Goal: Transaction & Acquisition: Book appointment/travel/reservation

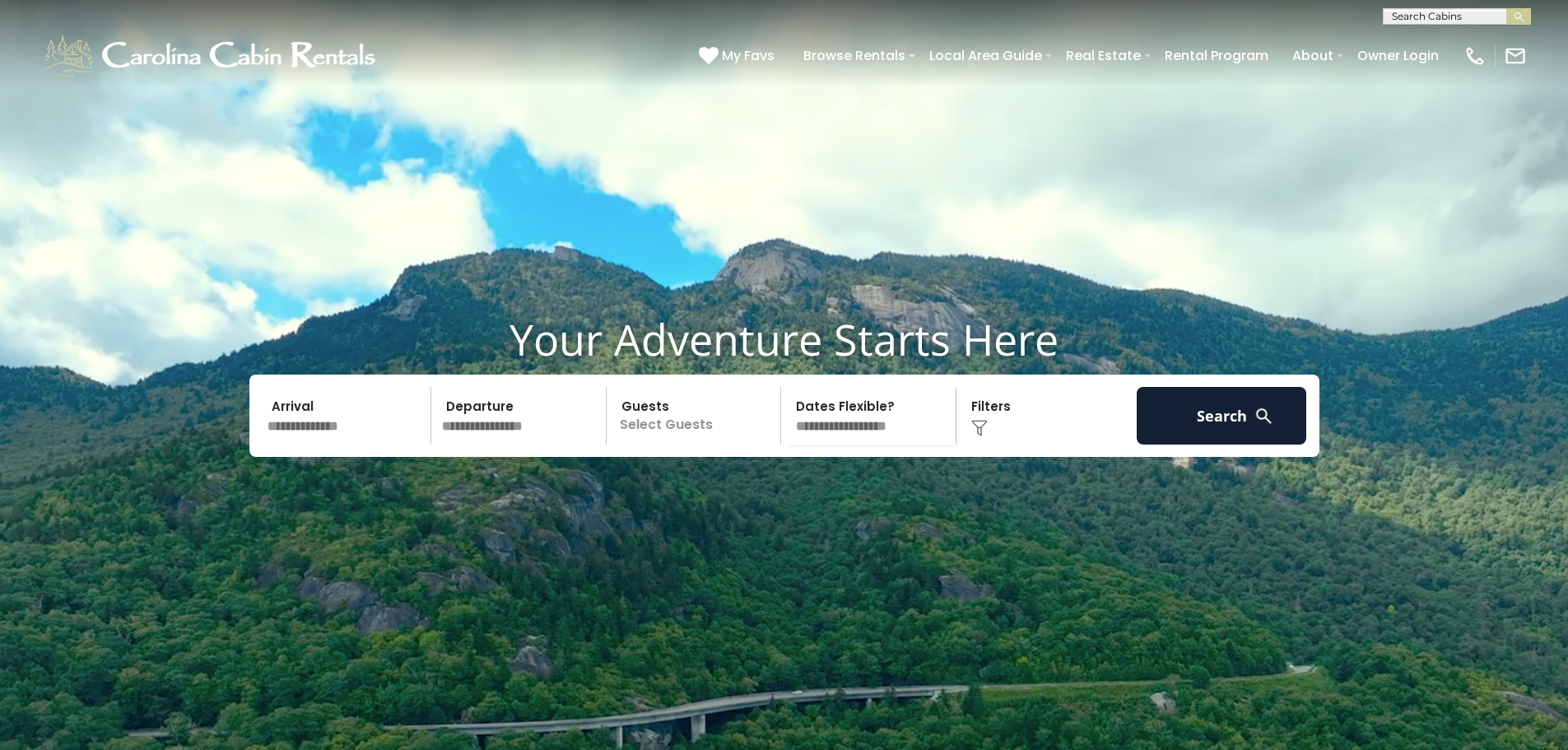
click at [337, 445] on input "text" at bounding box center [347, 415] width 171 height 57
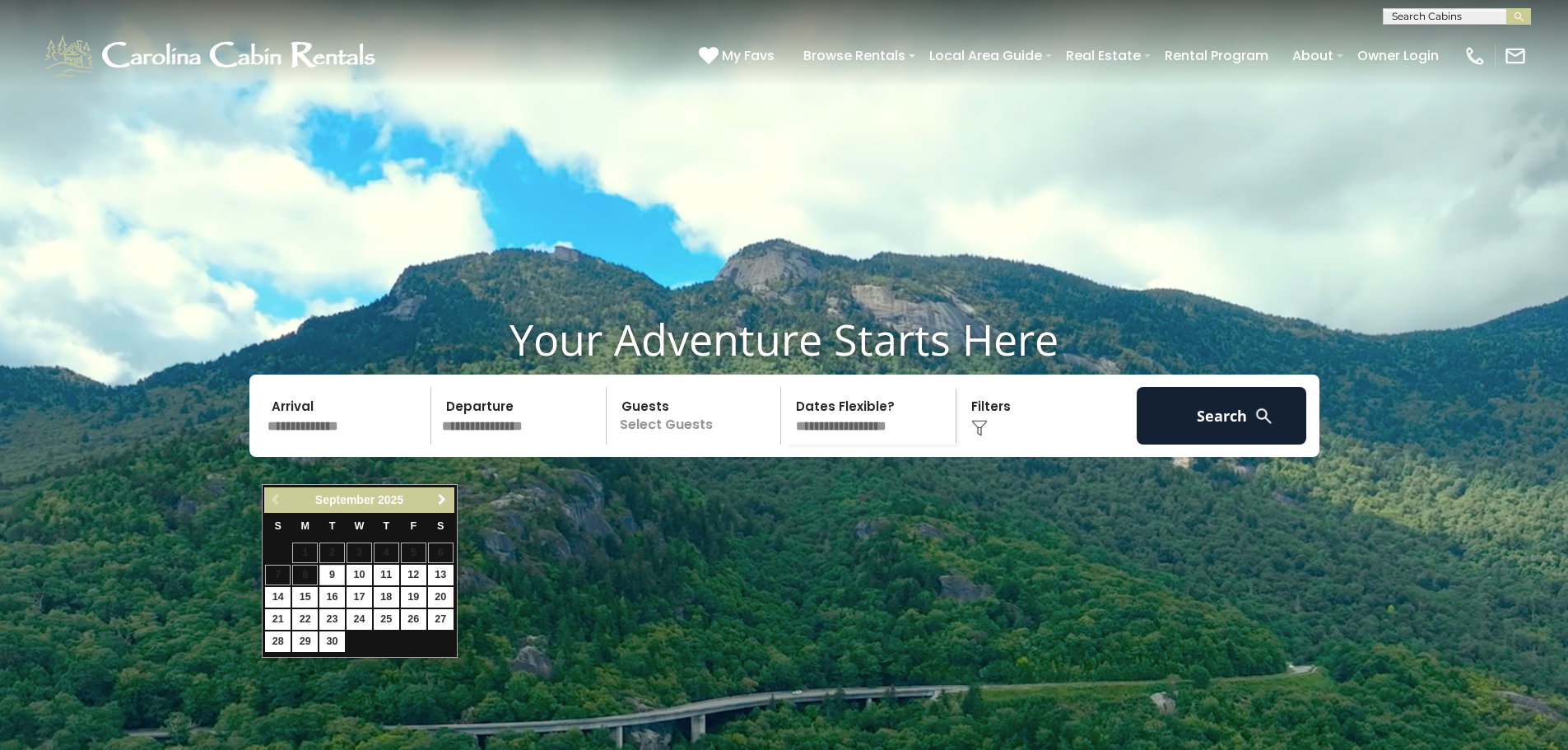
click at [446, 498] on span "Next" at bounding box center [442, 499] width 13 height 13
click at [281, 569] on link "5" at bounding box center [277, 574] width 26 height 21
type input "*******"
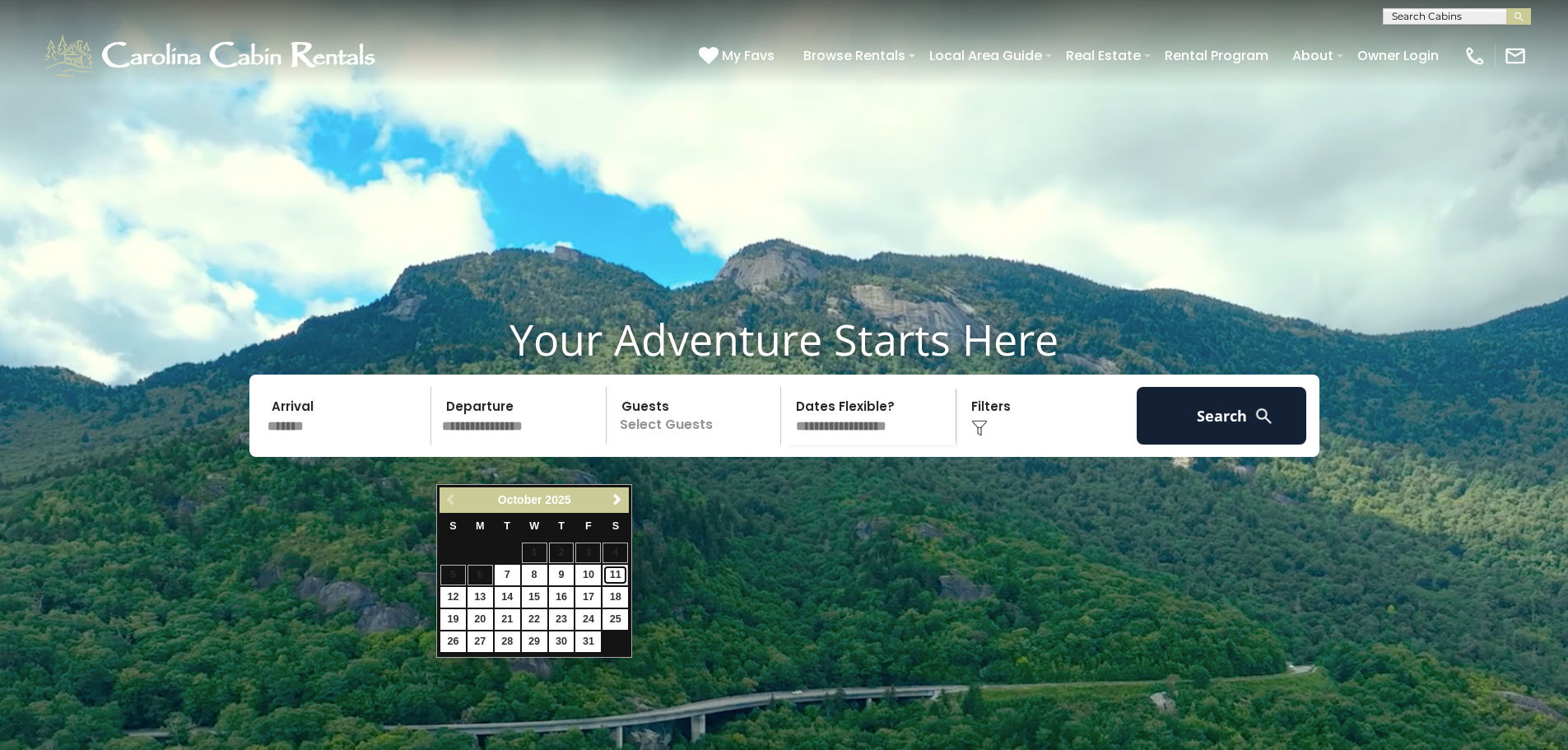
click at [608, 575] on link "11" at bounding box center [615, 574] width 26 height 21
type input "********"
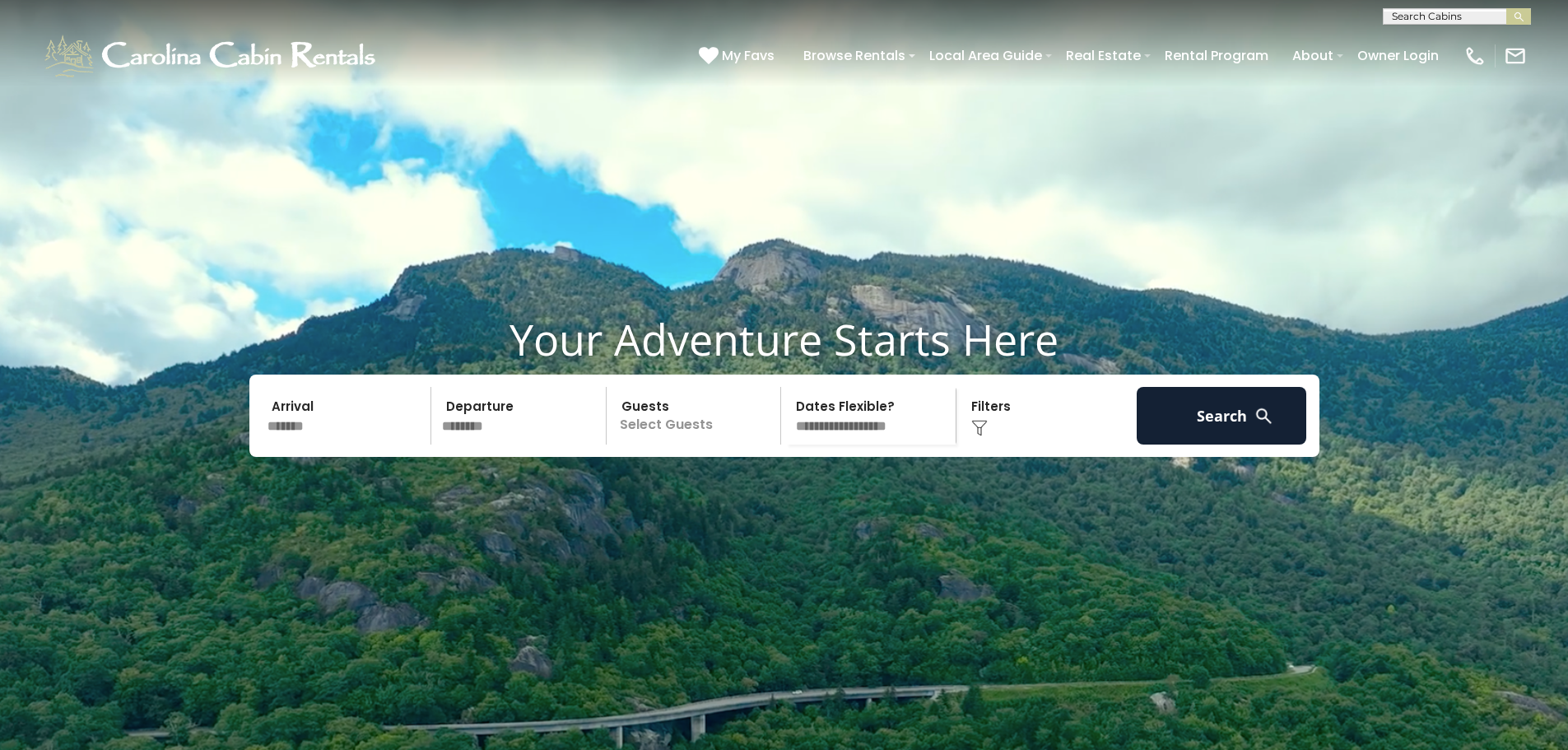
click at [686, 445] on p "Select Guests" at bounding box center [697, 415] width 170 height 57
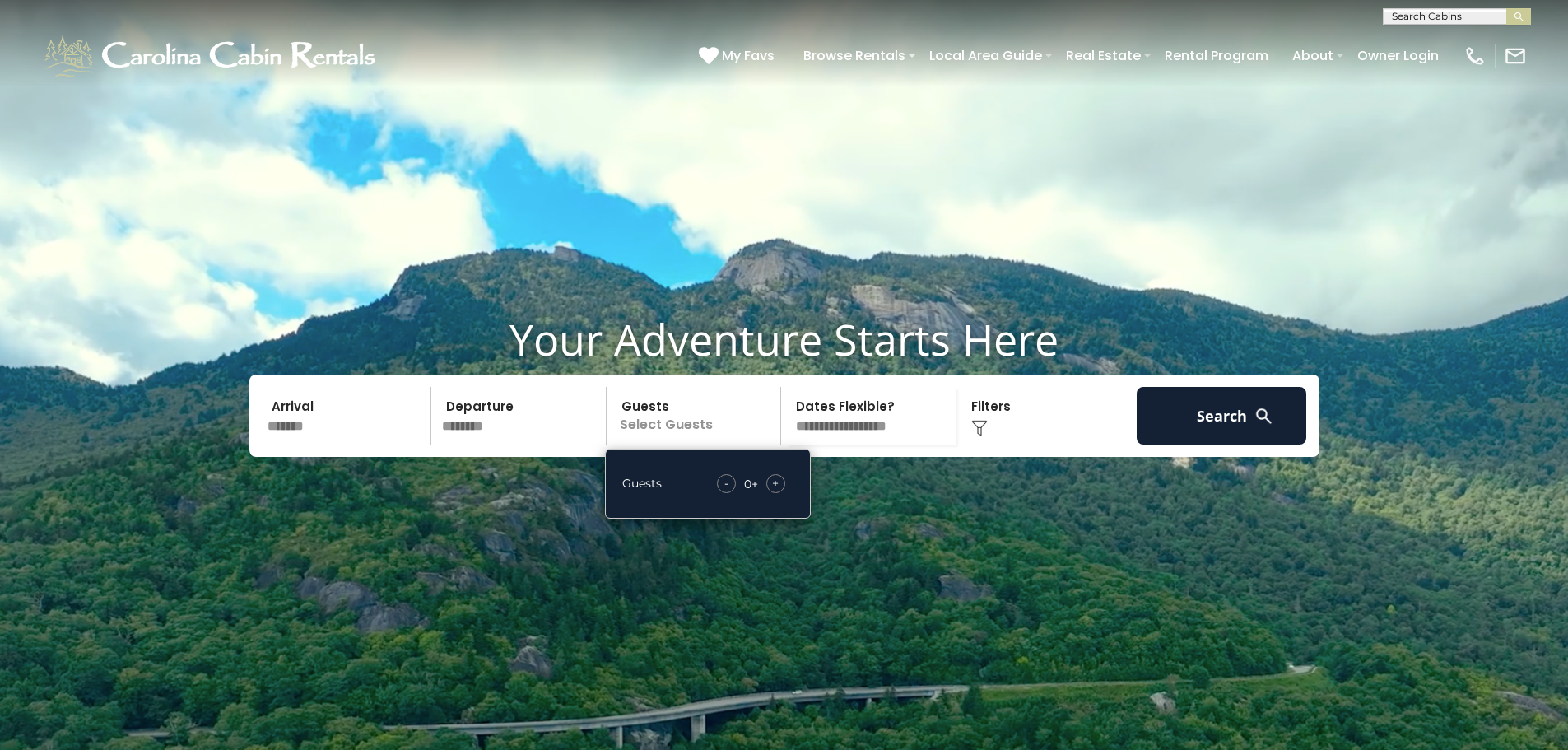
click at [773, 491] on span "+" at bounding box center [776, 484] width 7 height 17
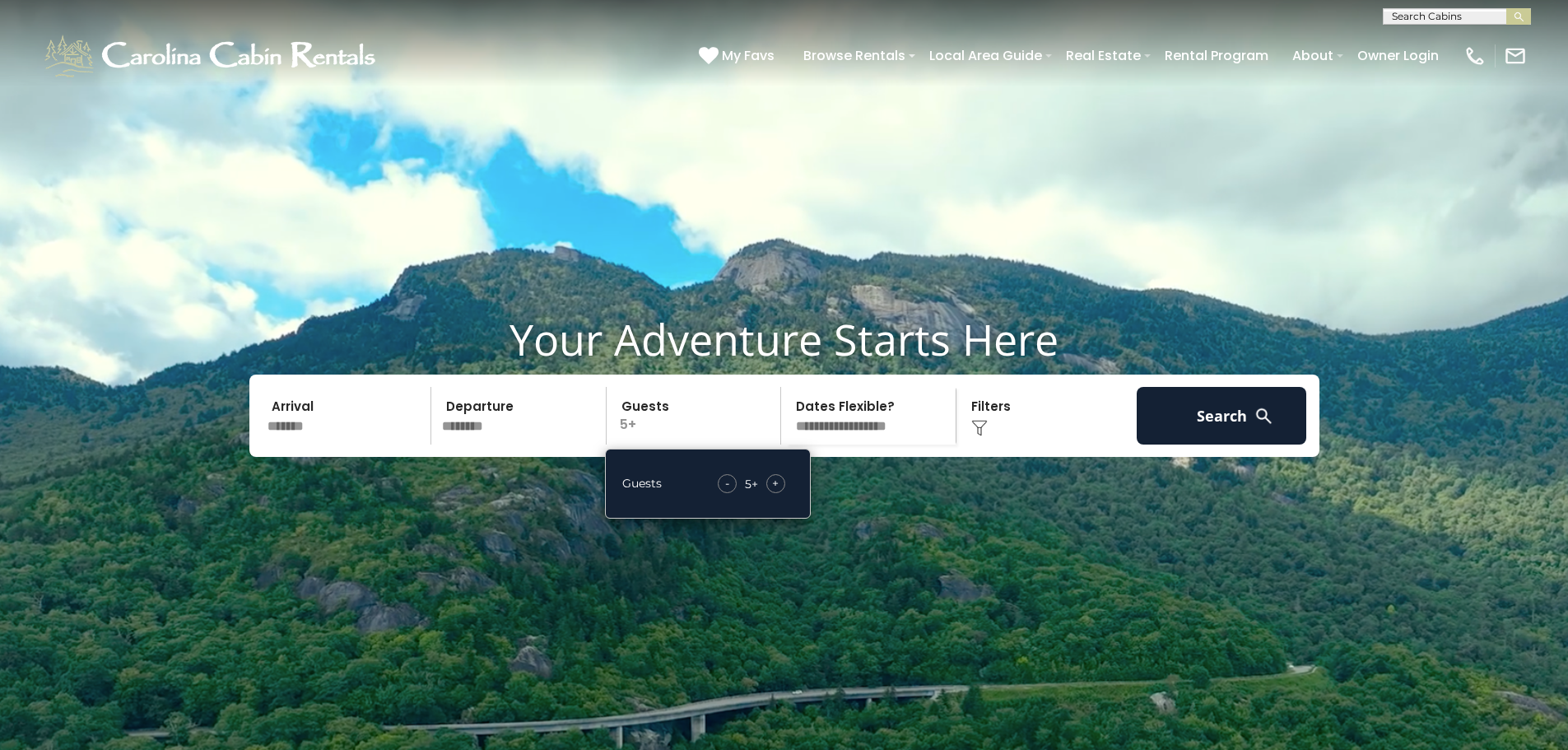
click at [773, 491] on span "+" at bounding box center [776, 484] width 7 height 17
click at [1197, 445] on button "Search" at bounding box center [1222, 415] width 171 height 57
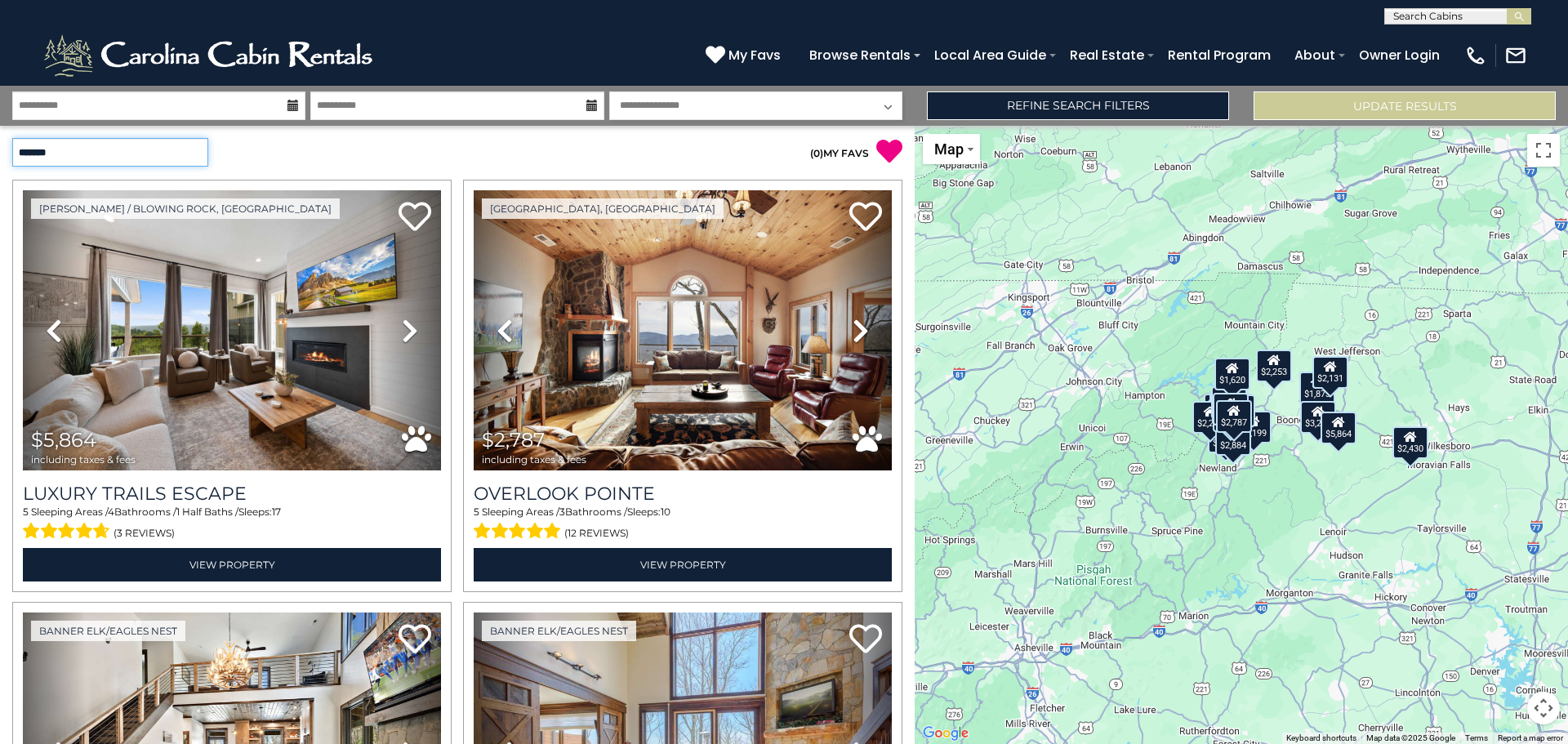
click at [189, 149] on select "**********" at bounding box center [110, 152] width 196 height 29
select select "*********"
click at [12, 138] on select "**********" at bounding box center [110, 152] width 196 height 29
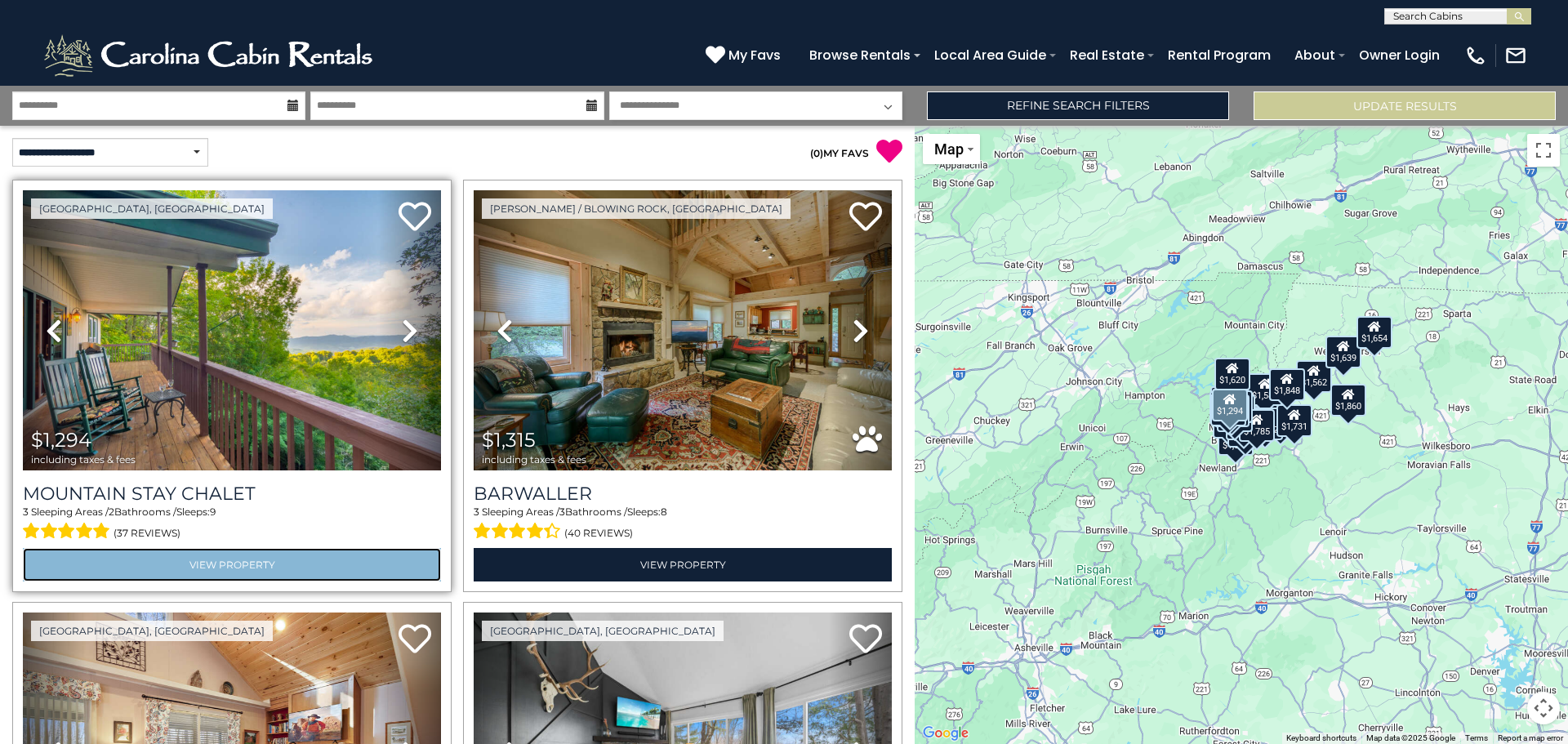
click at [246, 563] on link "View Property" at bounding box center [232, 565] width 418 height 34
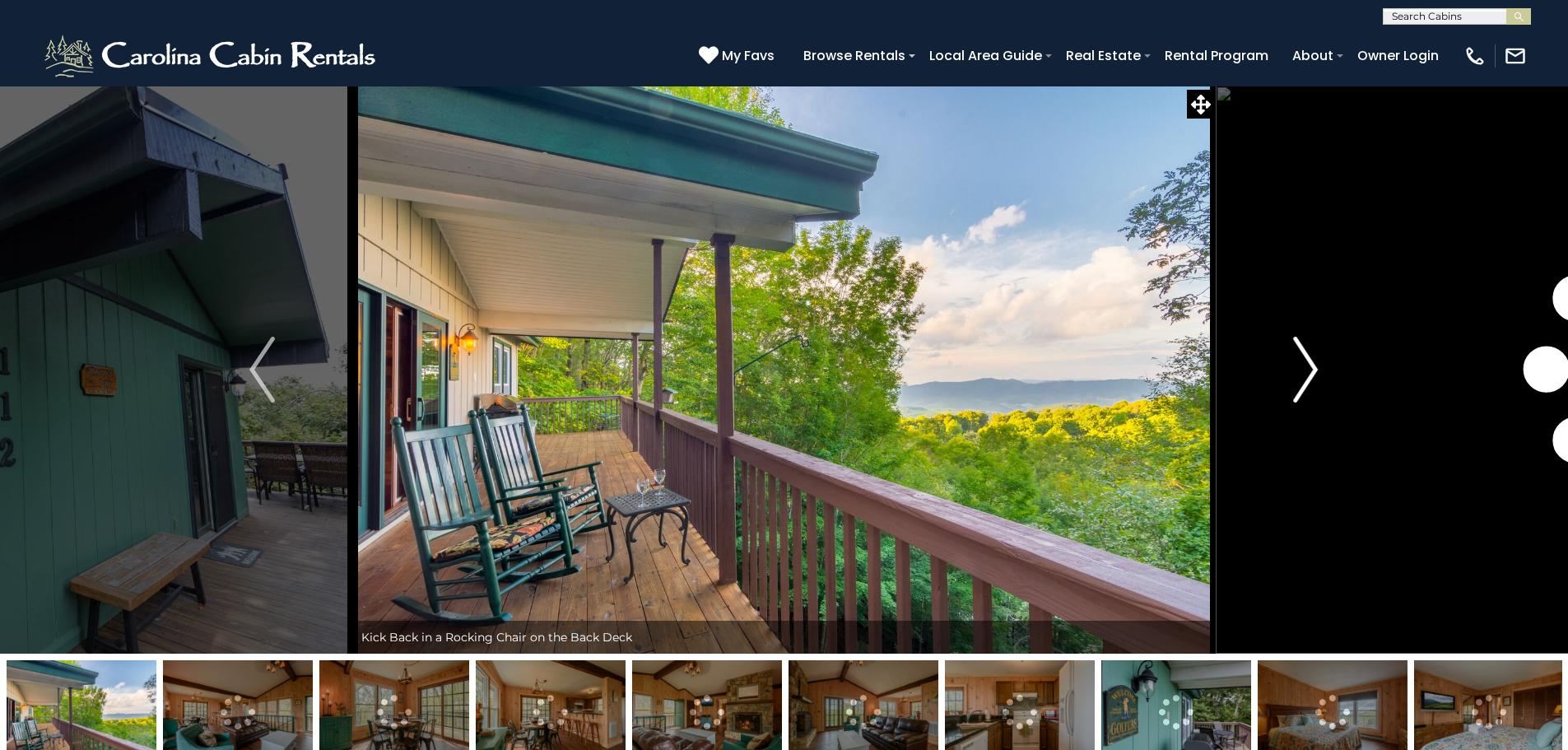
click at [1304, 369] on img "Next" at bounding box center [1306, 370] width 25 height 66
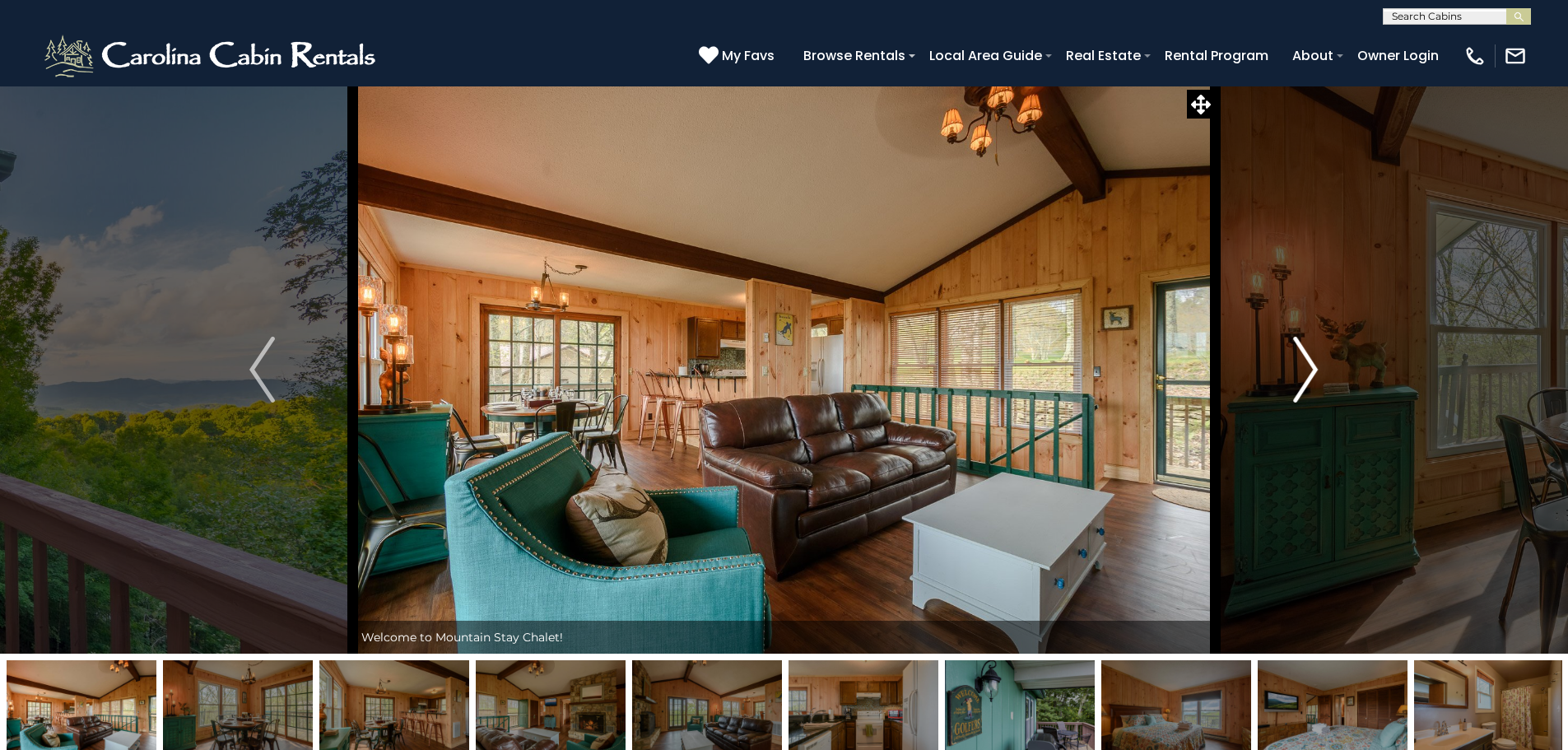
click at [1304, 369] on img "Next" at bounding box center [1306, 370] width 25 height 66
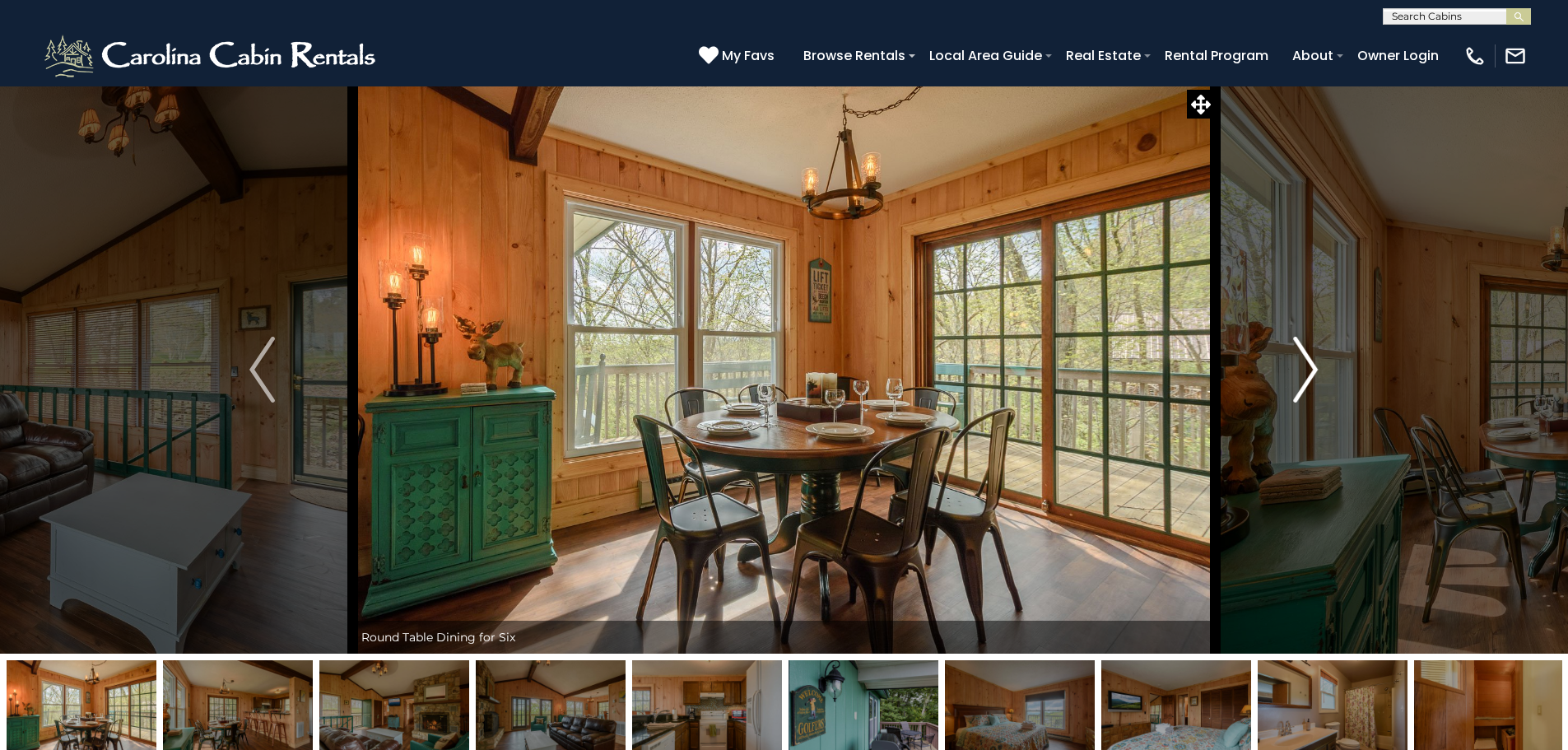
click at [1304, 369] on img "Next" at bounding box center [1306, 370] width 25 height 66
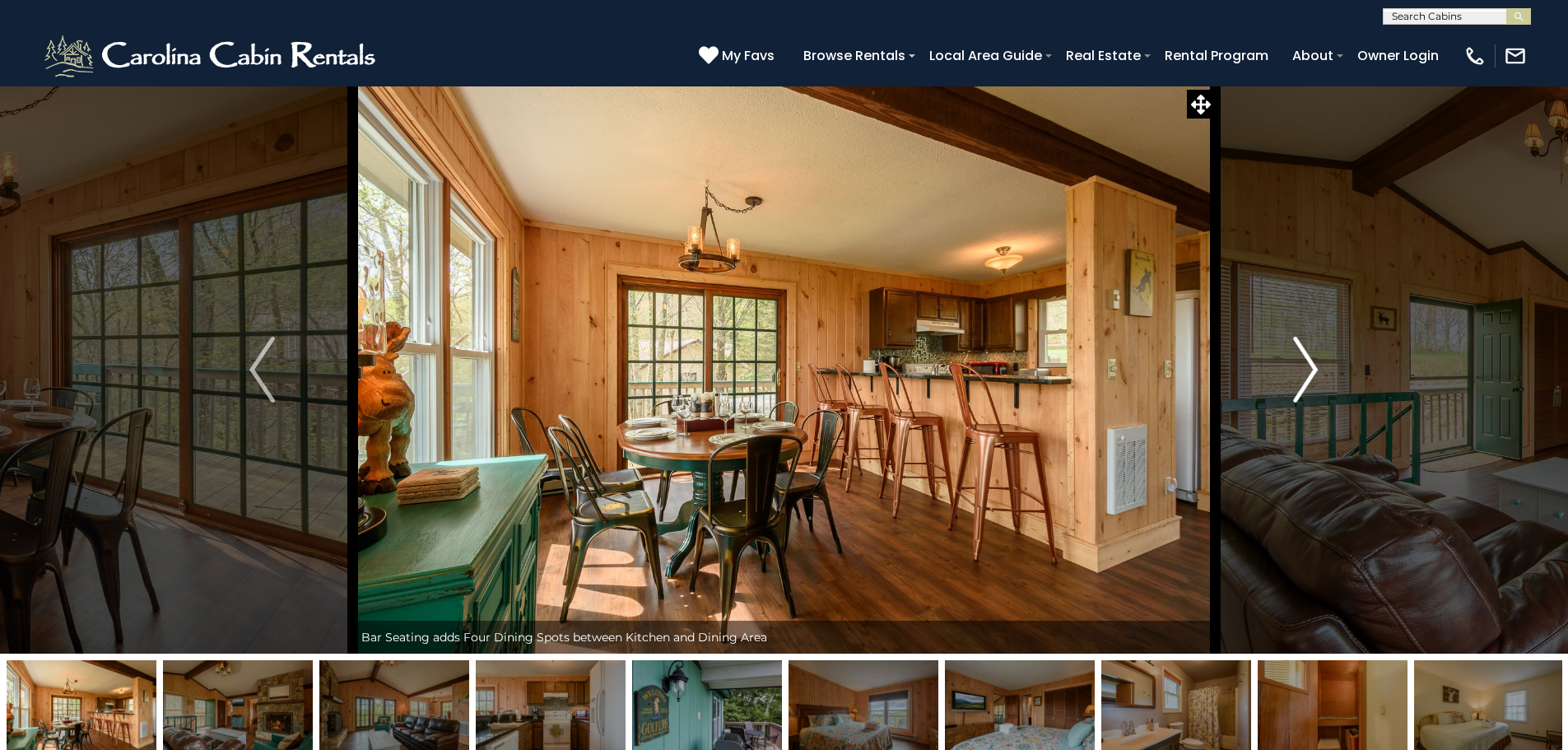
click at [1304, 369] on img "Next" at bounding box center [1306, 370] width 25 height 66
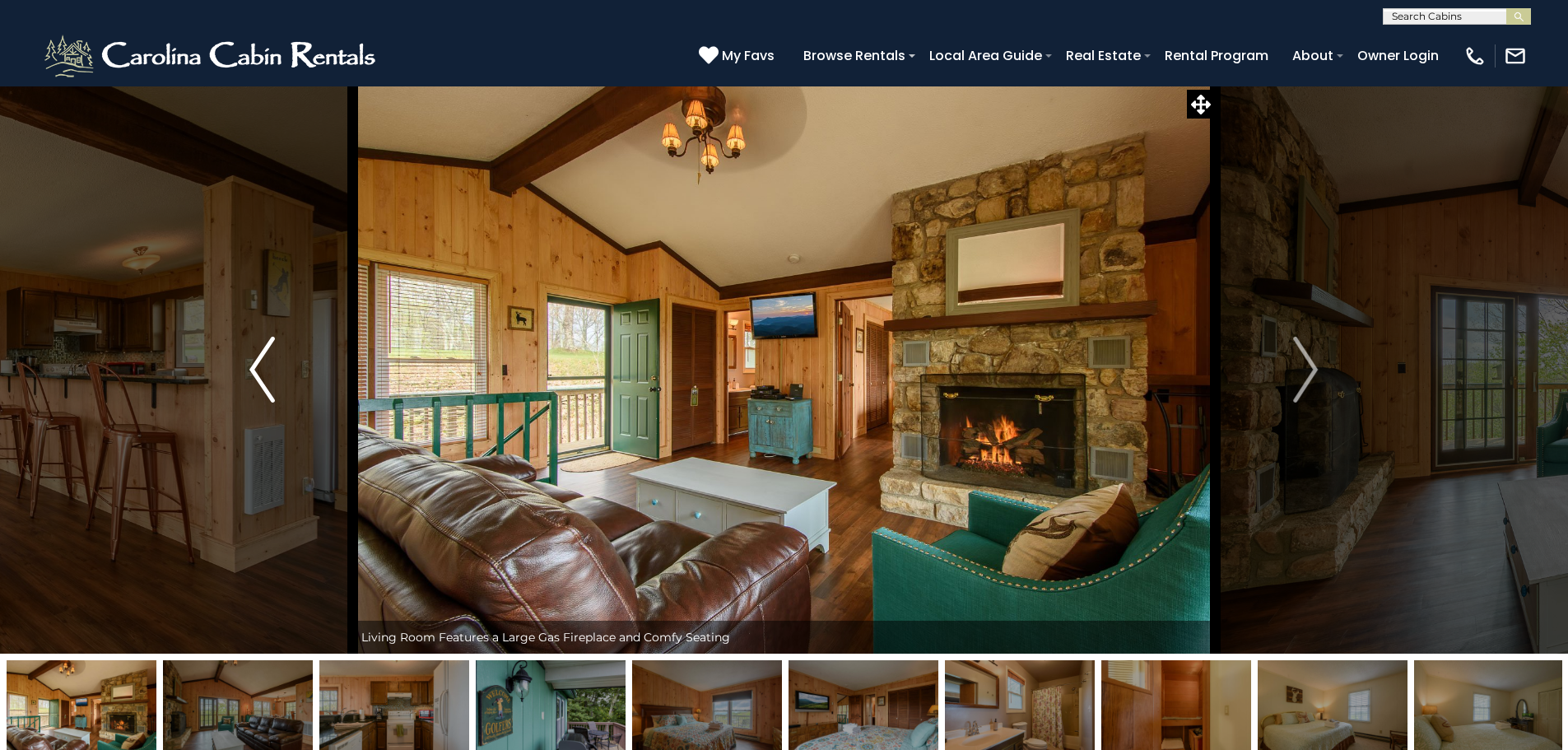
click at [264, 375] on img "Previous" at bounding box center [262, 370] width 25 height 66
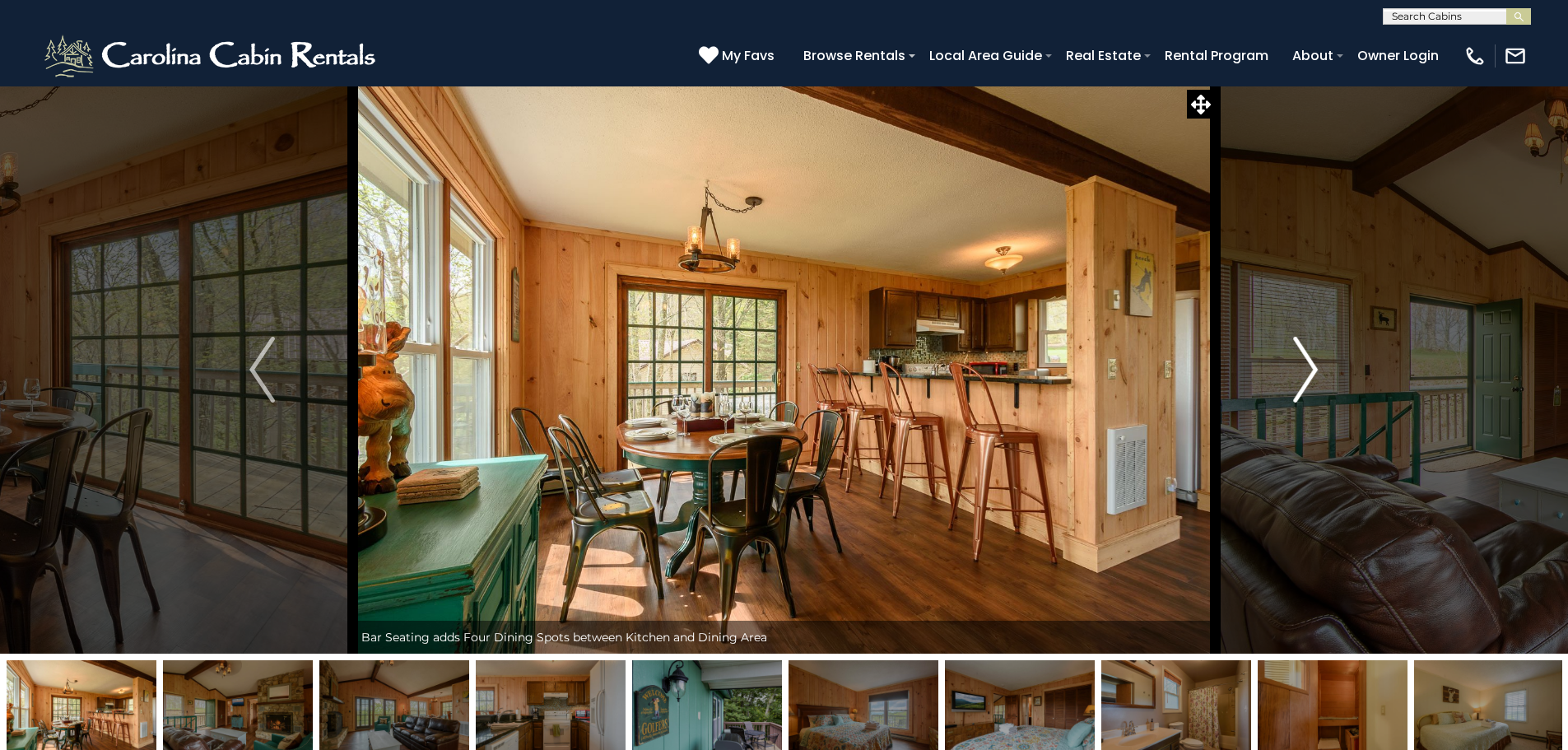
click at [1314, 370] on img "Next" at bounding box center [1306, 370] width 25 height 66
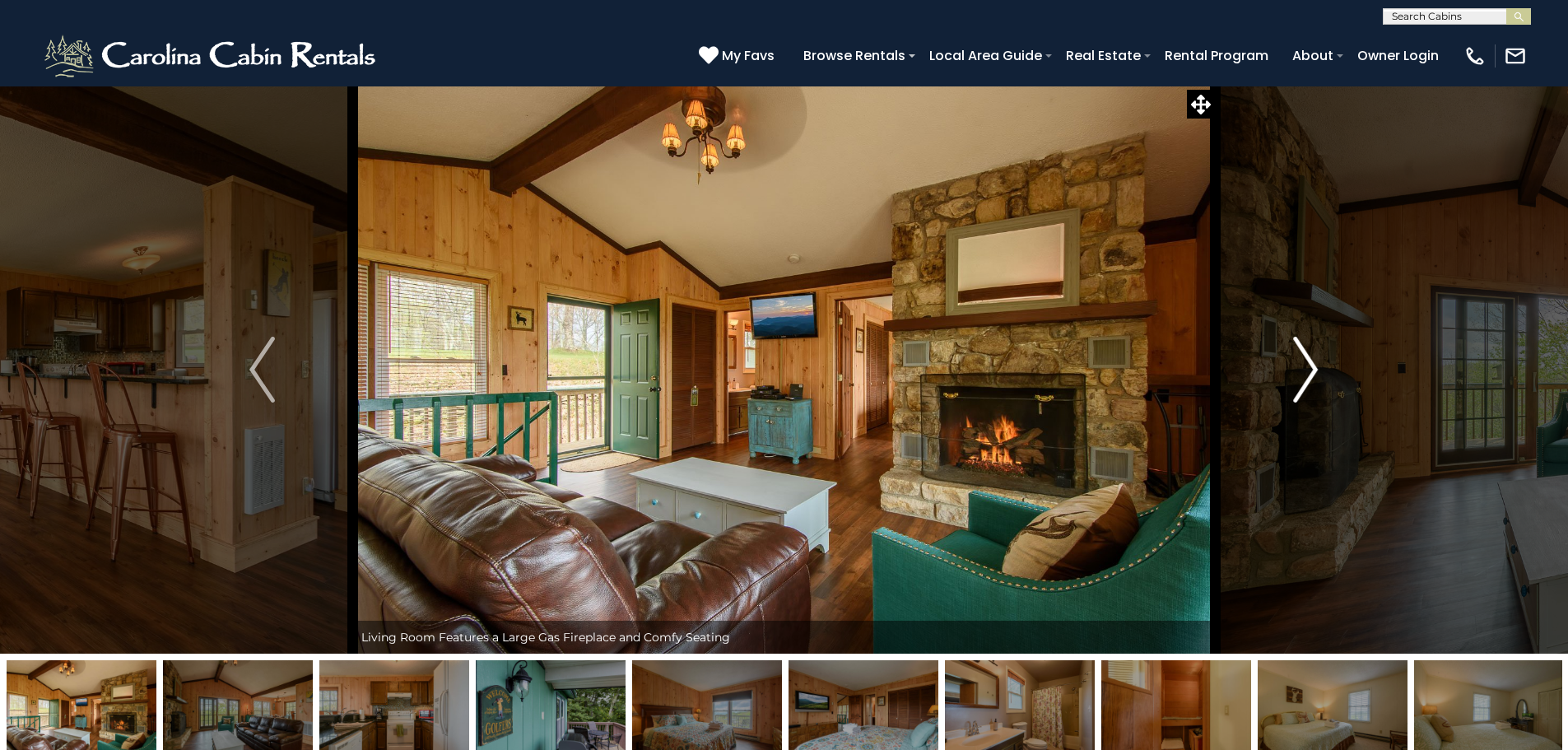
click at [1313, 372] on img "Next" at bounding box center [1306, 370] width 25 height 66
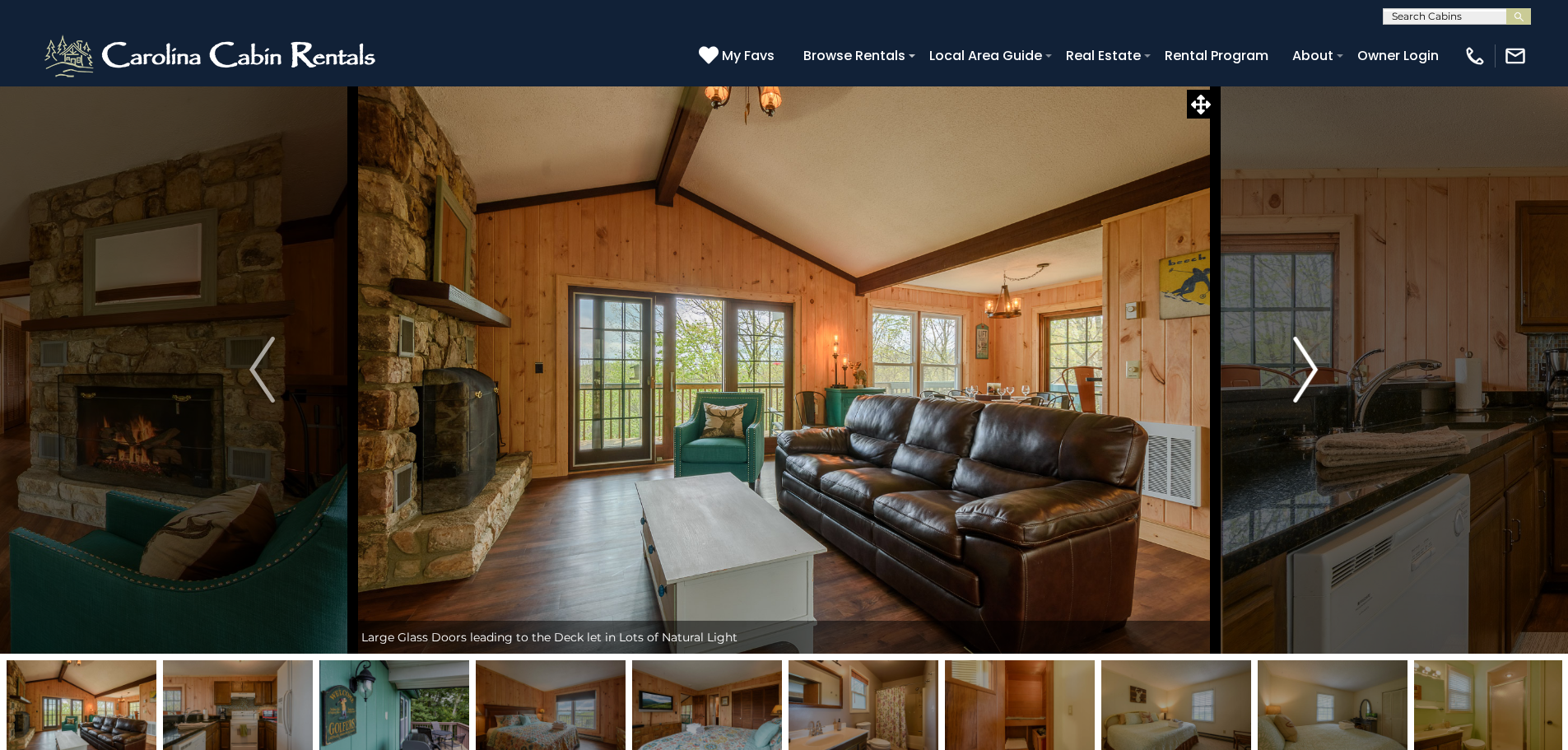
click at [1311, 375] on img "Next" at bounding box center [1306, 370] width 25 height 66
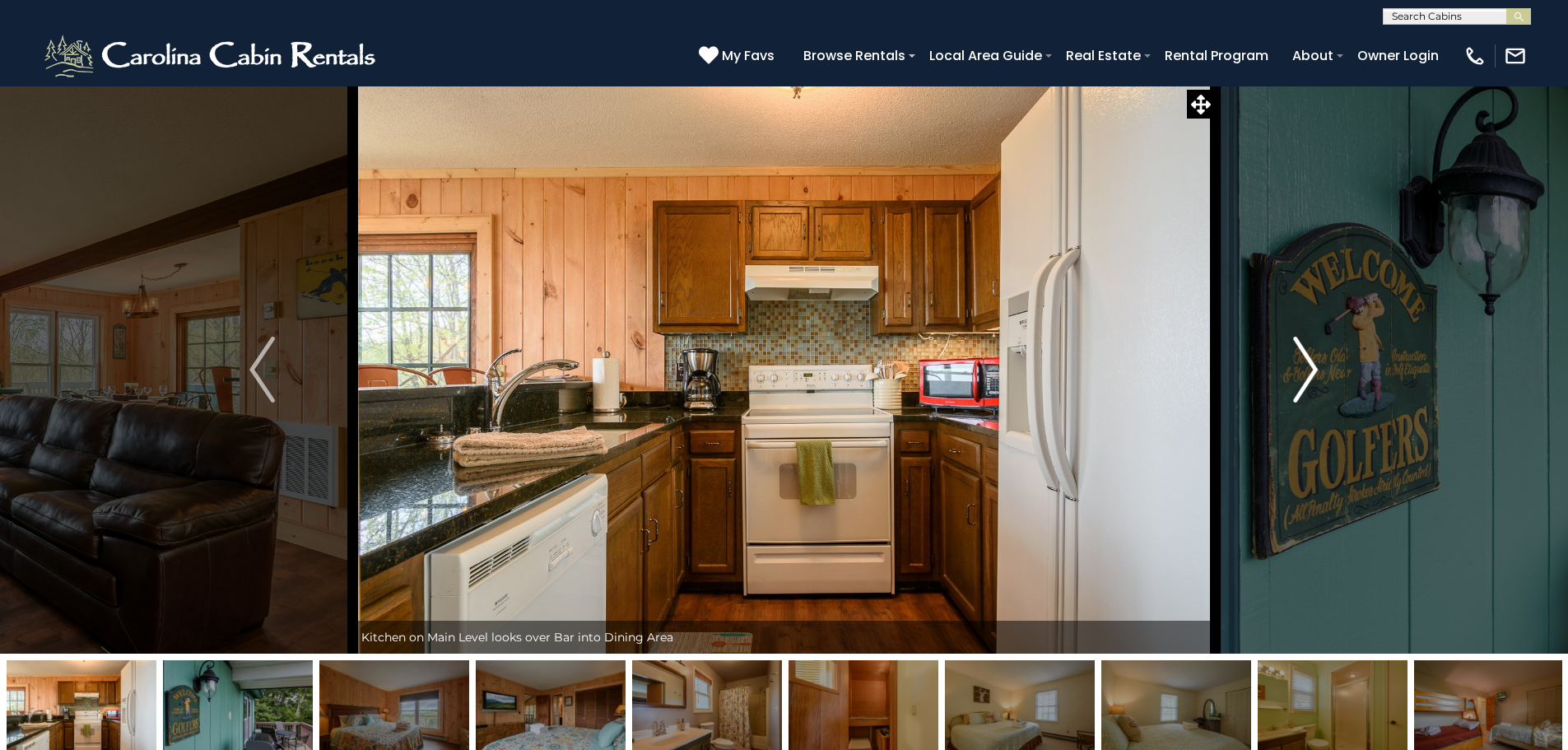
click at [1311, 375] on img "Next" at bounding box center [1306, 370] width 25 height 66
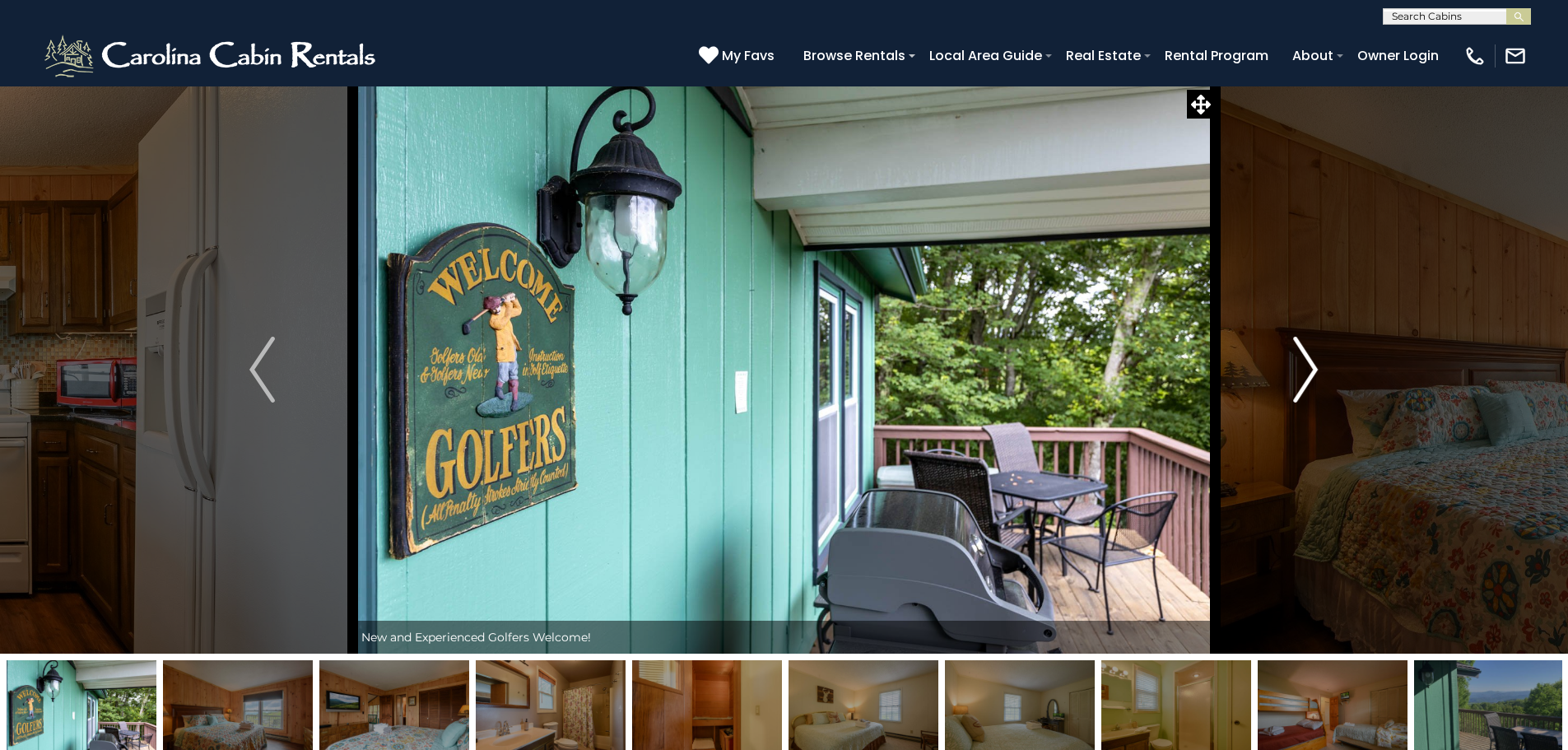
click at [1311, 375] on img "Next" at bounding box center [1306, 370] width 25 height 66
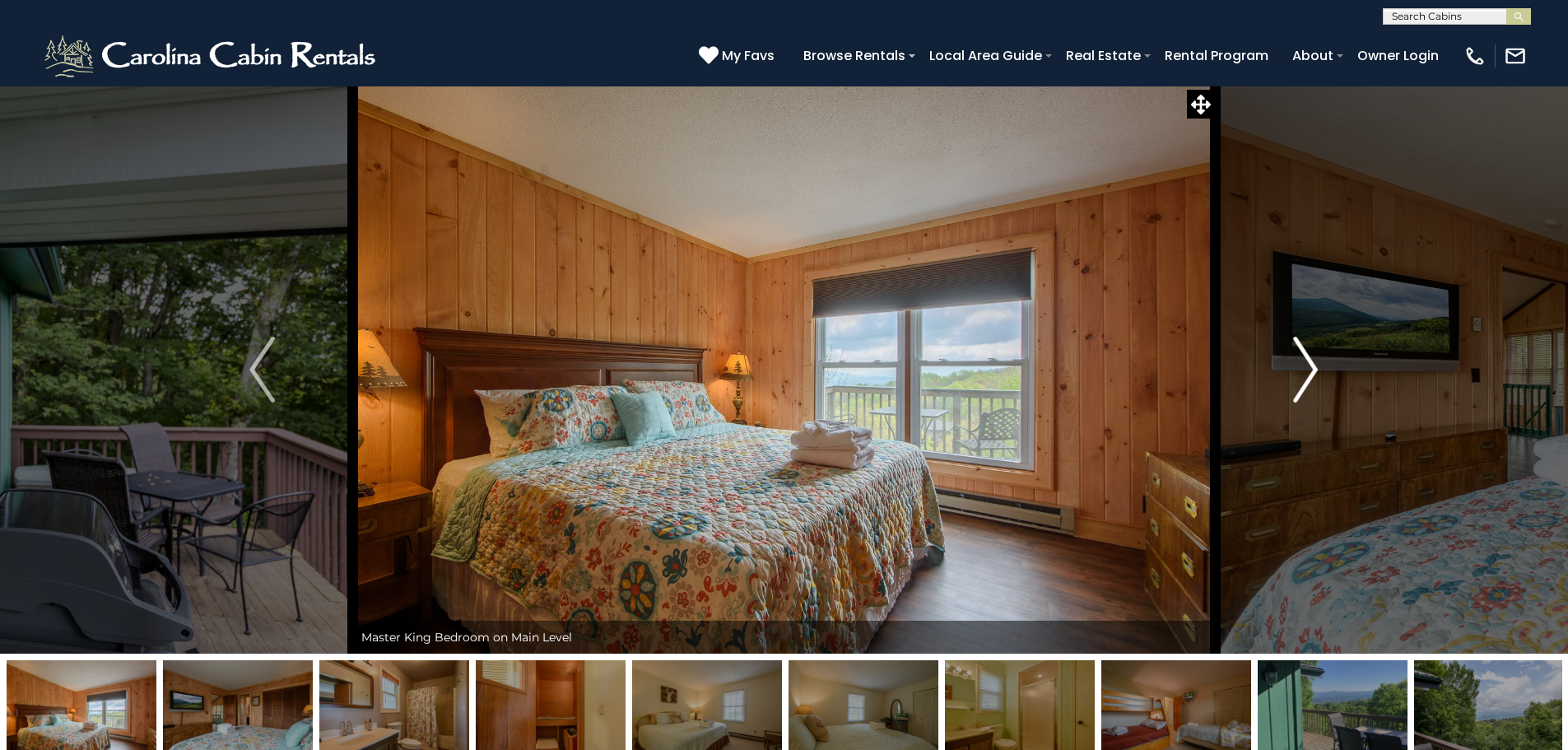
click at [1311, 375] on img "Next" at bounding box center [1306, 370] width 25 height 66
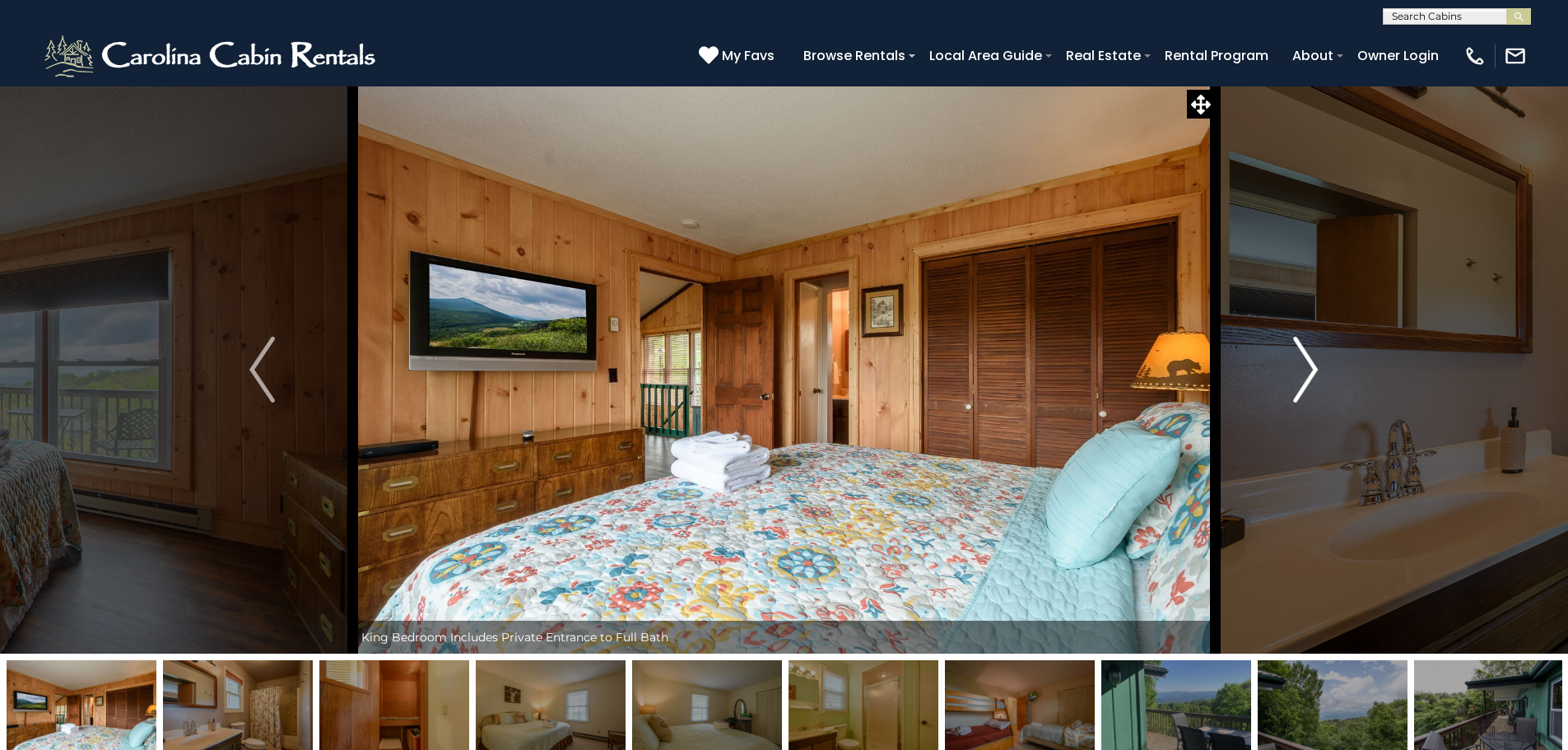
click at [1311, 375] on img "Next" at bounding box center [1306, 370] width 25 height 66
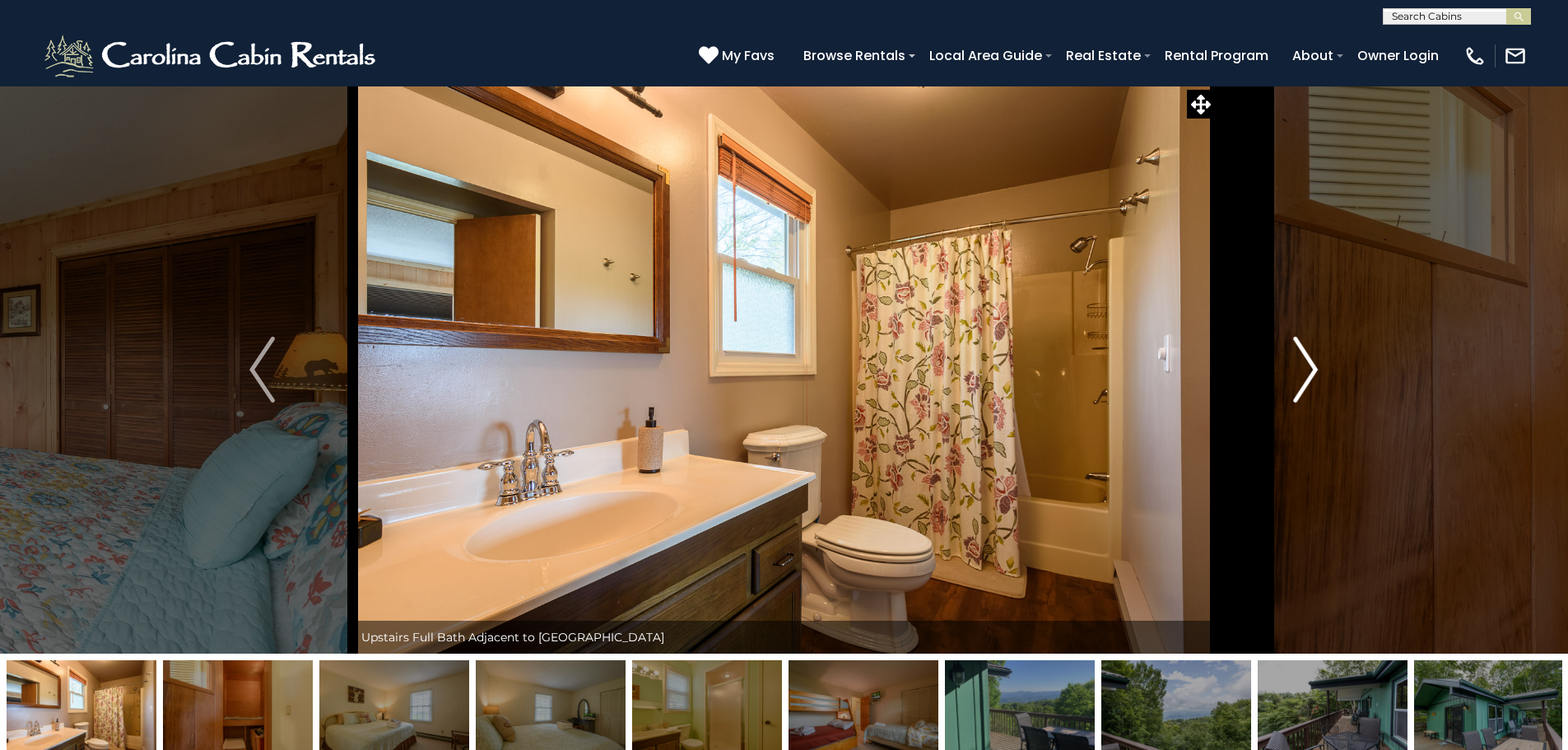
click at [1311, 375] on img "Next" at bounding box center [1306, 370] width 25 height 66
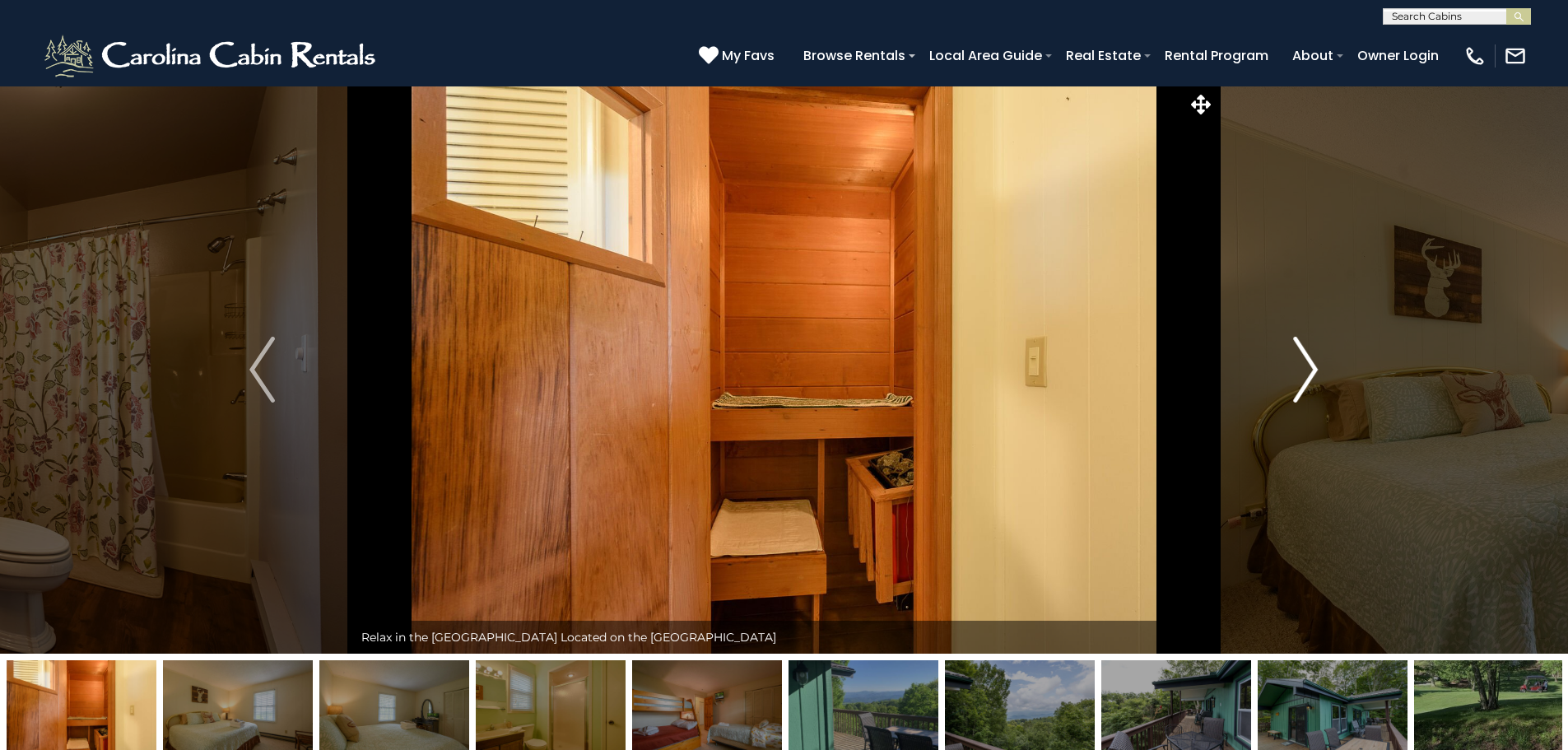
click at [1311, 375] on img "Next" at bounding box center [1306, 370] width 25 height 66
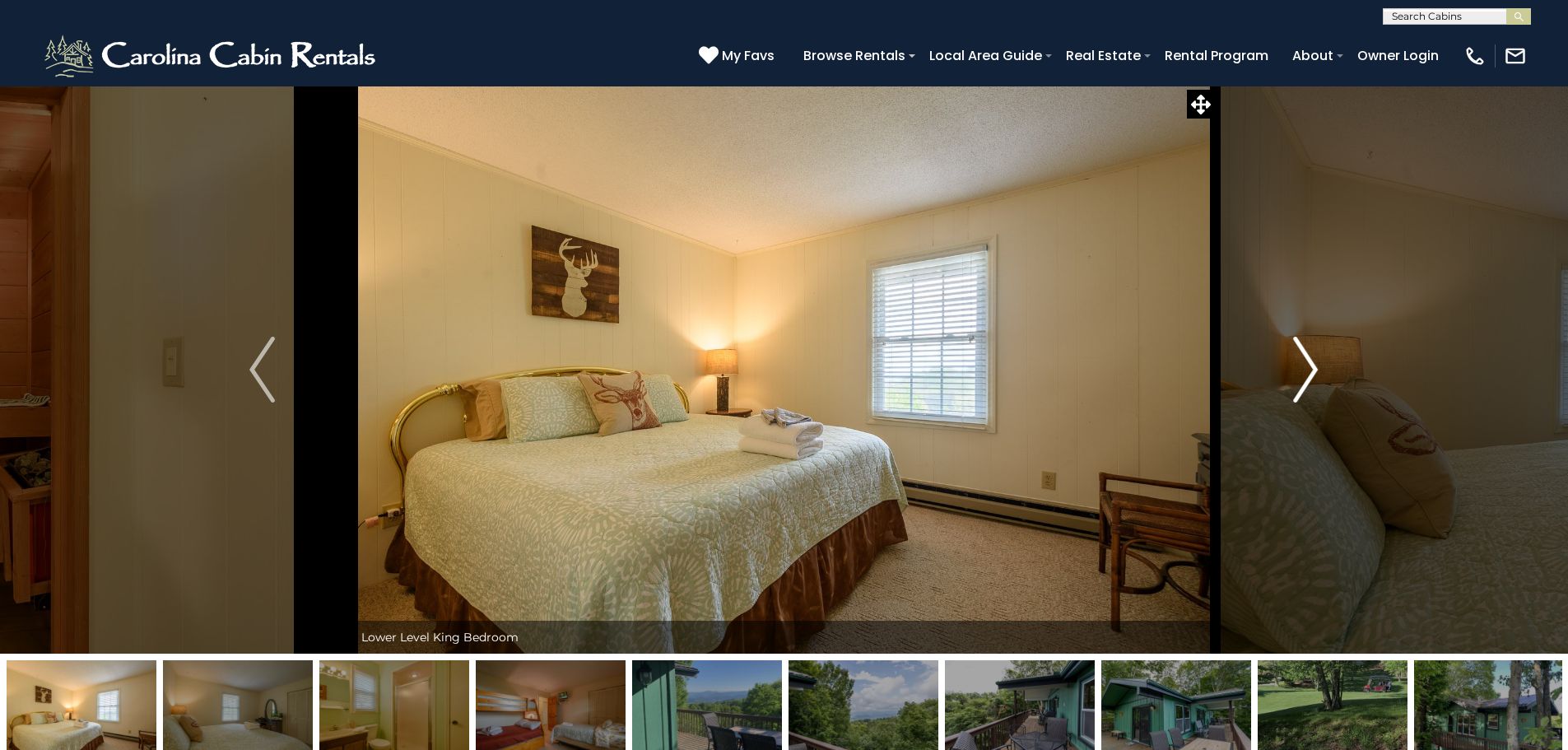
click at [1311, 375] on img "Next" at bounding box center [1306, 370] width 25 height 66
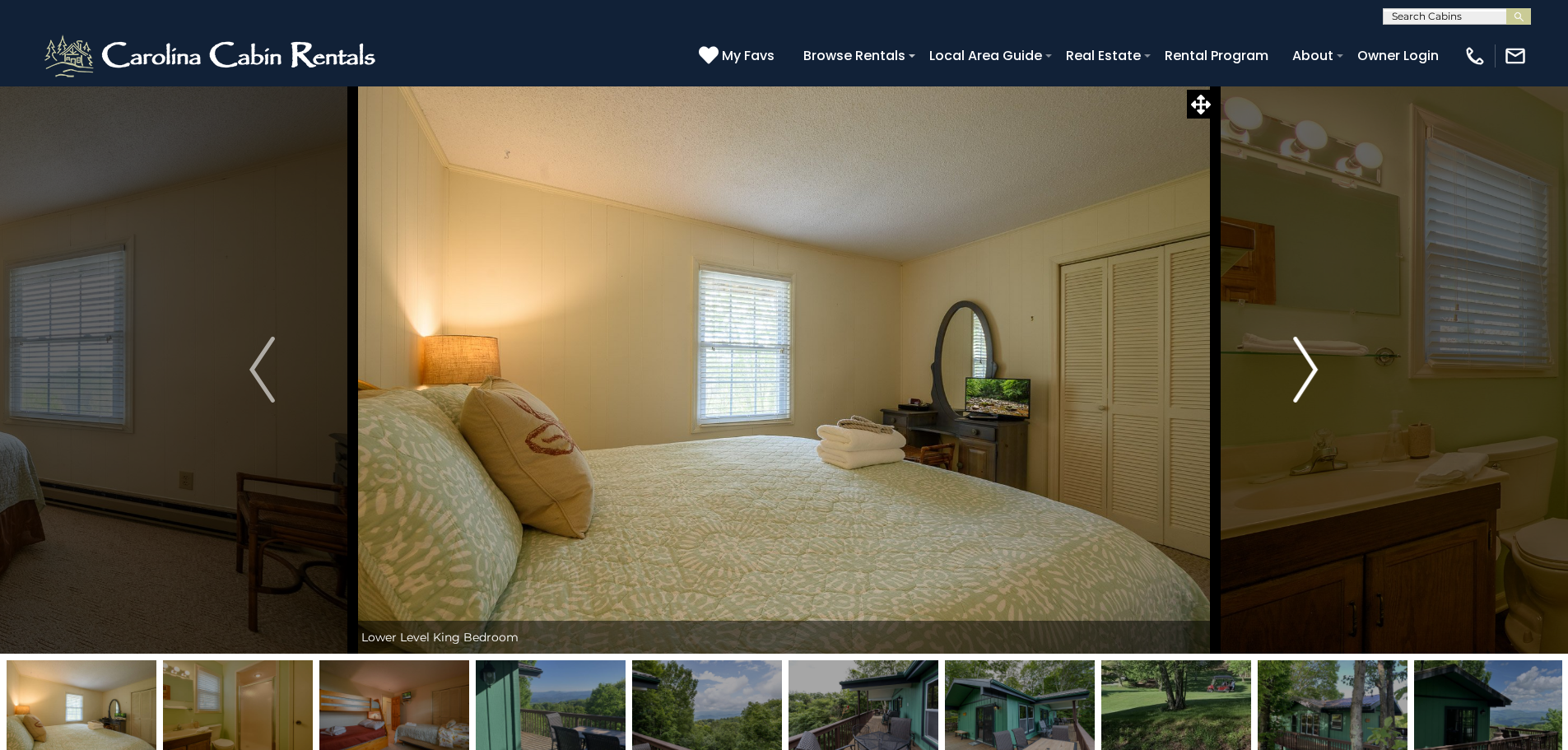
click at [1311, 375] on img "Next" at bounding box center [1306, 370] width 25 height 66
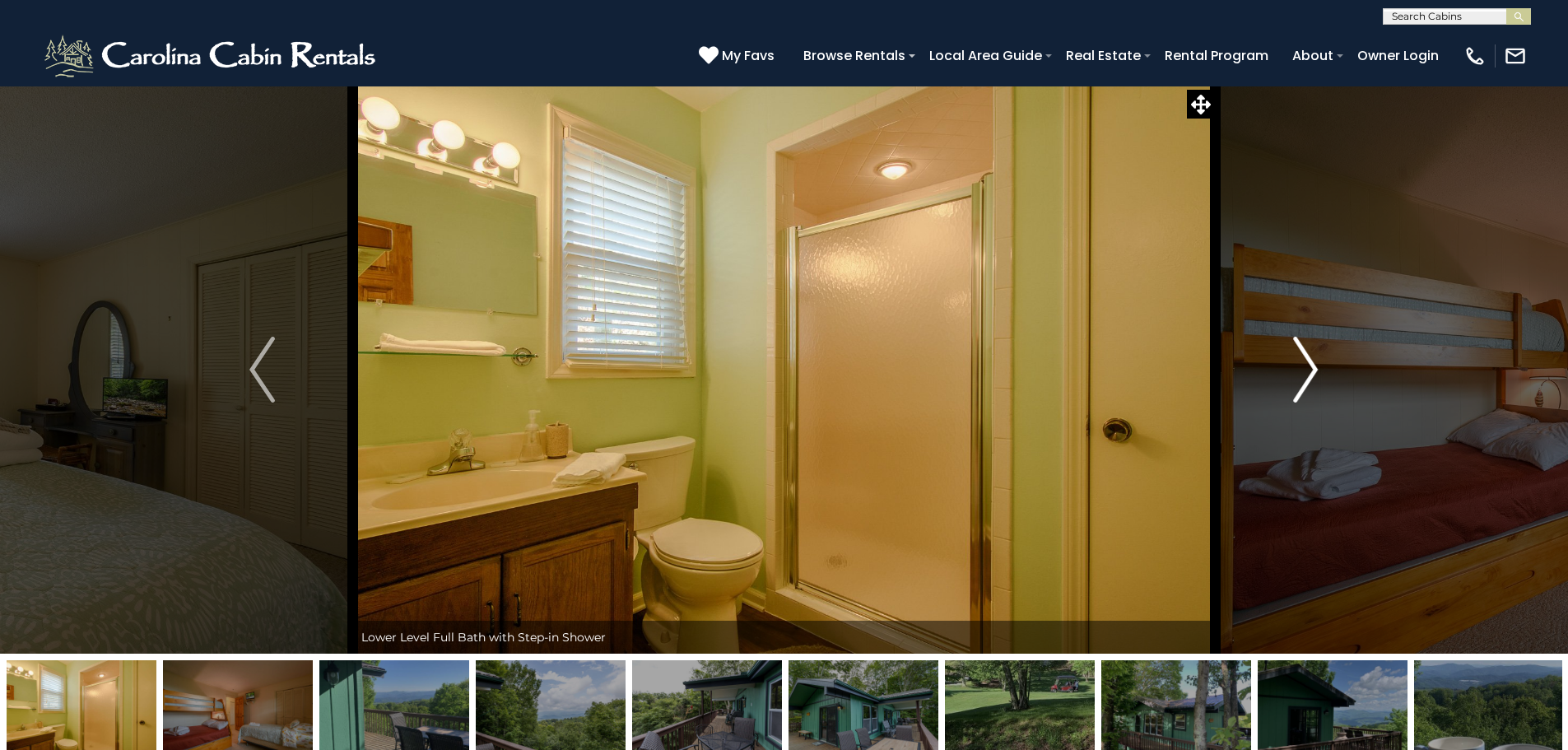
click at [1311, 375] on img "Next" at bounding box center [1306, 370] width 25 height 66
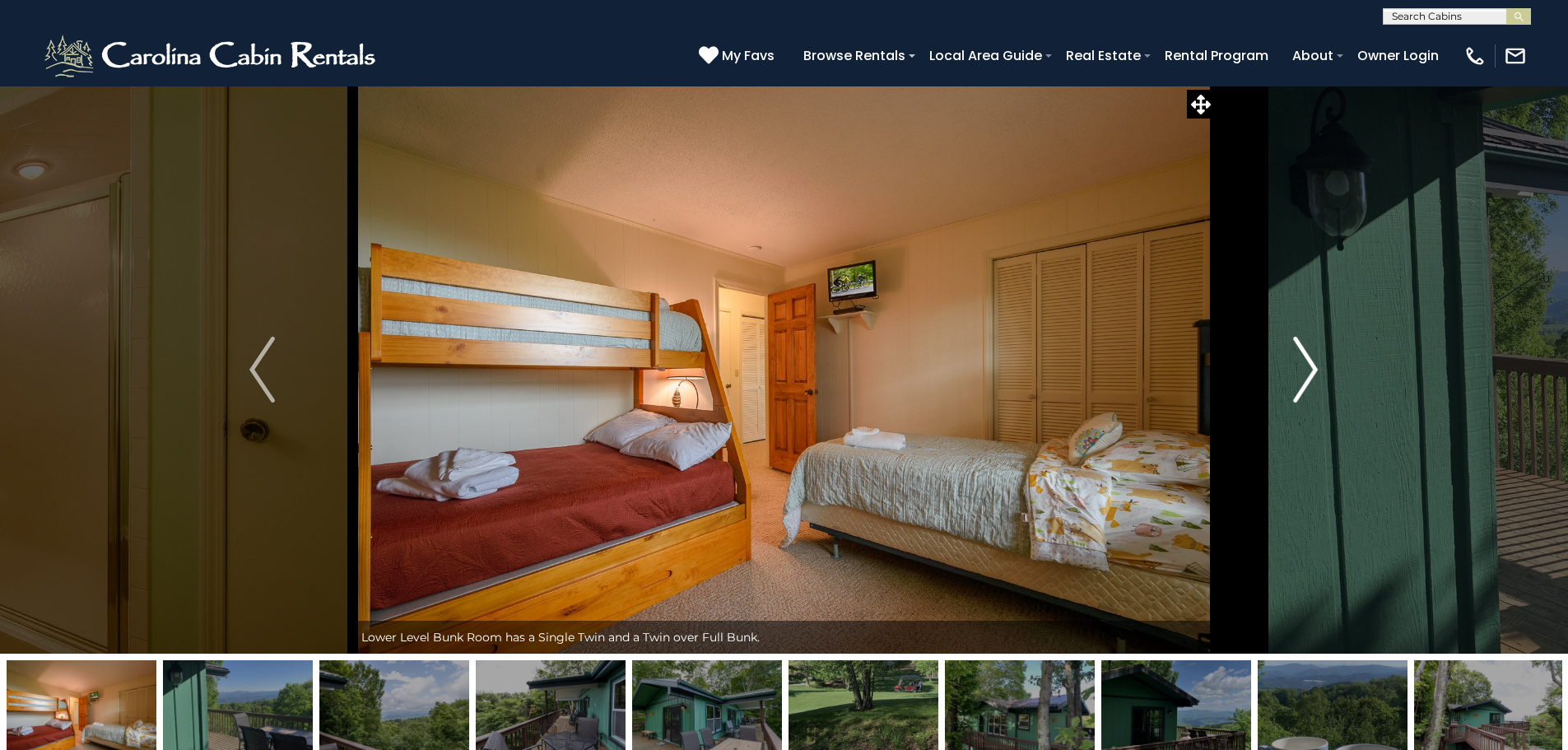
click at [1311, 375] on img "Next" at bounding box center [1306, 370] width 25 height 66
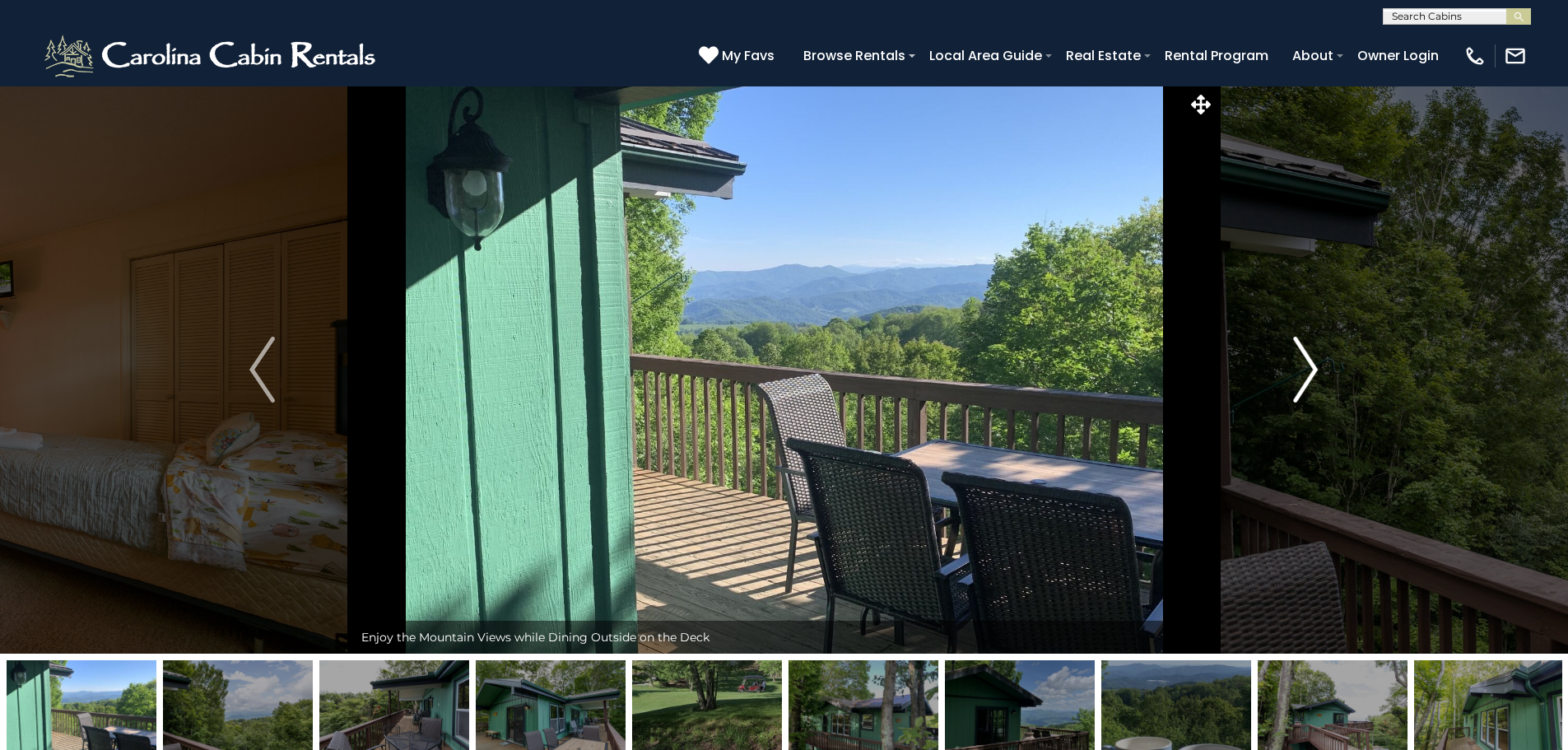
click at [1311, 375] on img "Next" at bounding box center [1306, 370] width 25 height 66
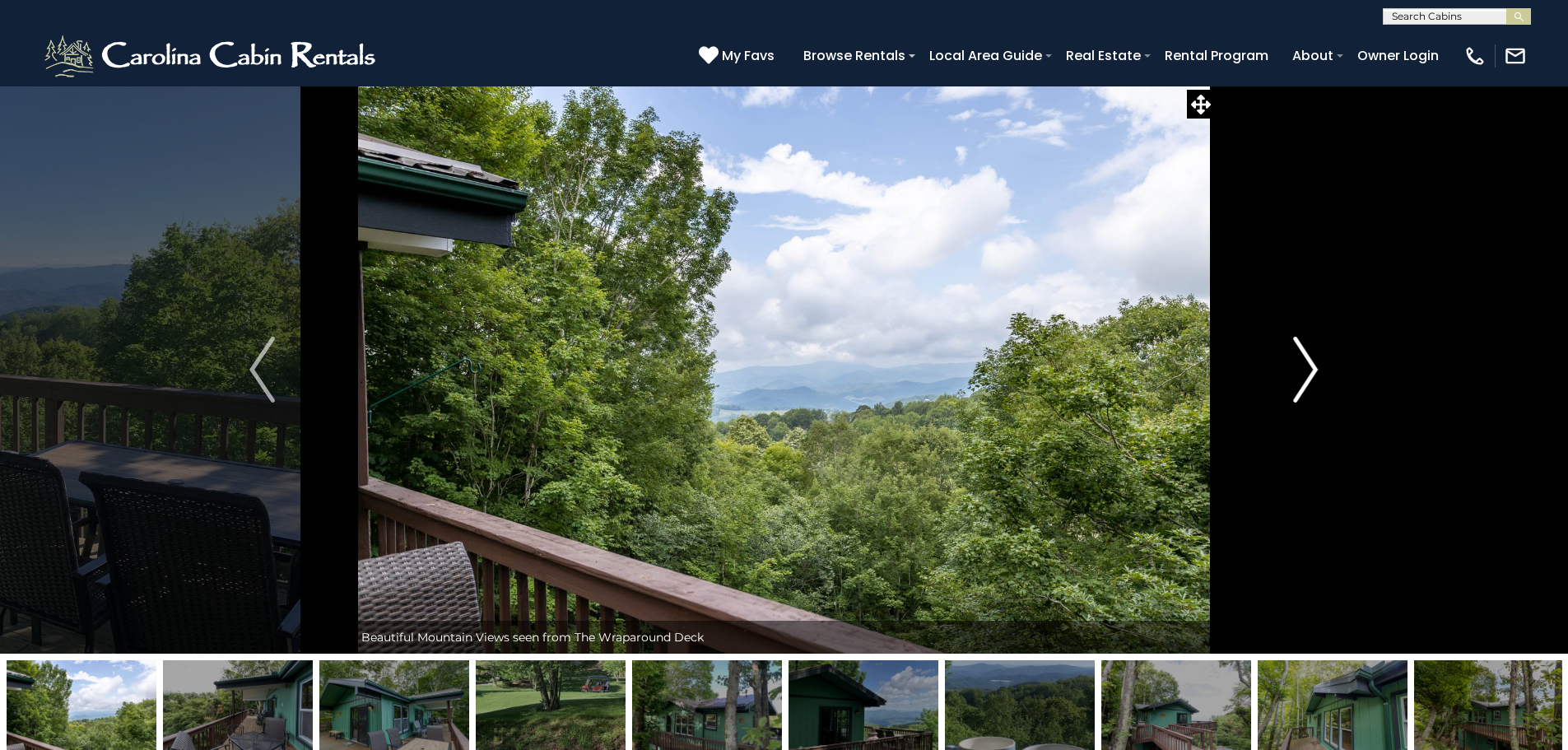
click at [1311, 375] on img "Next" at bounding box center [1306, 370] width 25 height 66
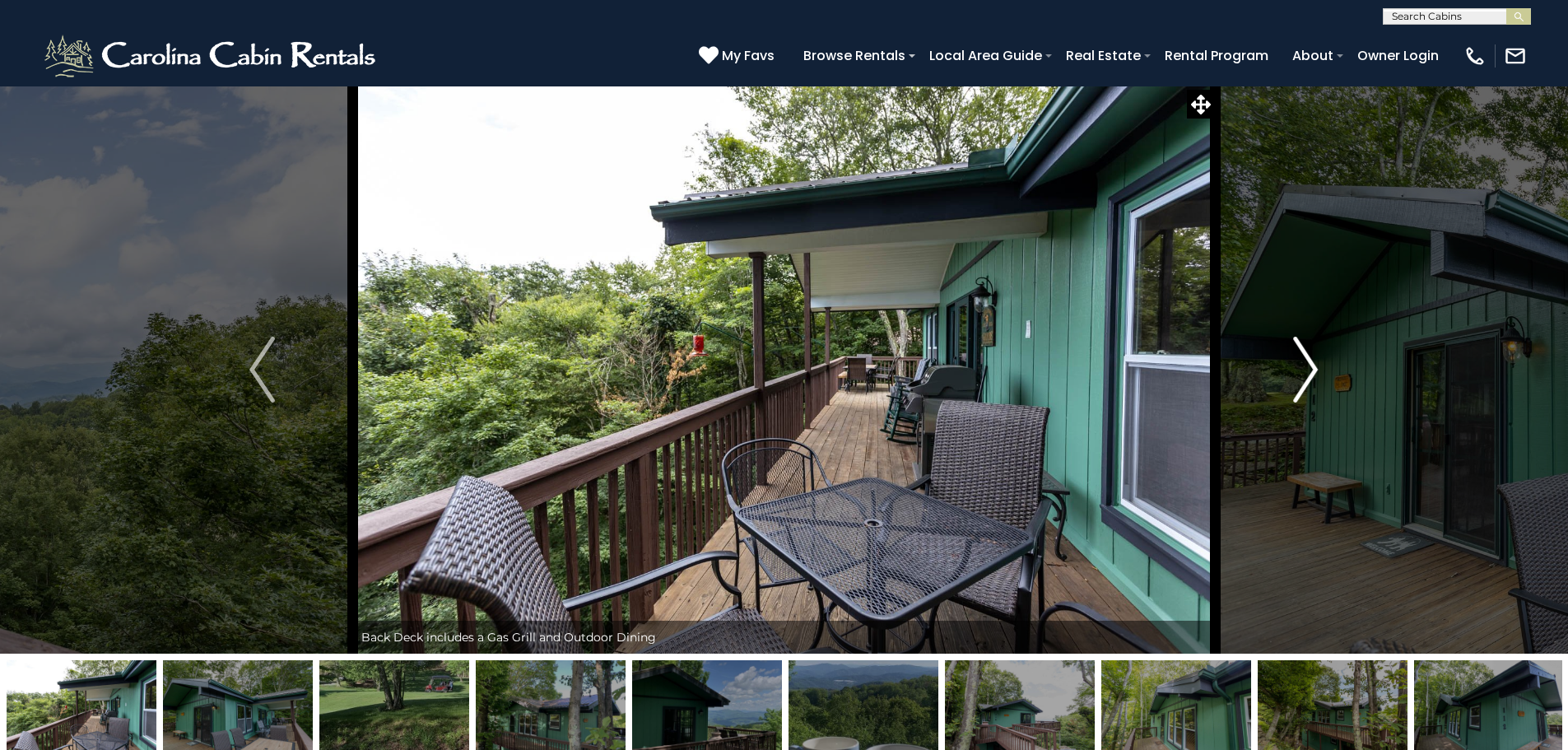
click at [1311, 375] on img "Next" at bounding box center [1306, 370] width 25 height 66
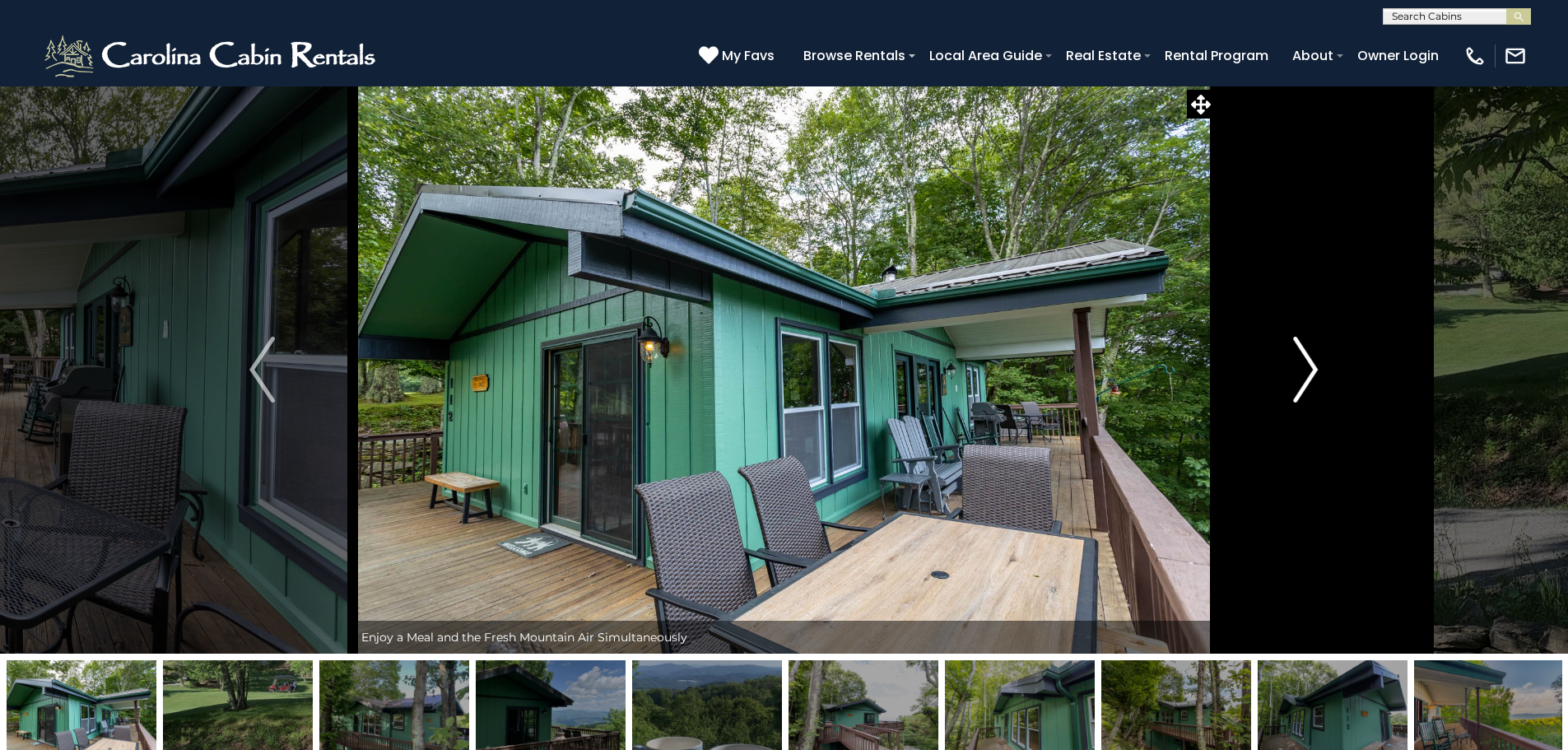
click at [1311, 375] on img "Next" at bounding box center [1306, 370] width 25 height 66
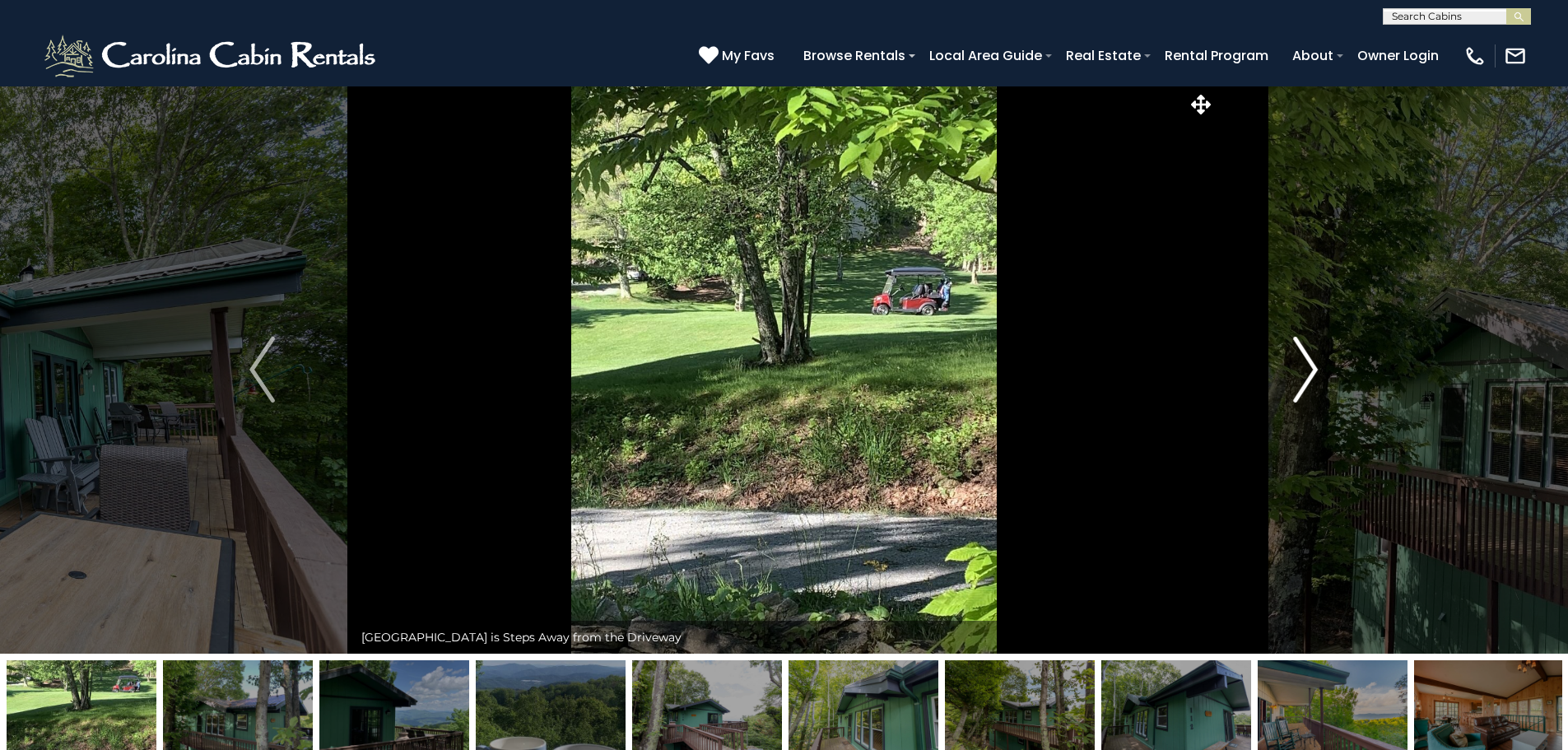
click at [1311, 375] on img "Next" at bounding box center [1306, 370] width 25 height 66
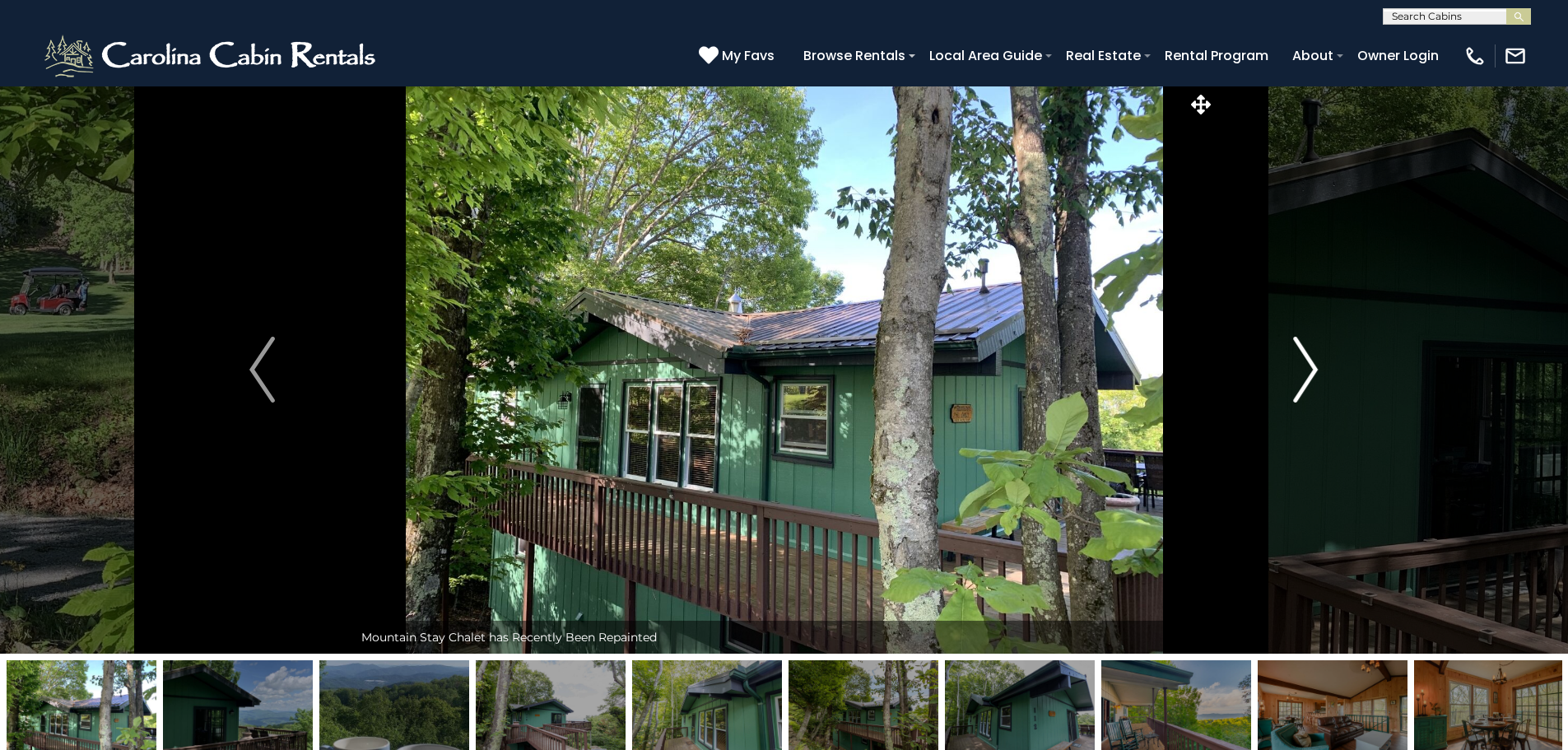
click at [1311, 375] on img "Next" at bounding box center [1306, 370] width 25 height 66
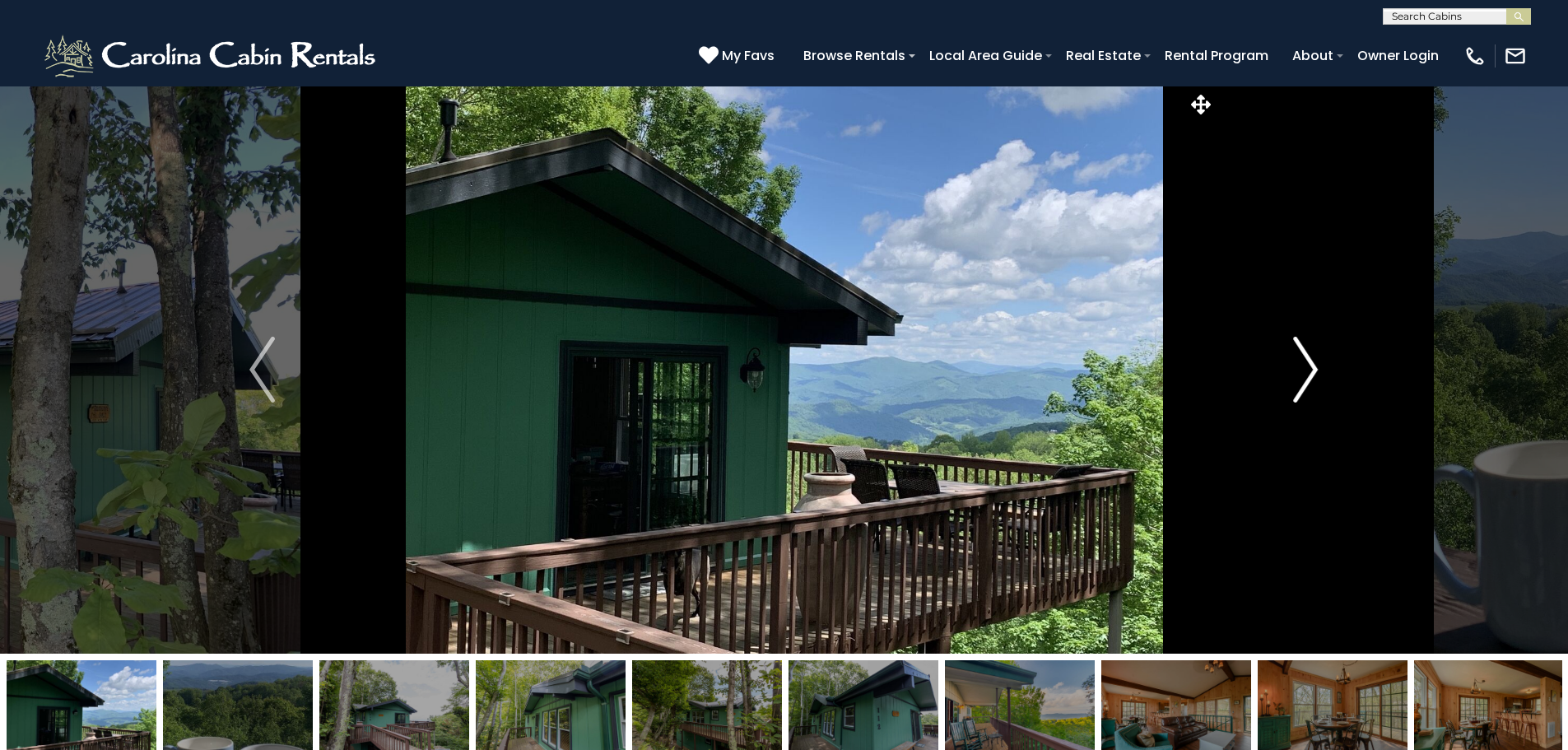
click at [1311, 375] on img "Next" at bounding box center [1306, 370] width 25 height 66
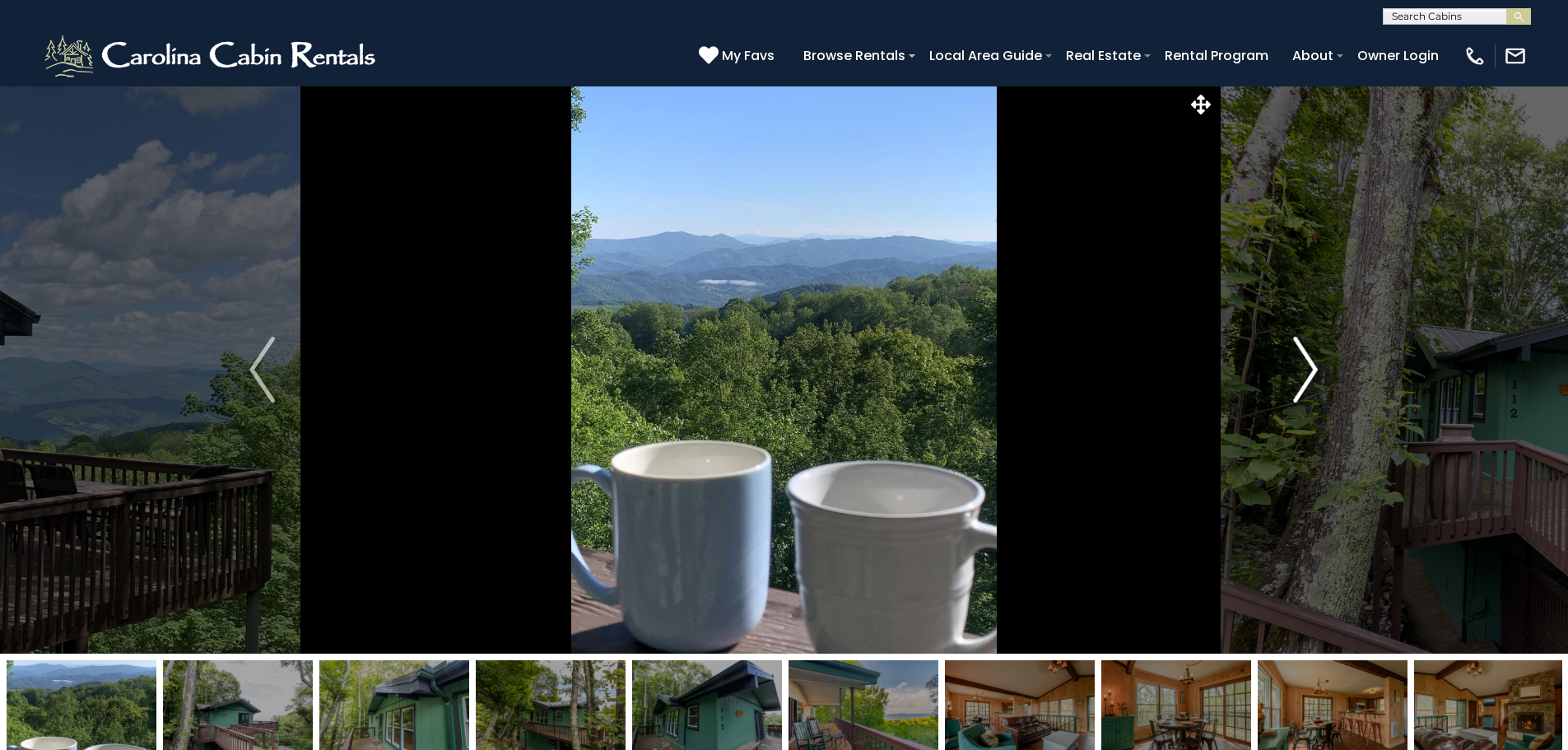
click at [1311, 375] on img "Next" at bounding box center [1306, 370] width 25 height 66
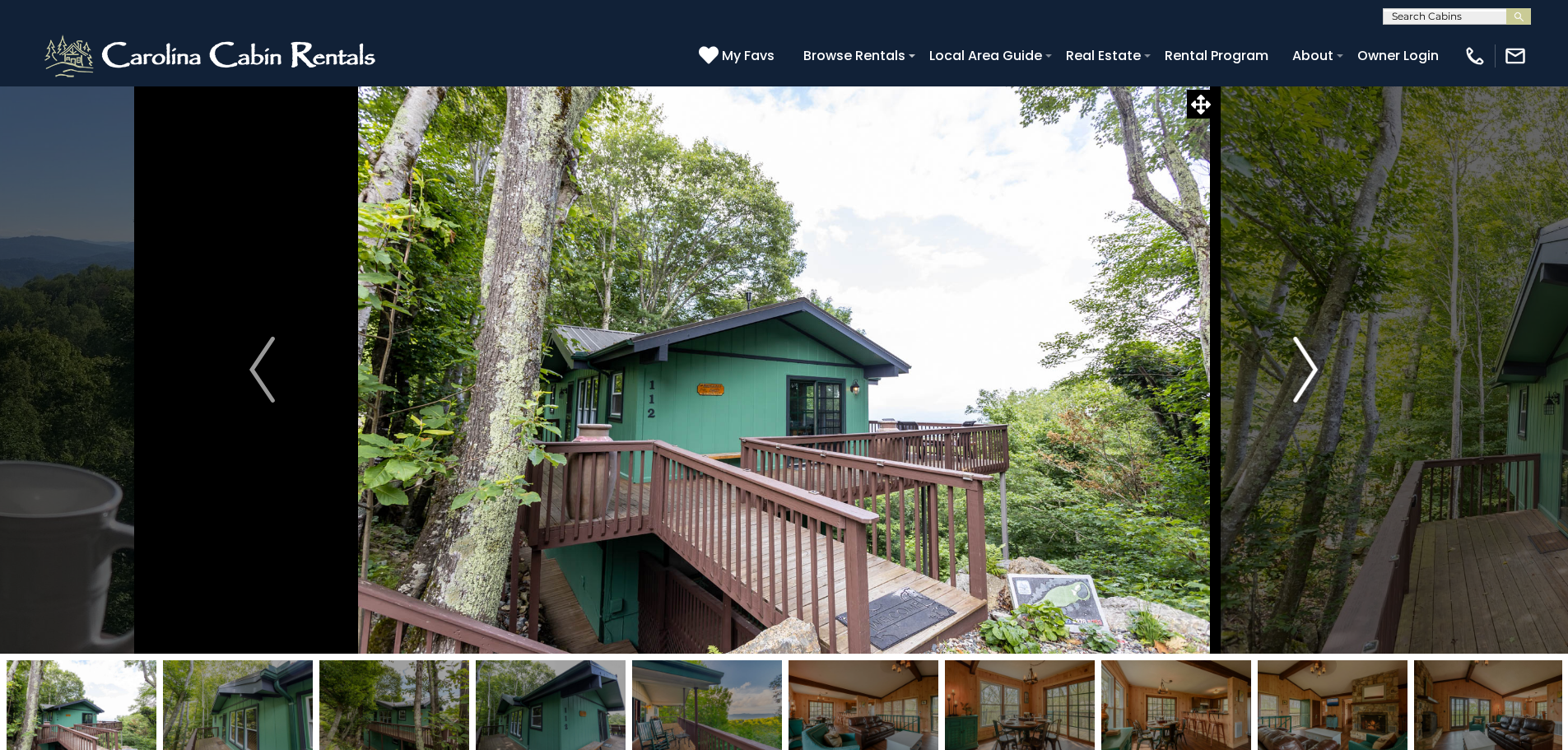
click at [1311, 375] on img "Next" at bounding box center [1306, 370] width 25 height 66
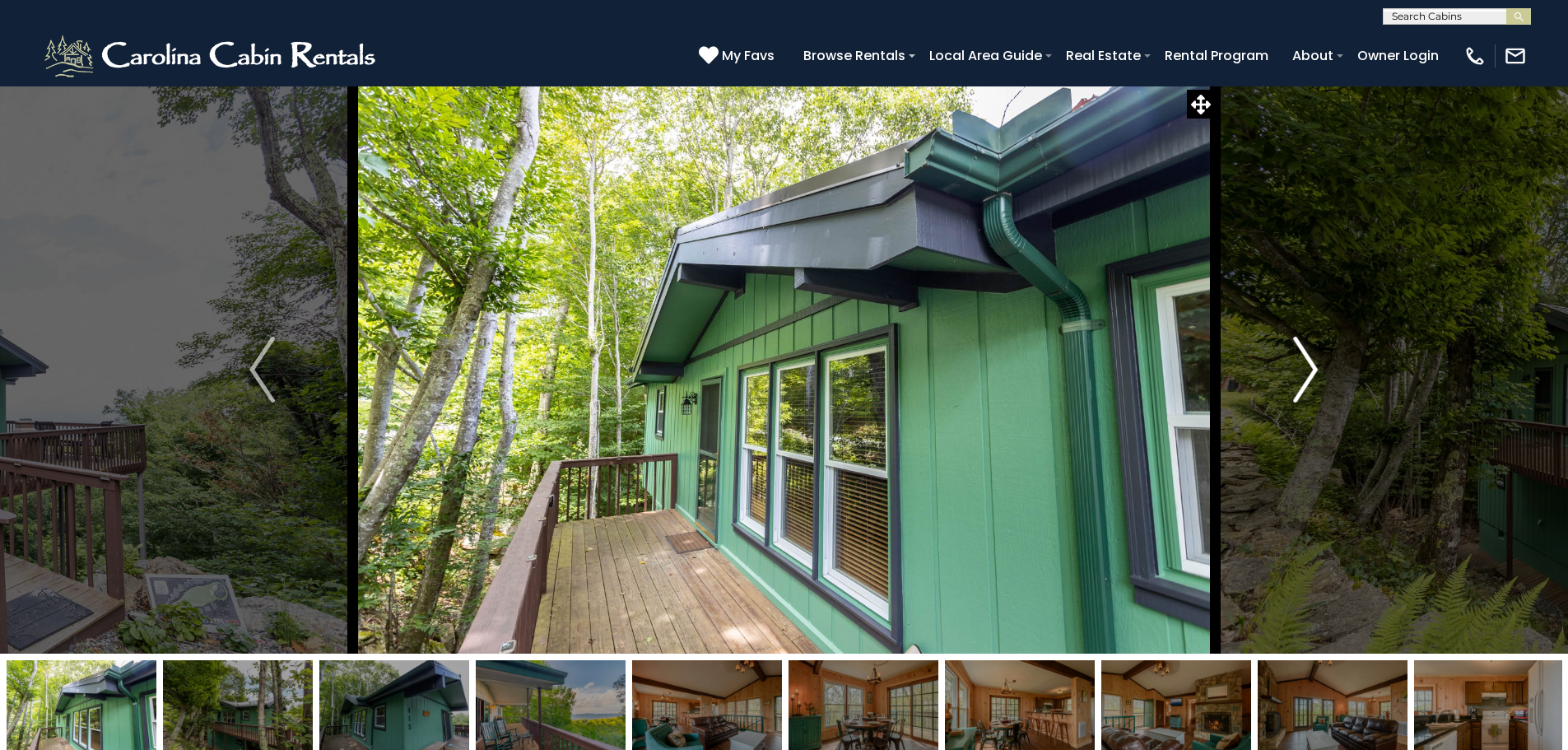
click at [1311, 375] on img "Next" at bounding box center [1306, 370] width 25 height 66
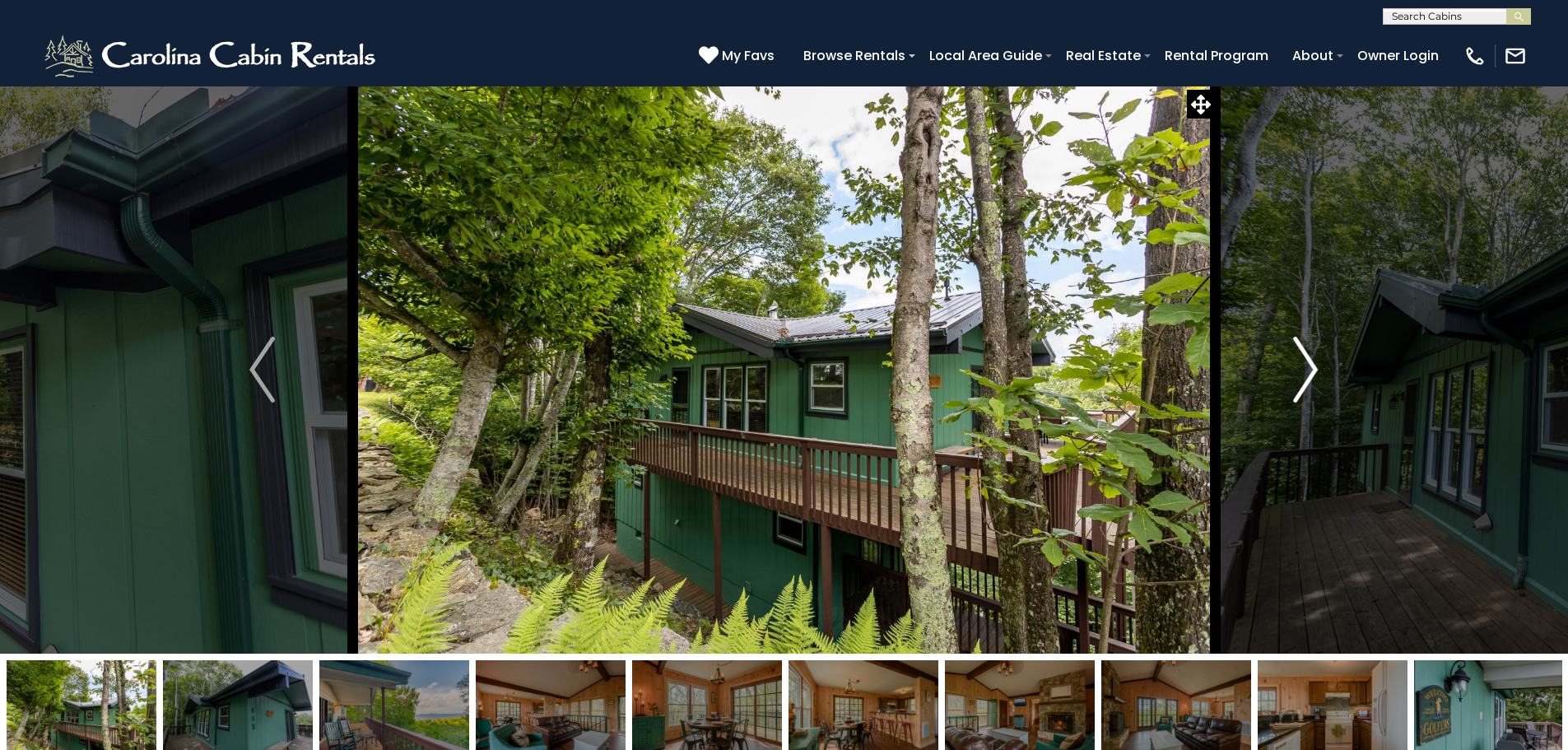
click at [1311, 375] on img "Next" at bounding box center [1306, 370] width 25 height 66
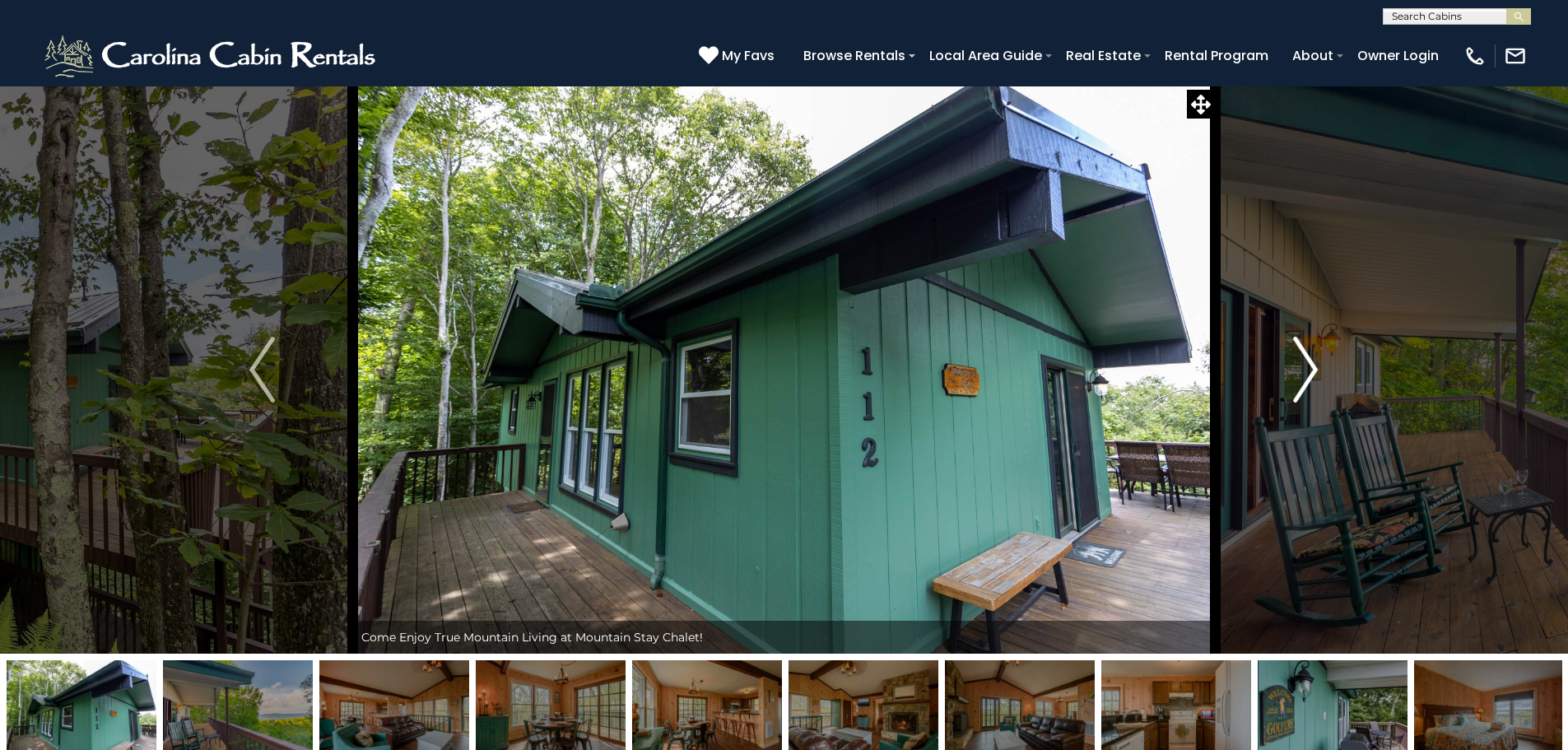
click at [1311, 375] on img "Next" at bounding box center [1306, 370] width 25 height 66
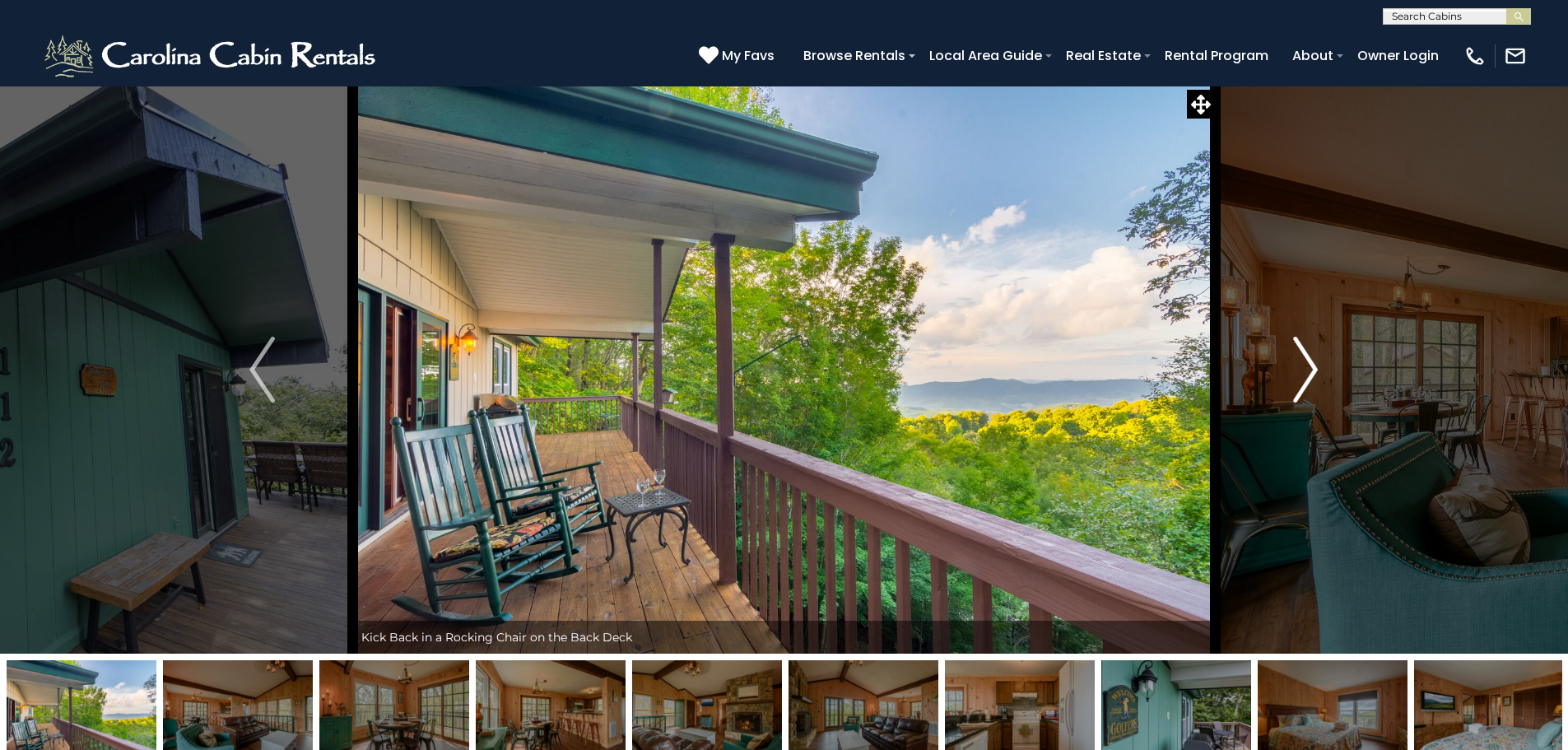
click at [1311, 375] on img "Next" at bounding box center [1306, 370] width 25 height 66
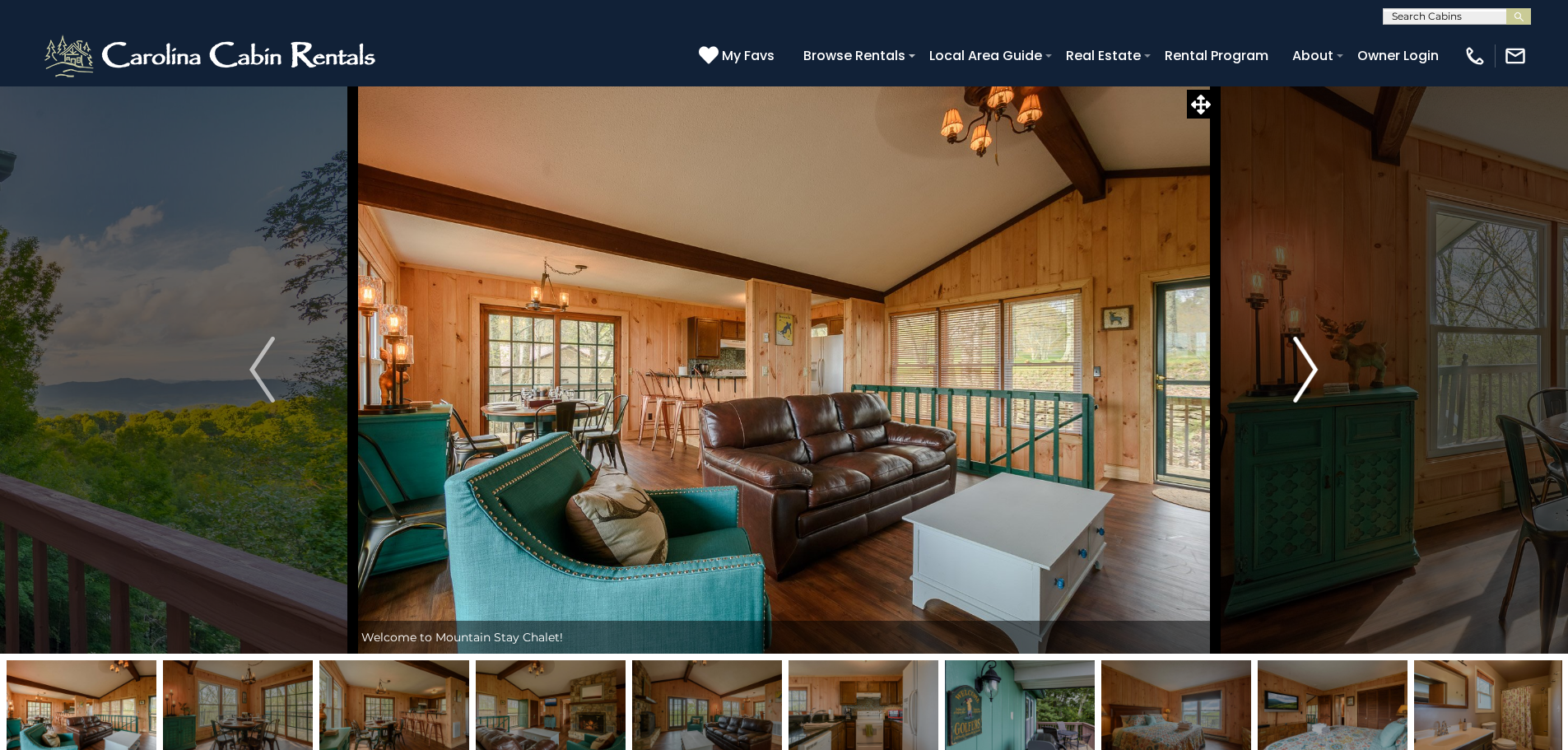
click at [1311, 375] on img "Next" at bounding box center [1306, 370] width 25 height 66
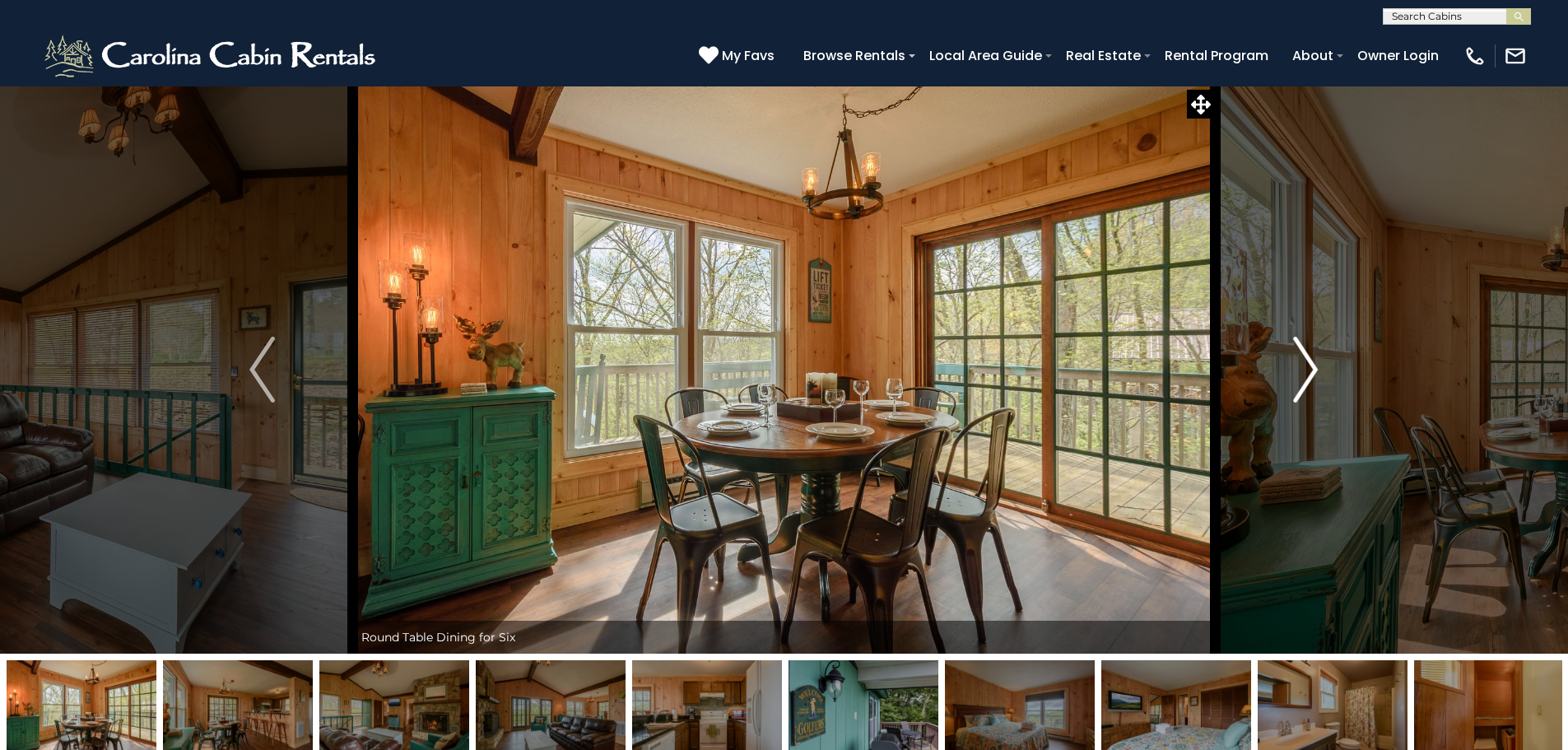
click at [1311, 375] on img "Next" at bounding box center [1306, 370] width 25 height 66
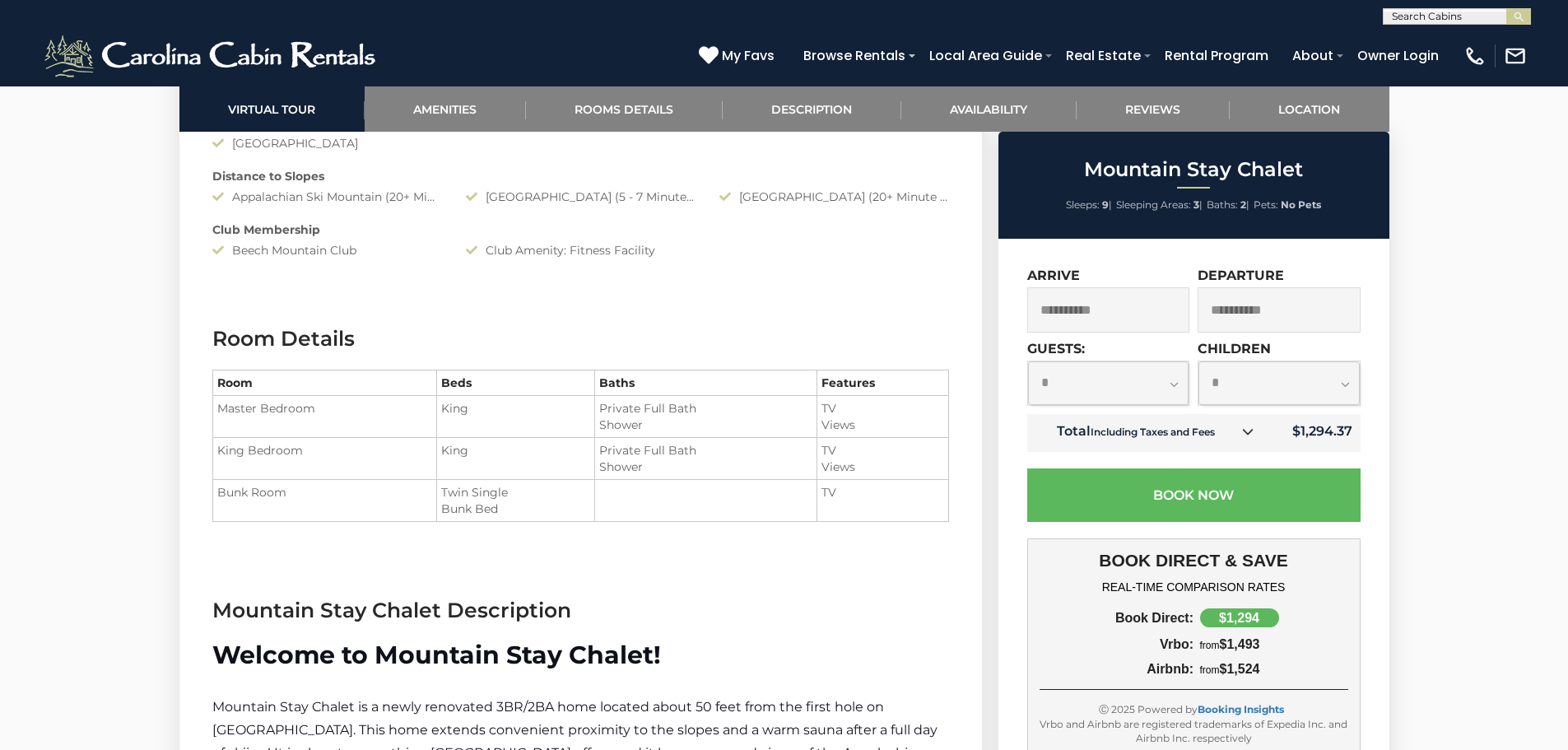
scroll to position [1811, 0]
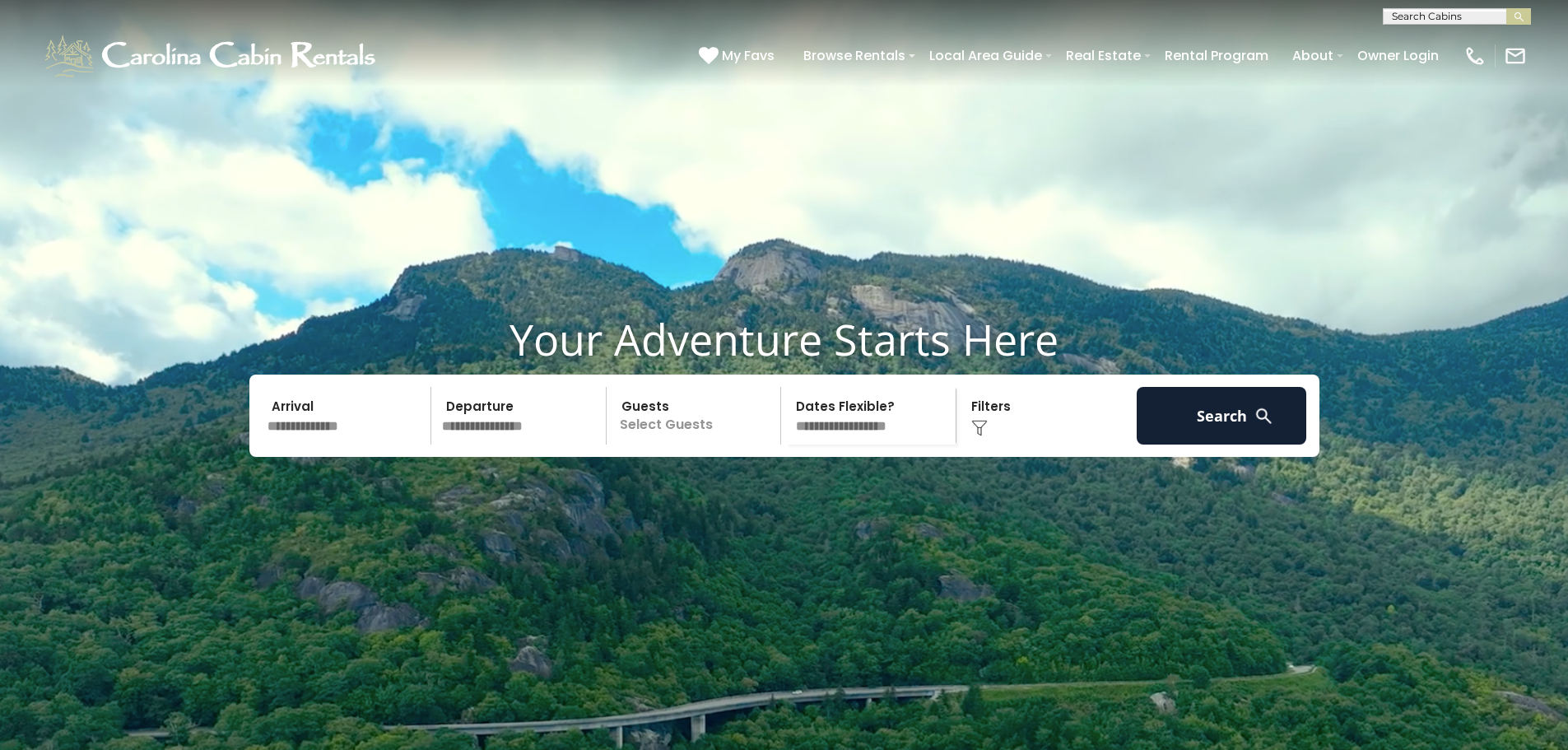
click at [343, 445] on input "text" at bounding box center [347, 415] width 171 height 57
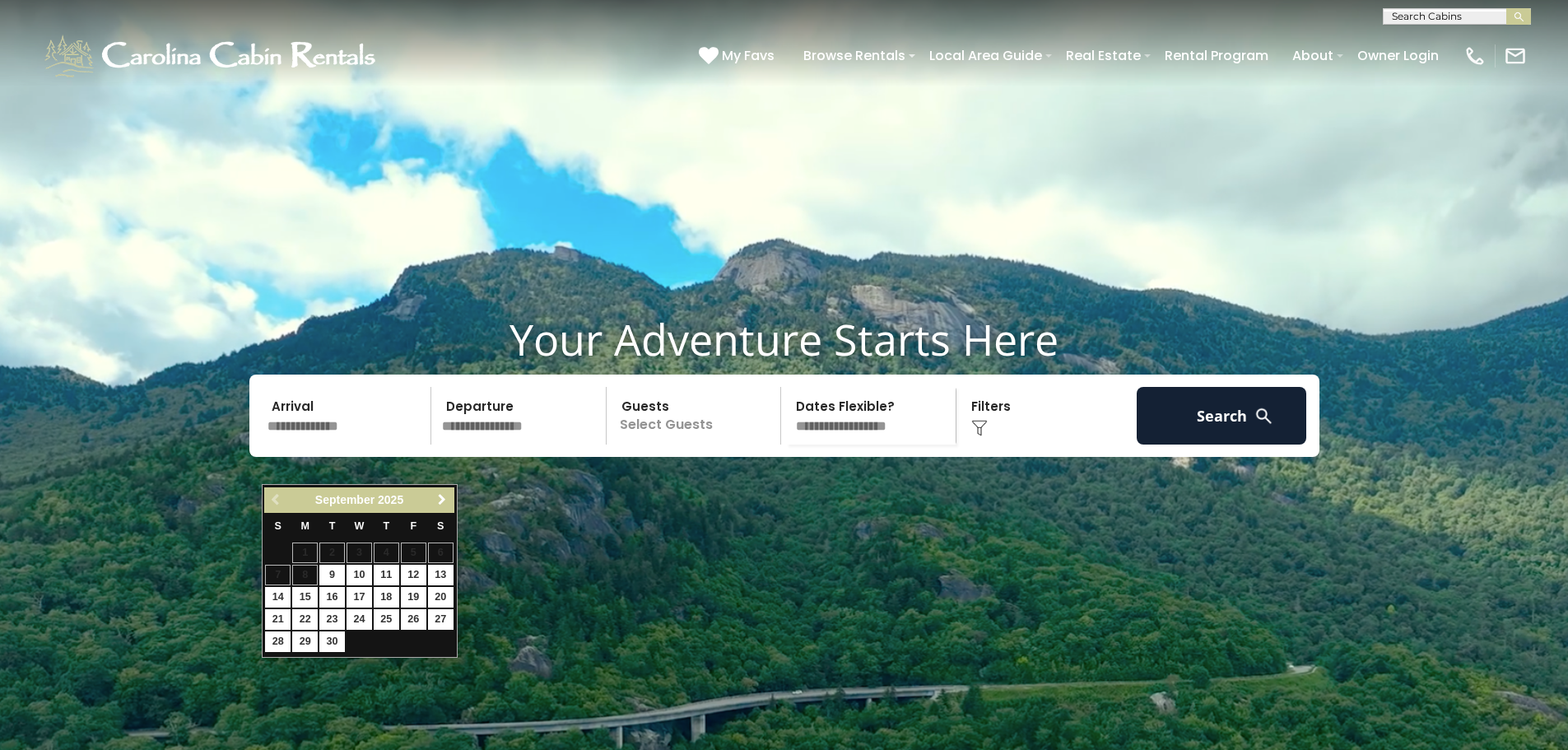
click at [439, 496] on span "Next" at bounding box center [442, 499] width 13 height 13
click at [272, 574] on link "5" at bounding box center [277, 574] width 26 height 21
type input "*******"
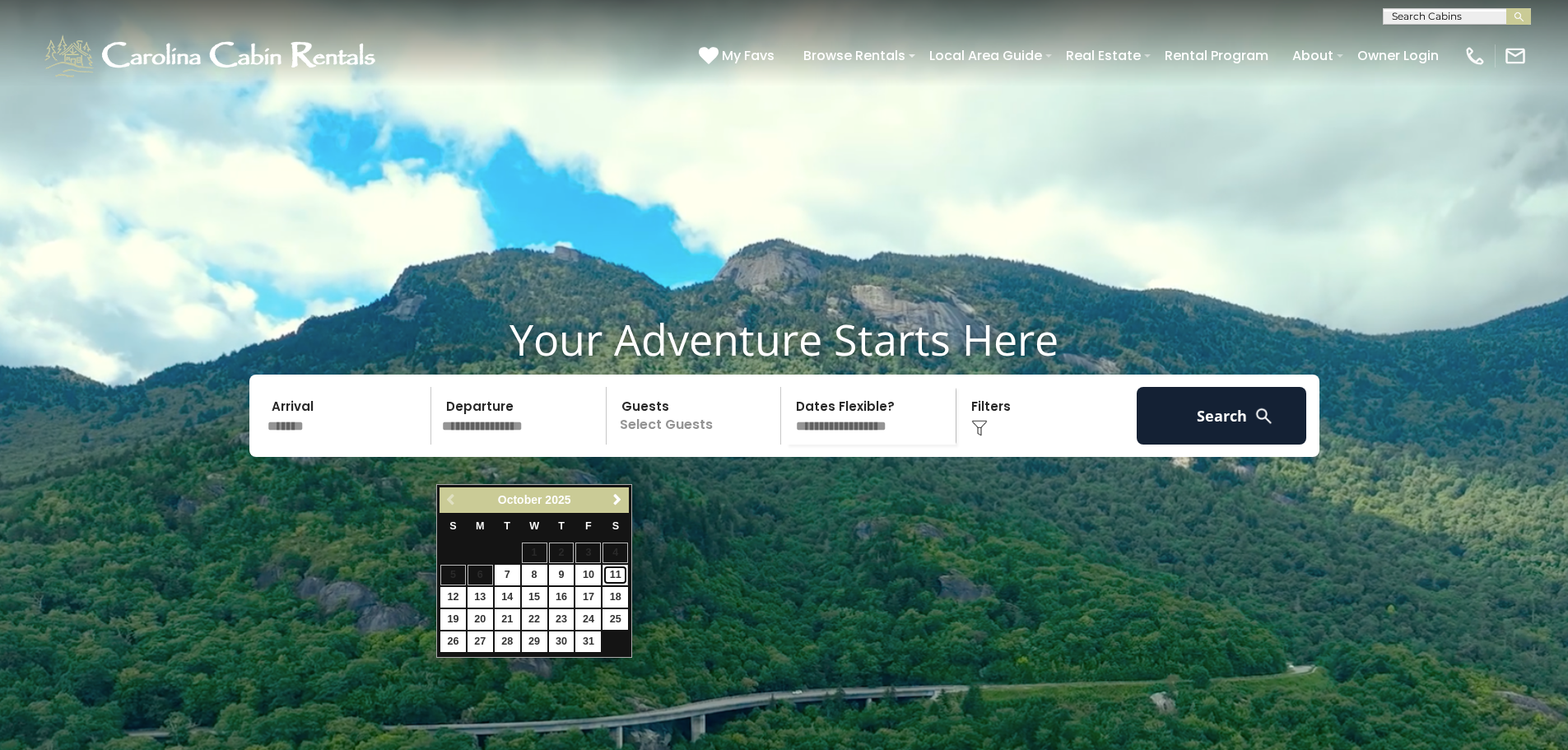
click at [614, 574] on link "11" at bounding box center [615, 574] width 26 height 21
type input "********"
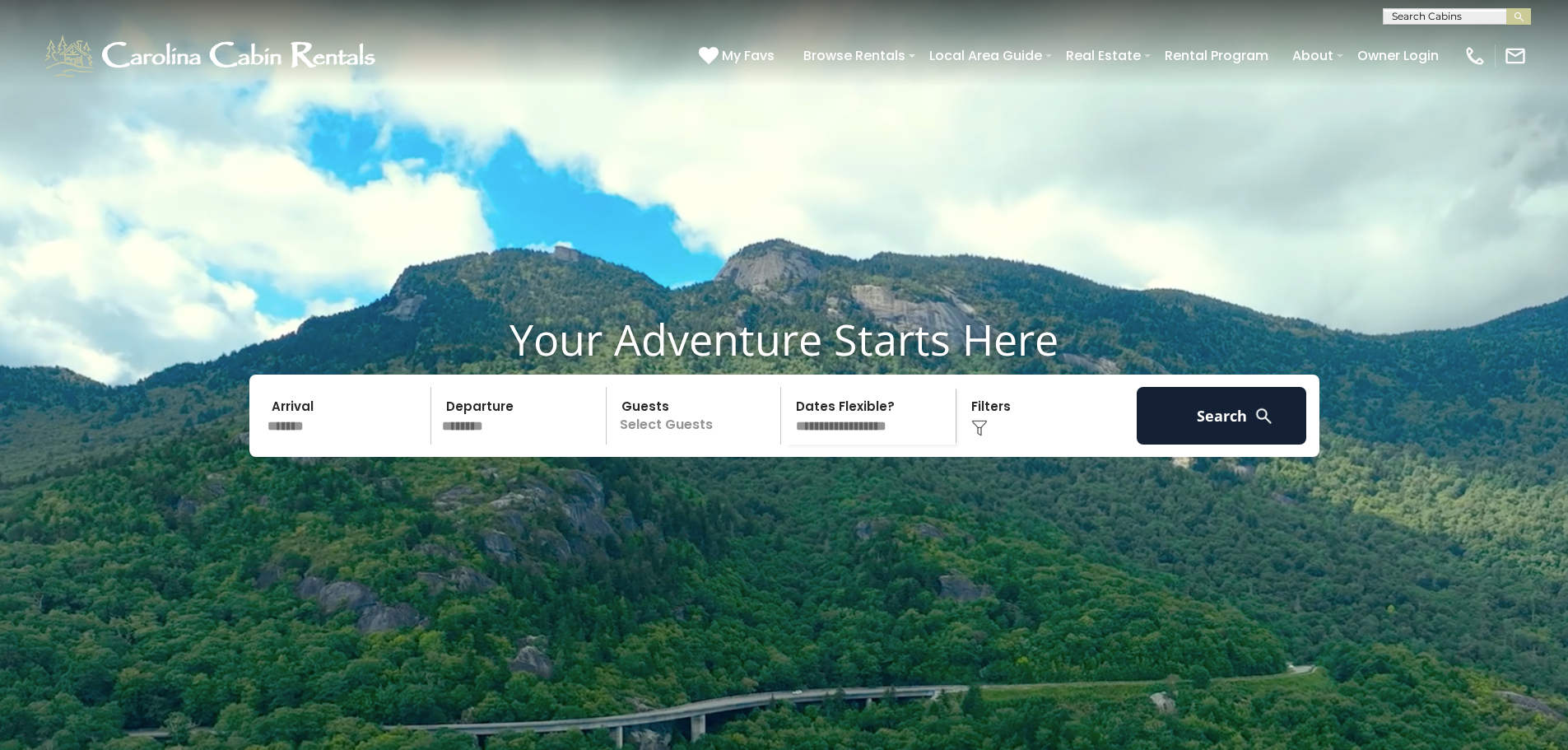
click at [701, 445] on p "Select Guests" at bounding box center [697, 415] width 170 height 57
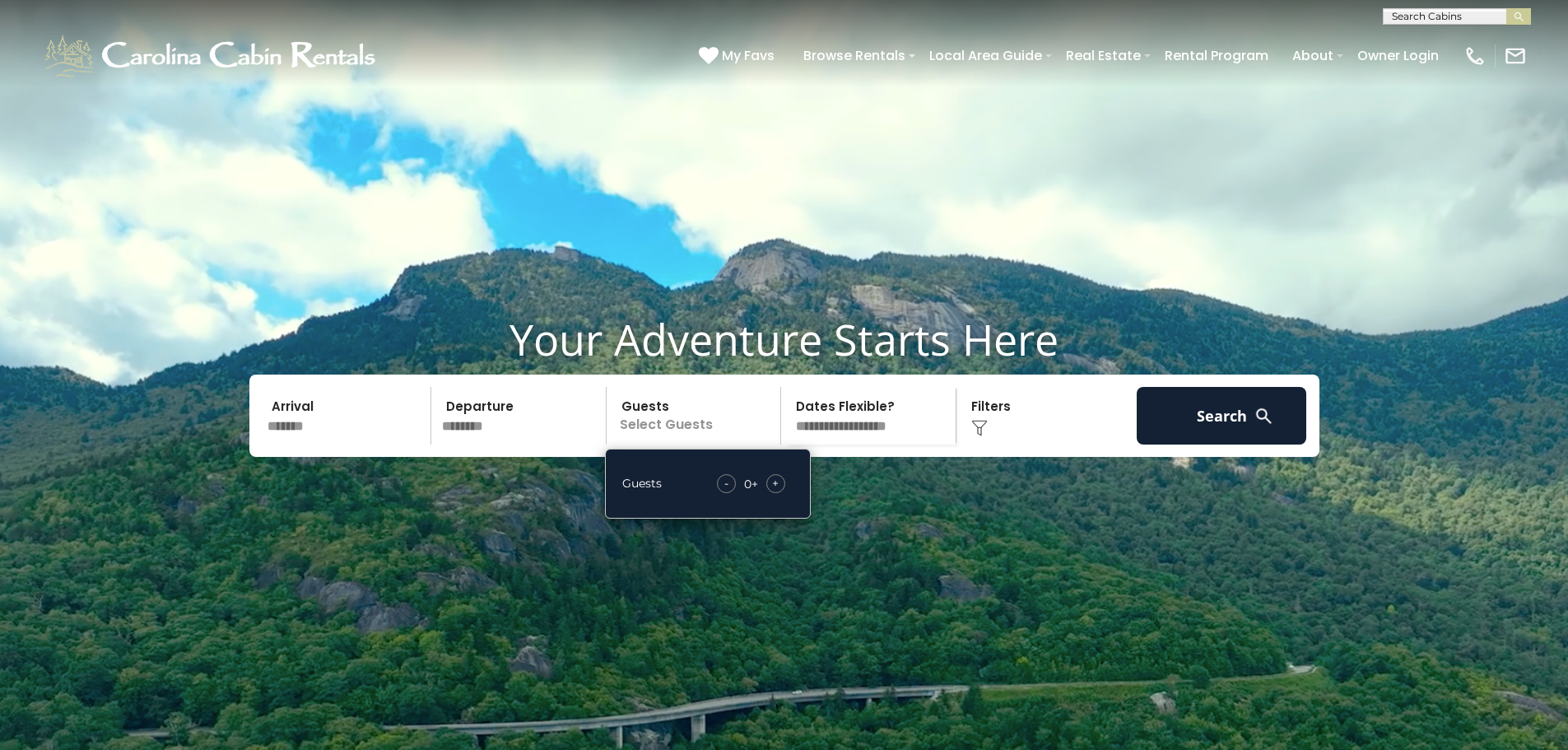
click at [772, 491] on span "+" at bounding box center [776, 484] width 7 height 17
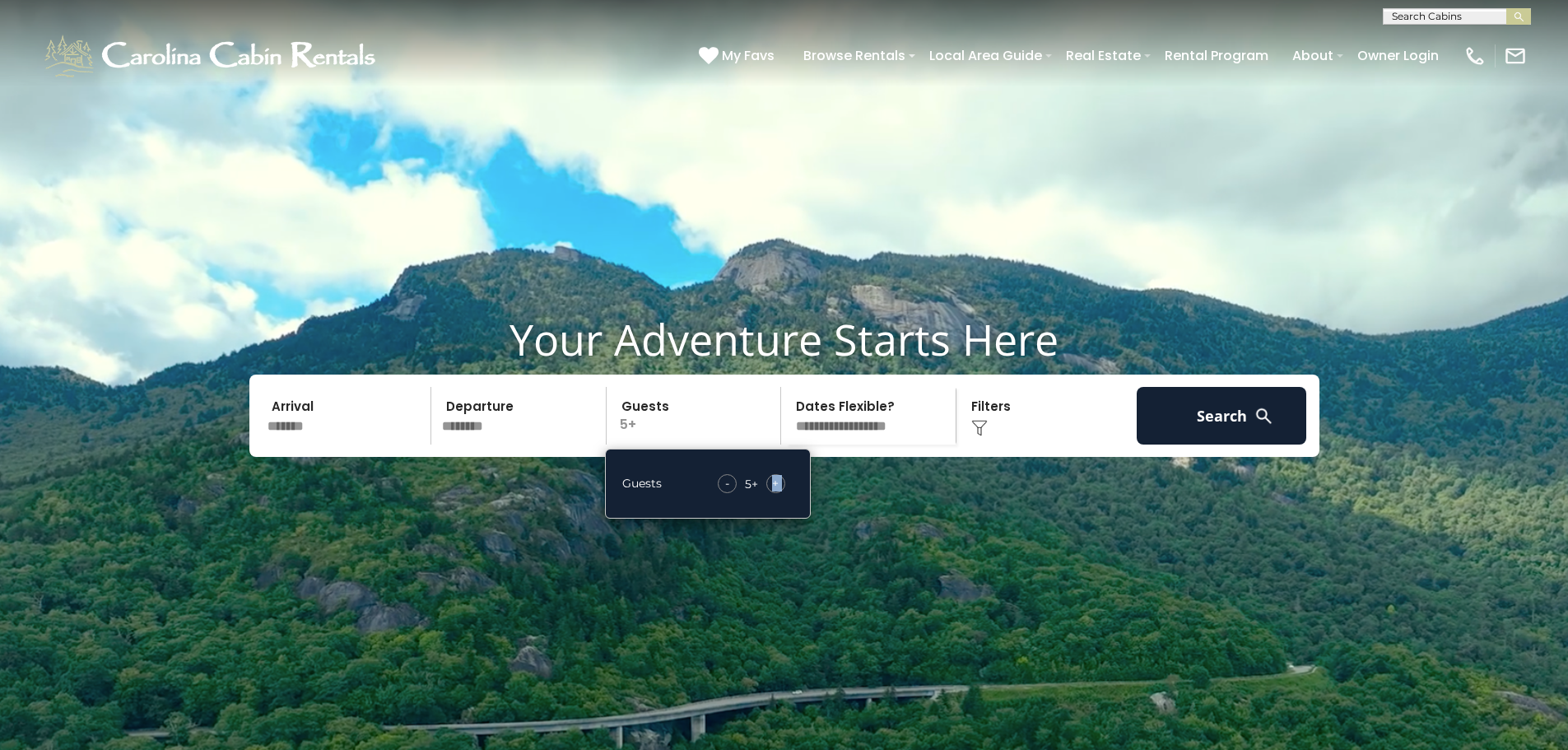
click at [779, 491] on span "+" at bounding box center [776, 484] width 7 height 17
click at [1191, 445] on button "Search" at bounding box center [1222, 415] width 171 height 57
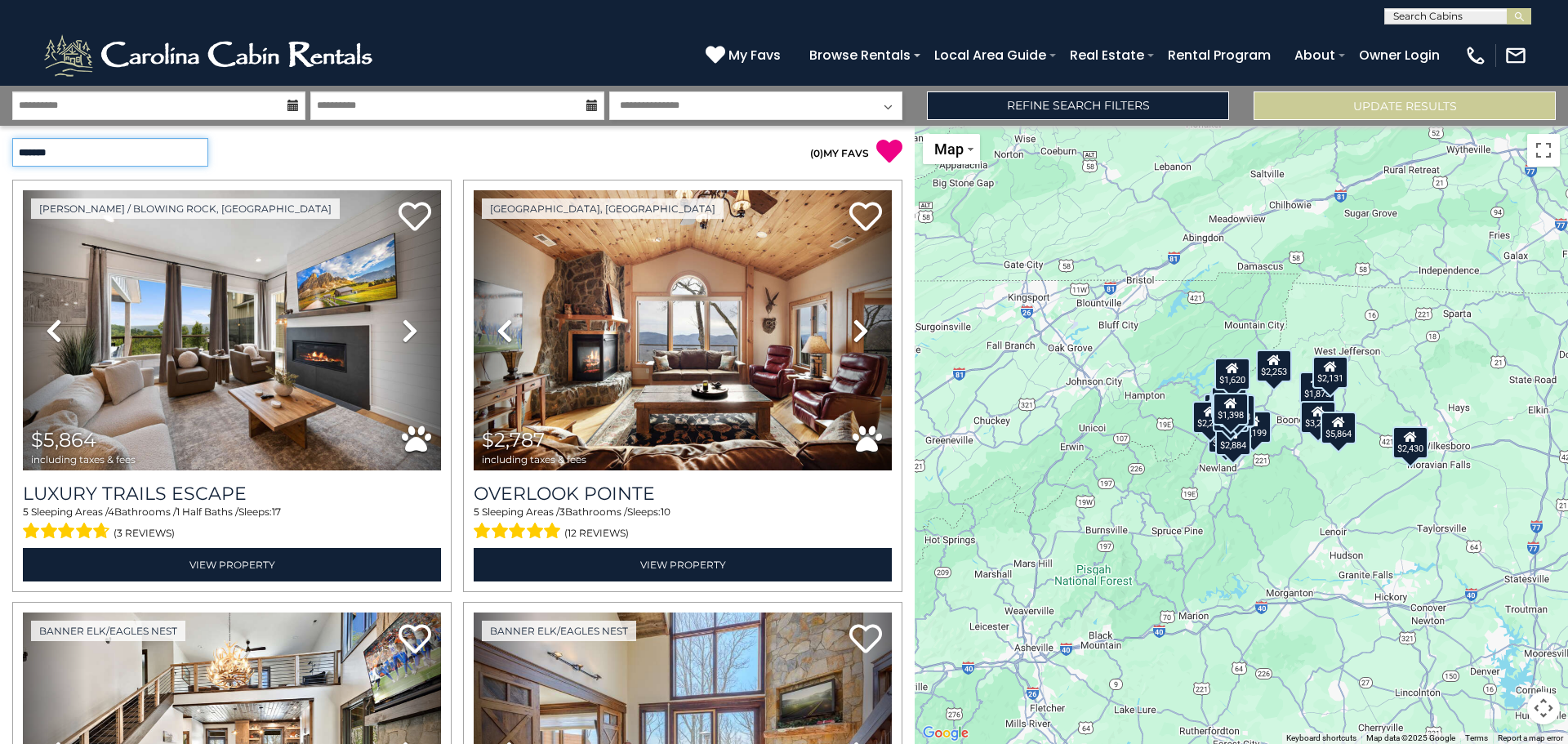
click at [142, 157] on select "**********" at bounding box center [110, 152] width 196 height 29
select select "*********"
click at [12, 138] on select "**********" at bounding box center [110, 152] width 196 height 29
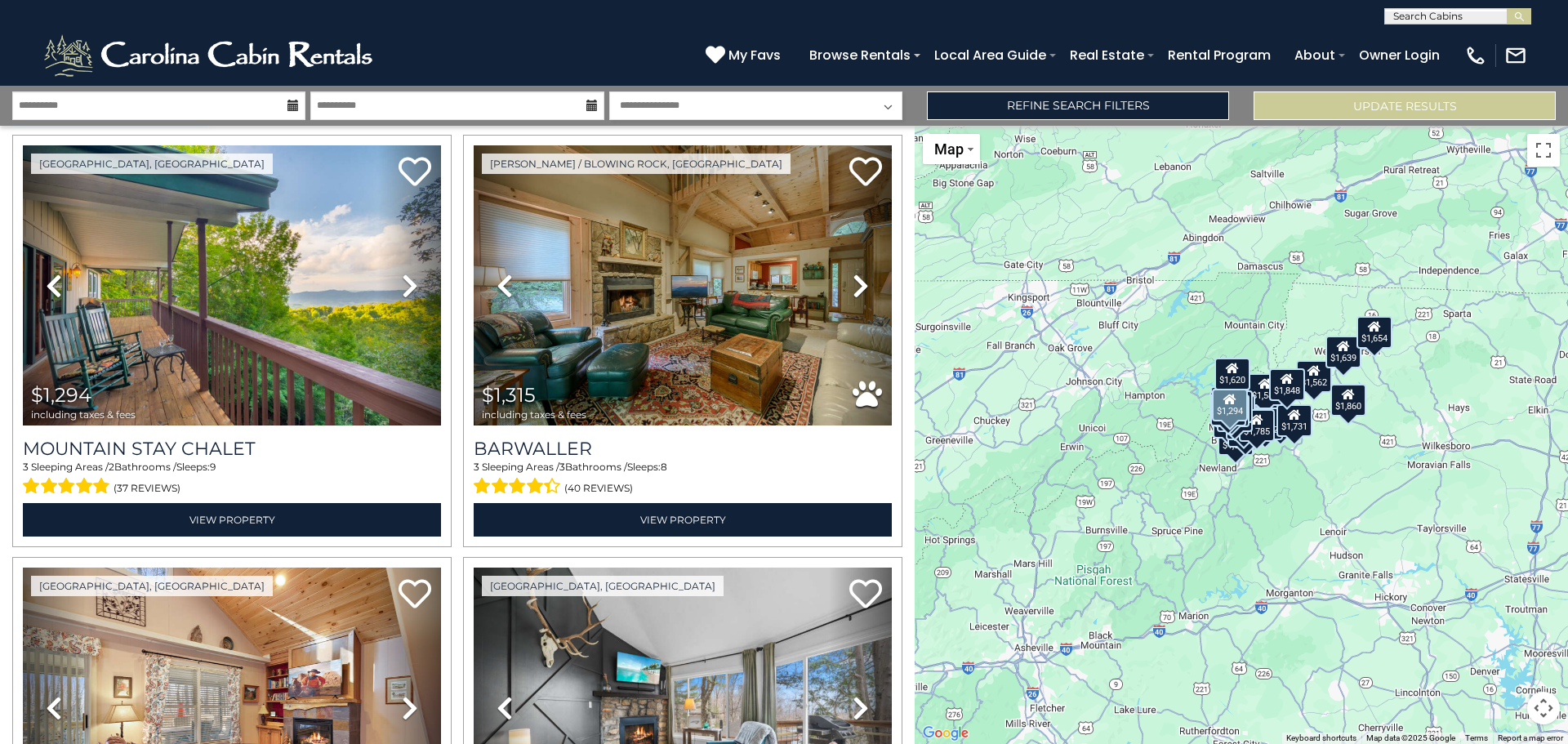
scroll to position [82, 0]
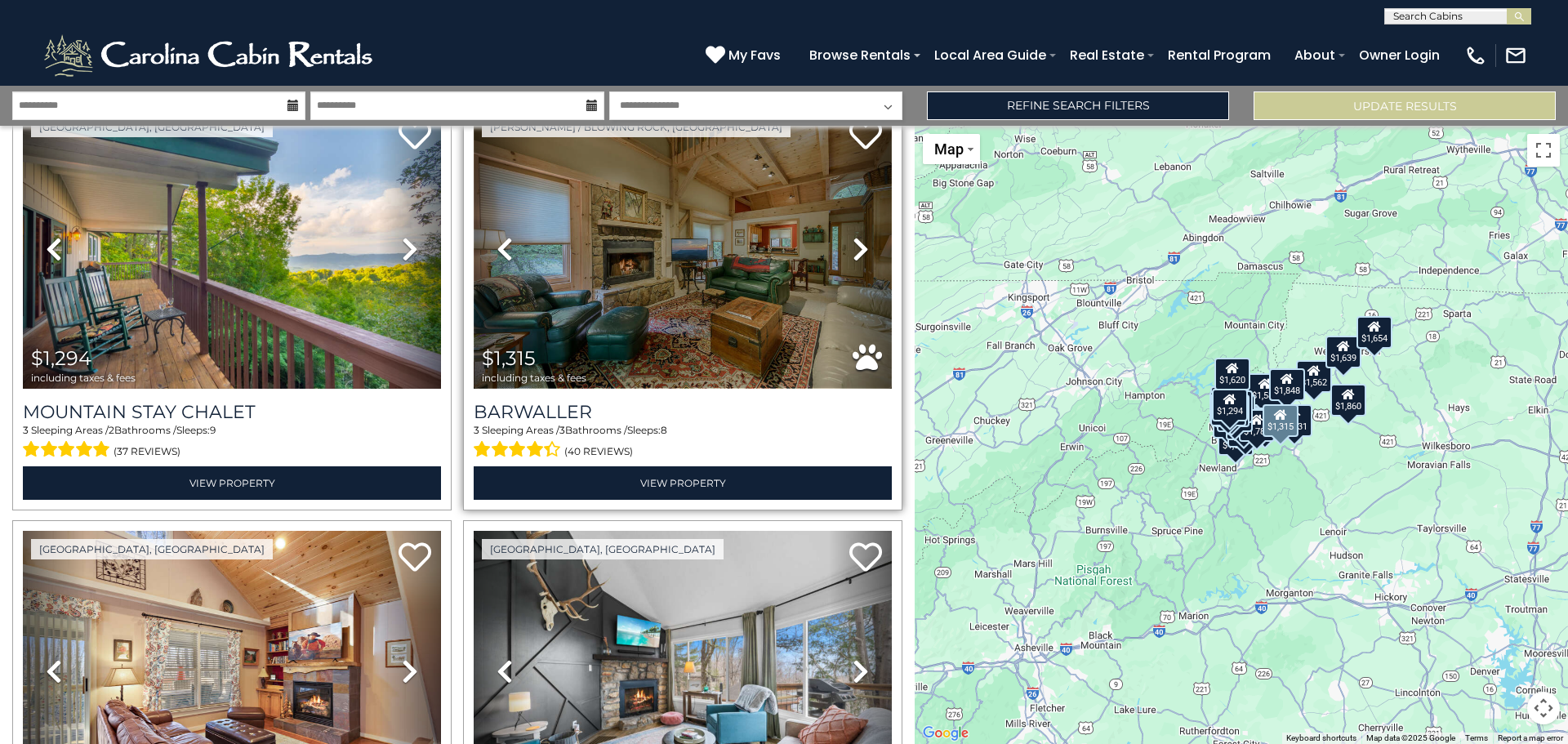
click at [809, 268] on img at bounding box center [683, 249] width 418 height 280
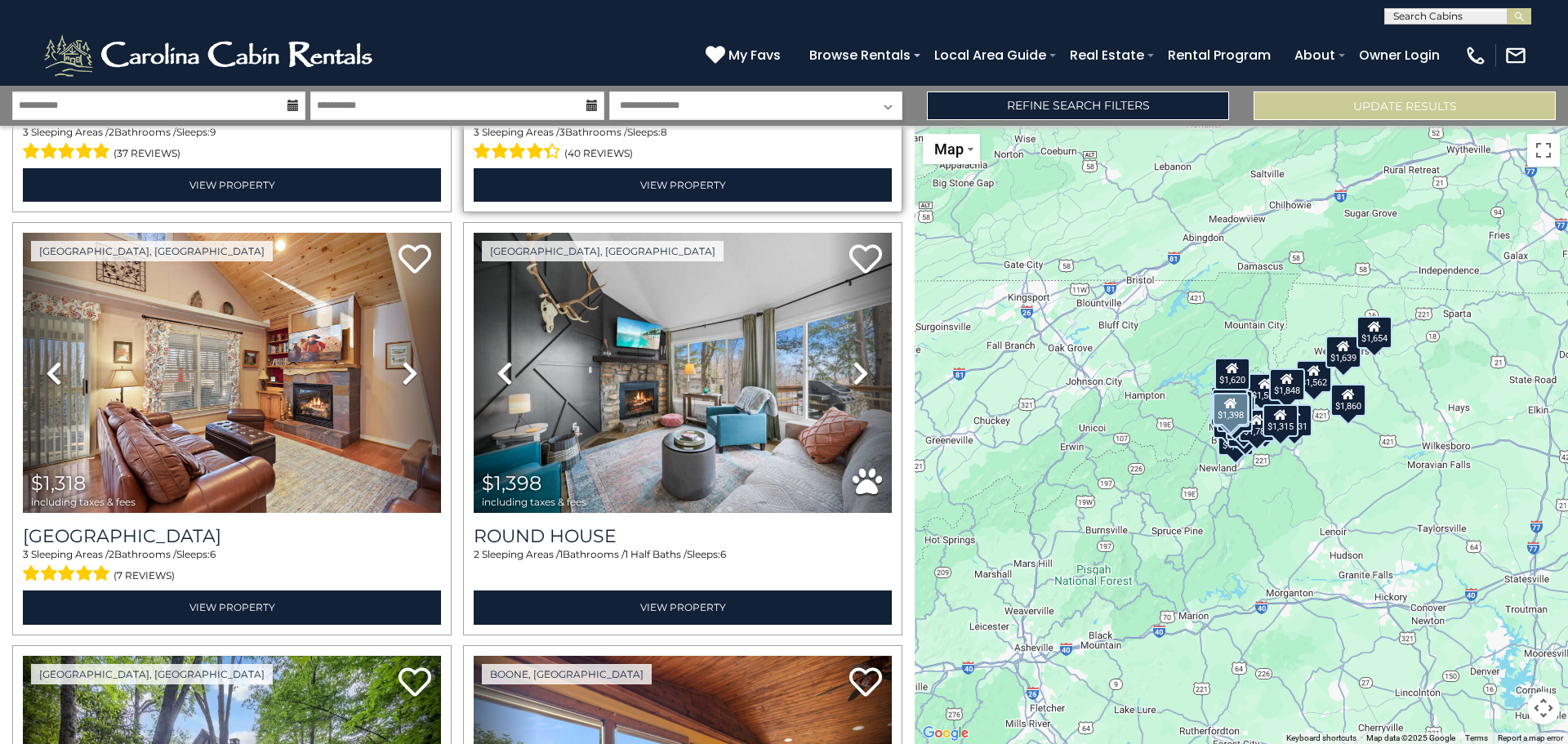
scroll to position [409, 0]
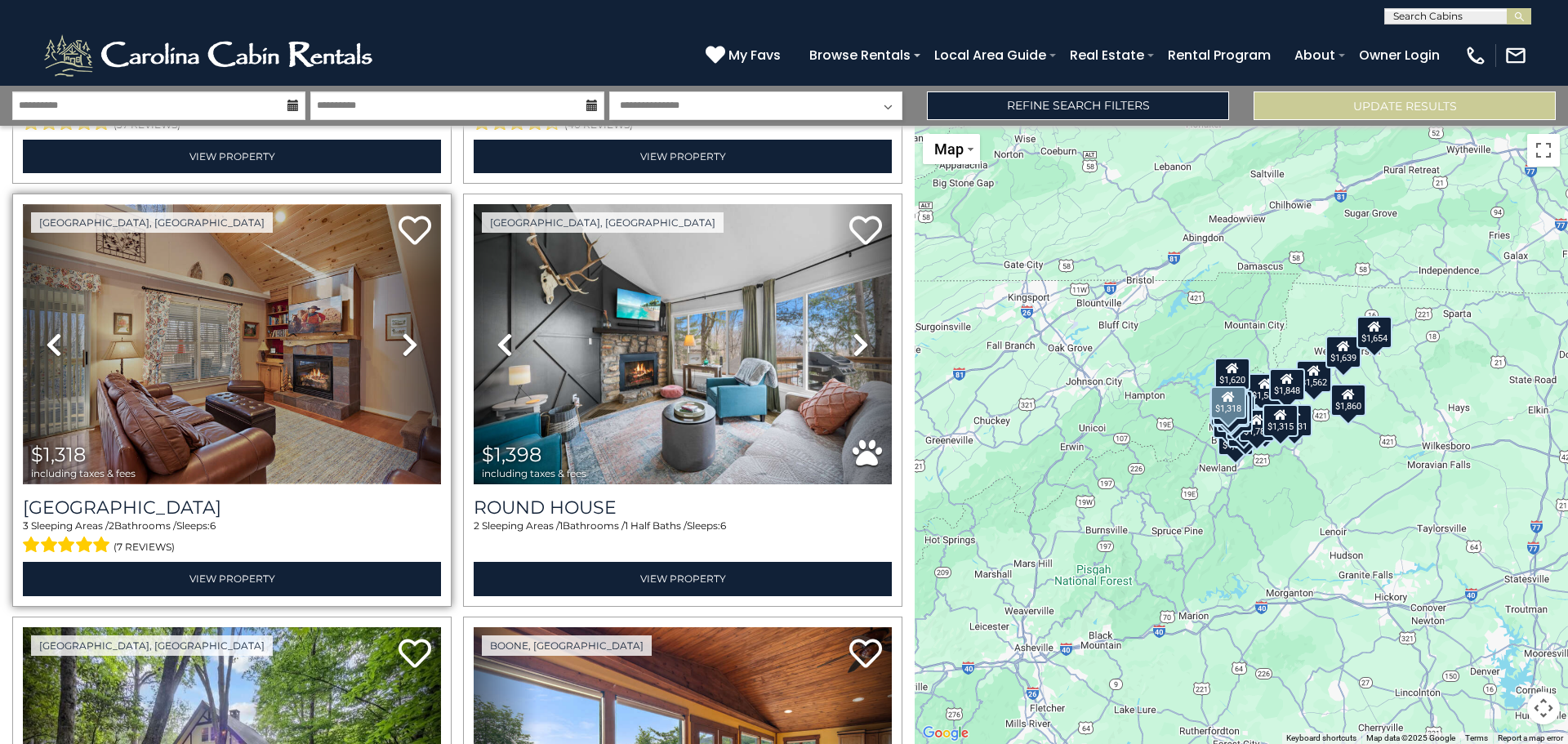
click at [326, 330] on img at bounding box center [232, 344] width 418 height 280
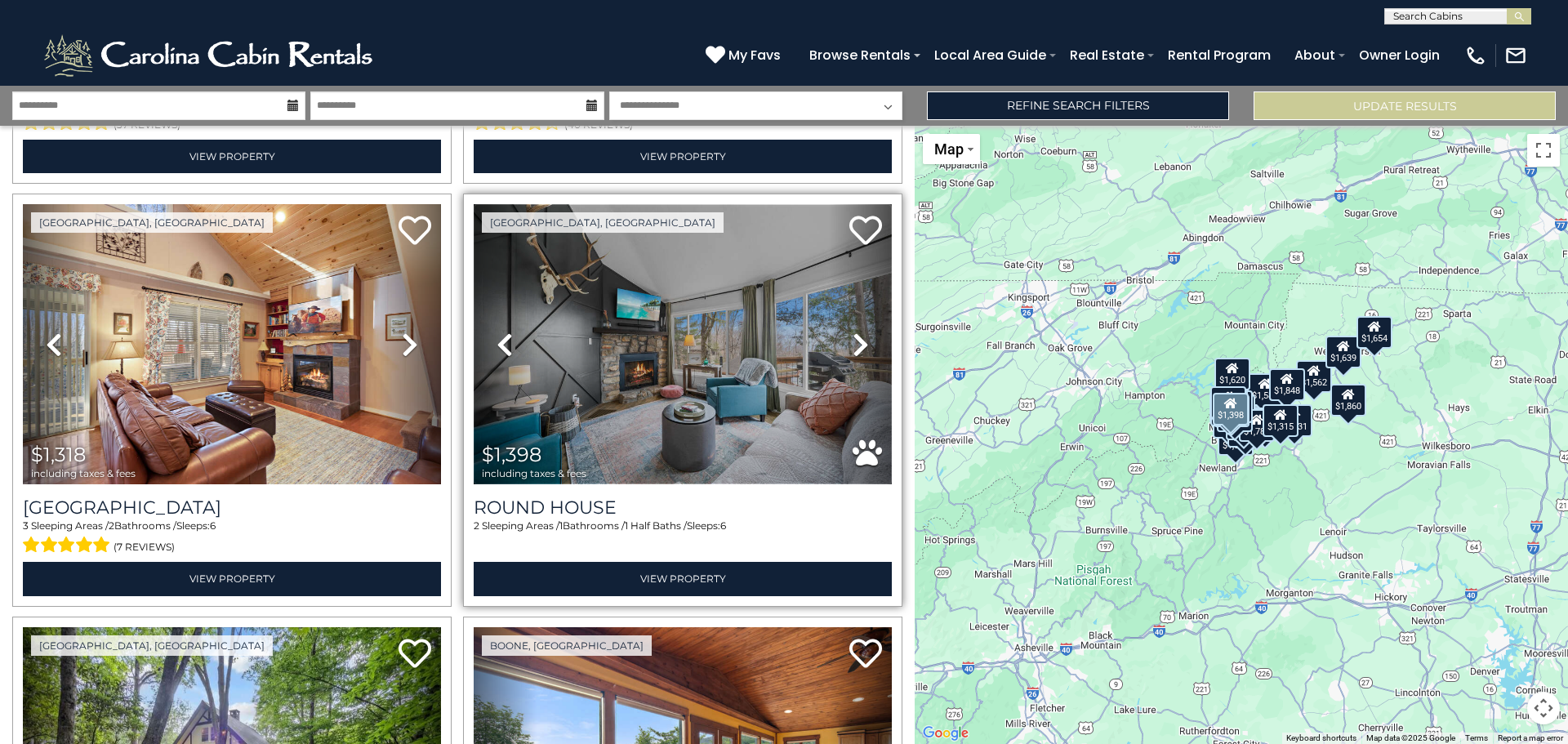
click at [607, 412] on img at bounding box center [683, 344] width 418 height 280
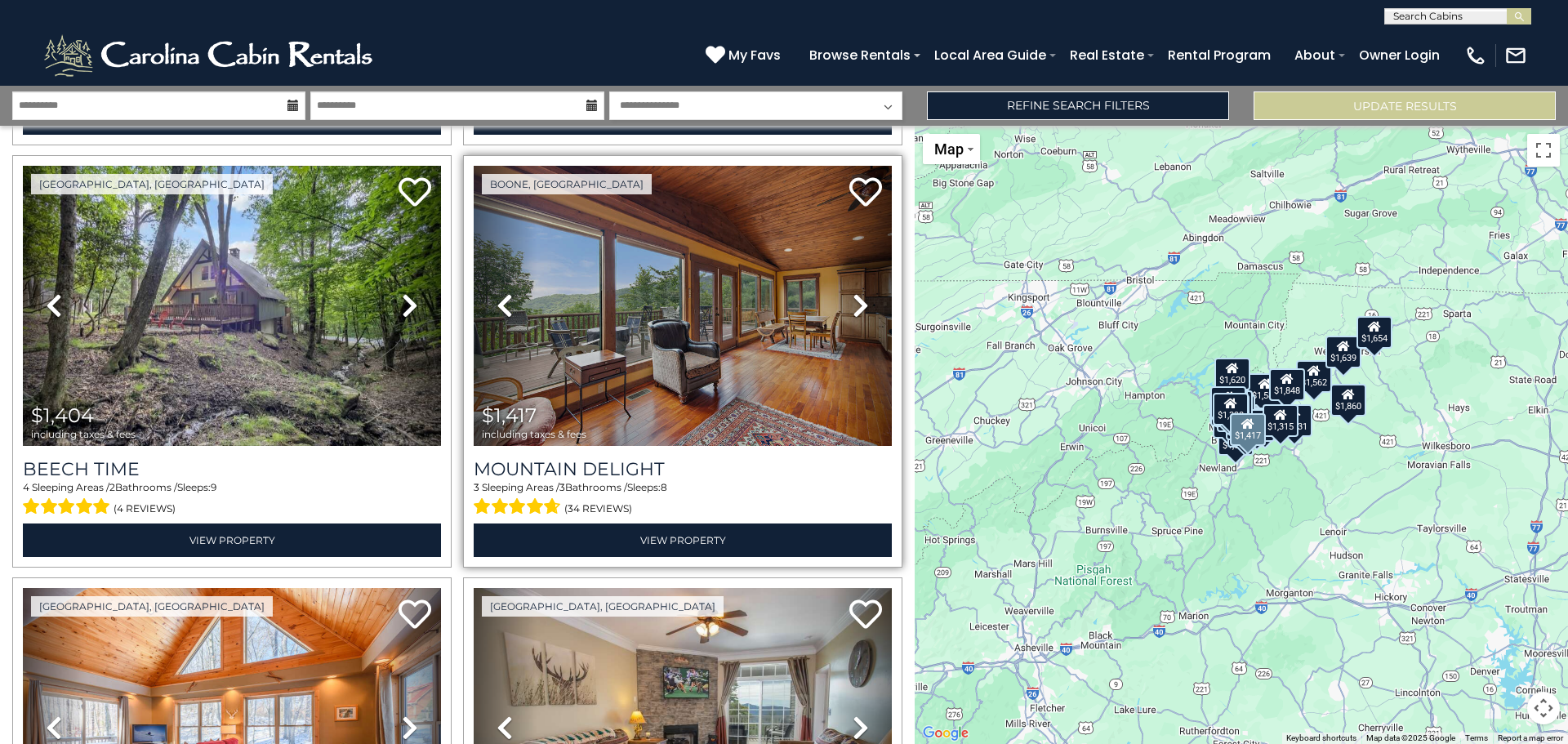
scroll to position [898, 0]
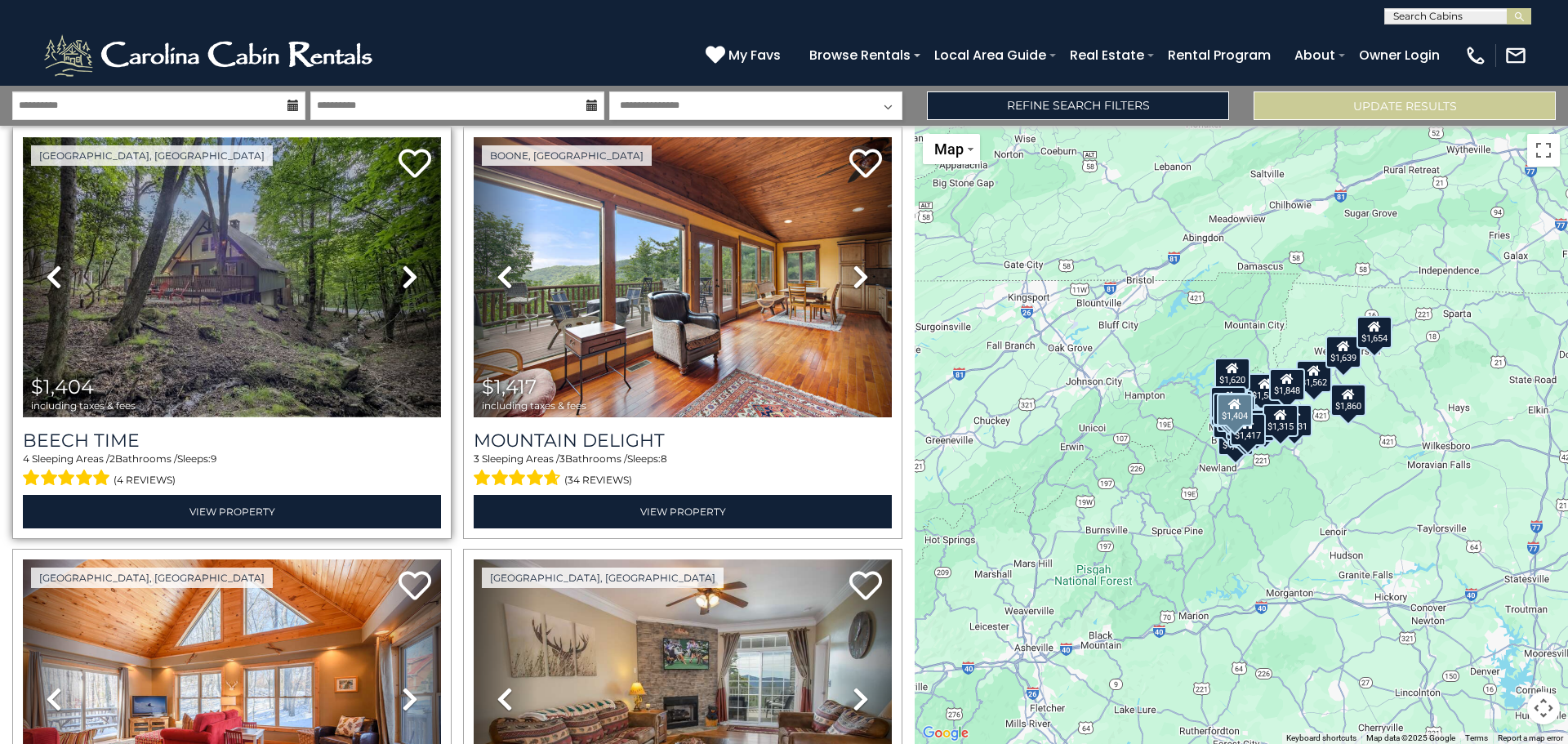
click at [348, 299] on img at bounding box center [232, 277] width 418 height 280
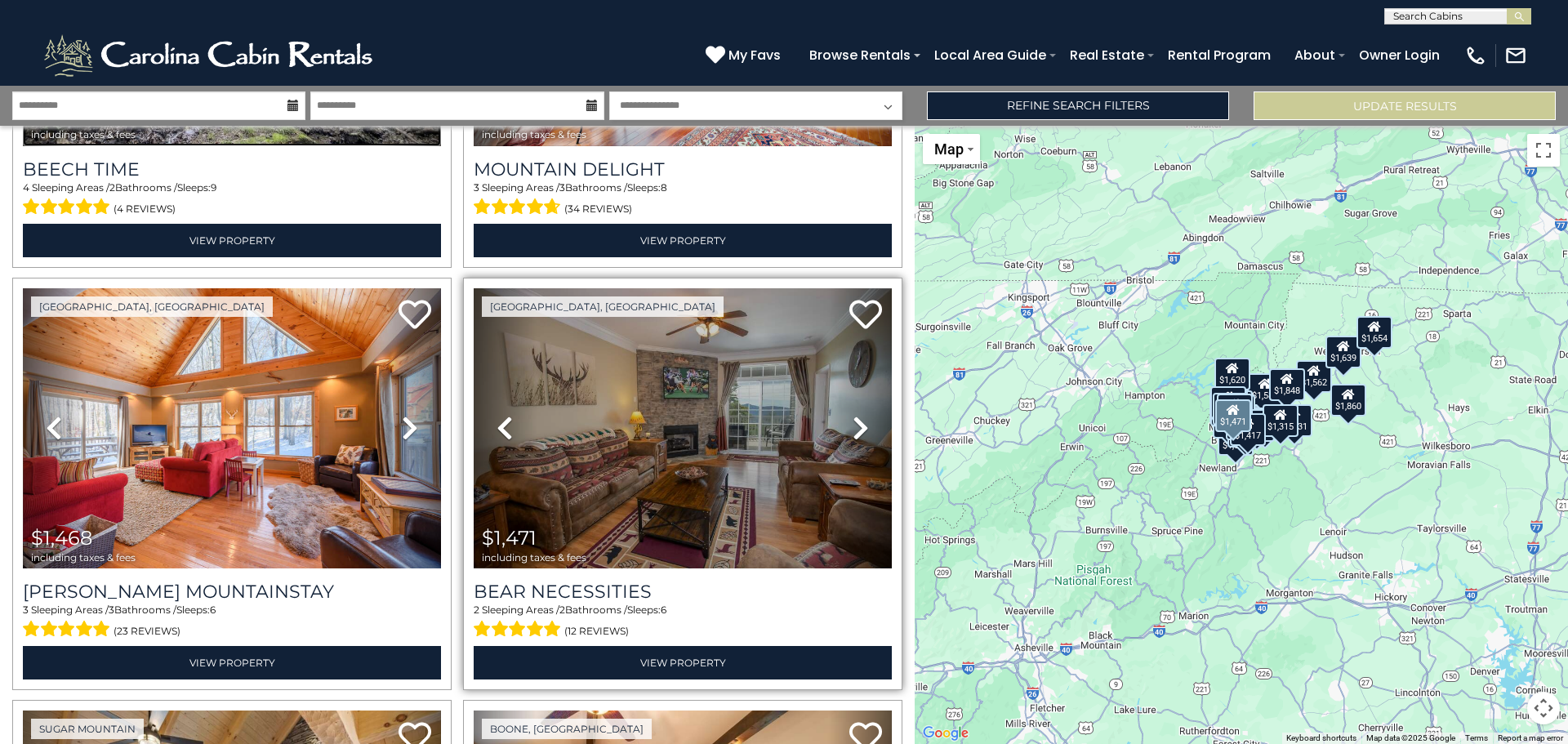
scroll to position [1225, 0]
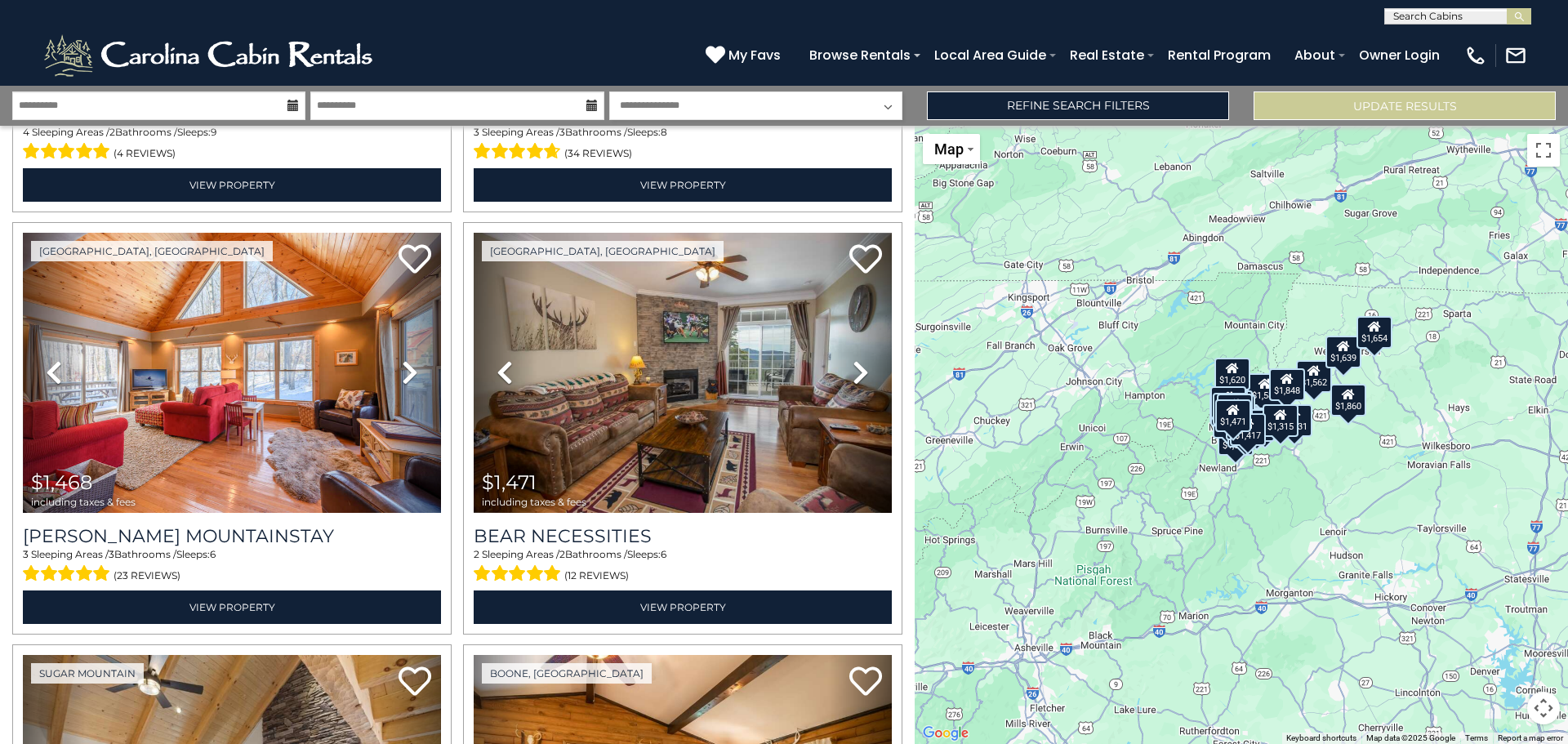
click at [1284, 476] on div "$1,294 $1,315 $1,318 $1,398 $1,404 $1,417 $1,468 $1,471 $1,537 $1,562 $1,576 $1…" at bounding box center [1241, 434] width 653 height 618
click at [1316, 565] on div "$1,294 $1,315 $1,318 $1,398 $1,404 $1,417 $1,468 $1,471 $1,537 $1,562 $1,576 $1…" at bounding box center [1241, 434] width 653 height 618
click at [1536, 157] on button "Toggle fullscreen view" at bounding box center [1543, 150] width 33 height 33
click at [1270, 519] on div "$1,294 $1,315 $1,318 $1,398 $1,404 $1,417 $1,468 $1,471 $1,537 $1,562 $1,576 $1…" at bounding box center [1241, 434] width 653 height 618
click at [970, 152] on button "Map" at bounding box center [951, 149] width 57 height 31
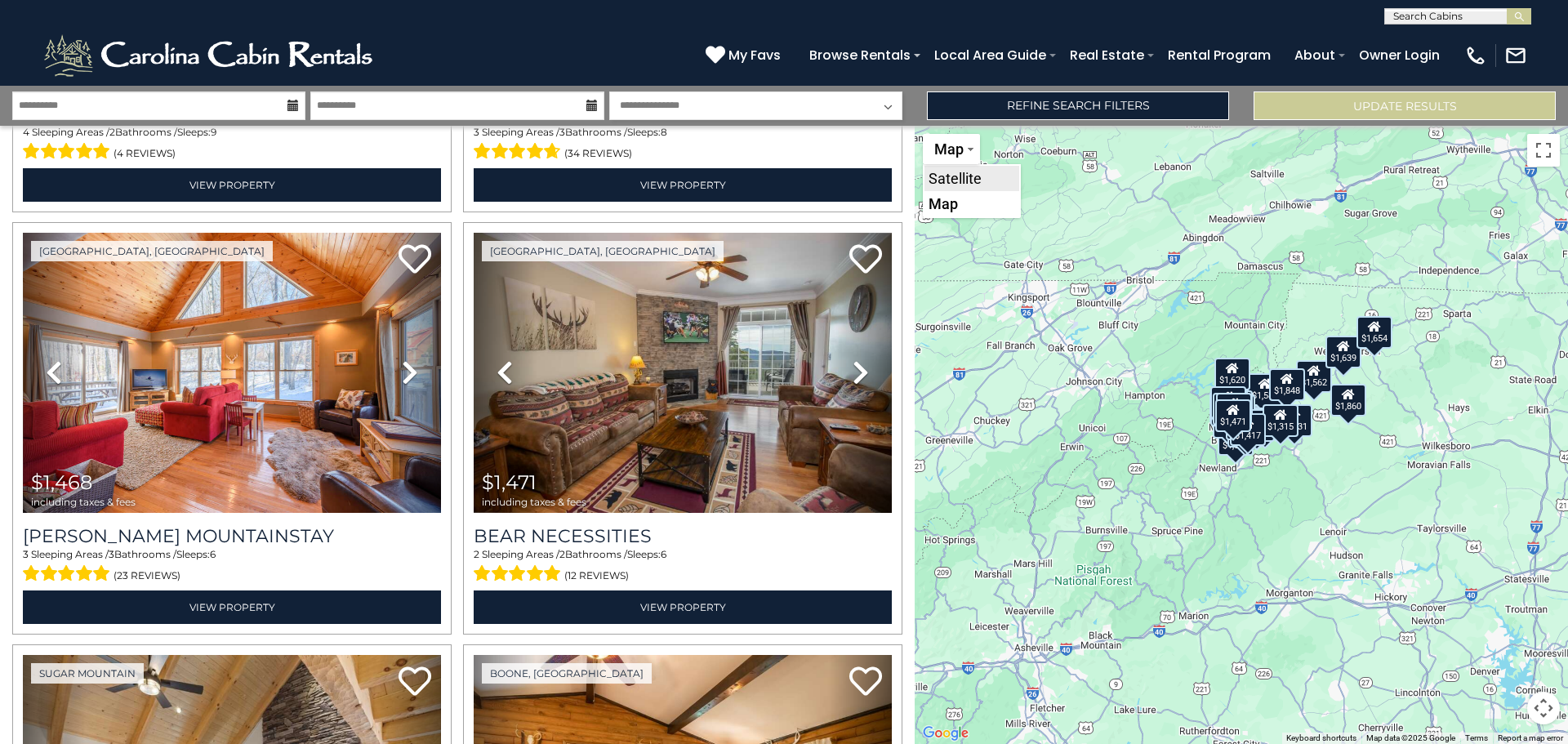
click at [973, 185] on li "Satellite" at bounding box center [972, 178] width 95 height 26
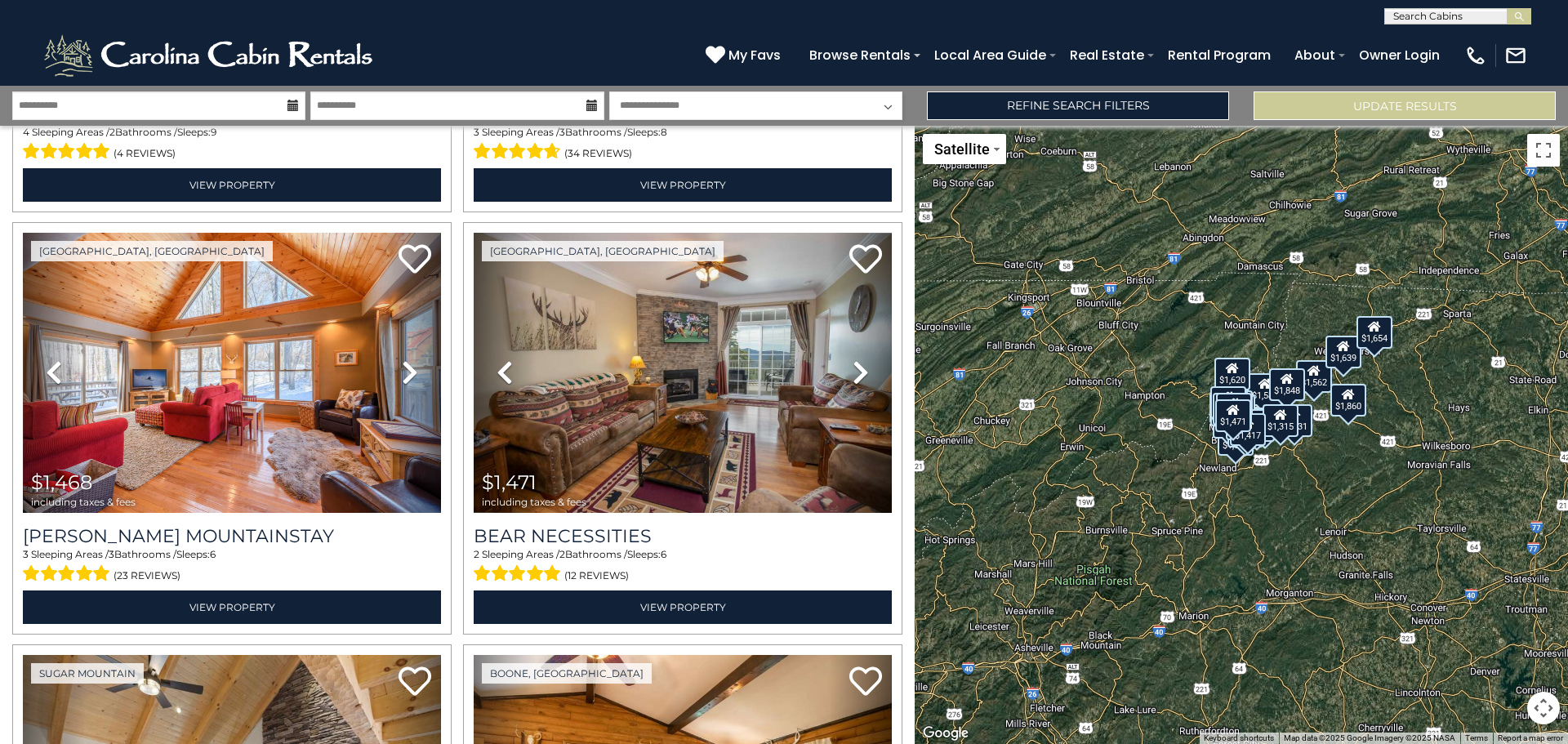
click at [978, 163] on button "Satellite" at bounding box center [964, 149] width 83 height 31
click at [951, 206] on li "Map" at bounding box center [972, 203] width 95 height 26
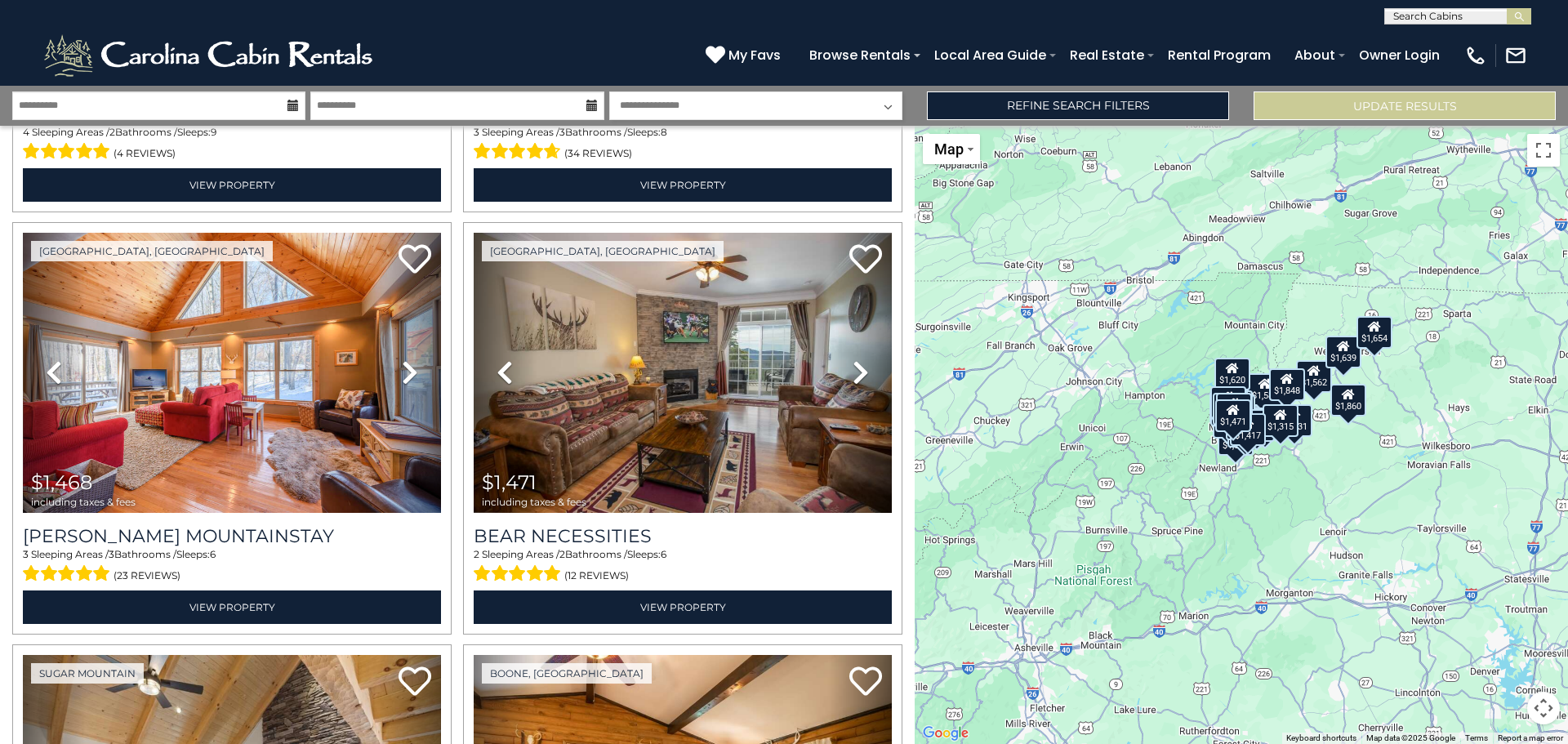
click at [1268, 417] on div "$1,315" at bounding box center [1281, 421] width 36 height 33
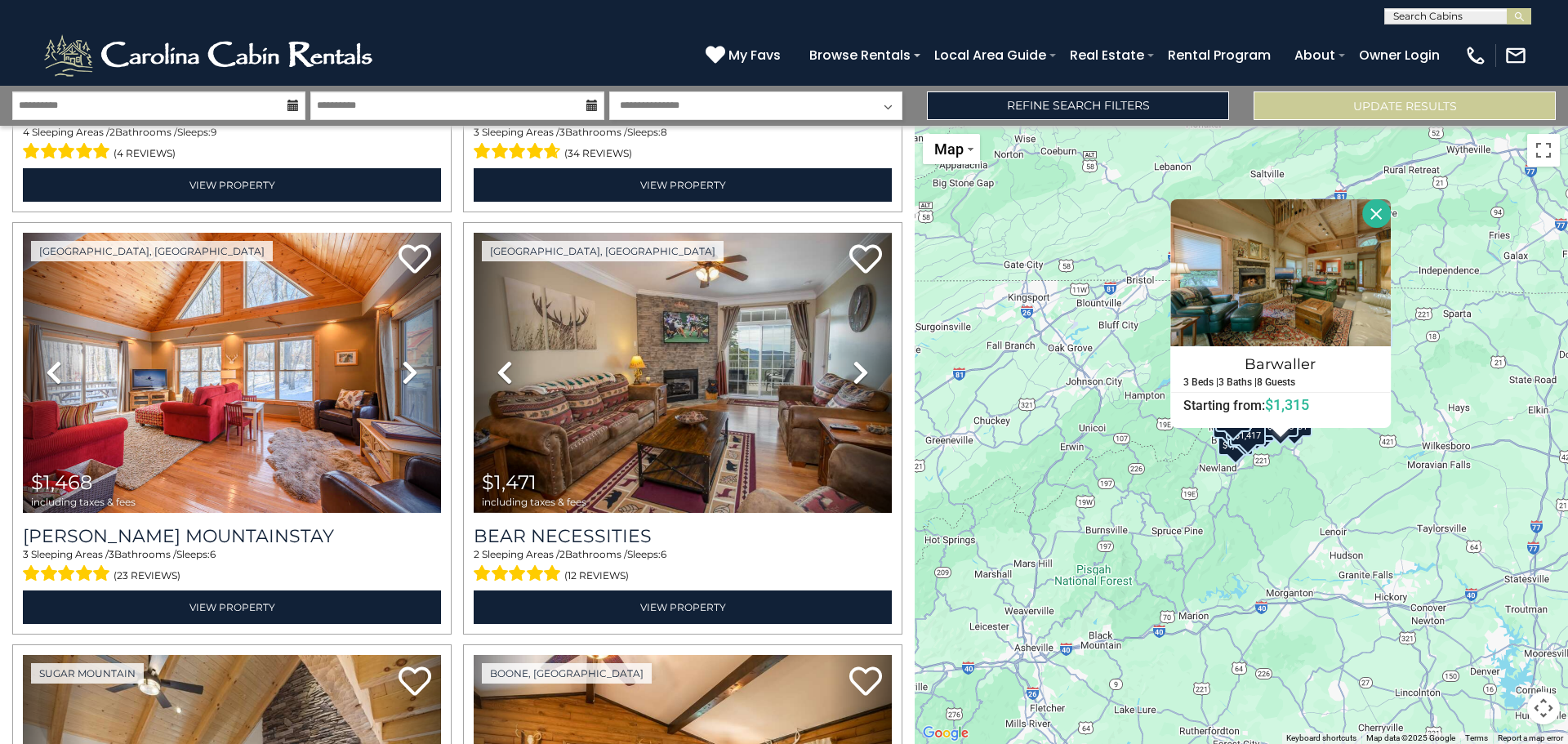
click at [1253, 448] on div "$1,537" at bounding box center [1236, 438] width 36 height 33
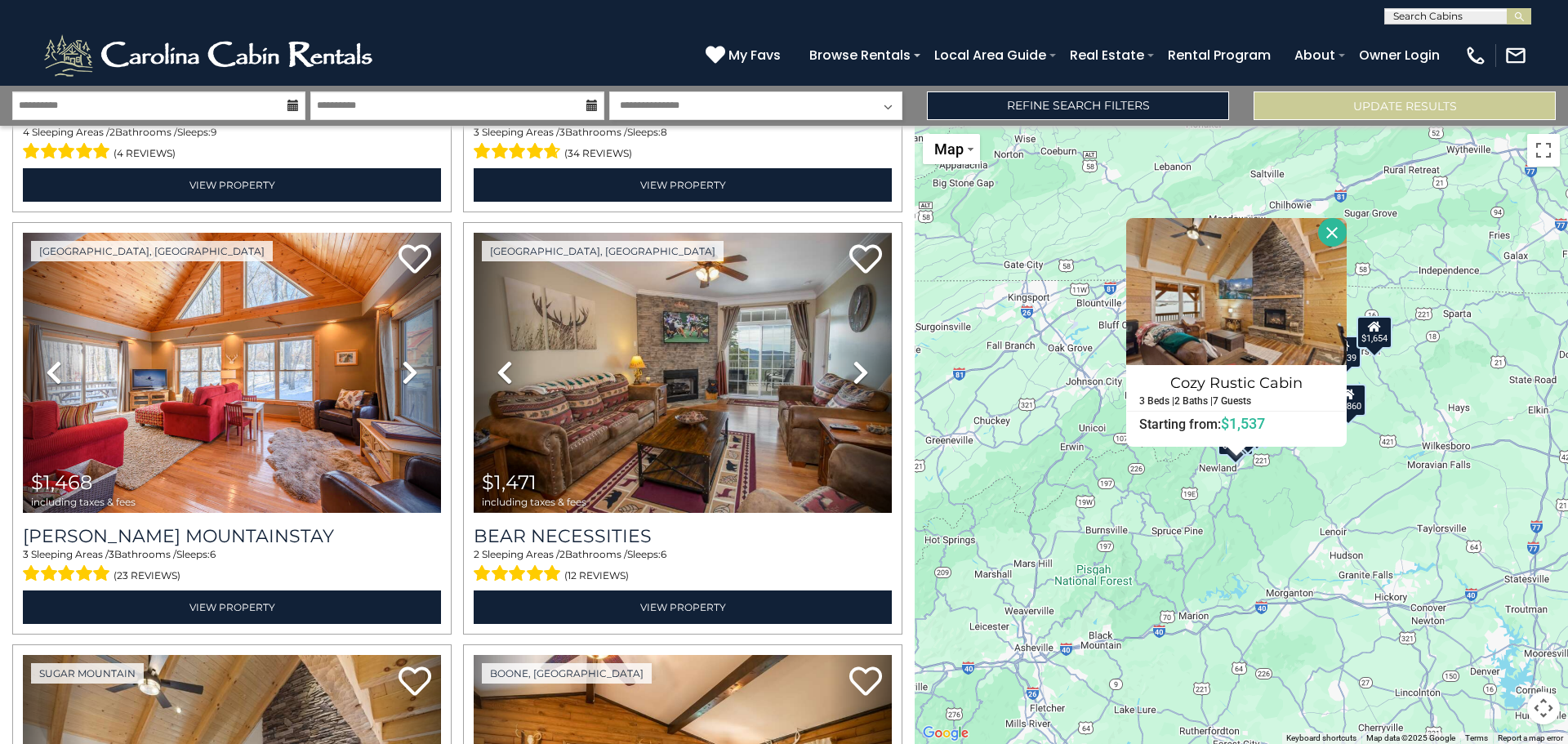
click at [1332, 230] on button "Close" at bounding box center [1332, 232] width 29 height 29
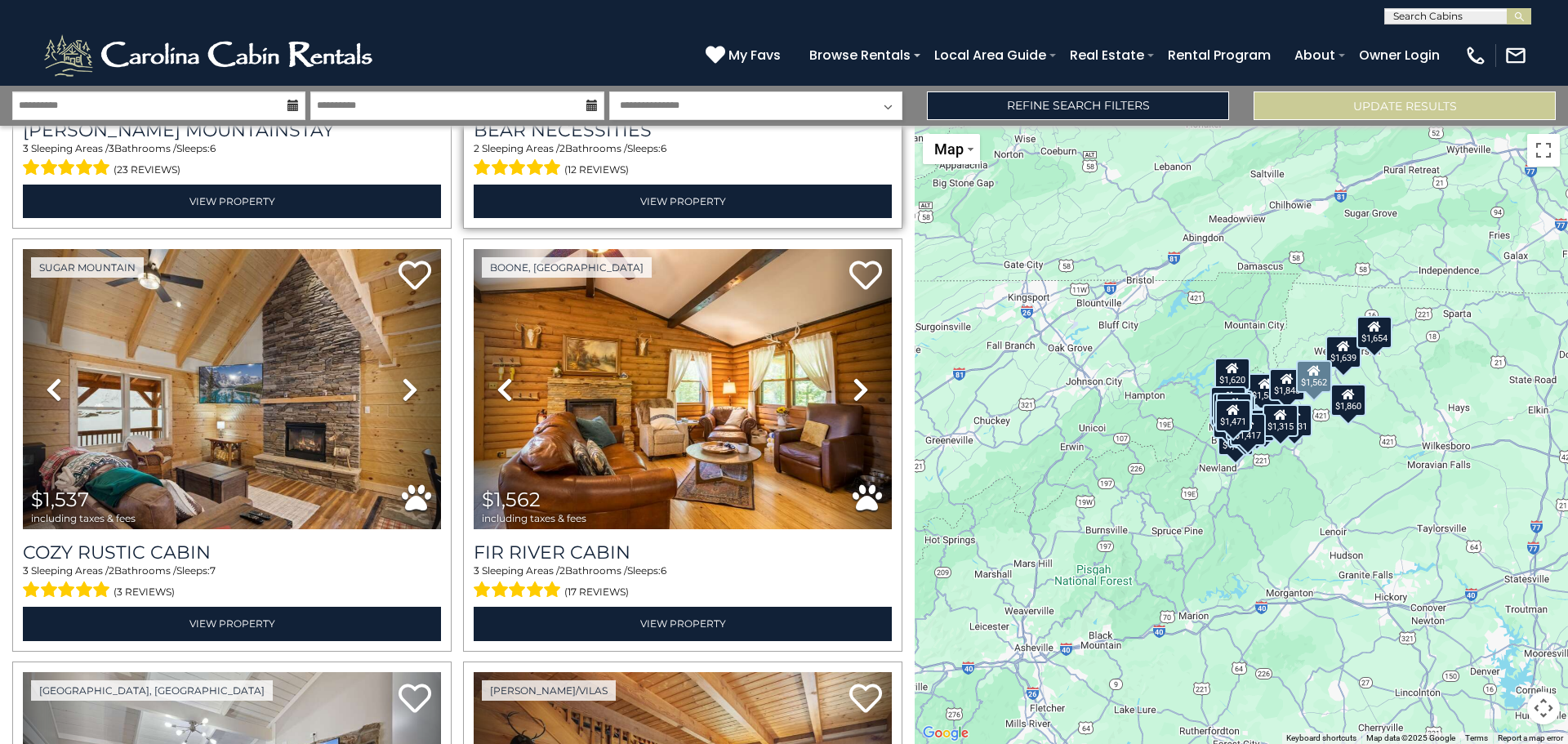
scroll to position [1633, 0]
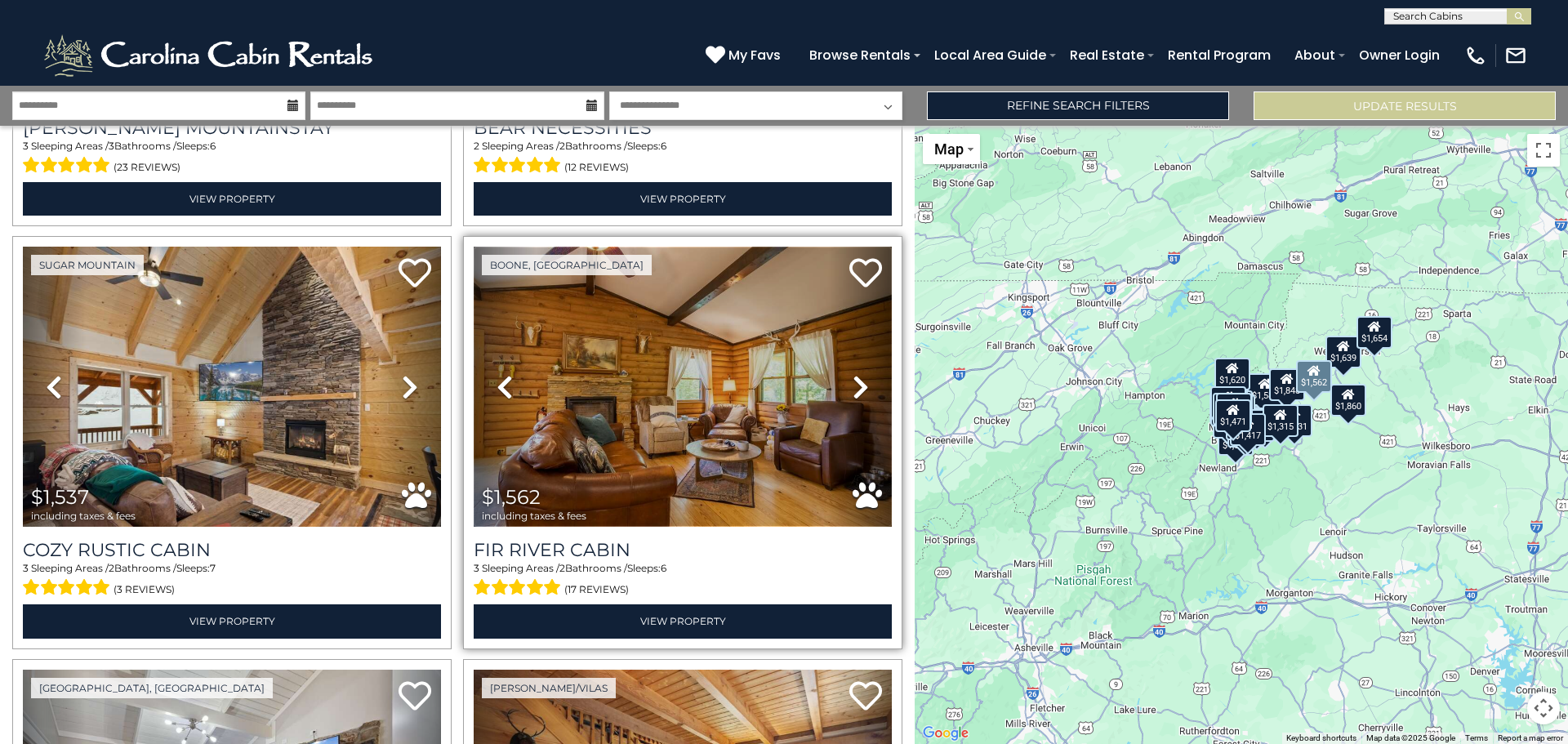
click at [689, 395] on img at bounding box center [683, 386] width 418 height 280
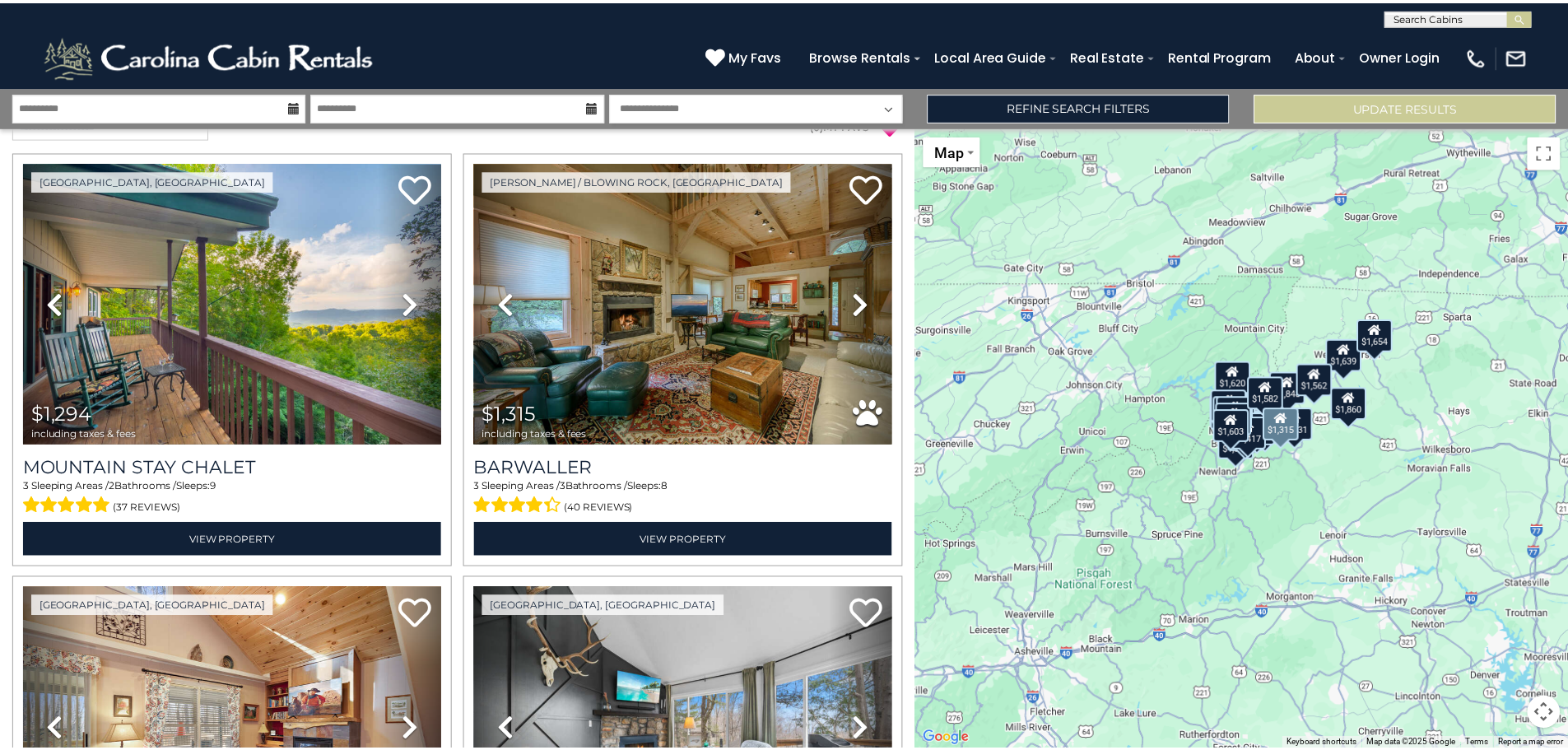
scroll to position [0, 0]
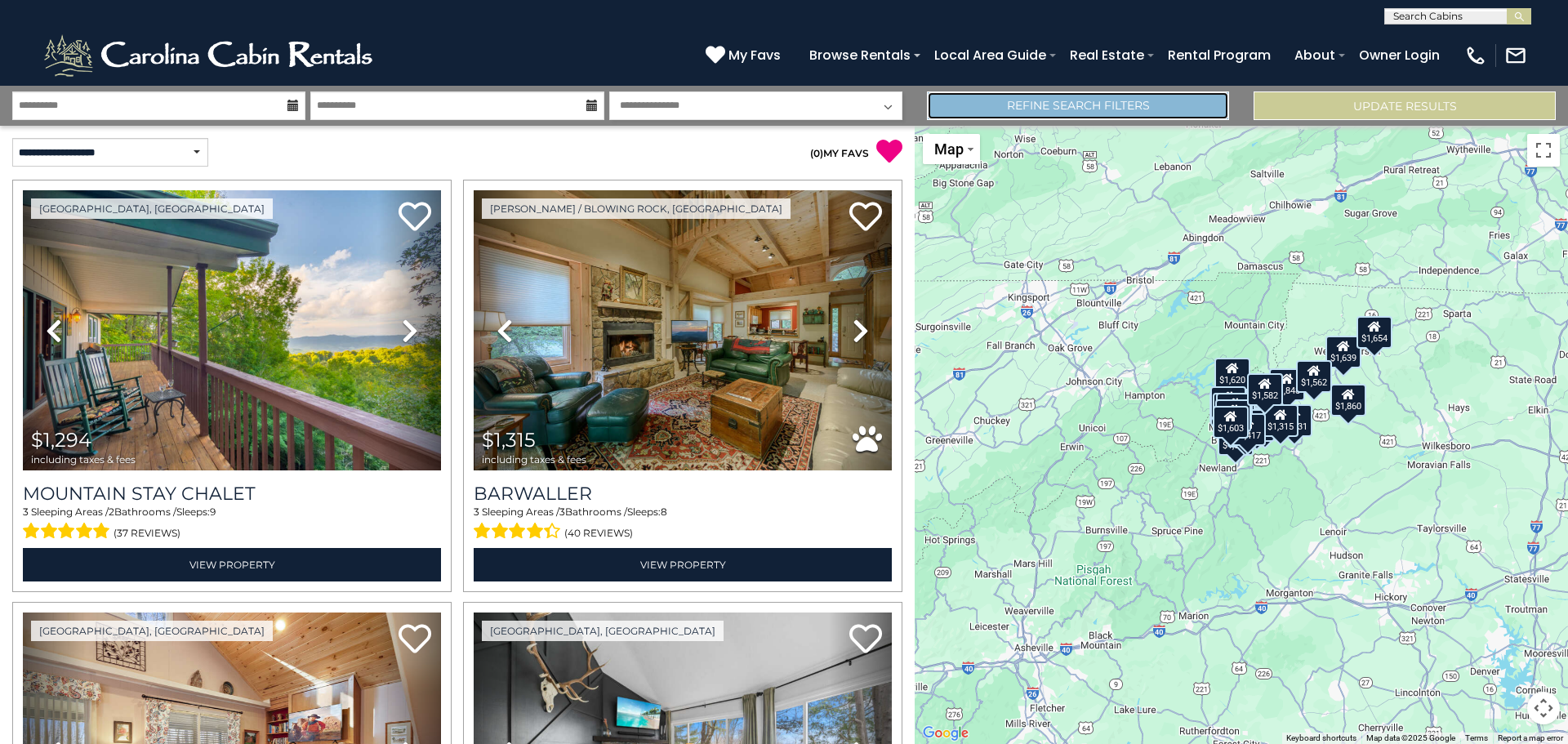
click at [1037, 113] on link "Refine Search Filters" at bounding box center [1078, 106] width 302 height 29
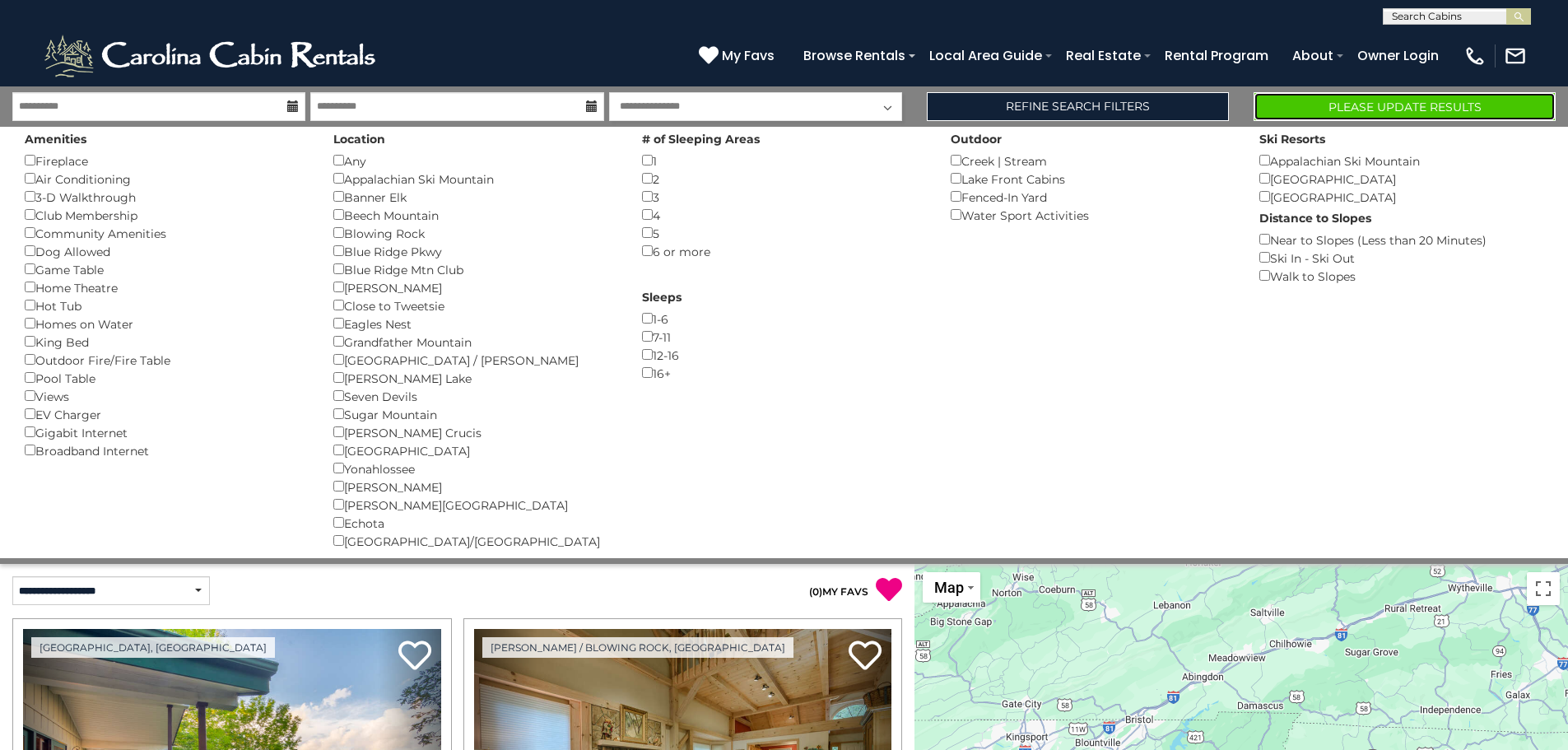
click at [1406, 106] on button "Please Update Results" at bounding box center [1404, 107] width 302 height 29
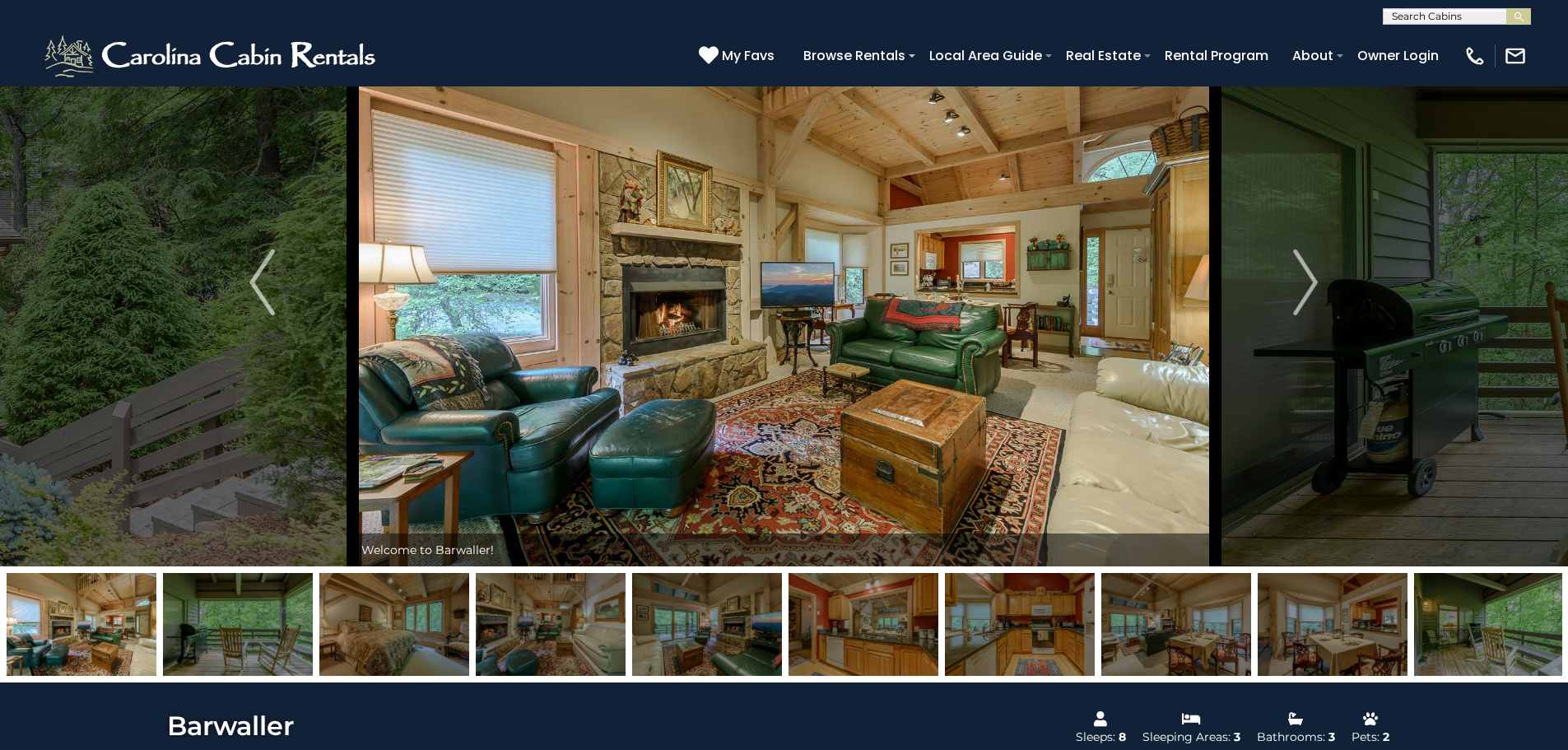
scroll to position [82, 0]
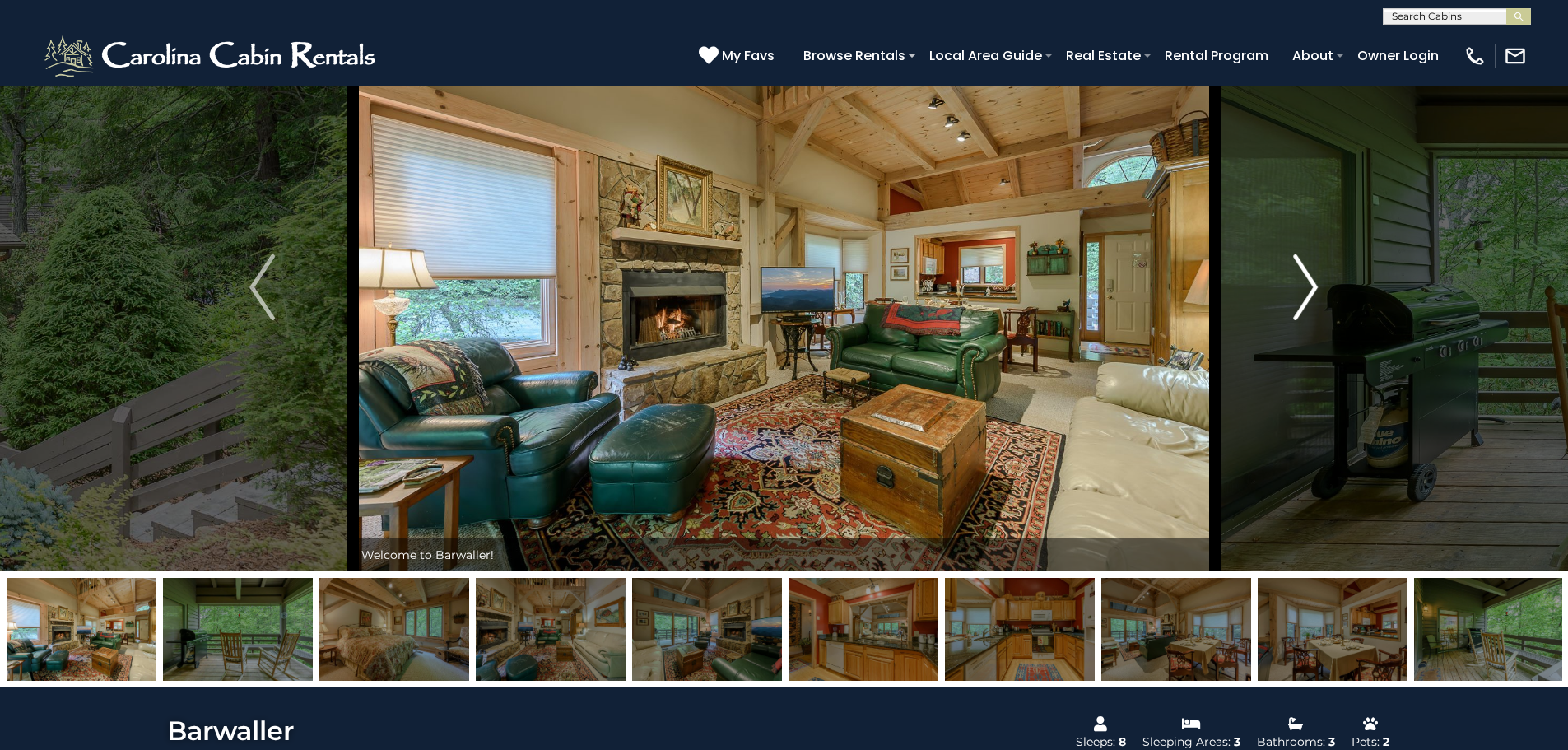
click at [1309, 284] on img "Next" at bounding box center [1306, 287] width 25 height 66
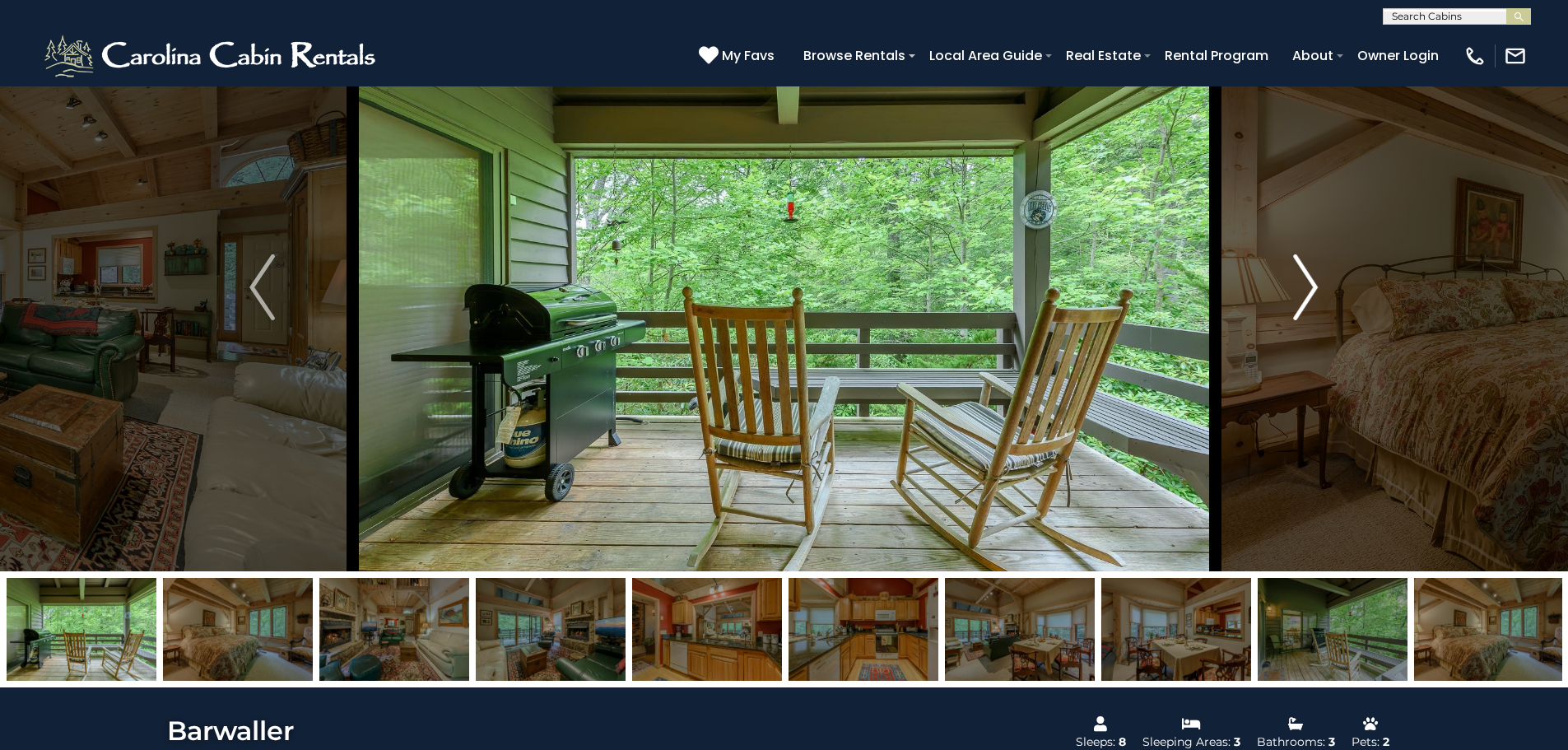
click at [1309, 284] on img "Next" at bounding box center [1306, 287] width 25 height 66
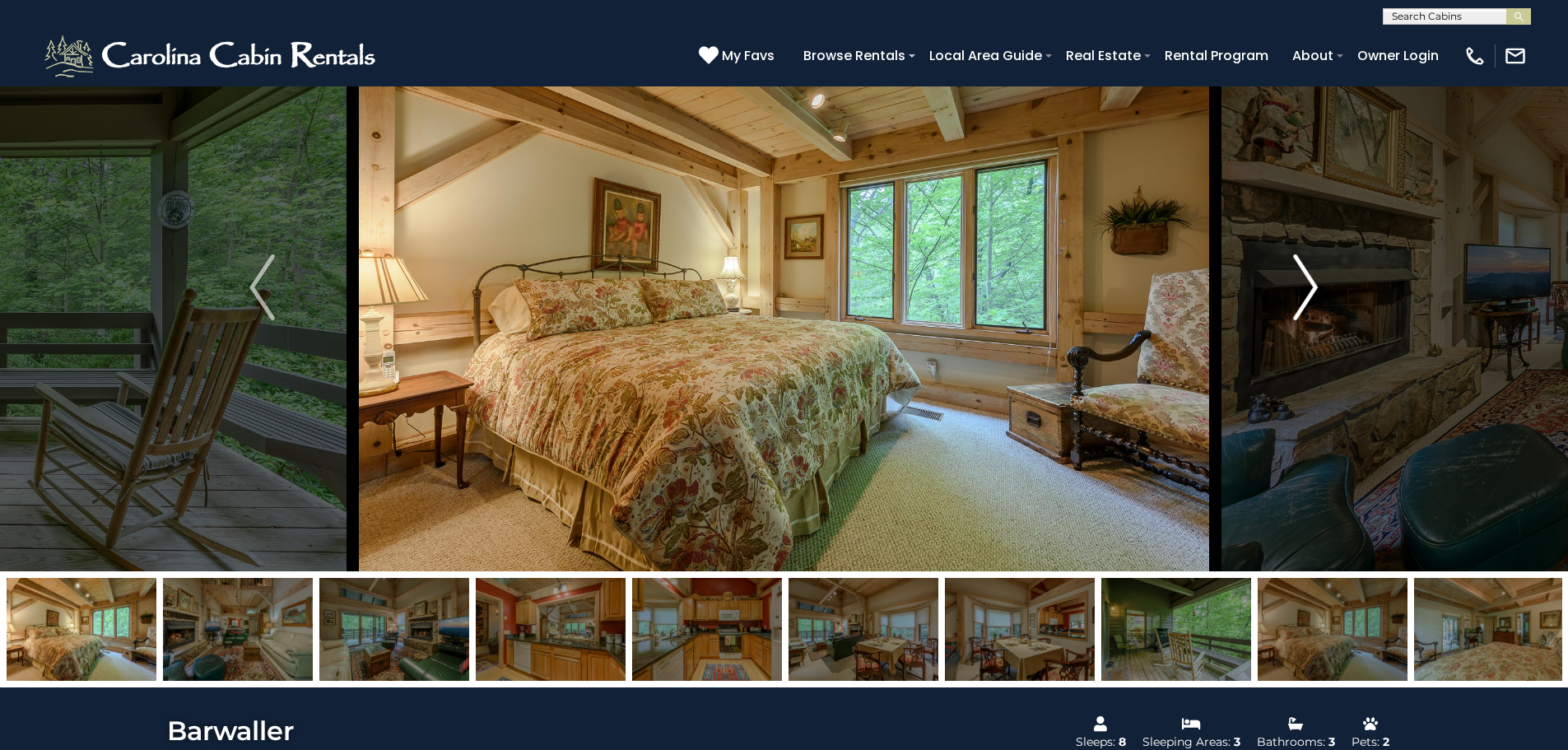
click at [1309, 284] on img "Next" at bounding box center [1306, 287] width 25 height 66
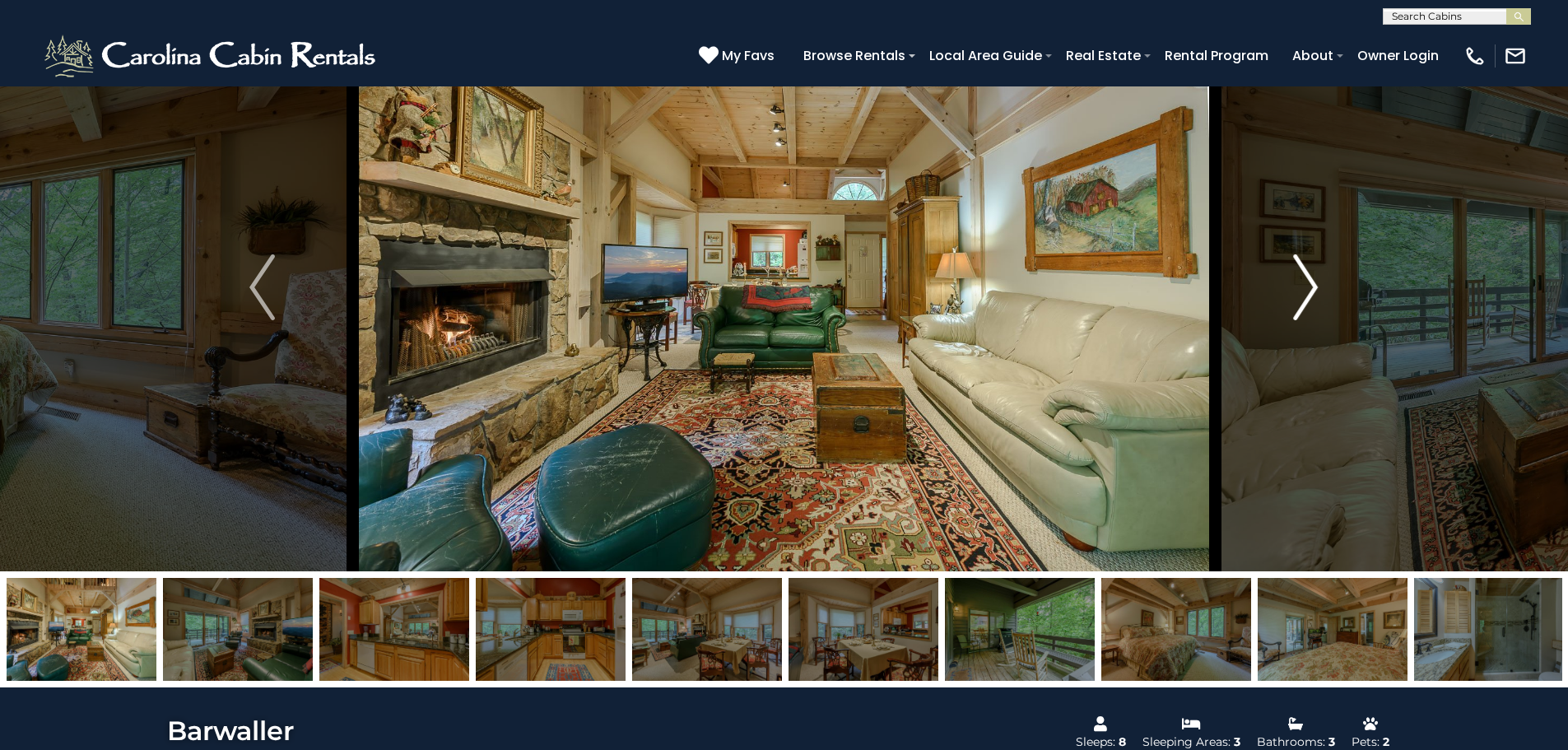
click at [1309, 284] on img "Next" at bounding box center [1306, 287] width 25 height 66
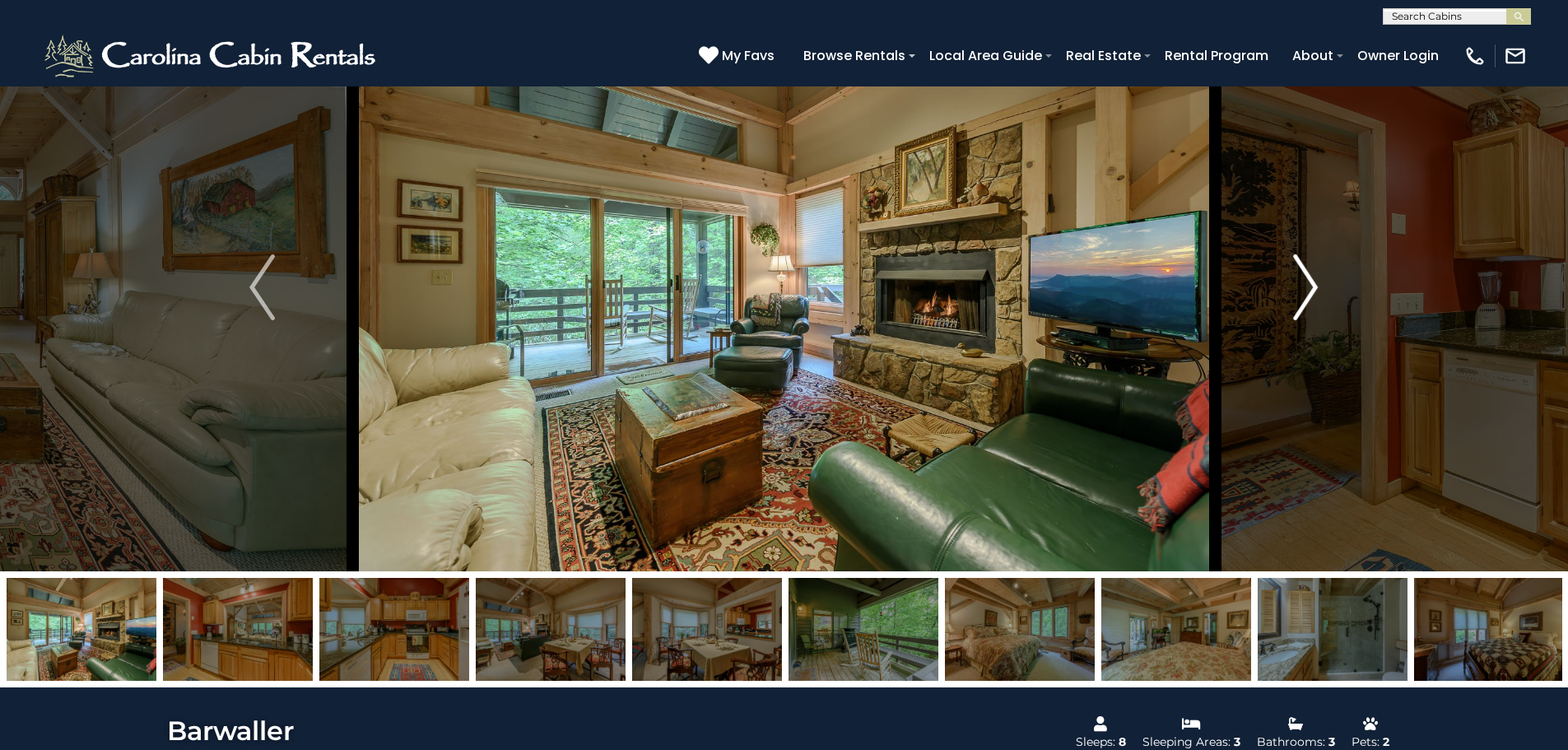
click at [1309, 284] on img "Next" at bounding box center [1306, 287] width 25 height 66
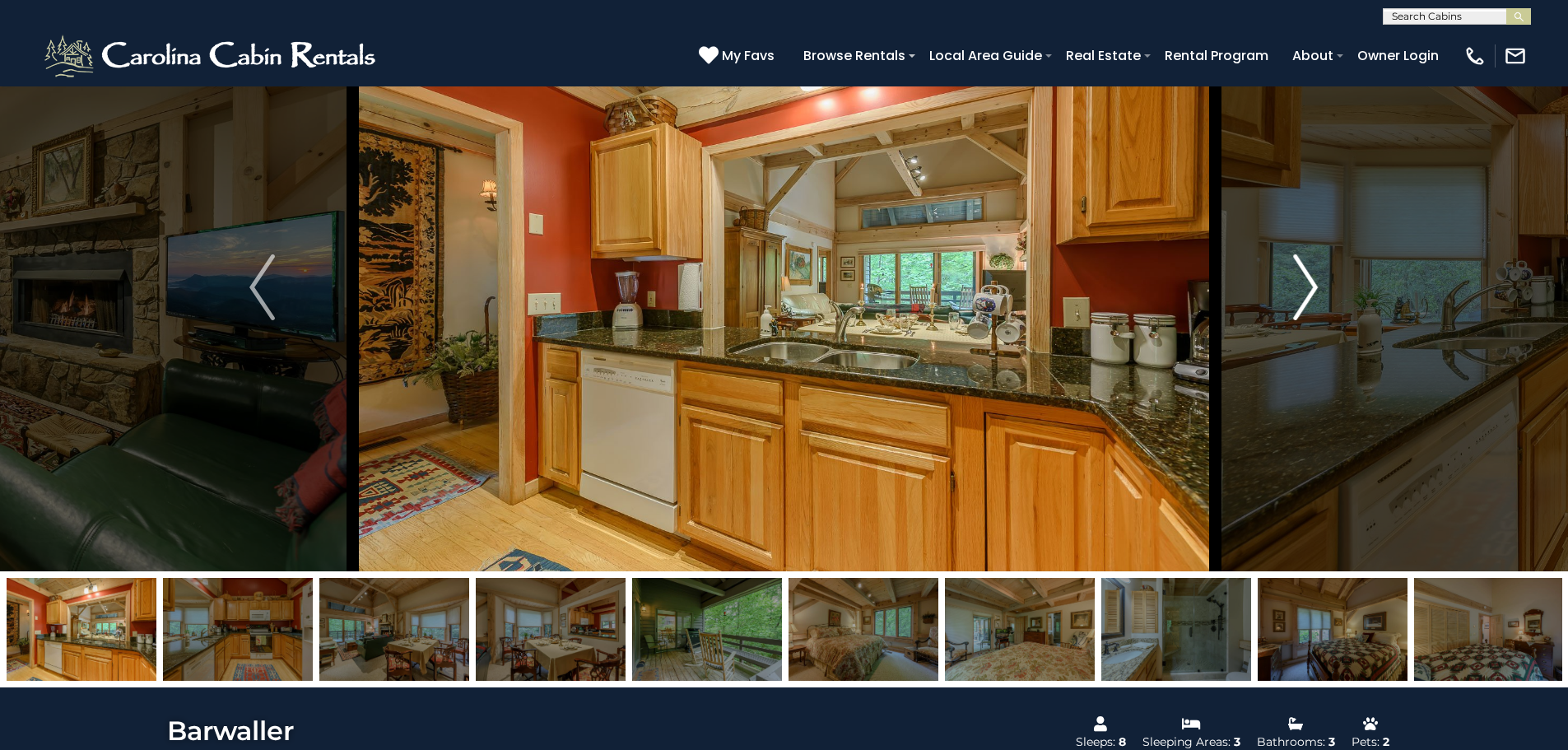
click at [1309, 284] on img "Next" at bounding box center [1306, 287] width 25 height 66
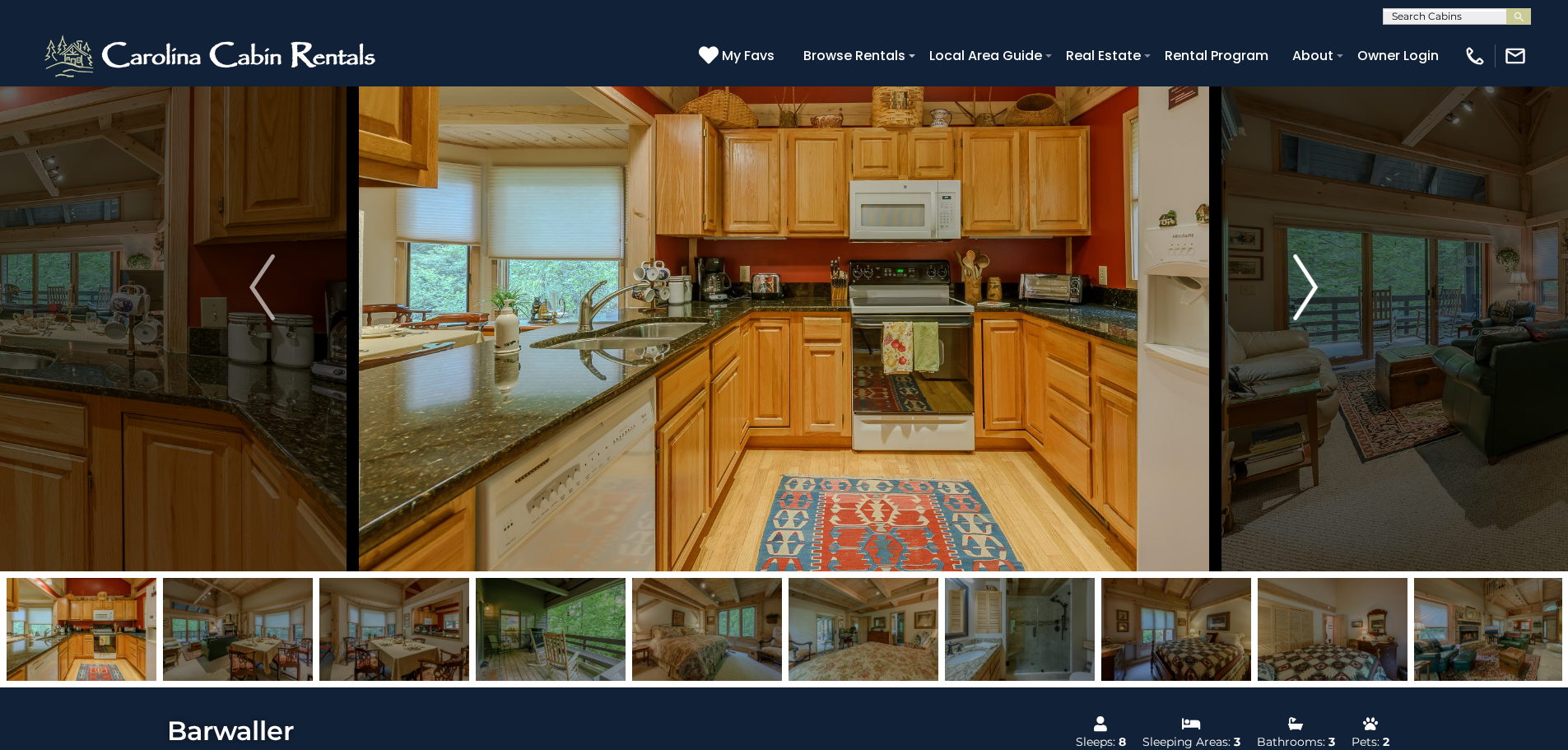
click at [1309, 284] on img "Next" at bounding box center [1306, 287] width 25 height 66
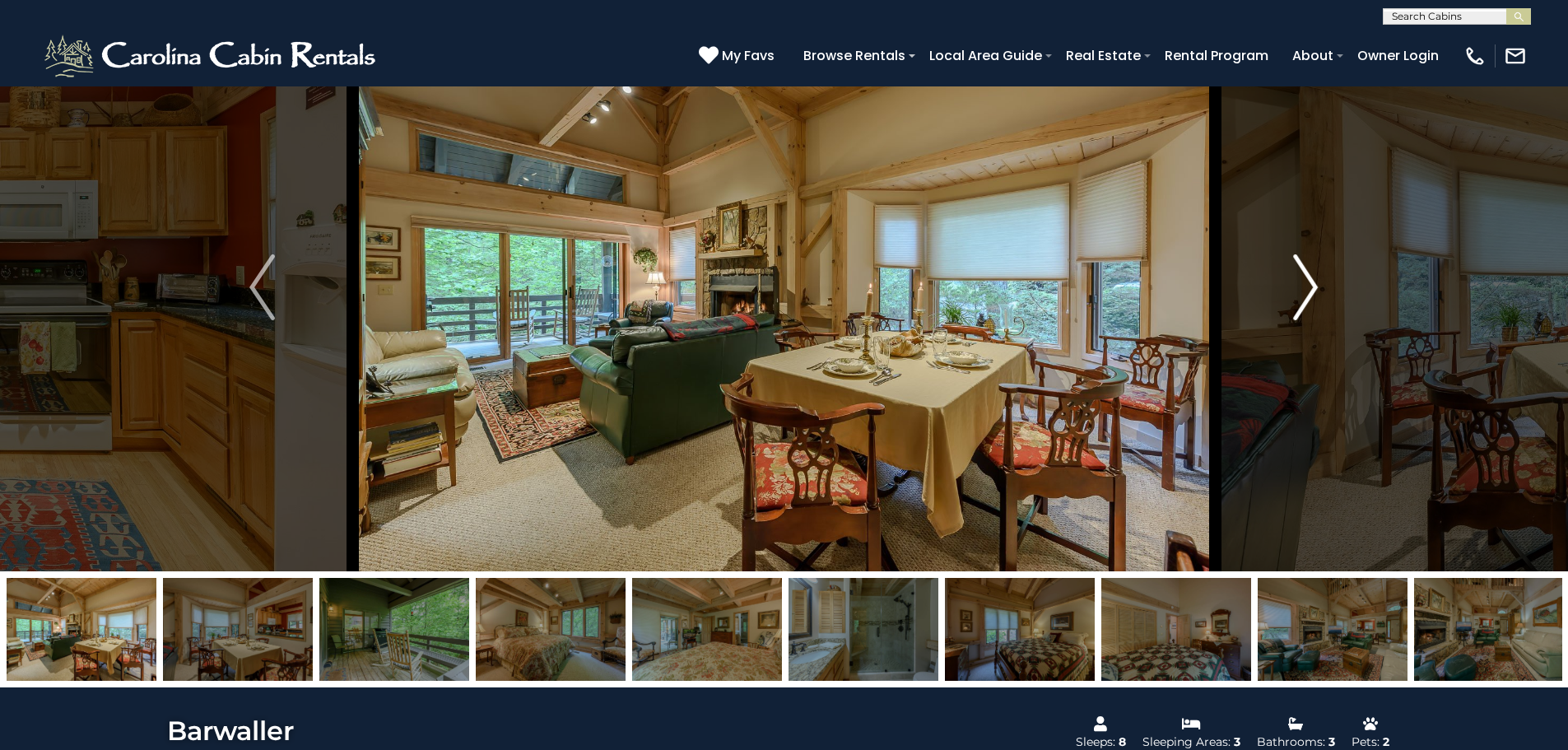
click at [1309, 284] on img "Next" at bounding box center [1306, 287] width 25 height 66
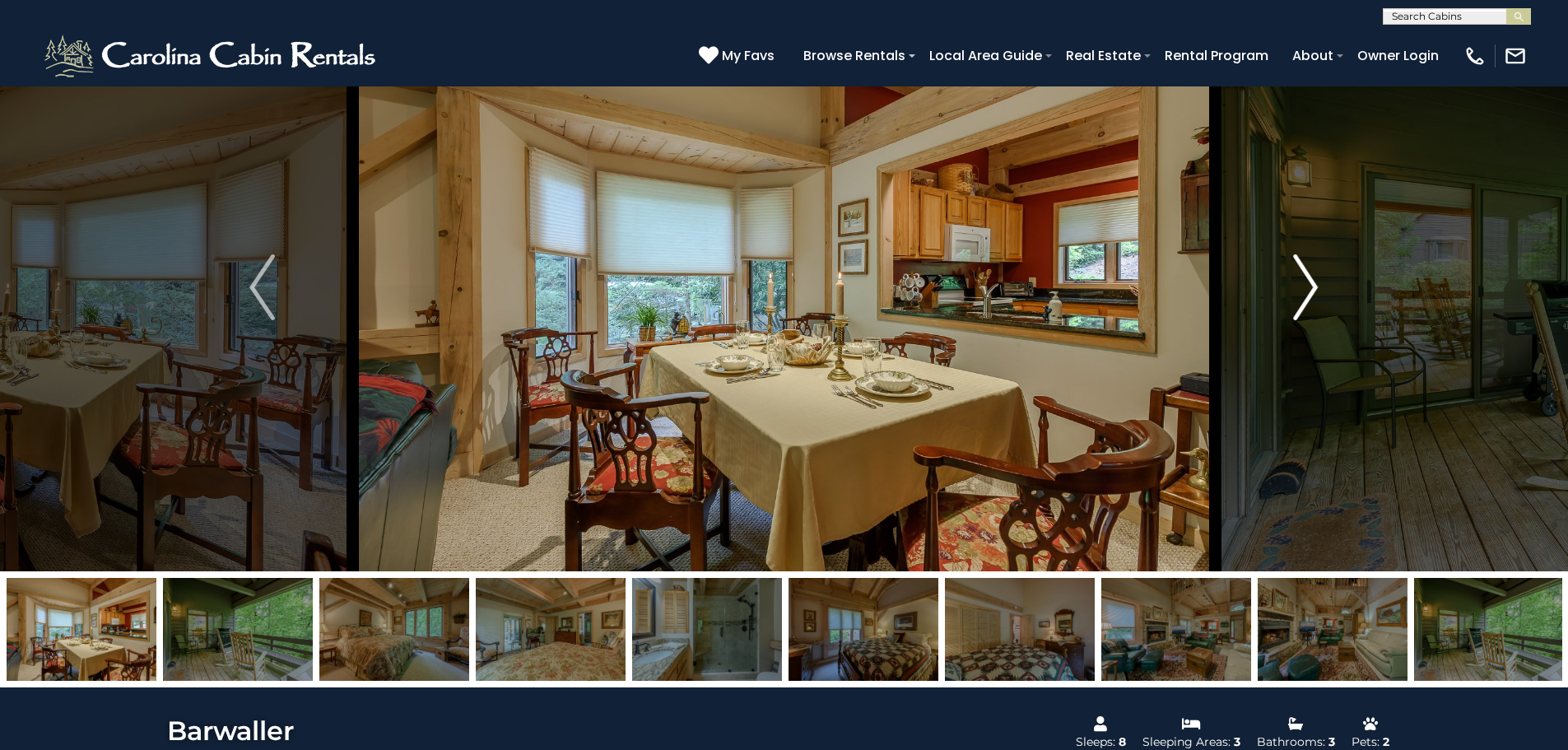
click at [1309, 284] on img "Next" at bounding box center [1306, 287] width 25 height 66
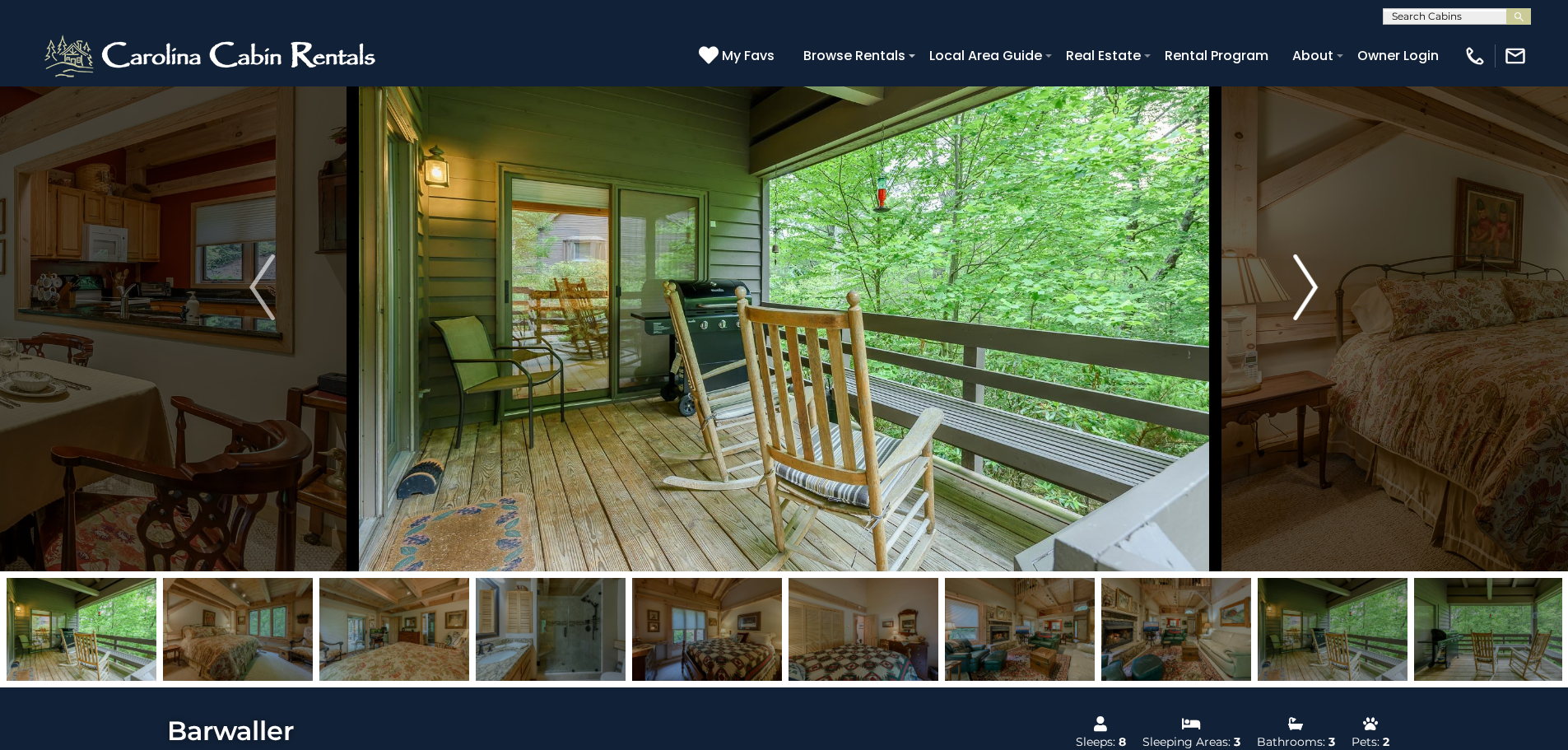
click at [1309, 284] on img "Next" at bounding box center [1306, 287] width 25 height 66
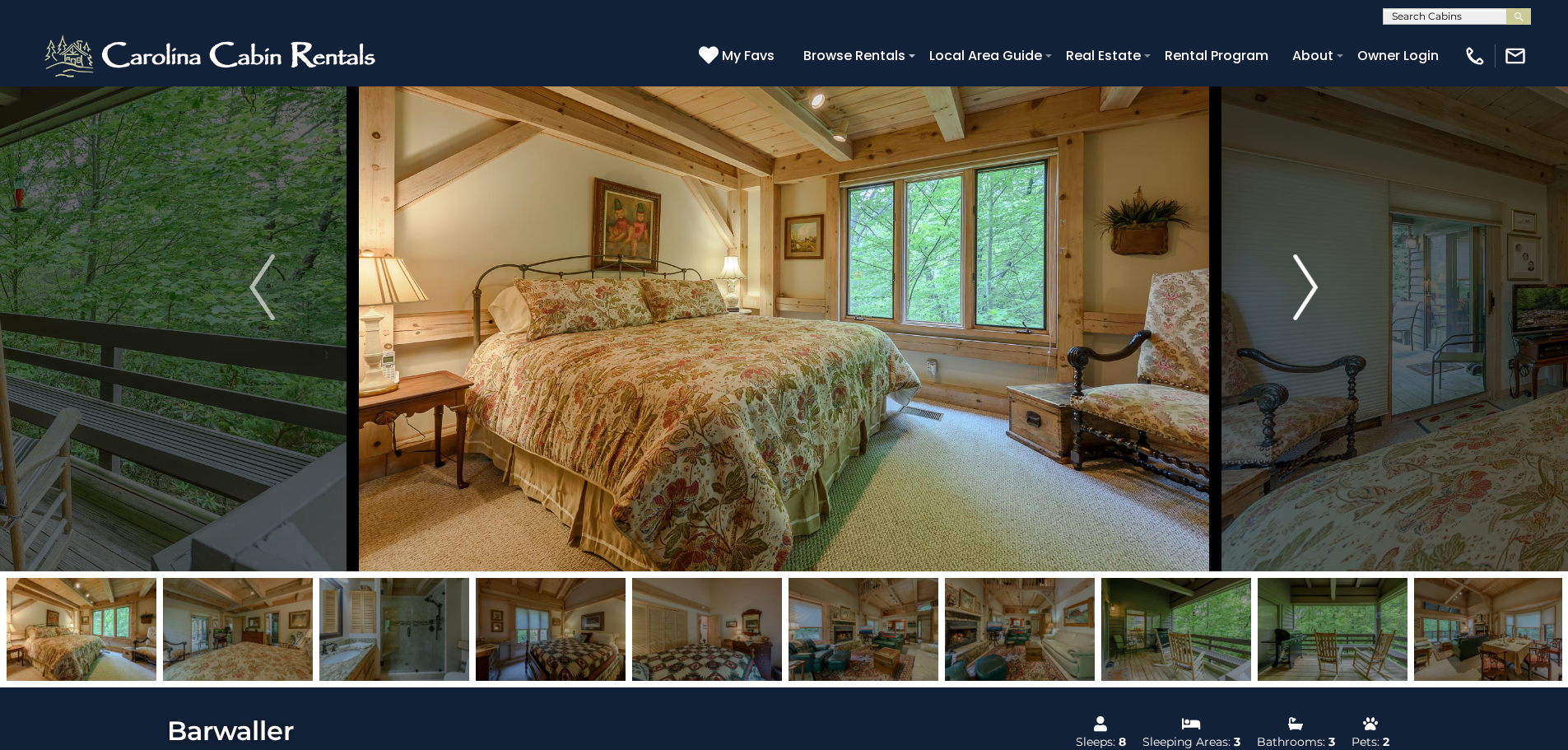
click at [1309, 284] on img "Next" at bounding box center [1306, 287] width 25 height 66
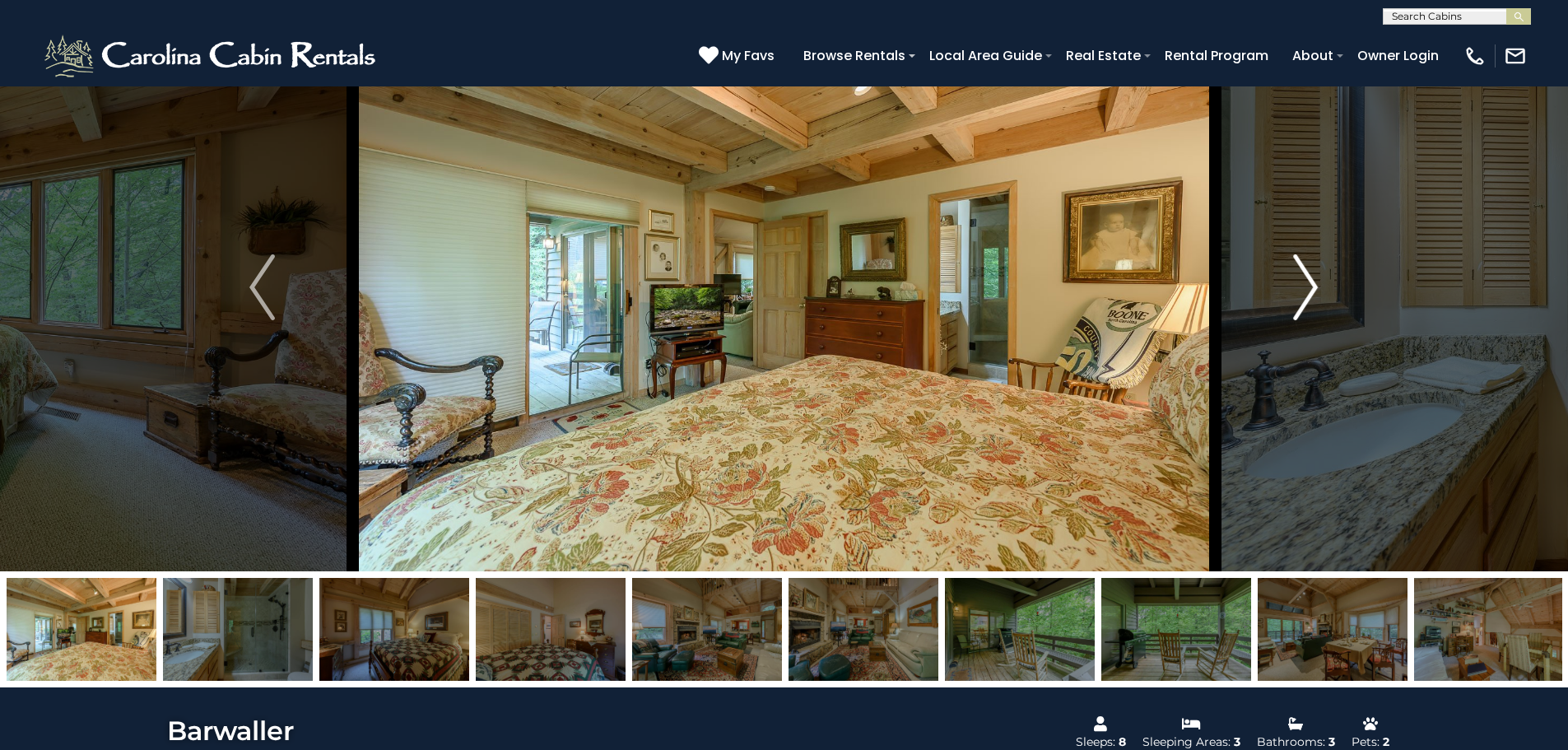
click at [1309, 284] on img "Next" at bounding box center [1306, 287] width 25 height 66
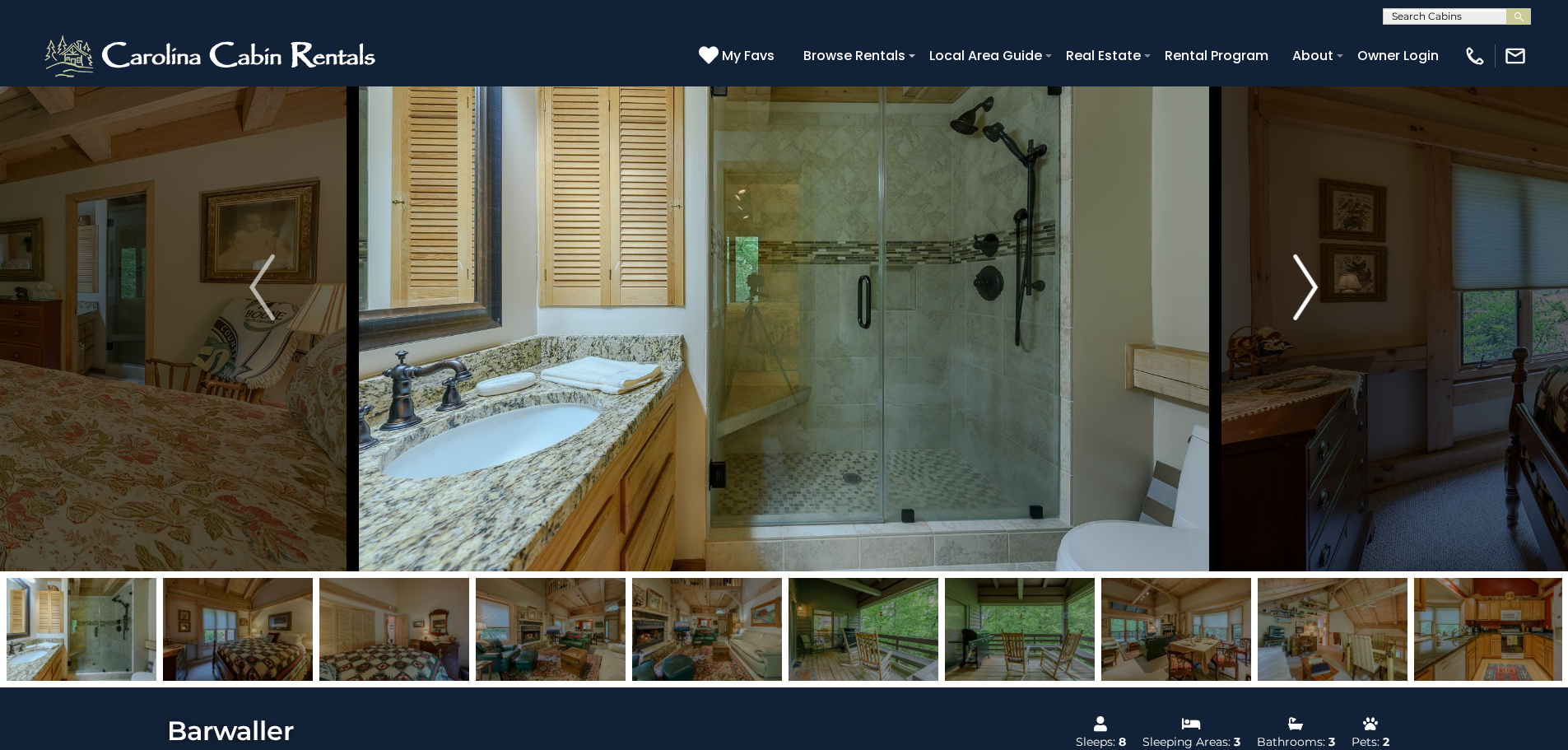
click at [1309, 284] on img "Next" at bounding box center [1306, 287] width 25 height 66
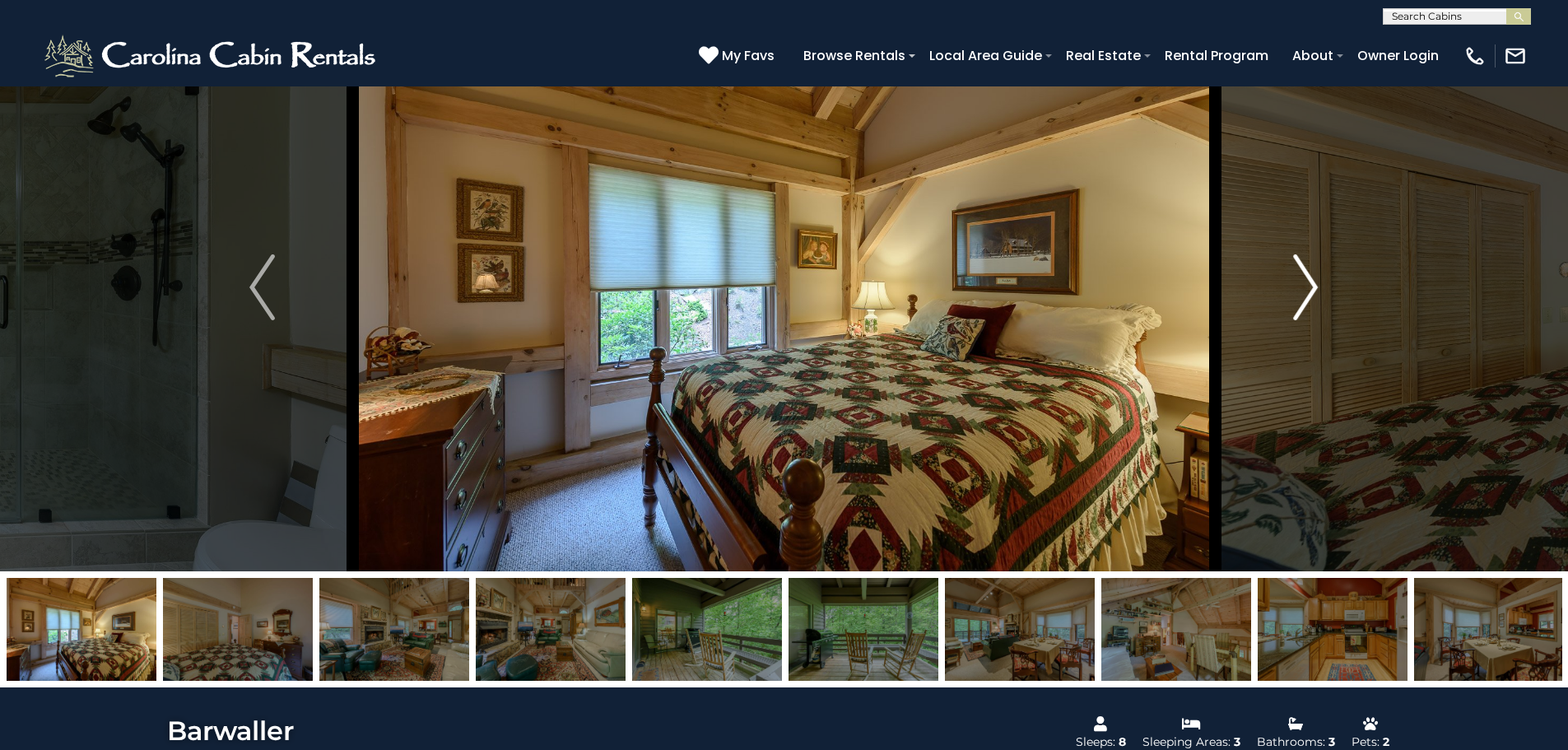
click at [1309, 284] on img "Next" at bounding box center [1306, 287] width 25 height 66
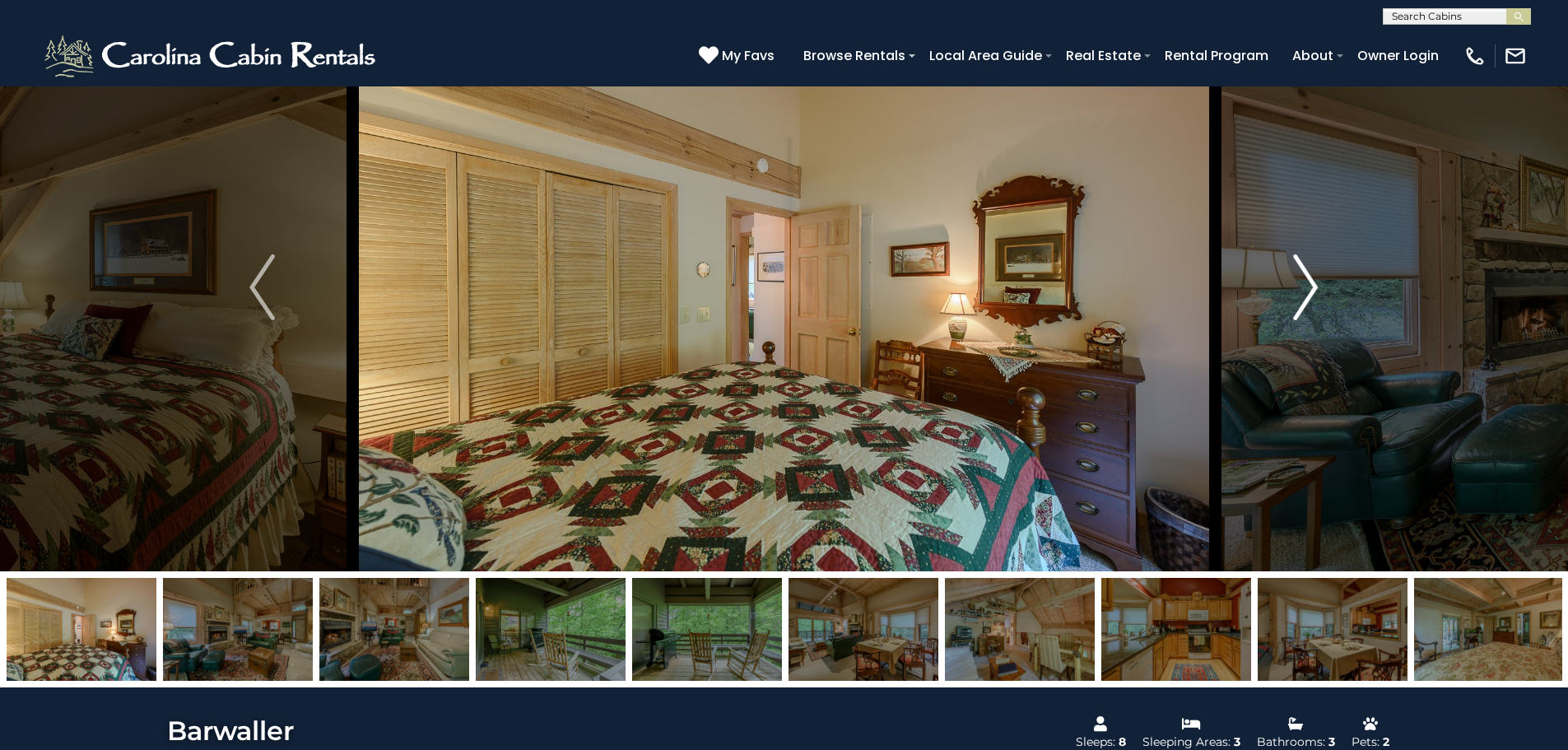
click at [1309, 284] on img "Next" at bounding box center [1306, 287] width 25 height 66
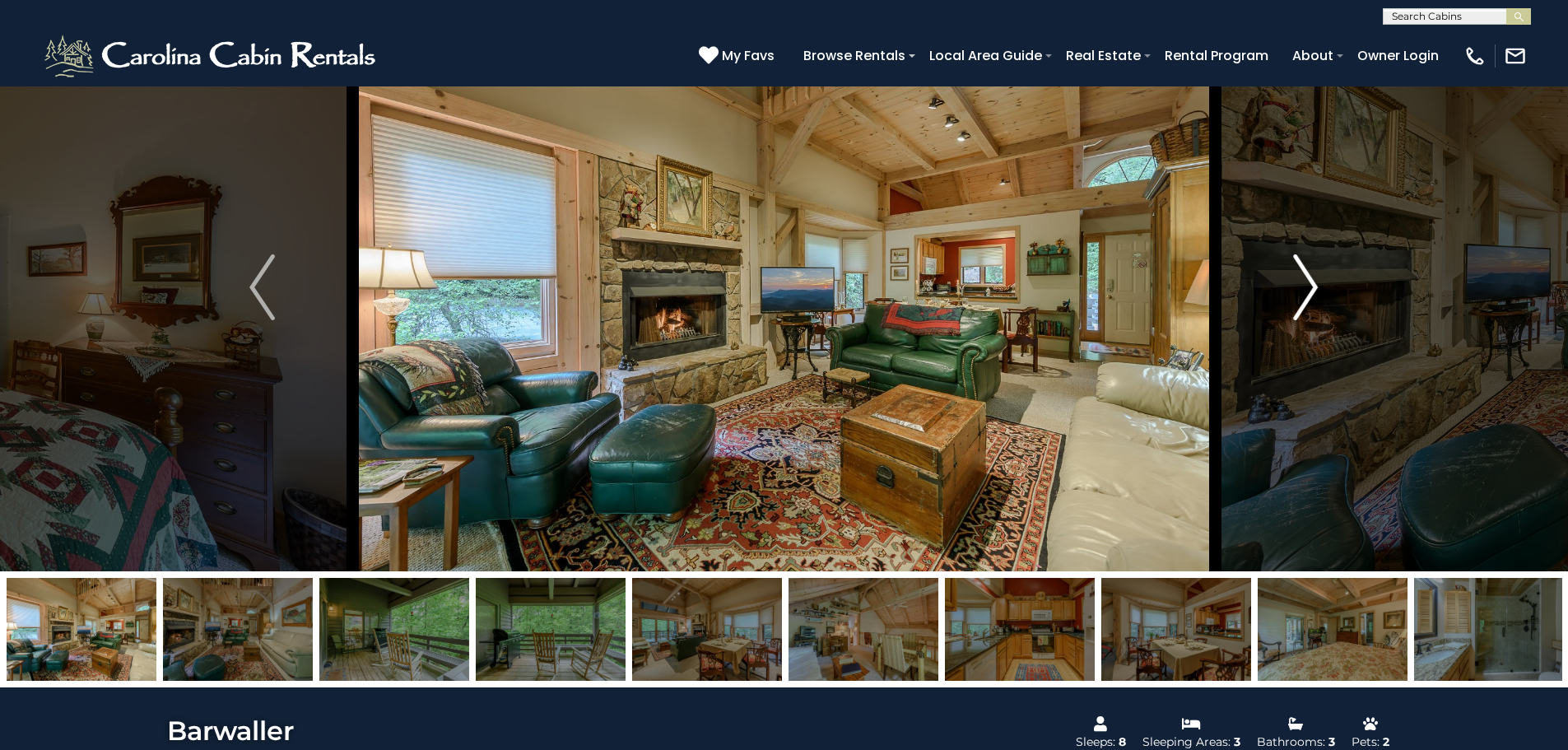
click at [1309, 284] on img "Next" at bounding box center [1306, 287] width 25 height 66
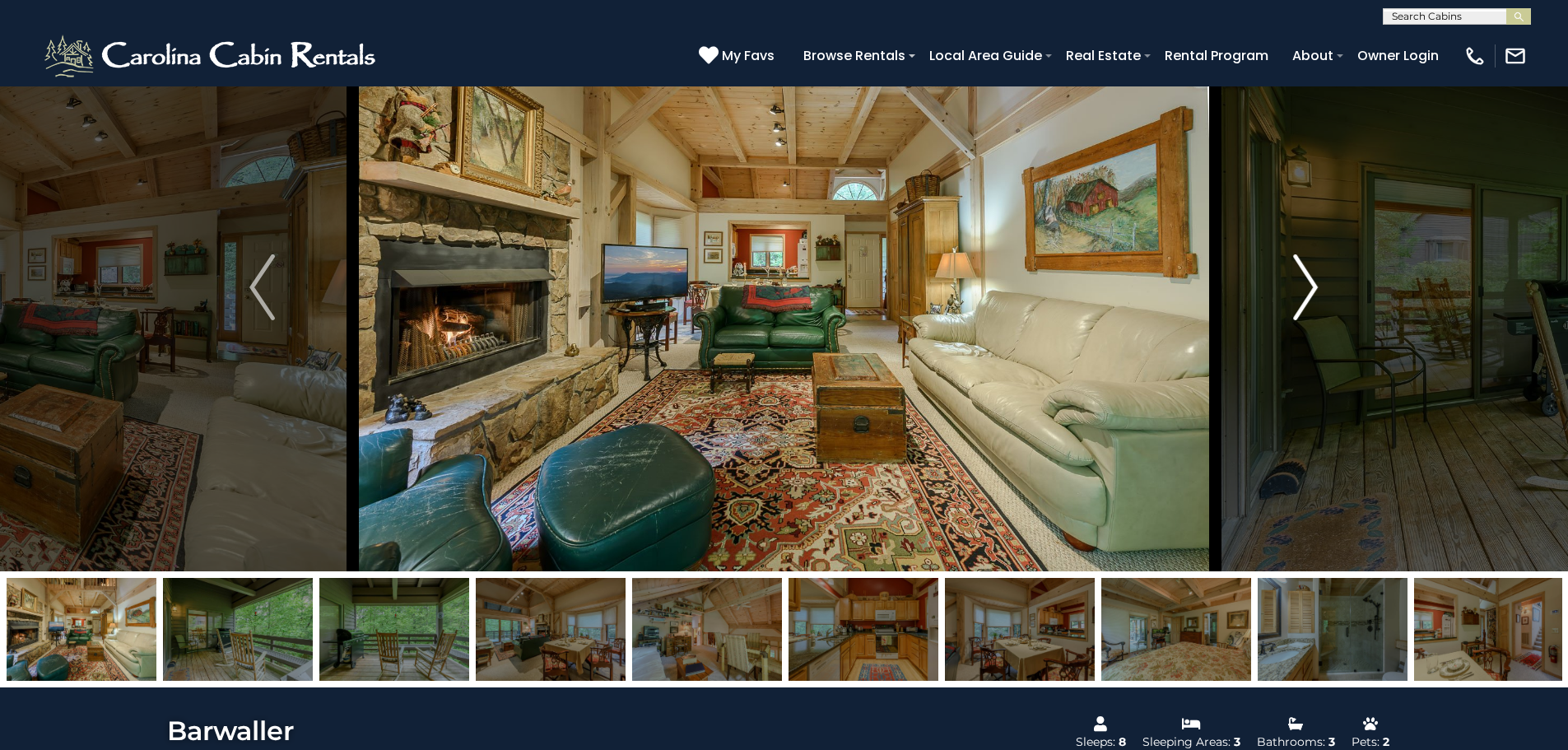
click at [1309, 284] on img "Next" at bounding box center [1306, 287] width 25 height 66
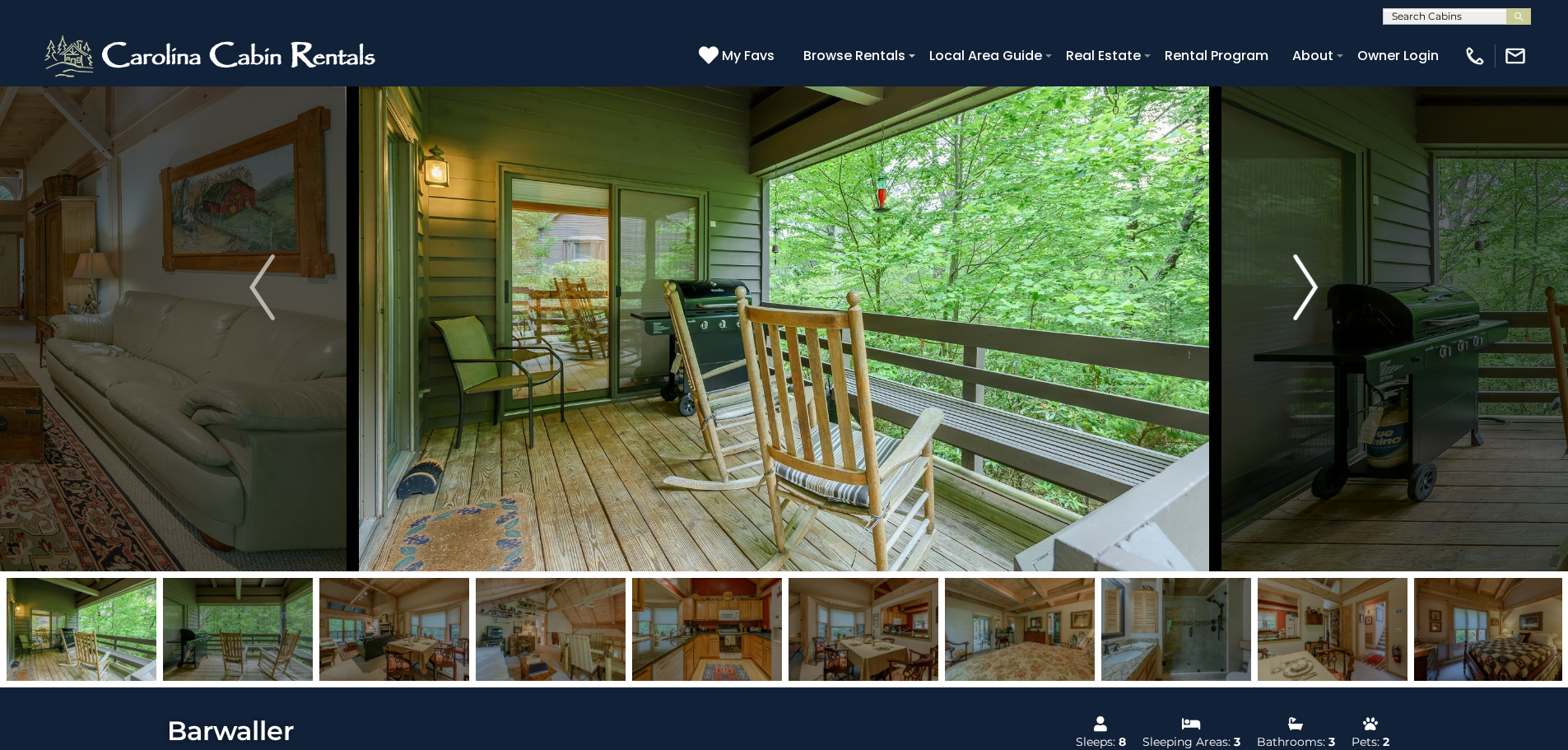
click at [1309, 284] on img "Next" at bounding box center [1306, 287] width 25 height 66
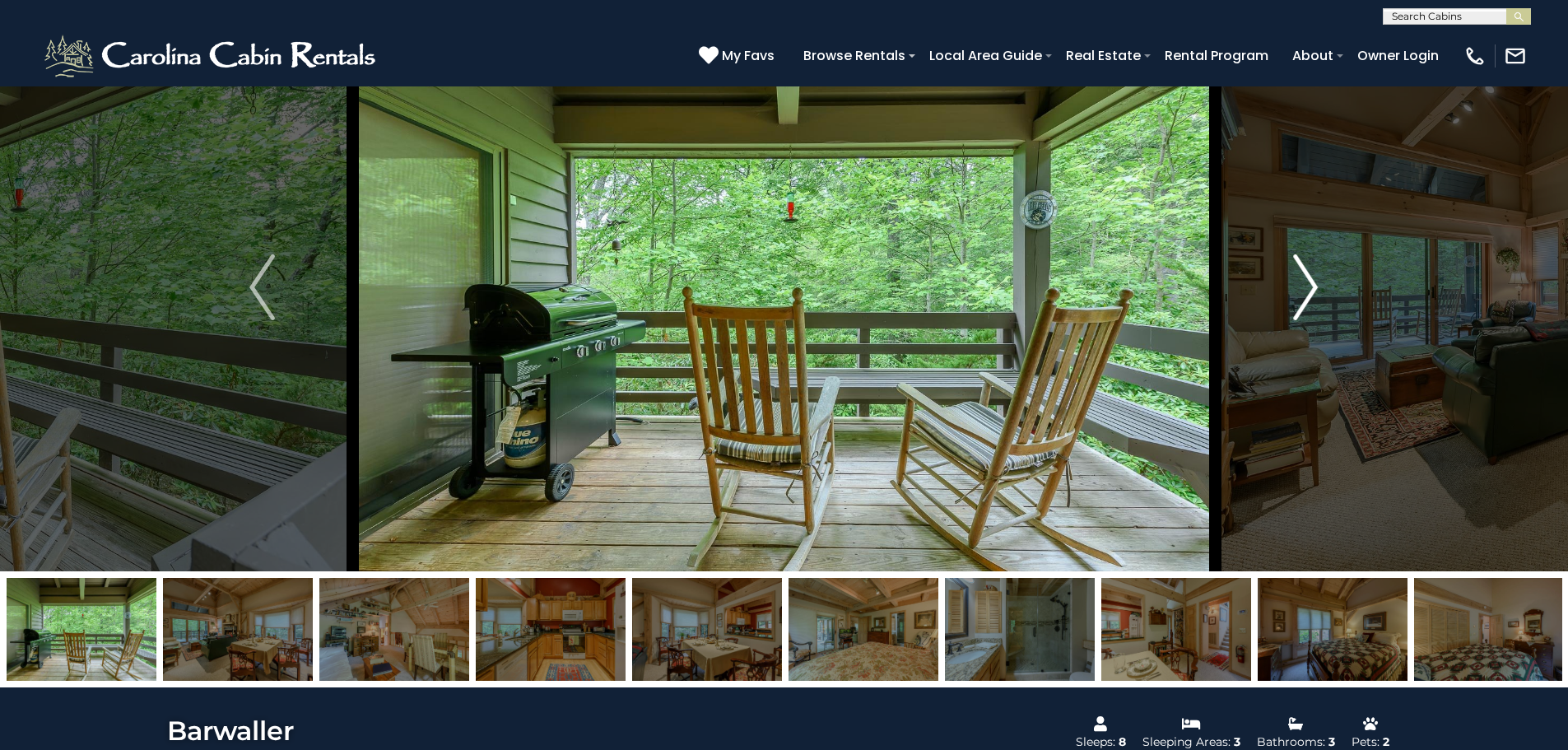
click at [1309, 284] on img "Next" at bounding box center [1306, 287] width 25 height 66
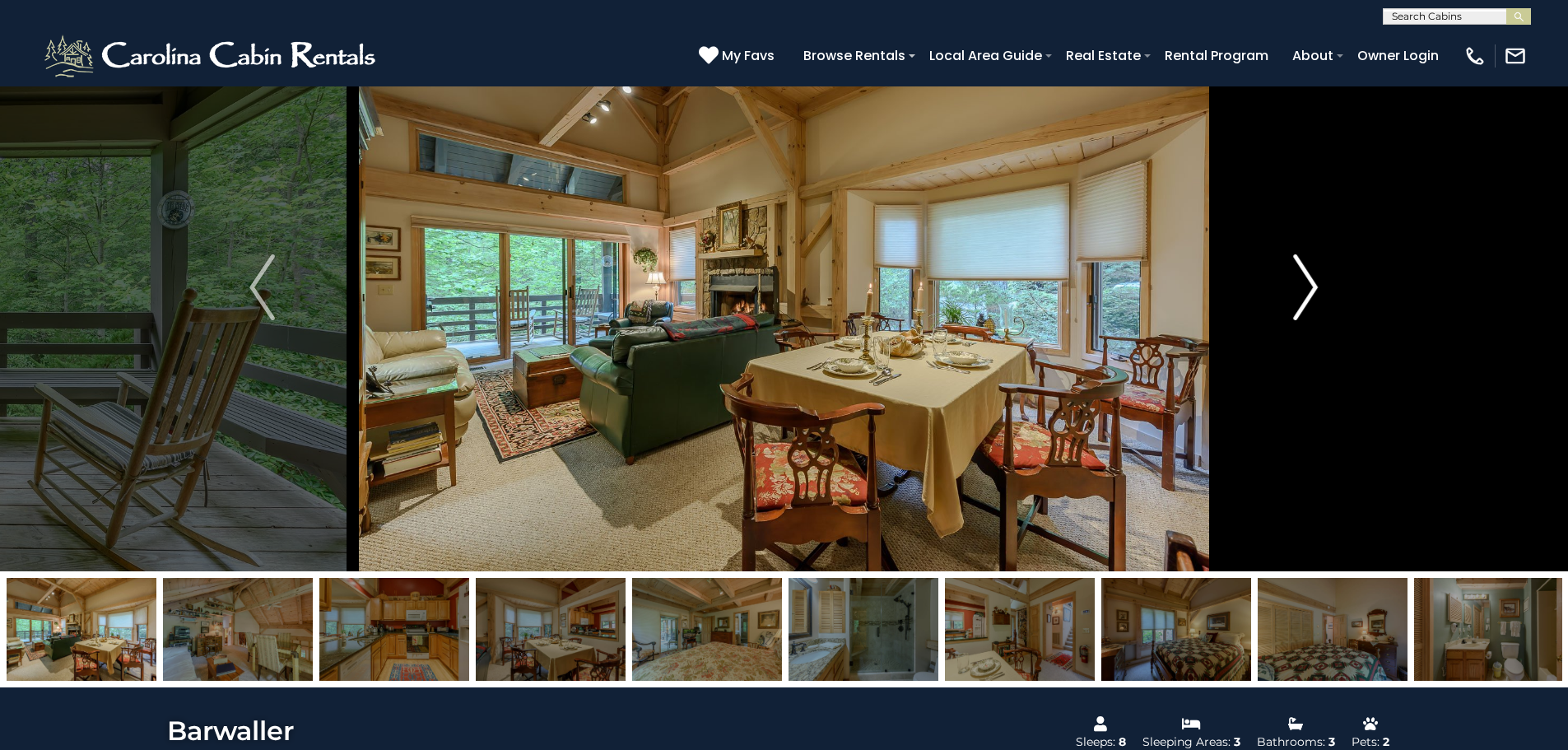
click at [1309, 284] on img "Next" at bounding box center [1306, 287] width 25 height 66
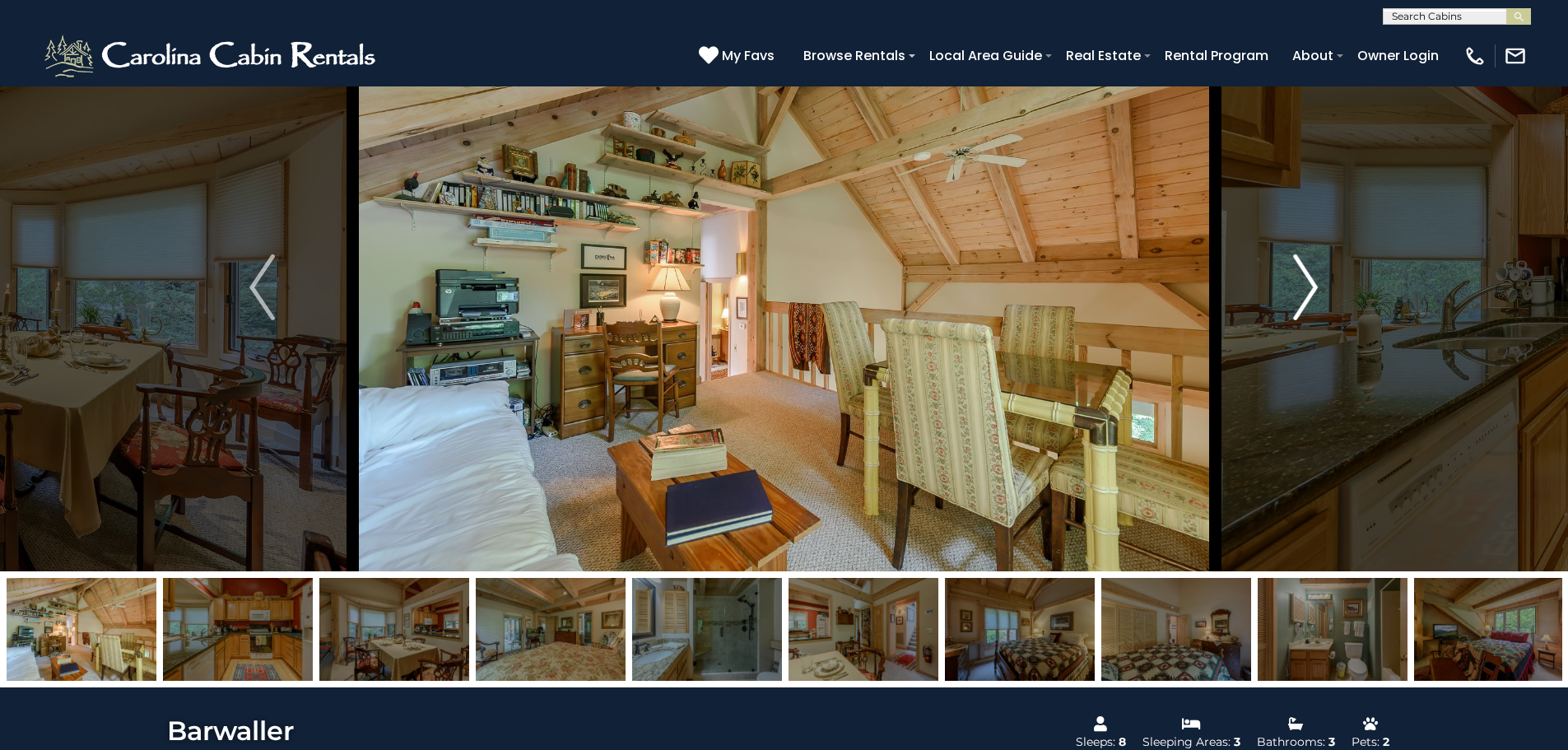
click at [1306, 286] on img "Next" at bounding box center [1306, 287] width 25 height 66
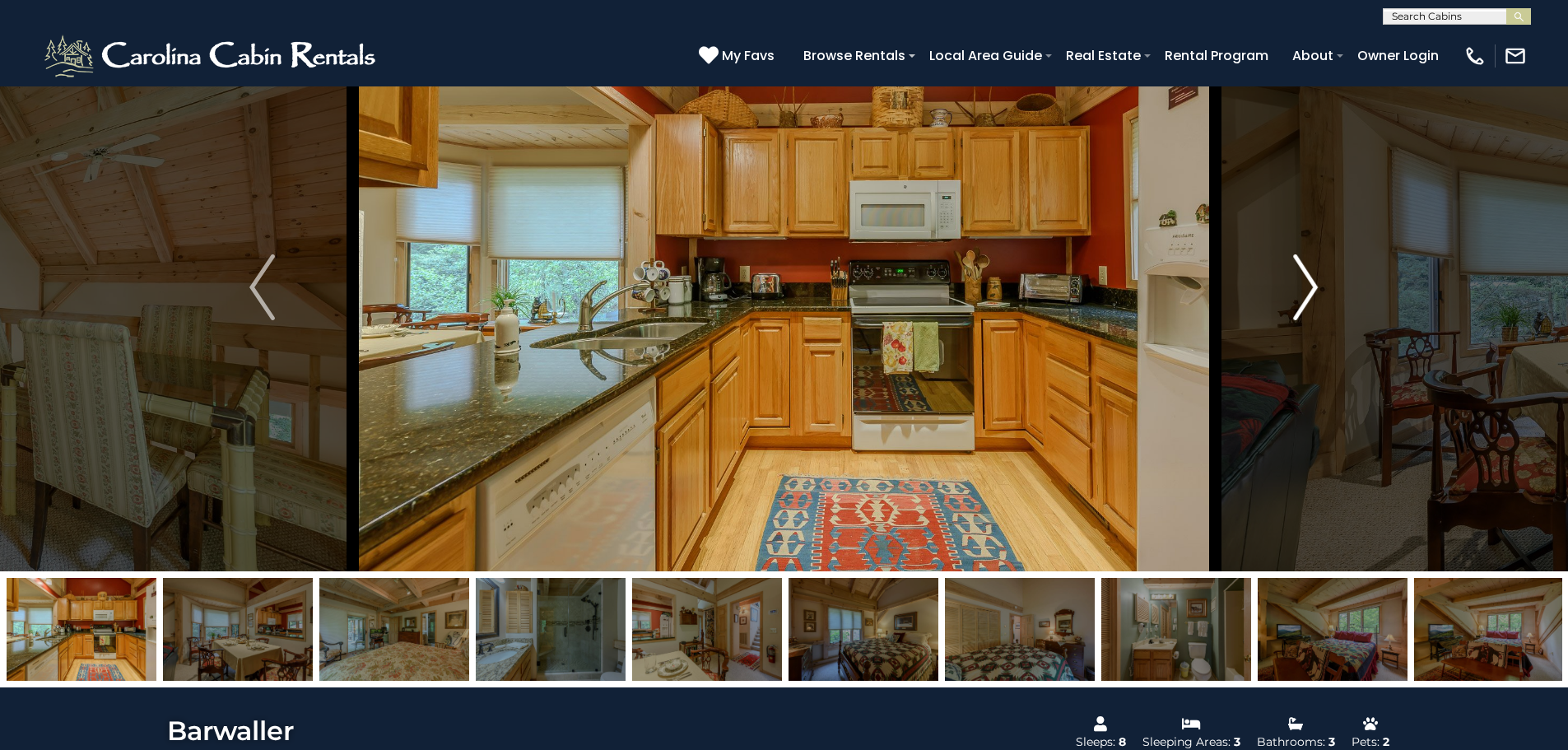
click at [1306, 286] on img "Next" at bounding box center [1306, 287] width 25 height 66
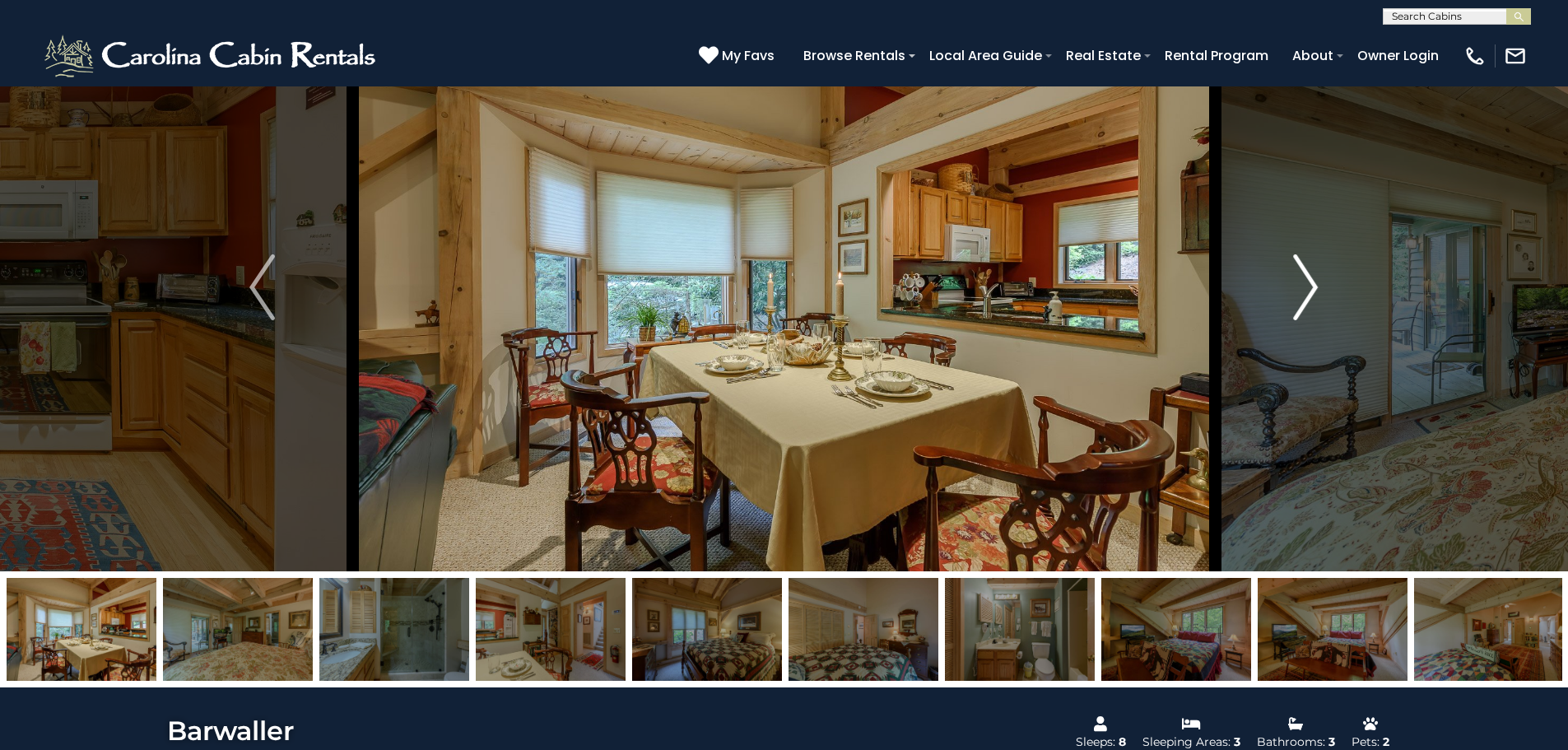
click at [1306, 286] on img "Next" at bounding box center [1306, 287] width 25 height 66
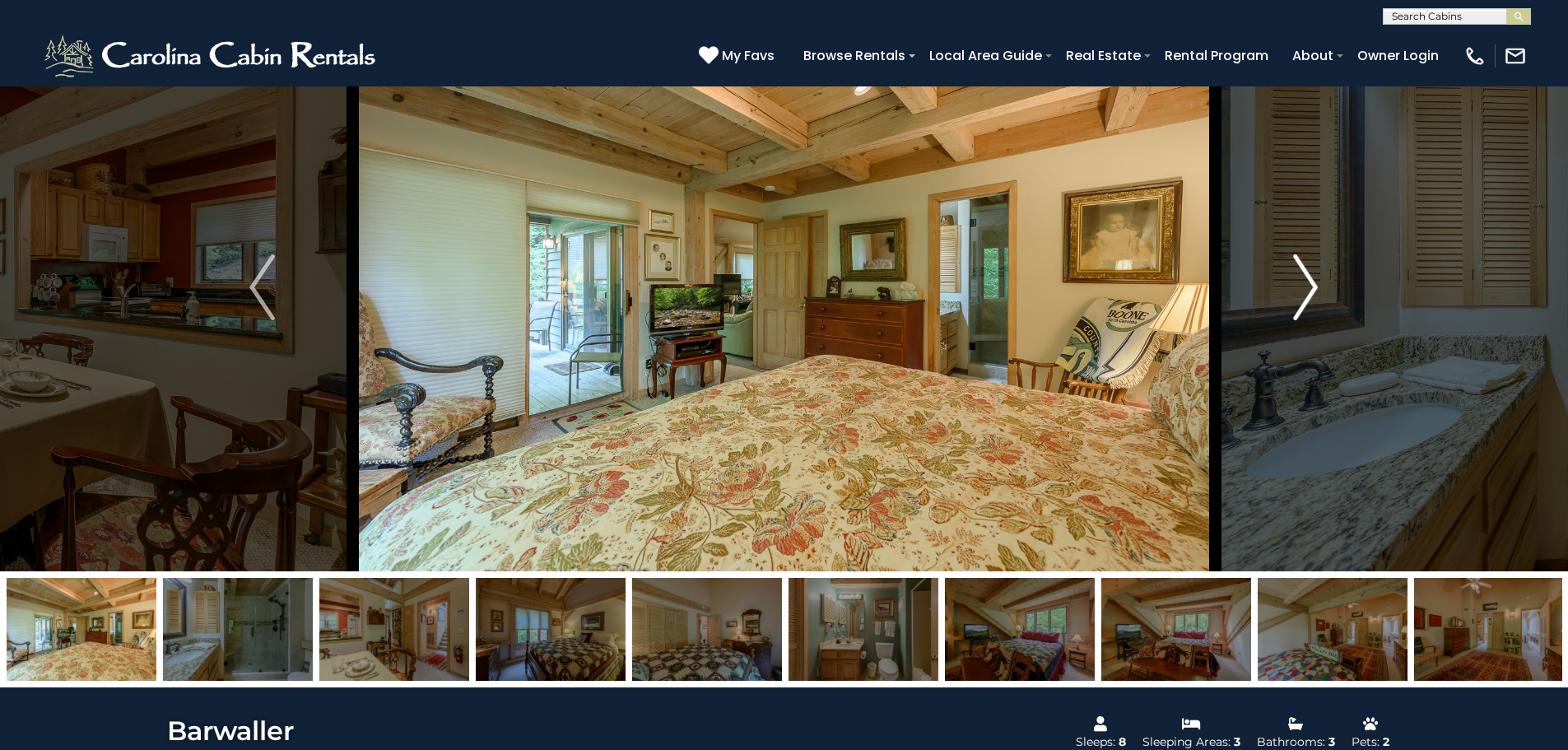
click at [1306, 286] on img "Next" at bounding box center [1306, 287] width 25 height 66
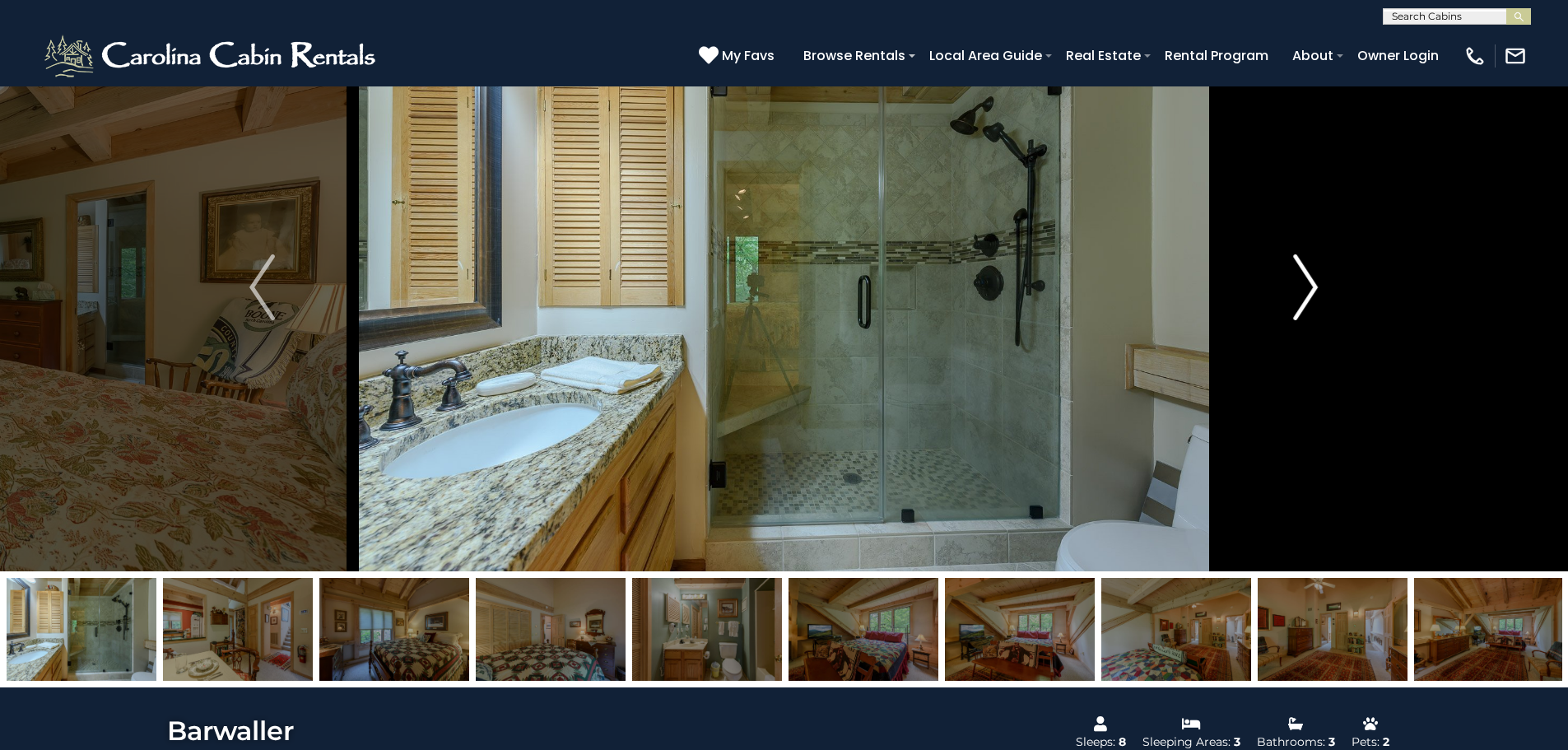
click at [1306, 286] on img "Next" at bounding box center [1306, 287] width 25 height 66
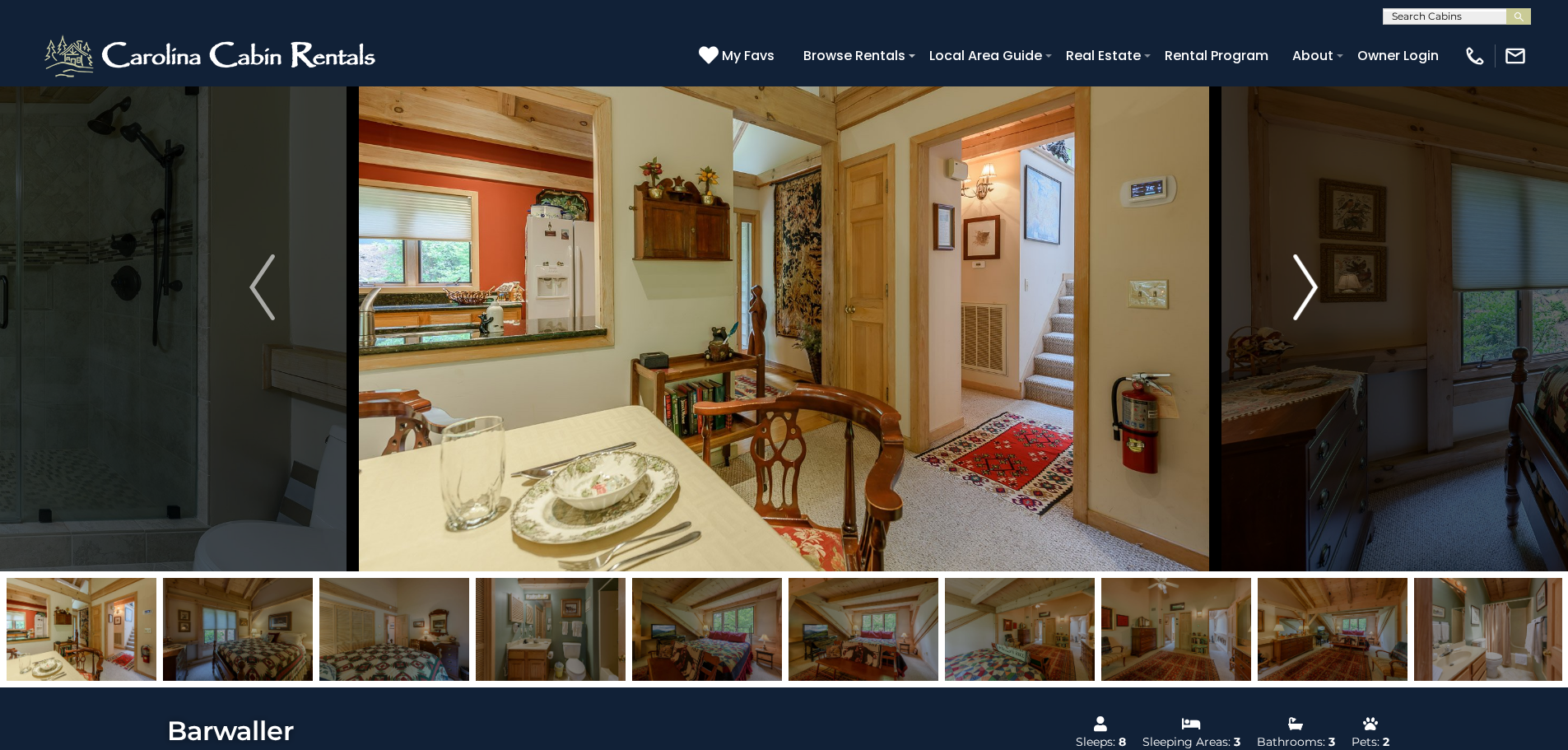
click at [1306, 286] on img "Next" at bounding box center [1306, 287] width 25 height 66
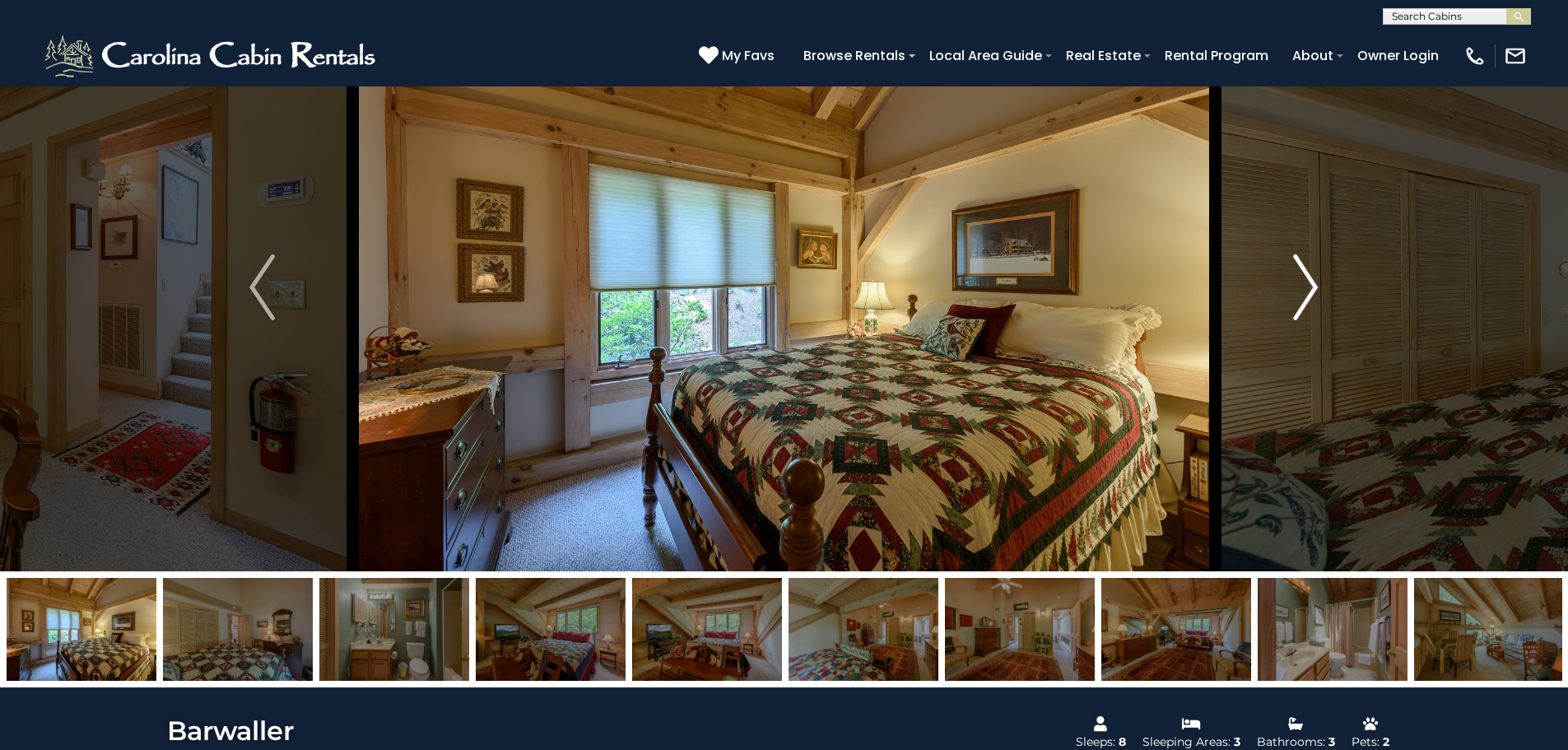
click at [1306, 286] on img "Next" at bounding box center [1306, 287] width 25 height 66
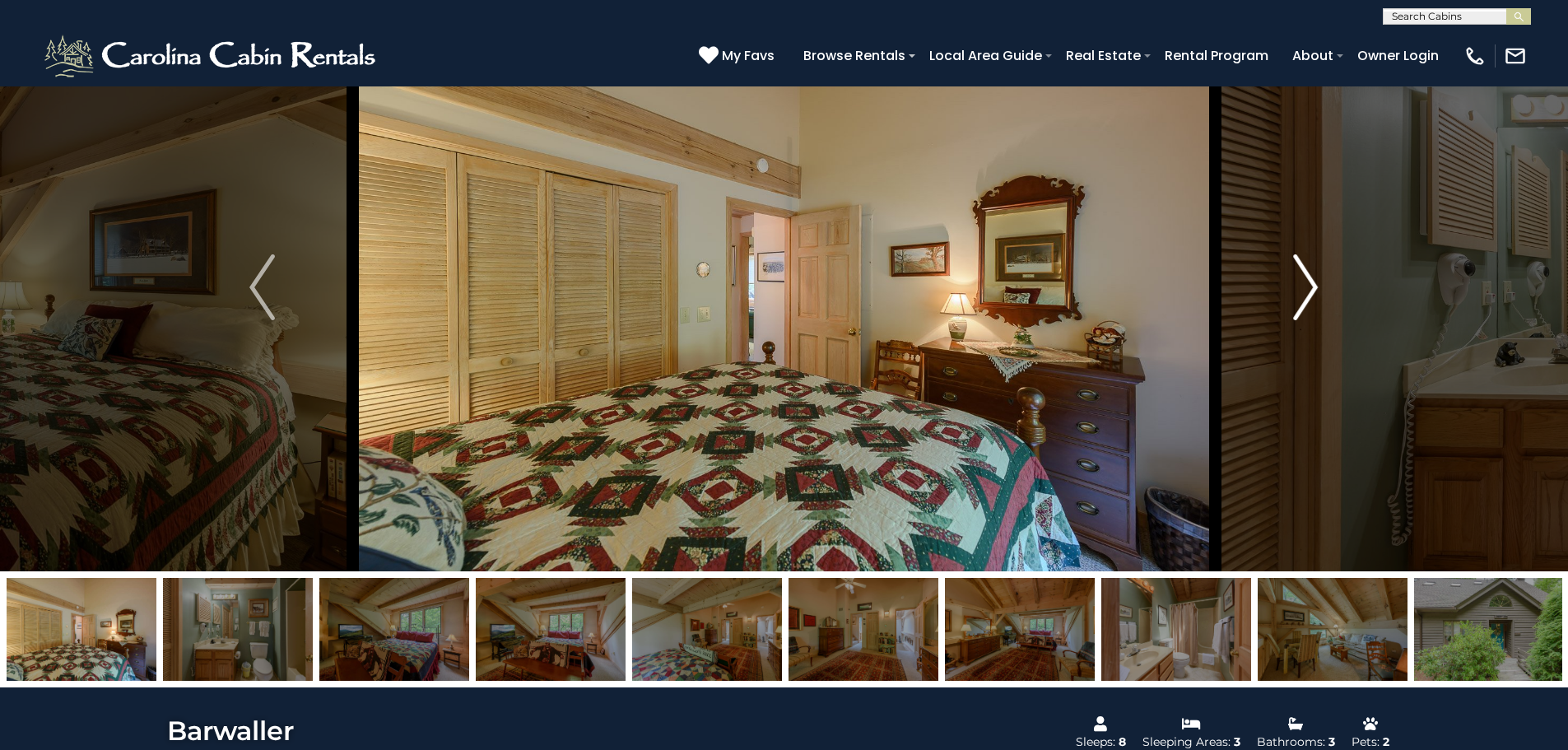
click at [1306, 286] on img "Next" at bounding box center [1306, 287] width 25 height 66
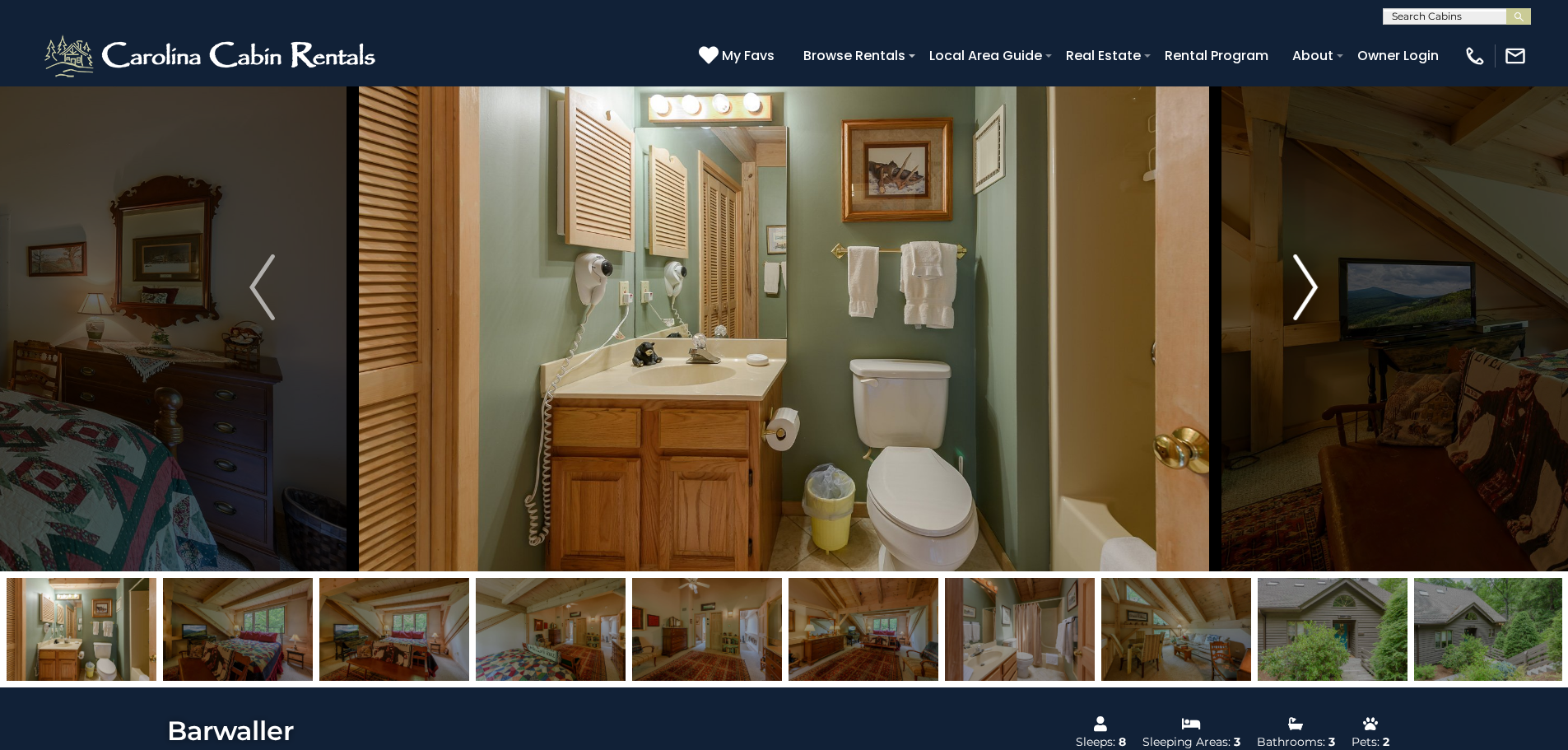
click at [1306, 286] on img "Next" at bounding box center [1306, 287] width 25 height 66
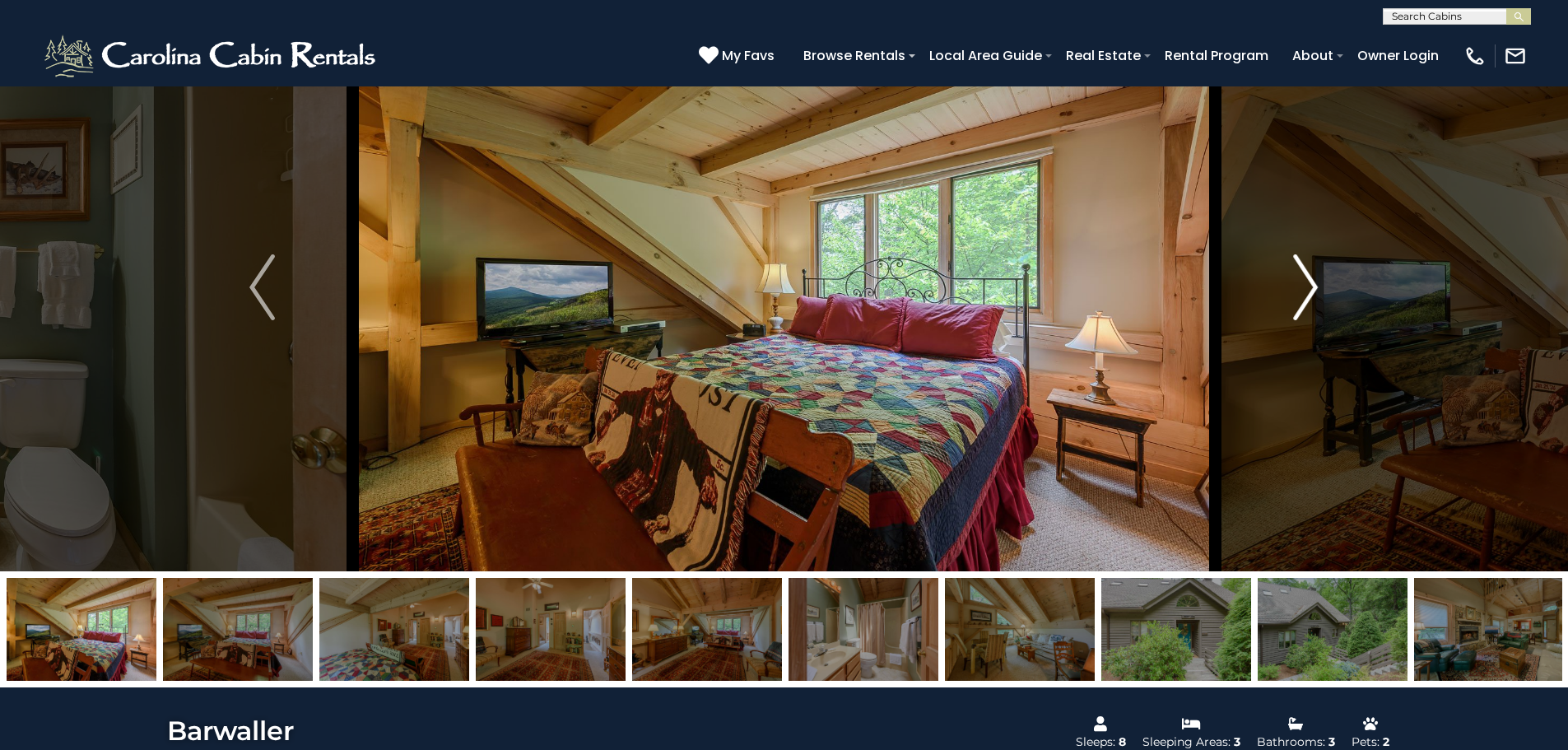
click at [1306, 286] on img "Next" at bounding box center [1306, 287] width 25 height 66
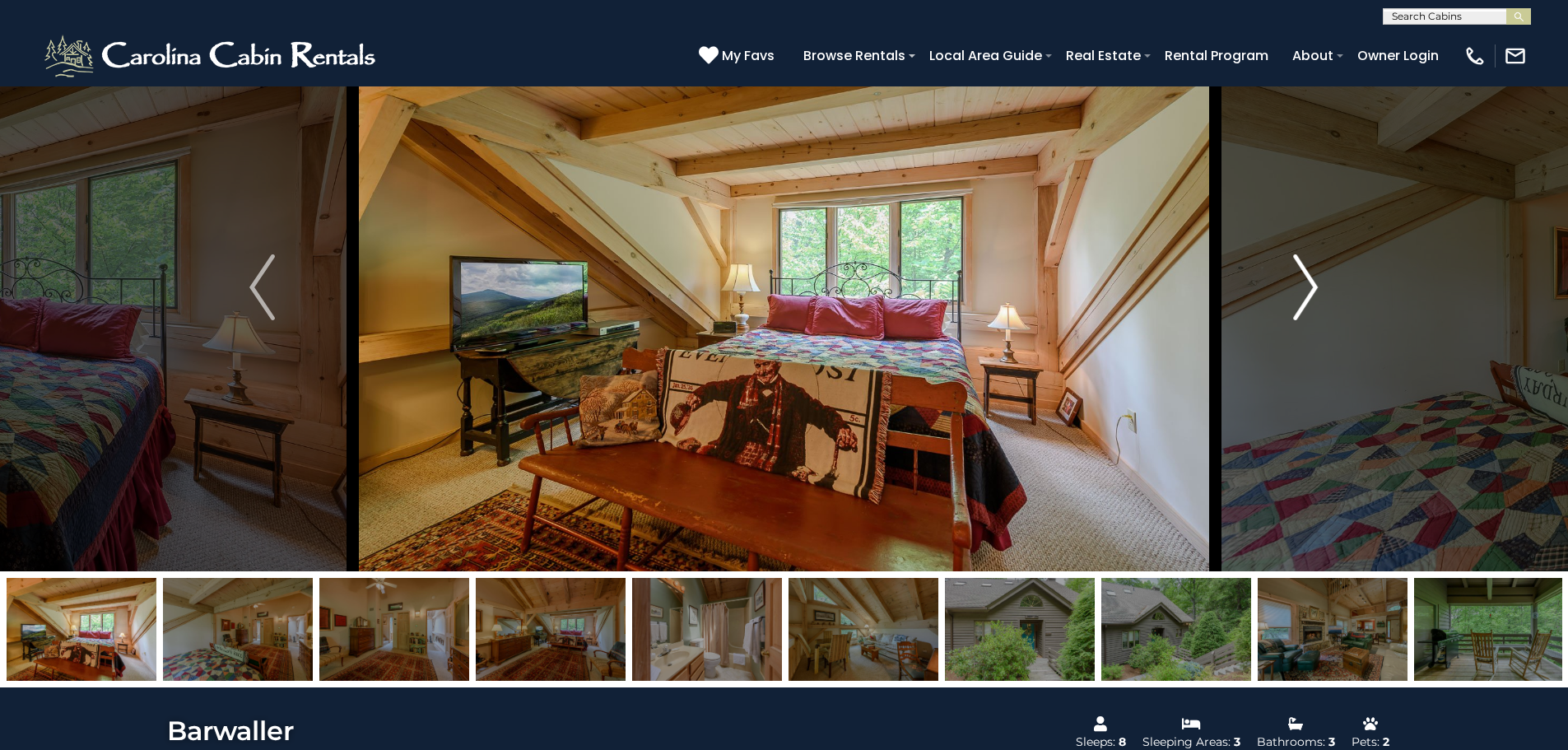
click at [1306, 286] on img "Next" at bounding box center [1306, 287] width 25 height 66
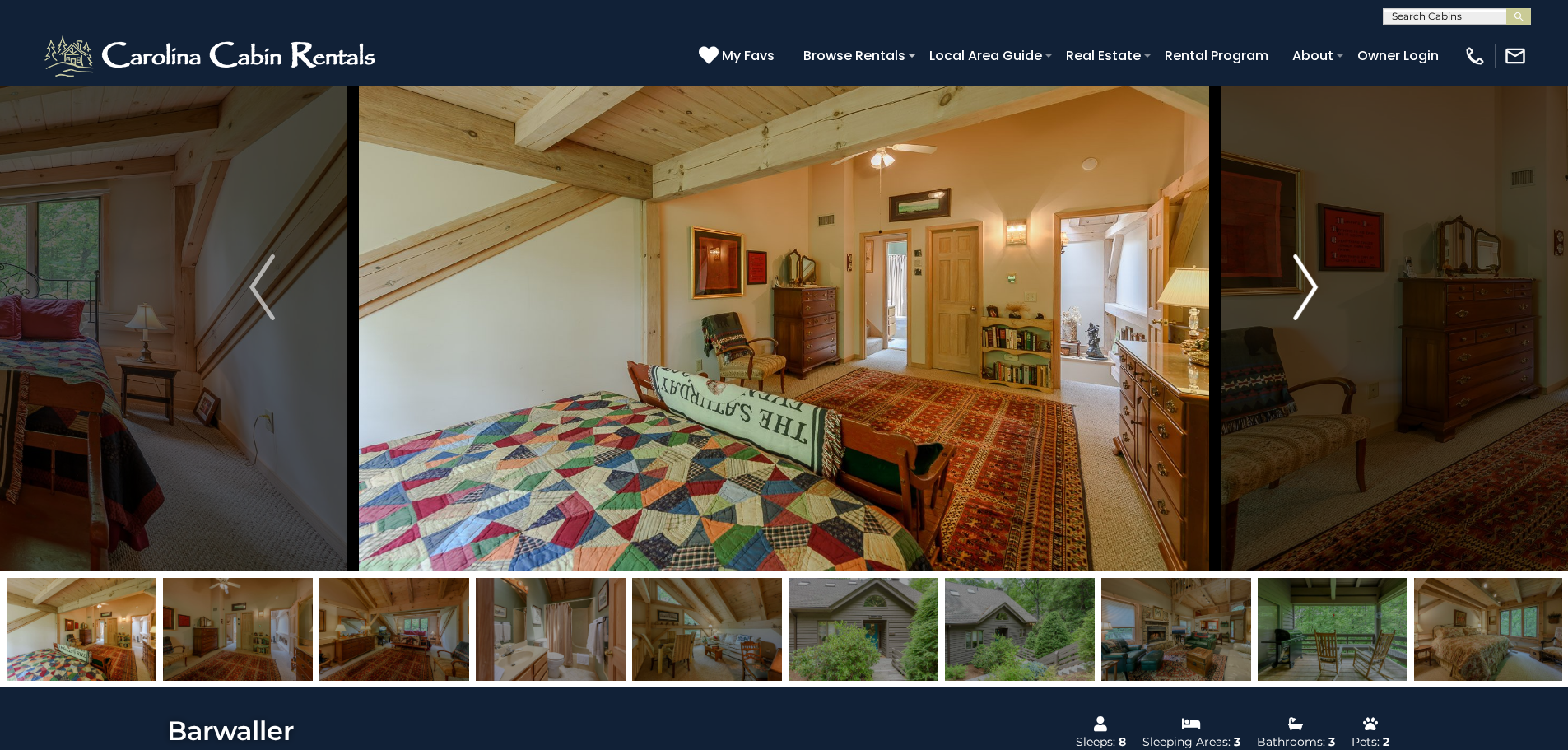
click at [1306, 286] on img "Next" at bounding box center [1306, 287] width 25 height 66
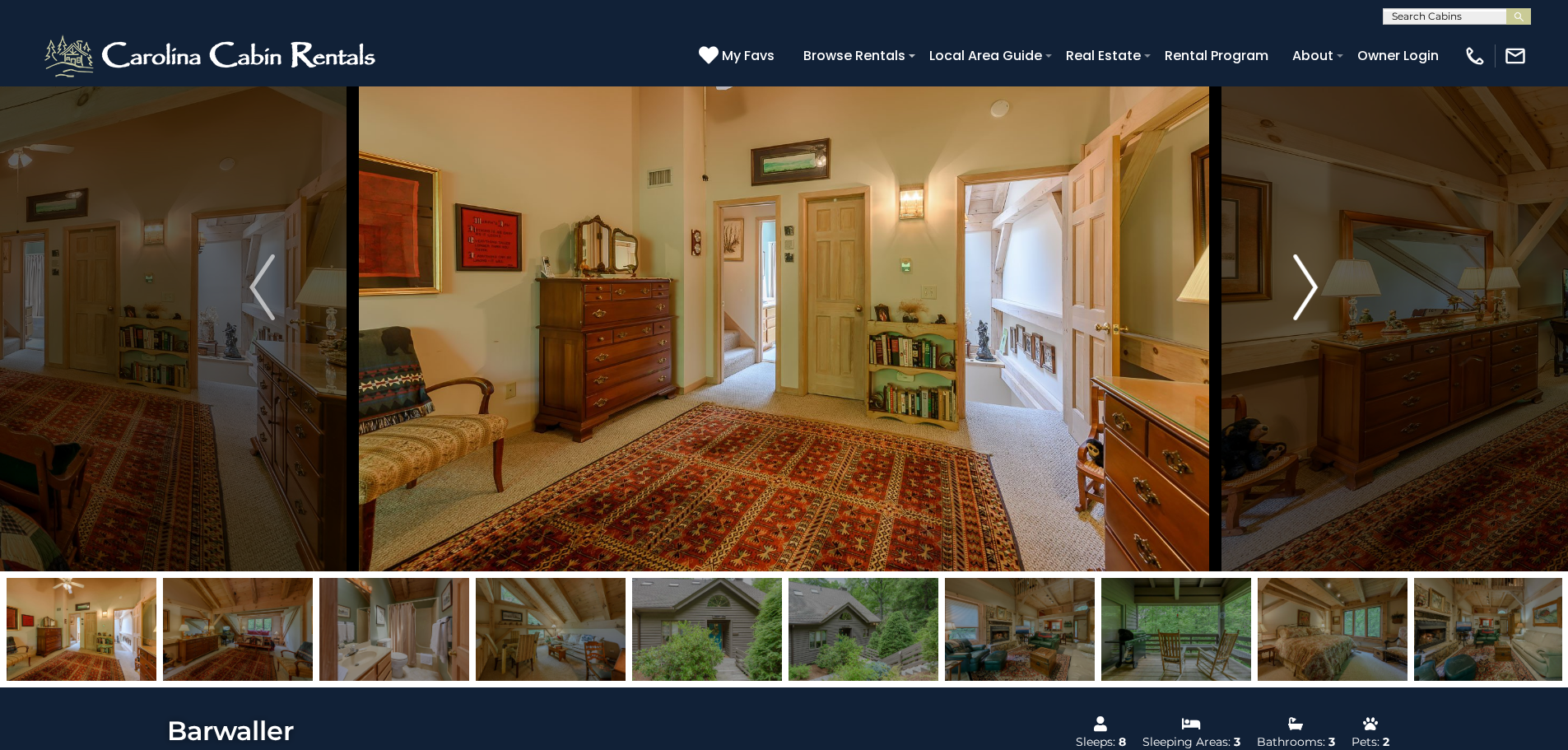
click at [1306, 286] on img "Next" at bounding box center [1306, 287] width 25 height 66
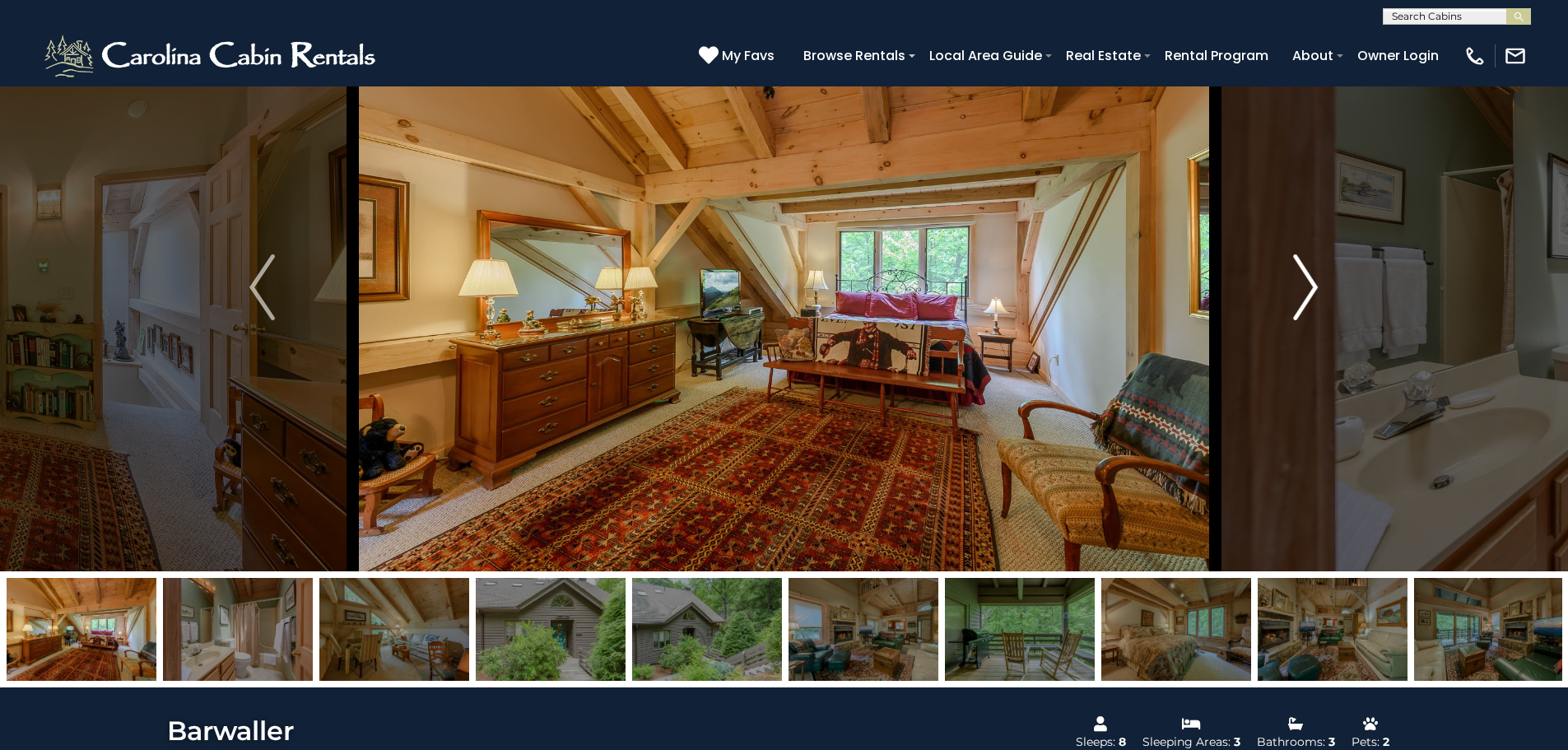
click at [1306, 286] on img "Next" at bounding box center [1306, 287] width 25 height 66
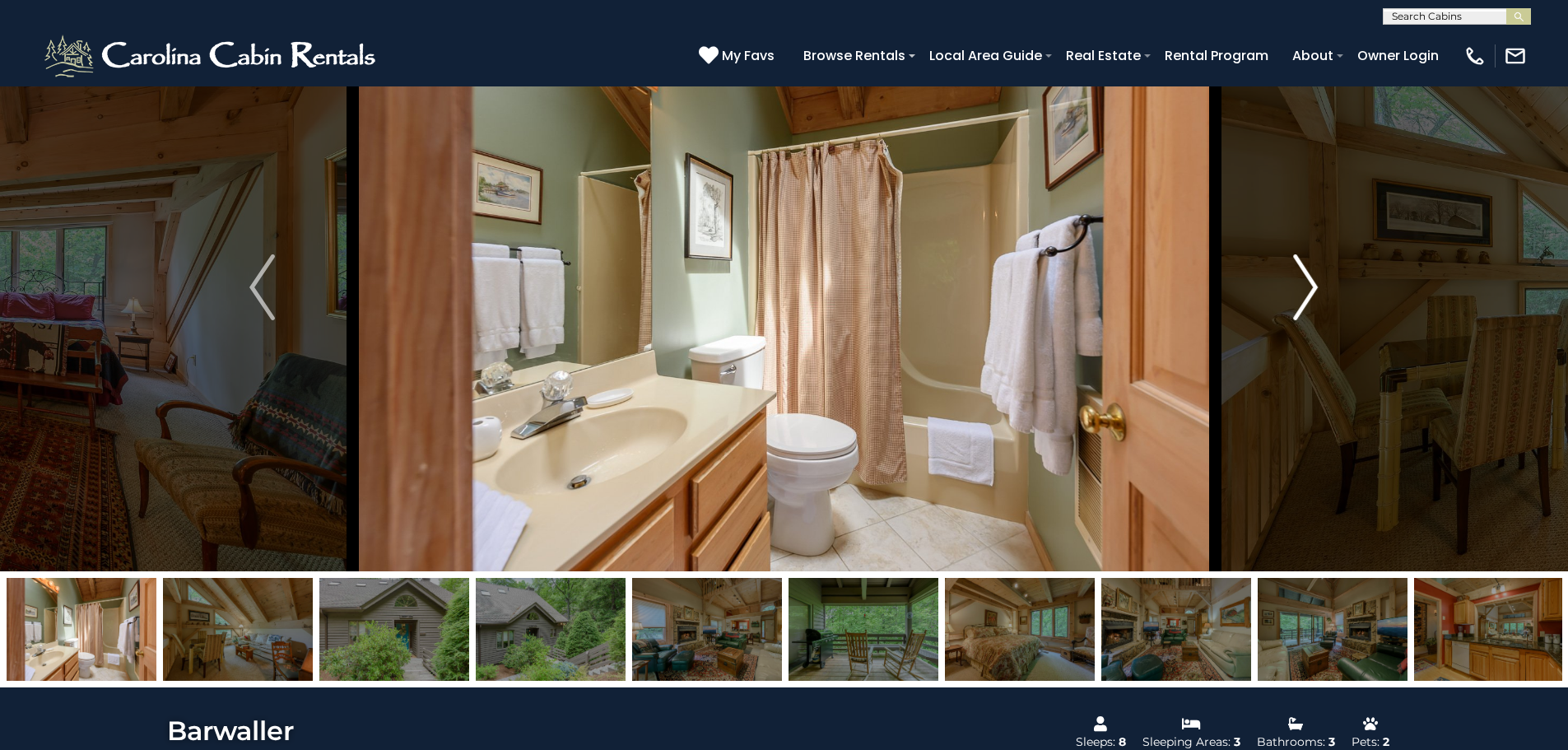
click at [1306, 286] on img "Next" at bounding box center [1306, 287] width 25 height 66
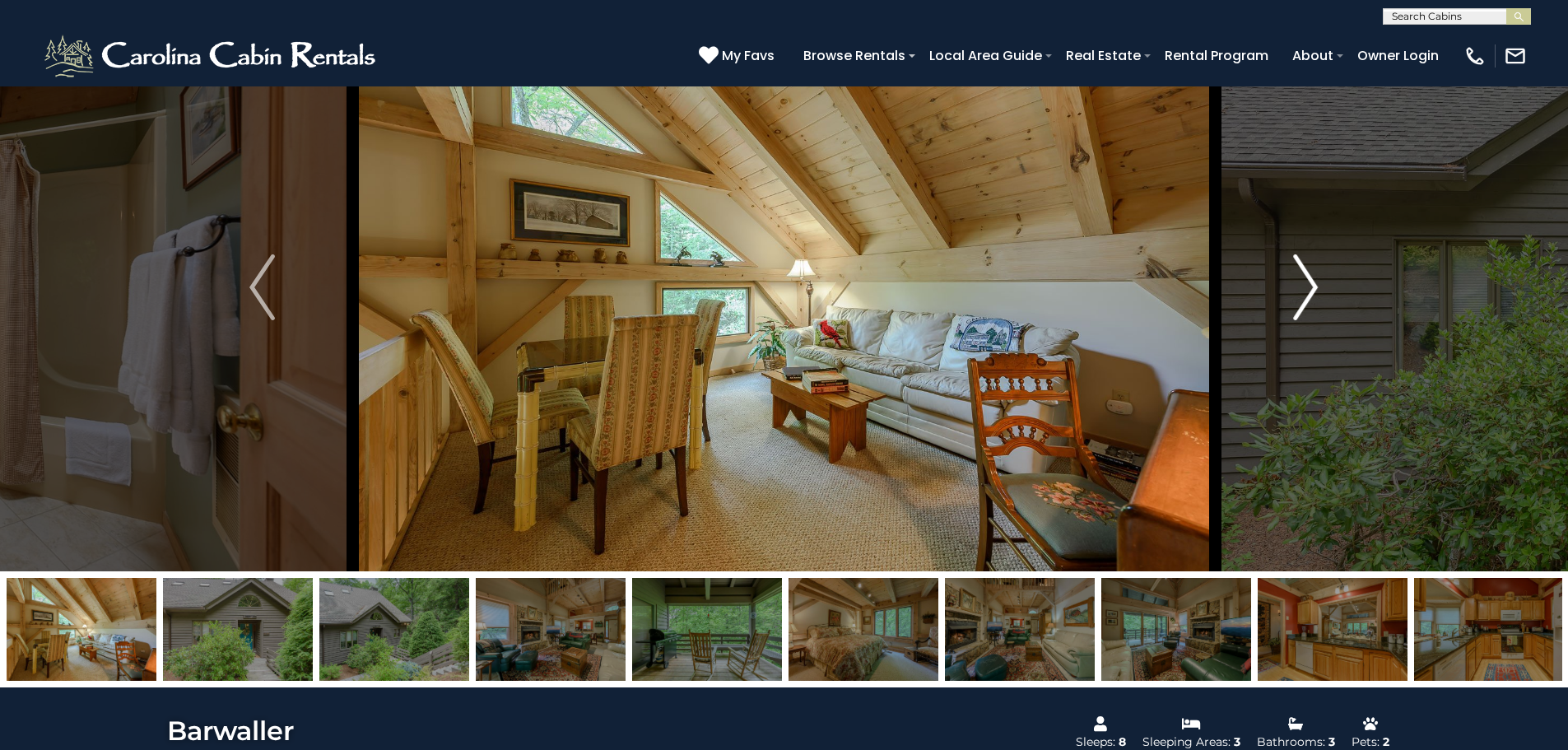
click at [1306, 286] on img "Next" at bounding box center [1306, 287] width 25 height 66
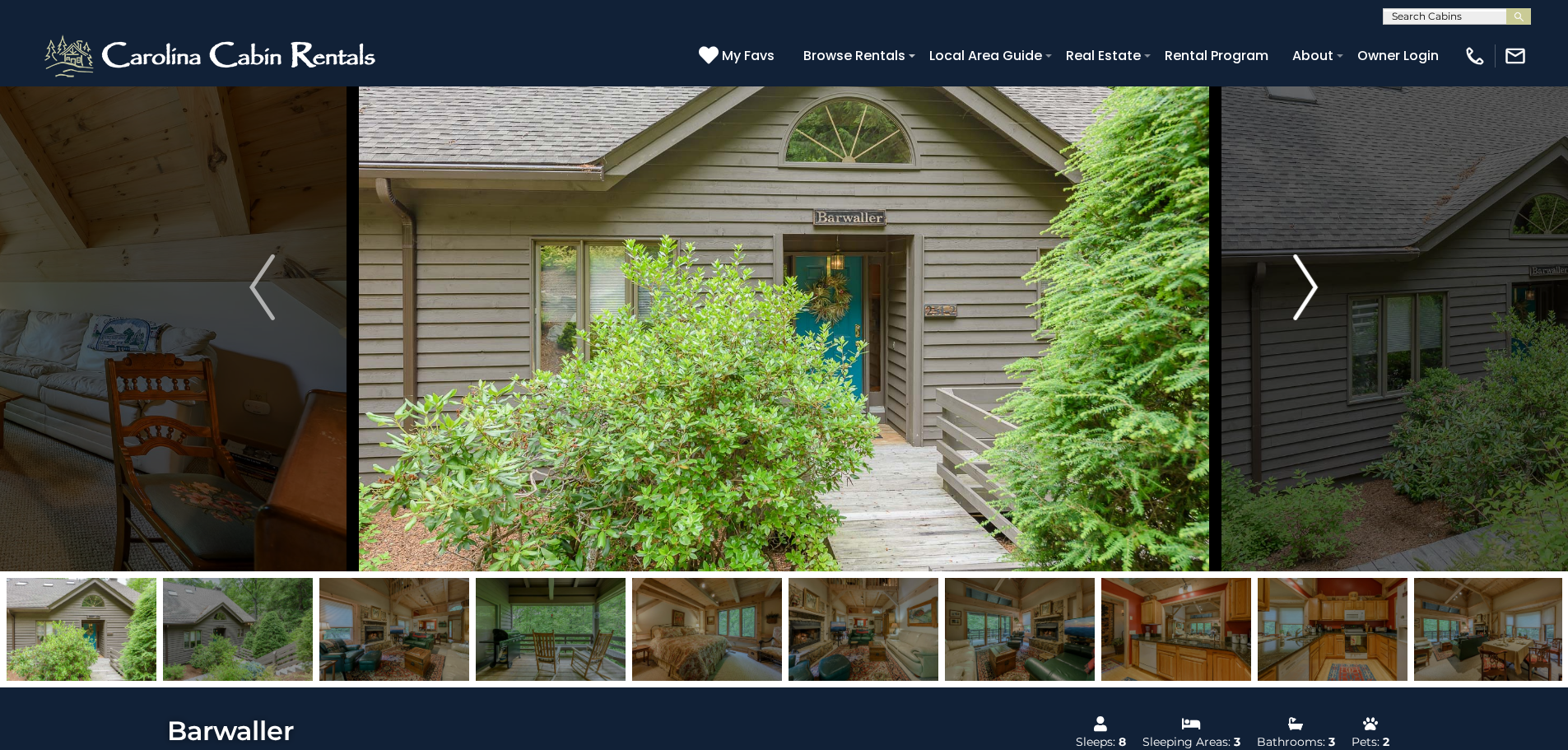
click at [1306, 286] on img "Next" at bounding box center [1306, 287] width 25 height 66
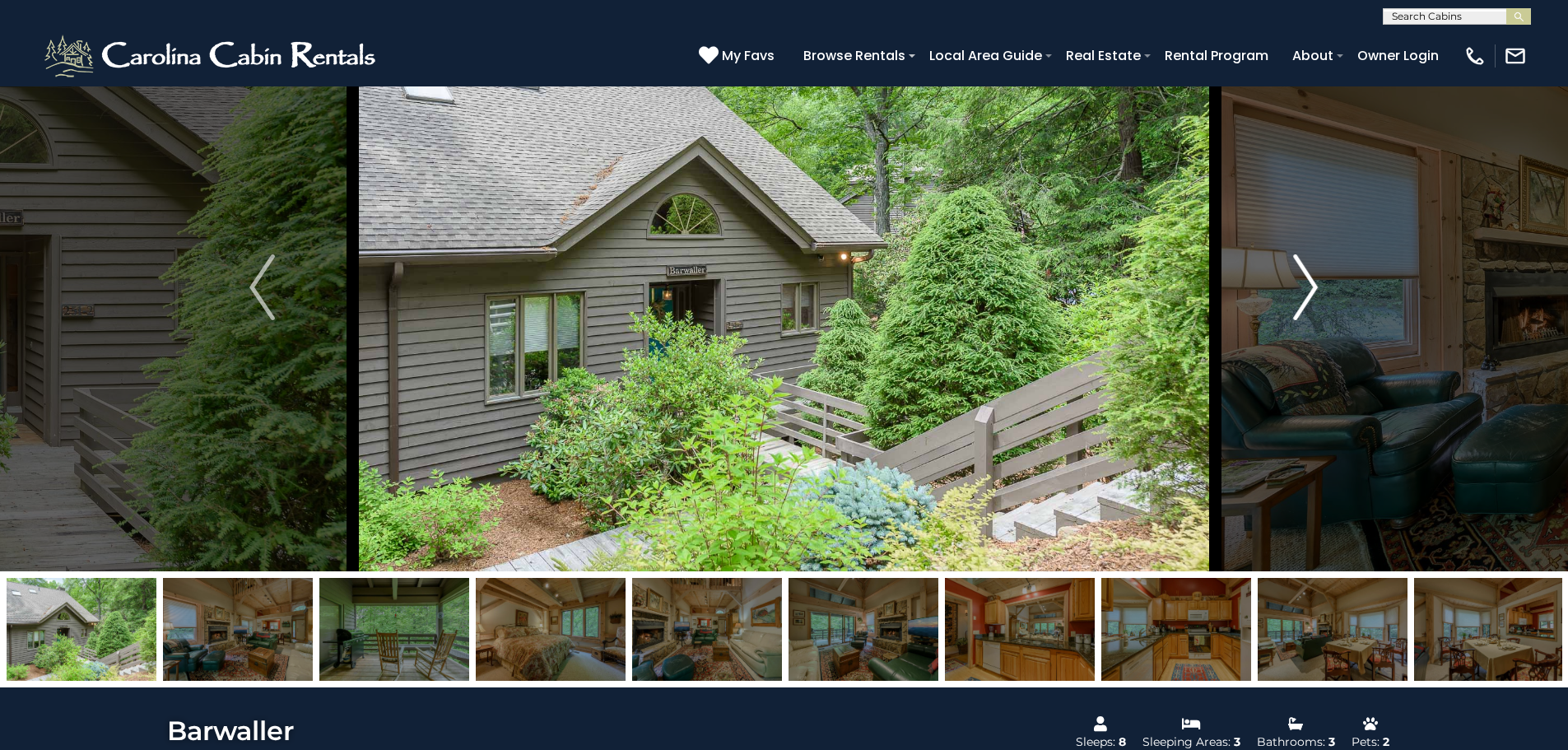
click at [1306, 286] on img "Next" at bounding box center [1306, 287] width 25 height 66
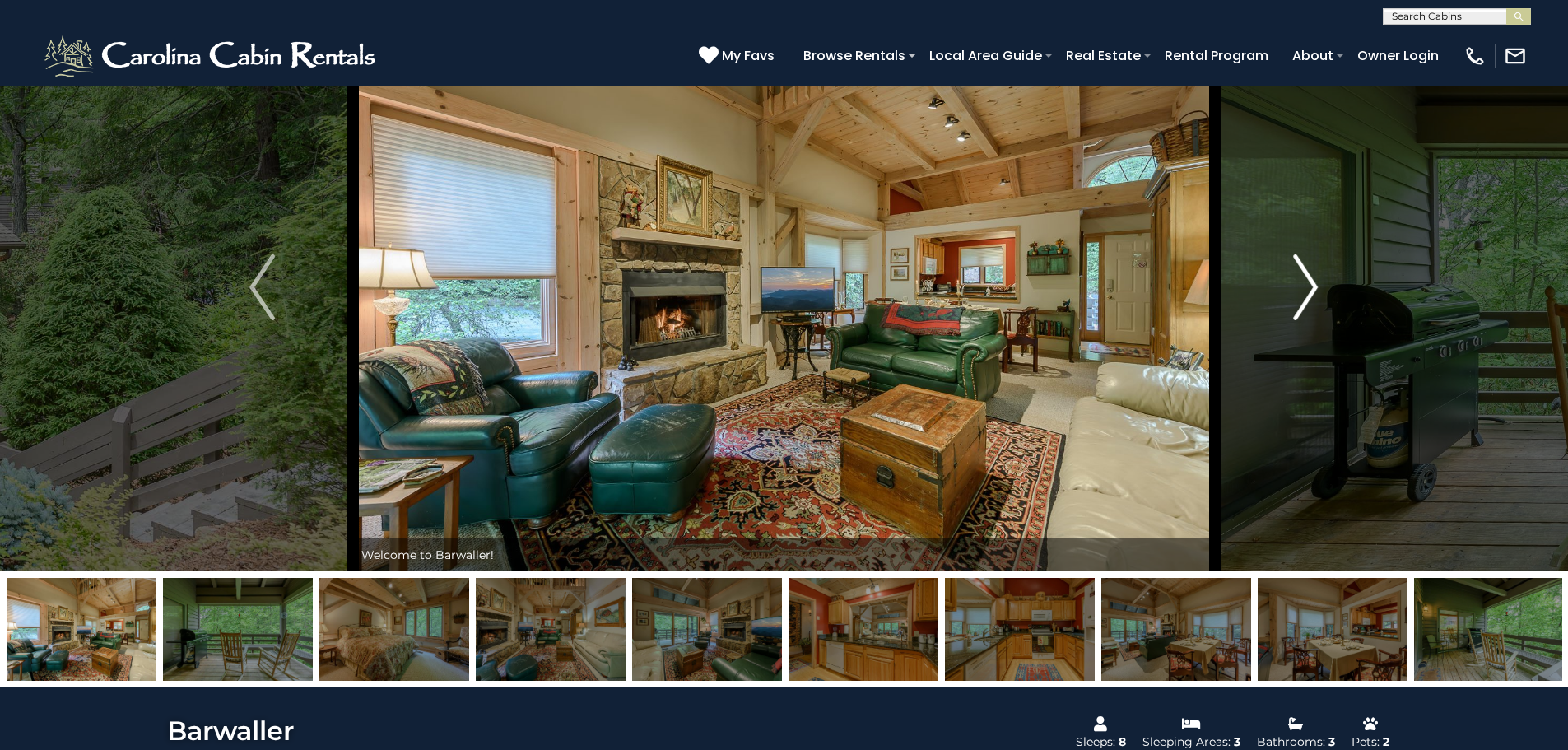
click at [1306, 286] on img "Next" at bounding box center [1306, 287] width 25 height 66
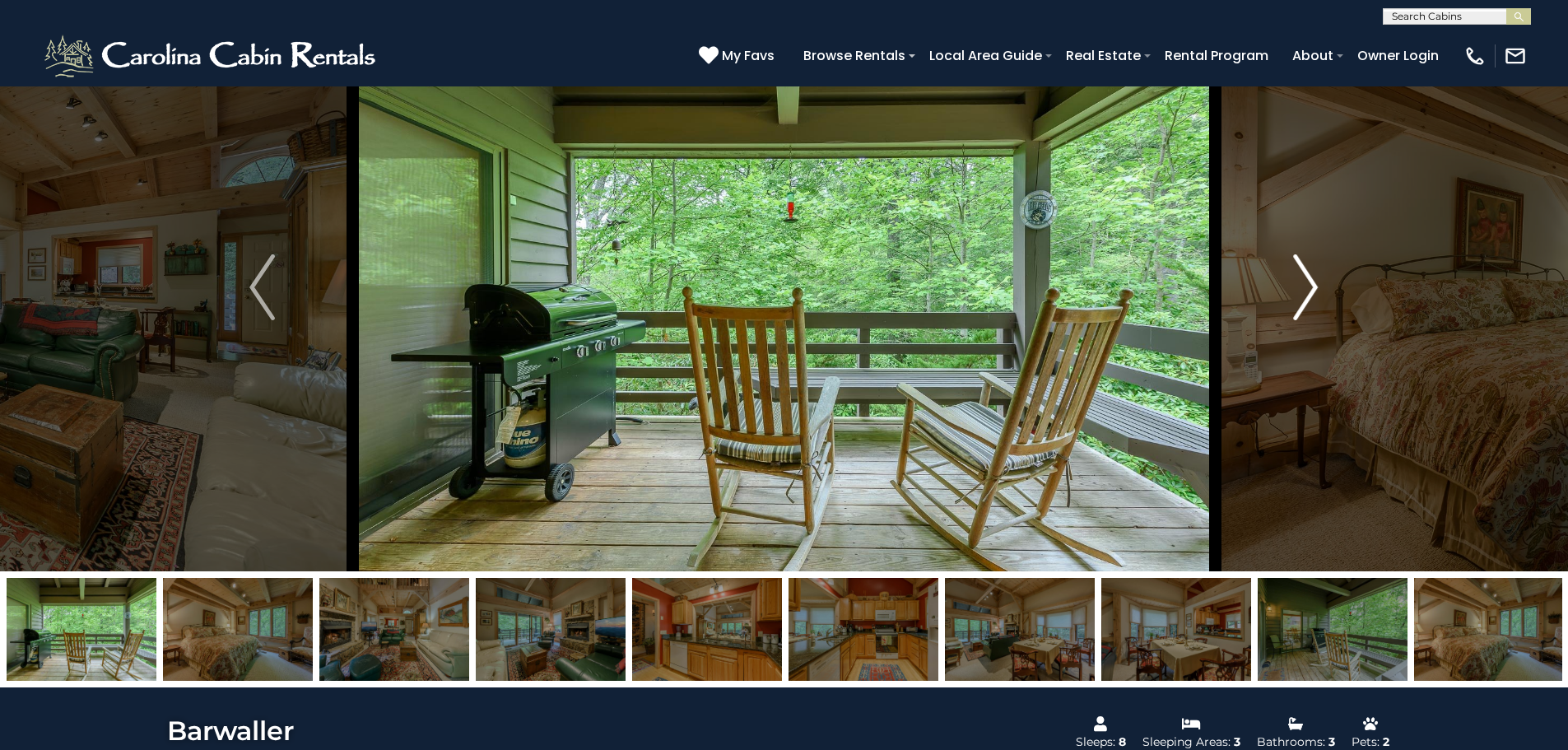
click at [1306, 286] on img "Next" at bounding box center [1306, 287] width 25 height 66
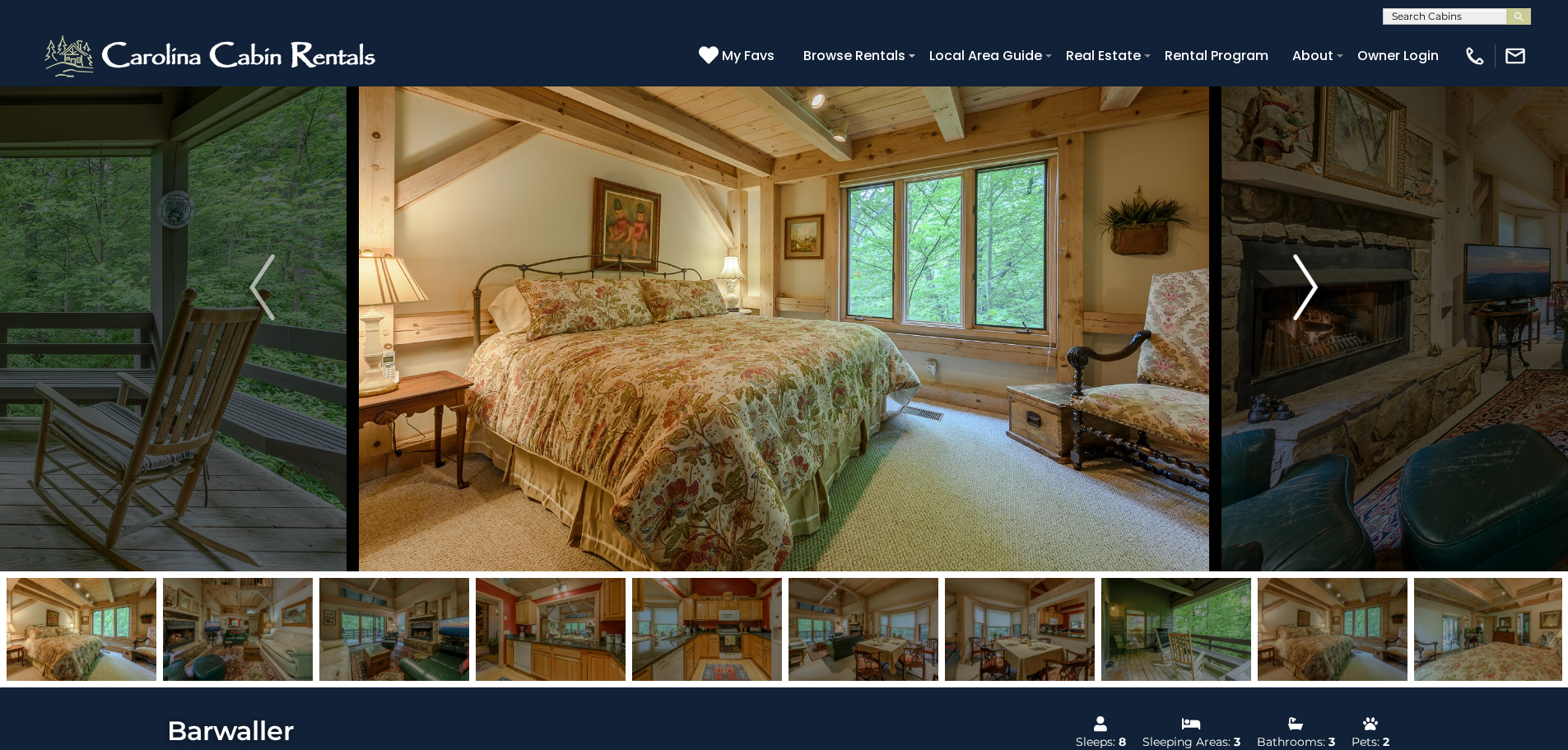
click at [1306, 286] on img "Next" at bounding box center [1306, 287] width 25 height 66
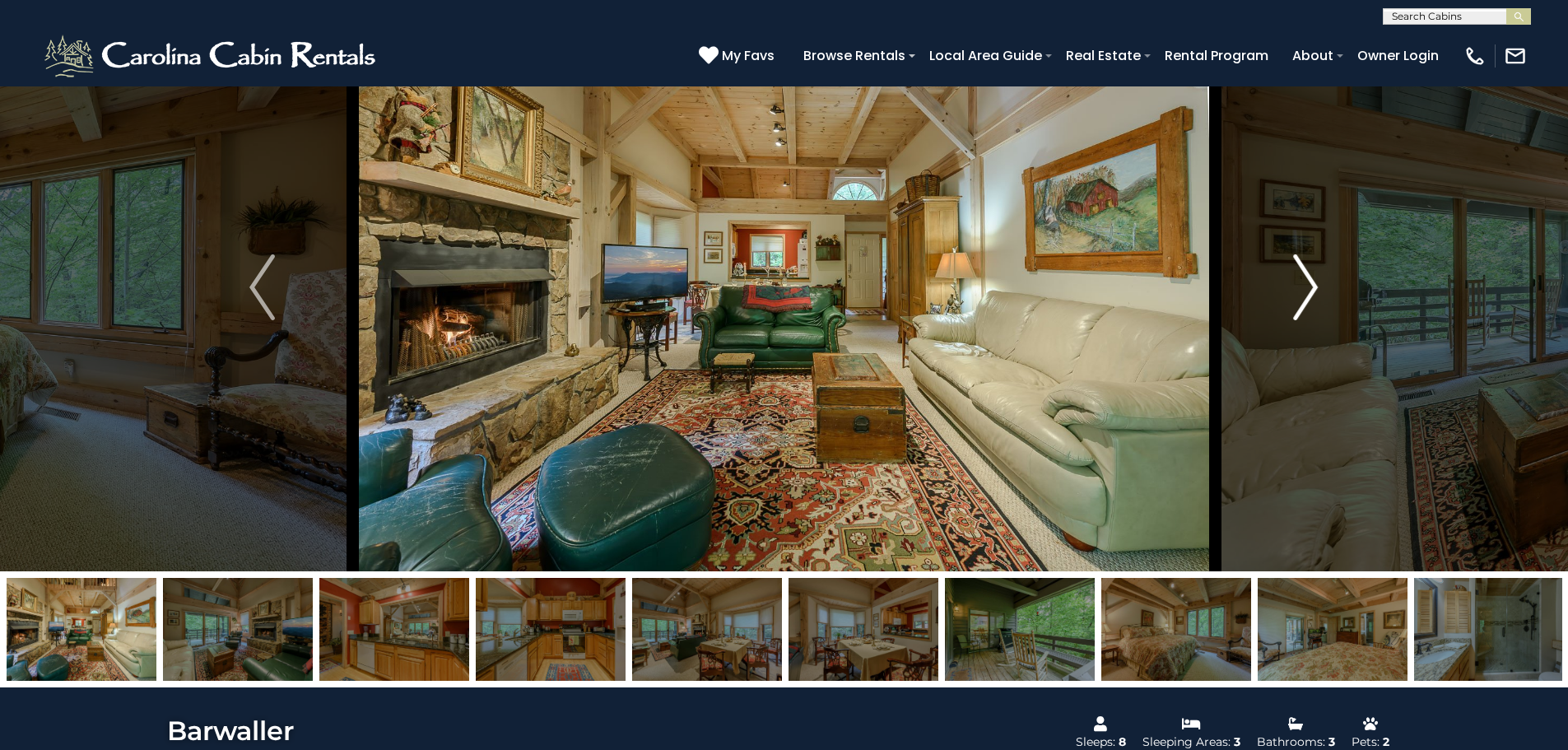
click at [1306, 286] on img "Next" at bounding box center [1306, 287] width 25 height 66
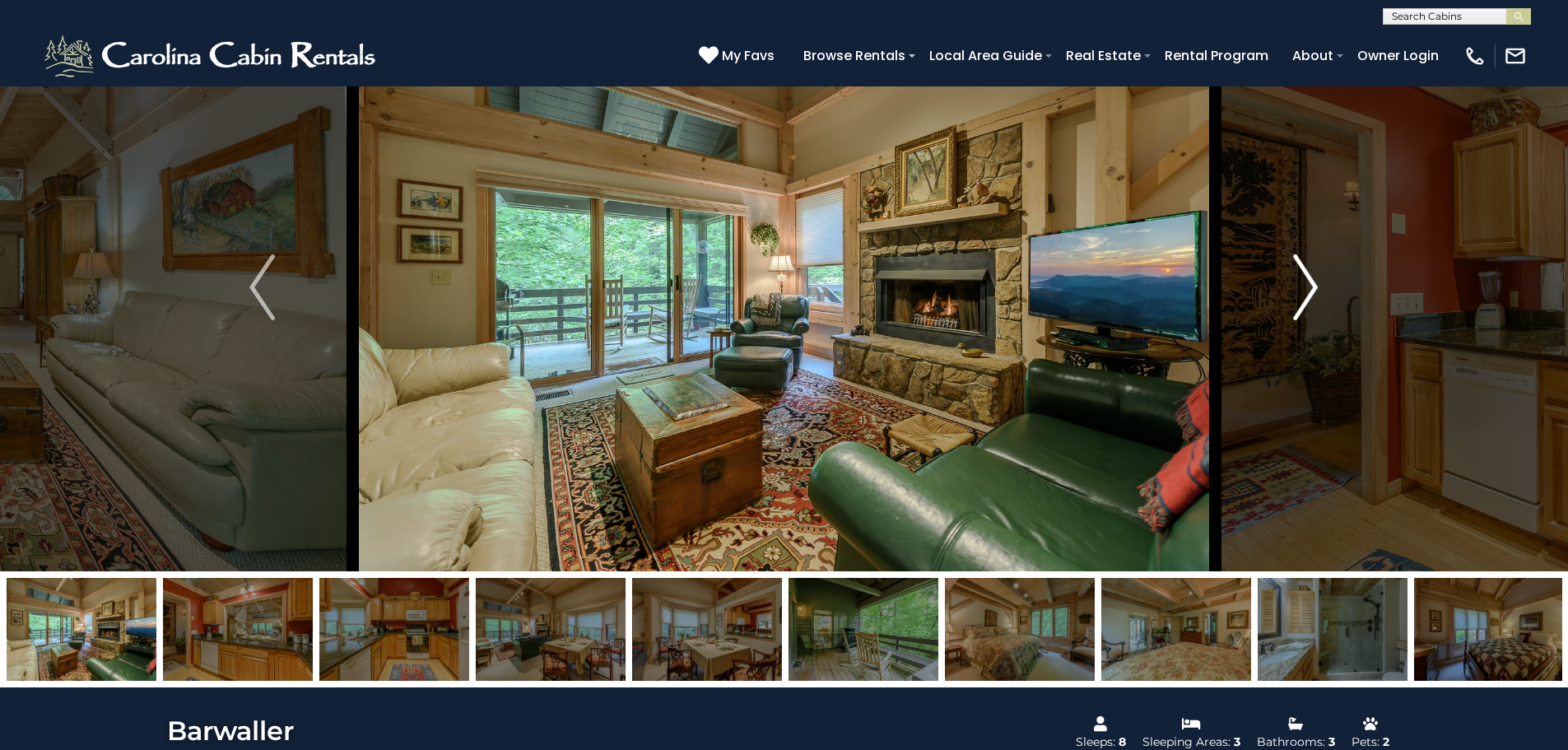
click at [1306, 286] on img "Next" at bounding box center [1306, 287] width 25 height 66
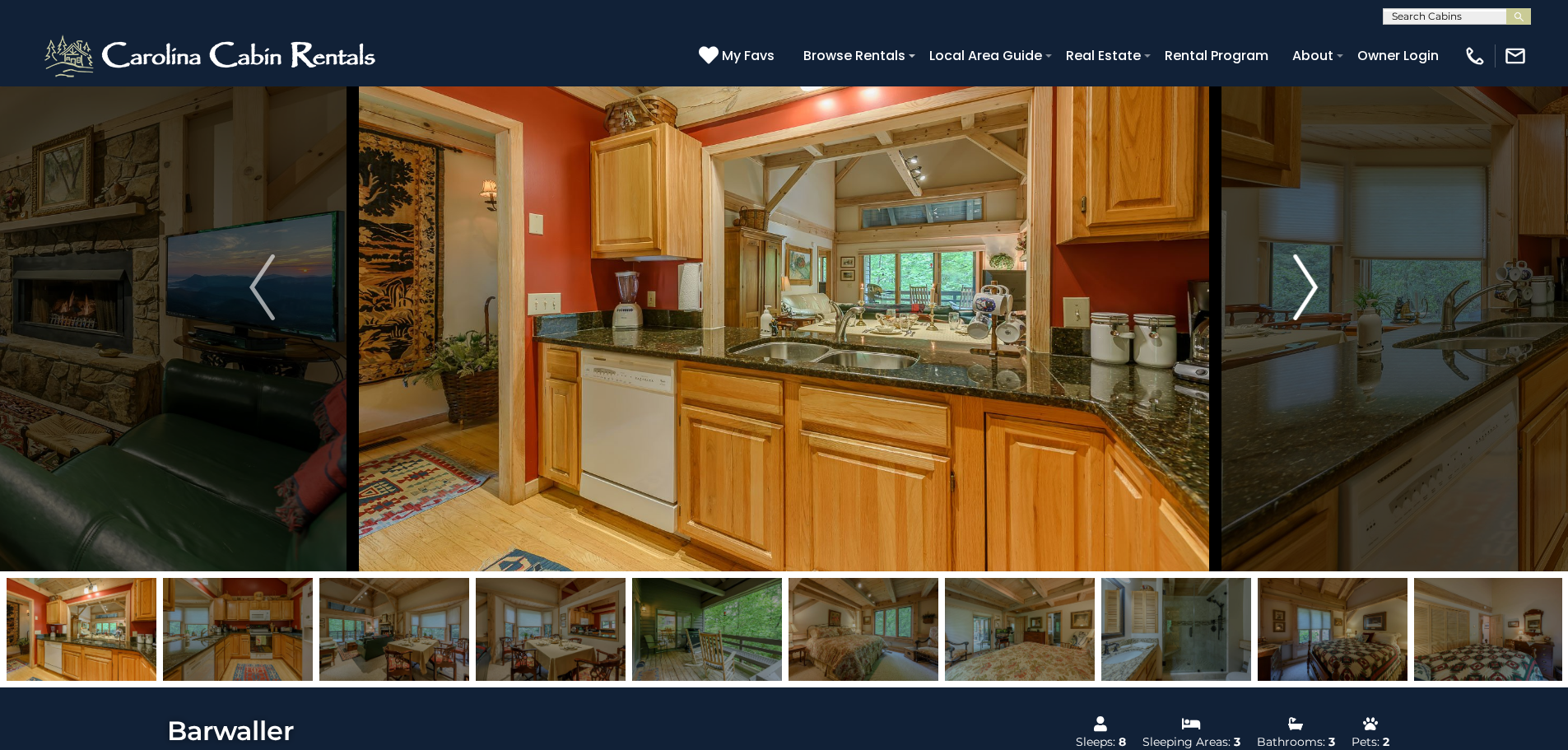
click at [1306, 286] on img "Next" at bounding box center [1306, 287] width 25 height 66
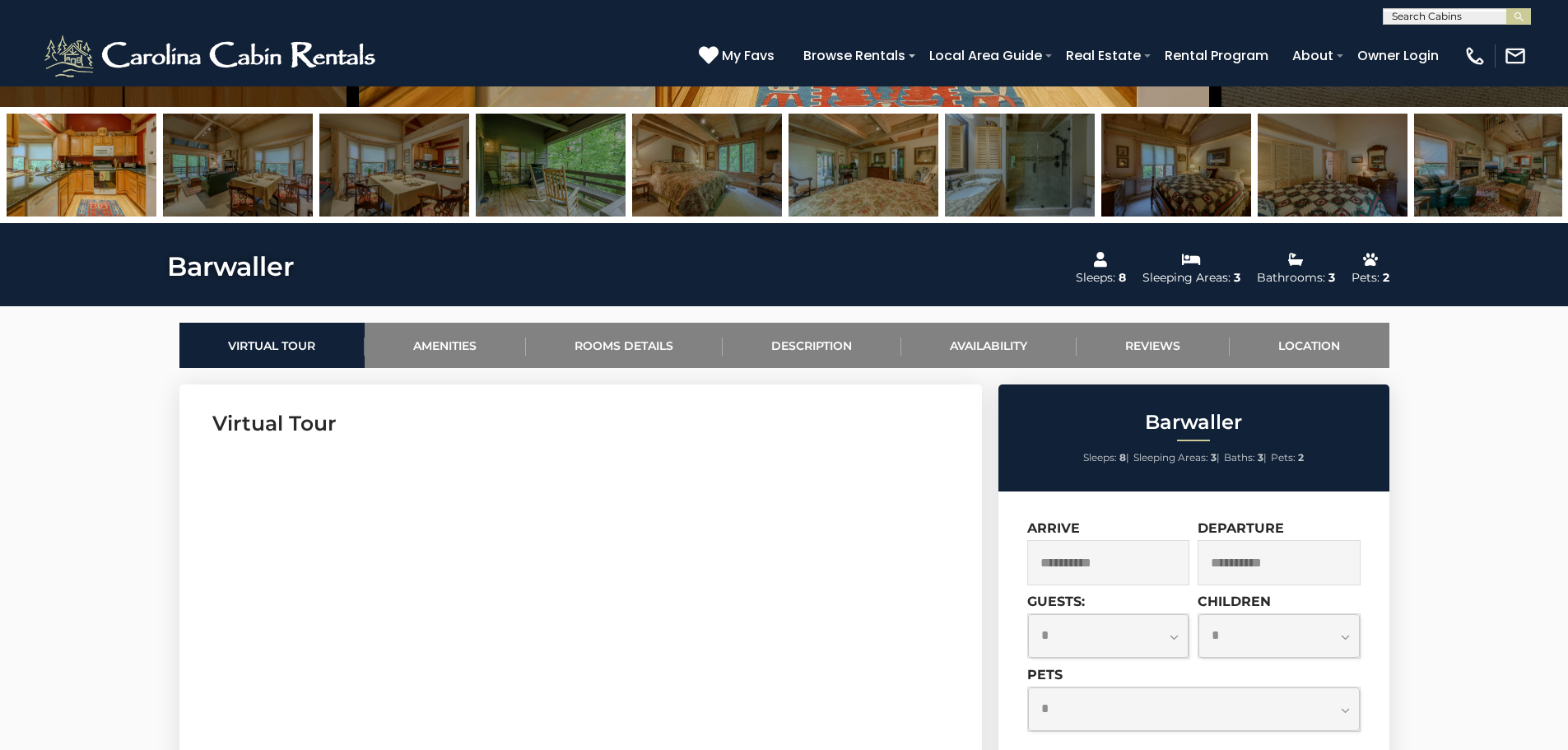
scroll to position [741, 0]
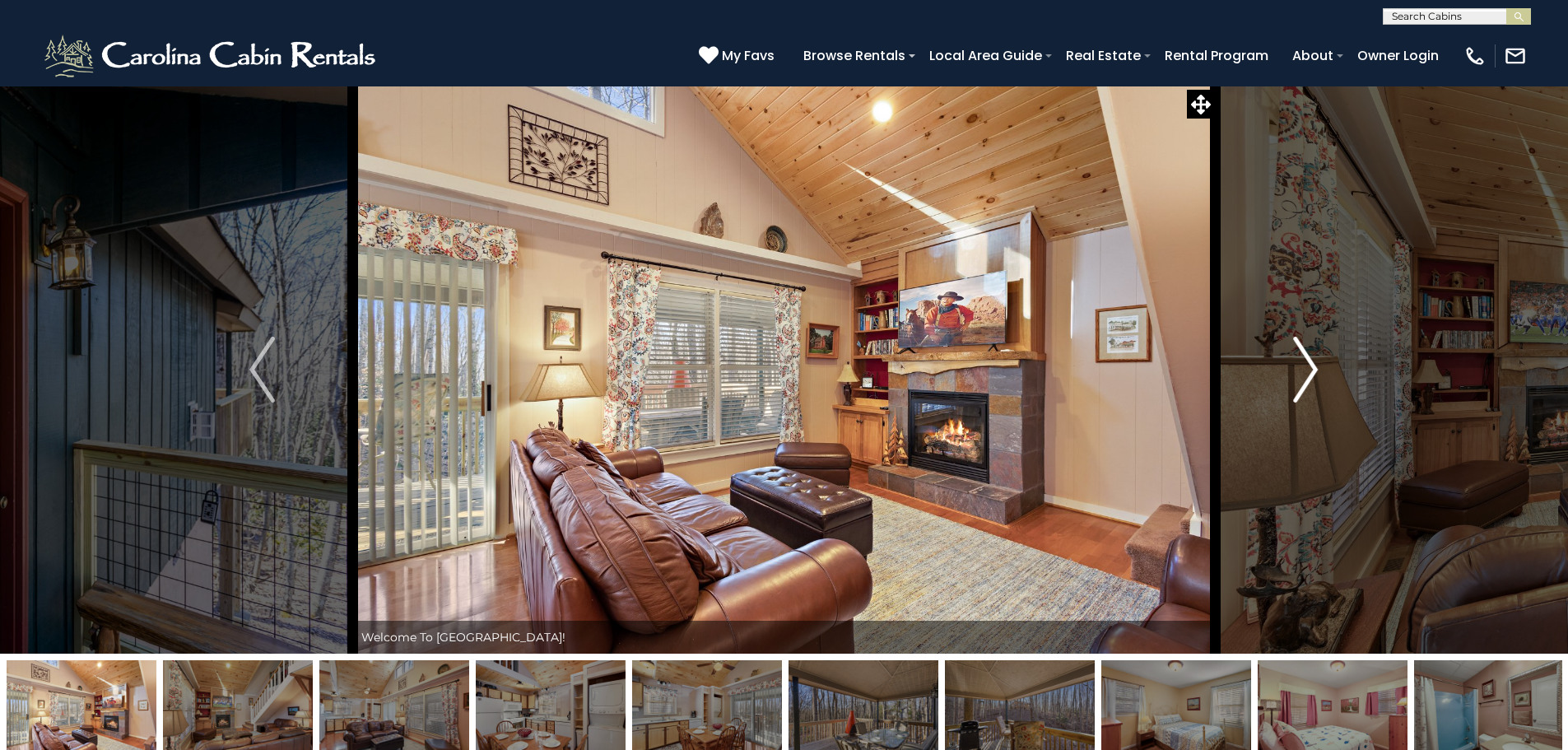
click at [1313, 370] on img "Next" at bounding box center [1306, 370] width 25 height 66
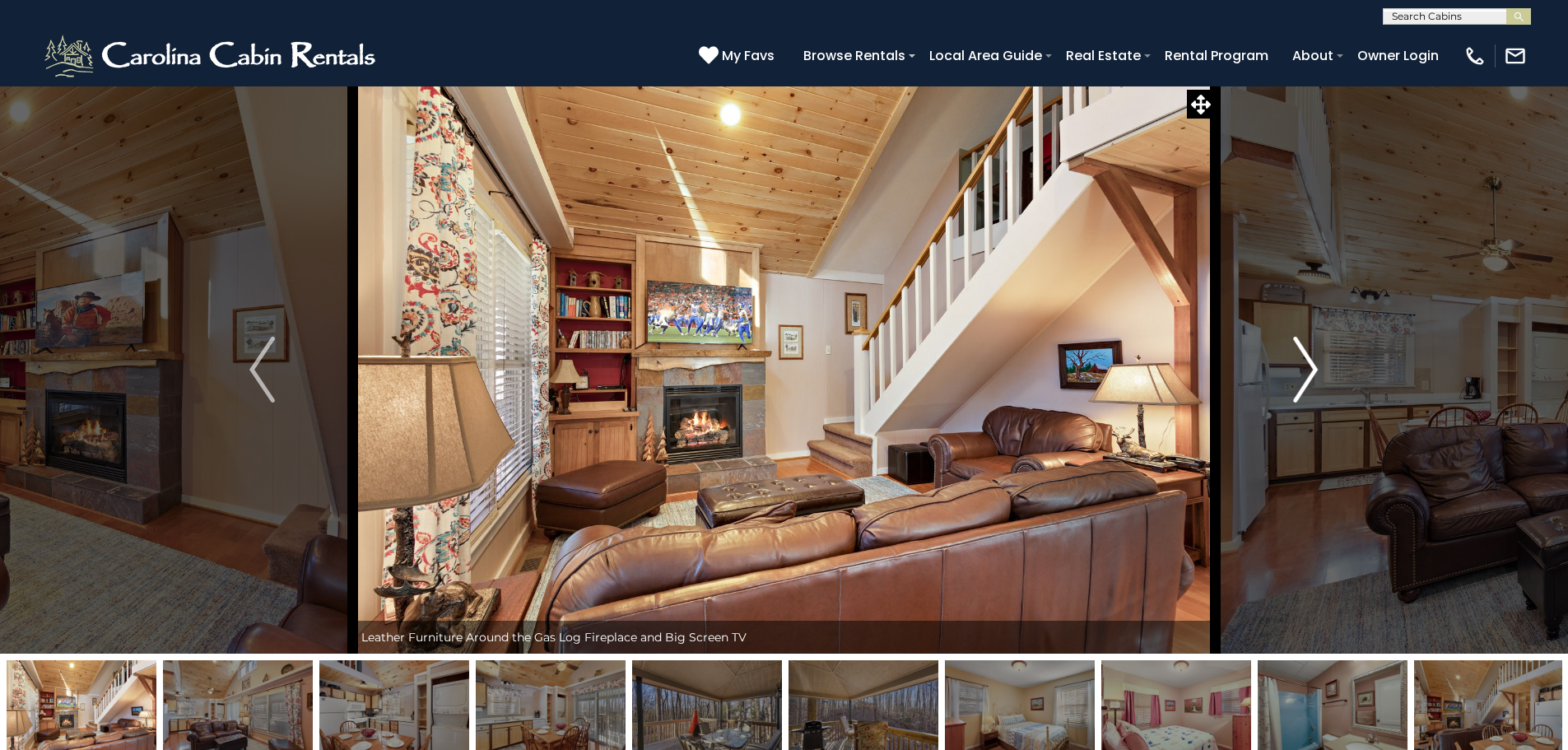
click at [1313, 370] on img "Next" at bounding box center [1306, 370] width 25 height 66
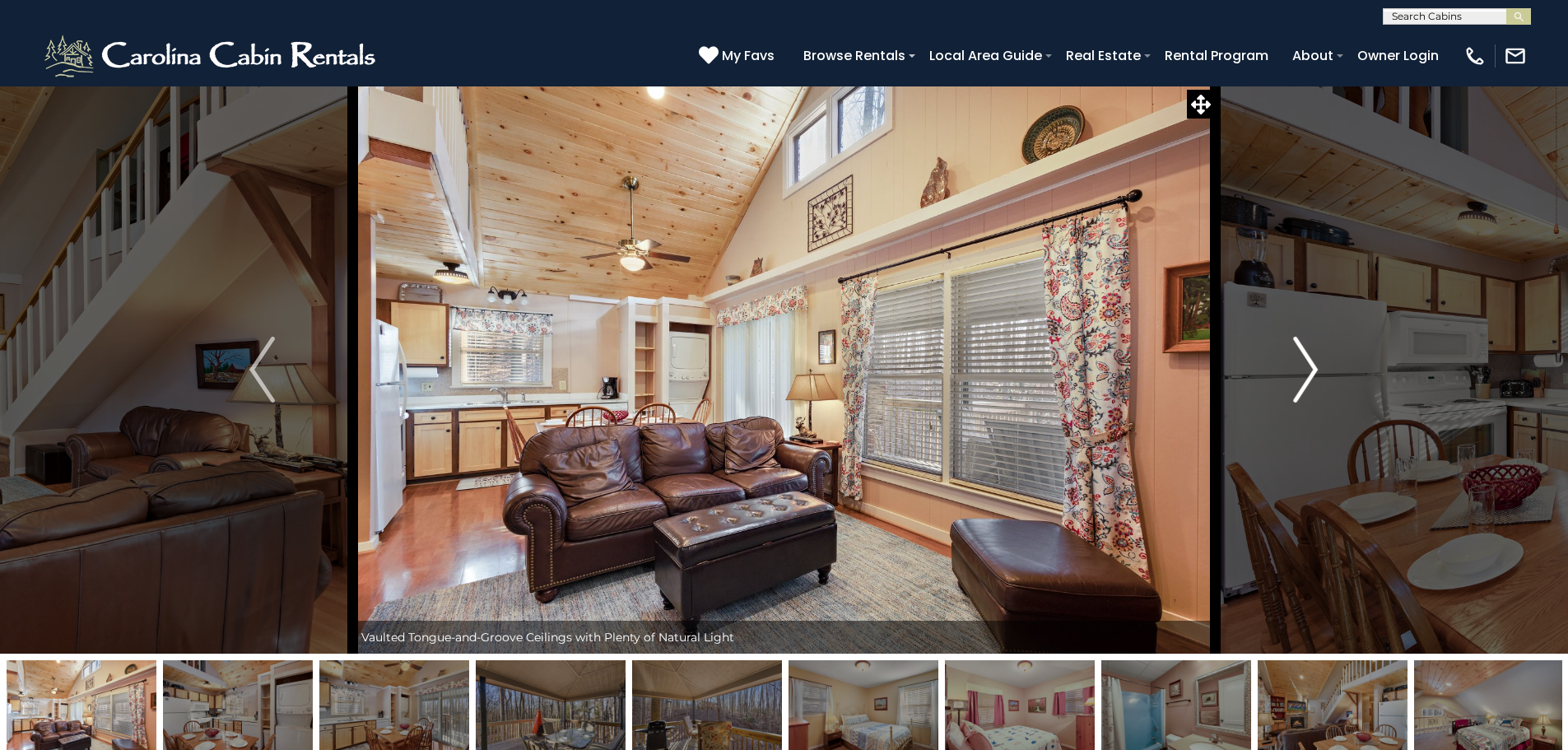
click at [1313, 370] on img "Next" at bounding box center [1306, 370] width 25 height 66
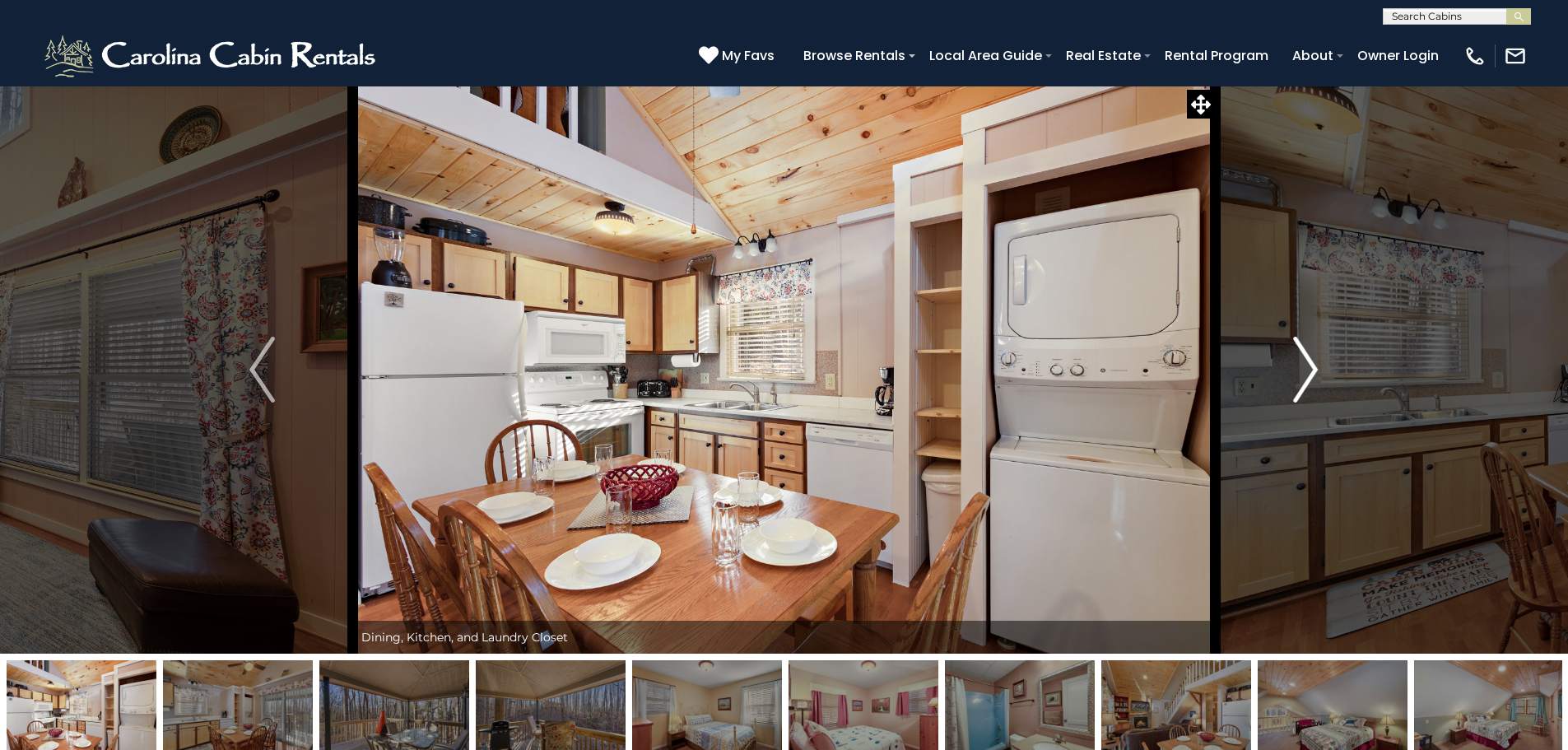
click at [1313, 370] on img "Next" at bounding box center [1306, 370] width 25 height 66
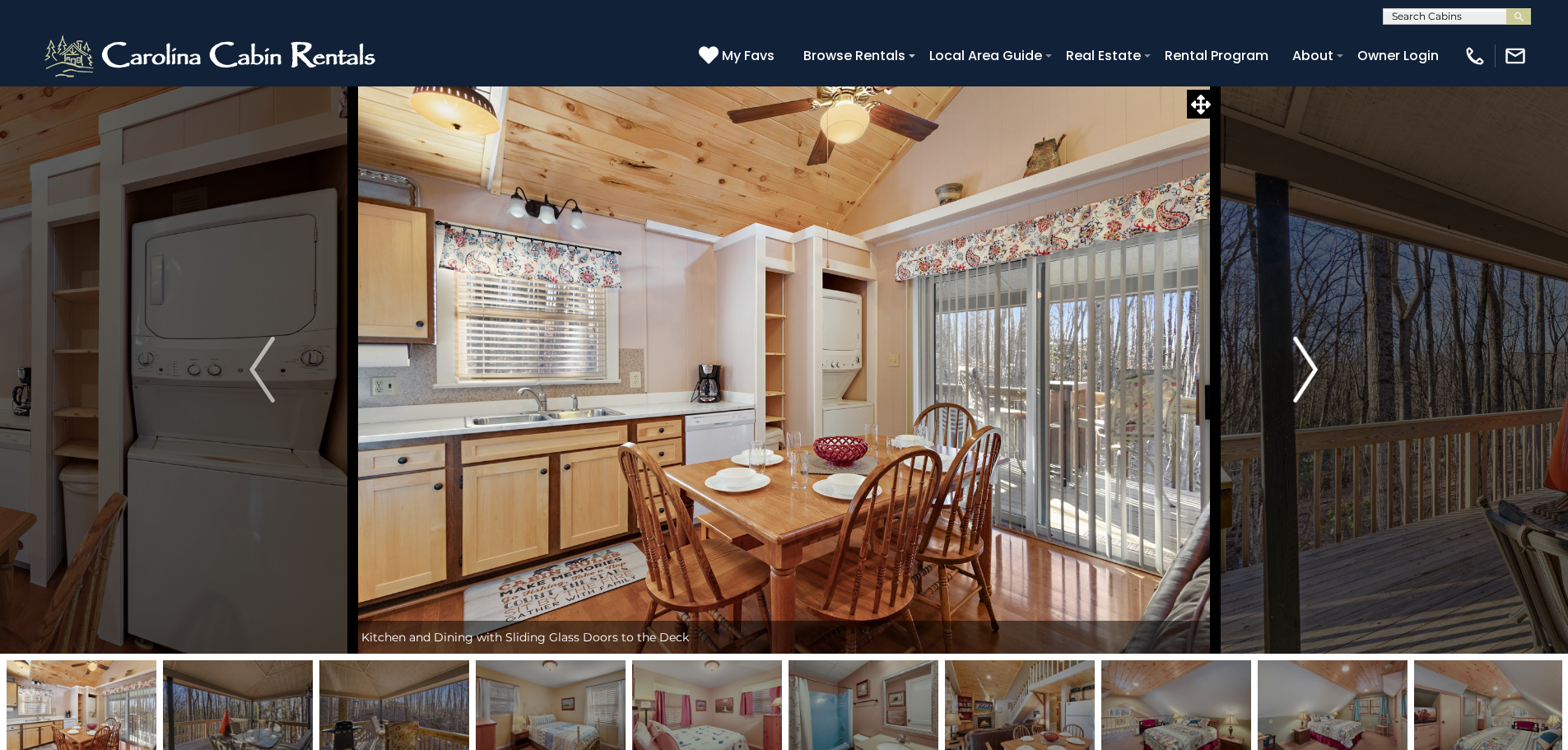
click at [1313, 370] on img "Next" at bounding box center [1306, 370] width 25 height 66
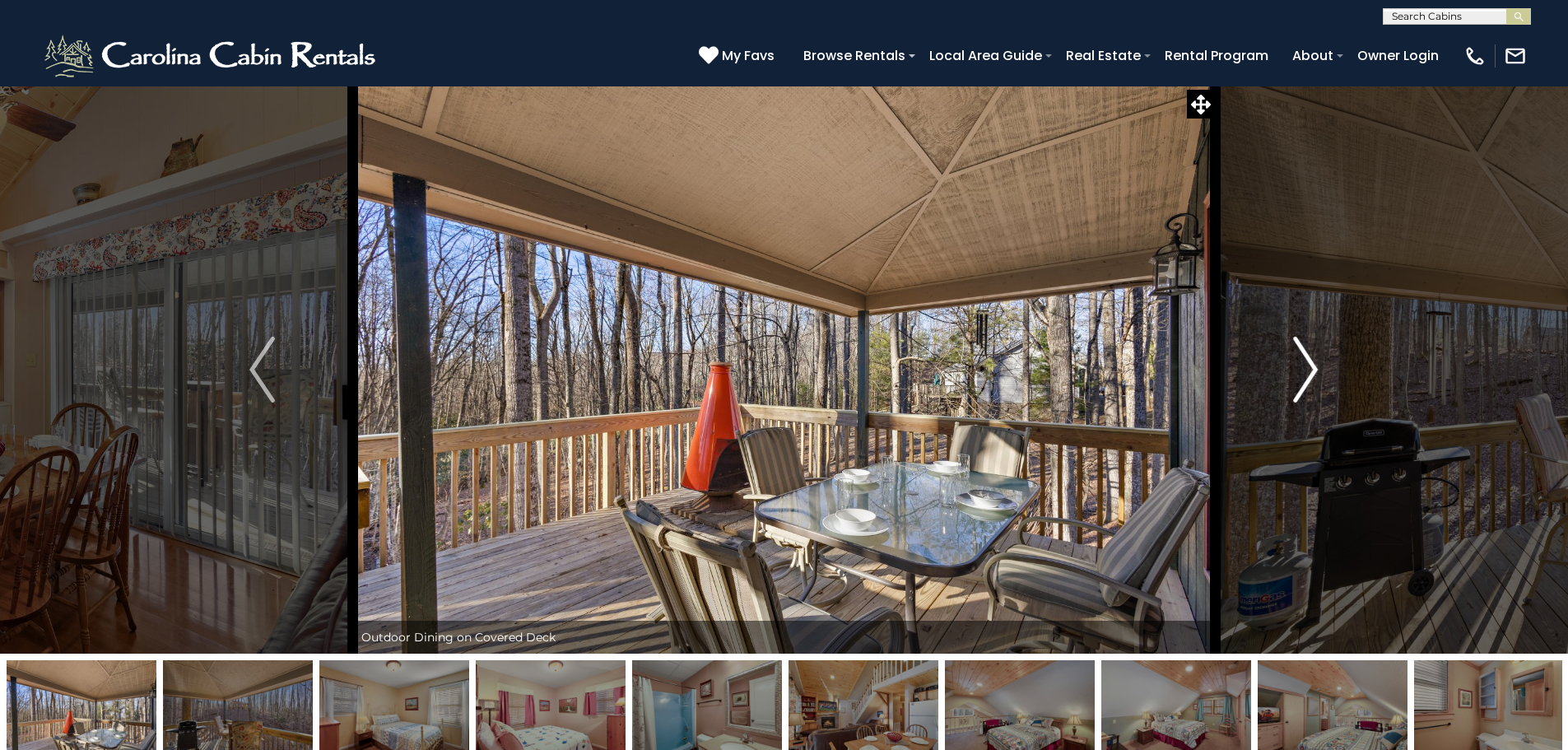
click at [1313, 370] on img "Next" at bounding box center [1306, 370] width 25 height 66
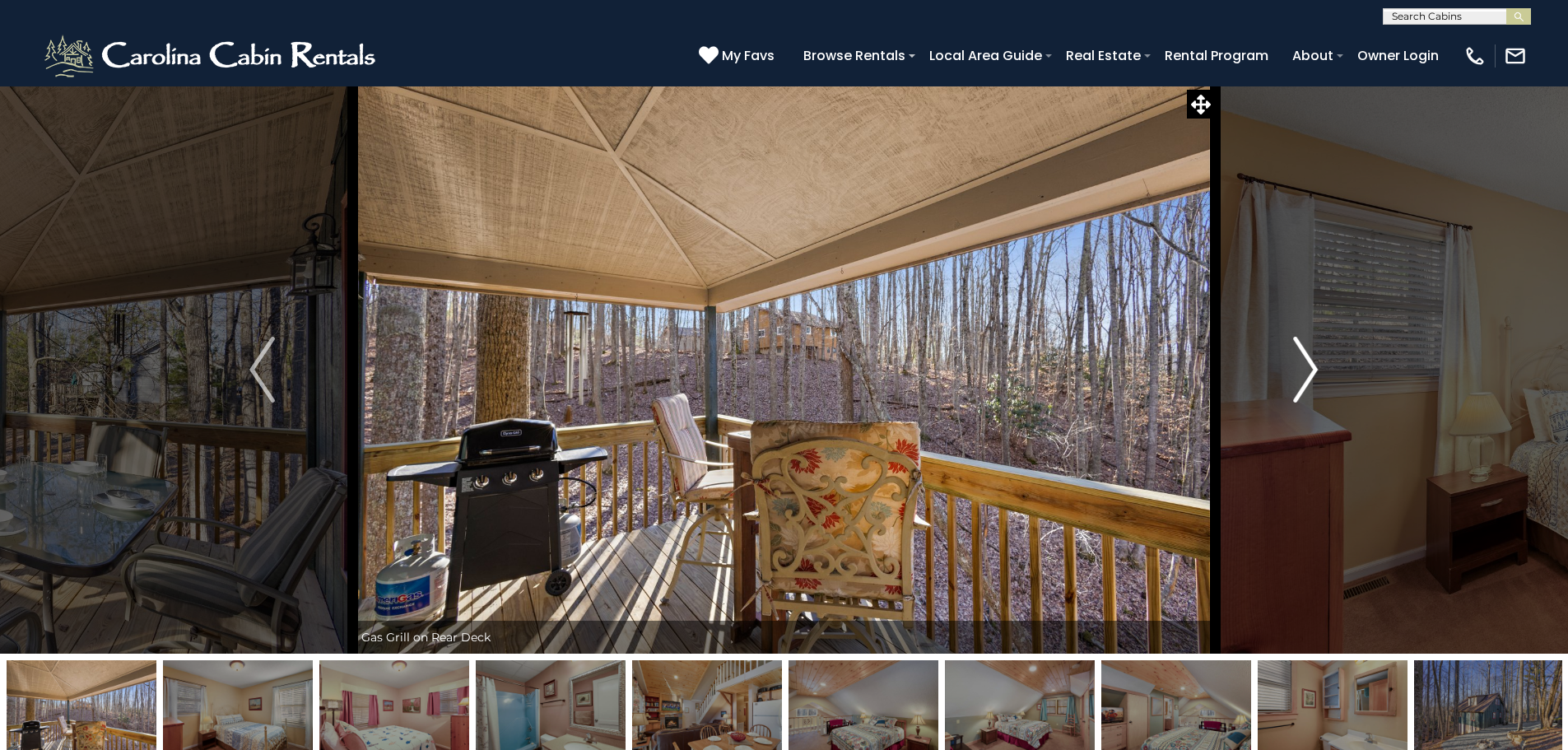
click at [1313, 370] on img "Next" at bounding box center [1306, 370] width 25 height 66
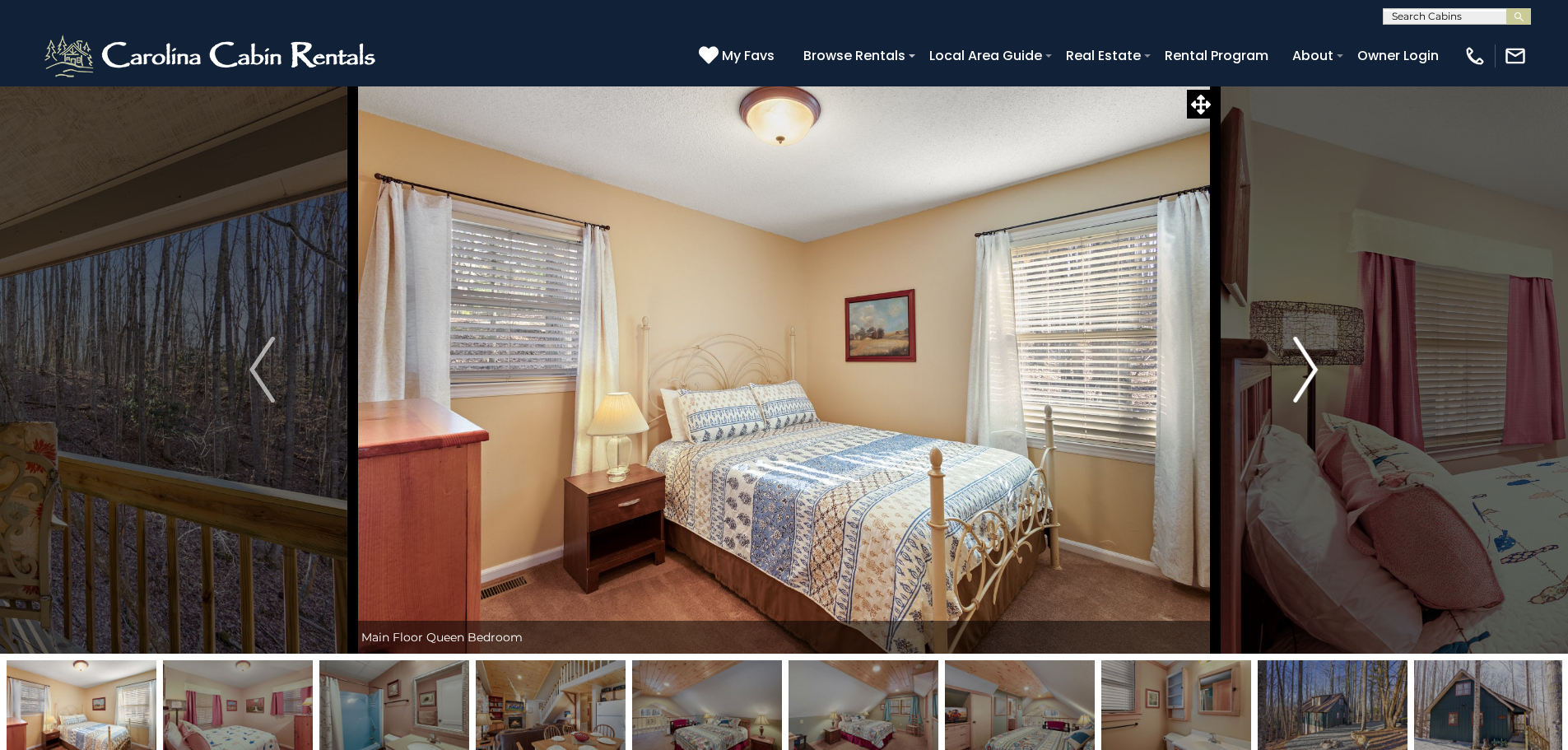
click at [1313, 370] on img "Next" at bounding box center [1306, 370] width 25 height 66
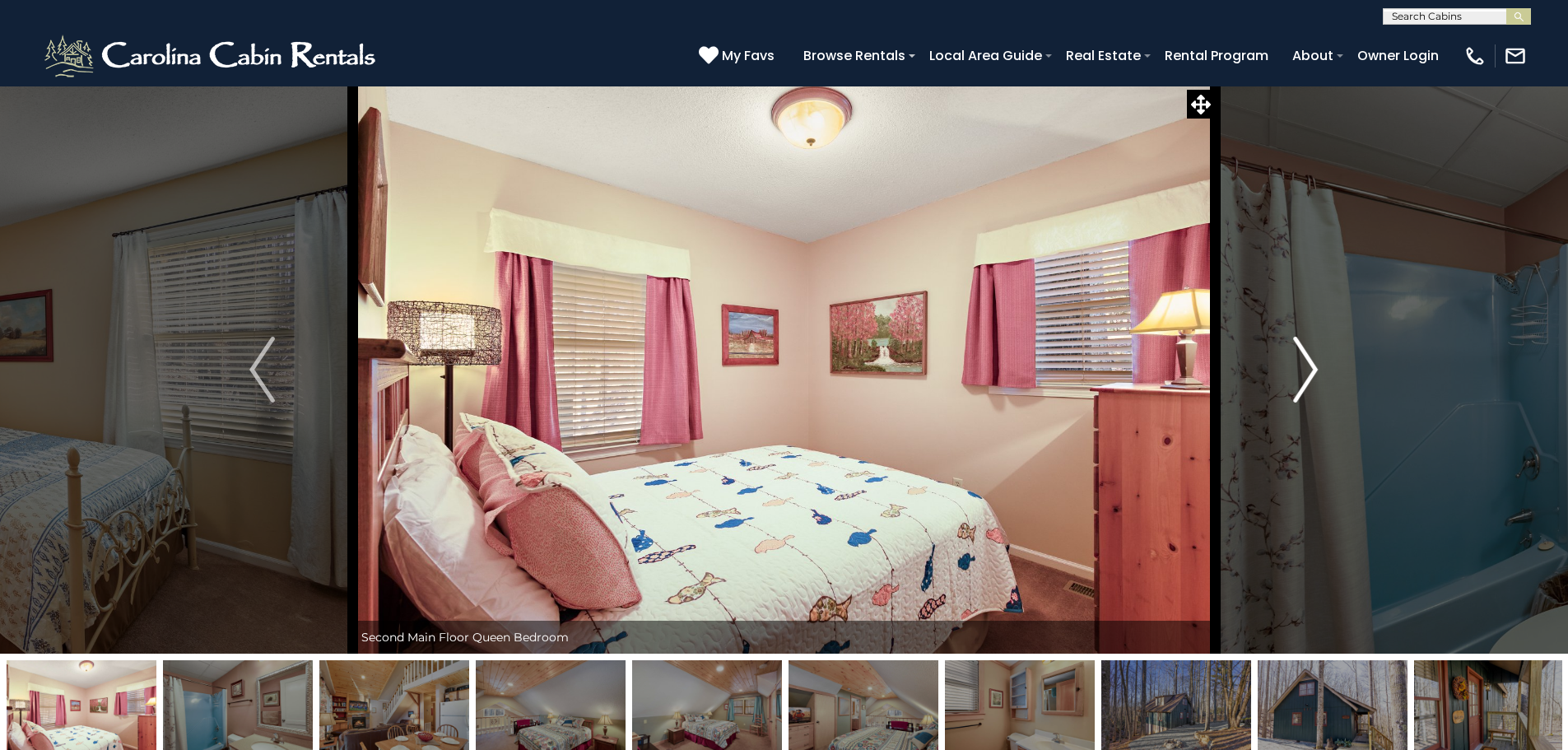
click at [1313, 370] on img "Next" at bounding box center [1306, 370] width 25 height 66
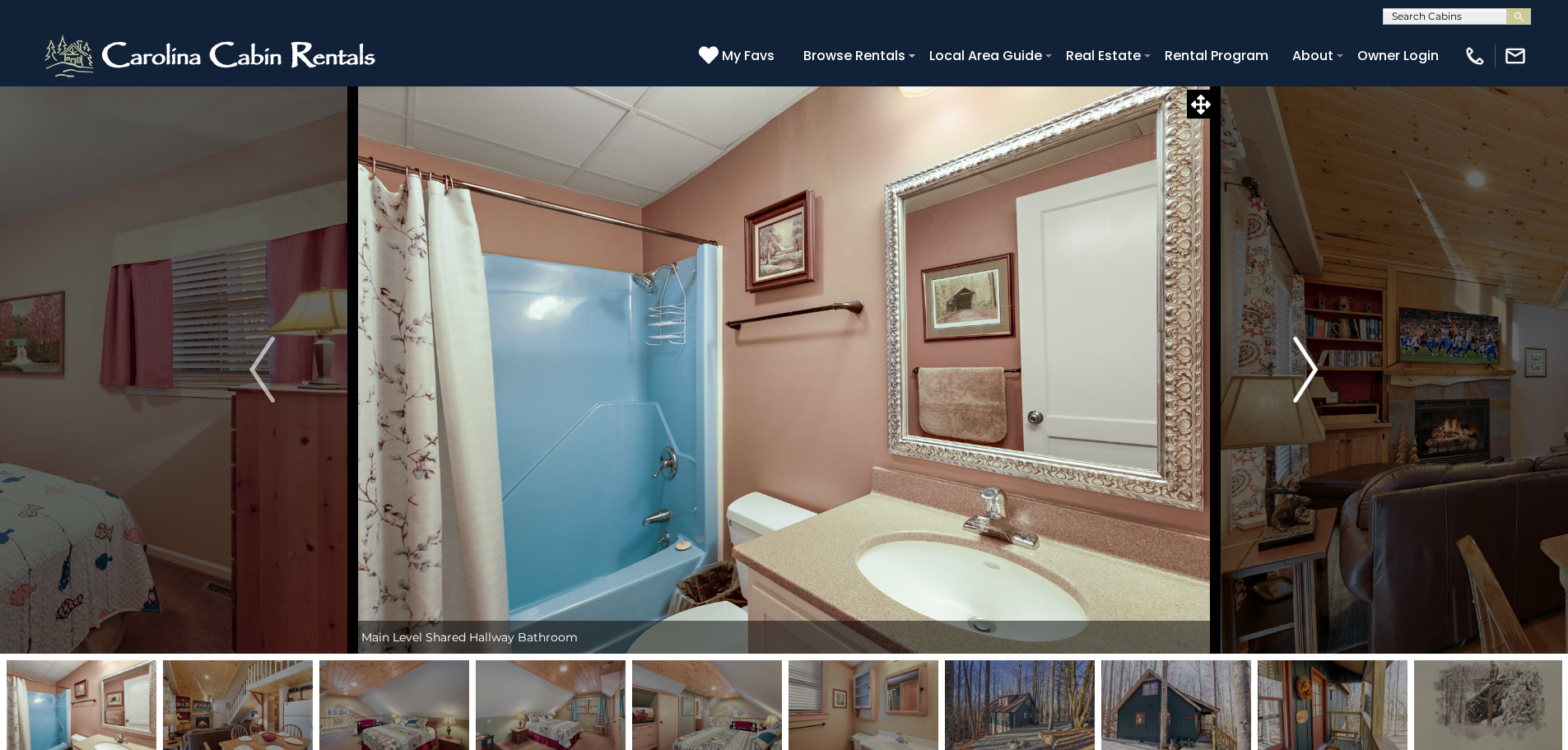
click at [1313, 370] on img "Next" at bounding box center [1306, 370] width 25 height 66
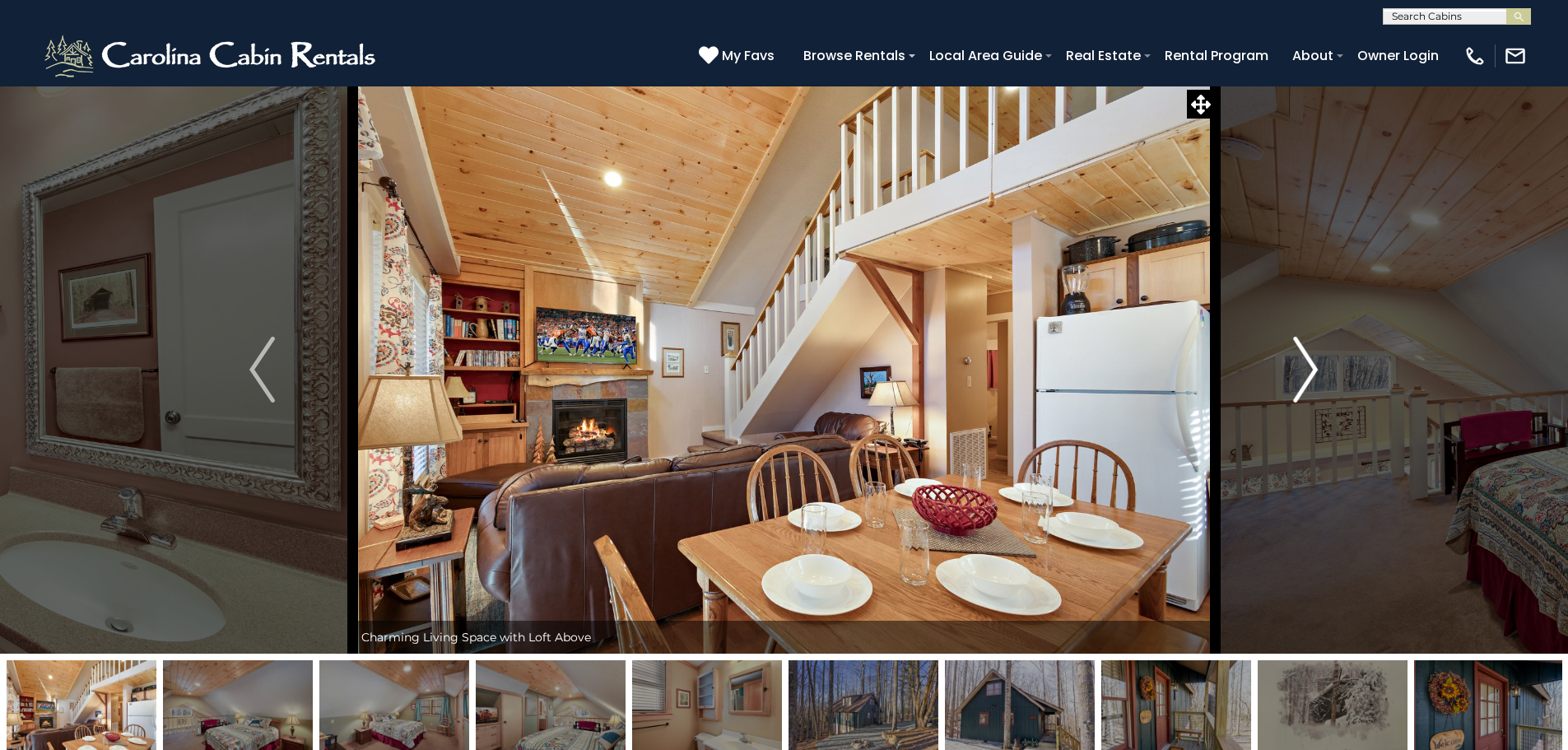
click at [1313, 370] on img "Next" at bounding box center [1306, 370] width 25 height 66
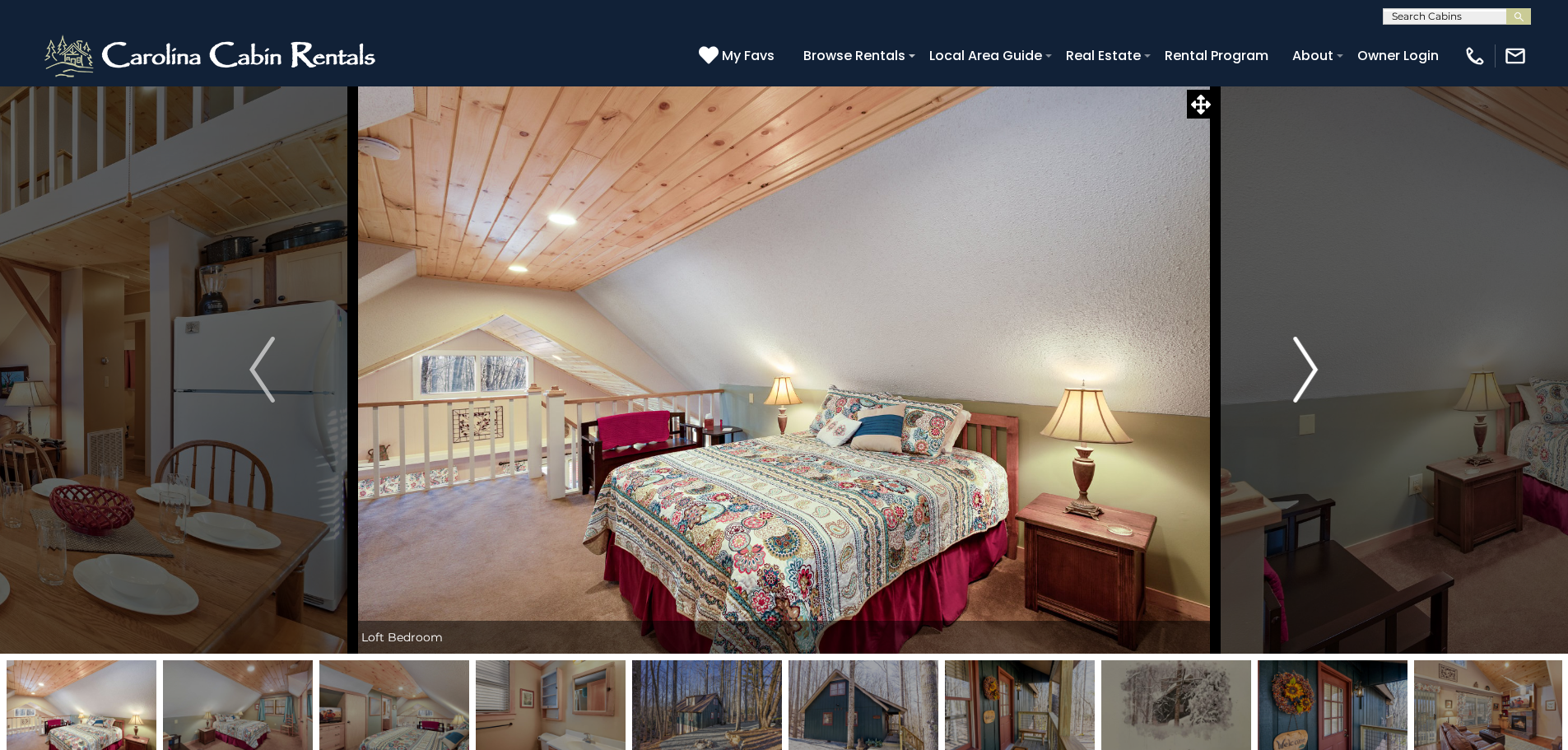
click at [1313, 370] on img "Next" at bounding box center [1306, 370] width 25 height 66
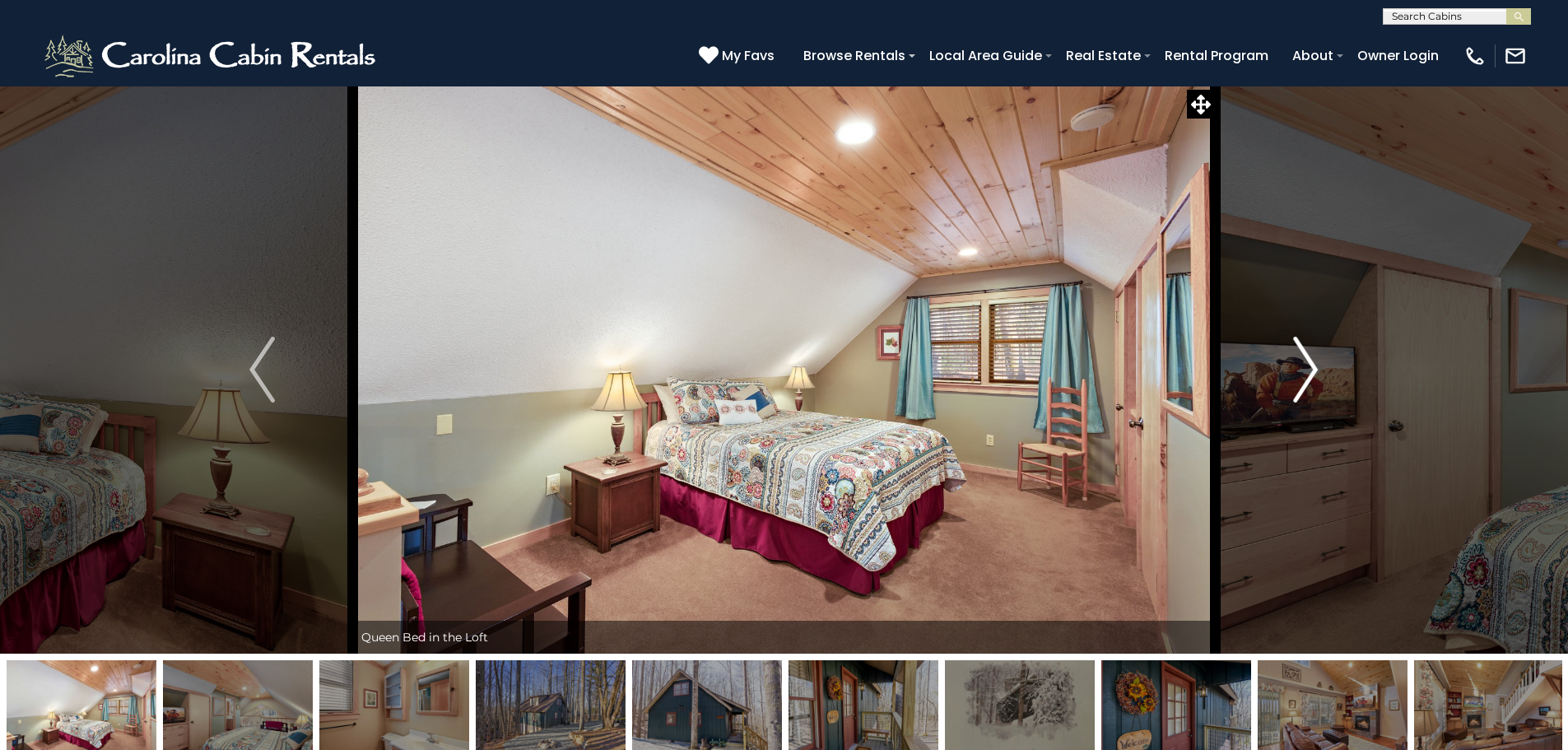
click at [1313, 370] on img "Next" at bounding box center [1306, 370] width 25 height 66
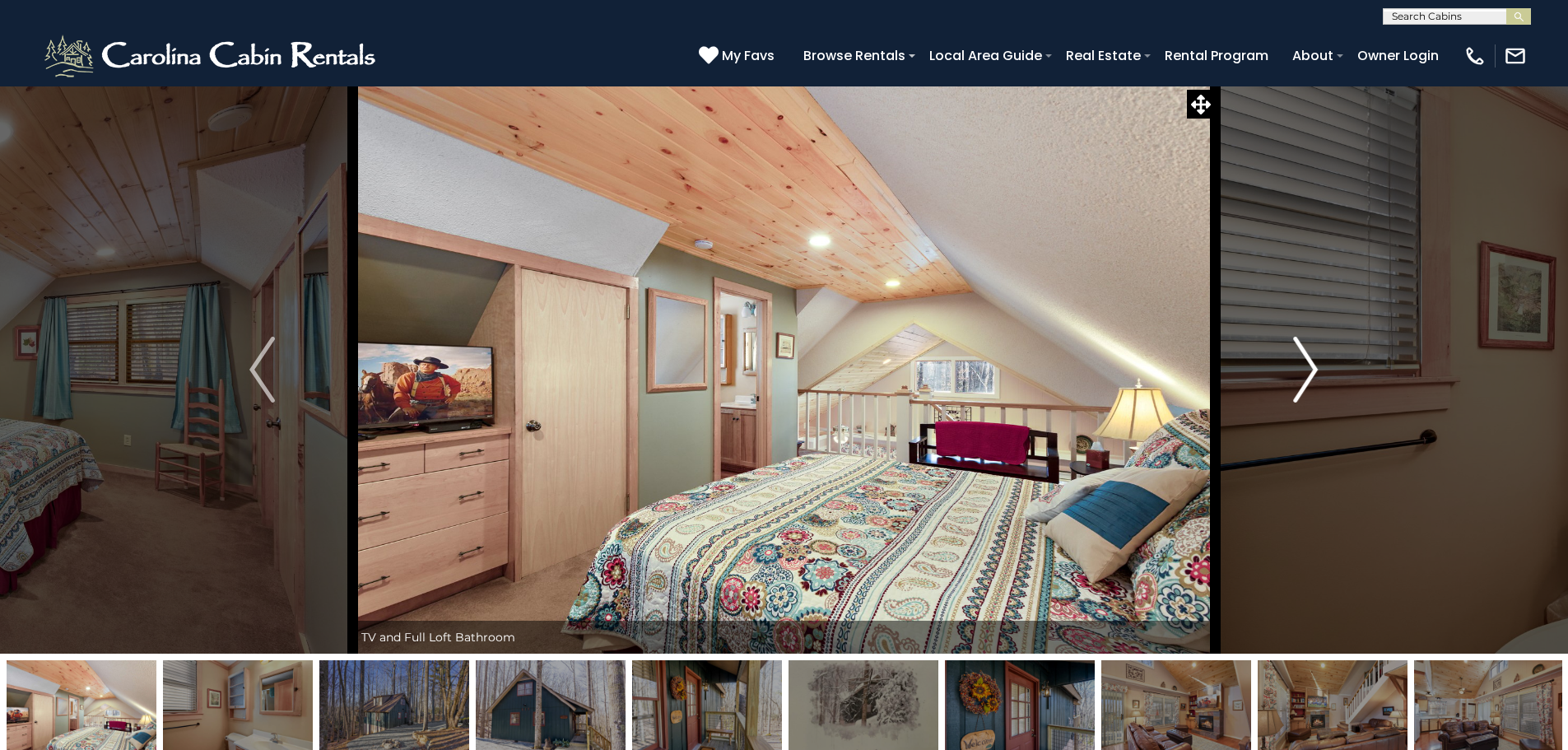
click at [1313, 370] on img "Next" at bounding box center [1306, 370] width 25 height 66
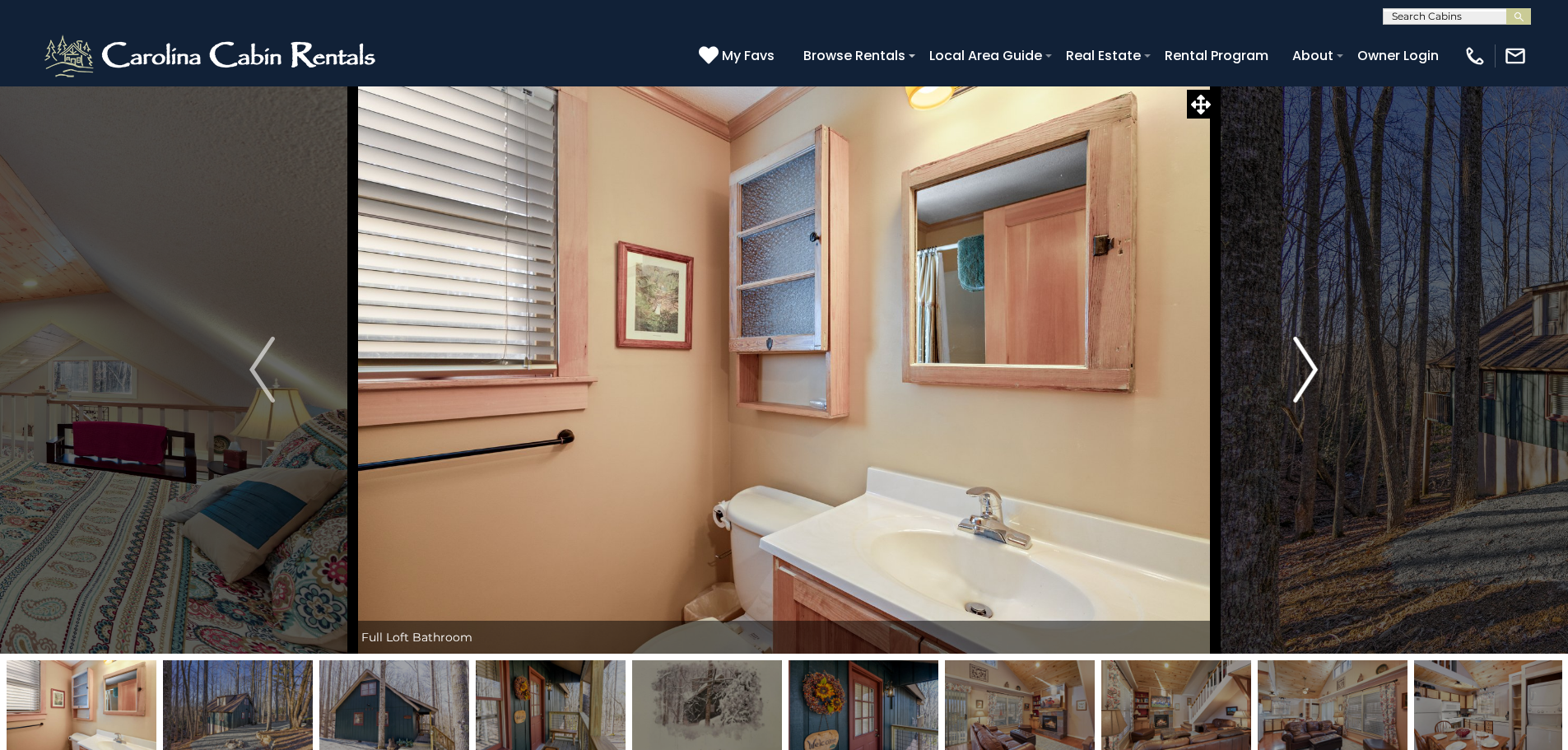
click at [1313, 370] on img "Next" at bounding box center [1306, 370] width 25 height 66
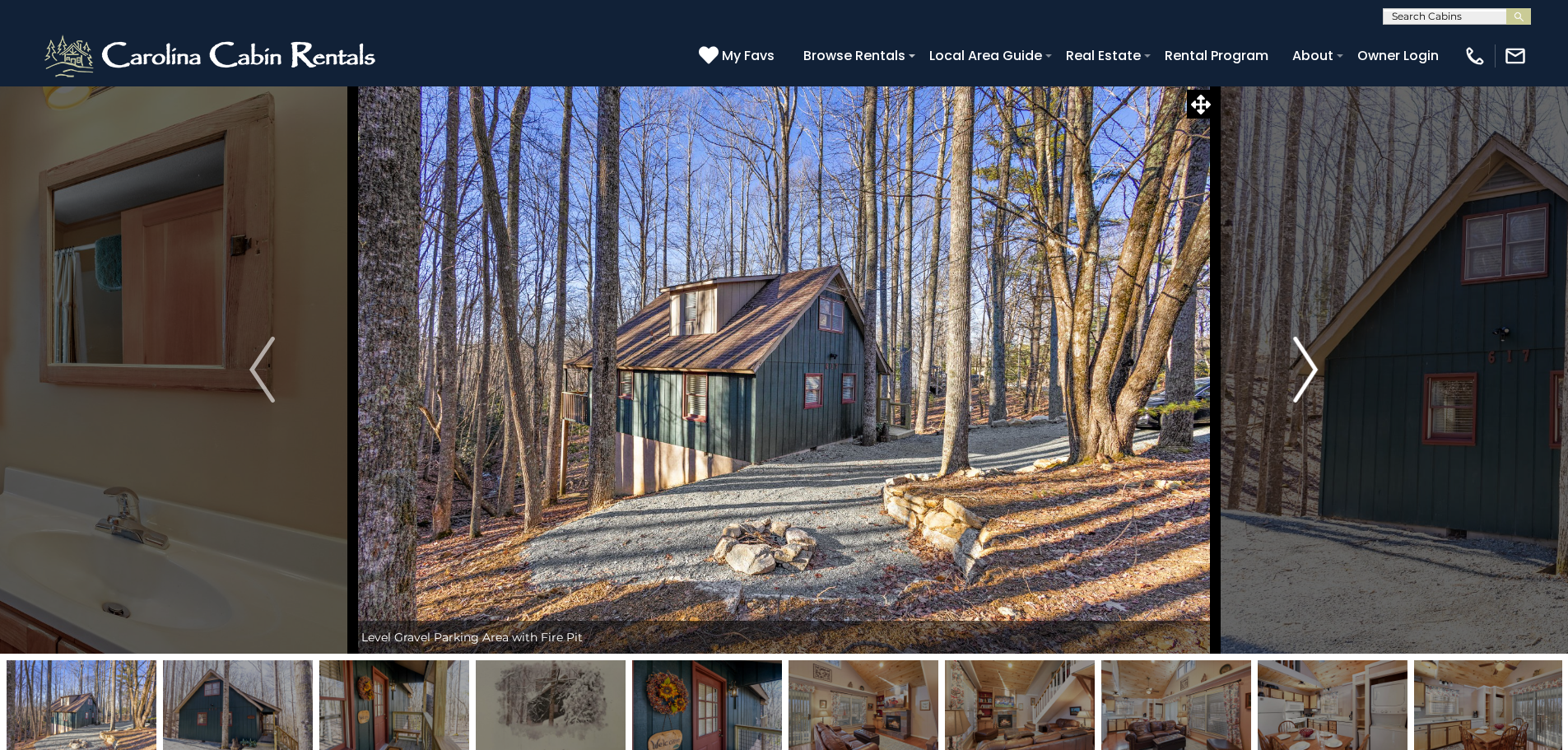
click at [1313, 370] on img "Next" at bounding box center [1306, 370] width 25 height 66
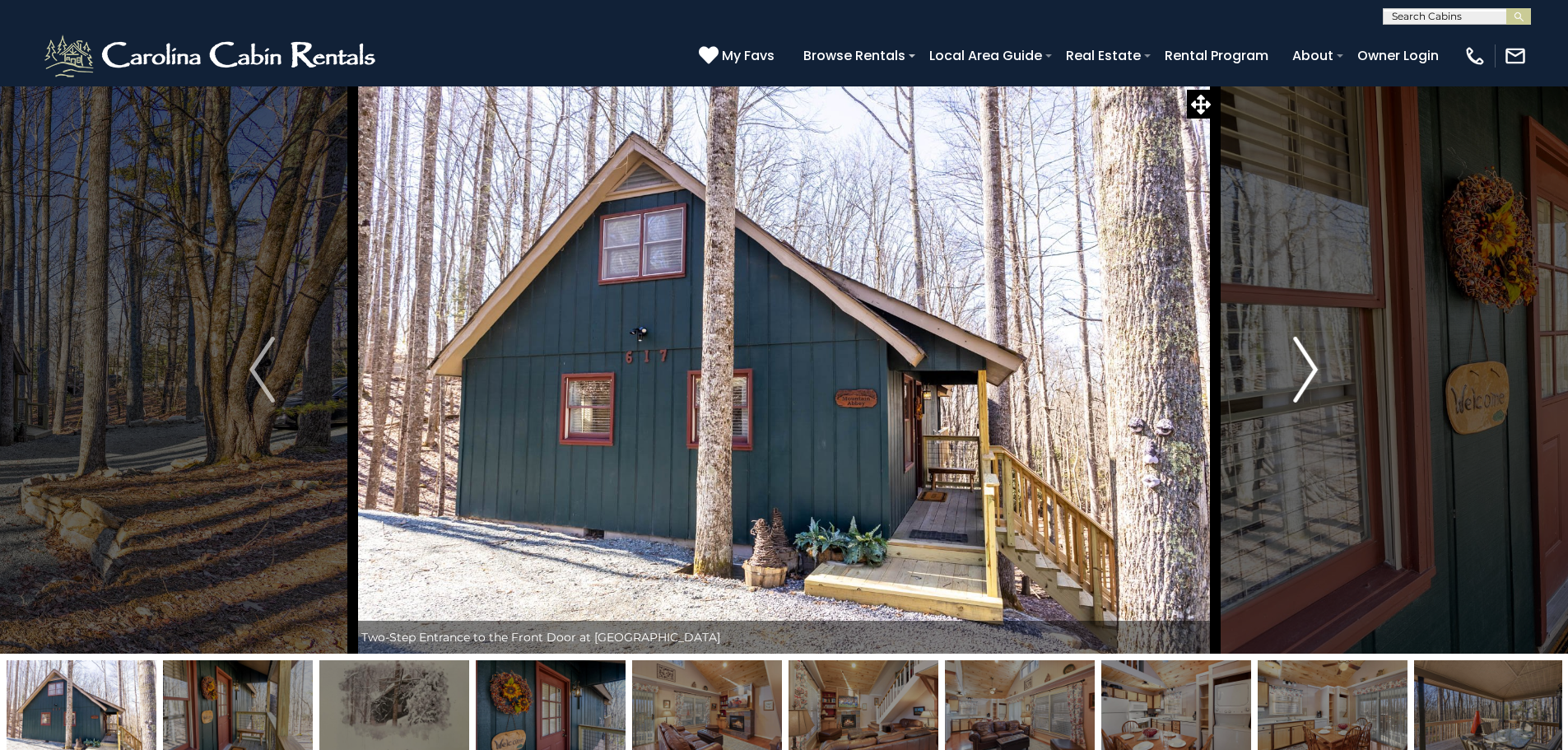
click at [1313, 370] on img "Next" at bounding box center [1306, 370] width 25 height 66
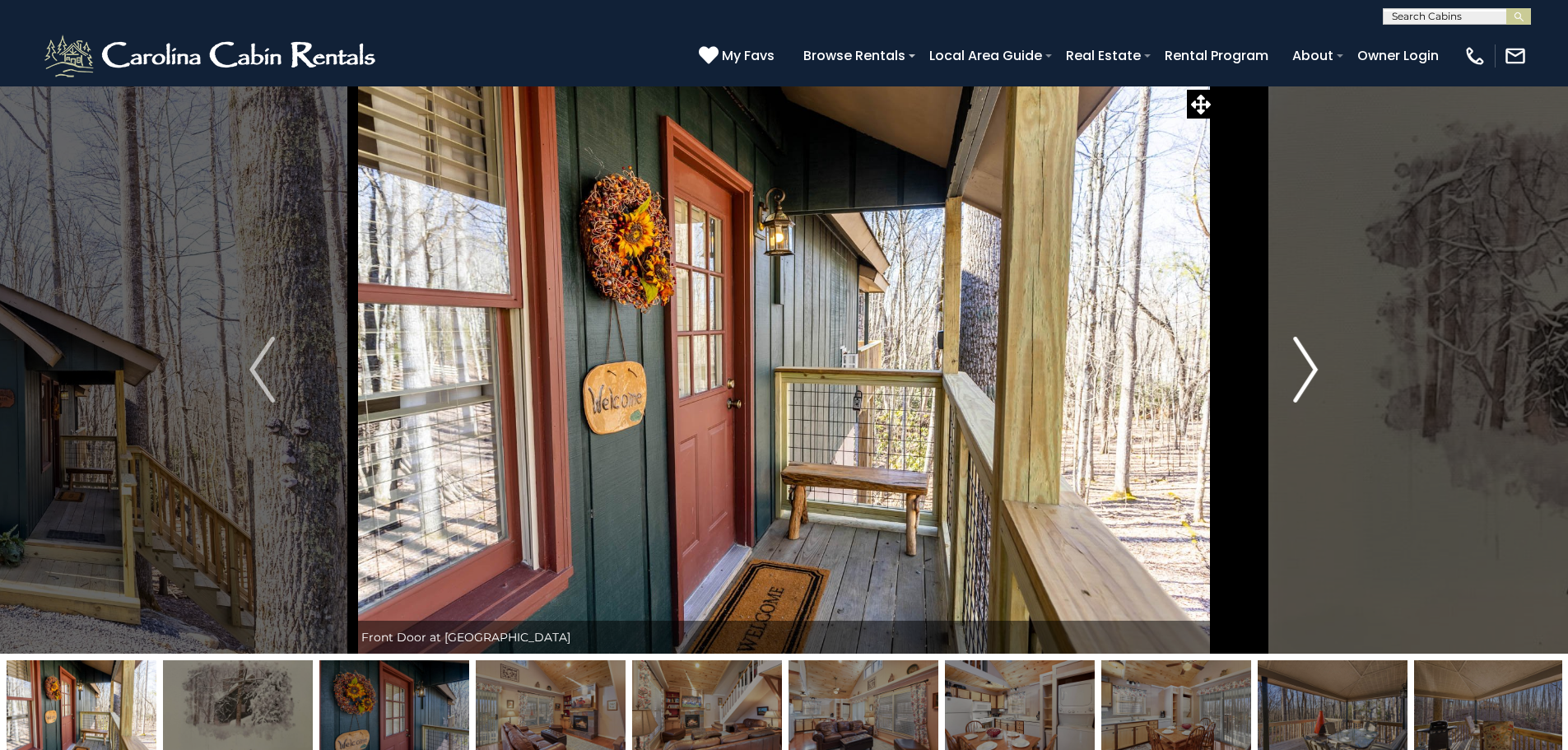
click at [1313, 370] on img "Next" at bounding box center [1306, 370] width 25 height 66
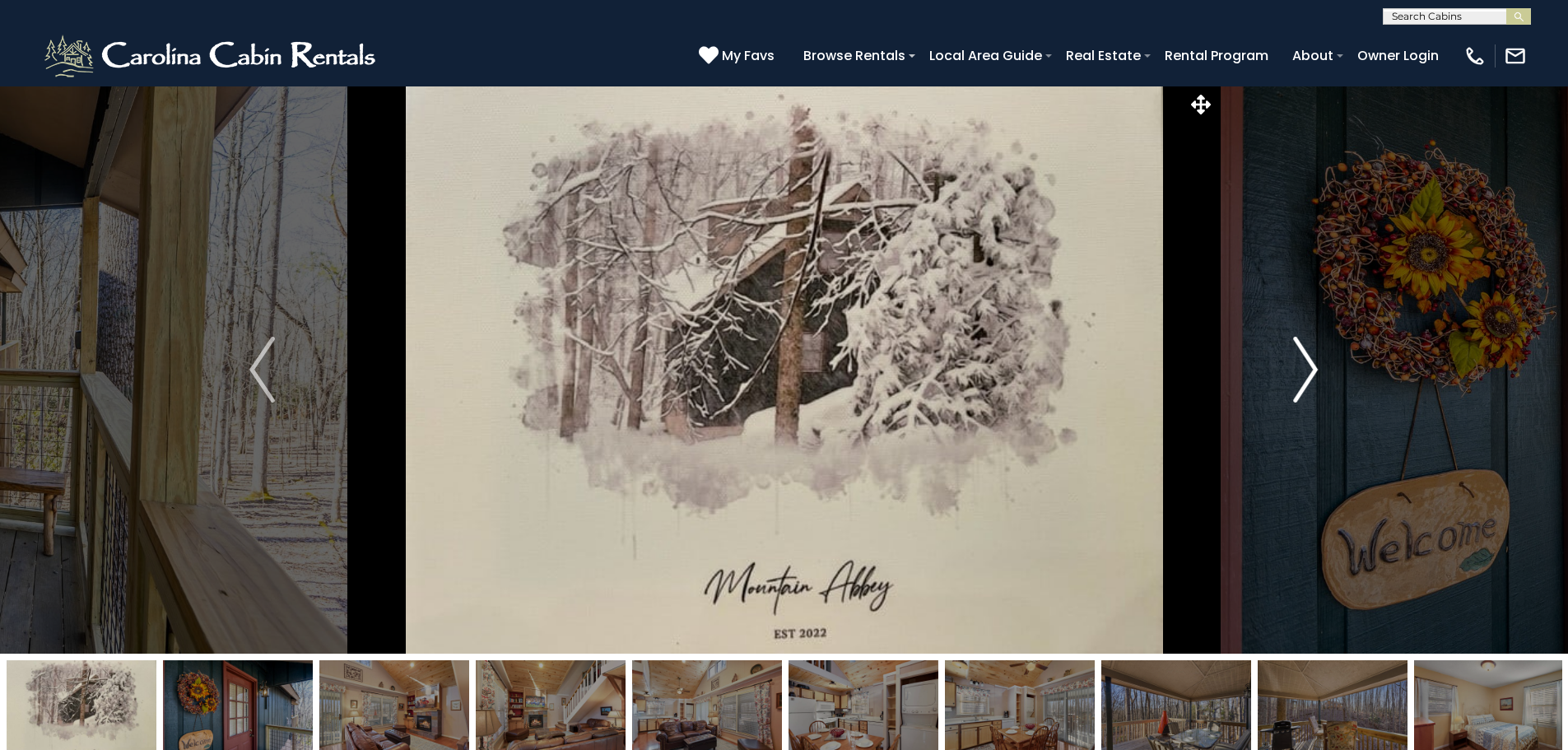
click at [1313, 370] on img "Next" at bounding box center [1306, 370] width 25 height 66
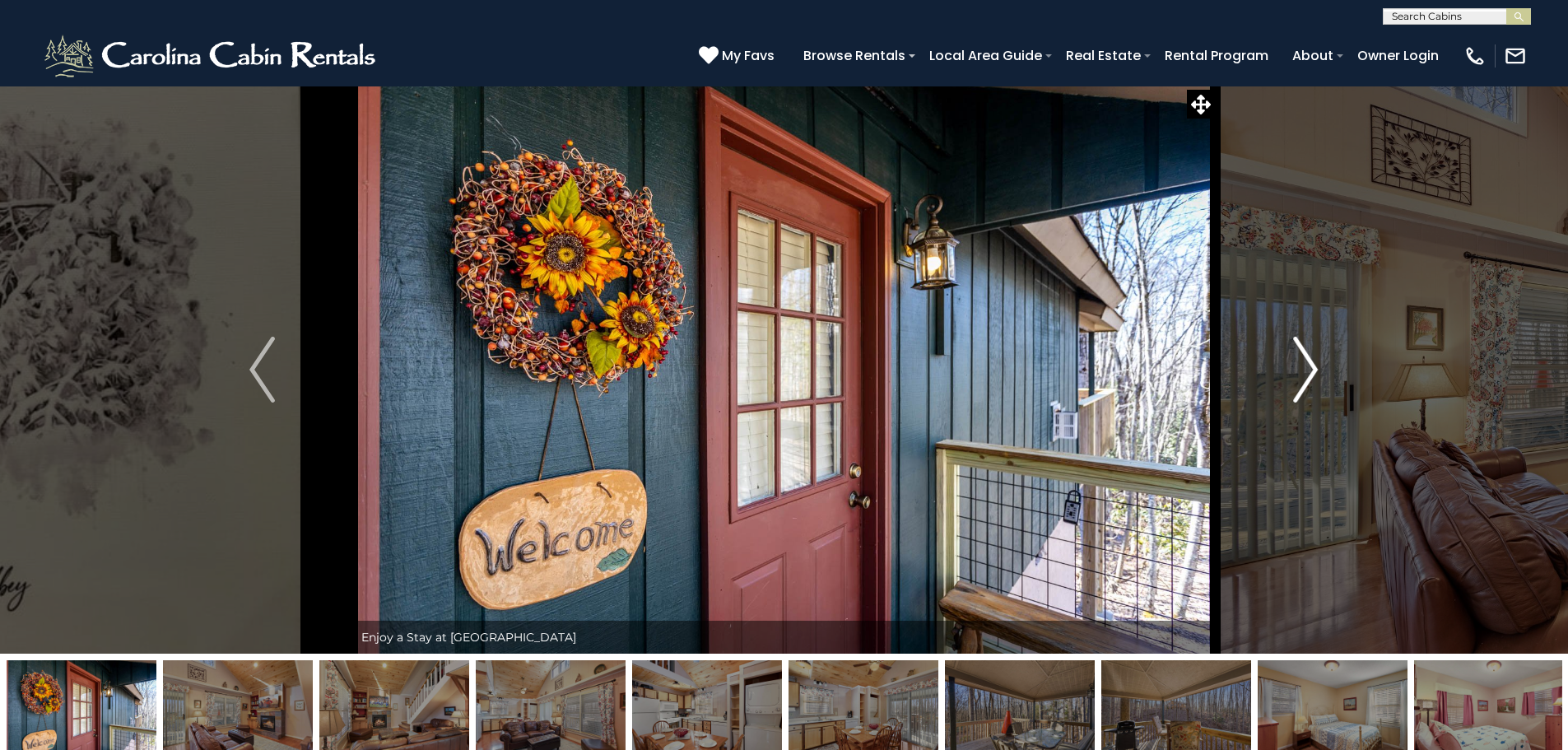
click at [1313, 370] on img "Next" at bounding box center [1306, 370] width 25 height 66
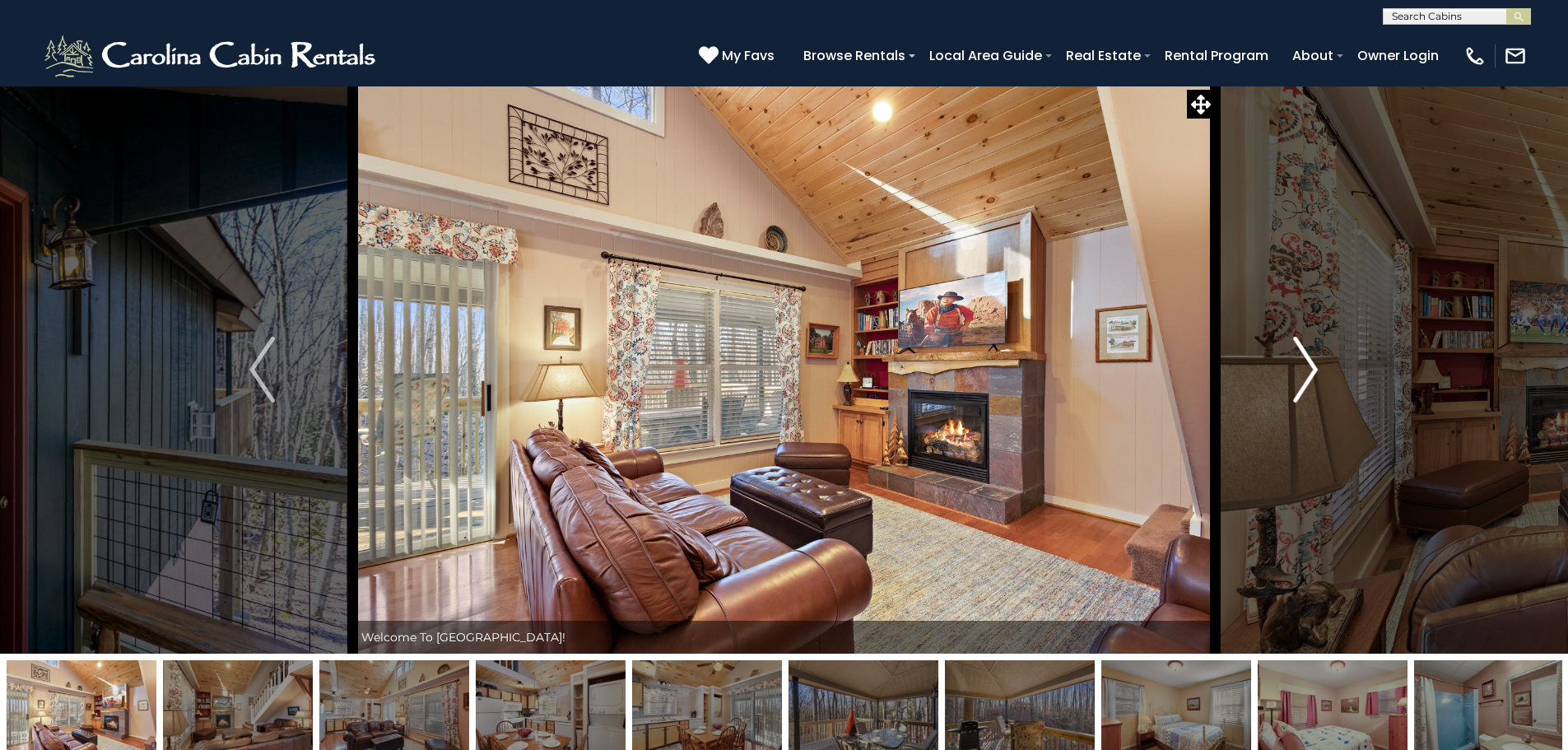
click at [1313, 370] on img "Next" at bounding box center [1306, 370] width 25 height 66
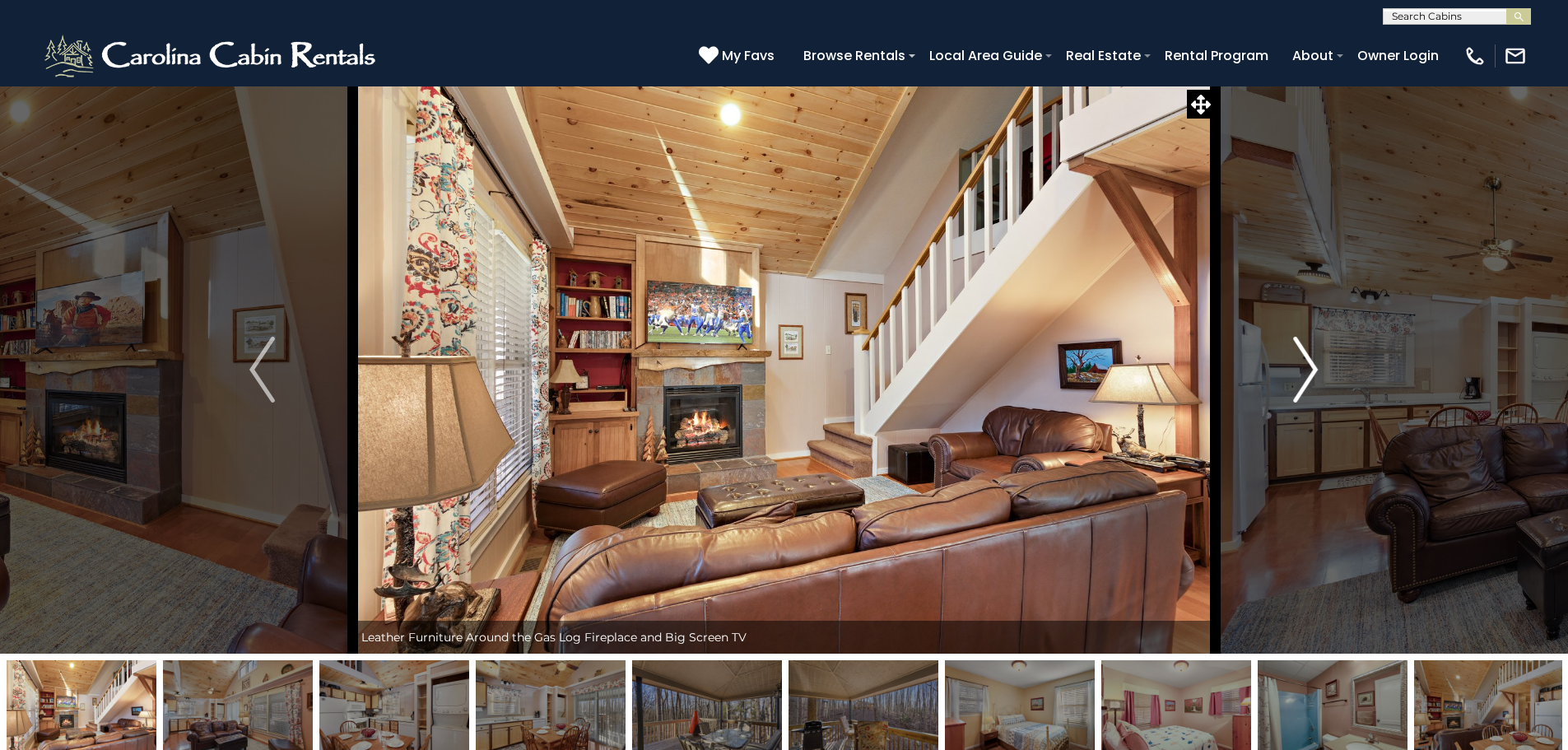
click at [1313, 370] on img "Next" at bounding box center [1306, 370] width 25 height 66
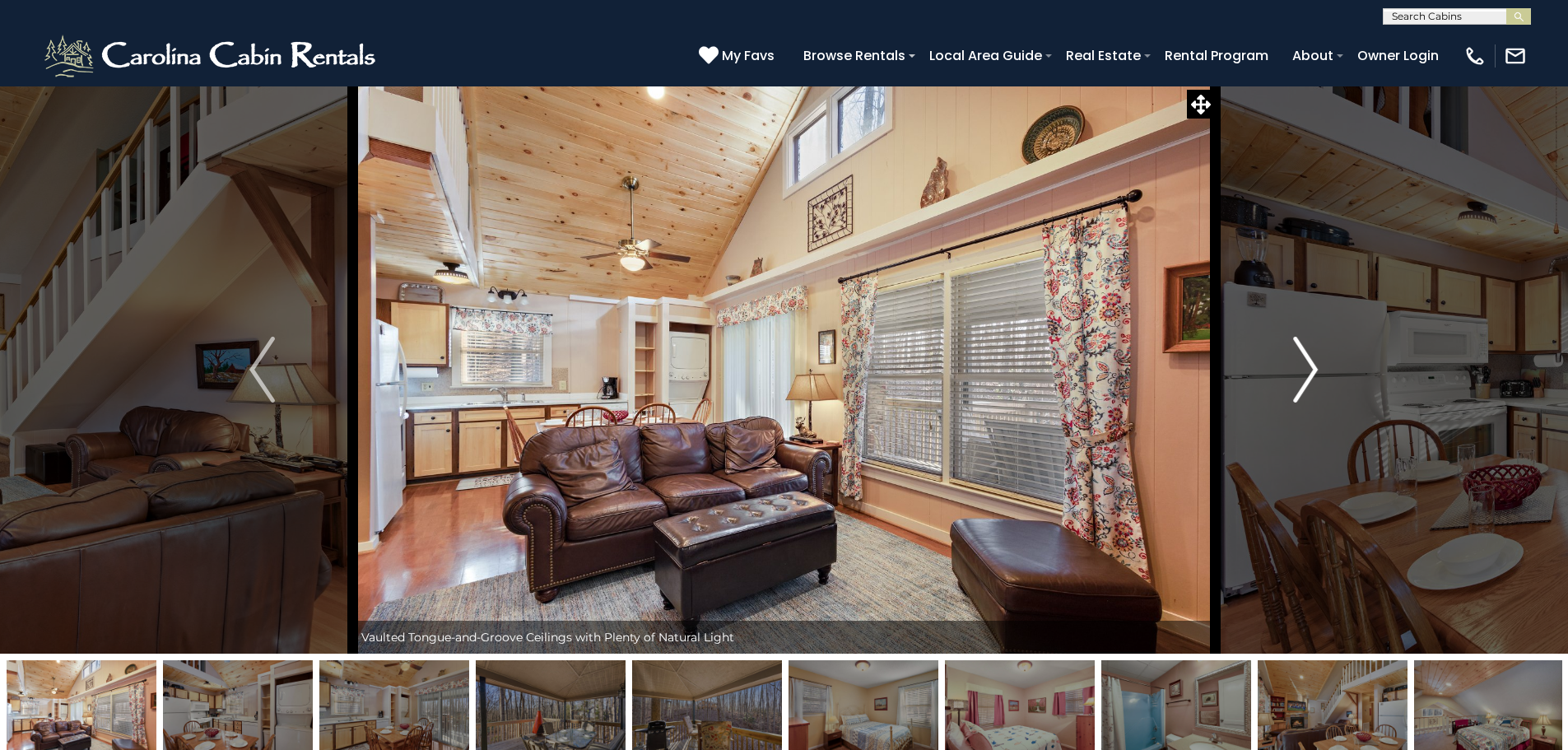
click at [1313, 370] on img "Next" at bounding box center [1306, 370] width 25 height 66
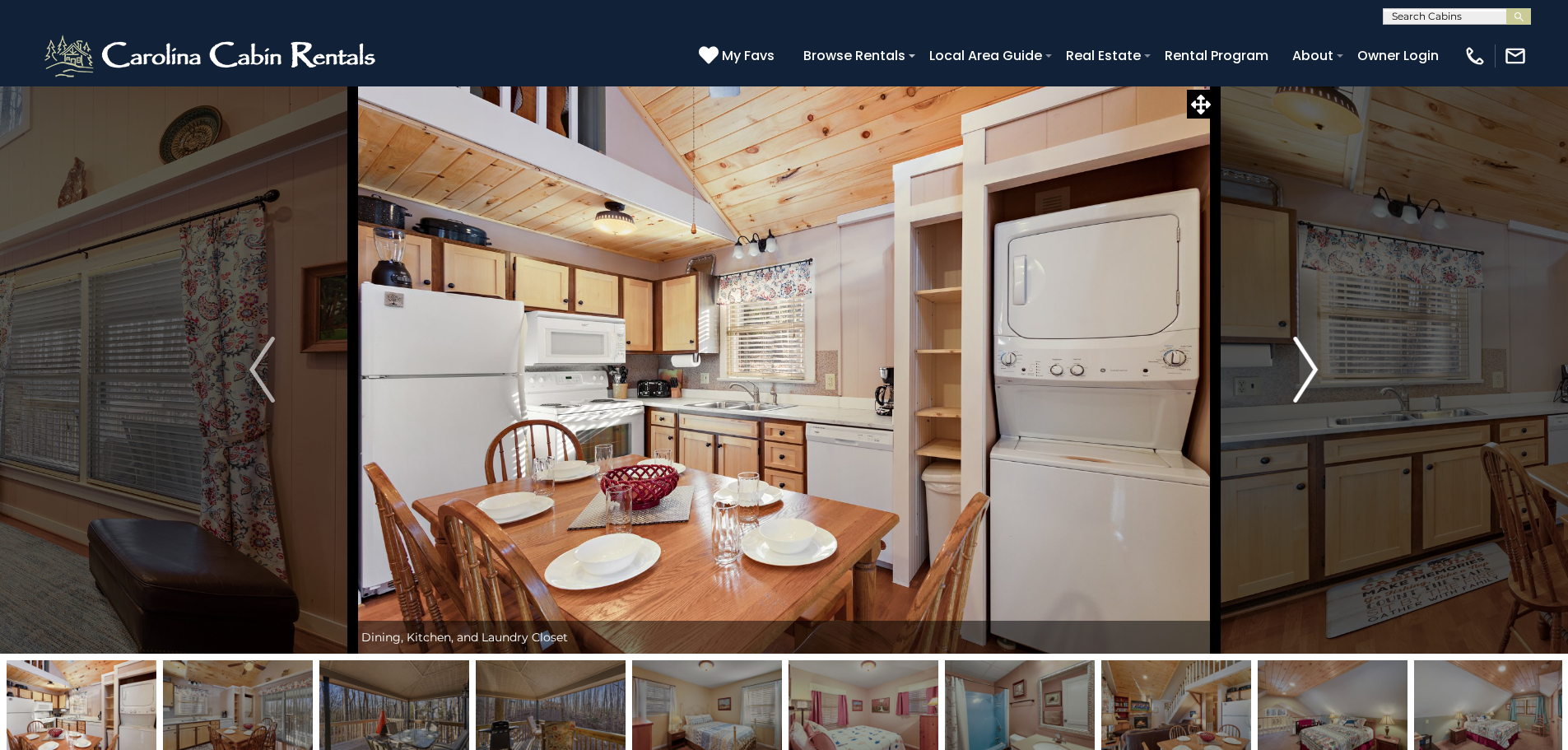
click at [1313, 370] on img "Next" at bounding box center [1306, 370] width 25 height 66
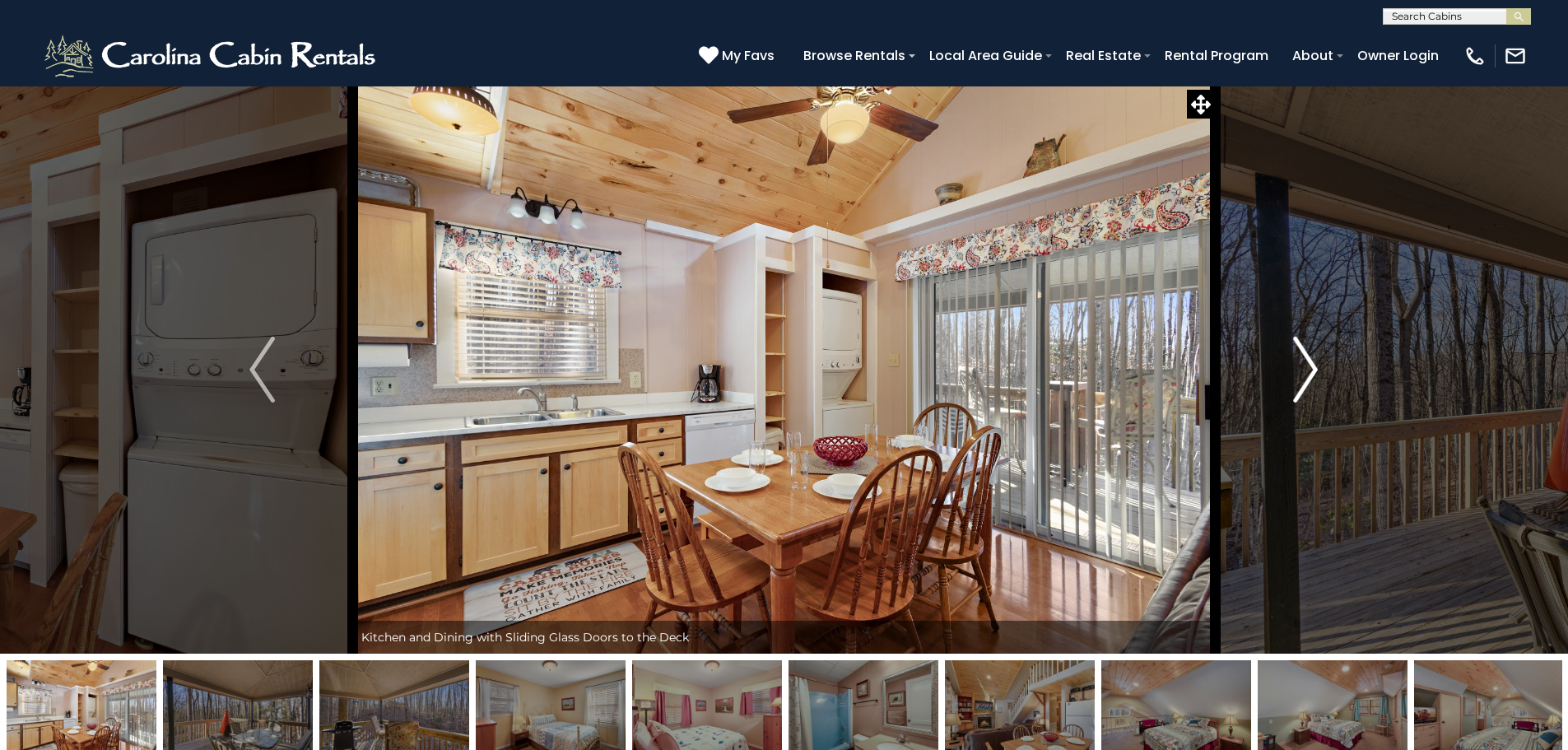
click at [1313, 370] on img "Next" at bounding box center [1306, 370] width 25 height 66
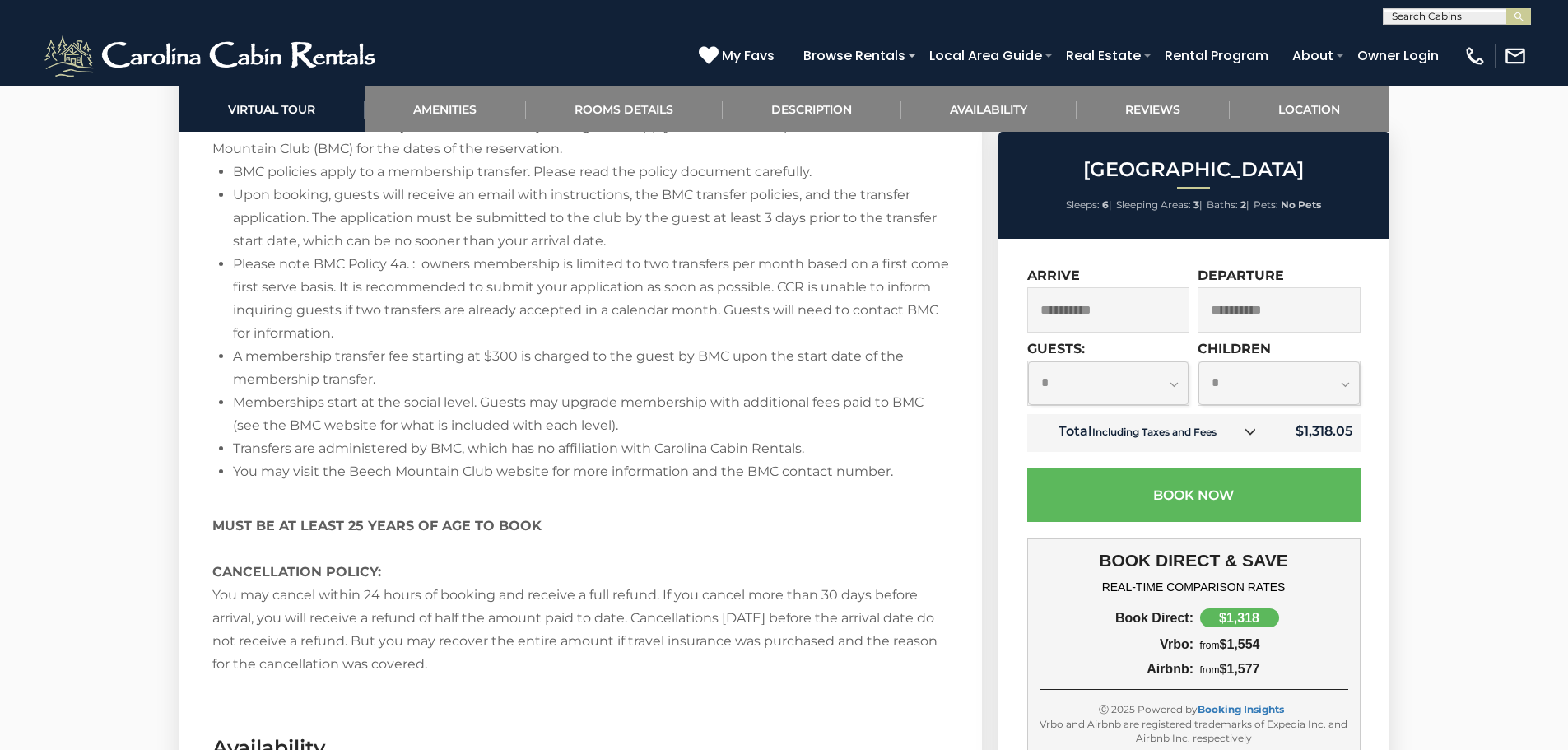
scroll to position [2635, 0]
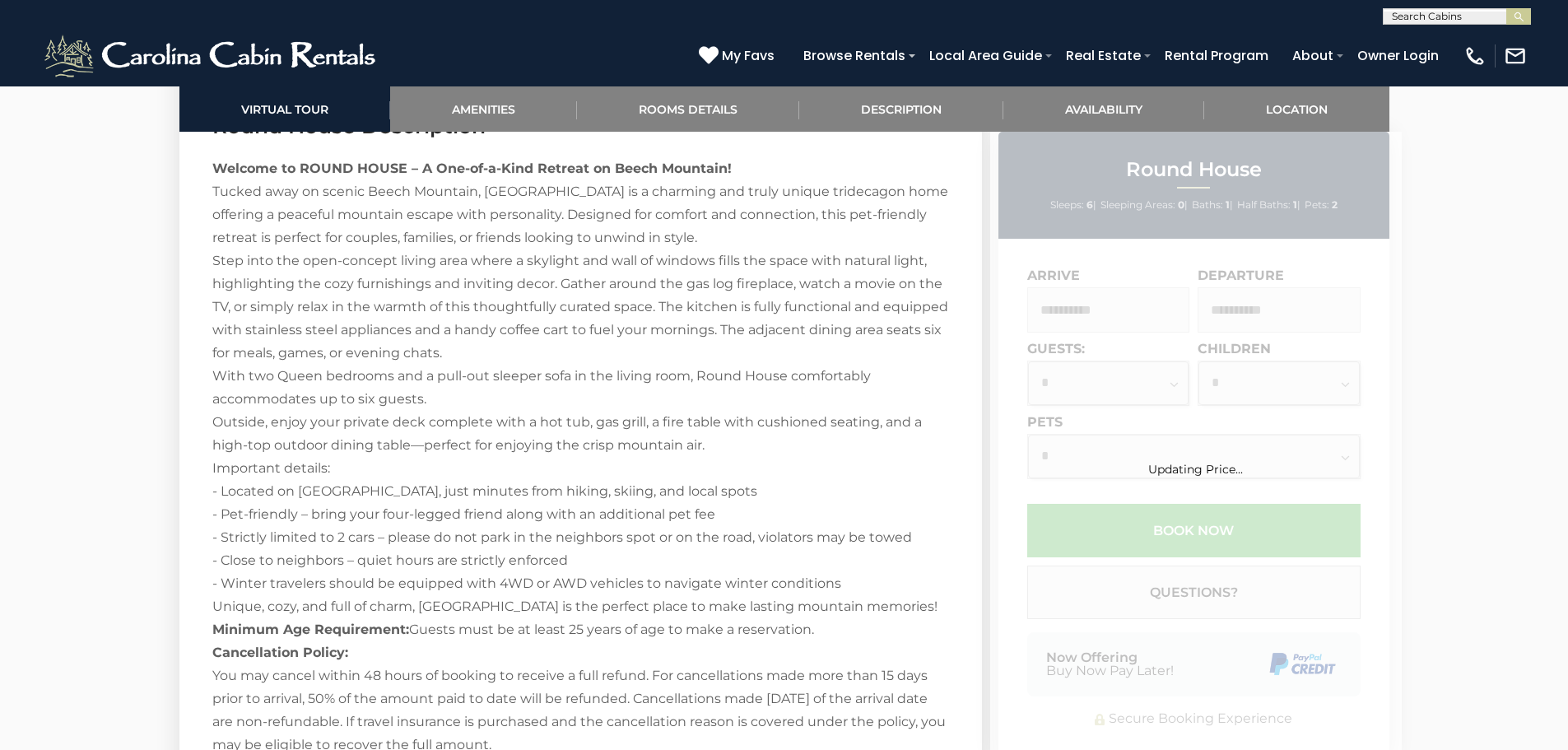
scroll to position [2059, 0]
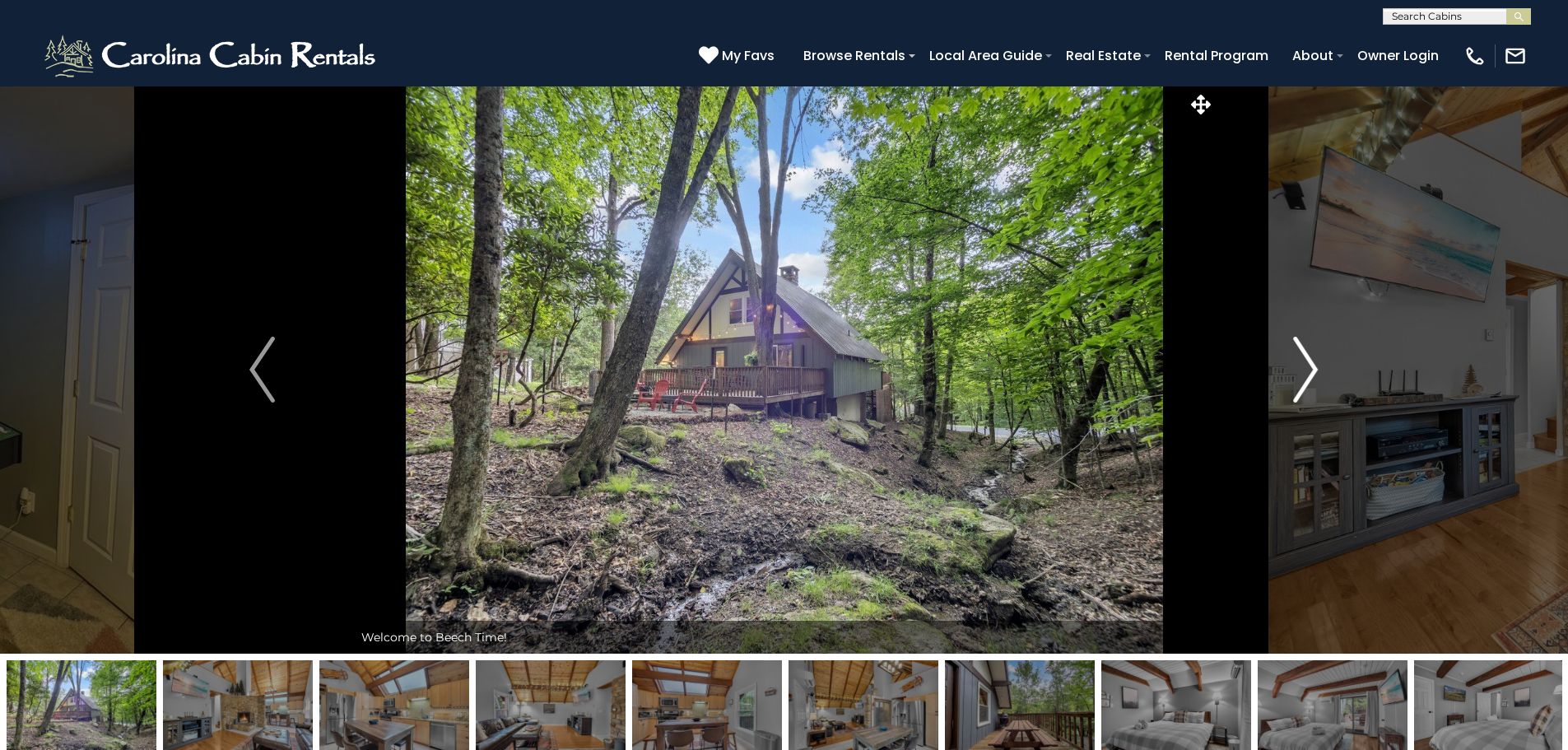
click at [1309, 368] on img "Next" at bounding box center [1306, 370] width 25 height 66
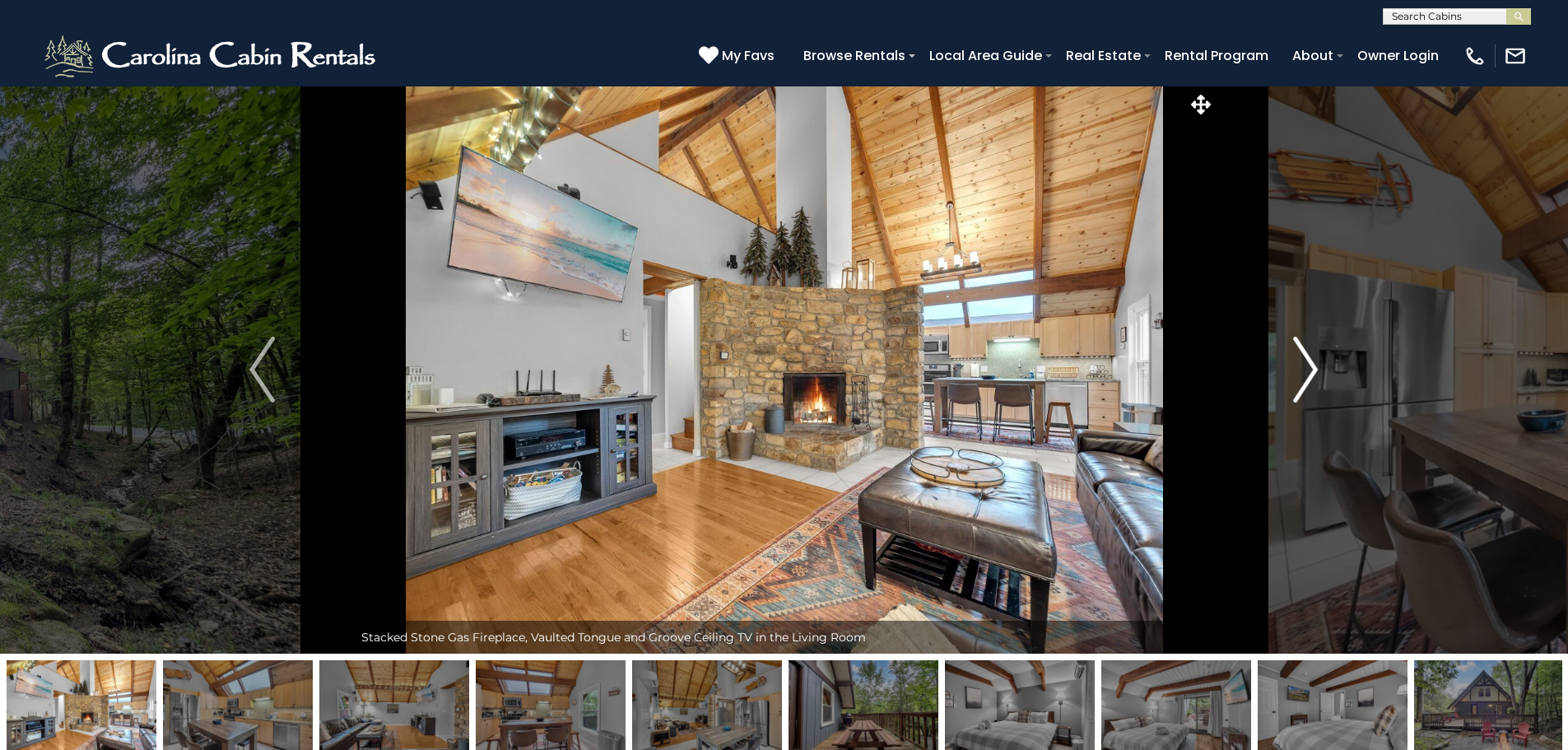
click at [1309, 368] on img "Next" at bounding box center [1306, 370] width 25 height 66
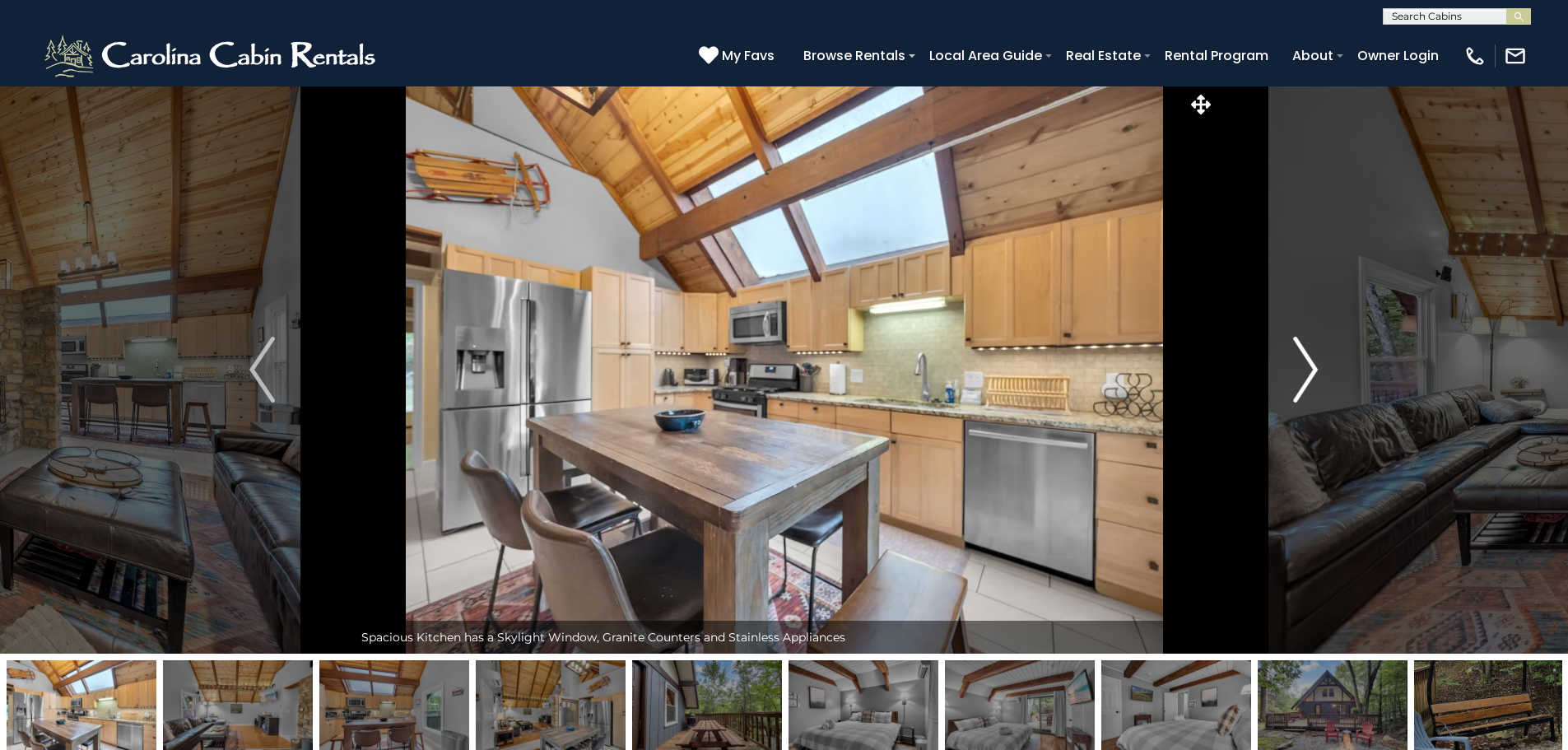
click at [1308, 368] on img "Next" at bounding box center [1306, 370] width 25 height 66
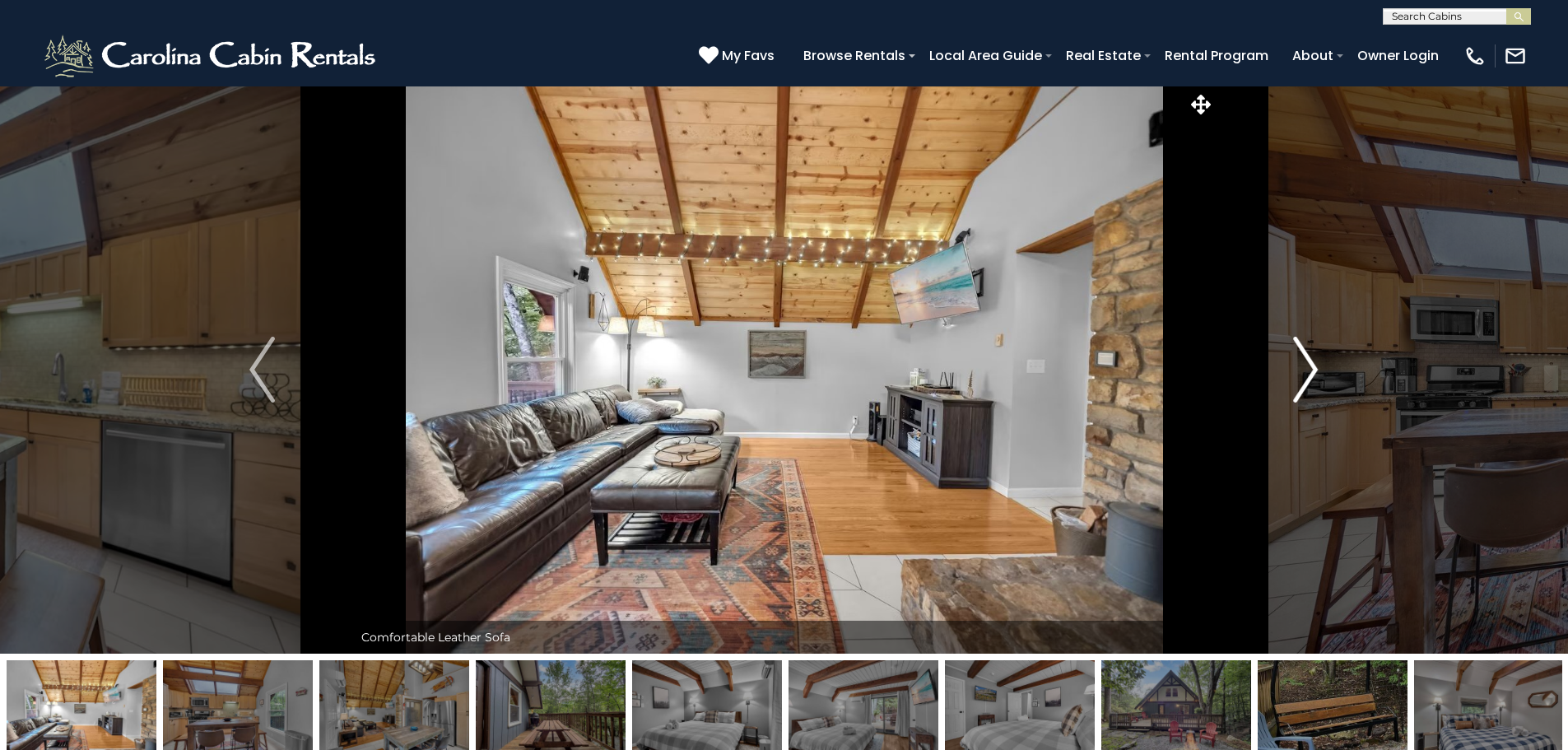
click at [1308, 368] on img "Next" at bounding box center [1306, 370] width 25 height 66
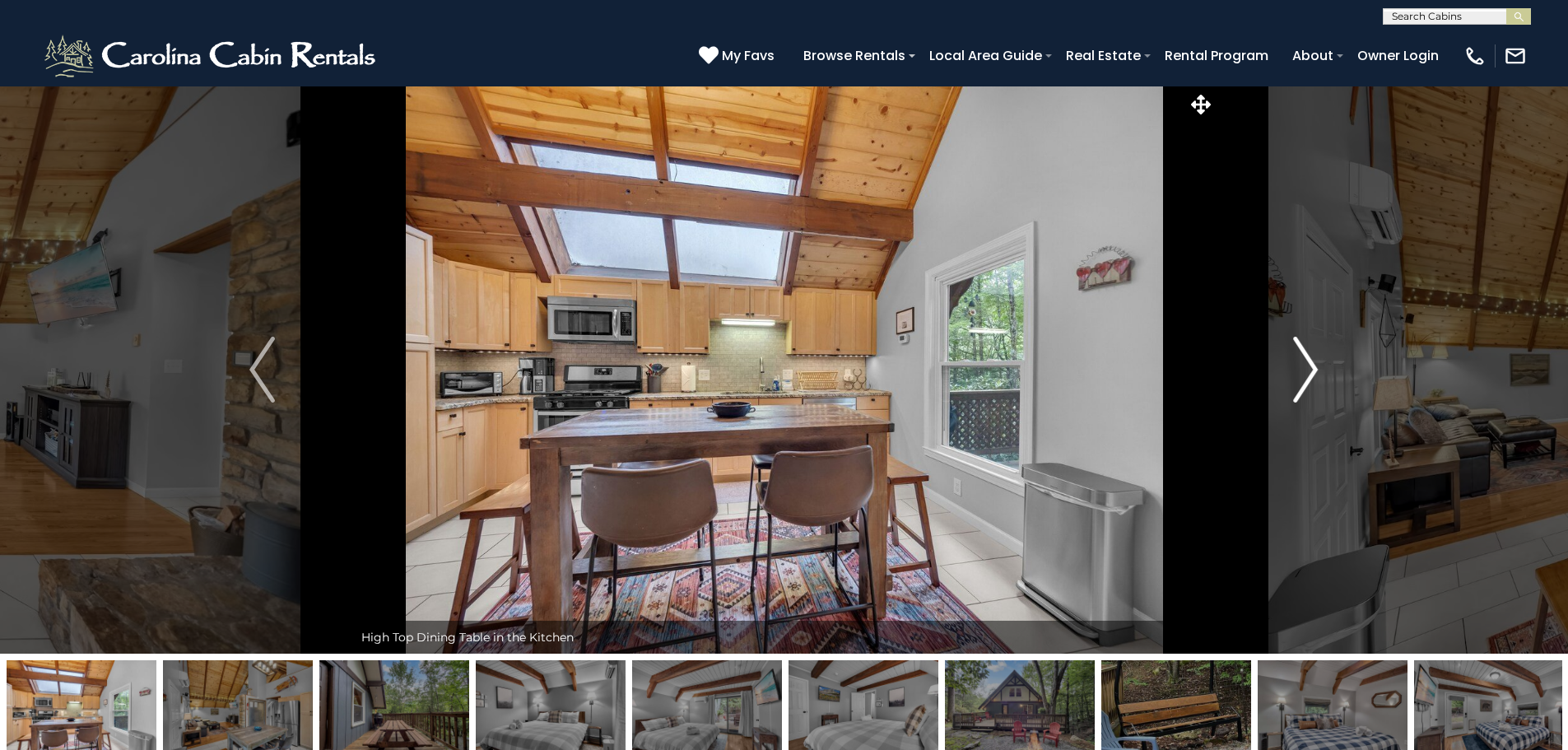
click at [1307, 368] on img "Next" at bounding box center [1306, 370] width 25 height 66
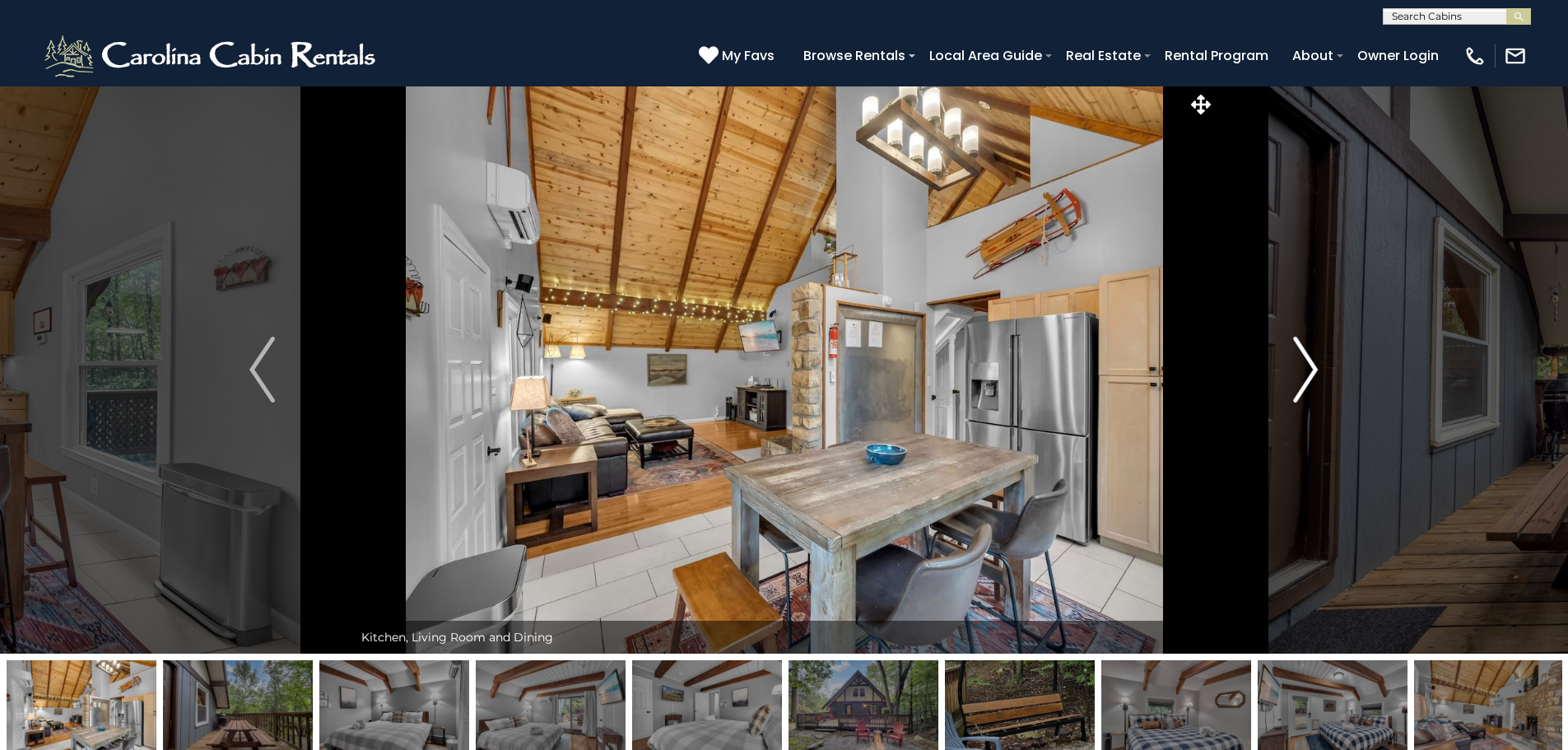
click at [1307, 368] on img "Next" at bounding box center [1306, 370] width 25 height 66
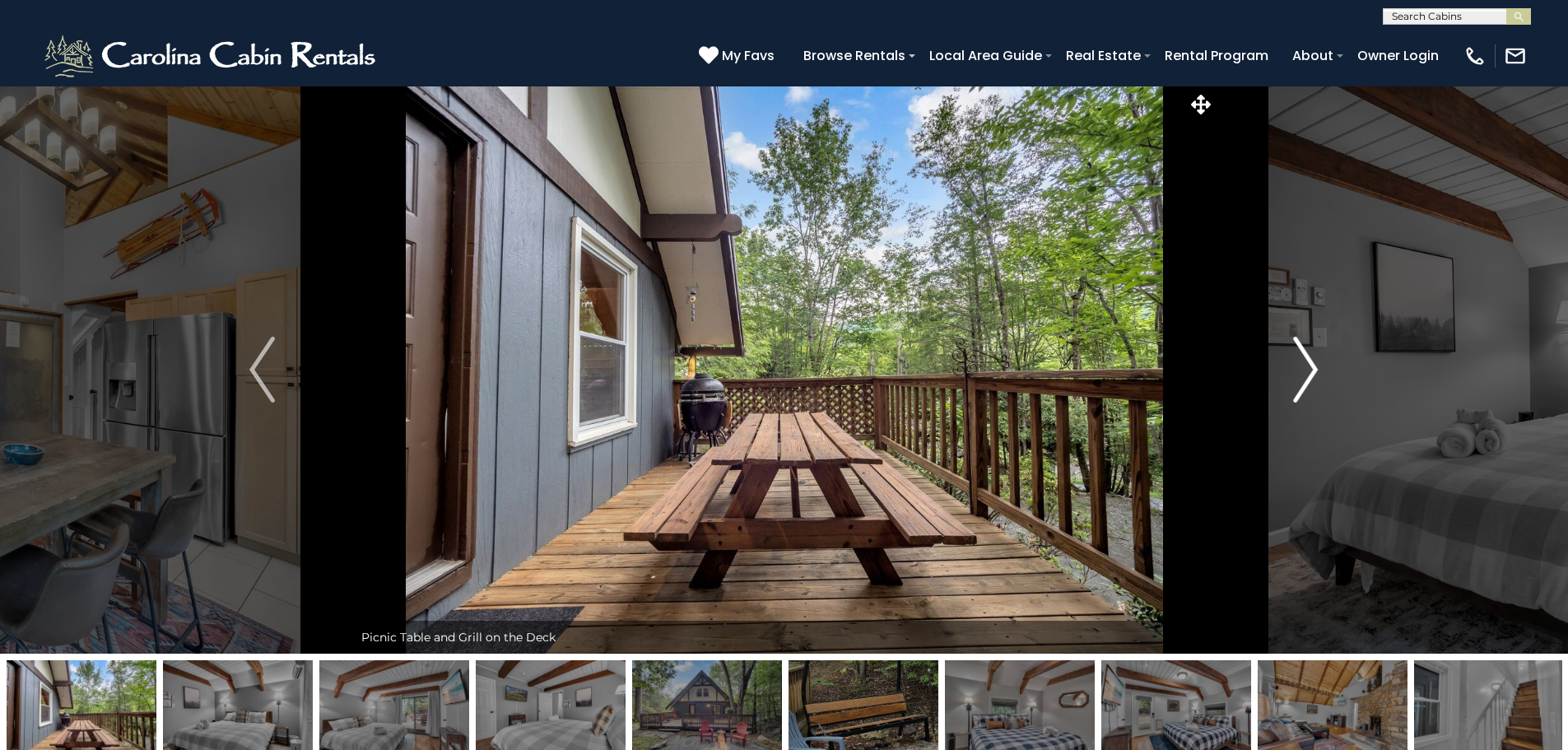
click at [1307, 368] on img "Next" at bounding box center [1306, 370] width 25 height 66
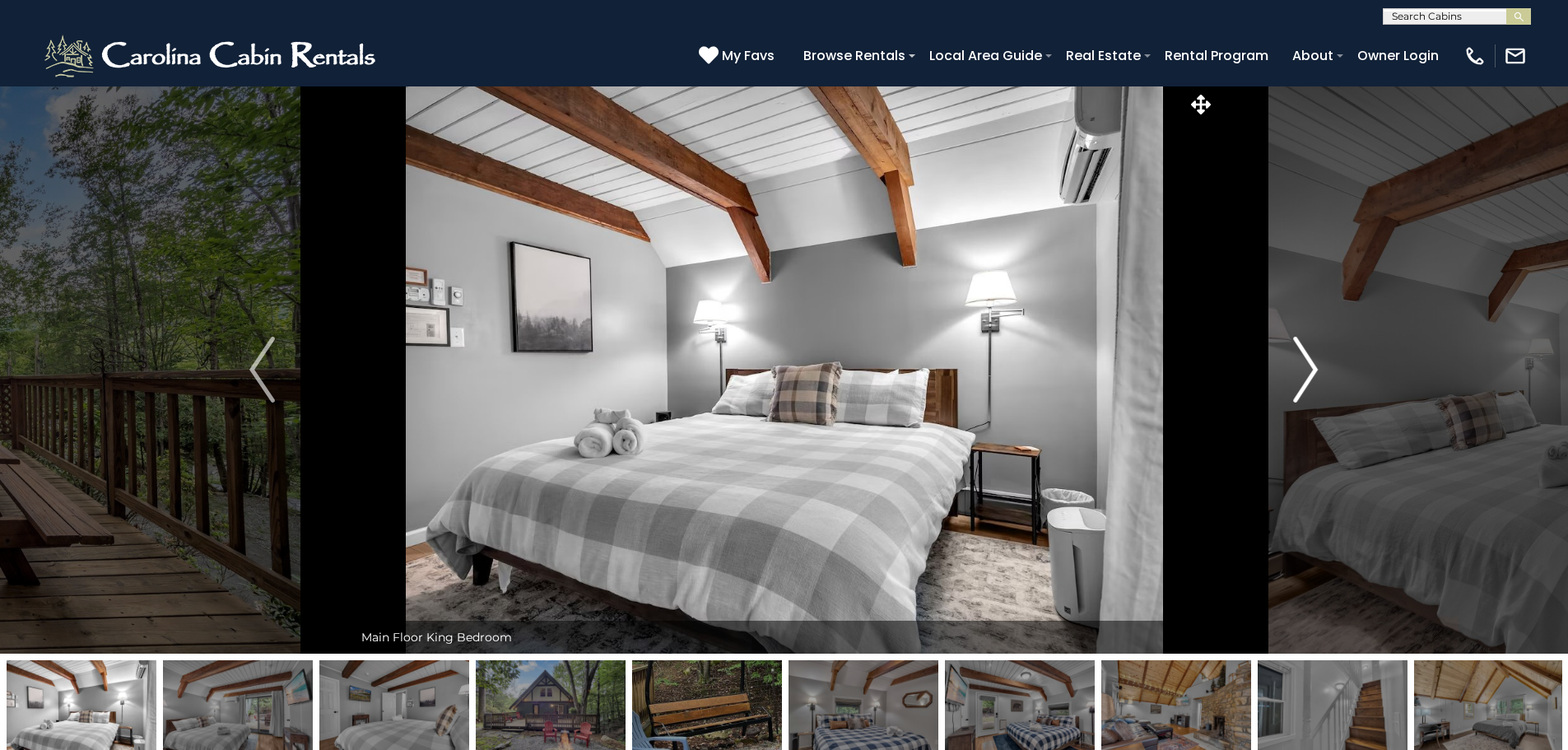
click at [1307, 368] on img "Next" at bounding box center [1306, 370] width 25 height 66
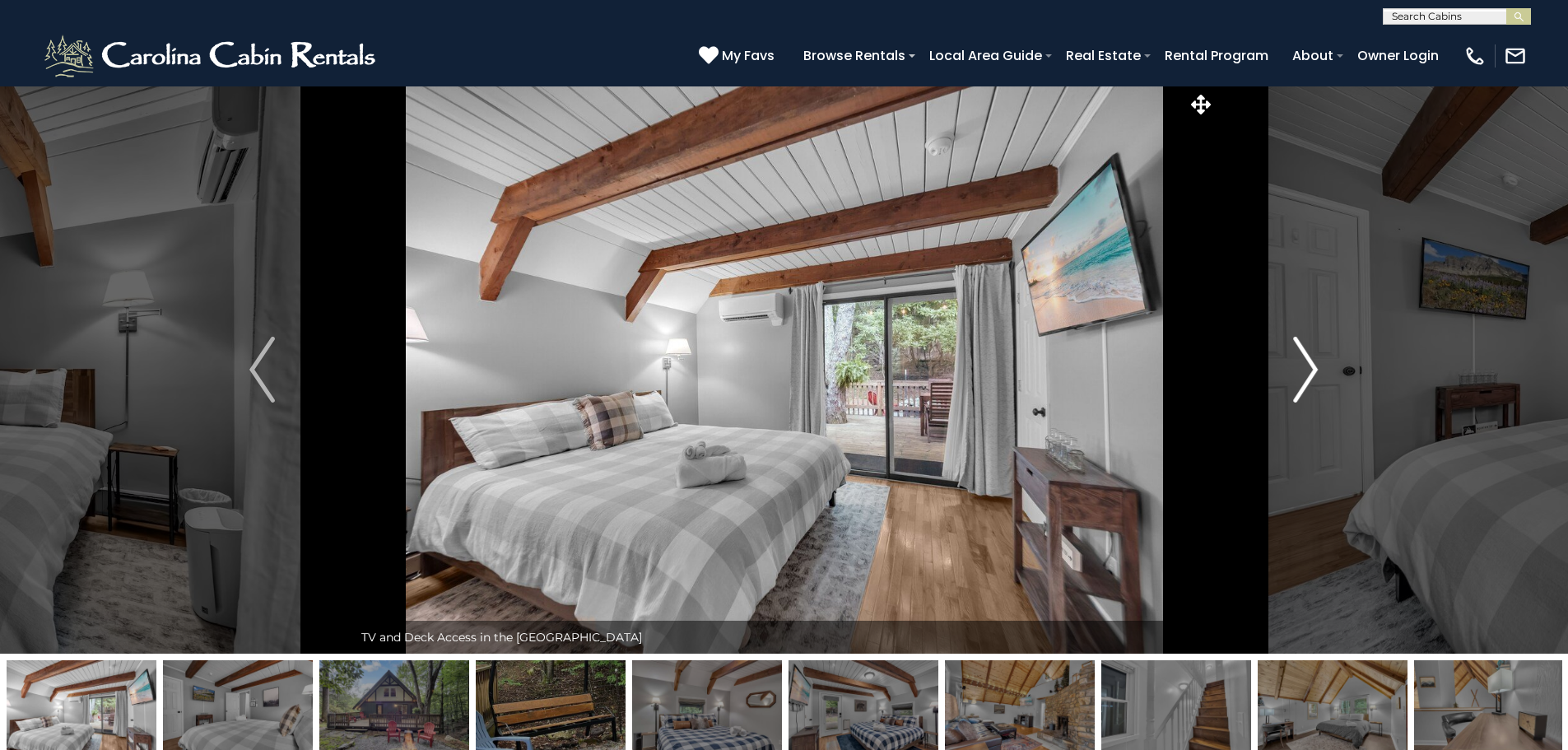
click at [1307, 368] on img "Next" at bounding box center [1306, 370] width 25 height 66
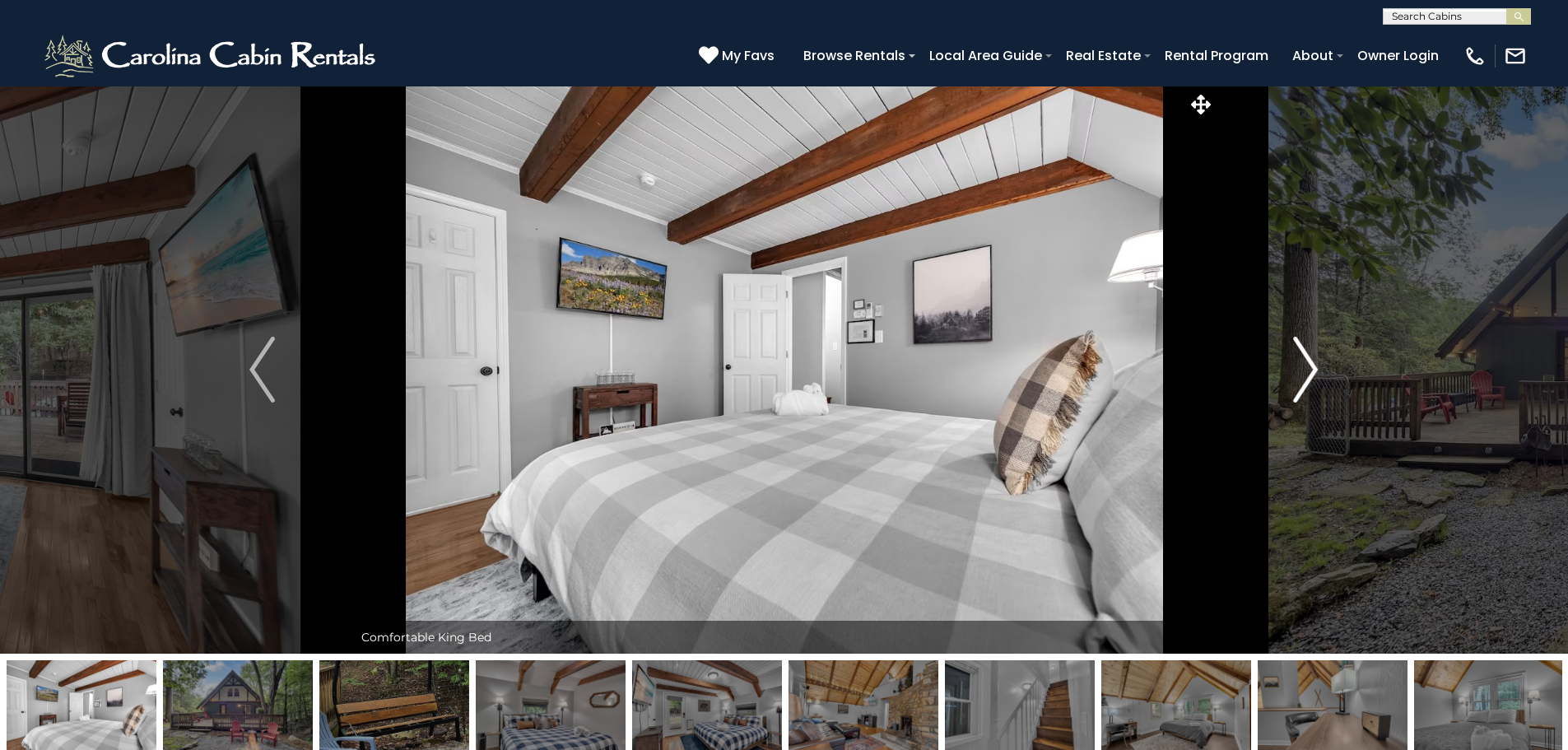
click at [1305, 367] on img "Next" at bounding box center [1306, 370] width 25 height 66
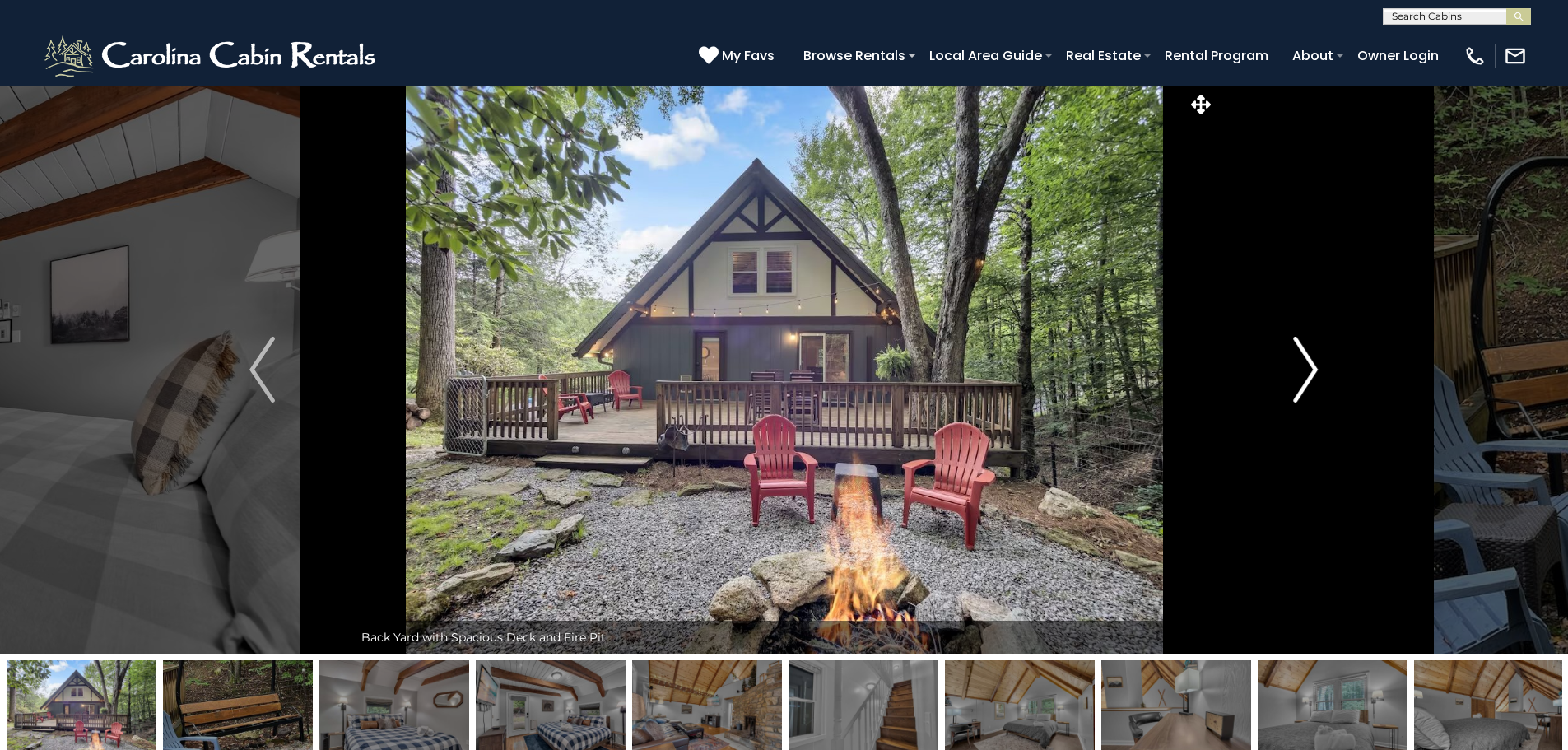
click at [1305, 367] on img "Next" at bounding box center [1306, 370] width 25 height 66
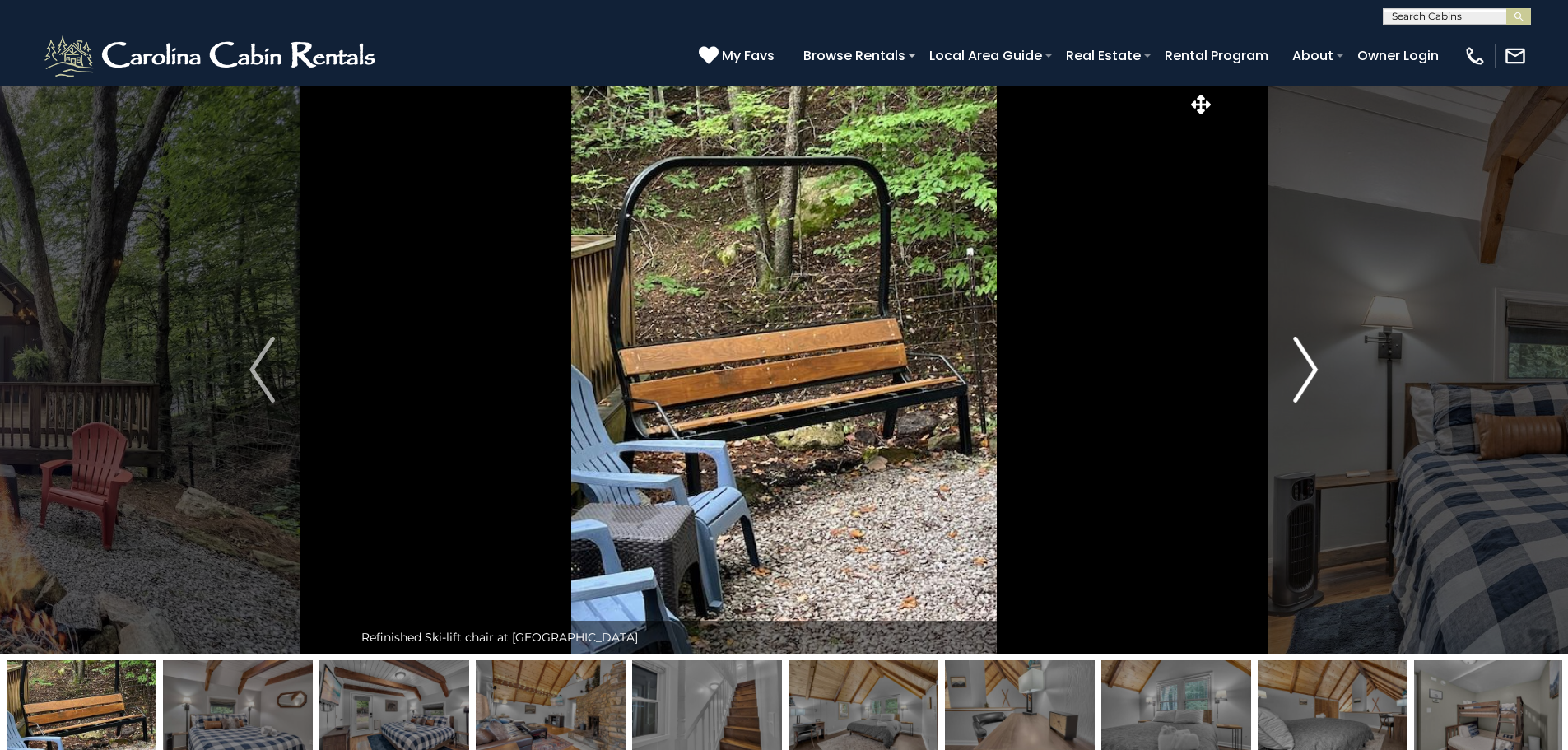
click at [1305, 367] on img "Next" at bounding box center [1306, 370] width 25 height 66
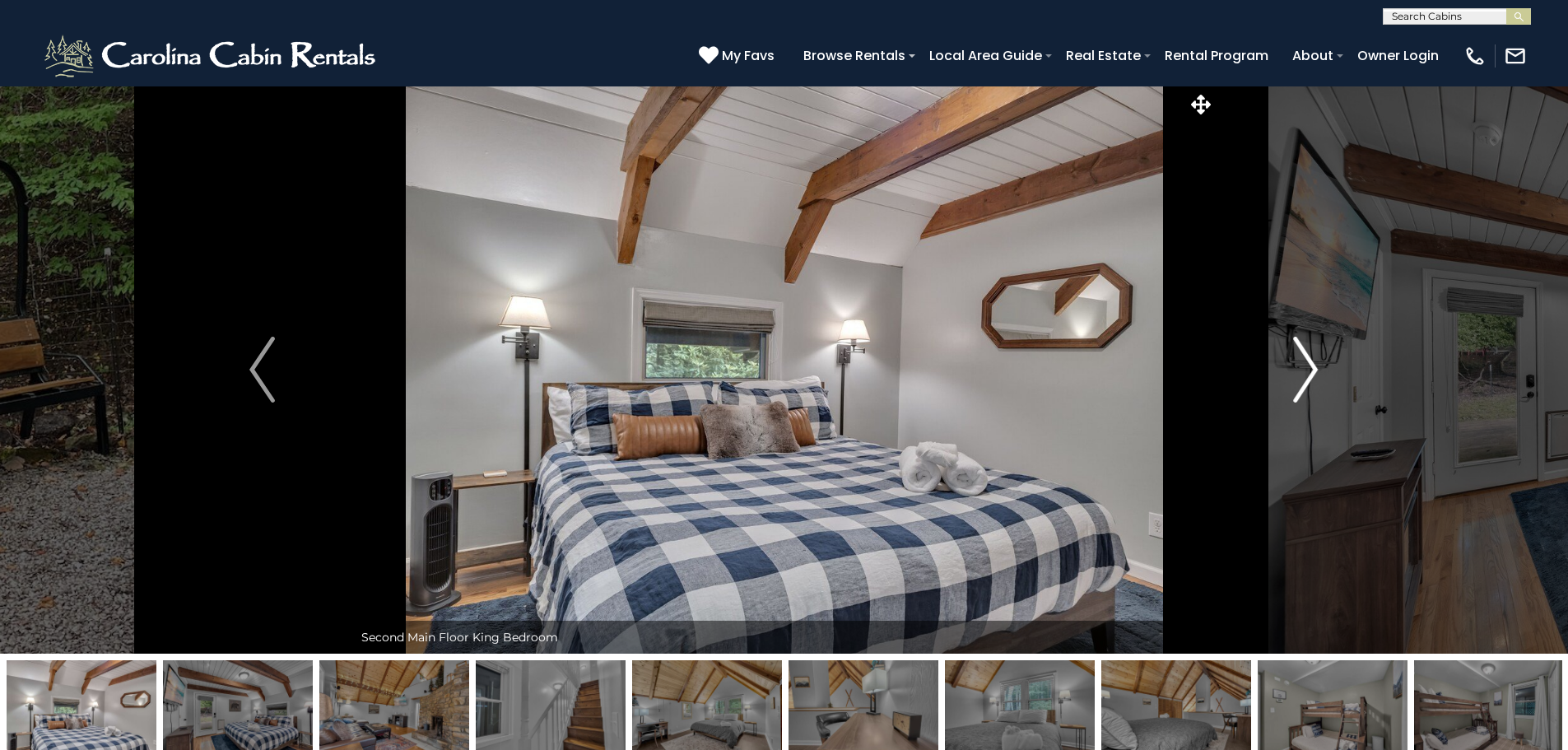
click at [1305, 367] on img "Next" at bounding box center [1306, 370] width 25 height 66
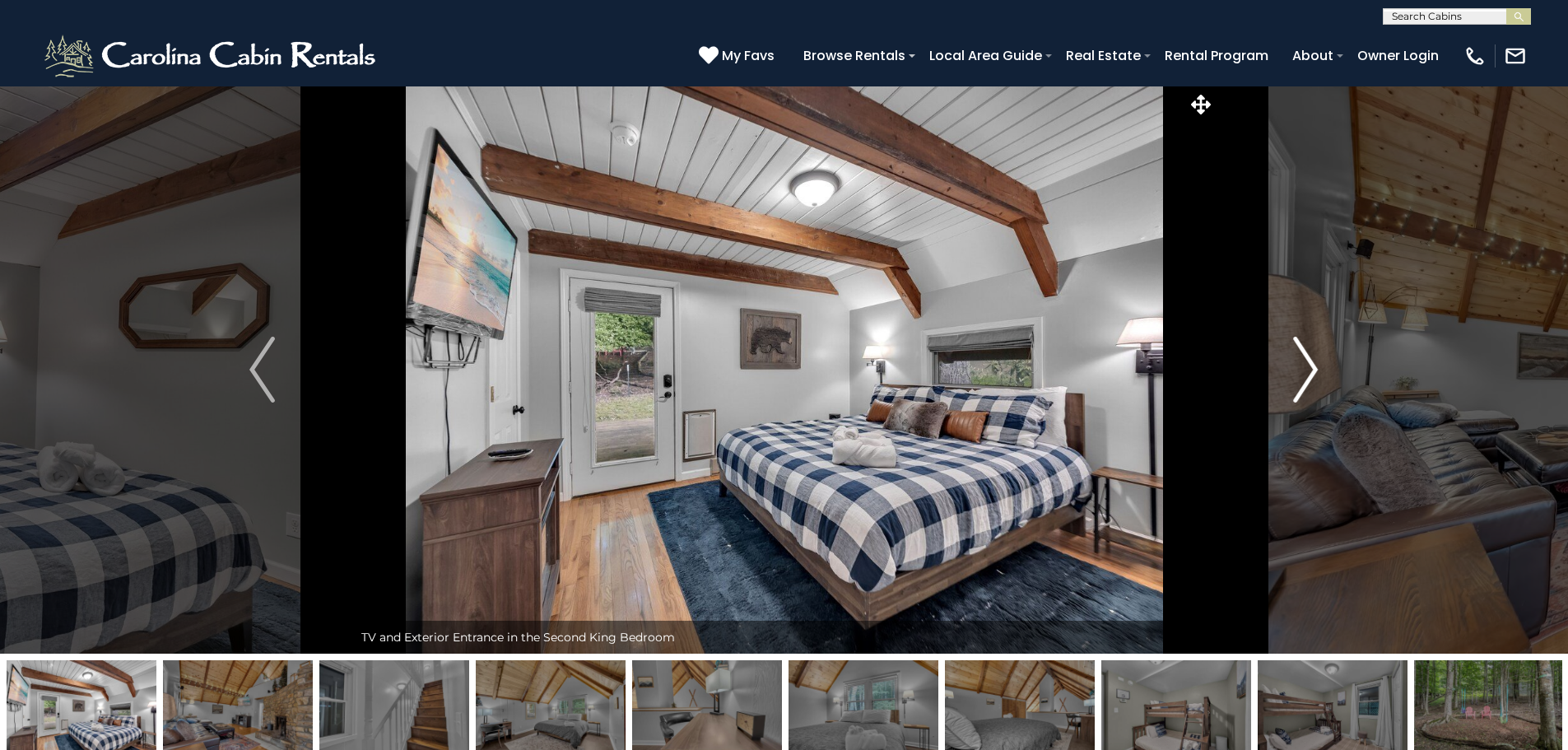
click at [1305, 367] on img "Next" at bounding box center [1306, 370] width 25 height 66
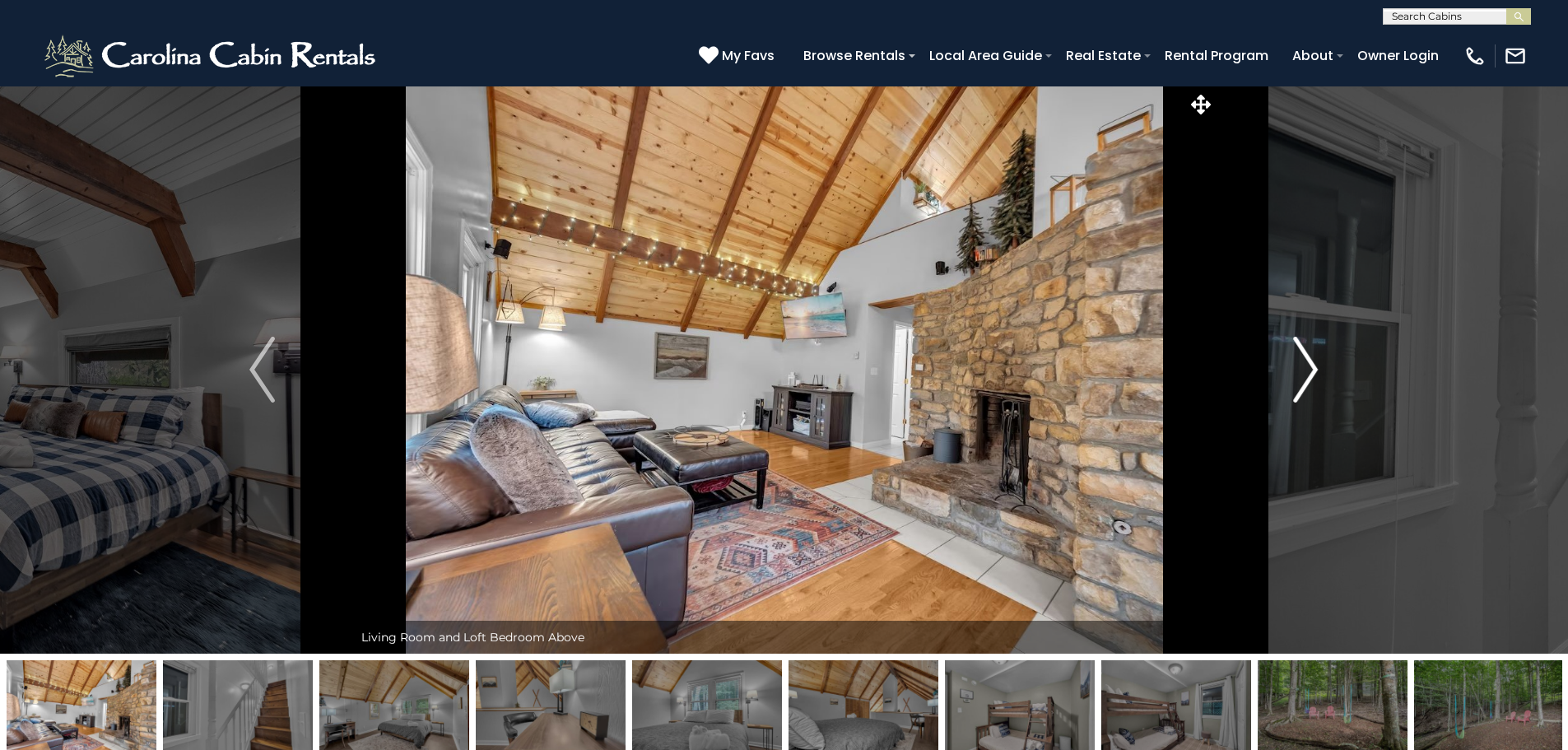
click at [1305, 367] on img "Next" at bounding box center [1306, 370] width 25 height 66
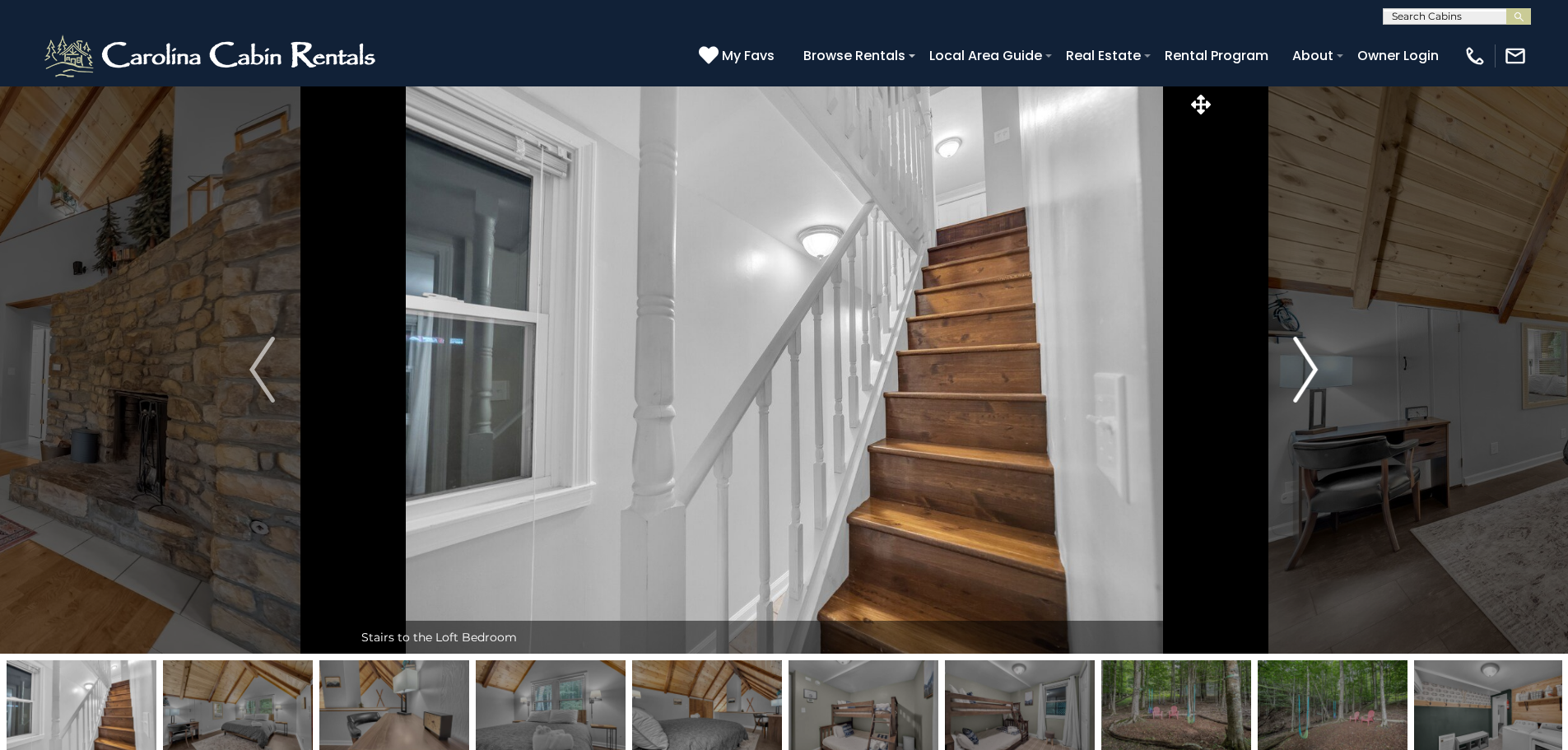
click at [1305, 367] on img "Next" at bounding box center [1306, 370] width 25 height 66
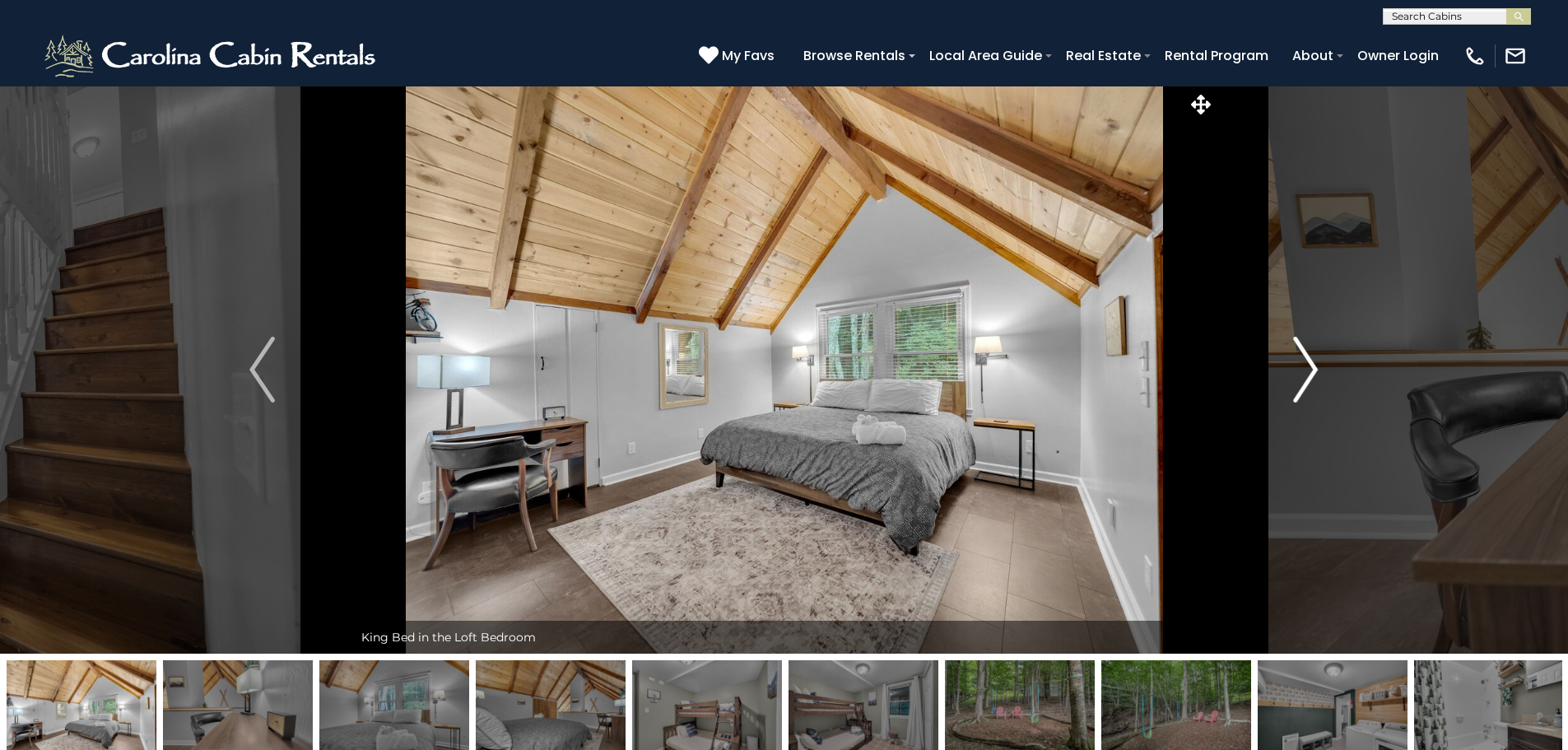
click at [1305, 367] on img "Next" at bounding box center [1306, 370] width 25 height 66
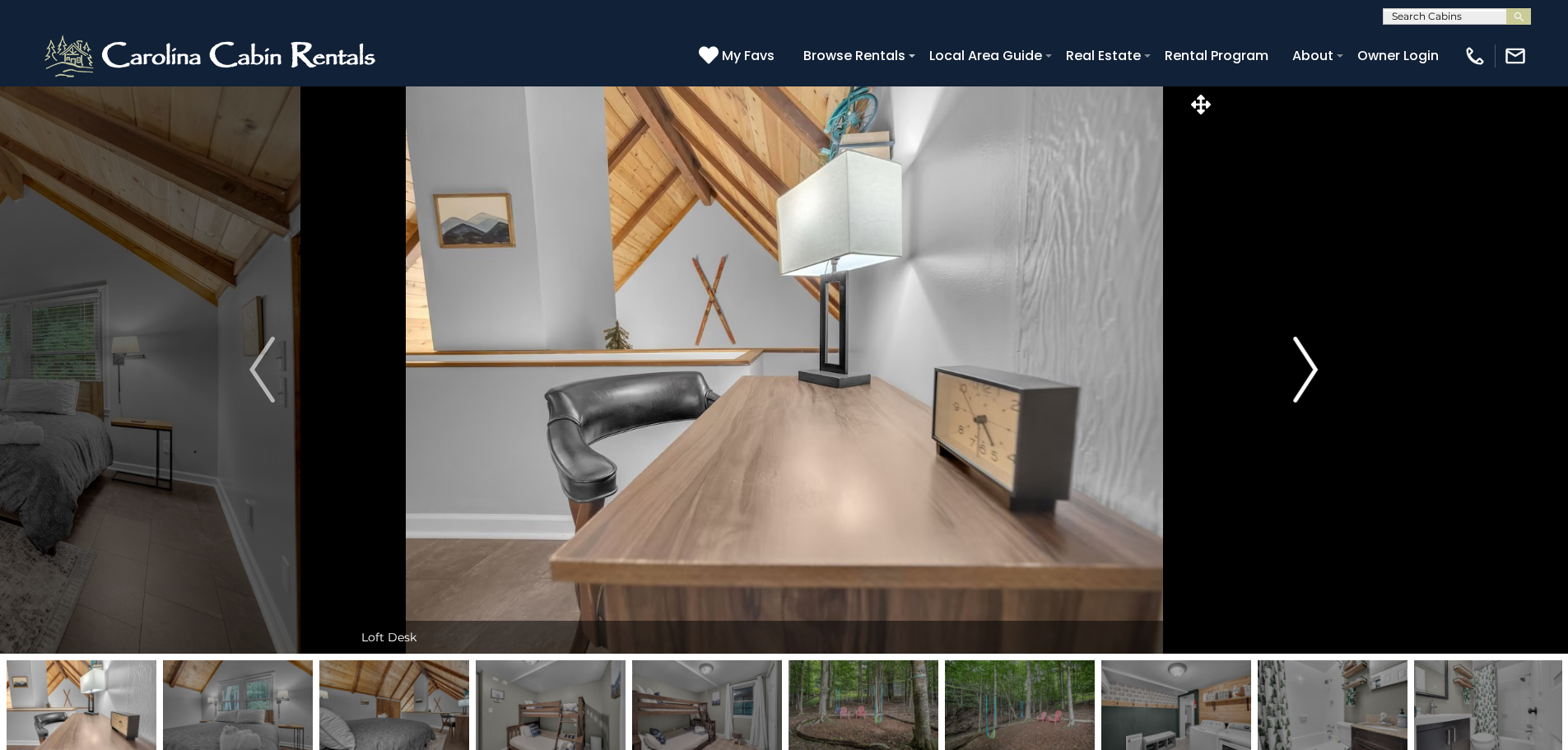
click at [1305, 367] on img "Next" at bounding box center [1306, 370] width 25 height 66
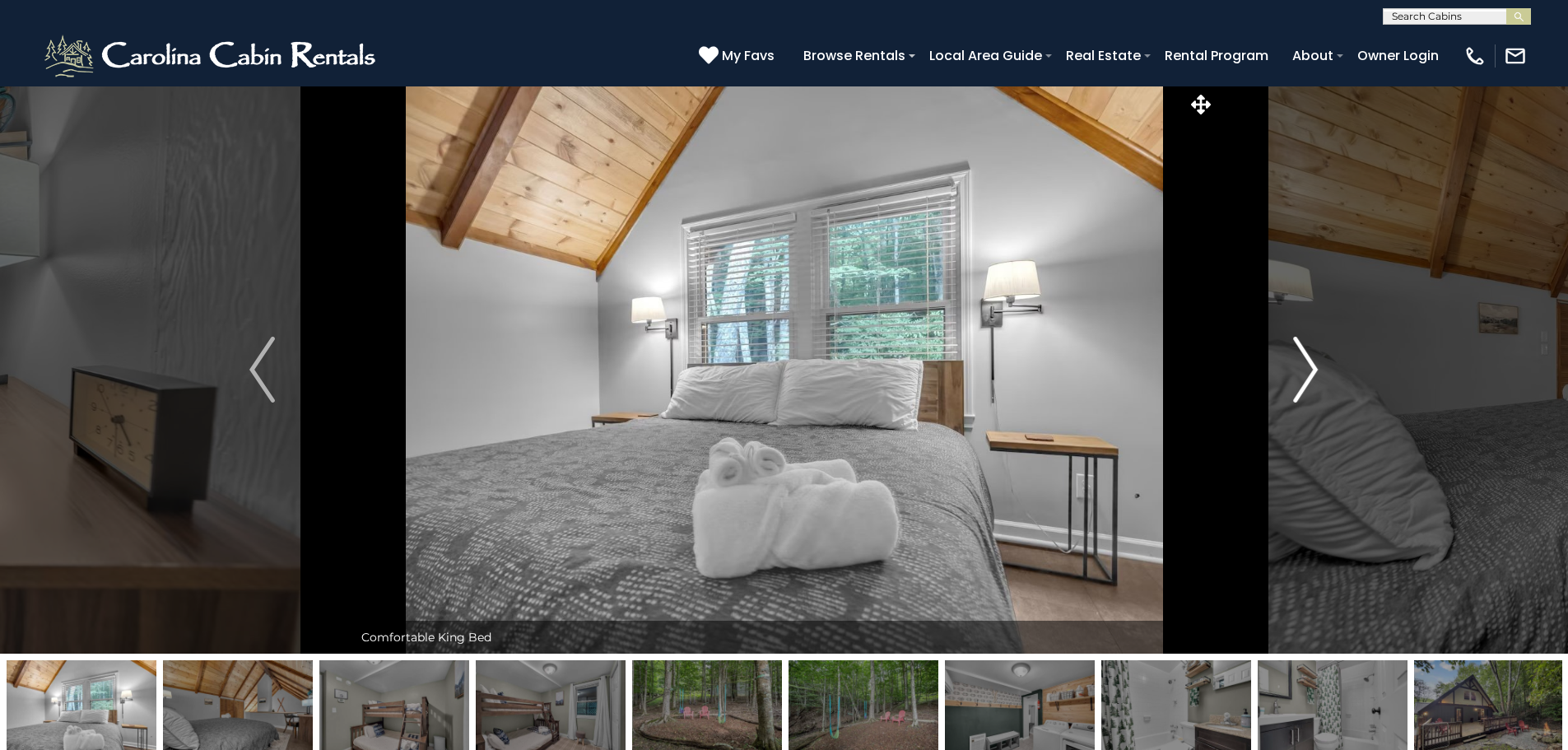
click at [1305, 367] on img "Next" at bounding box center [1306, 370] width 25 height 66
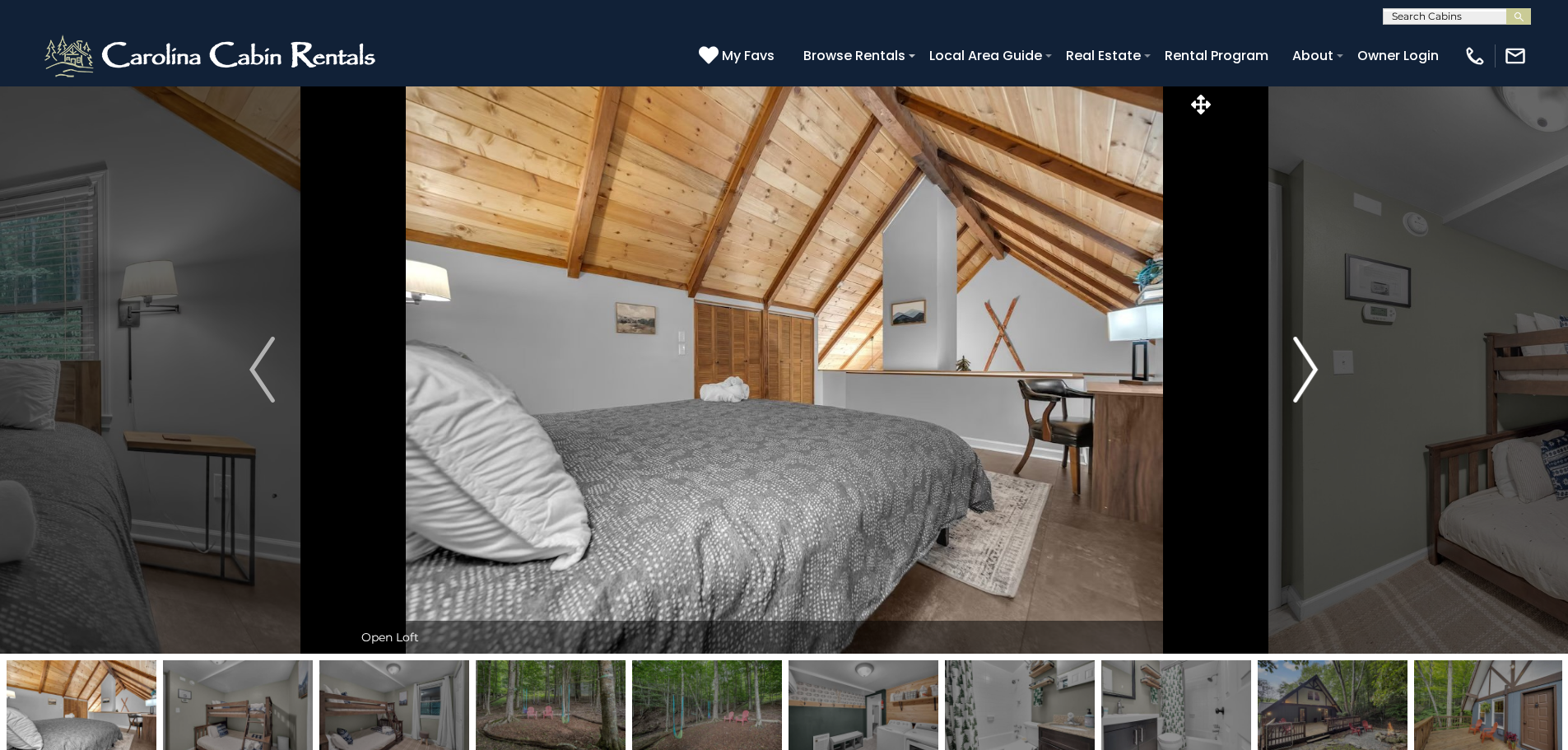
click at [1305, 367] on img "Next" at bounding box center [1306, 370] width 25 height 66
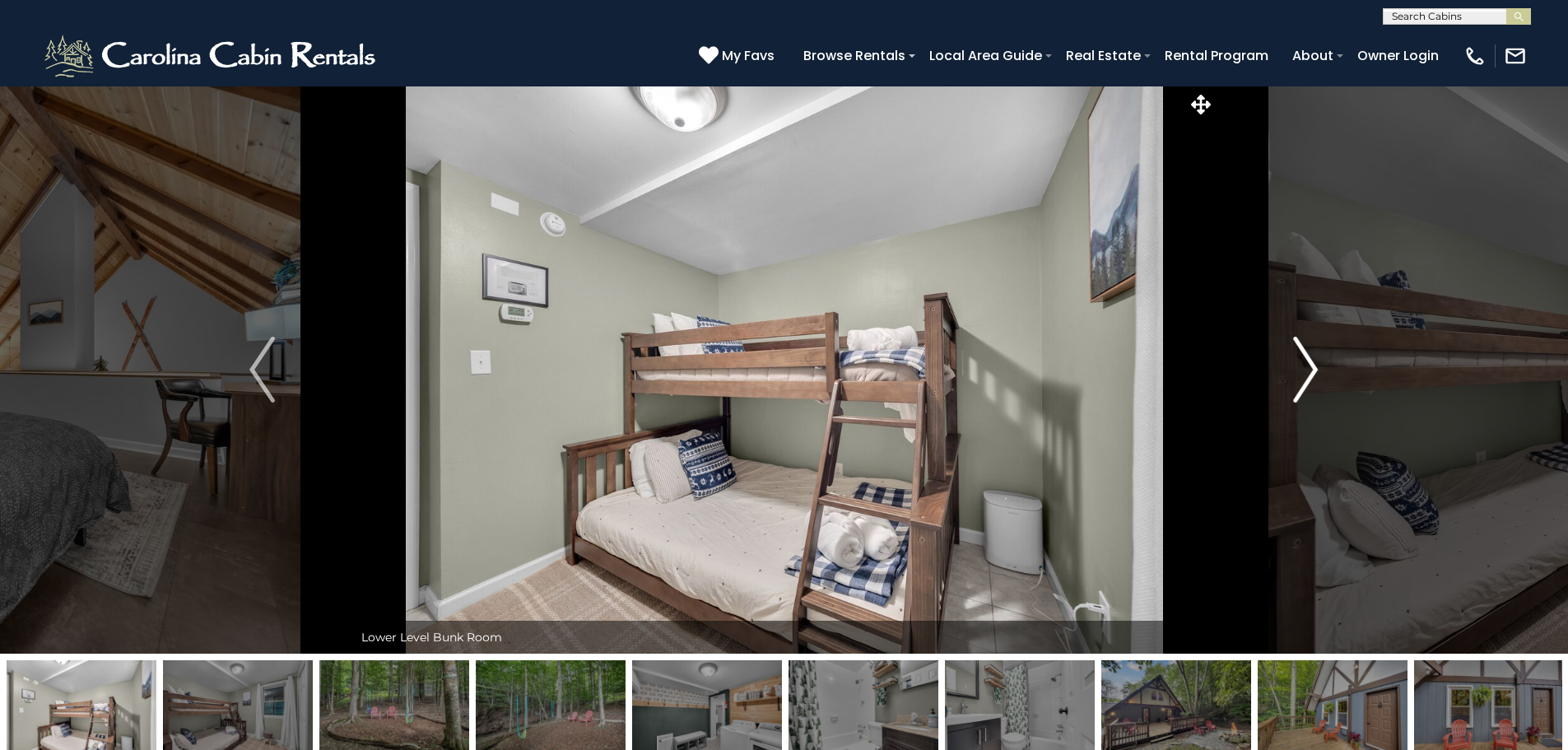
click at [1305, 367] on img "Next" at bounding box center [1306, 370] width 25 height 66
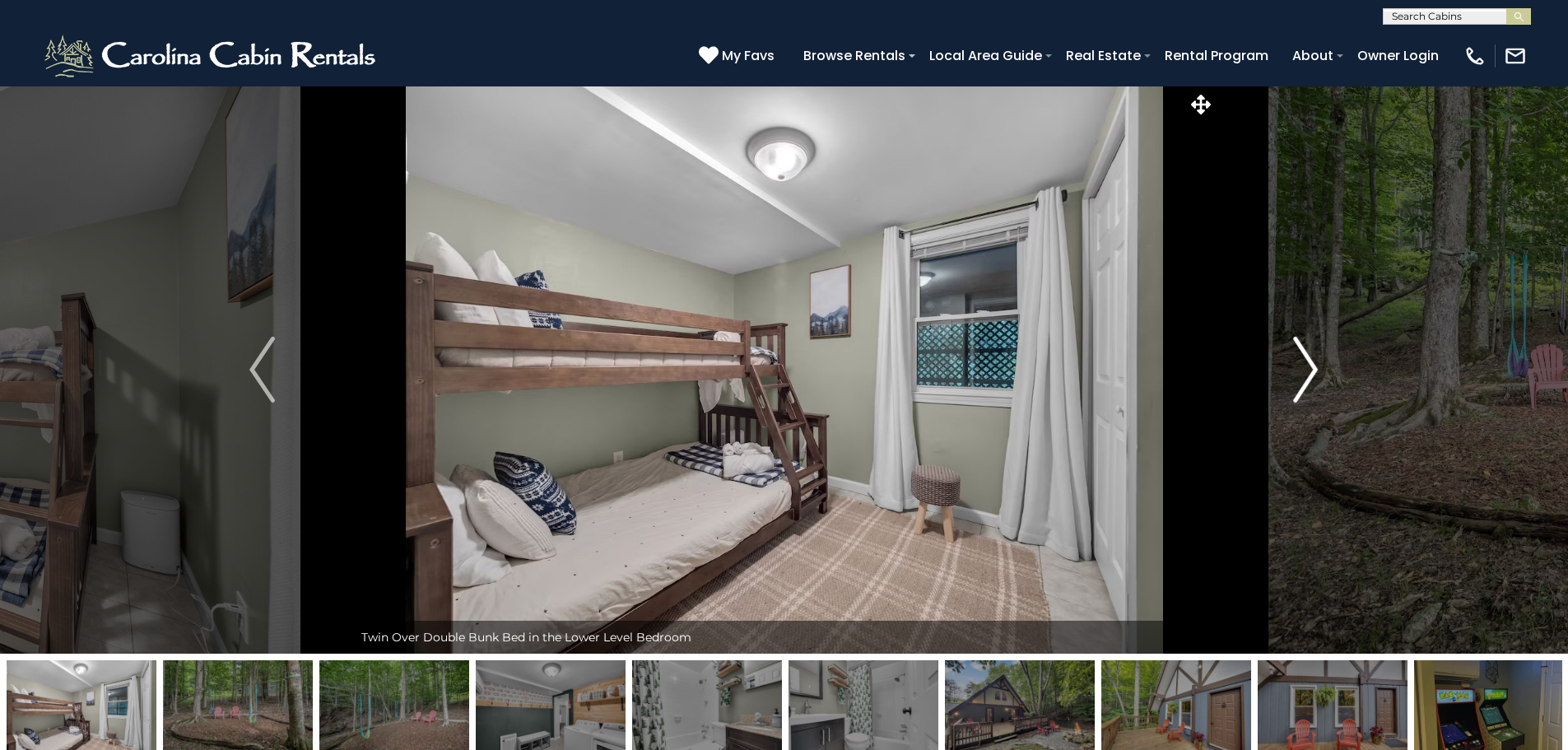
click at [1305, 367] on img "Next" at bounding box center [1306, 370] width 25 height 66
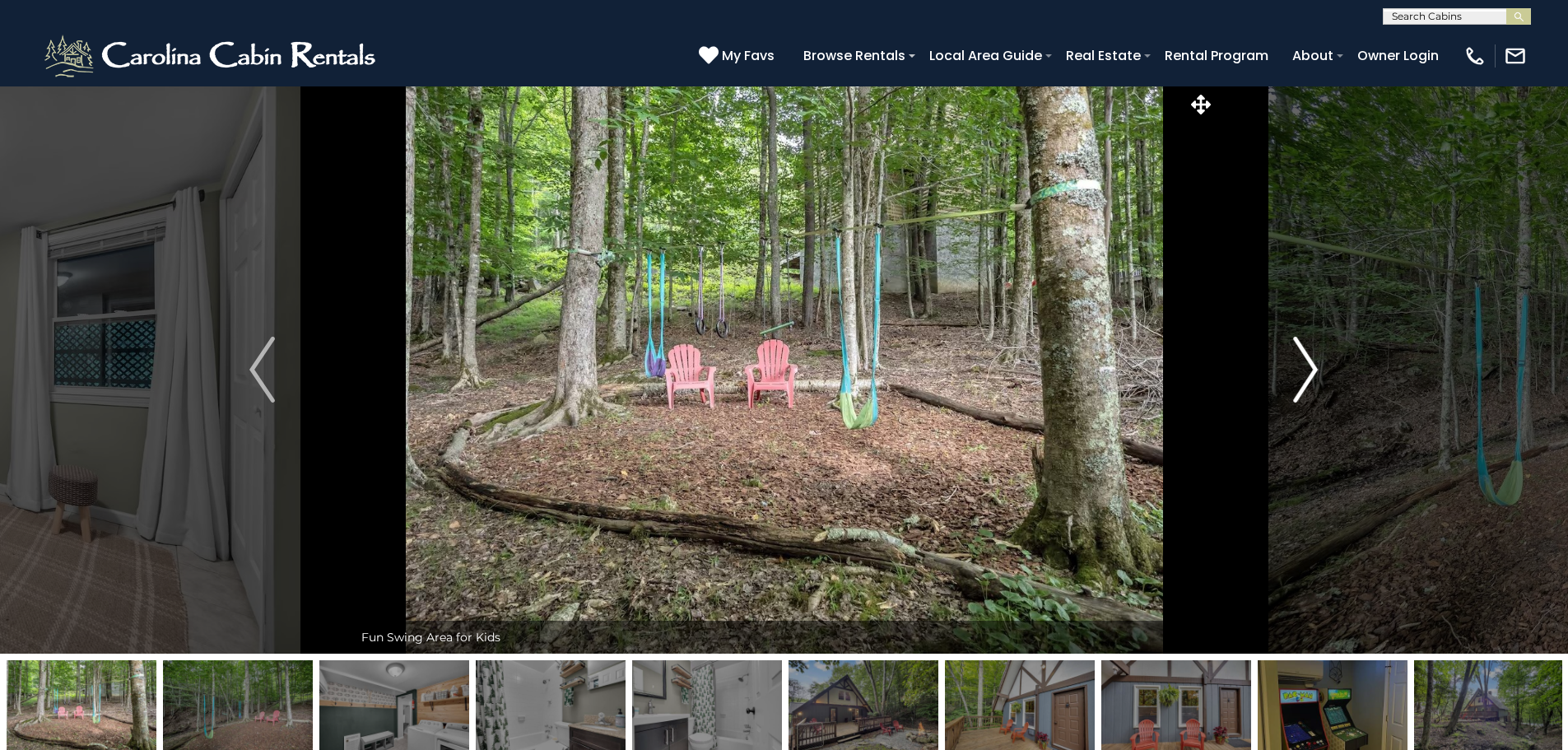
click at [1303, 367] on img "Next" at bounding box center [1306, 370] width 25 height 66
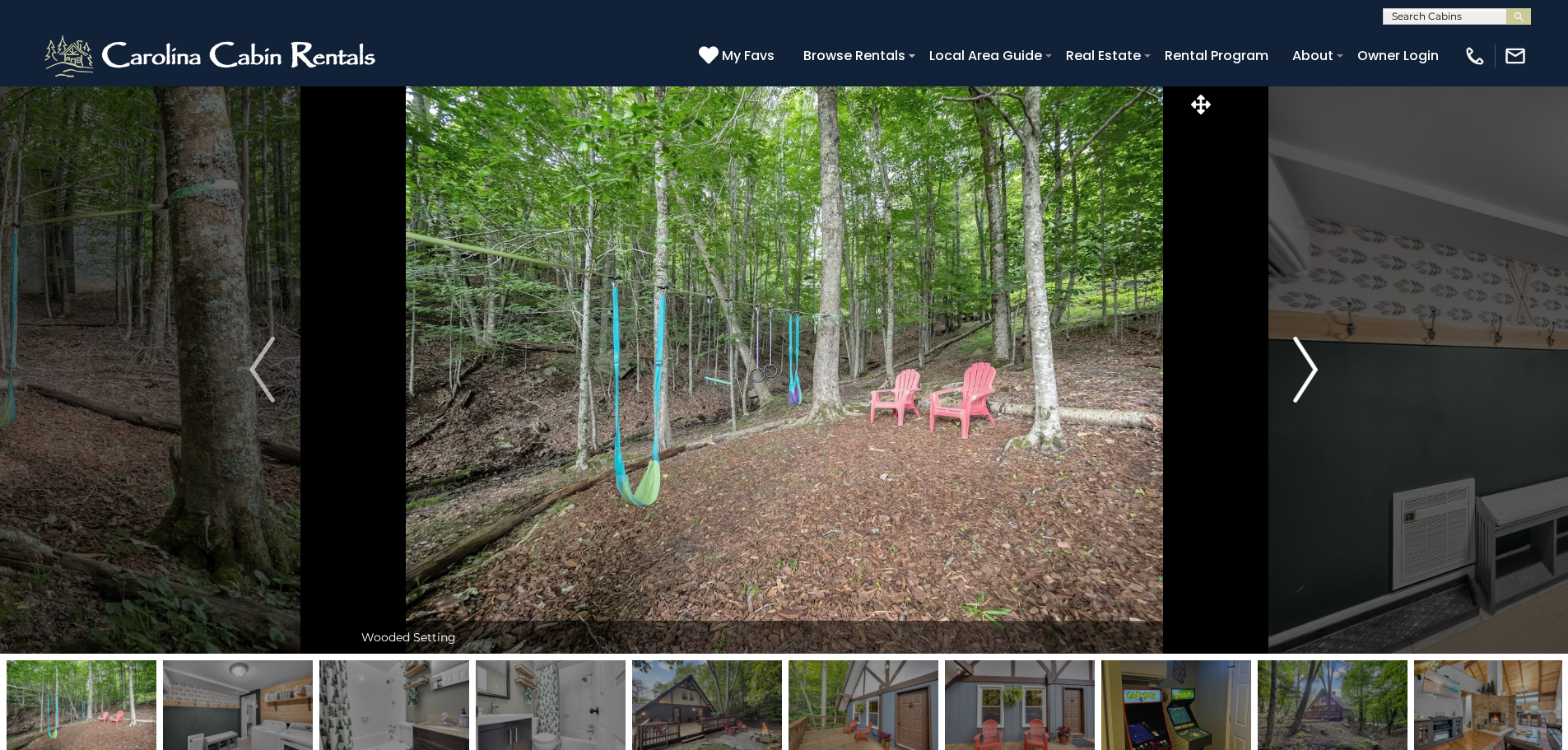
click at [1303, 367] on img "Next" at bounding box center [1306, 370] width 25 height 66
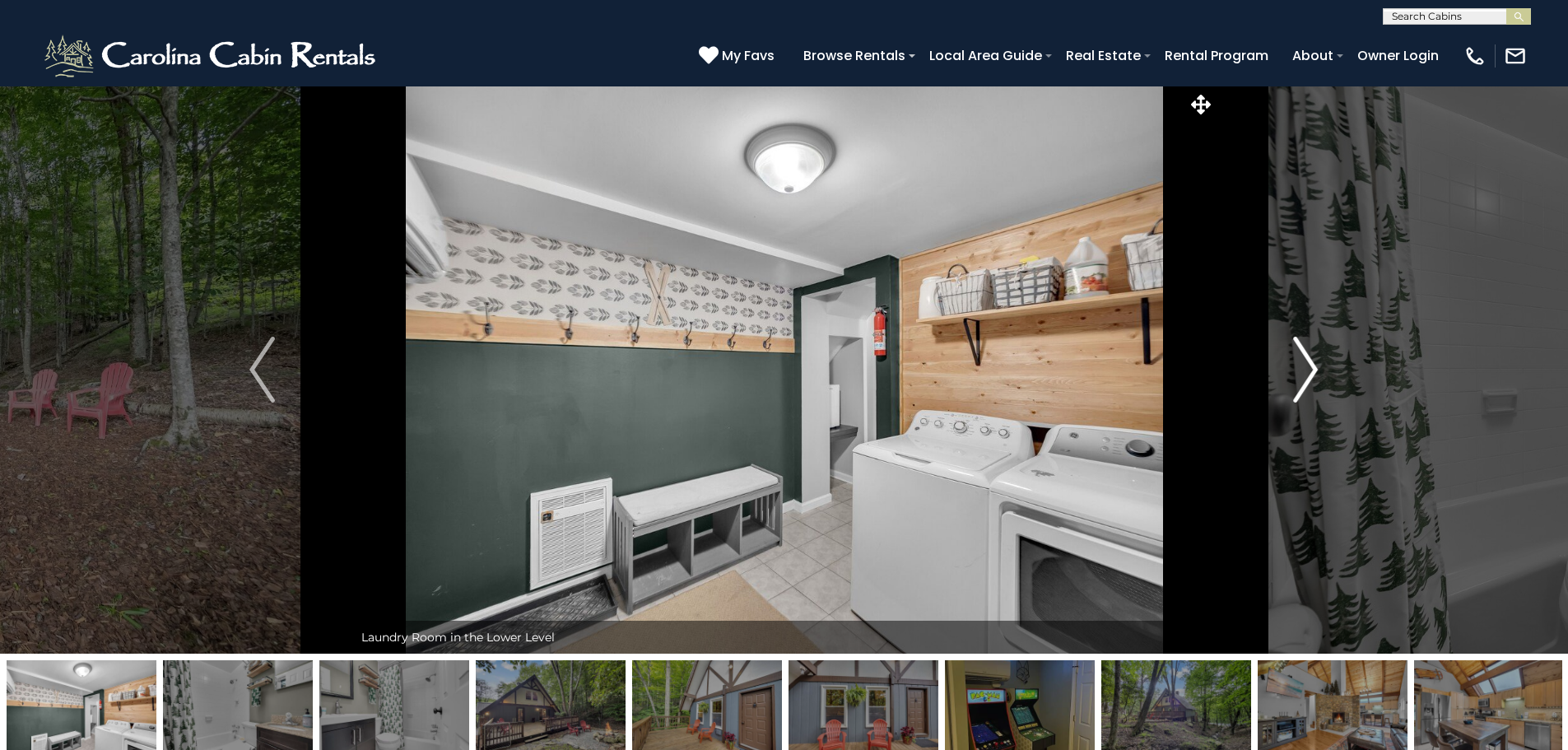
click at [1303, 367] on img "Next" at bounding box center [1306, 370] width 25 height 66
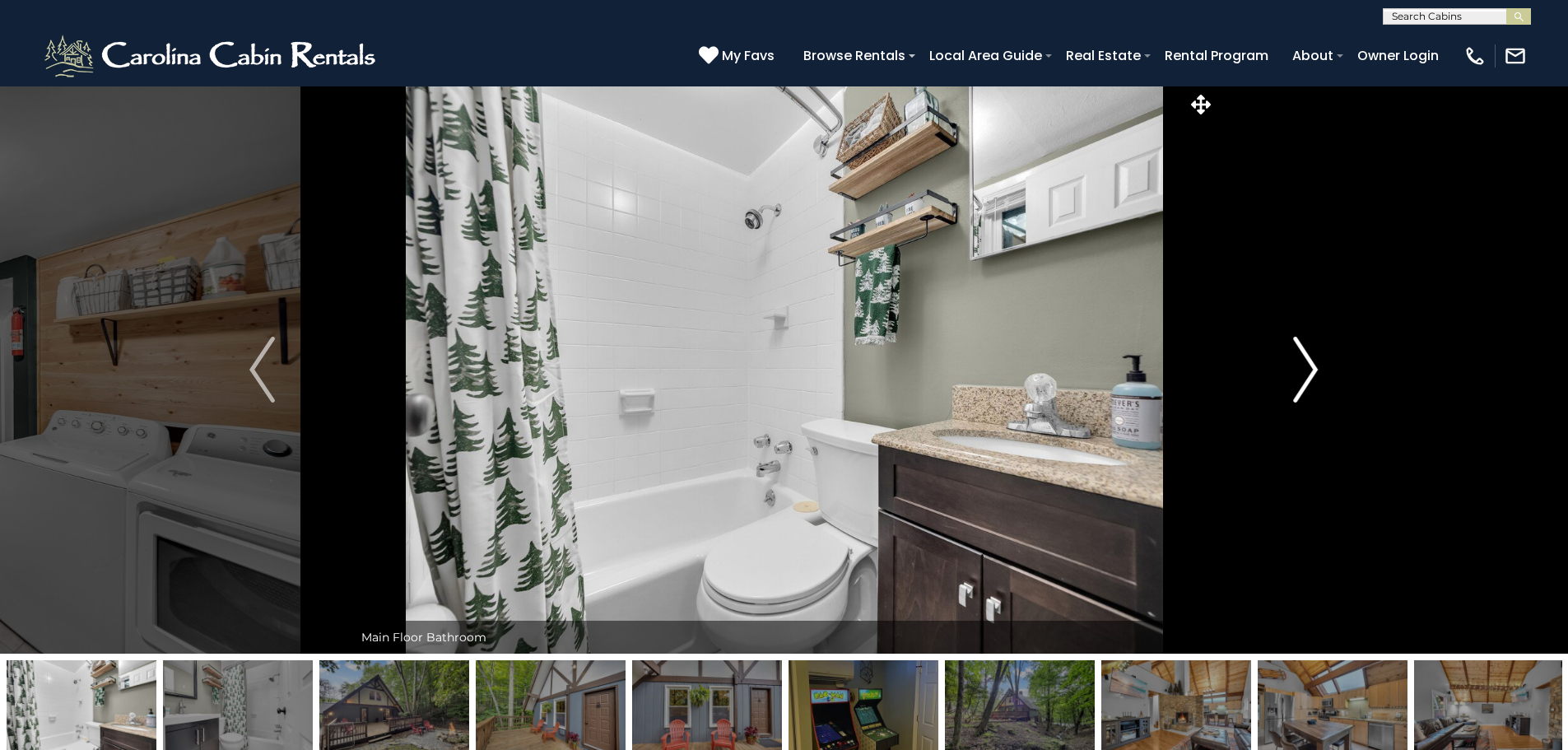
click at [1303, 367] on img "Next" at bounding box center [1306, 370] width 25 height 66
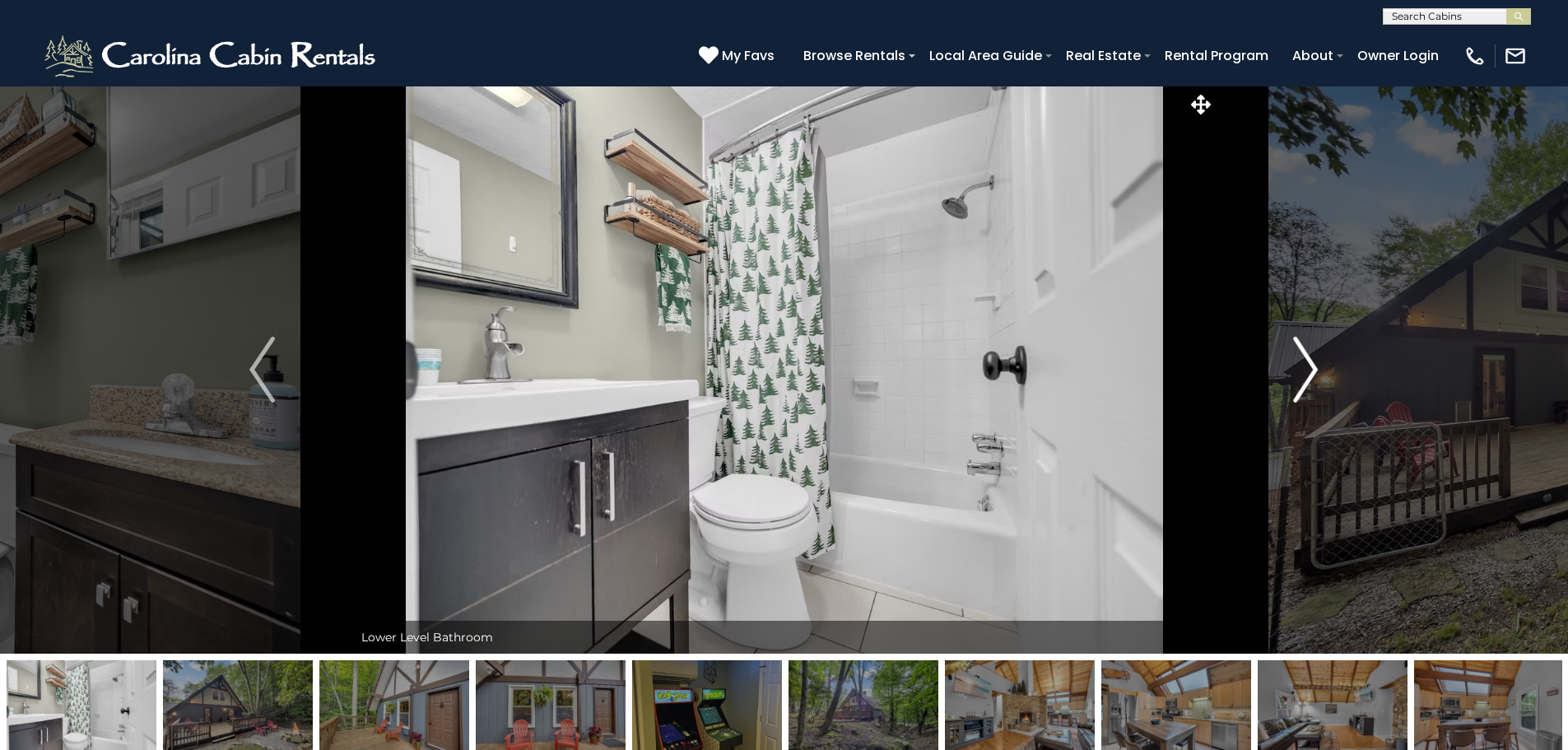
click at [1303, 367] on img "Next" at bounding box center [1306, 370] width 25 height 66
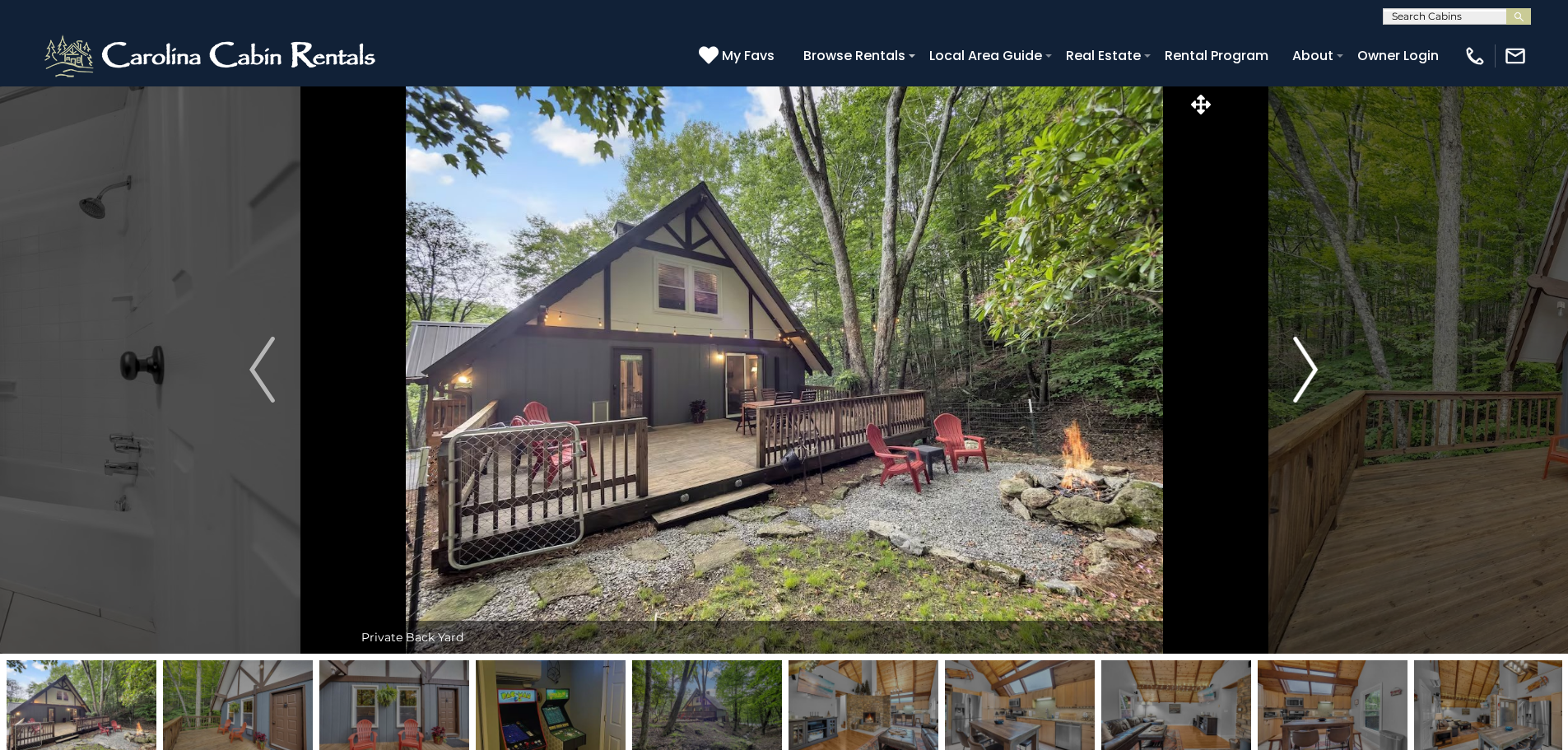
click at [1303, 367] on img "Next" at bounding box center [1306, 370] width 25 height 66
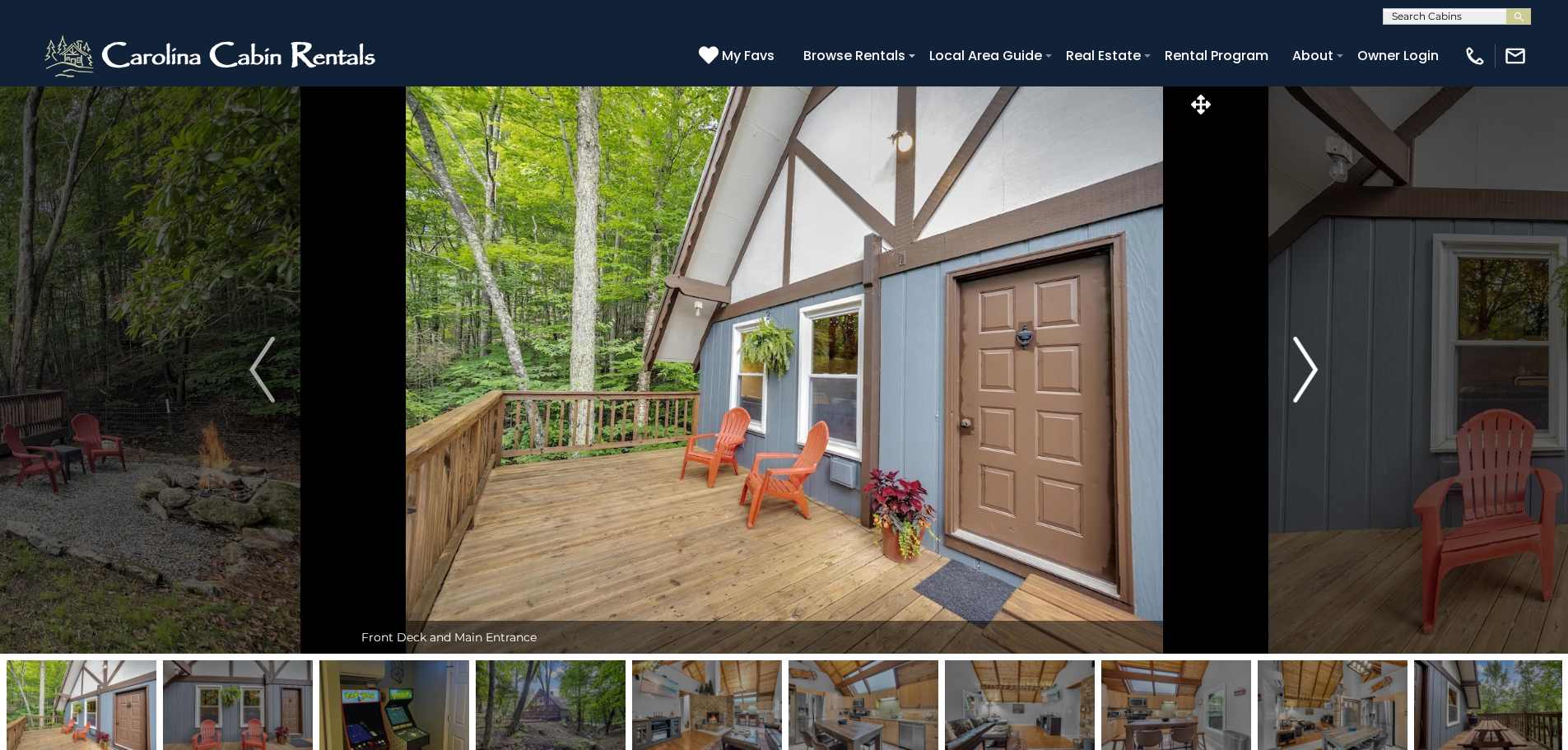
click at [1303, 367] on img "Next" at bounding box center [1306, 370] width 25 height 66
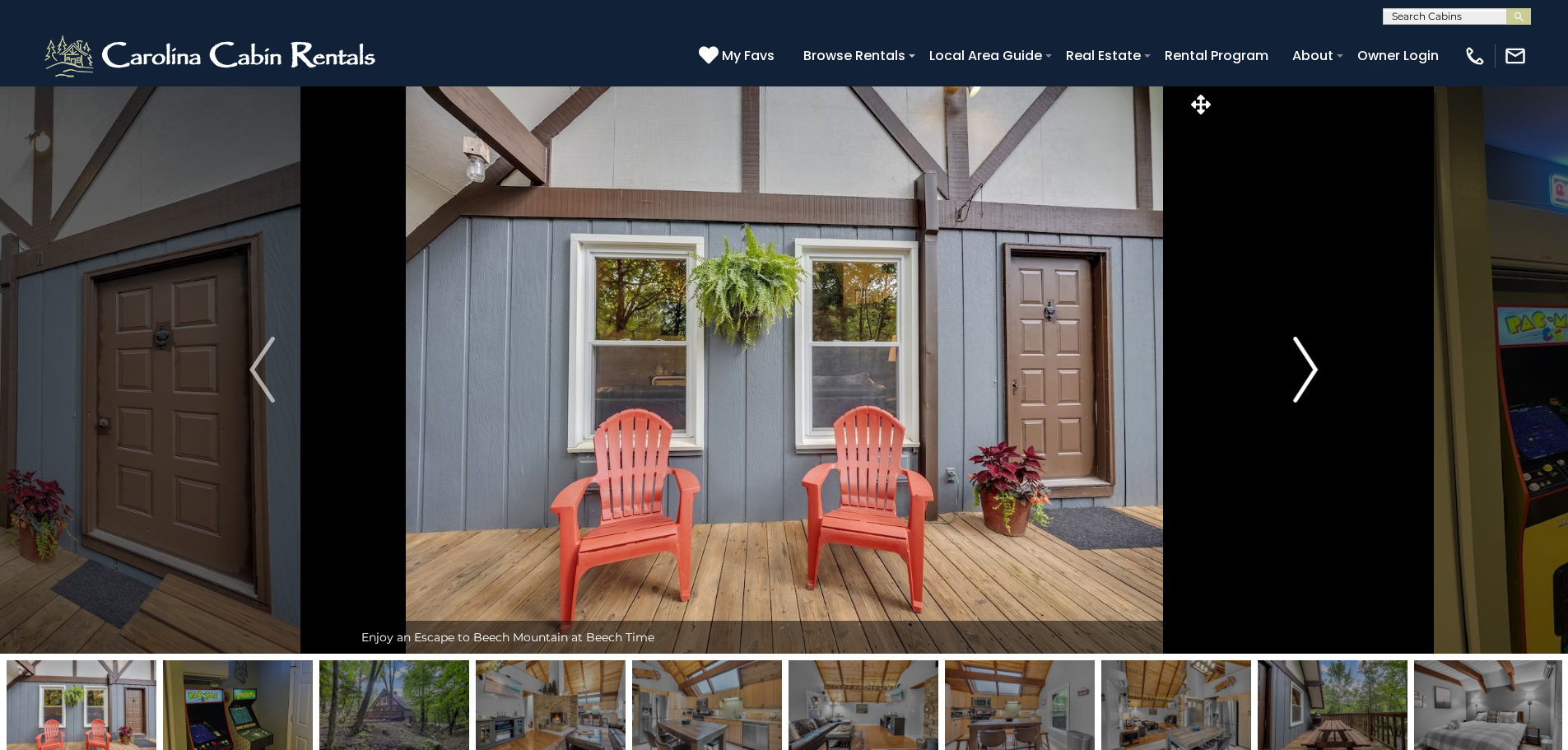
click at [1303, 367] on img "Next" at bounding box center [1306, 370] width 25 height 66
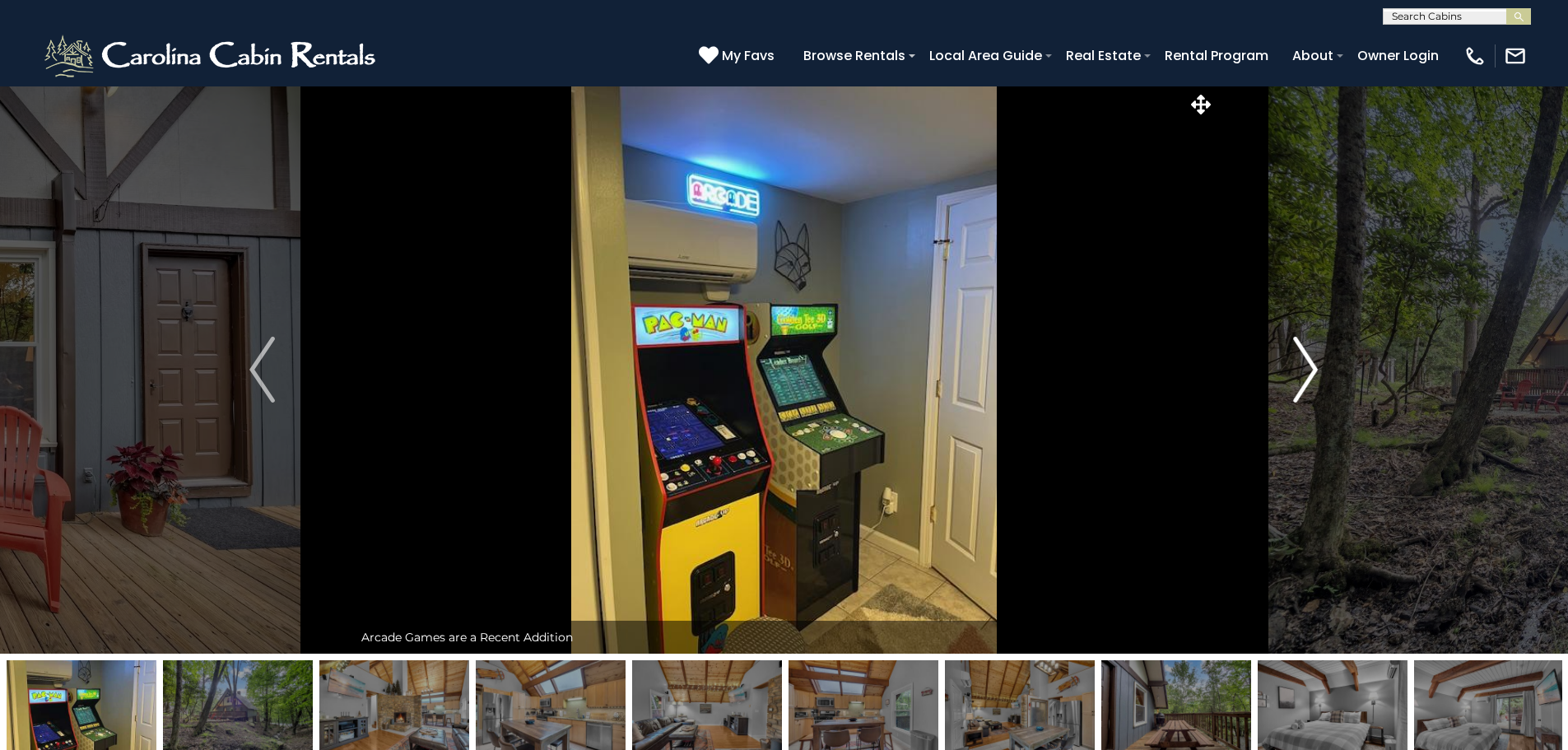
click at [1303, 367] on img "Next" at bounding box center [1306, 370] width 25 height 66
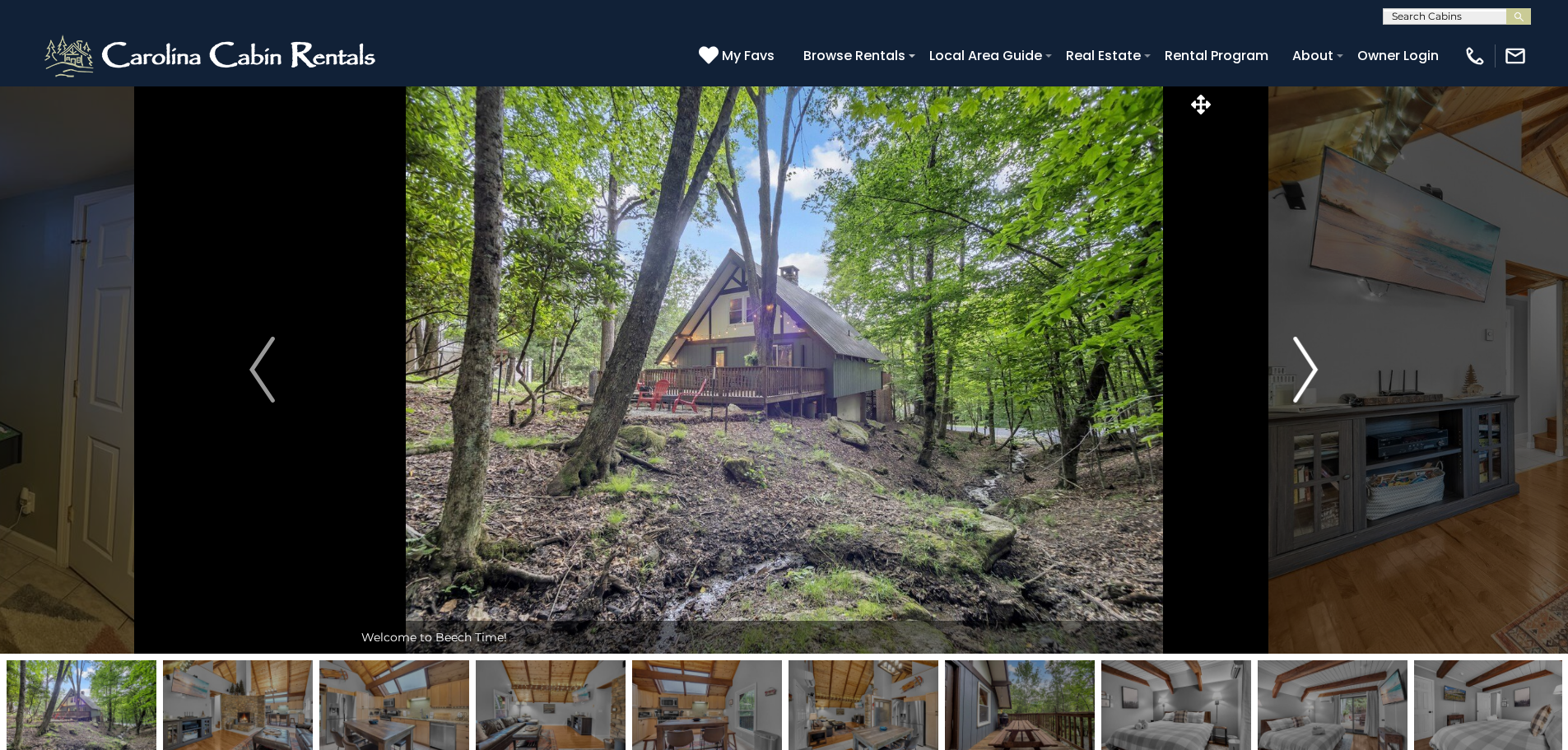
click at [1303, 367] on img "Next" at bounding box center [1306, 370] width 25 height 66
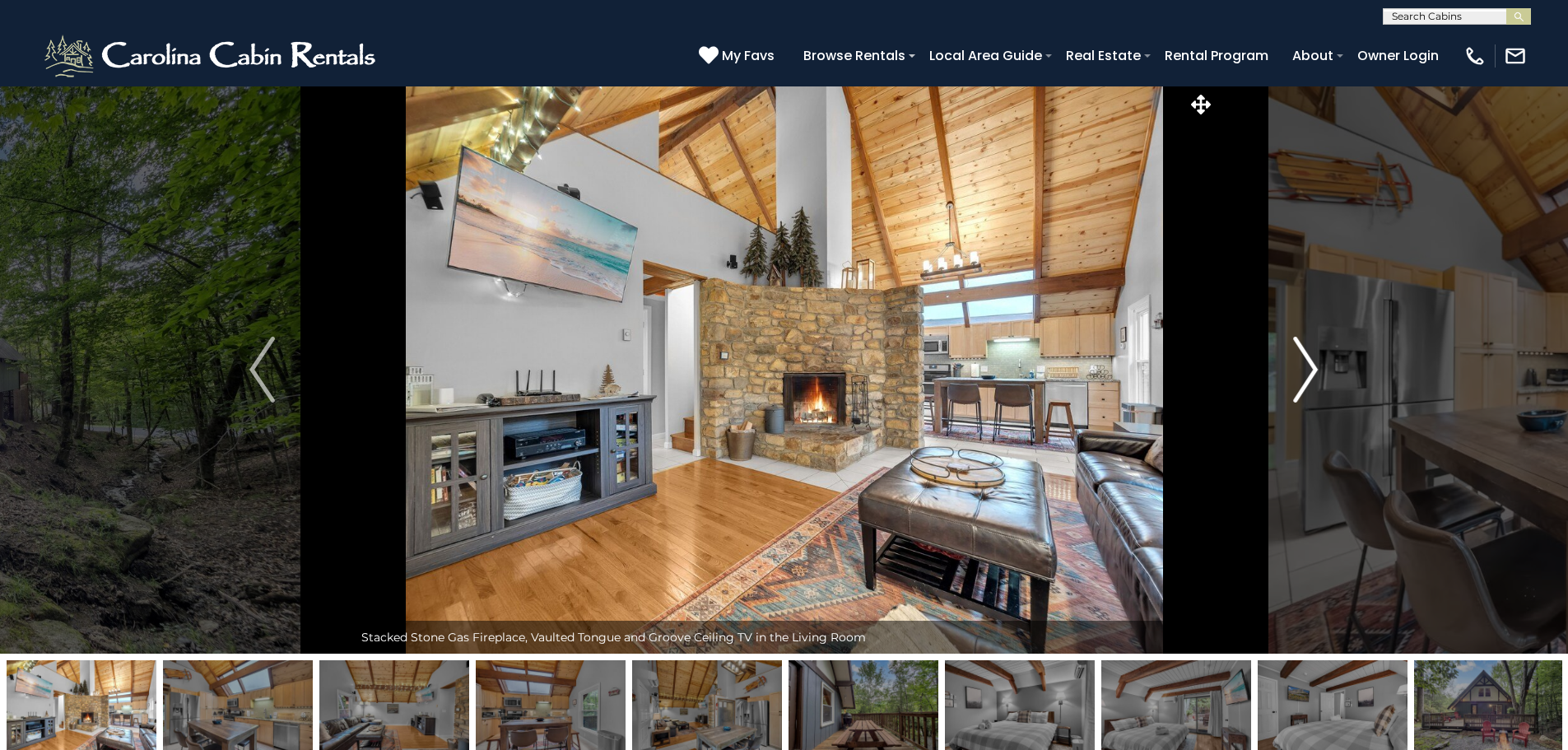
click at [1301, 373] on img "Next" at bounding box center [1306, 370] width 25 height 66
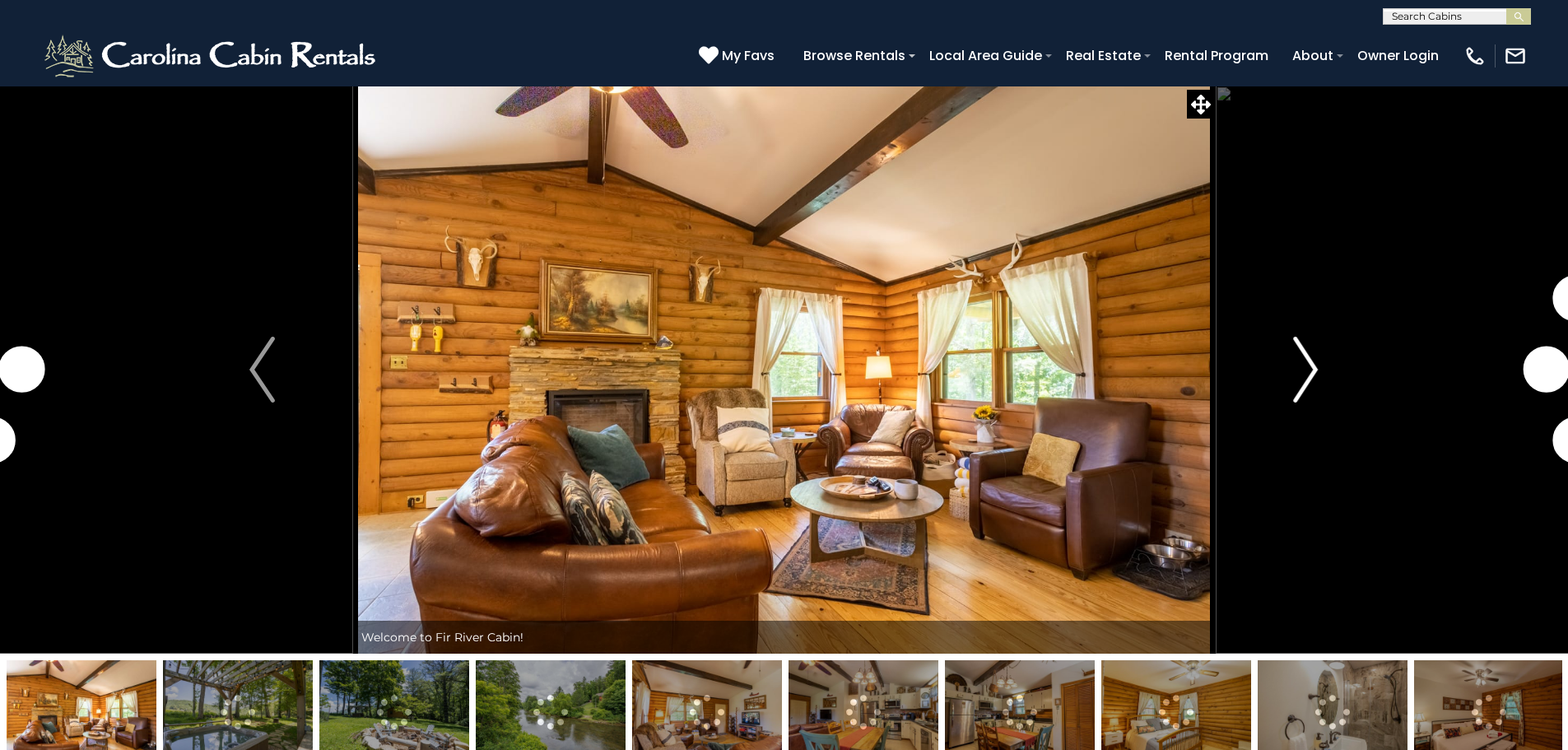
click at [1303, 362] on img "Next" at bounding box center [1306, 370] width 25 height 66
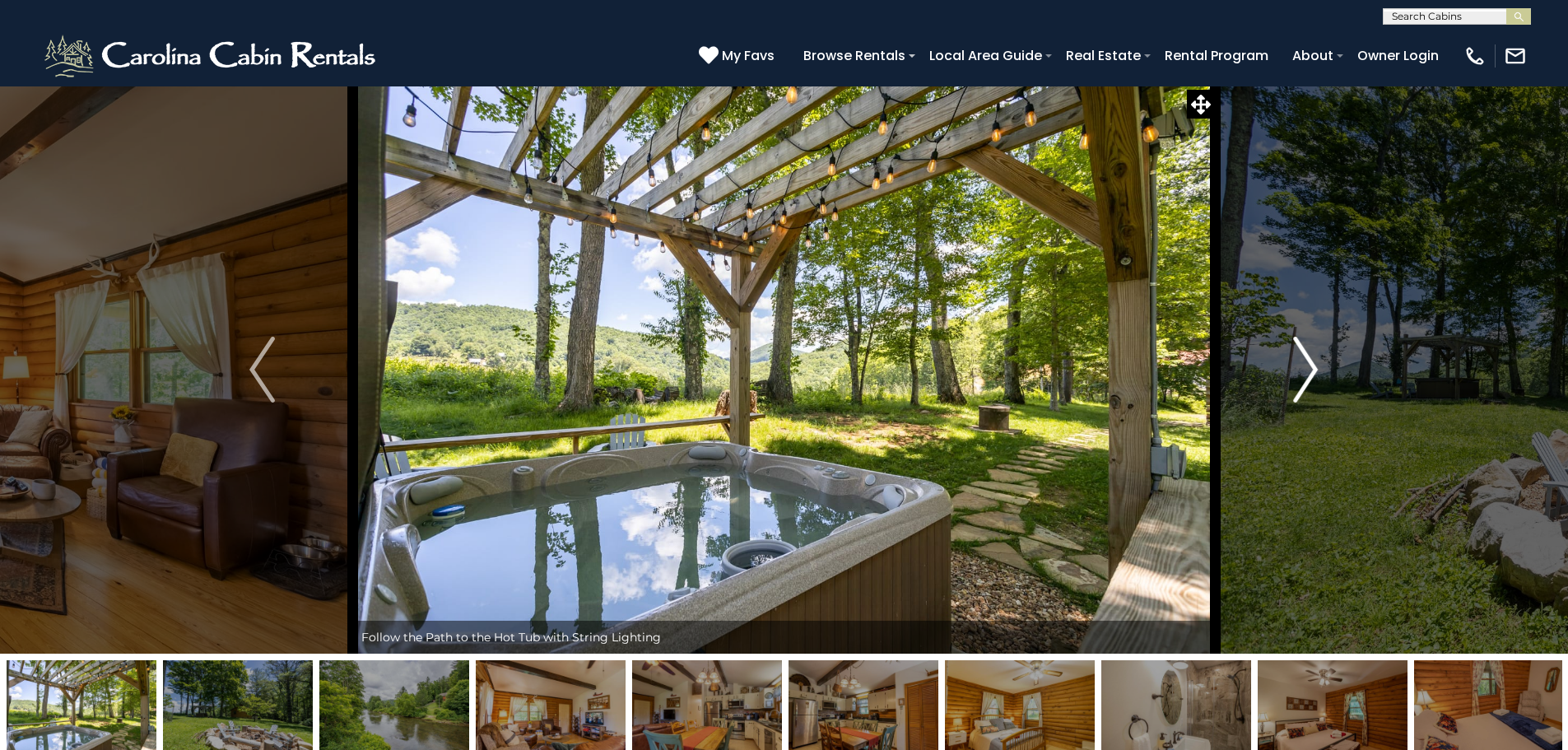
click at [1303, 362] on img "Next" at bounding box center [1306, 370] width 25 height 66
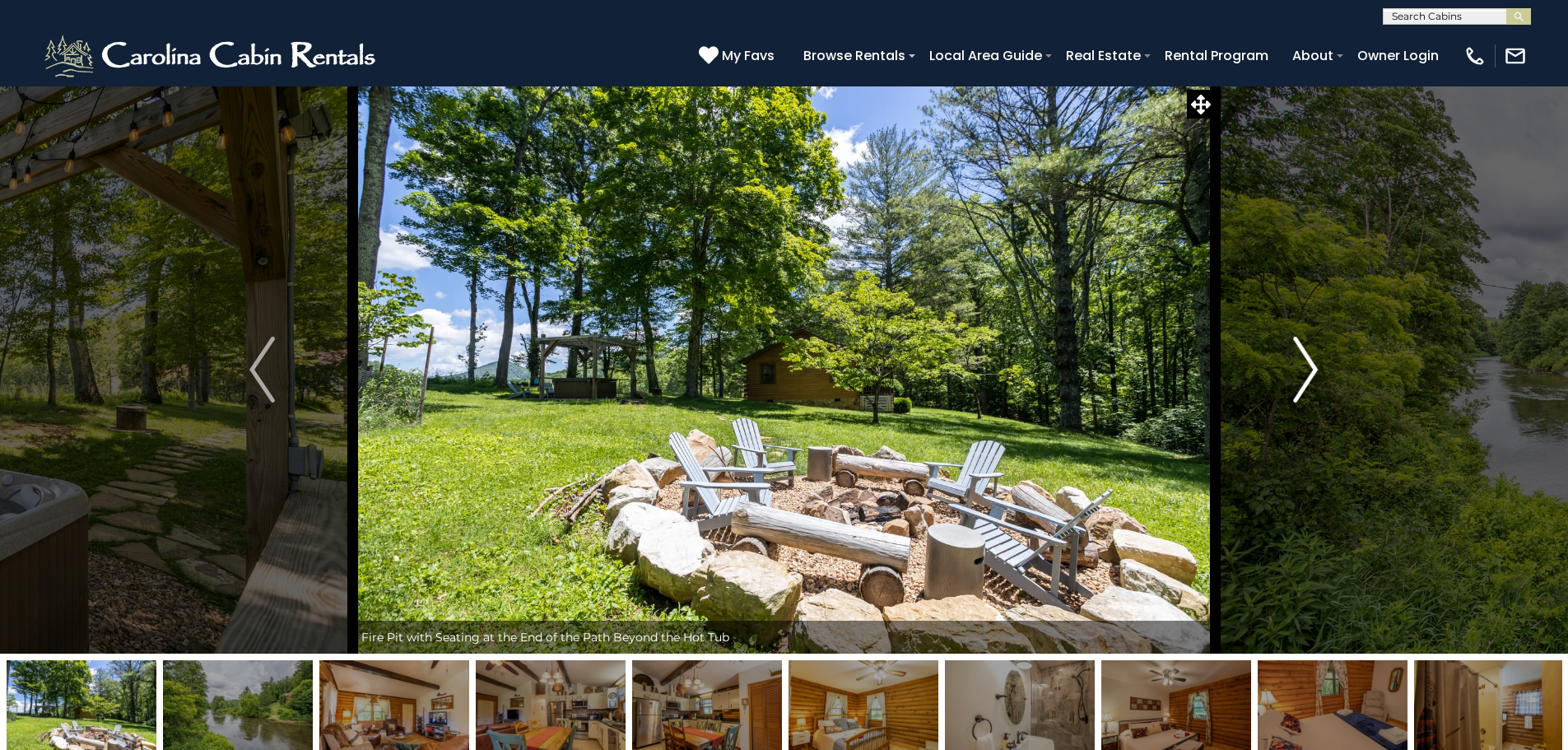
click at [1303, 362] on img "Next" at bounding box center [1306, 370] width 25 height 66
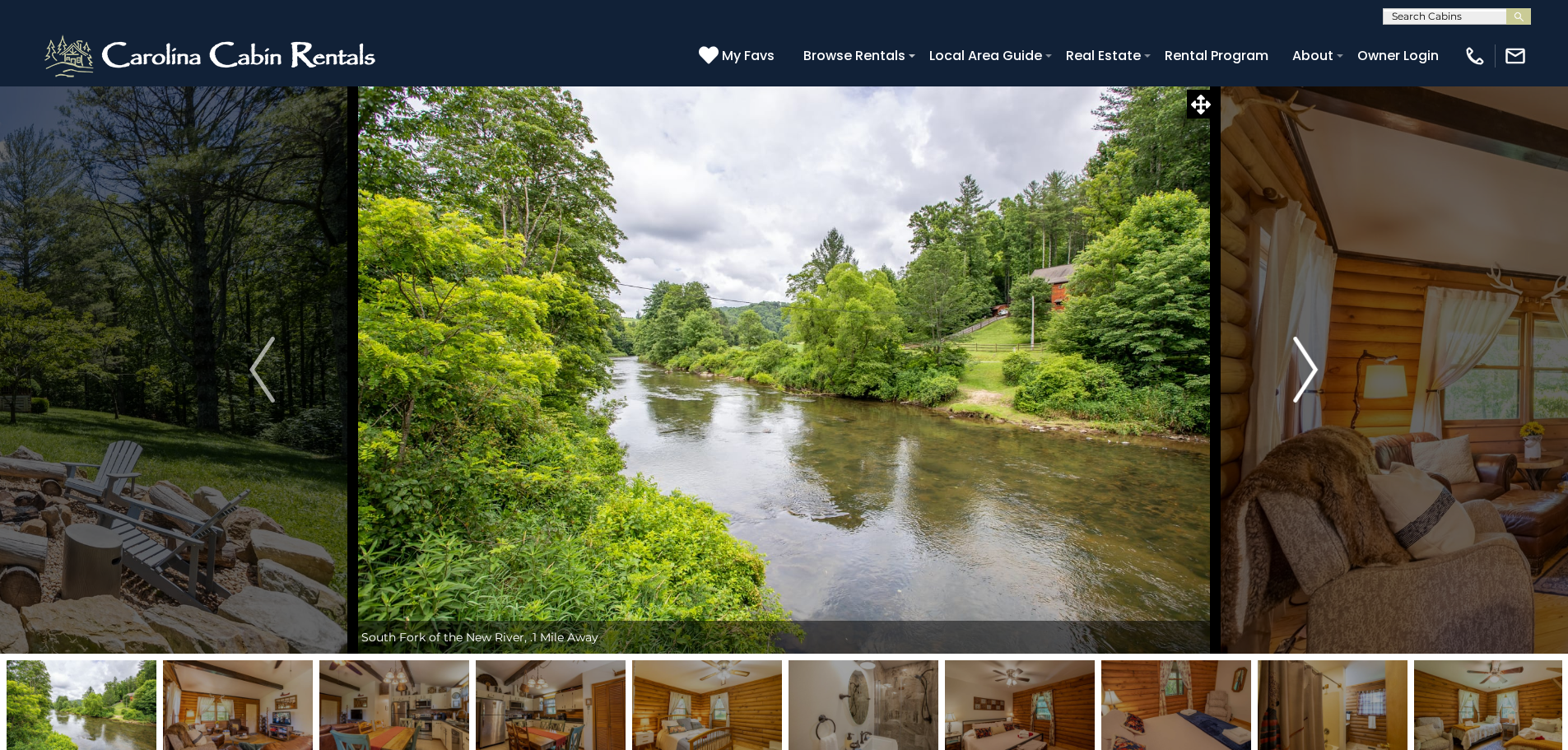
click at [1303, 362] on img "Next" at bounding box center [1306, 370] width 25 height 66
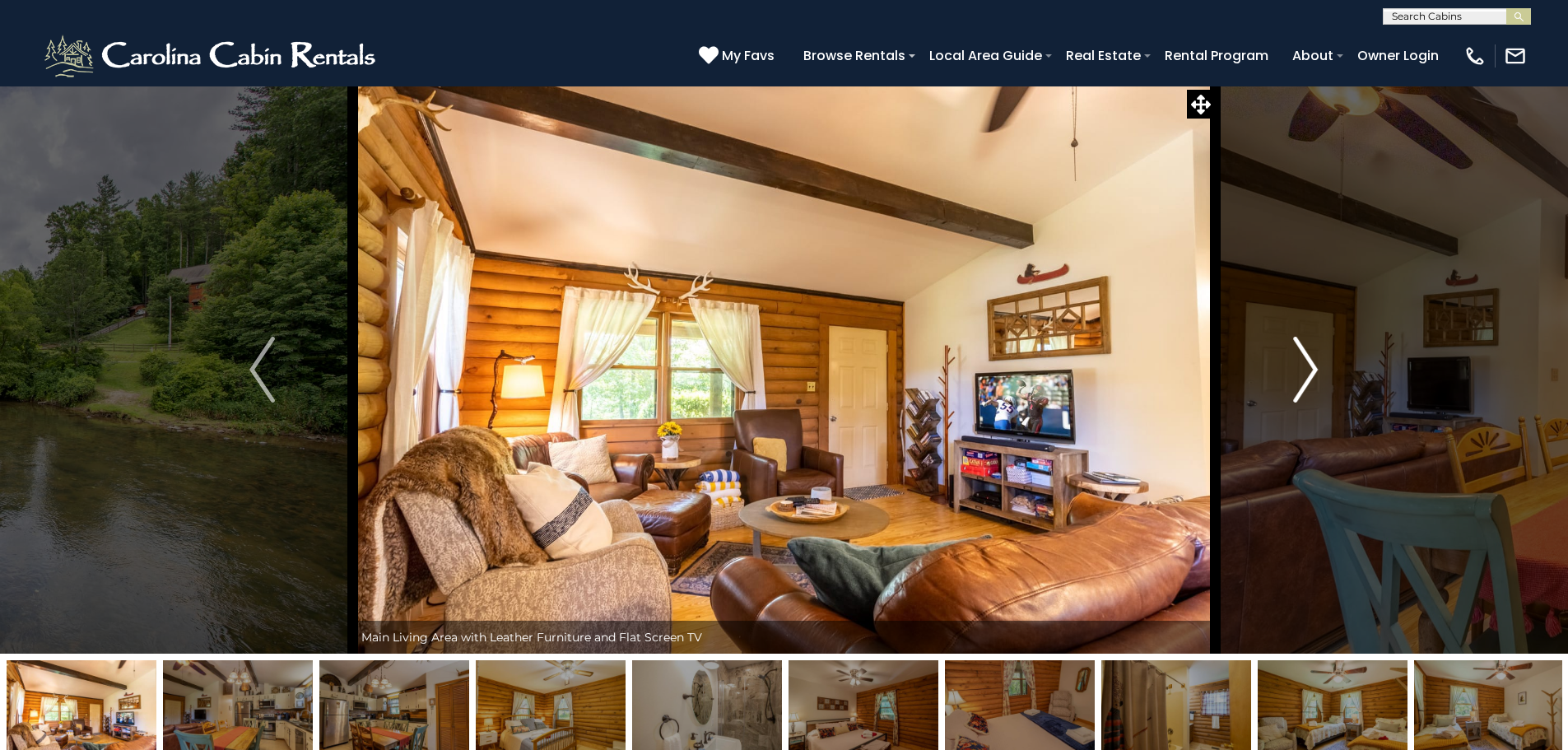
click at [1303, 362] on img "Next" at bounding box center [1306, 370] width 25 height 66
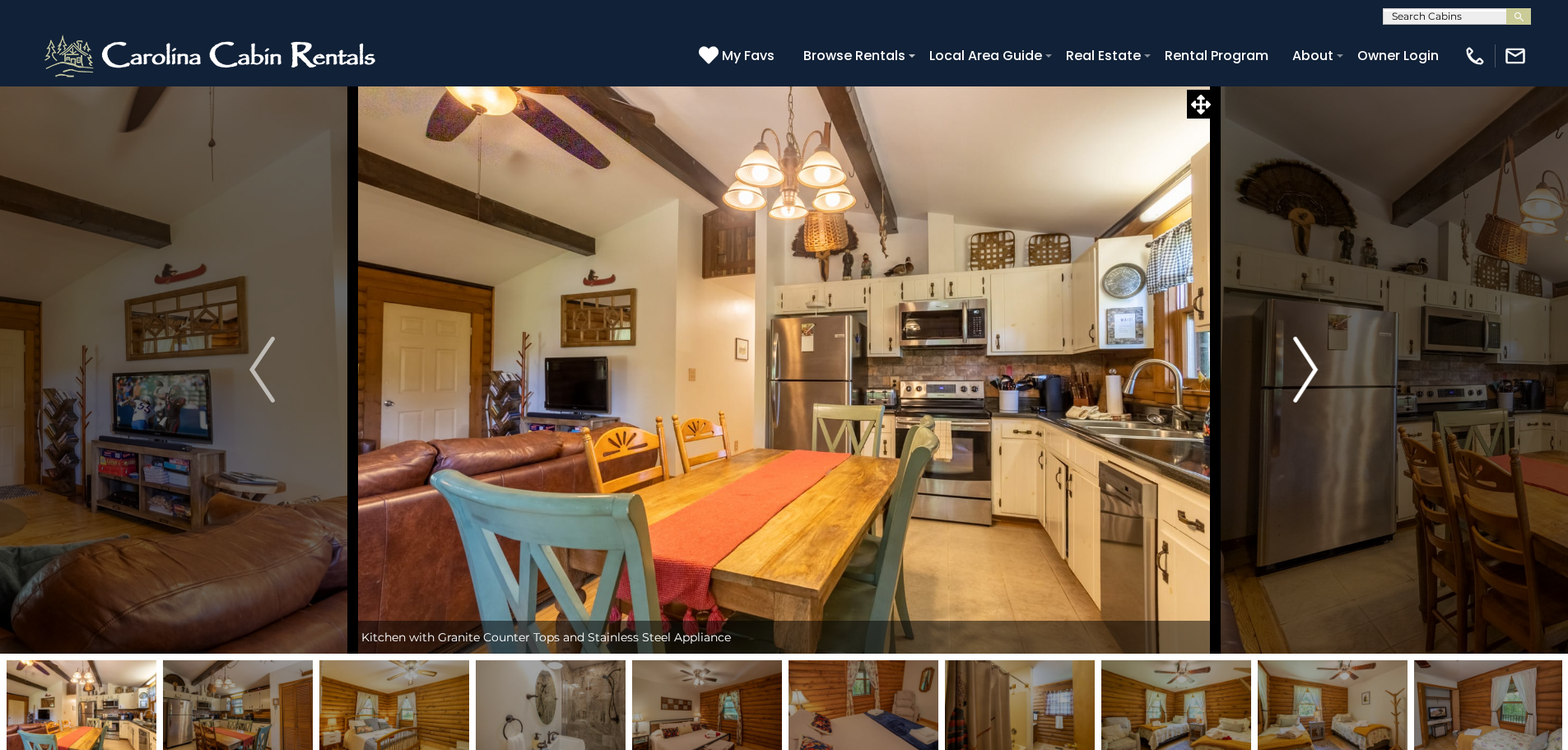
click at [1303, 362] on img "Next" at bounding box center [1306, 370] width 25 height 66
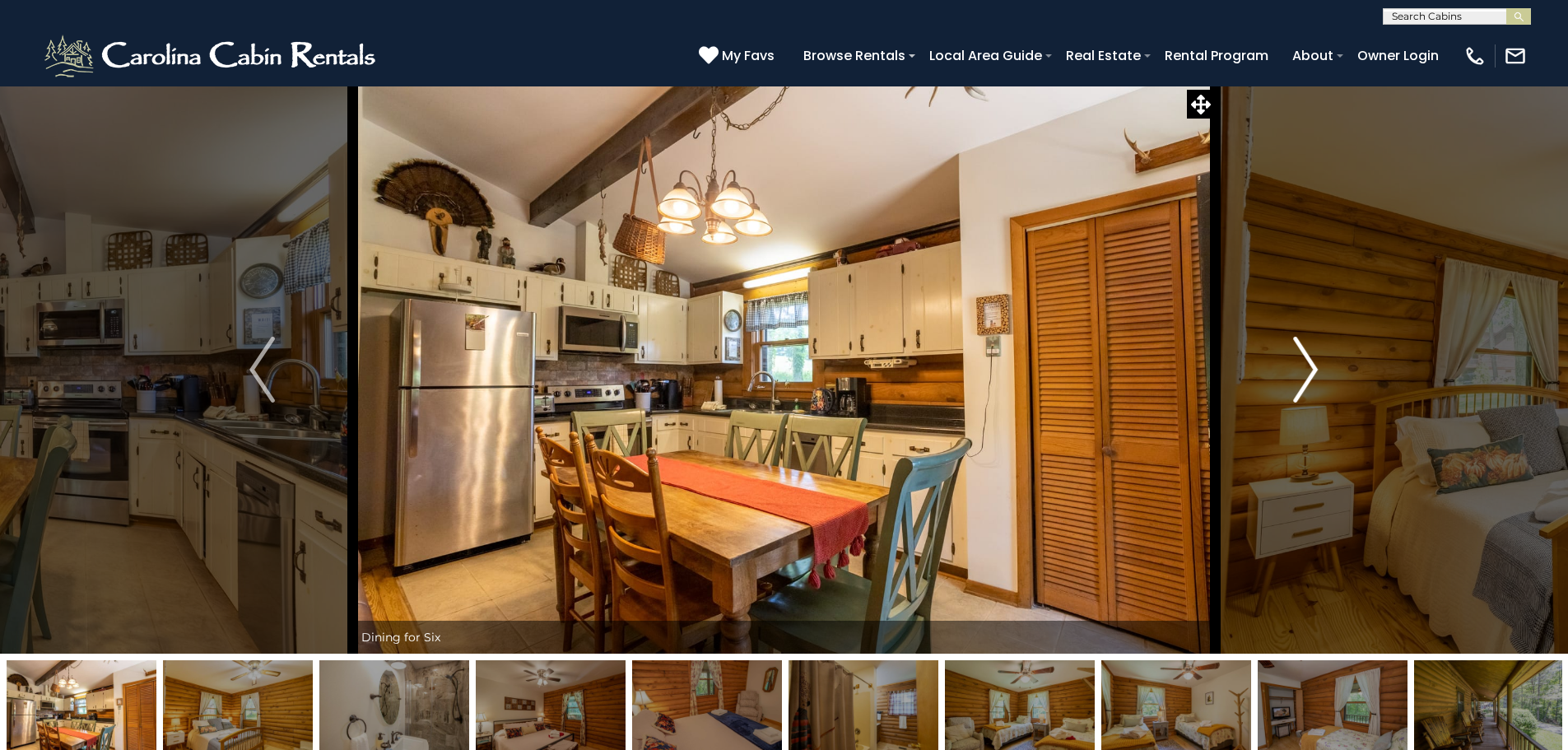
click at [1303, 362] on img "Next" at bounding box center [1306, 370] width 25 height 66
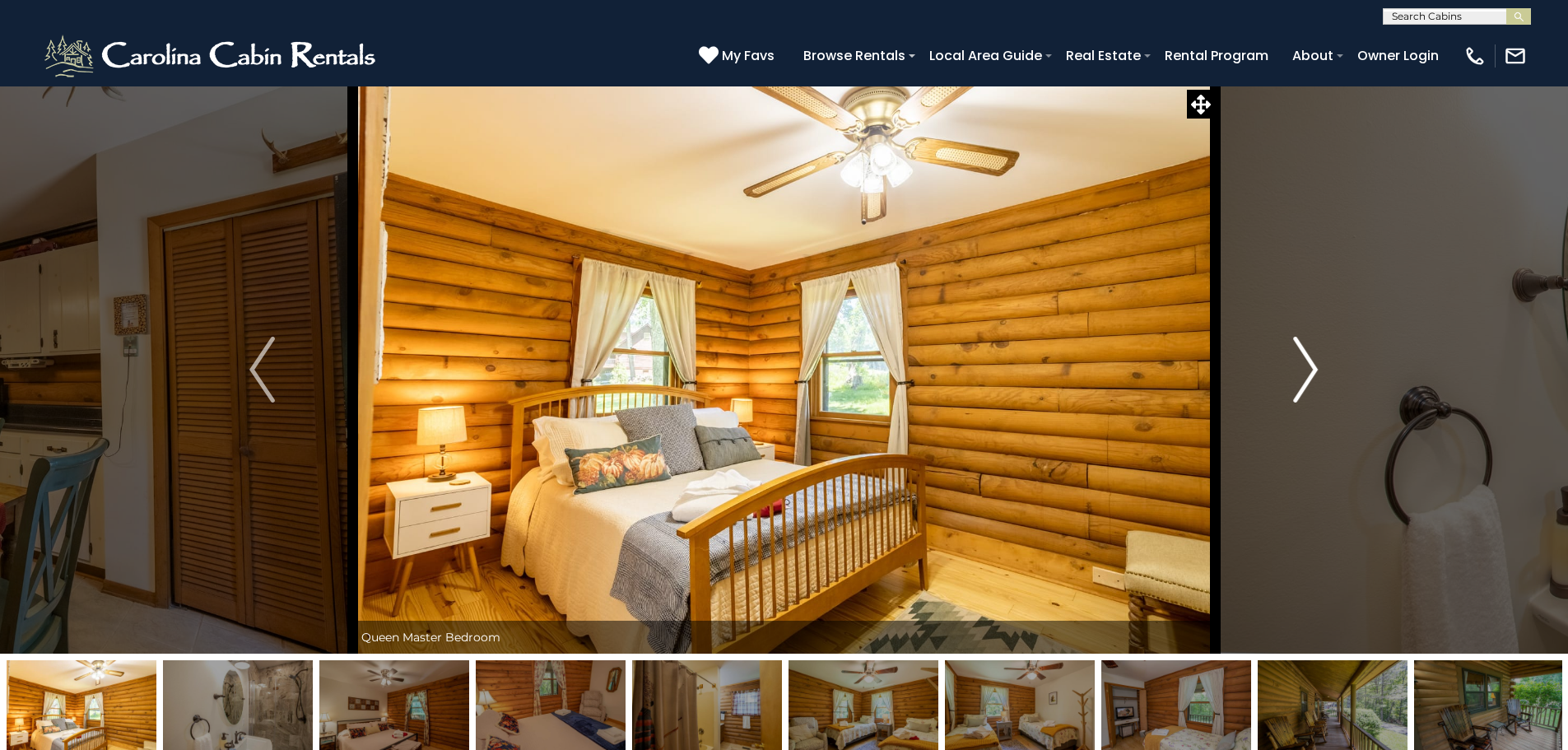
click at [1303, 362] on img "Next" at bounding box center [1306, 370] width 25 height 66
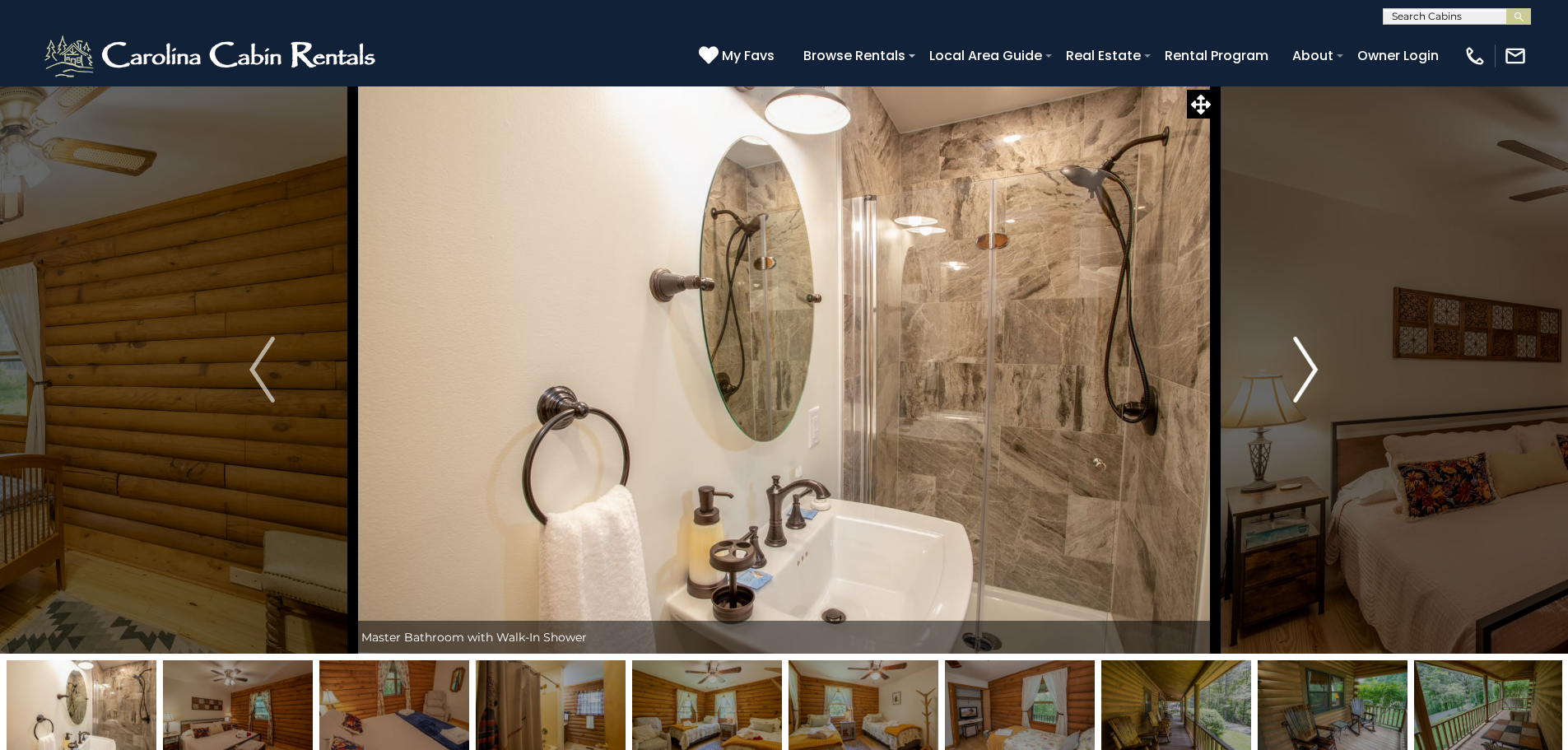
click at [1303, 362] on img "Next" at bounding box center [1306, 370] width 25 height 66
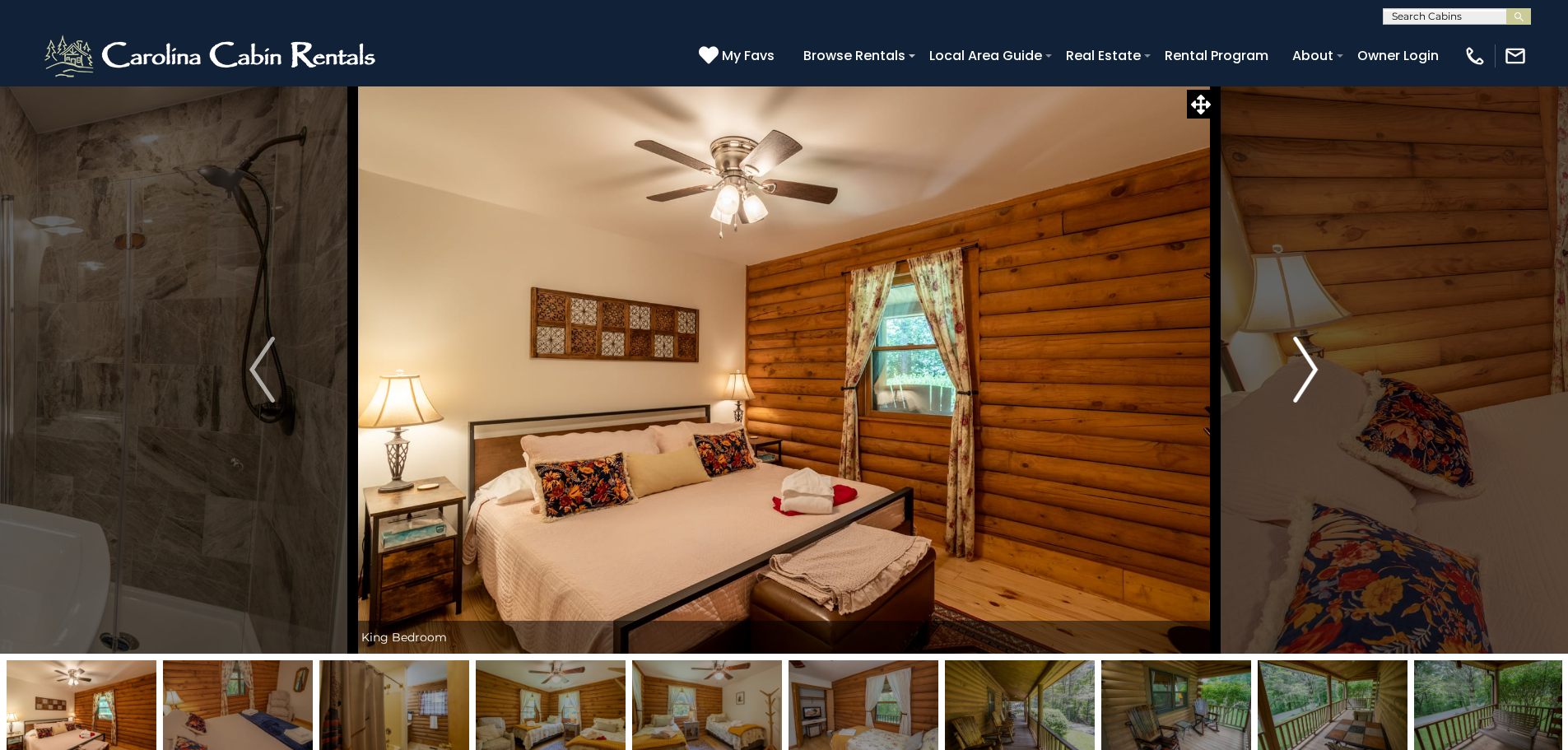
click at [1303, 362] on img "Next" at bounding box center [1306, 370] width 25 height 66
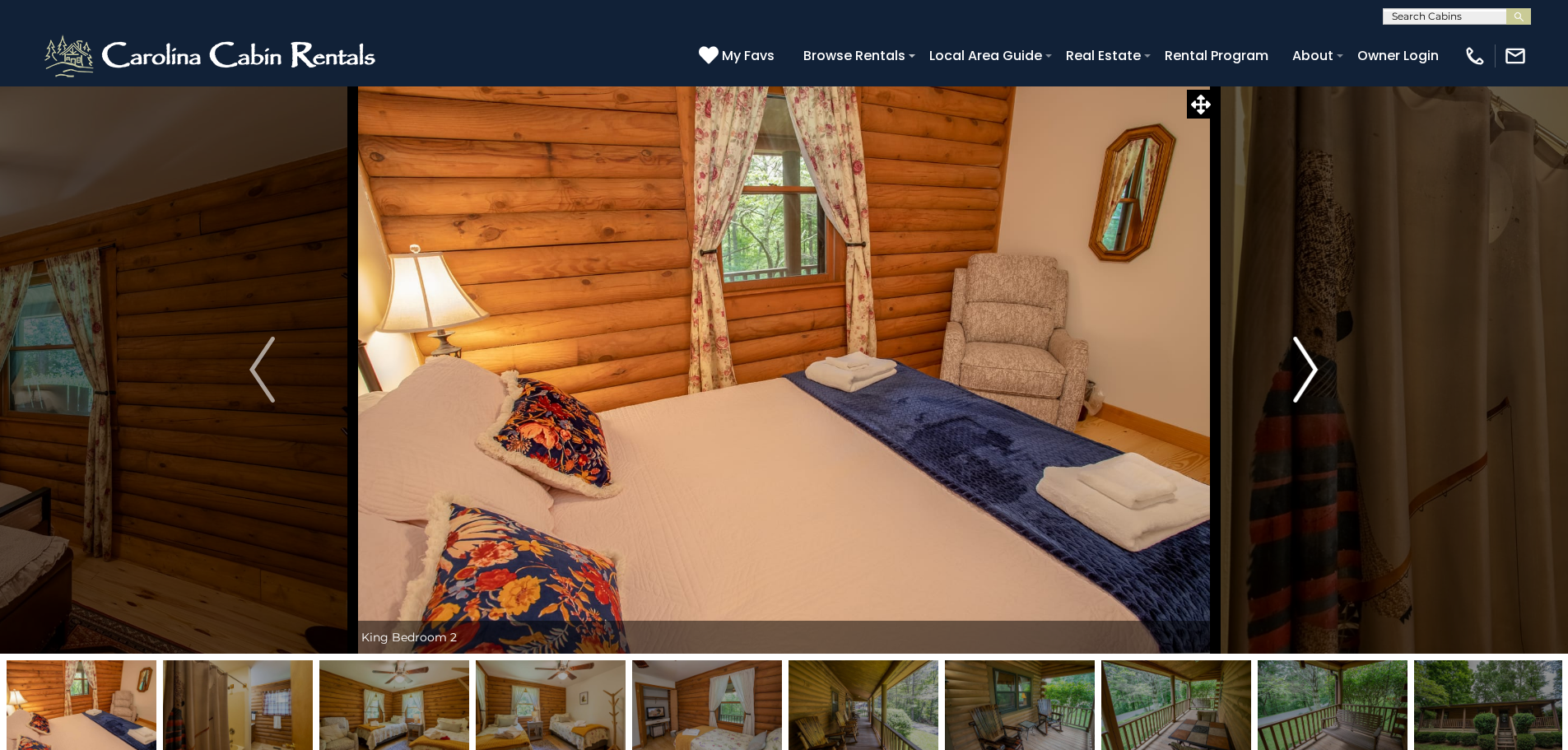
click at [1303, 362] on img "Next" at bounding box center [1306, 370] width 25 height 66
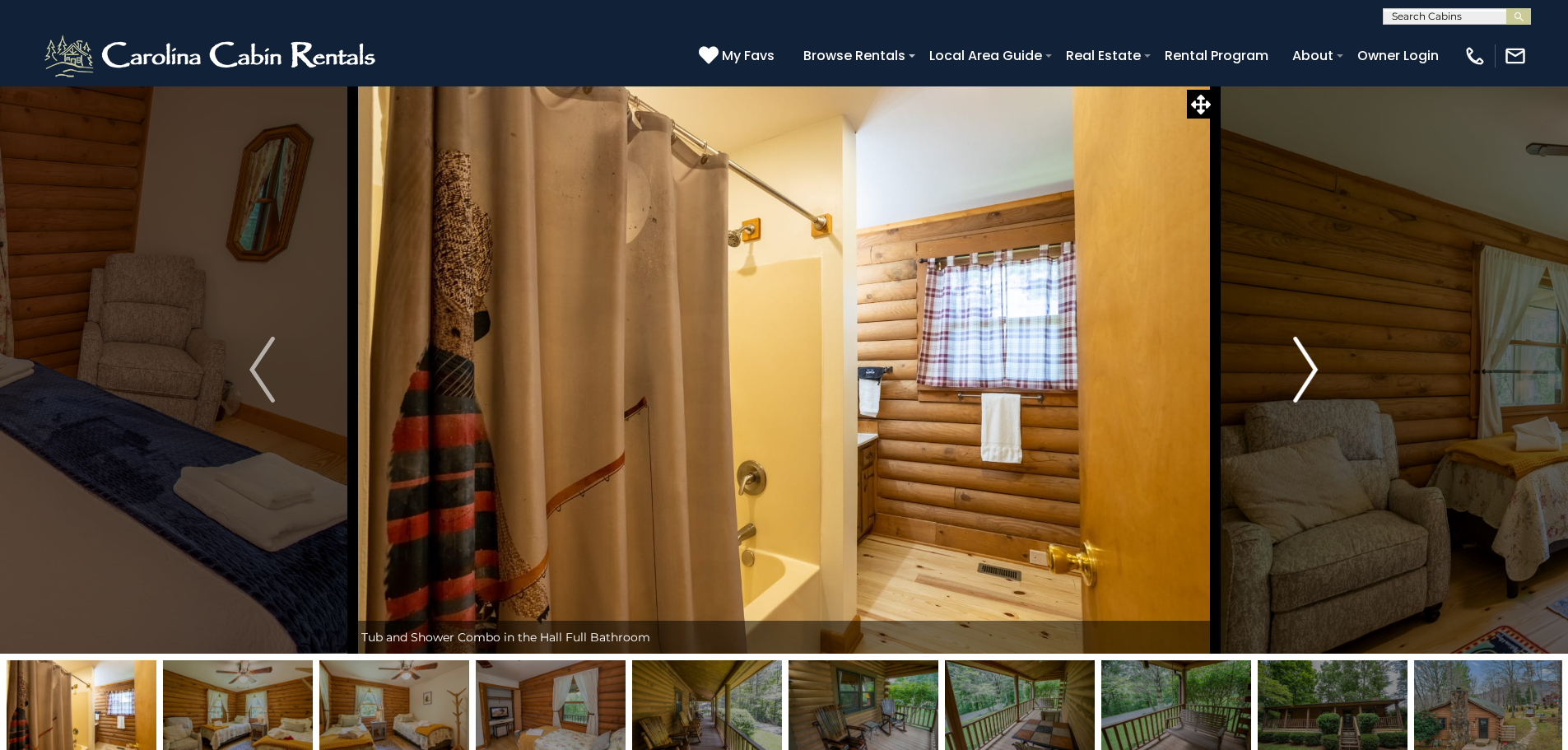
click at [1303, 362] on img "Next" at bounding box center [1306, 370] width 25 height 66
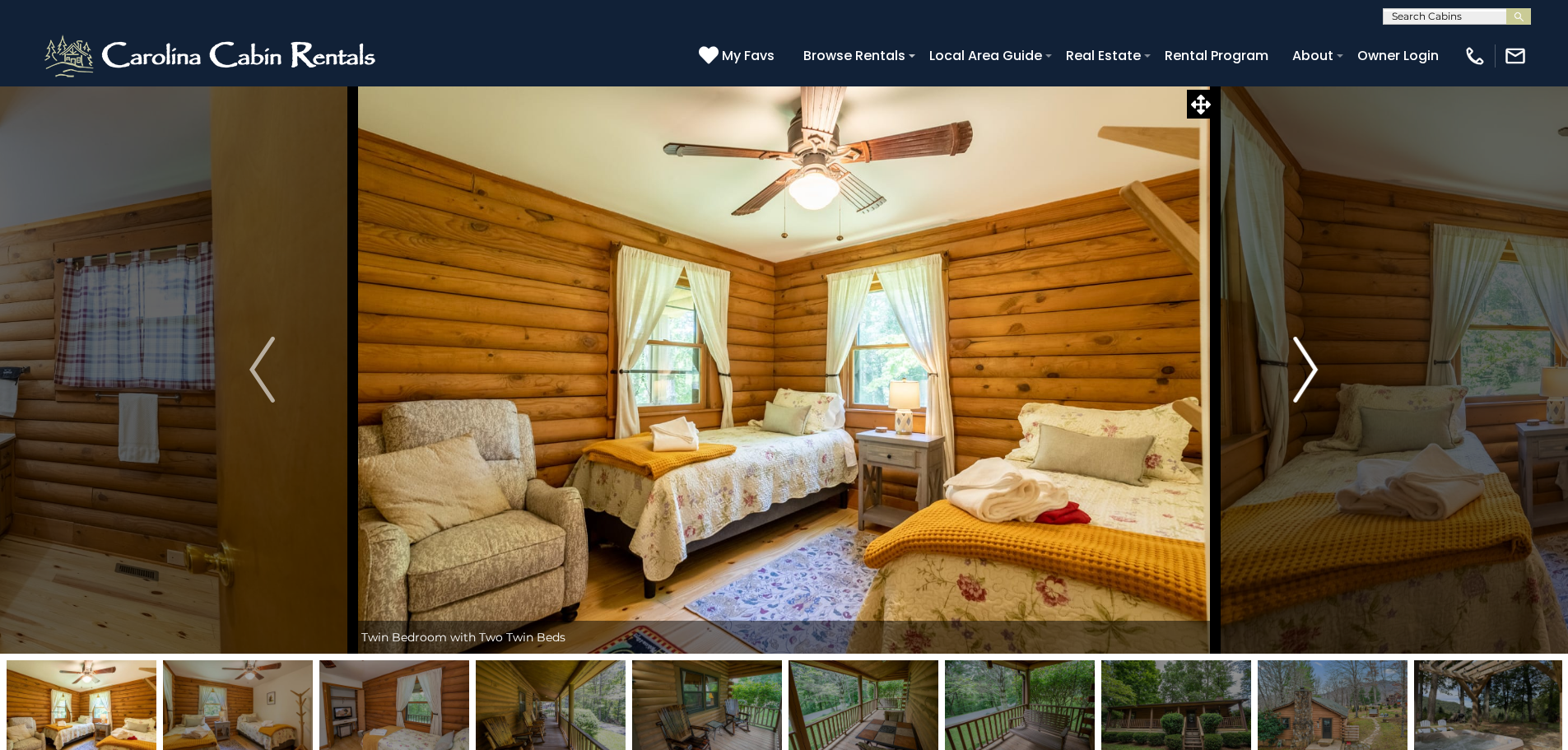
click at [1303, 362] on img "Next" at bounding box center [1306, 370] width 25 height 66
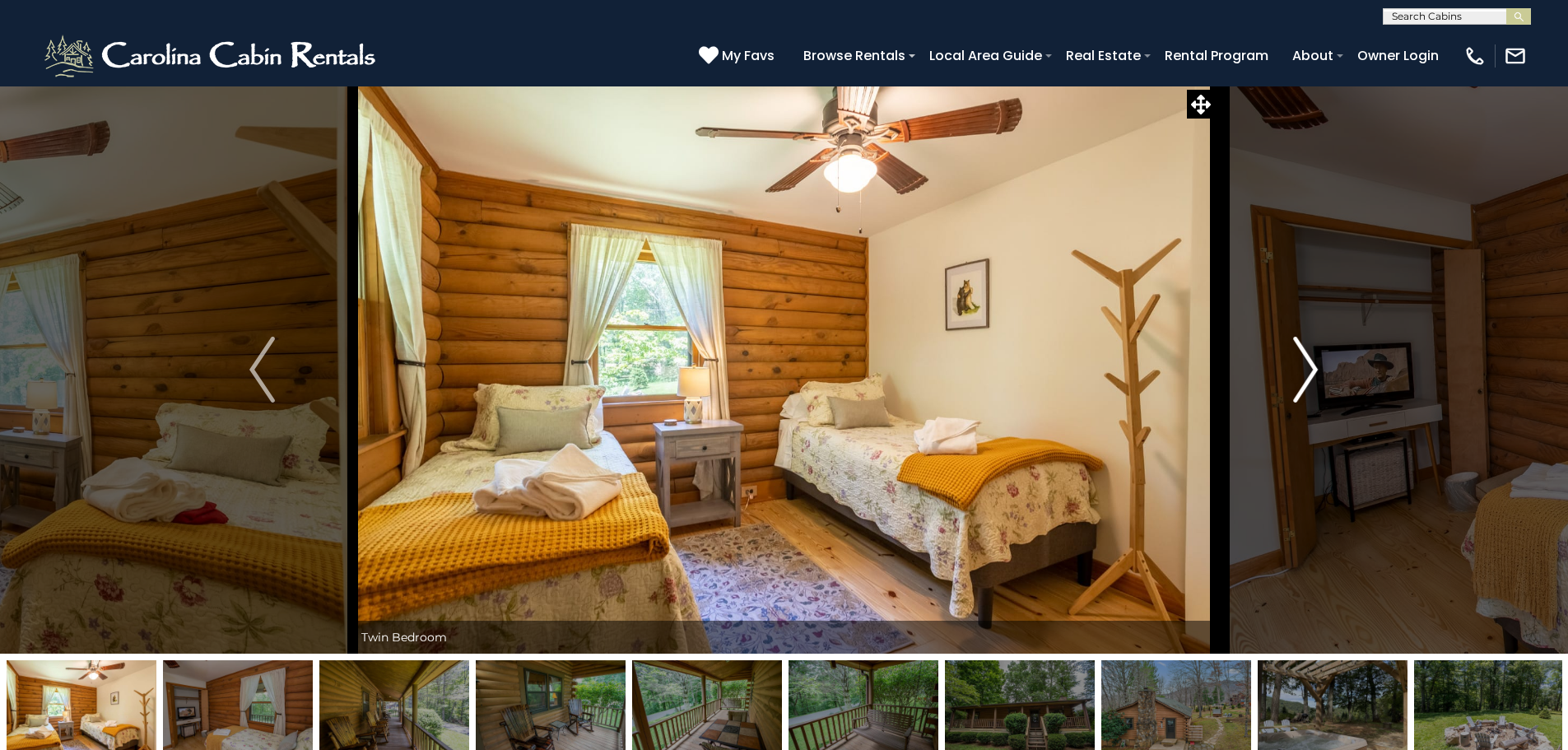
click at [1303, 362] on img "Next" at bounding box center [1306, 370] width 25 height 66
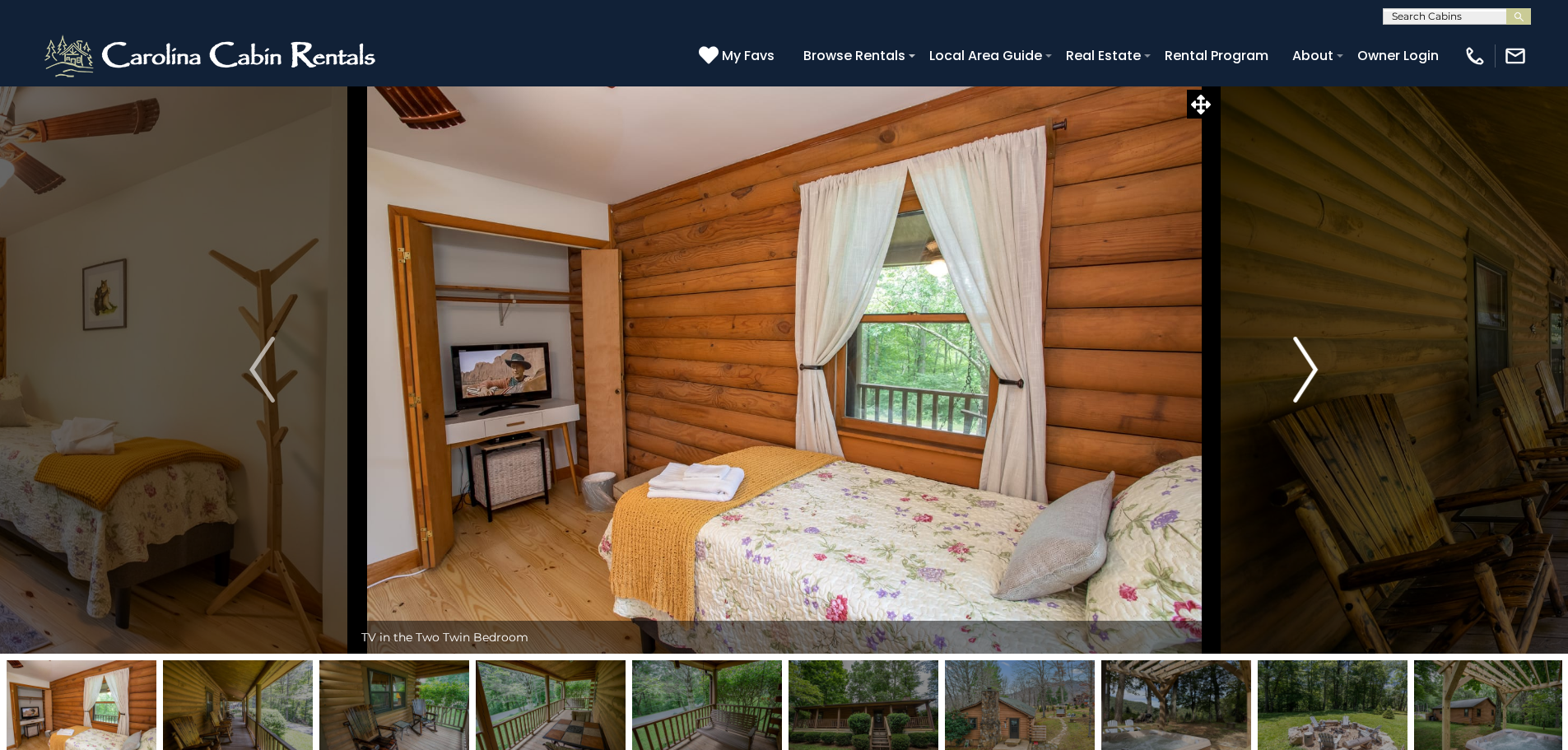
click at [1303, 362] on img "Next" at bounding box center [1306, 370] width 25 height 66
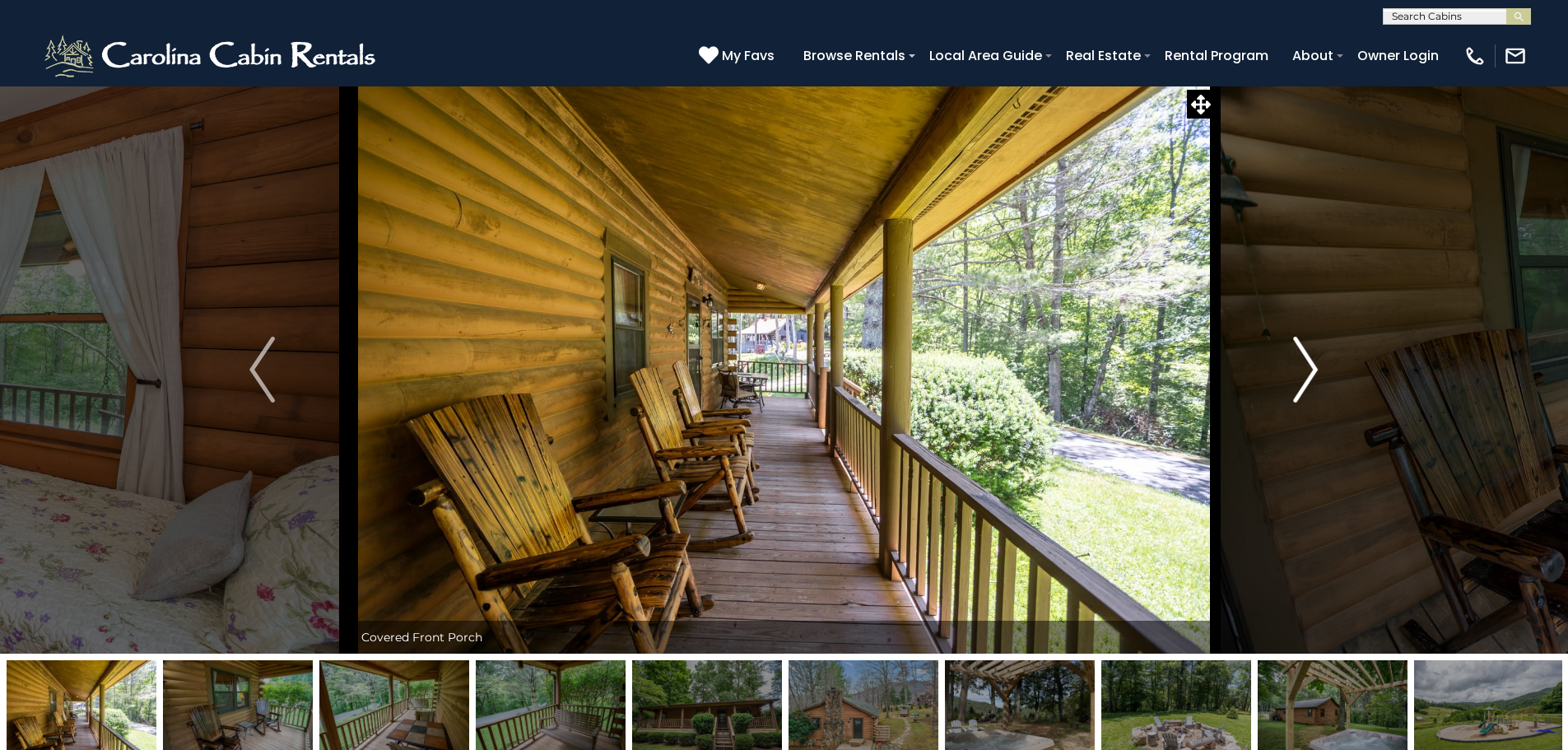
click at [1303, 362] on img "Next" at bounding box center [1306, 370] width 25 height 66
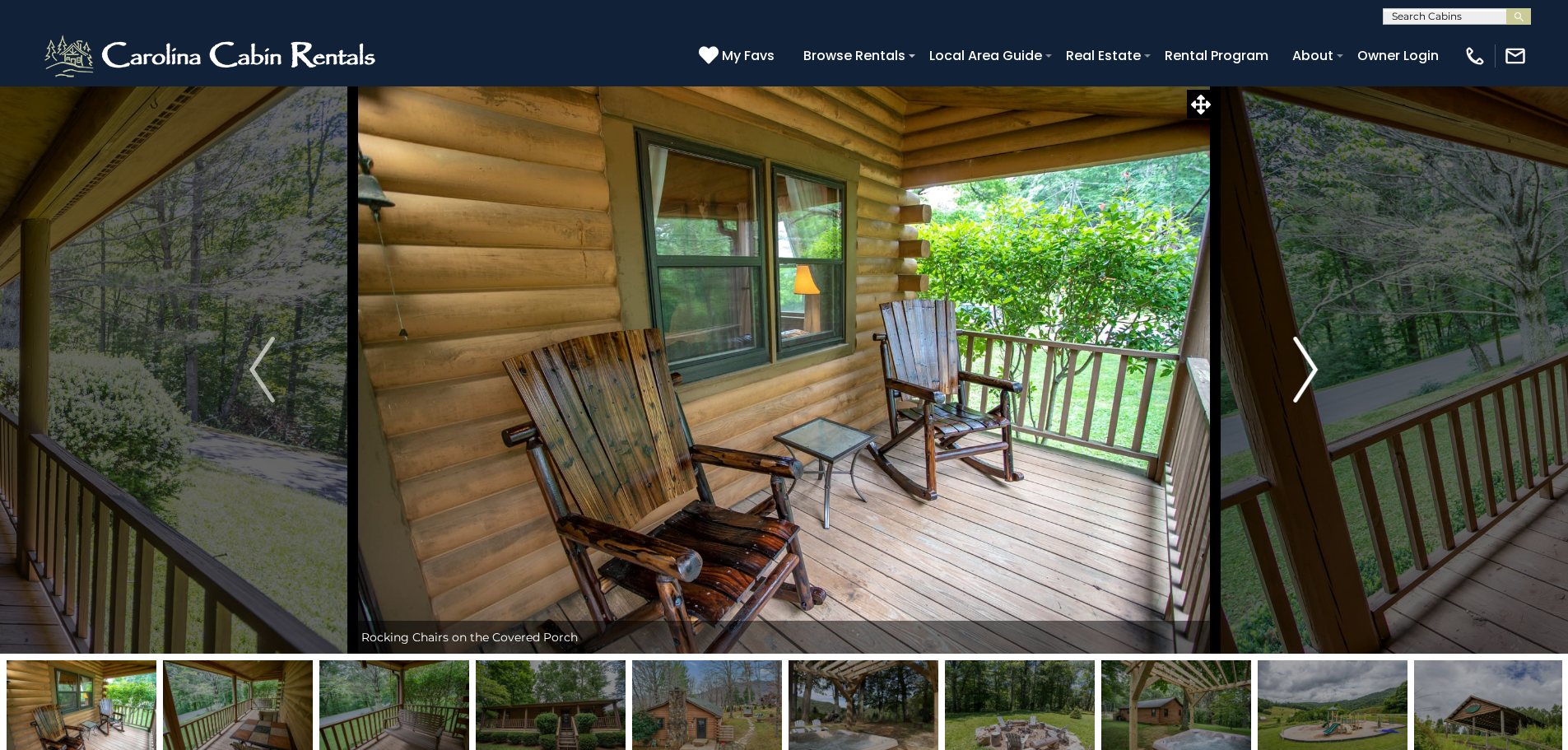
click at [1303, 362] on img "Next" at bounding box center [1306, 370] width 25 height 66
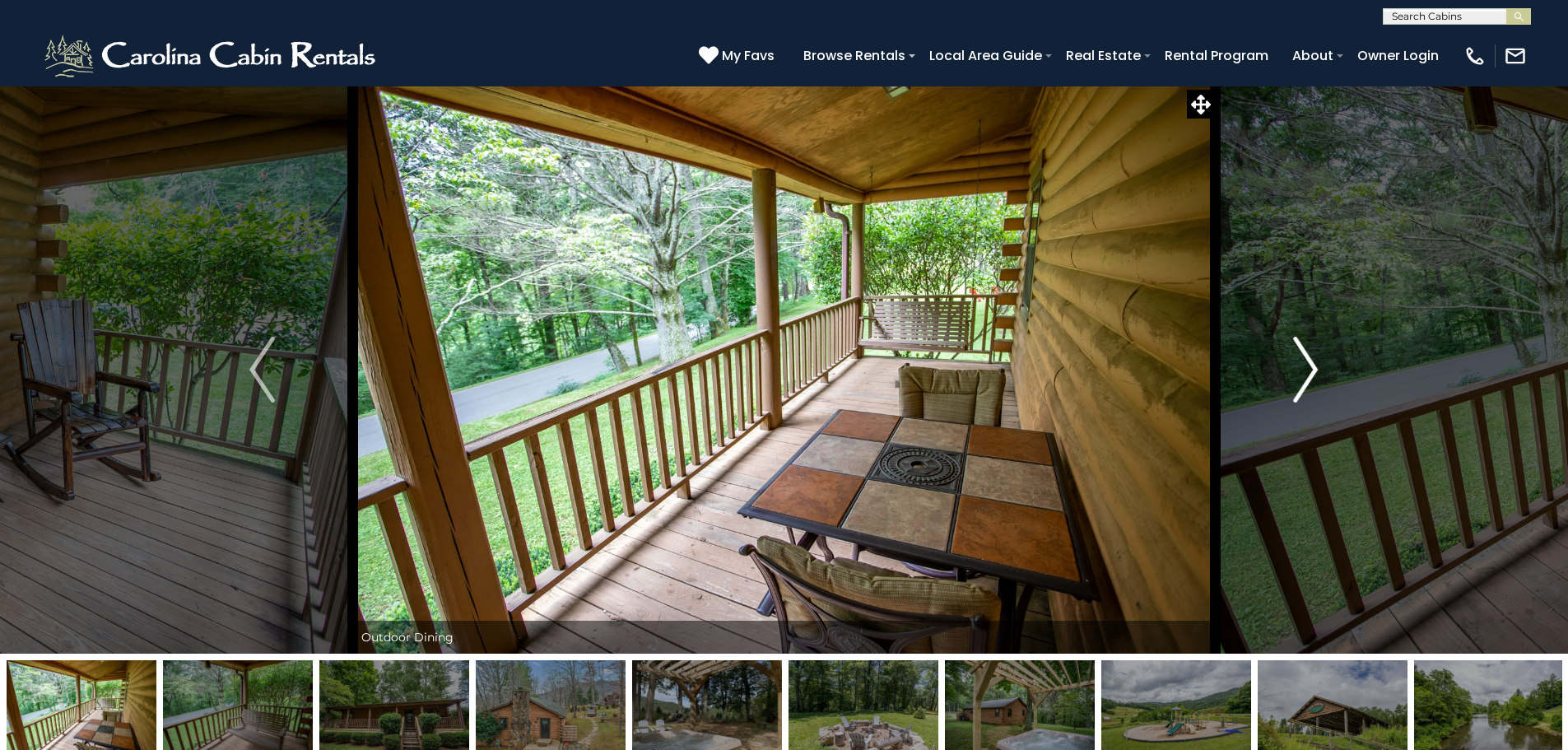
click at [1303, 362] on img "Next" at bounding box center [1306, 370] width 25 height 66
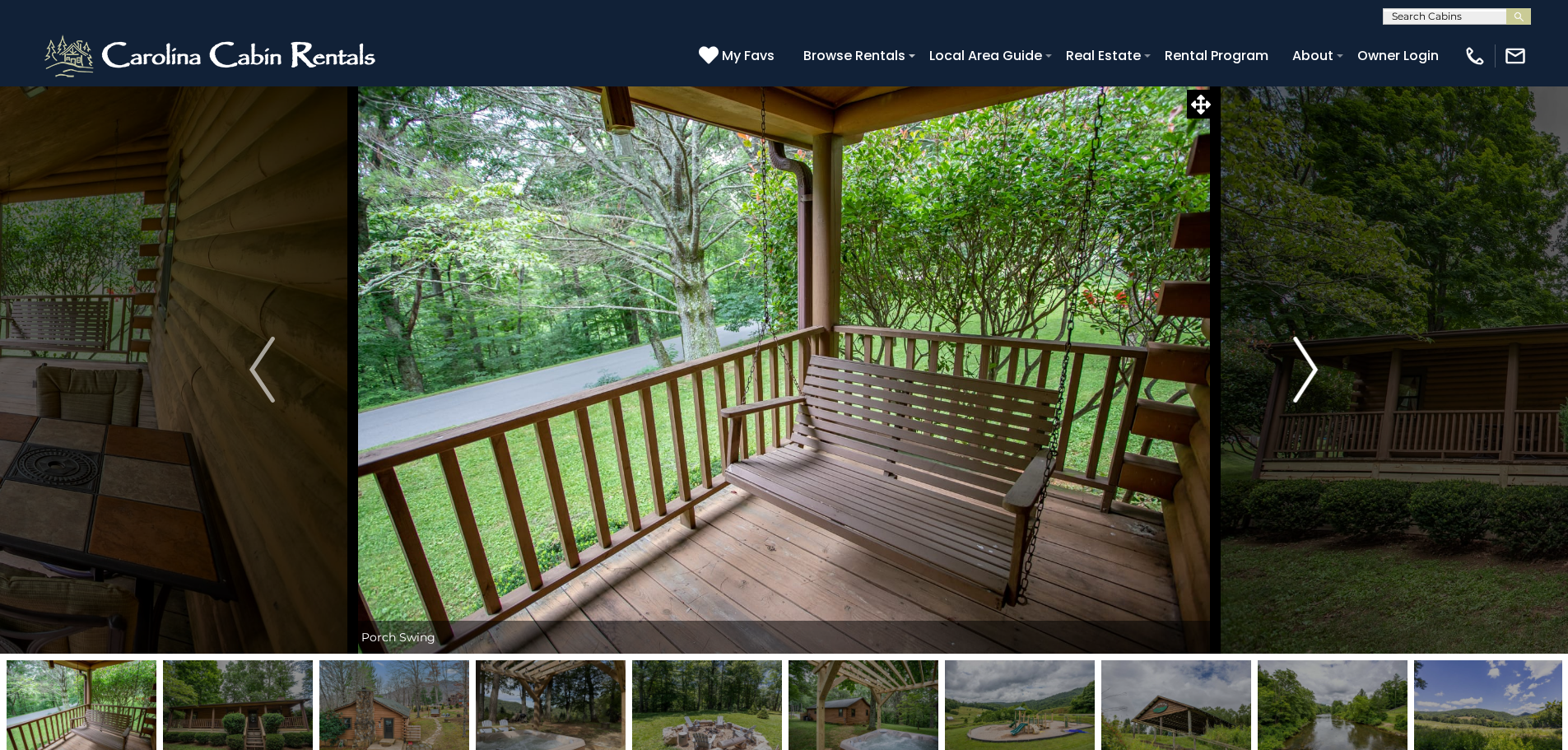
click at [1303, 362] on img "Next" at bounding box center [1306, 370] width 25 height 66
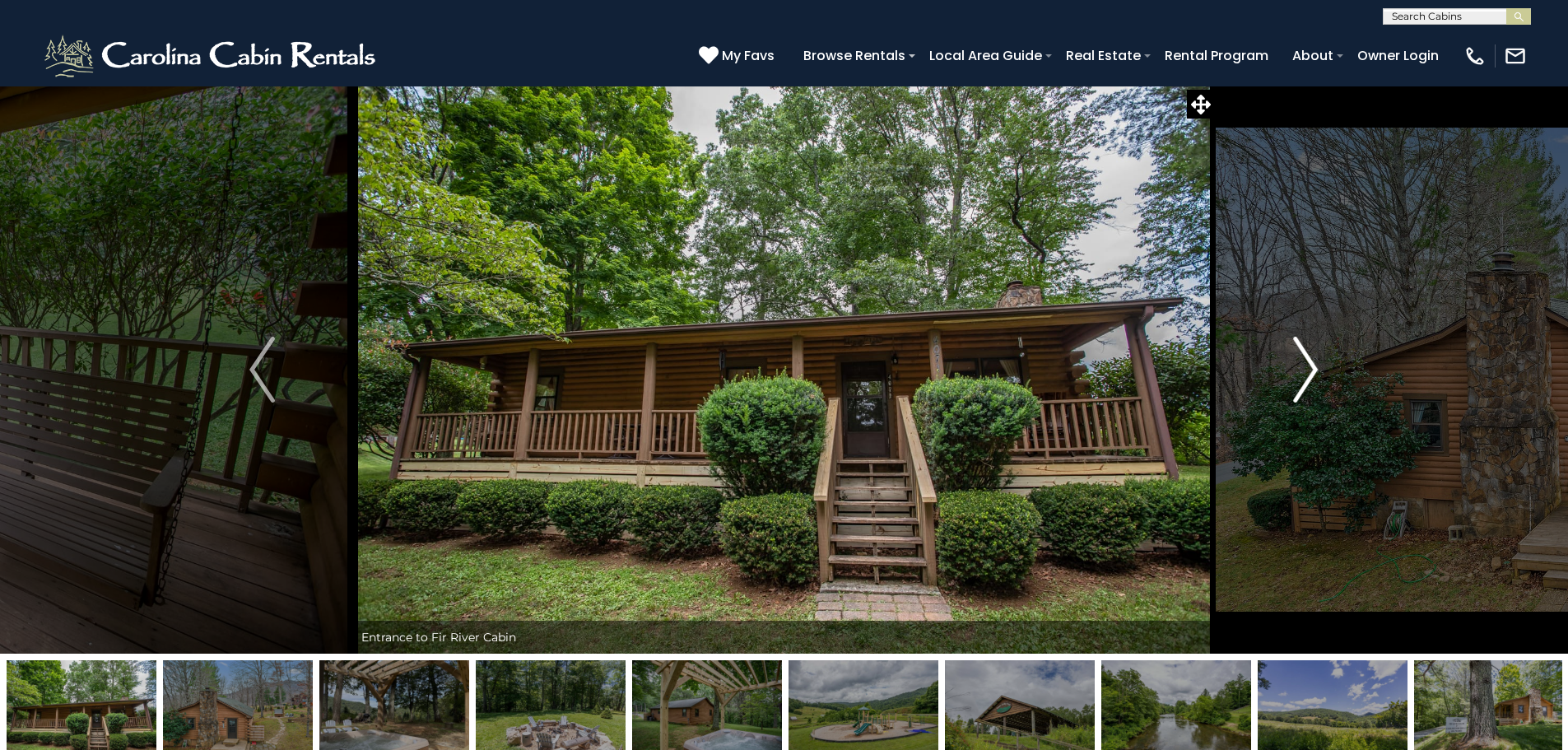
click at [1303, 362] on img "Next" at bounding box center [1306, 370] width 25 height 66
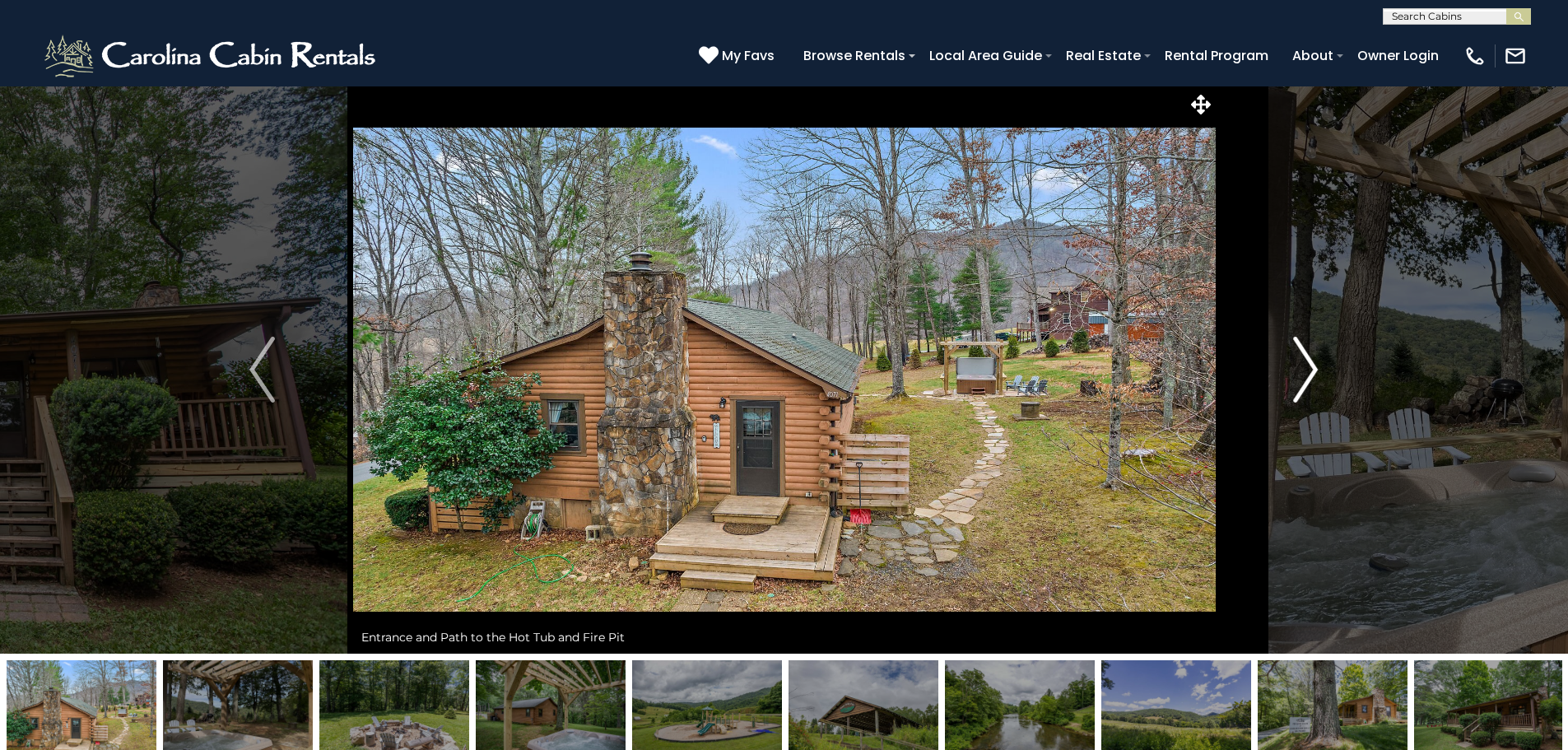
click at [1303, 362] on img "Next" at bounding box center [1306, 370] width 25 height 66
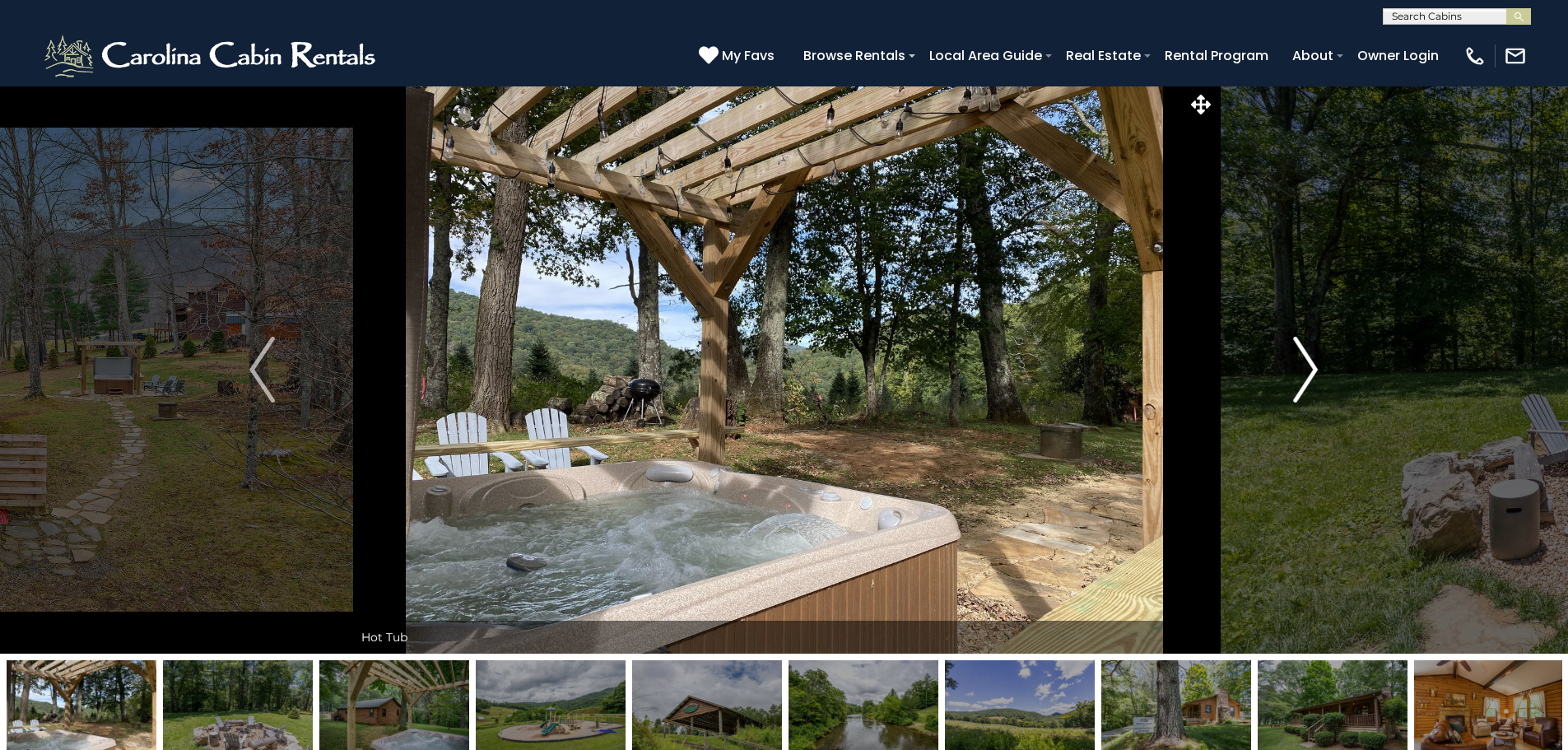
click at [1303, 362] on img "Next" at bounding box center [1306, 370] width 25 height 66
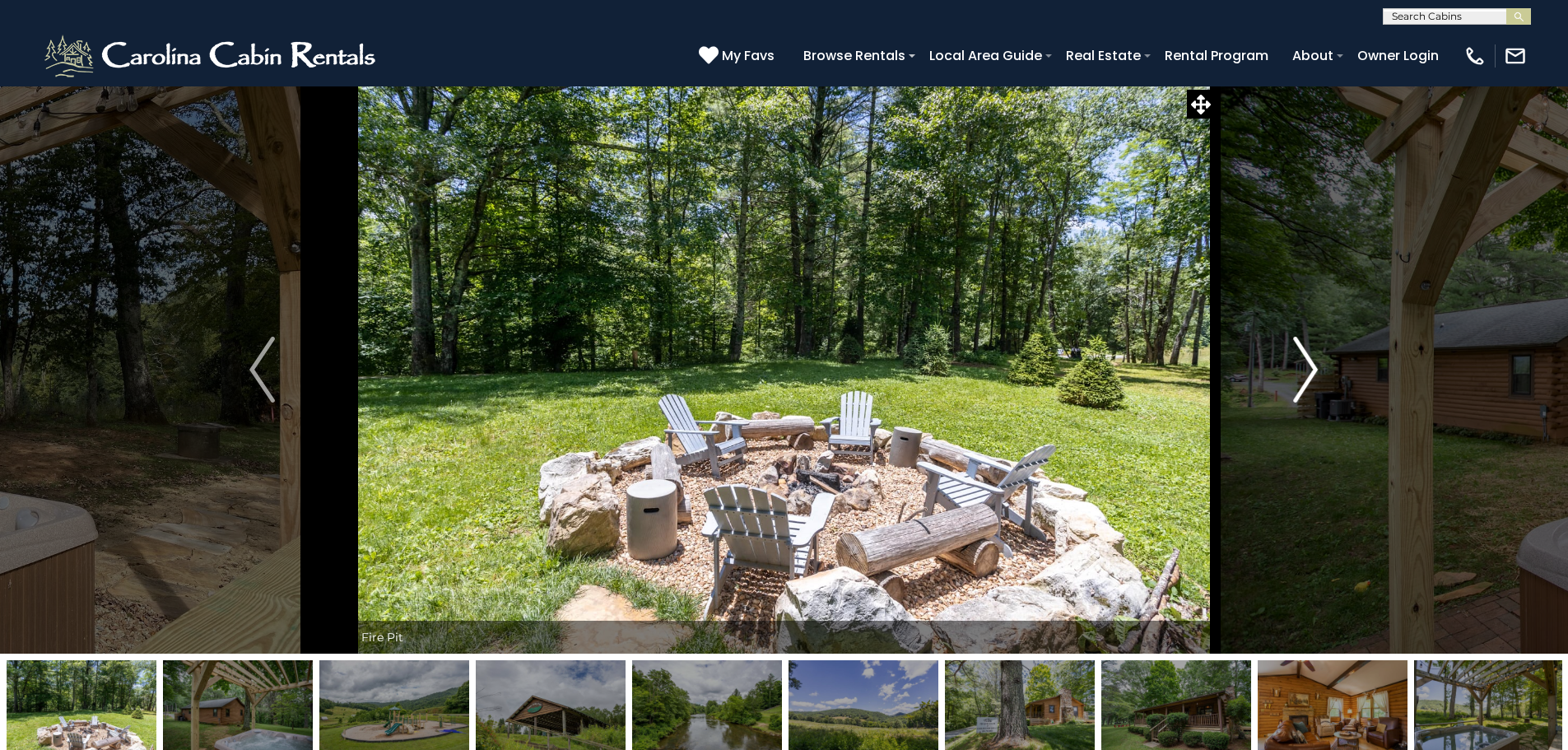
click at [1303, 362] on img "Next" at bounding box center [1306, 370] width 25 height 66
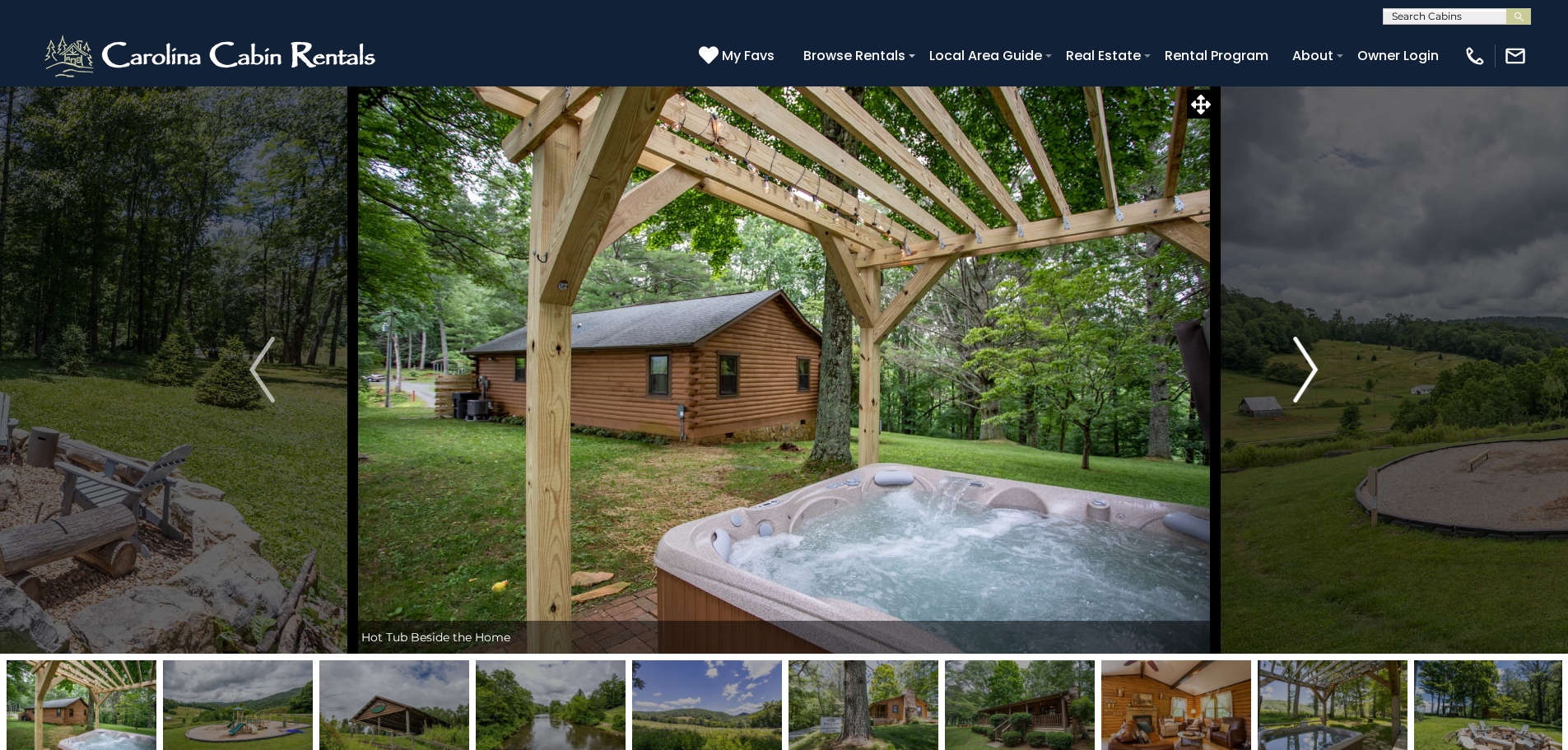
click at [1303, 362] on img "Next" at bounding box center [1306, 370] width 25 height 66
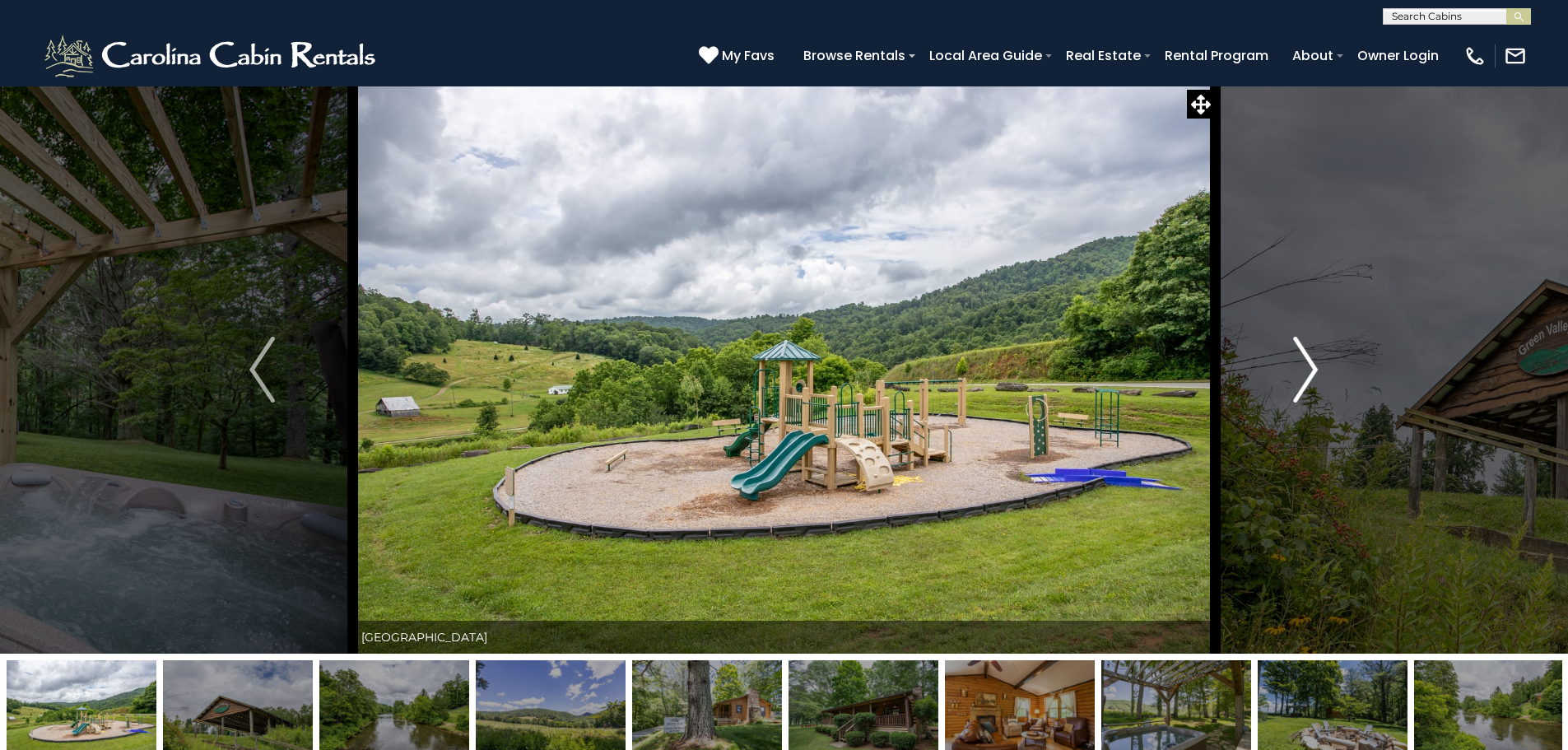
click at [1303, 362] on img "Next" at bounding box center [1306, 370] width 25 height 66
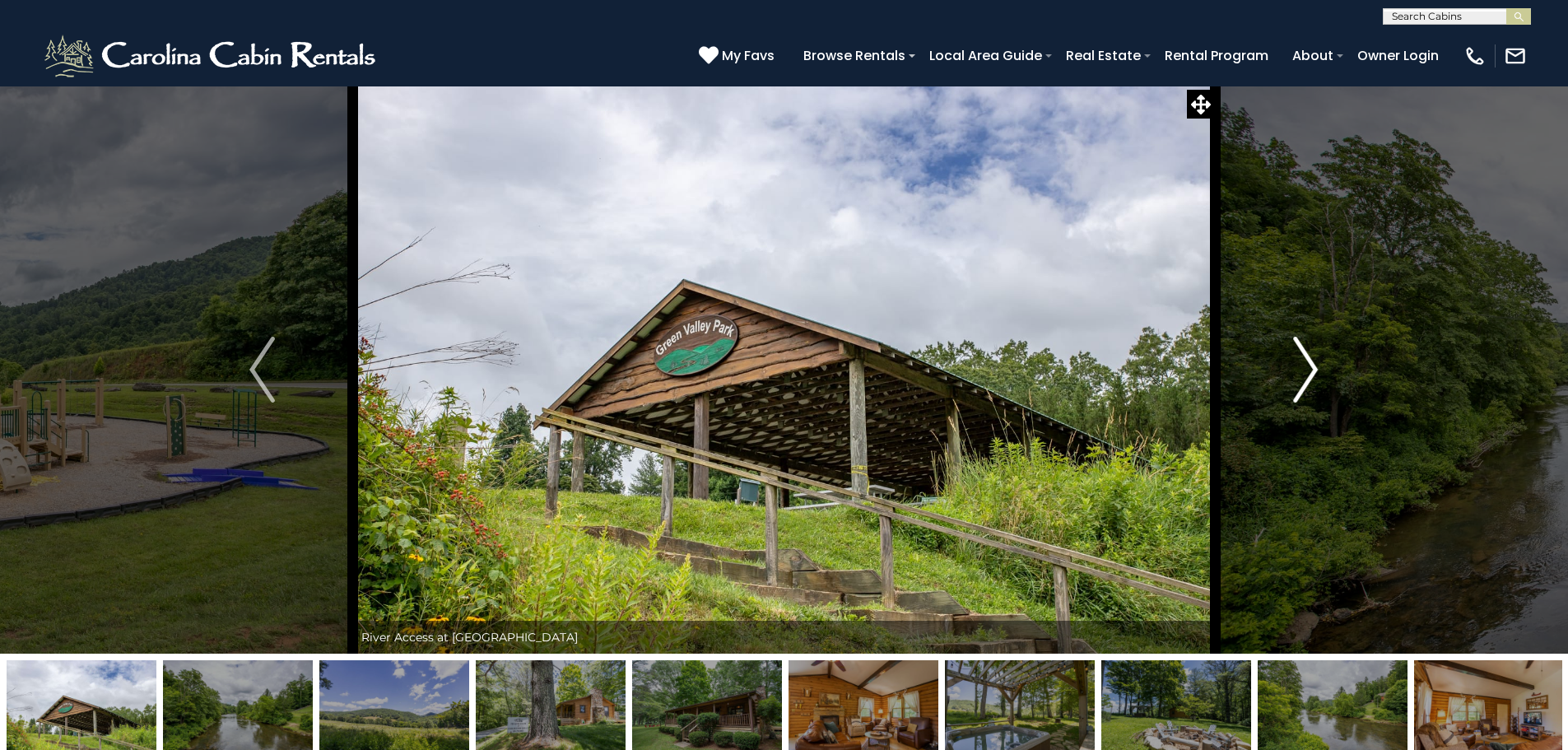
click at [1303, 362] on img "Next" at bounding box center [1306, 370] width 25 height 66
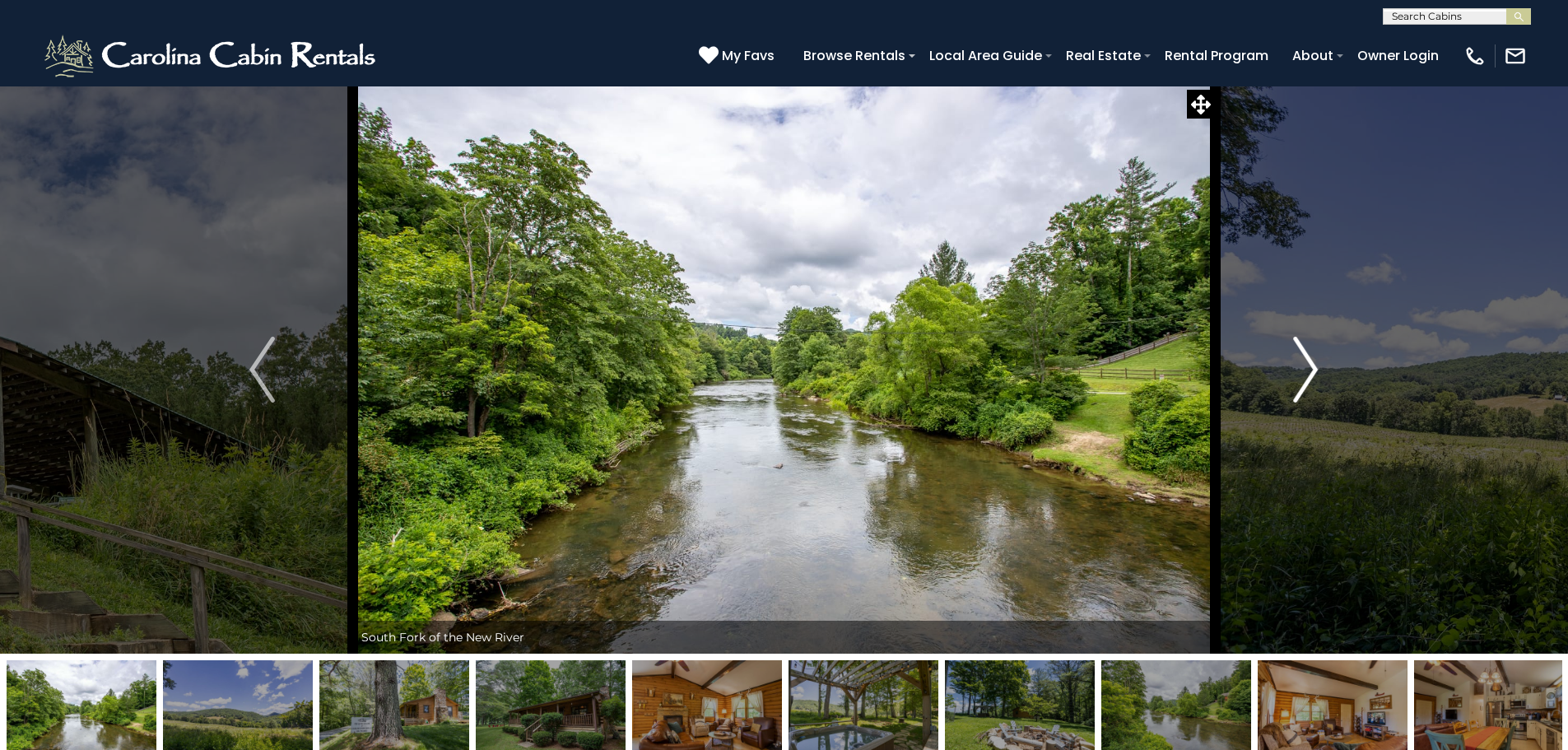
click at [1303, 362] on img "Next" at bounding box center [1306, 370] width 25 height 66
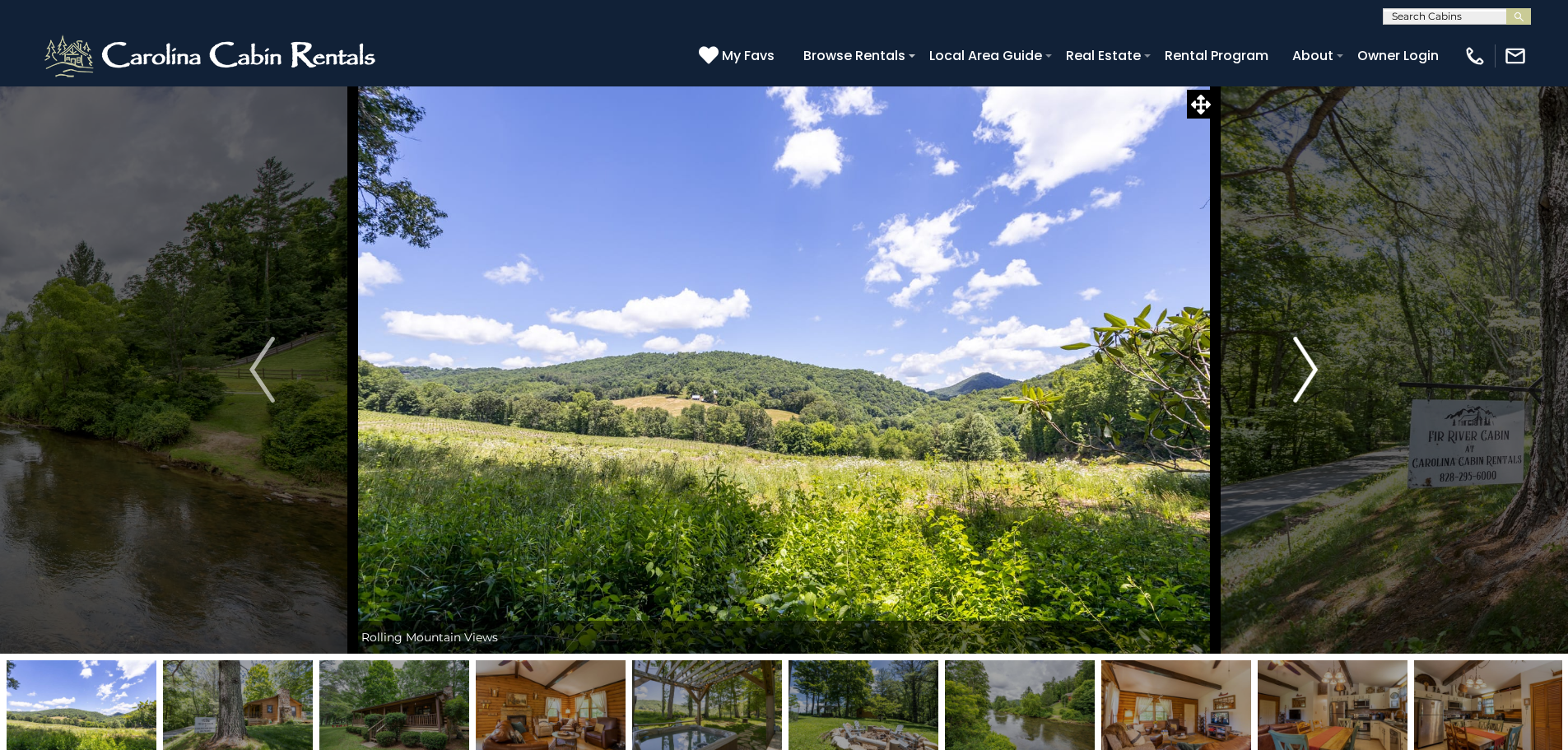
click at [1303, 362] on img "Next" at bounding box center [1306, 370] width 25 height 66
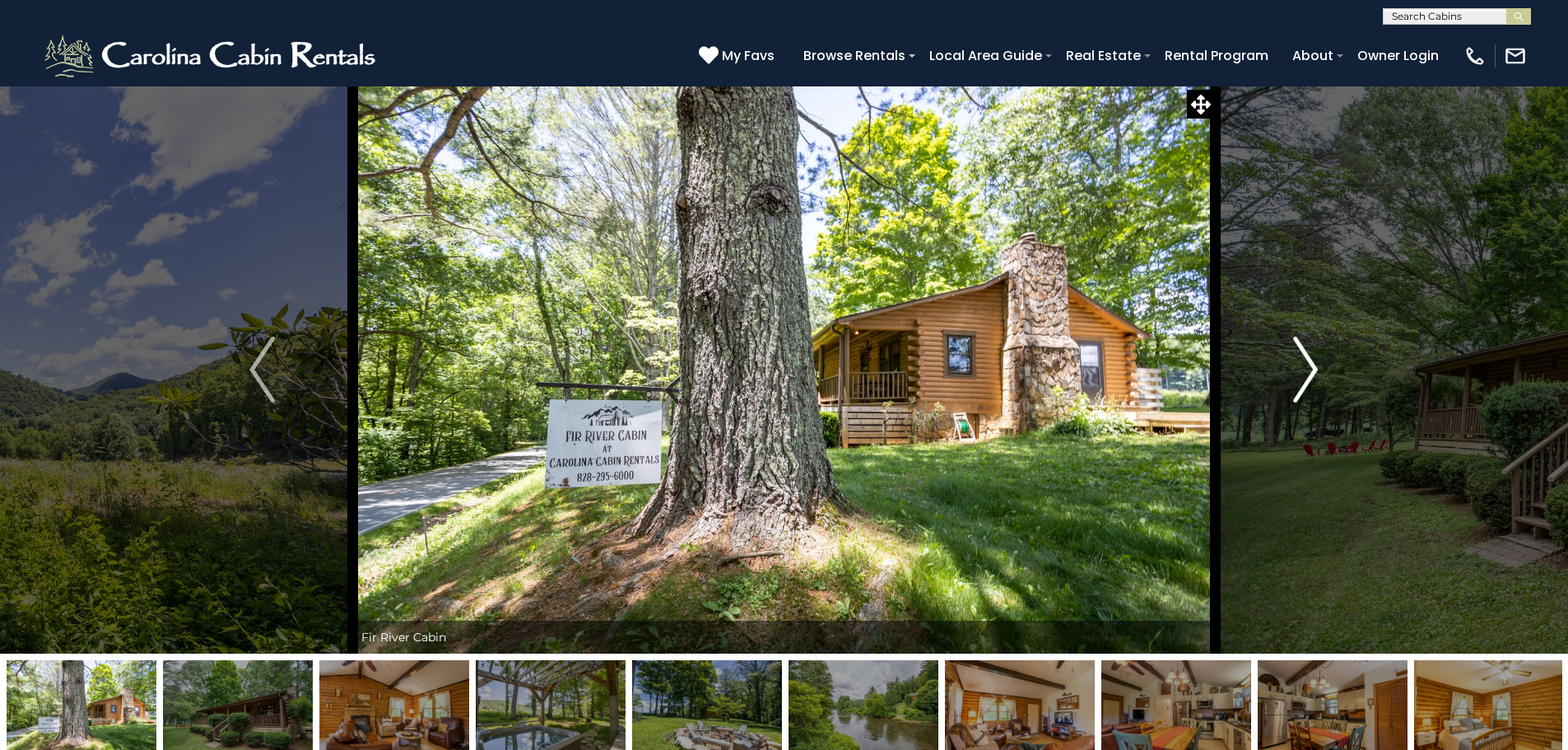
click at [1303, 362] on img "Next" at bounding box center [1306, 370] width 25 height 66
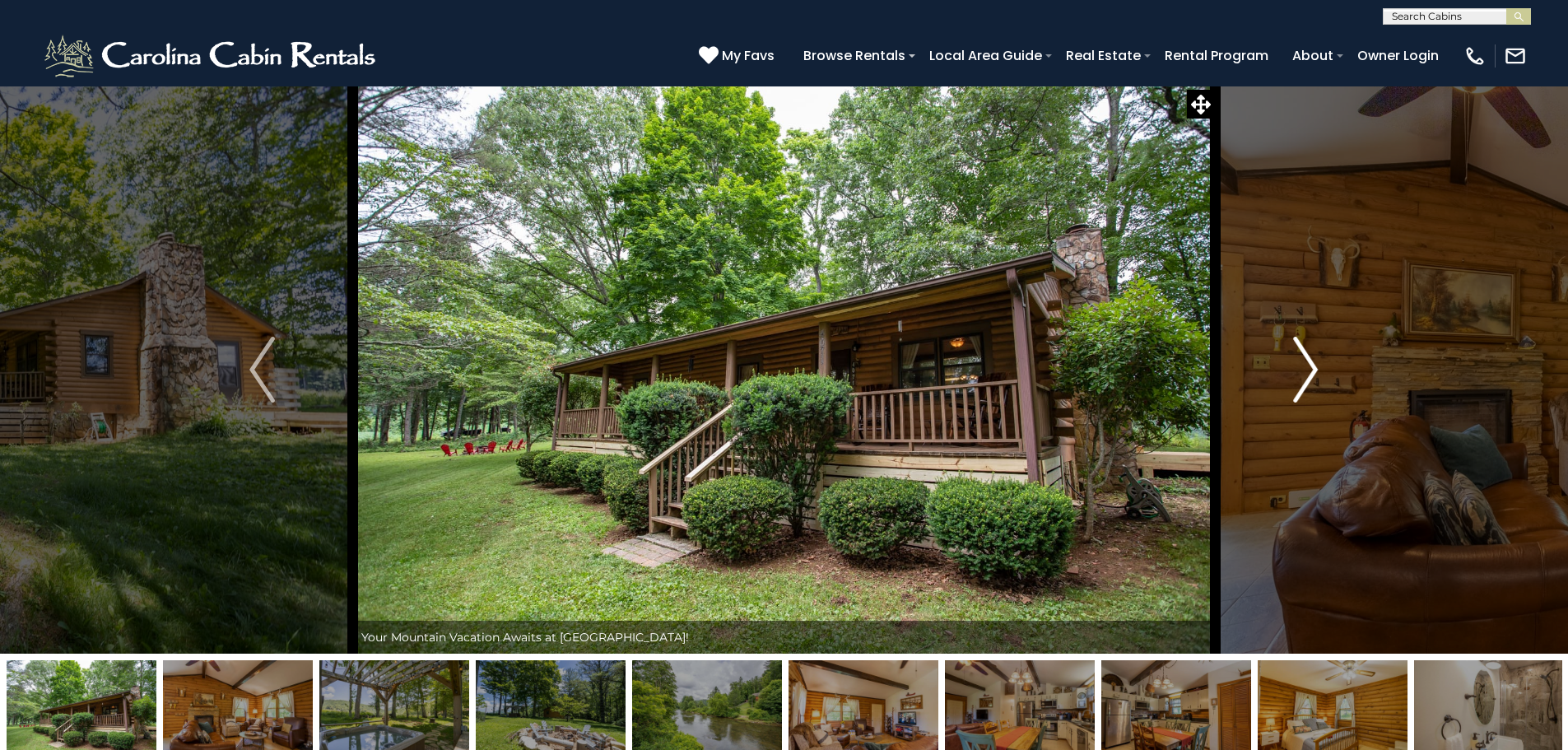
click at [1303, 362] on img "Next" at bounding box center [1306, 370] width 25 height 66
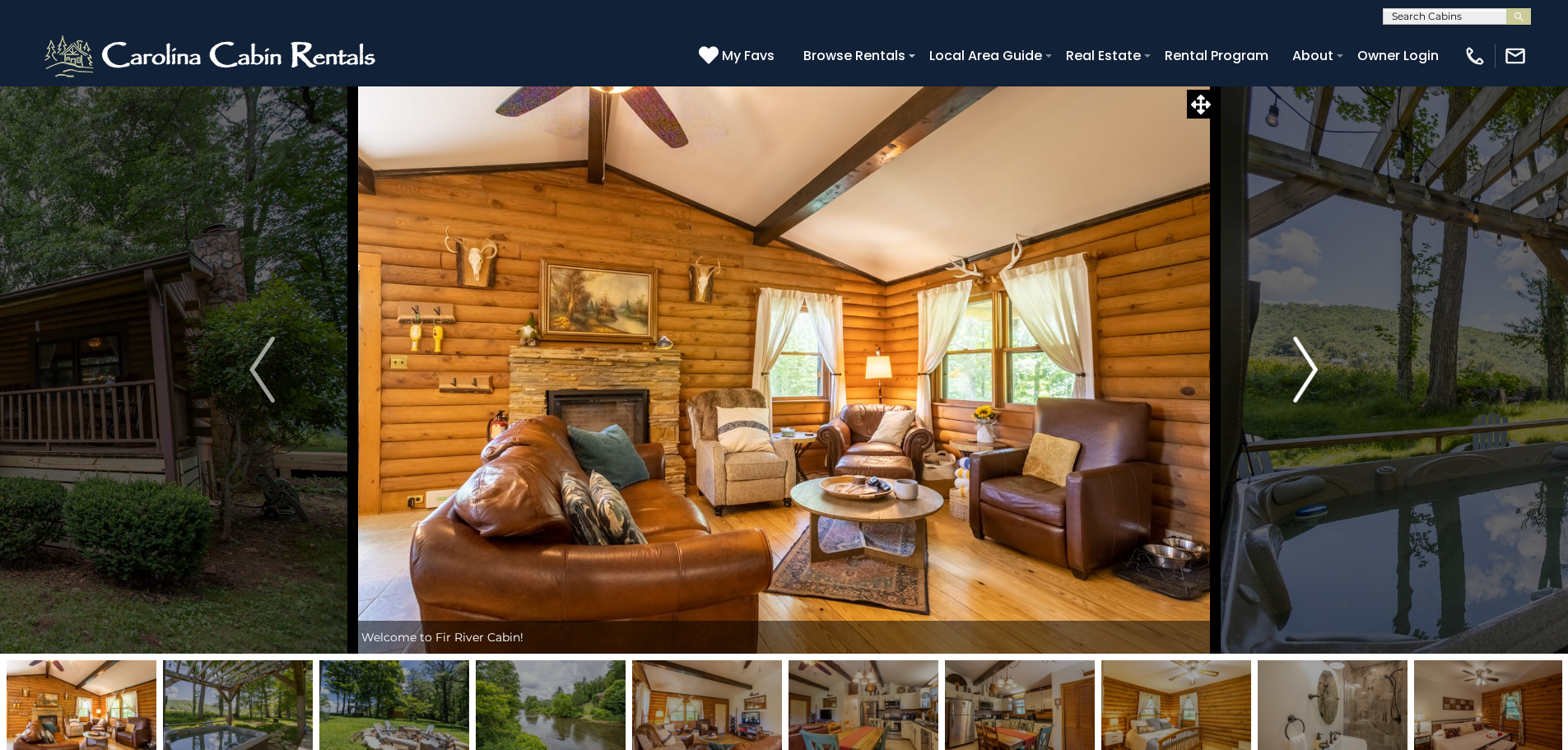
click at [1303, 362] on img "Next" at bounding box center [1306, 370] width 25 height 66
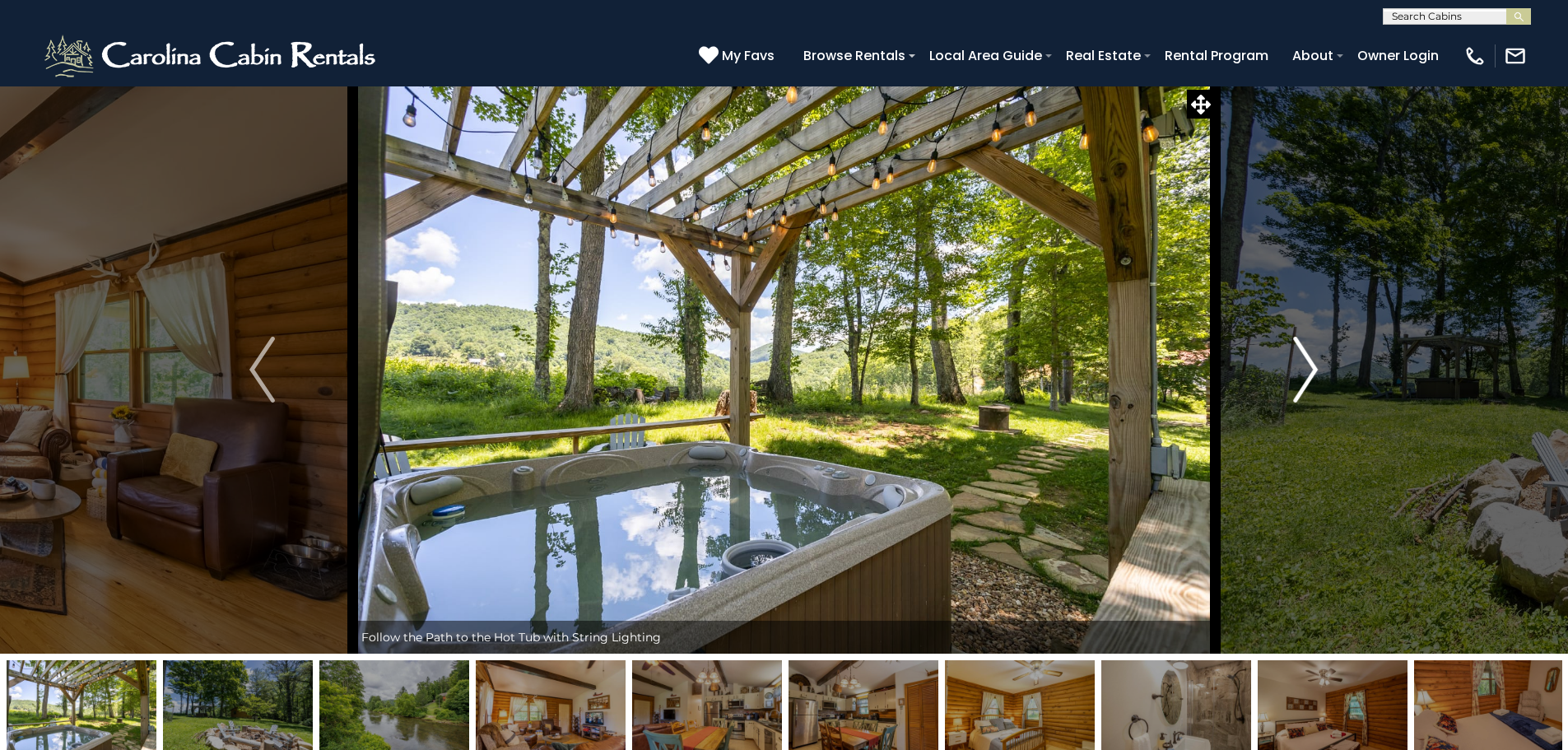
click at [1303, 362] on img "Next" at bounding box center [1306, 370] width 25 height 66
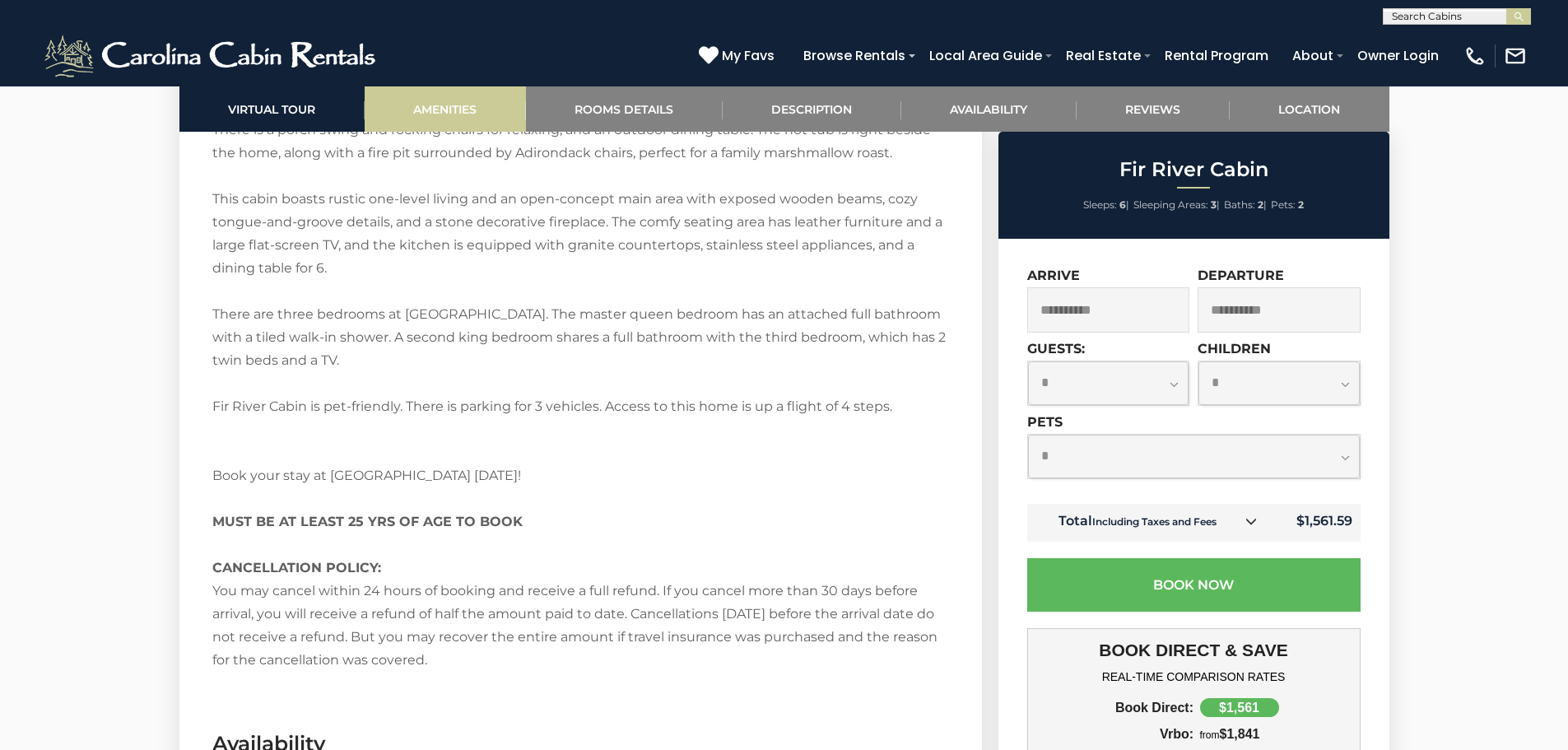
scroll to position [2387, 0]
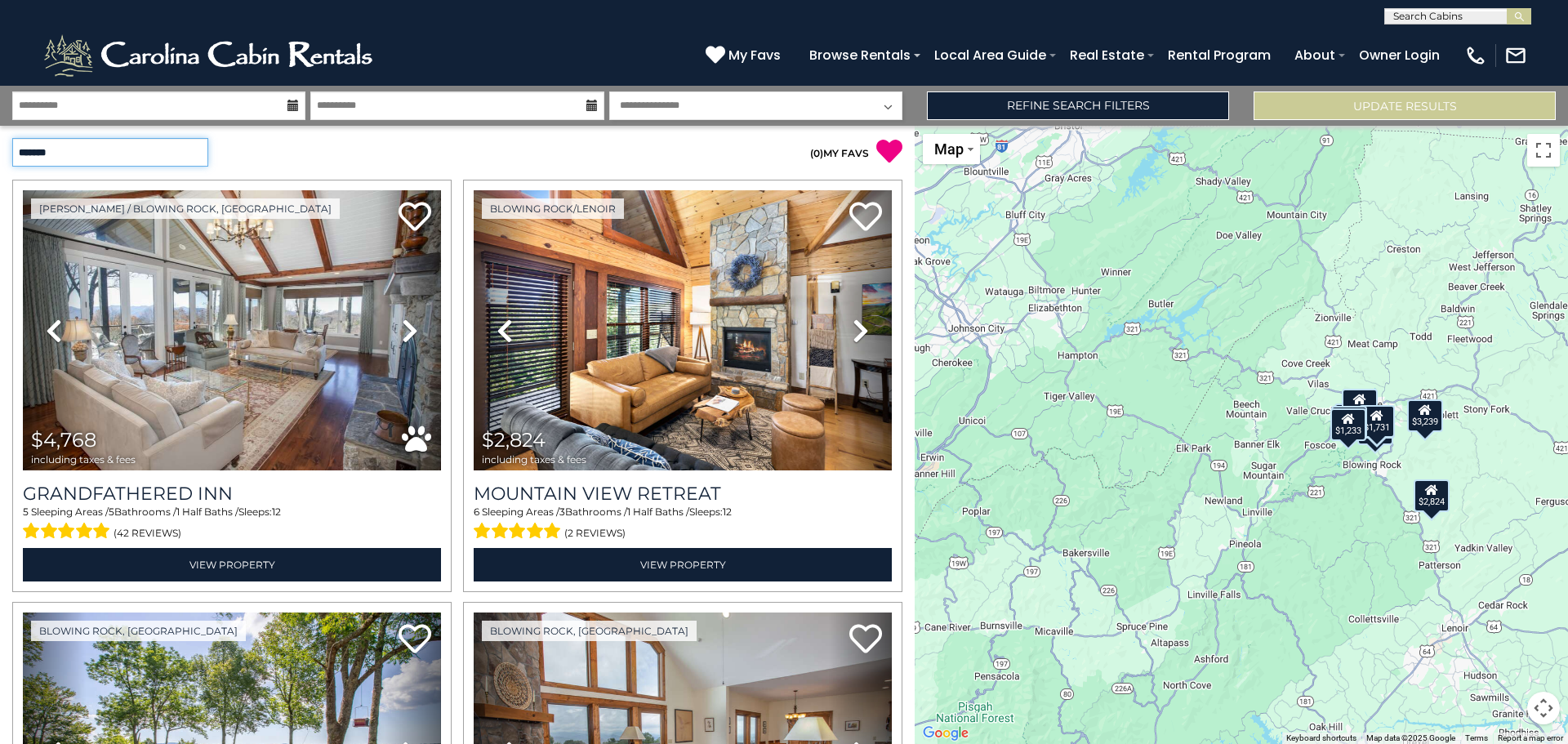
click at [199, 149] on select "**********" at bounding box center [110, 152] width 196 height 29
select select "*********"
click at [12, 138] on select "**********" at bounding box center [110, 152] width 196 height 29
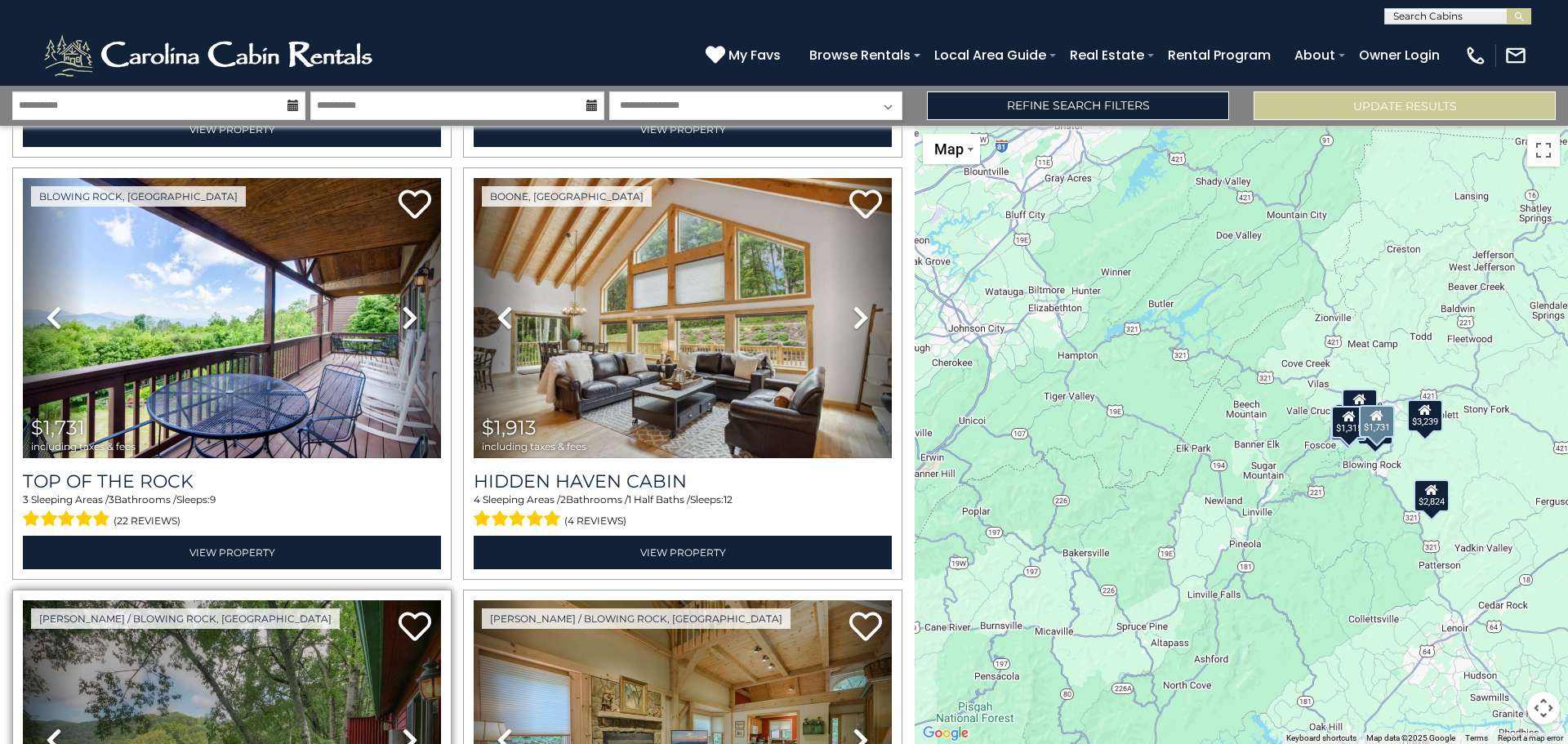
scroll to position [856, 0]
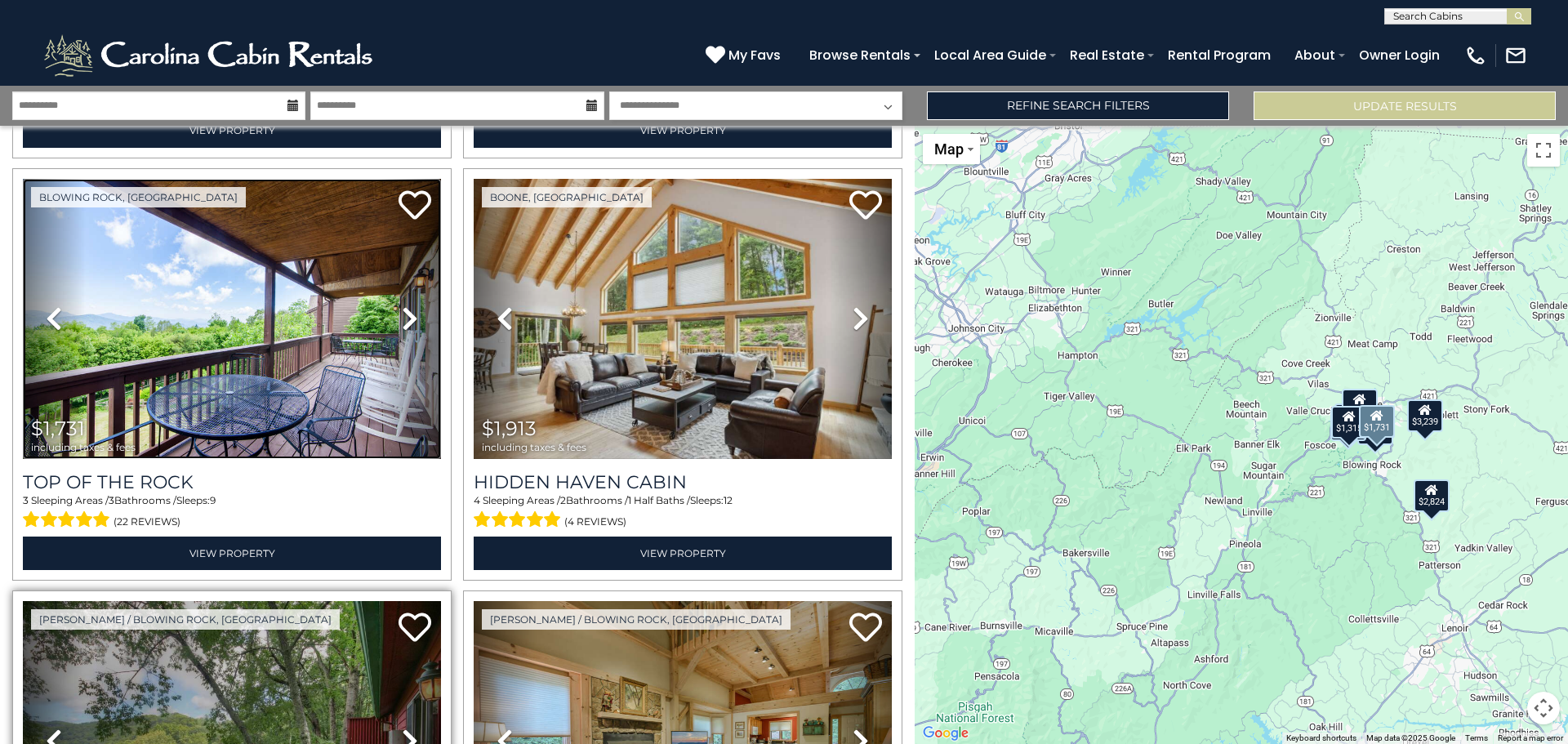
click at [244, 364] on img at bounding box center [232, 319] width 418 height 280
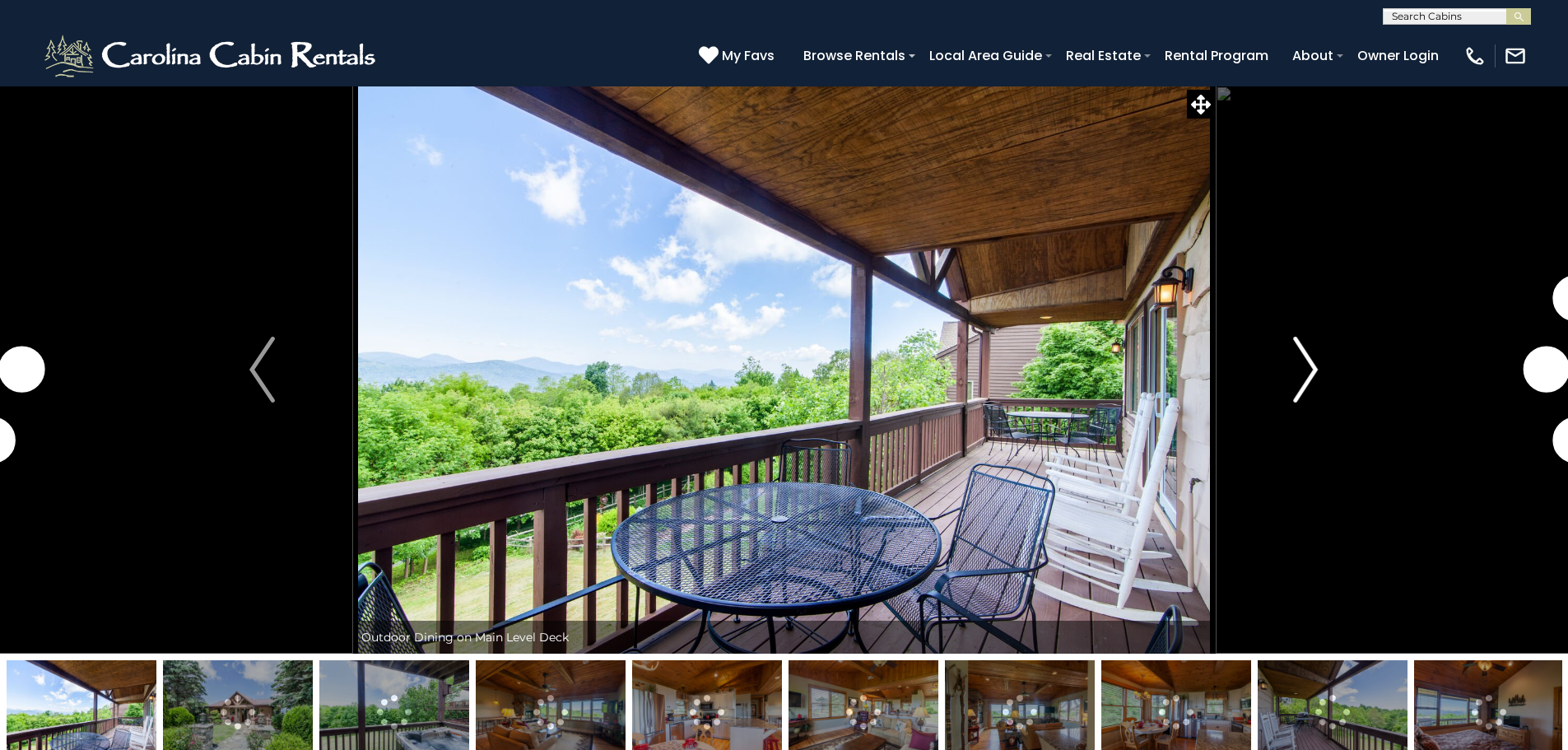
click at [1298, 360] on img "Next" at bounding box center [1306, 370] width 25 height 66
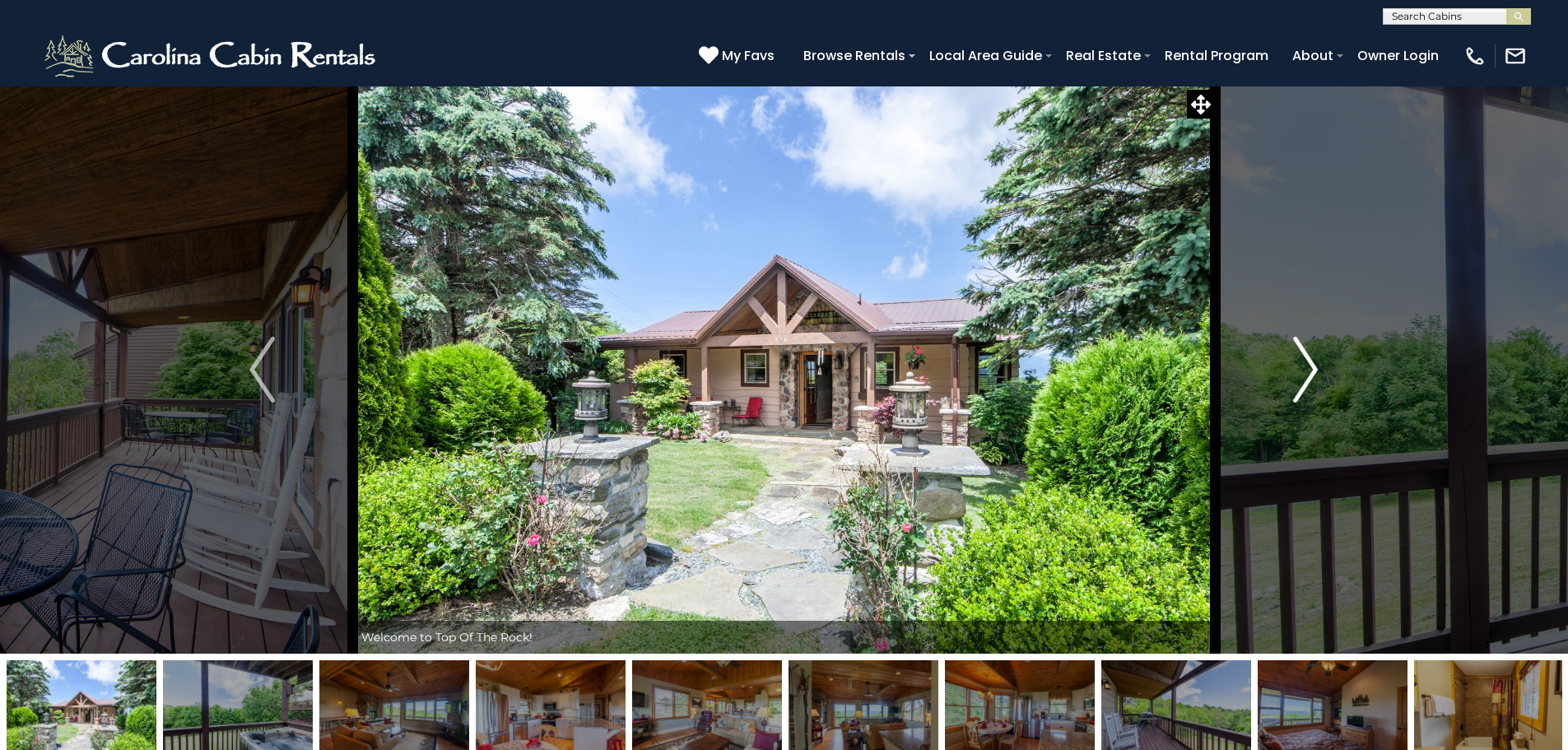
click at [1298, 360] on img "Next" at bounding box center [1306, 370] width 25 height 66
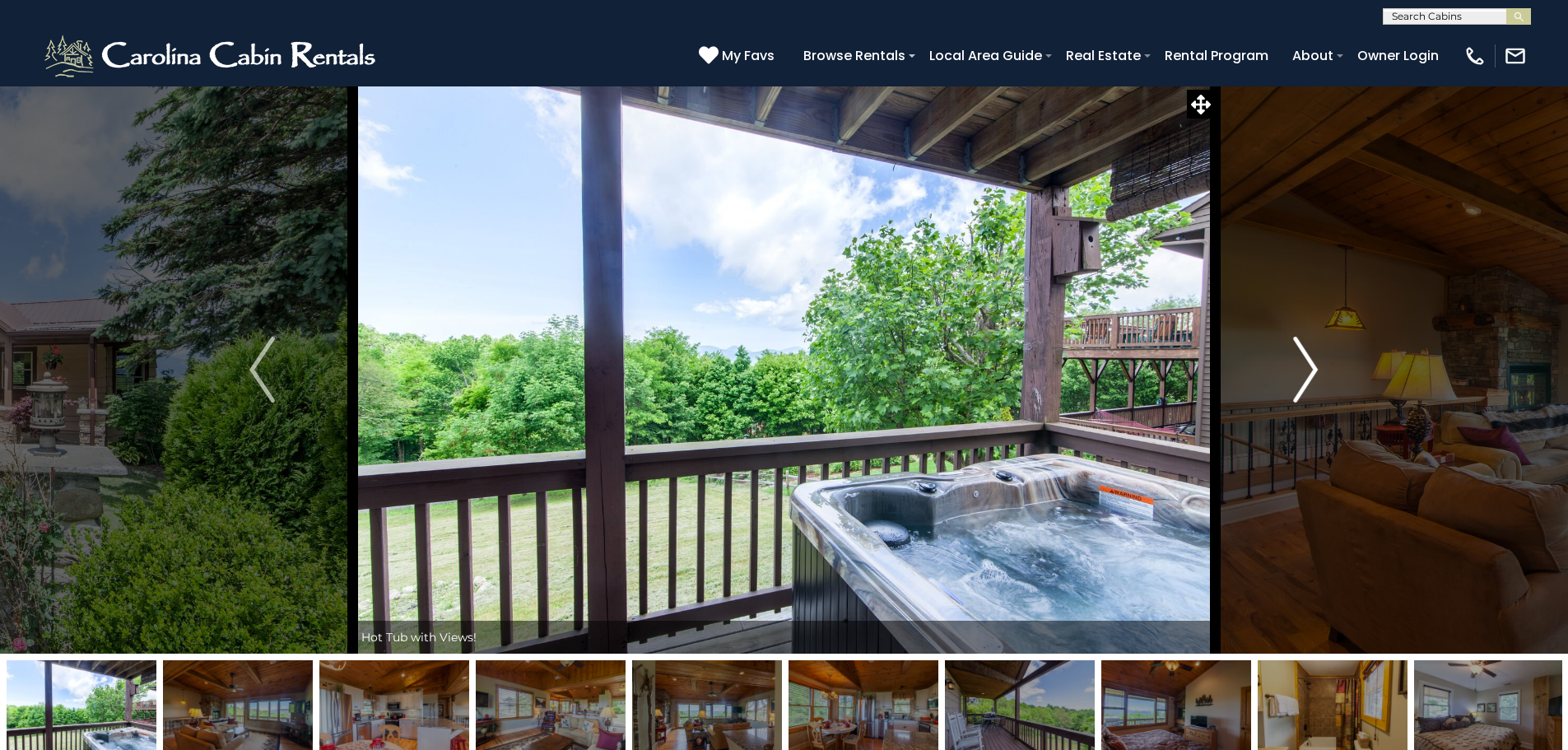
click at [1298, 360] on img "Next" at bounding box center [1306, 370] width 25 height 66
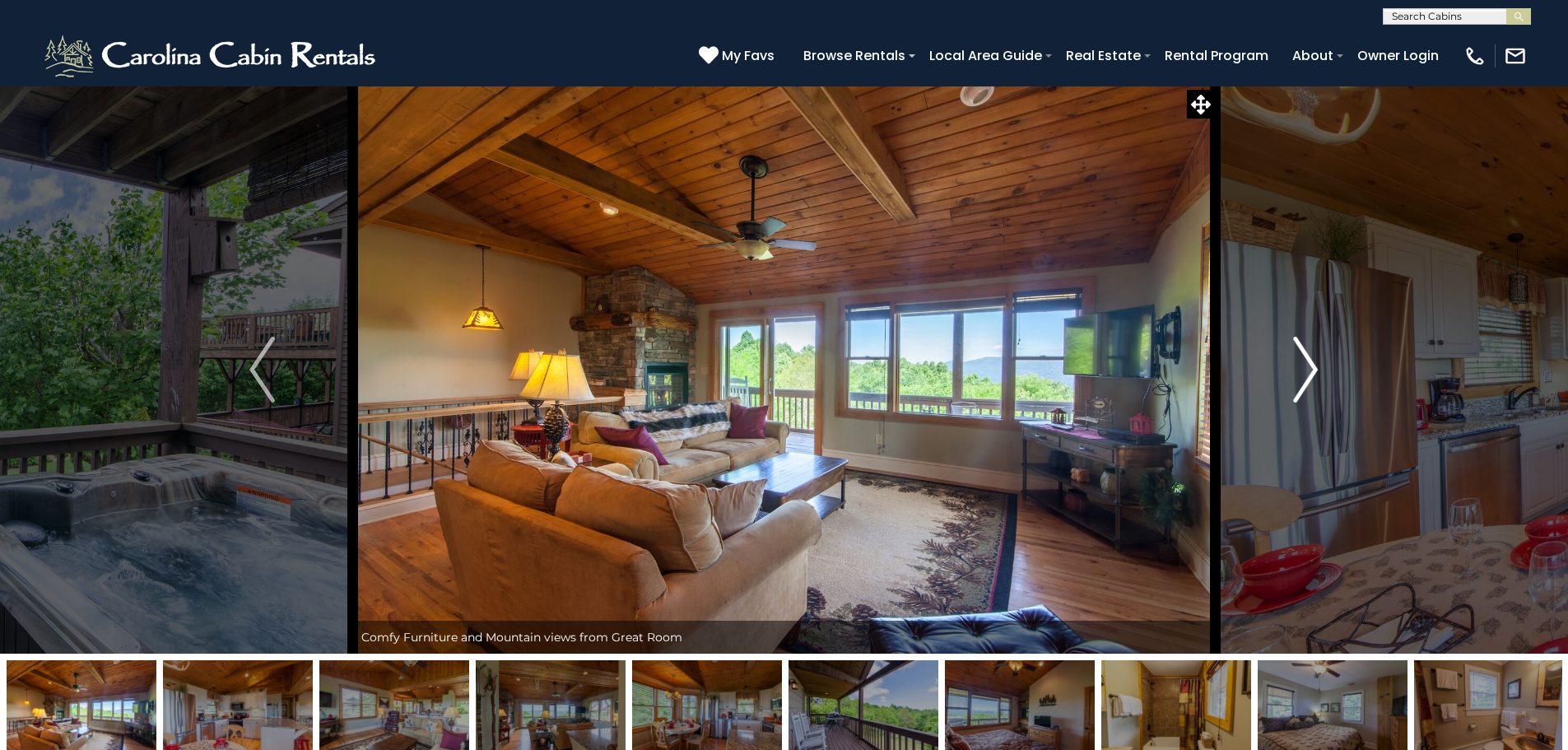
click at [1298, 360] on img "Next" at bounding box center [1306, 370] width 25 height 66
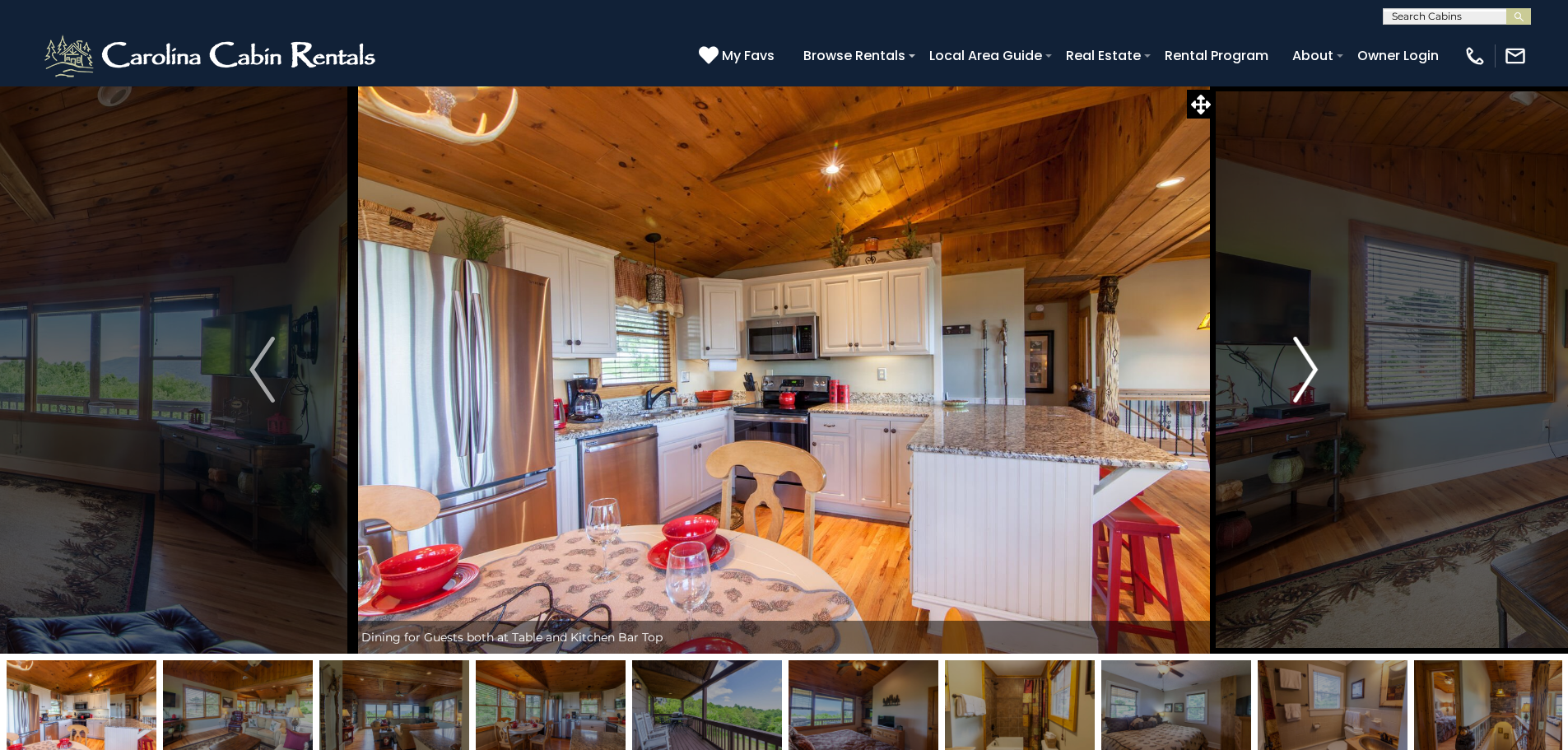
click at [1298, 360] on img "Next" at bounding box center [1306, 370] width 25 height 66
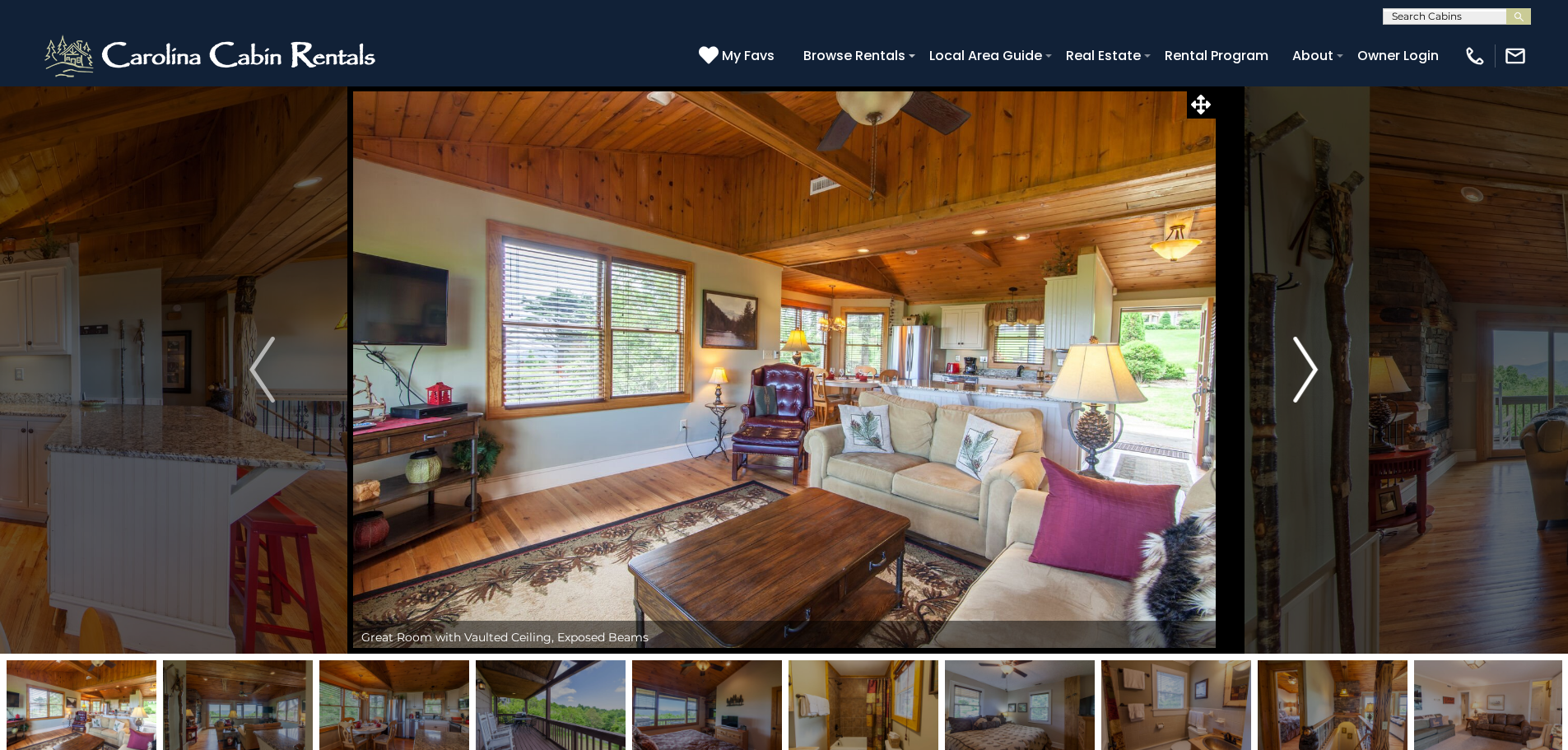
click at [1298, 360] on img "Next" at bounding box center [1306, 370] width 25 height 66
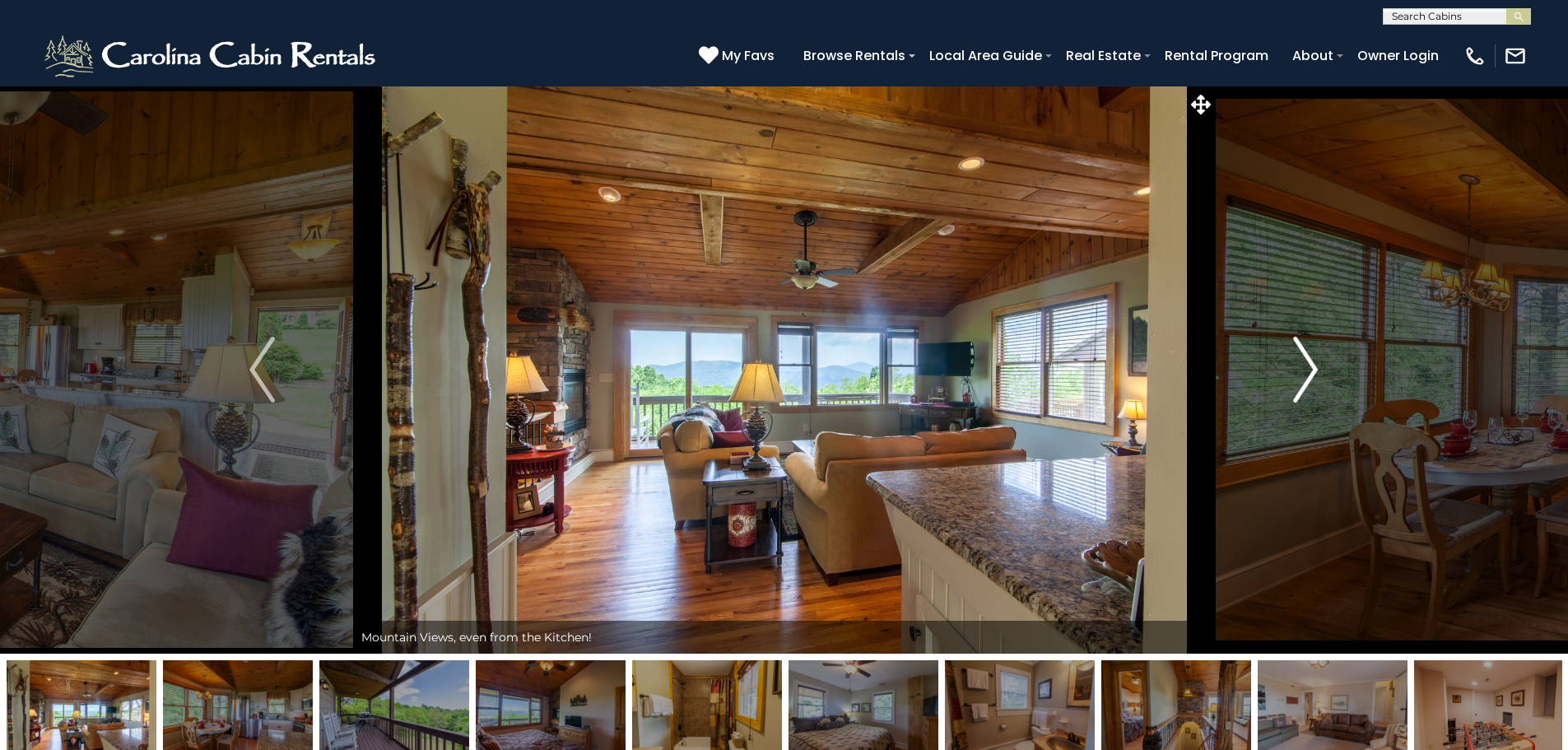
click at [1298, 360] on img "Next" at bounding box center [1306, 370] width 25 height 66
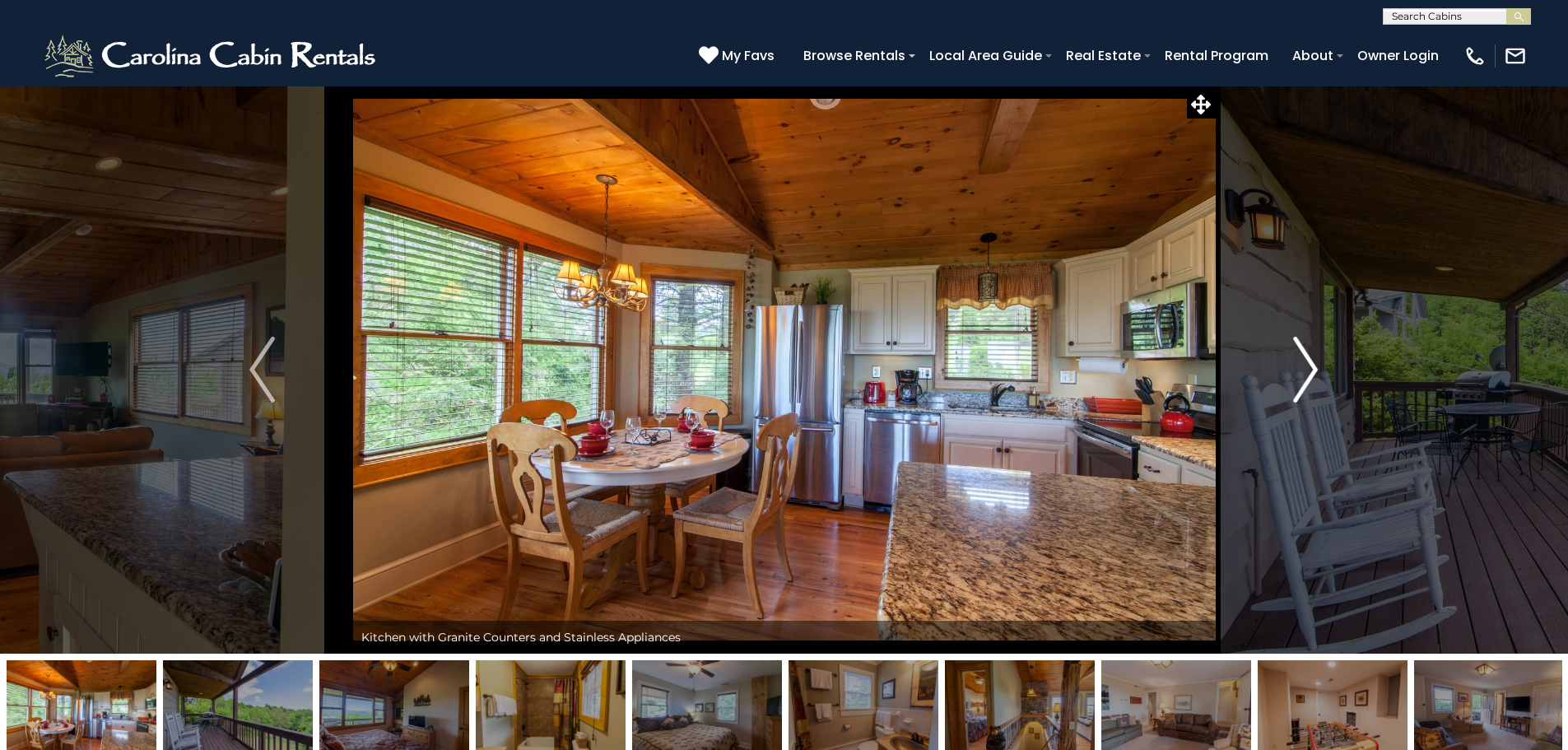
click at [1298, 360] on img "Next" at bounding box center [1306, 370] width 25 height 66
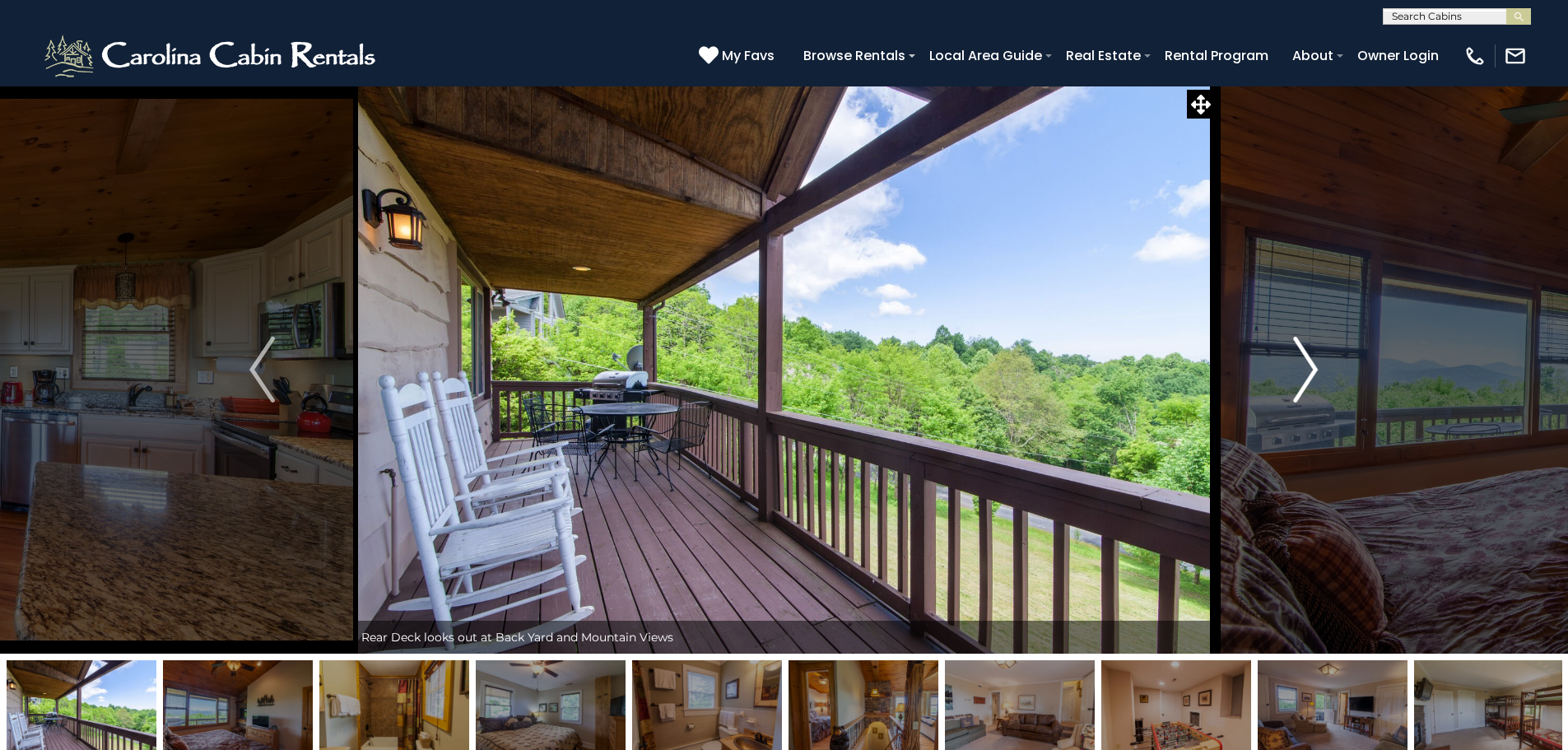
click at [1298, 360] on img "Next" at bounding box center [1306, 370] width 25 height 66
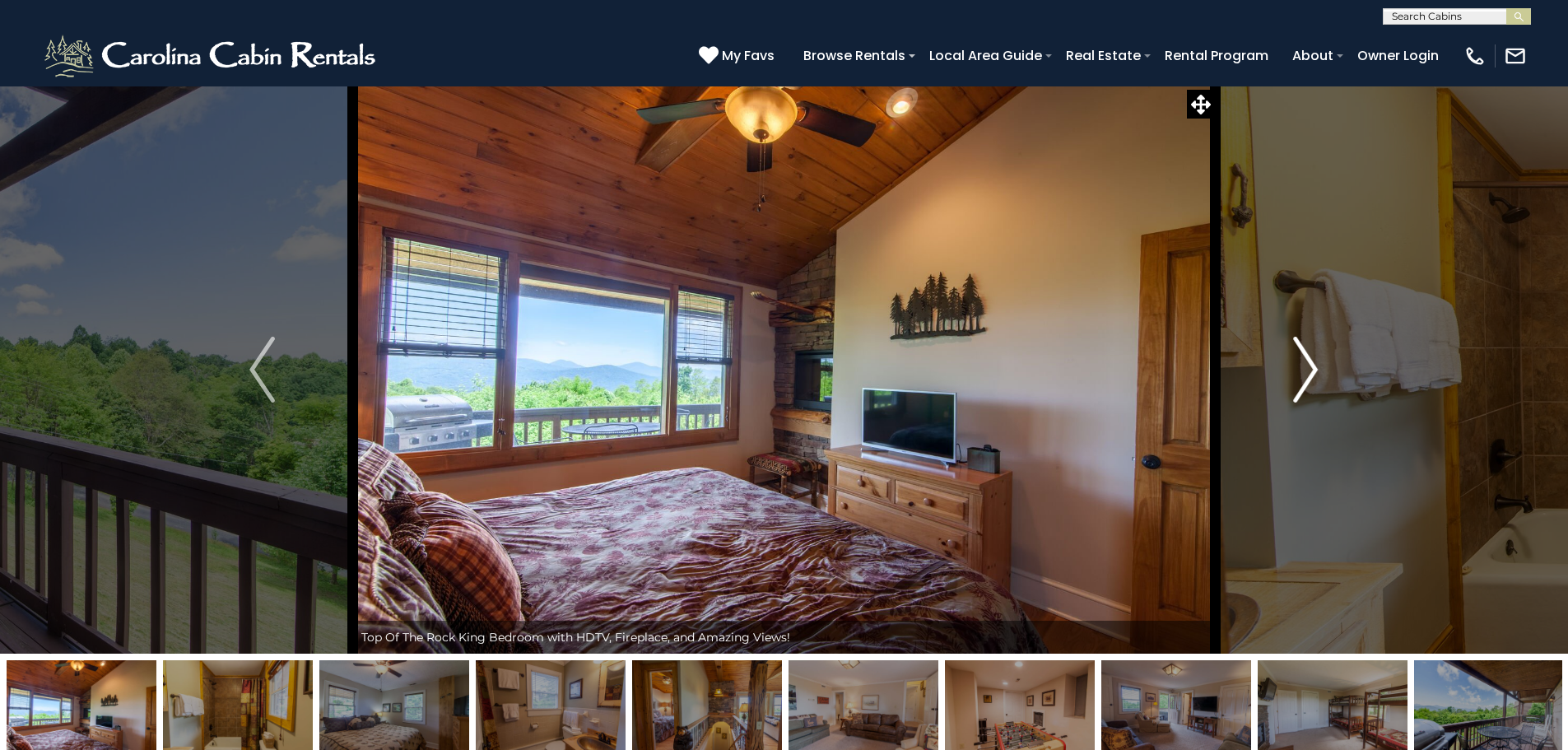
click at [1298, 360] on img "Next" at bounding box center [1306, 370] width 25 height 66
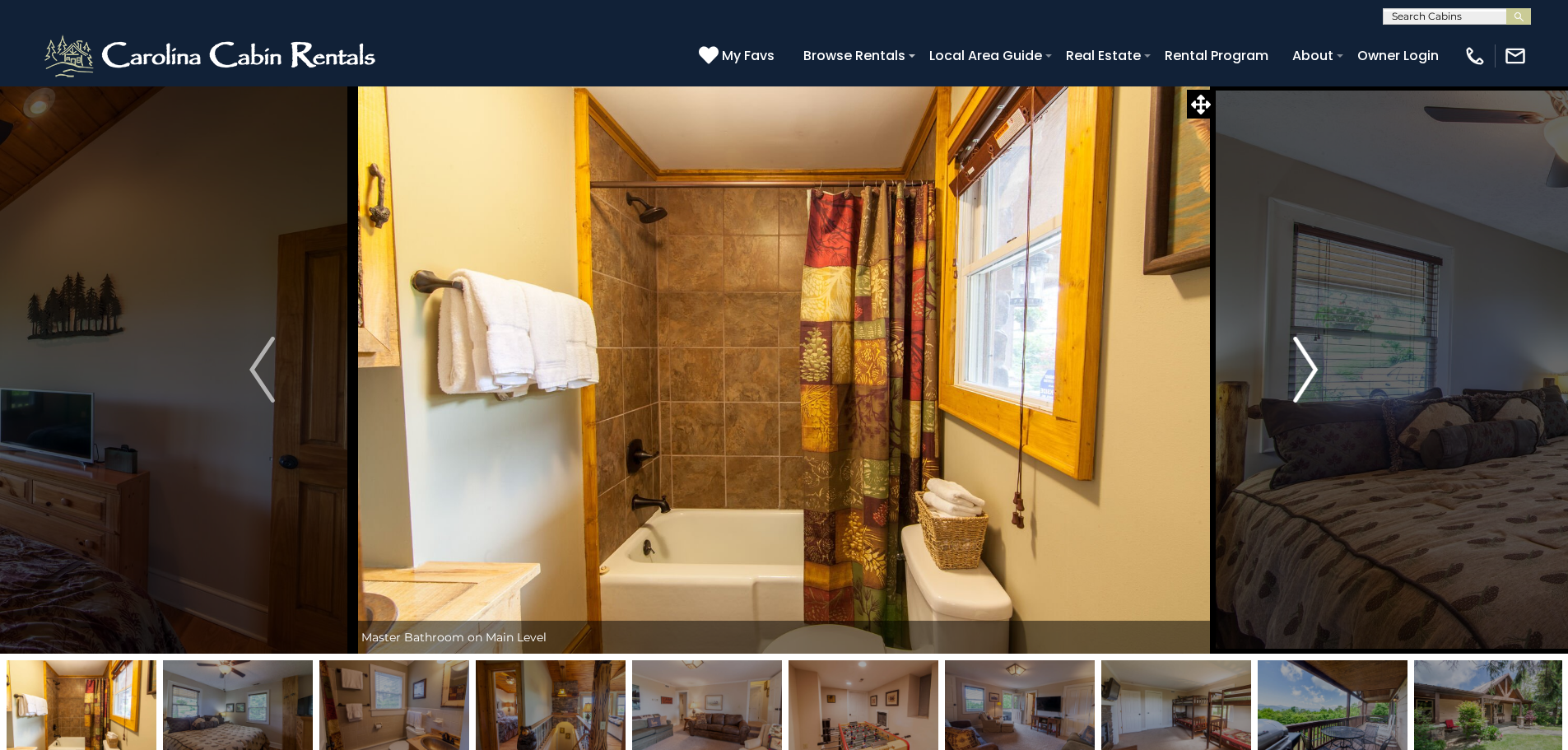
click at [1298, 360] on img "Next" at bounding box center [1306, 370] width 25 height 66
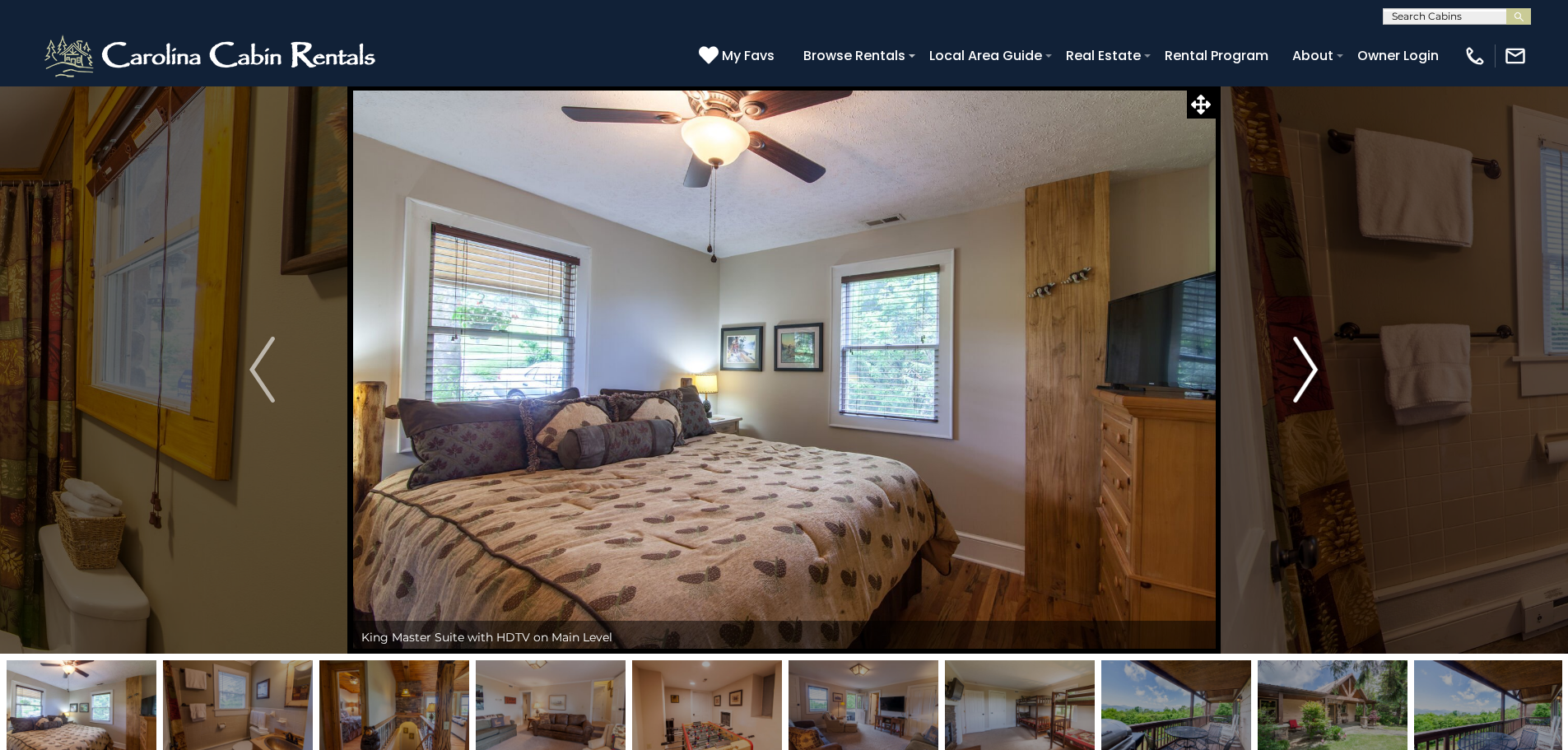
click at [1298, 360] on img "Next" at bounding box center [1306, 370] width 25 height 66
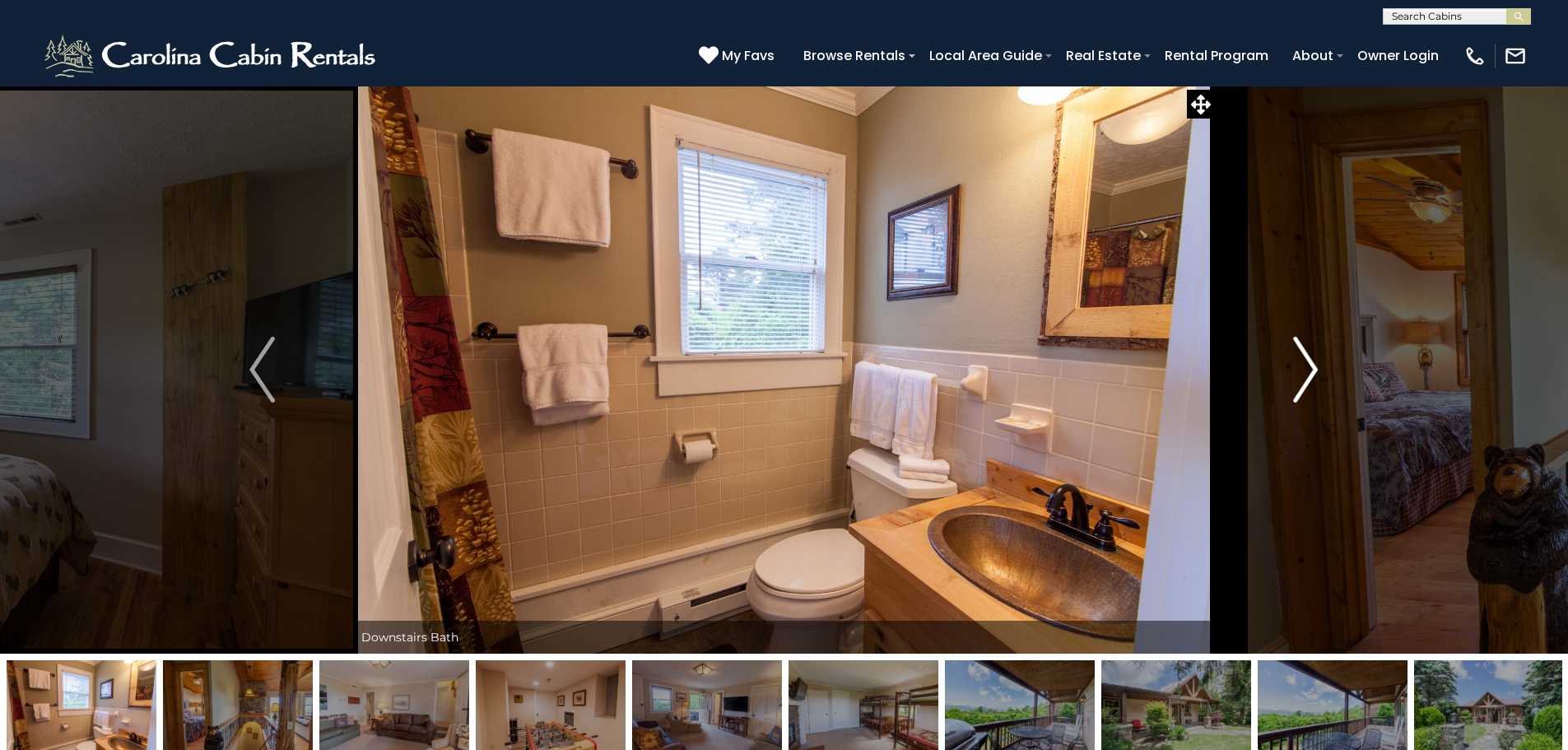
click at [1298, 360] on img "Next" at bounding box center [1306, 370] width 25 height 66
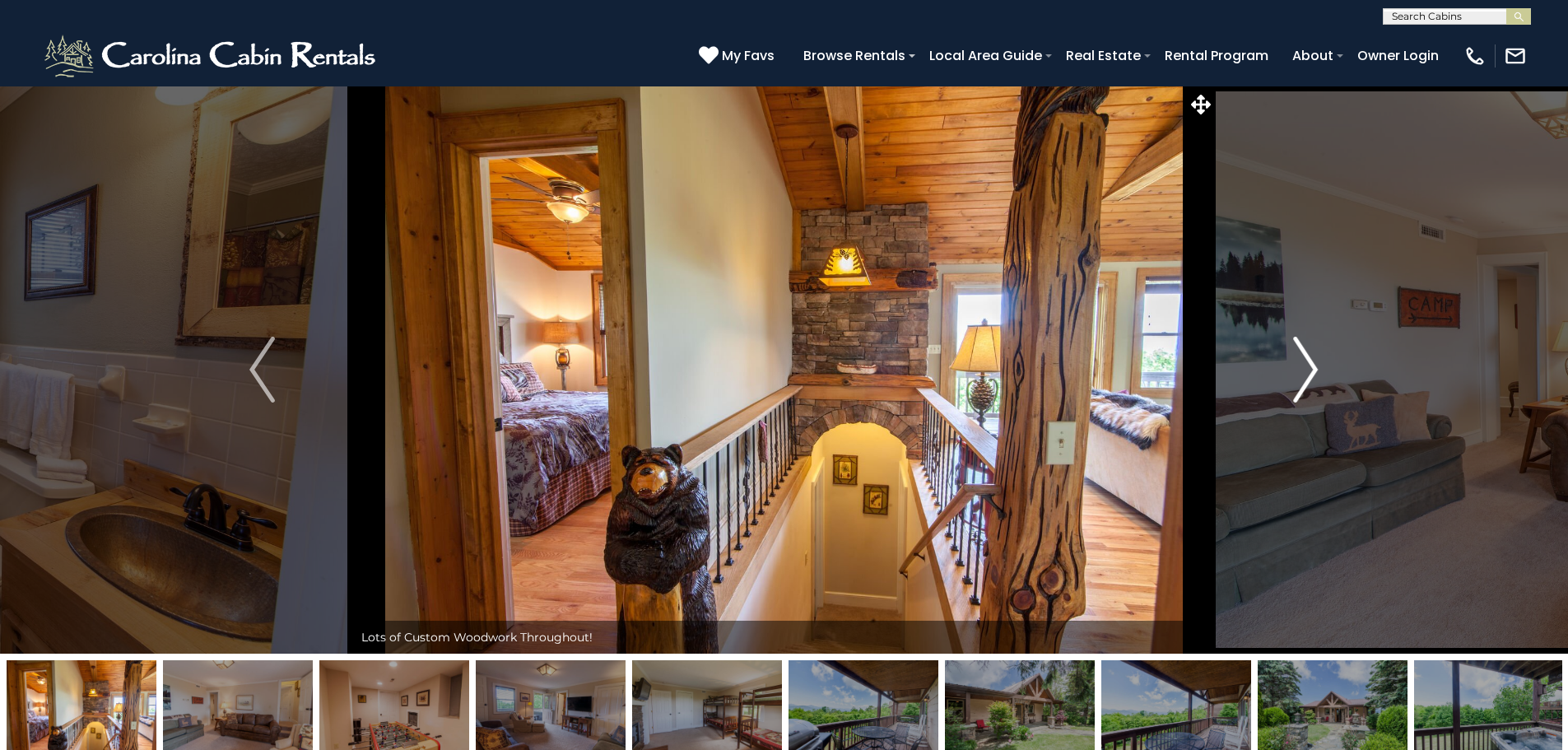
click at [1298, 360] on img "Next" at bounding box center [1306, 370] width 25 height 66
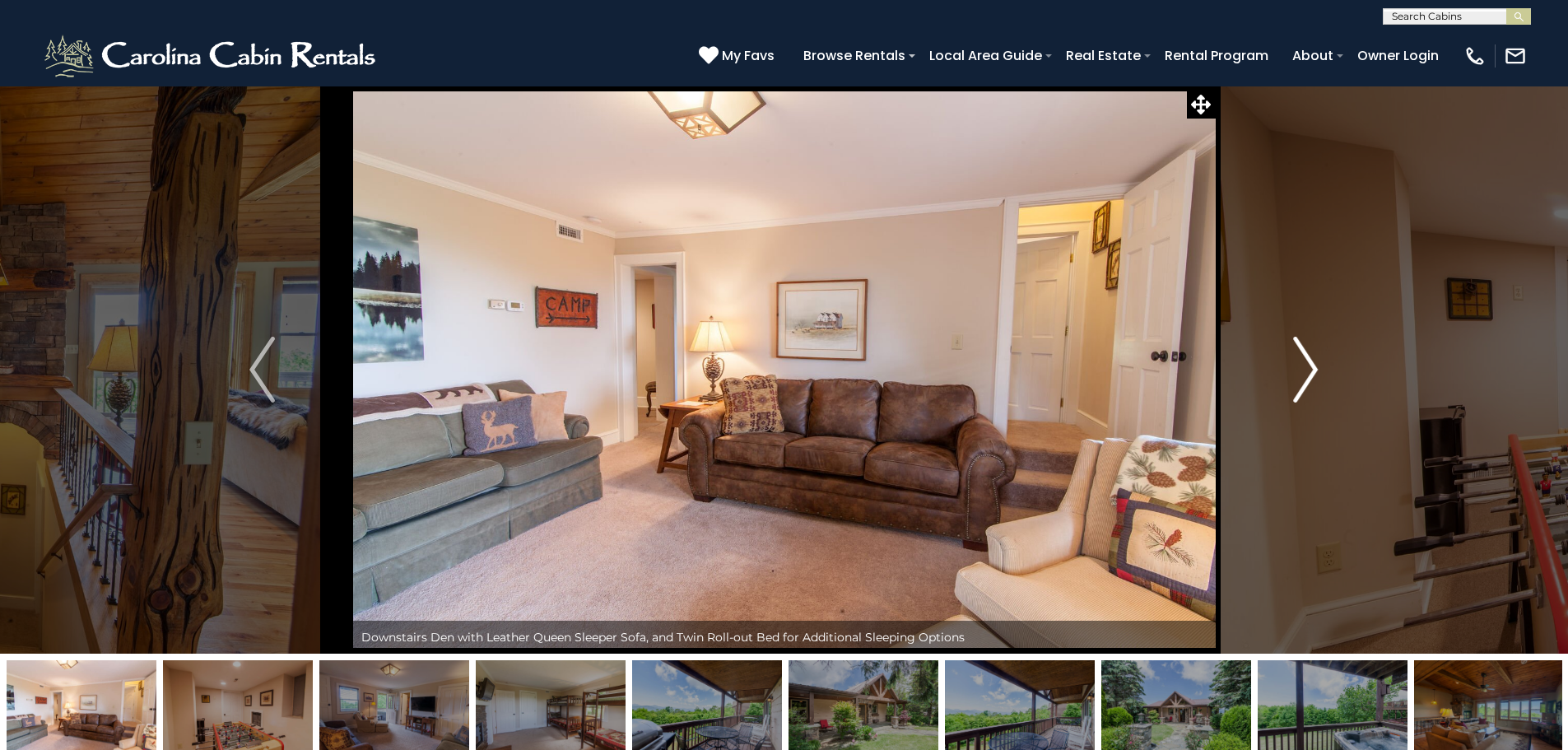
click at [1298, 360] on img "Next" at bounding box center [1306, 370] width 25 height 66
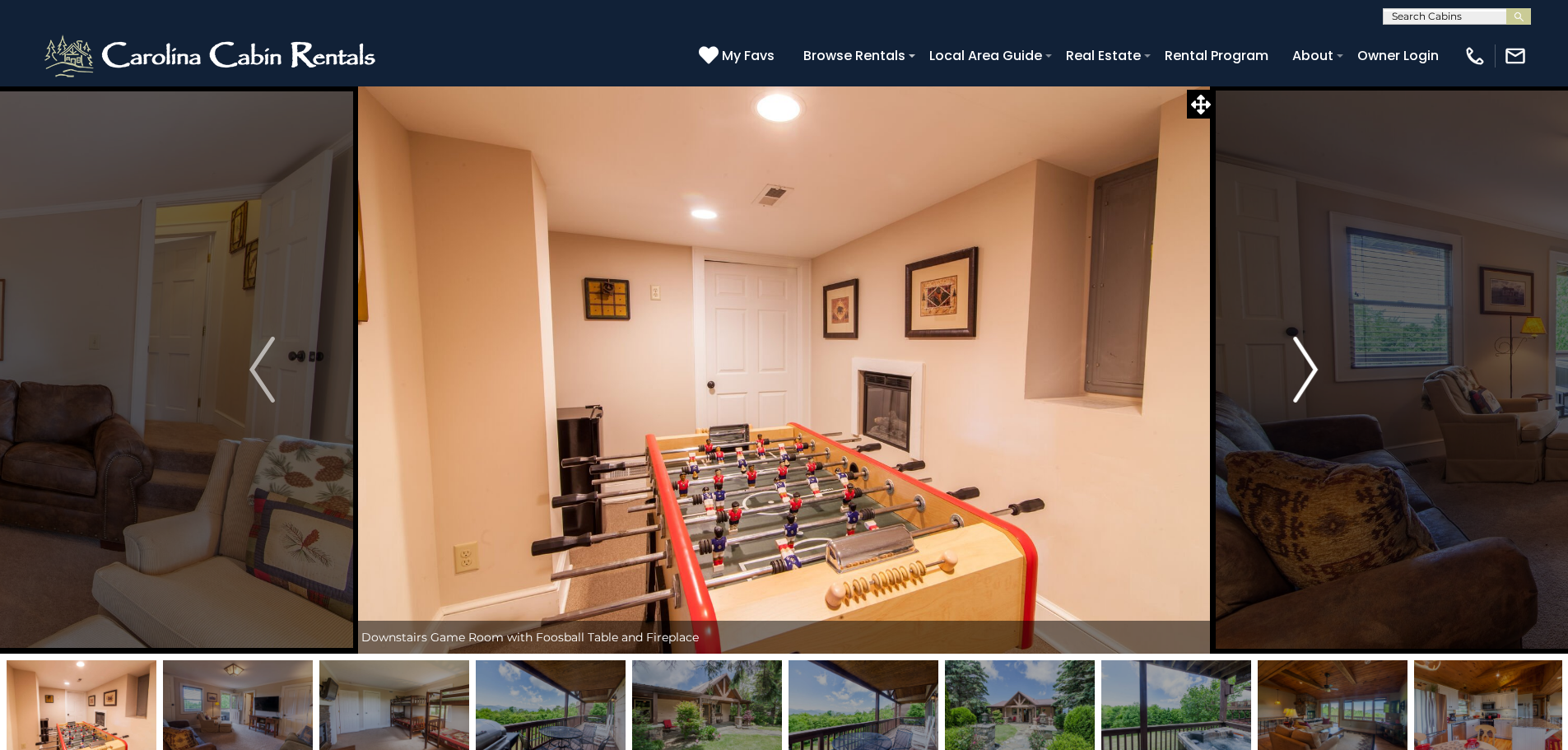
click at [1298, 360] on img "Next" at bounding box center [1306, 370] width 25 height 66
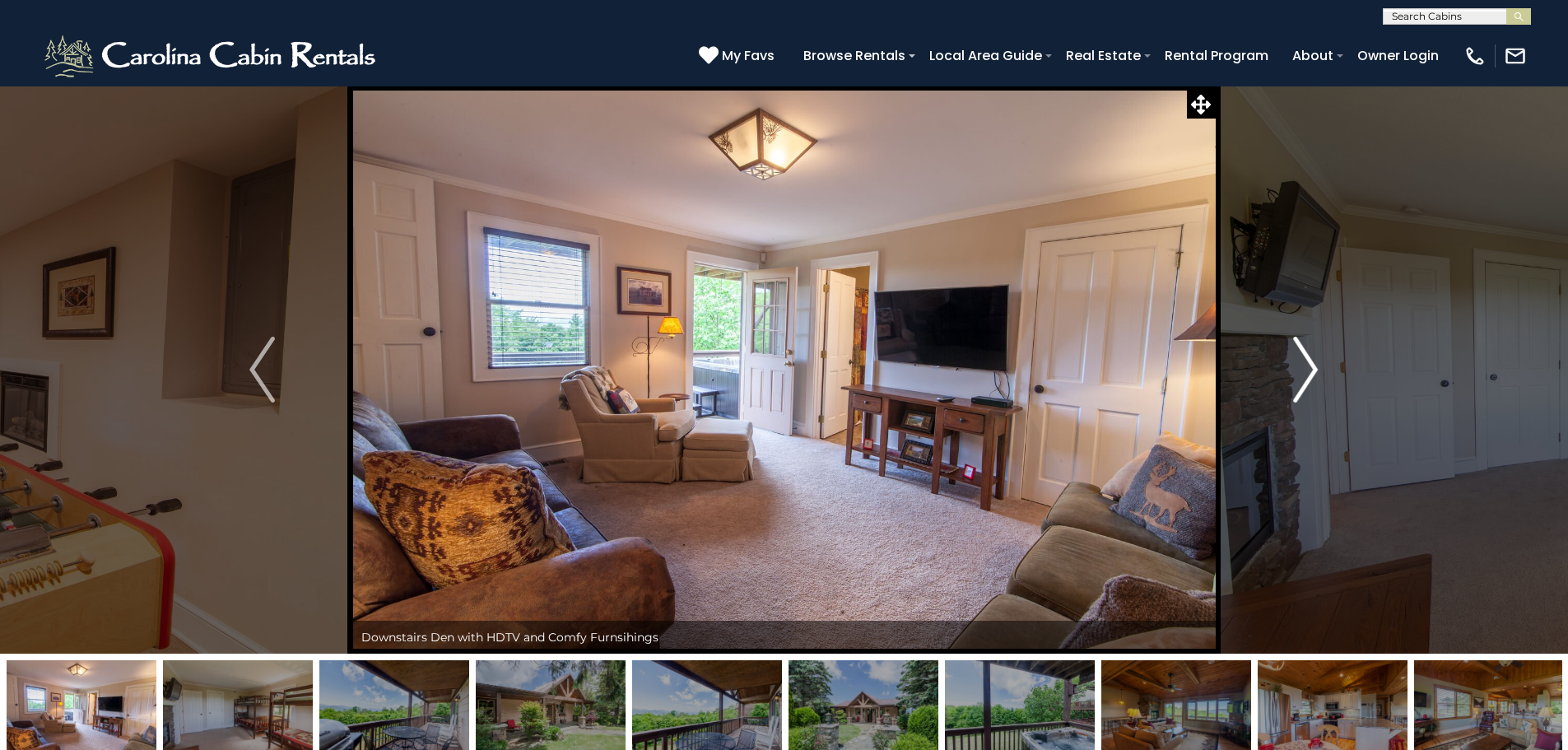
click at [1298, 360] on img "Next" at bounding box center [1306, 370] width 25 height 66
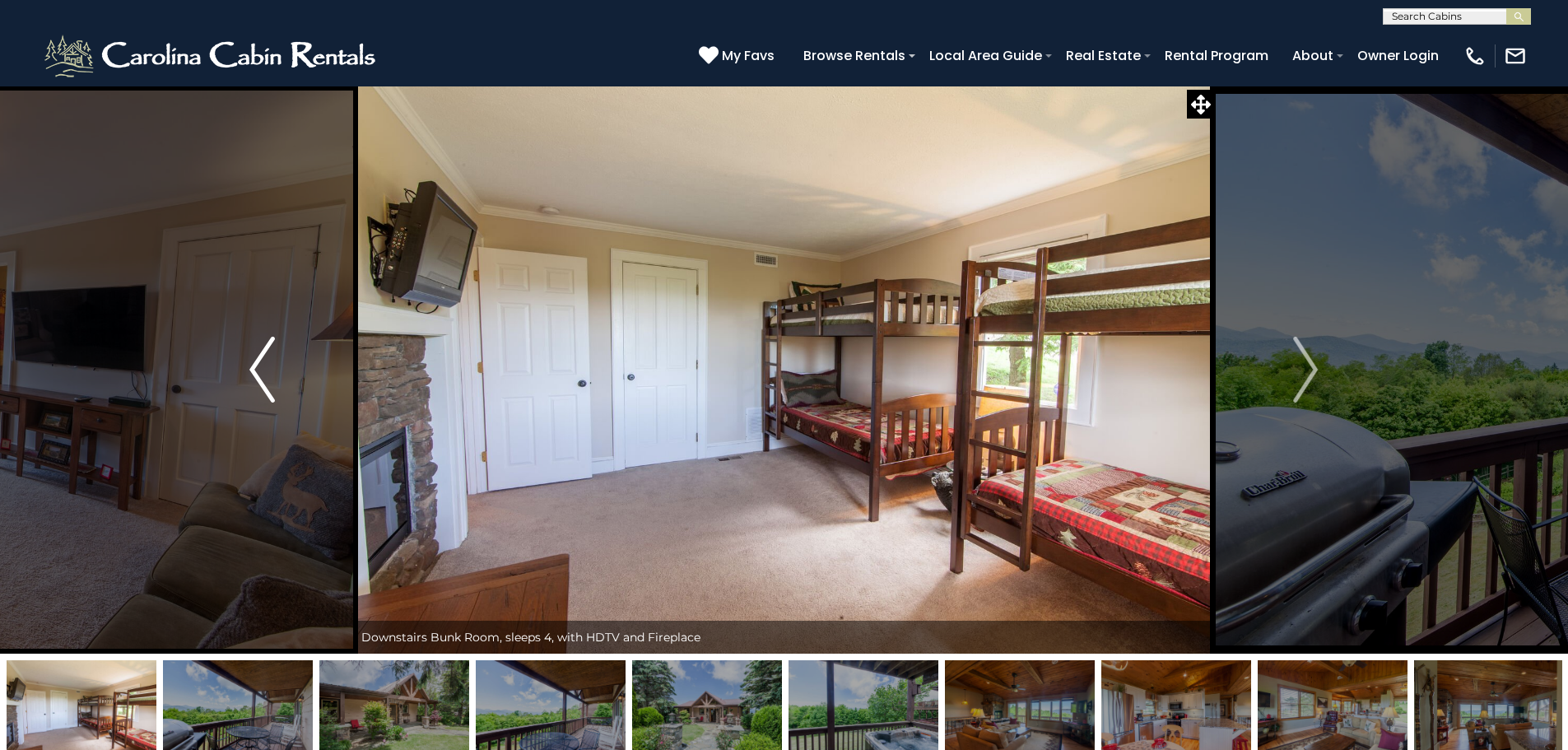
click at [280, 352] on button "Previous" at bounding box center [262, 370] width 181 height 568
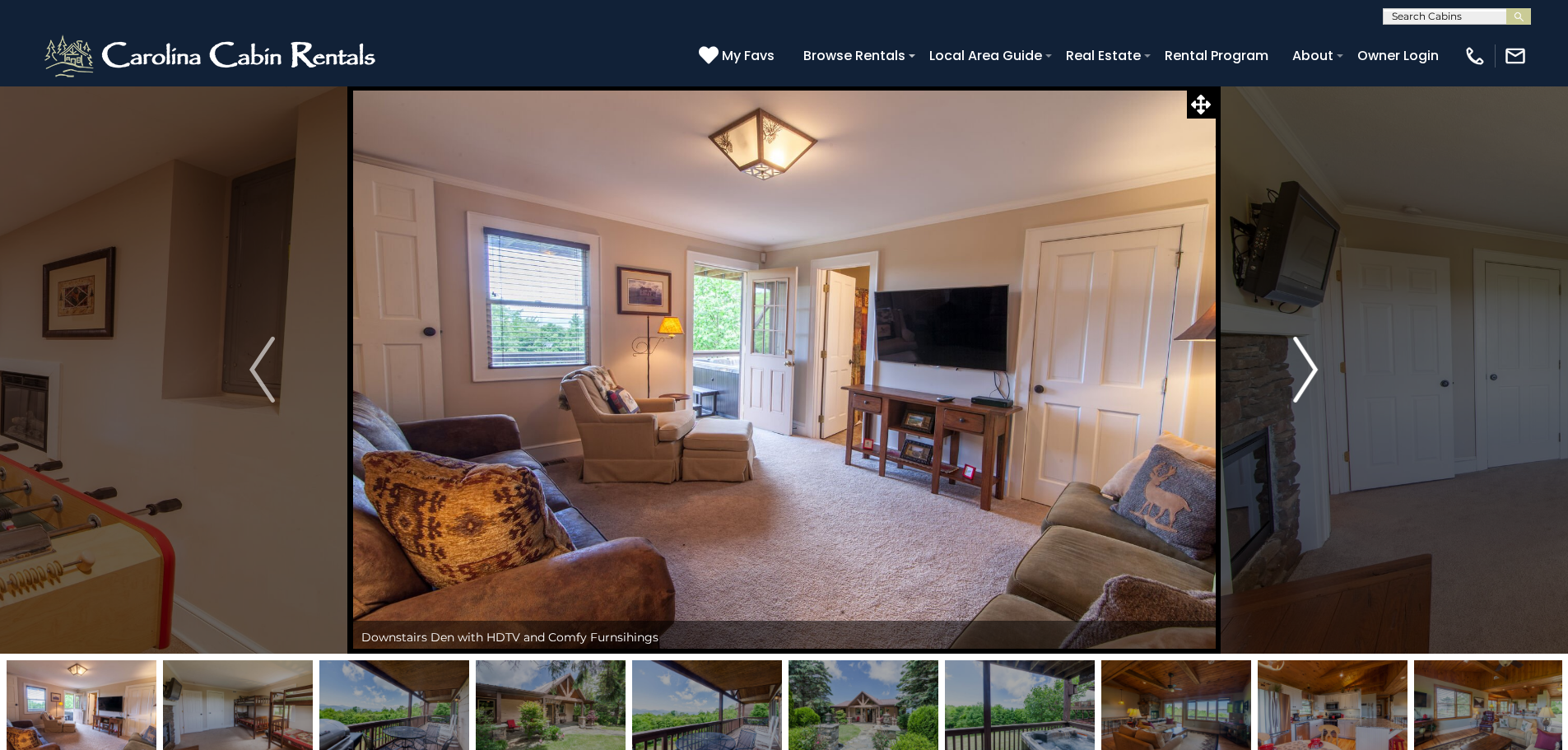
click at [1345, 367] on button "Next" at bounding box center [1306, 370] width 181 height 568
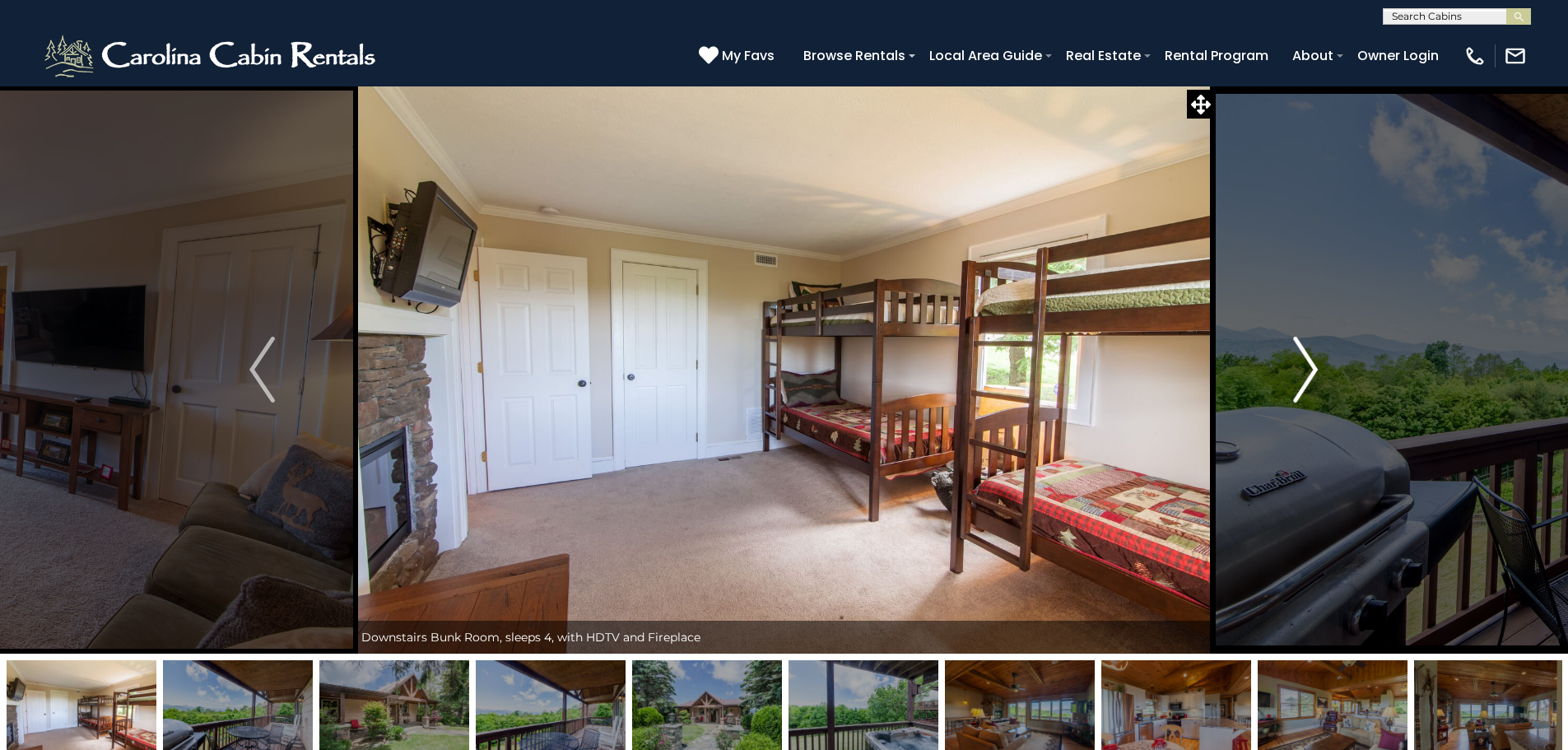
click at [1345, 367] on button "Next" at bounding box center [1306, 370] width 181 height 568
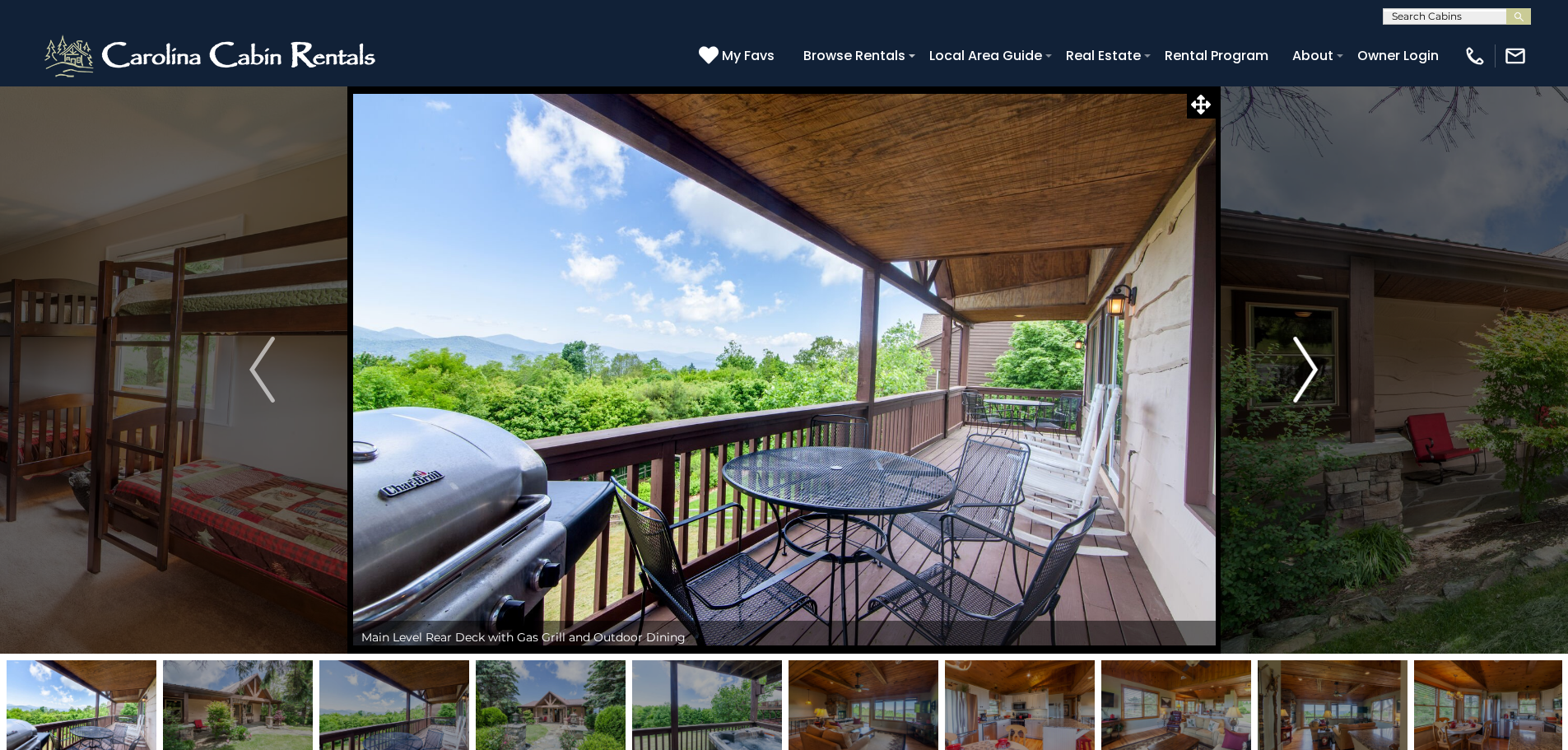
click at [1345, 367] on button "Next" at bounding box center [1306, 370] width 181 height 568
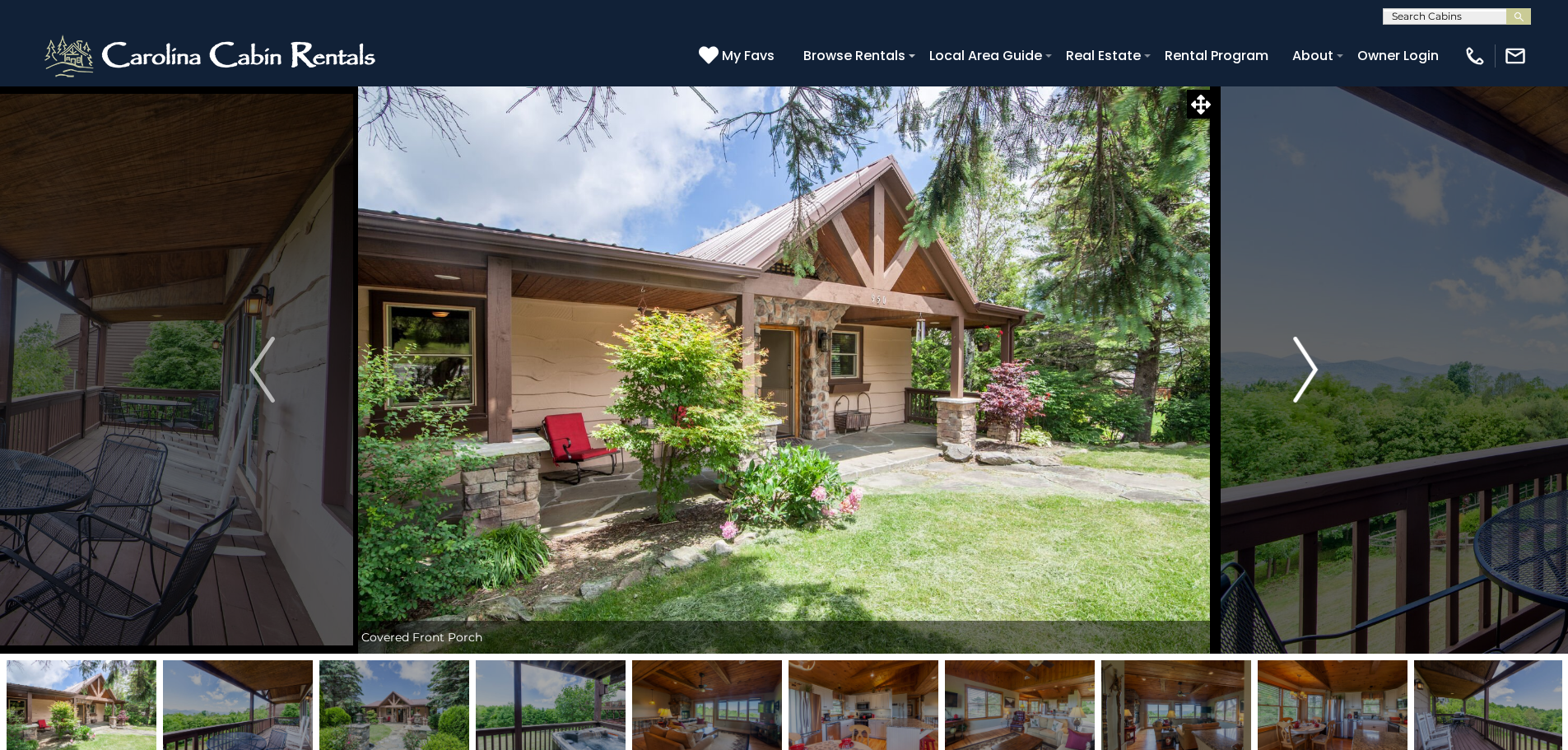
click at [1345, 367] on button "Next" at bounding box center [1306, 370] width 181 height 568
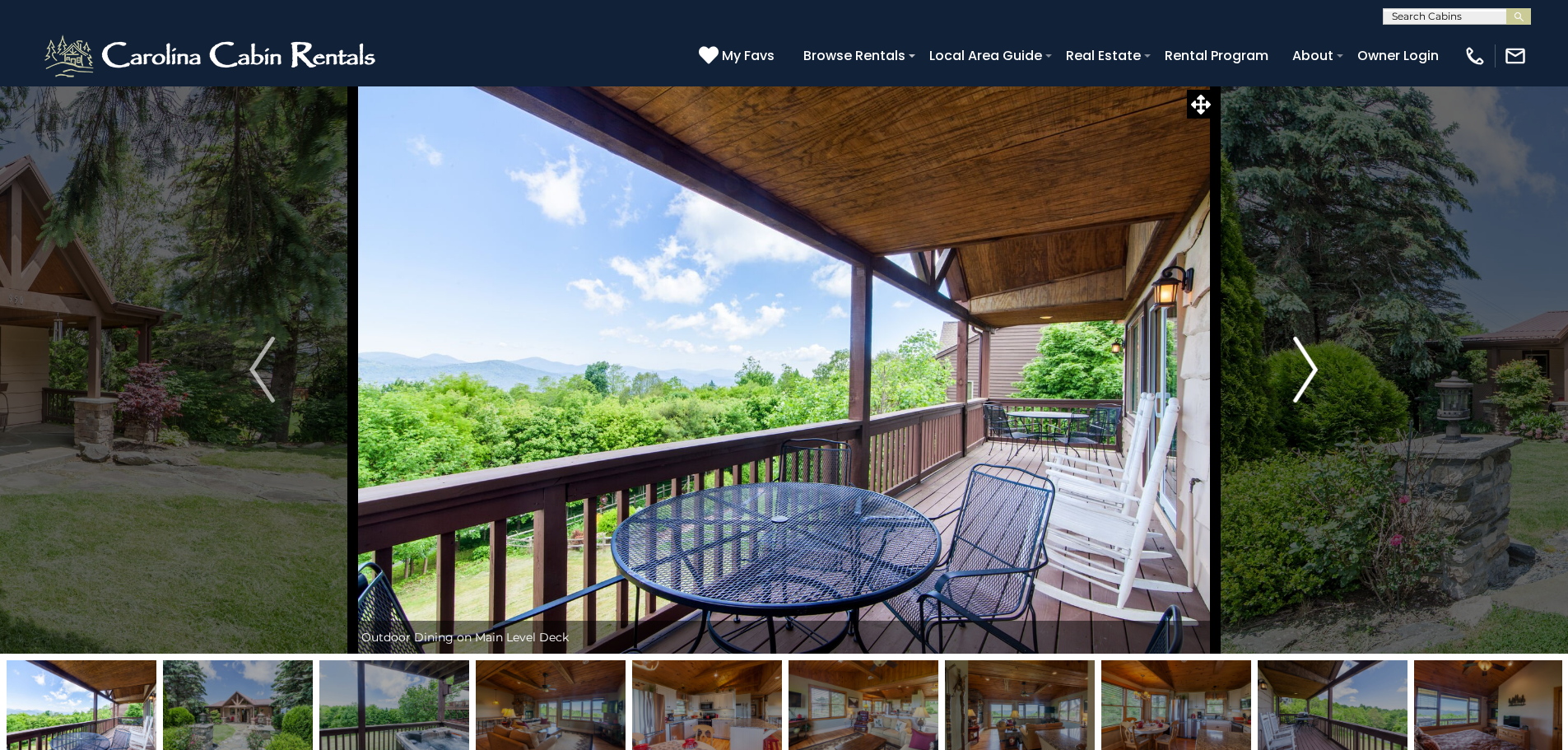
click at [1345, 367] on button "Next" at bounding box center [1306, 370] width 181 height 568
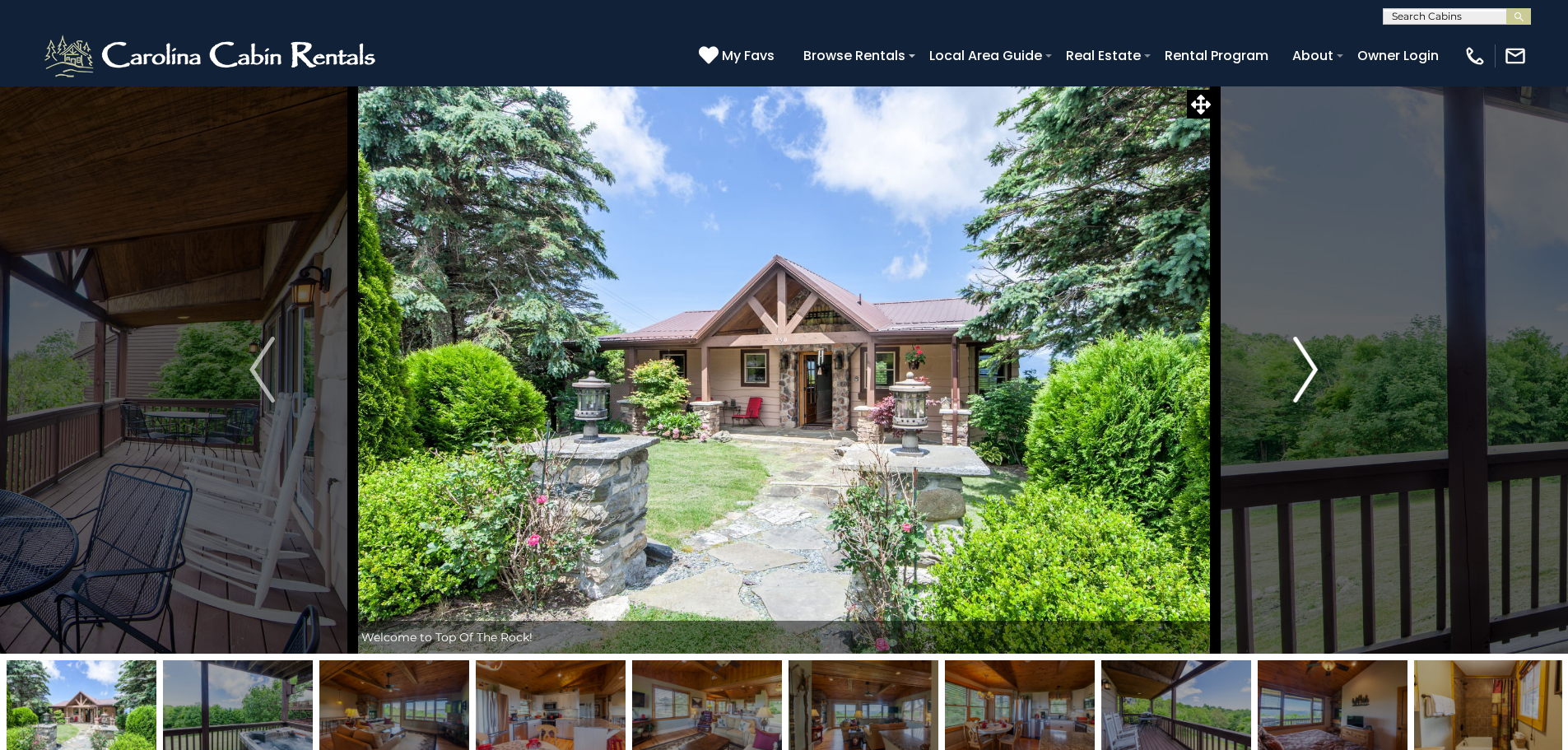
click at [1345, 367] on button "Next" at bounding box center [1306, 370] width 181 height 568
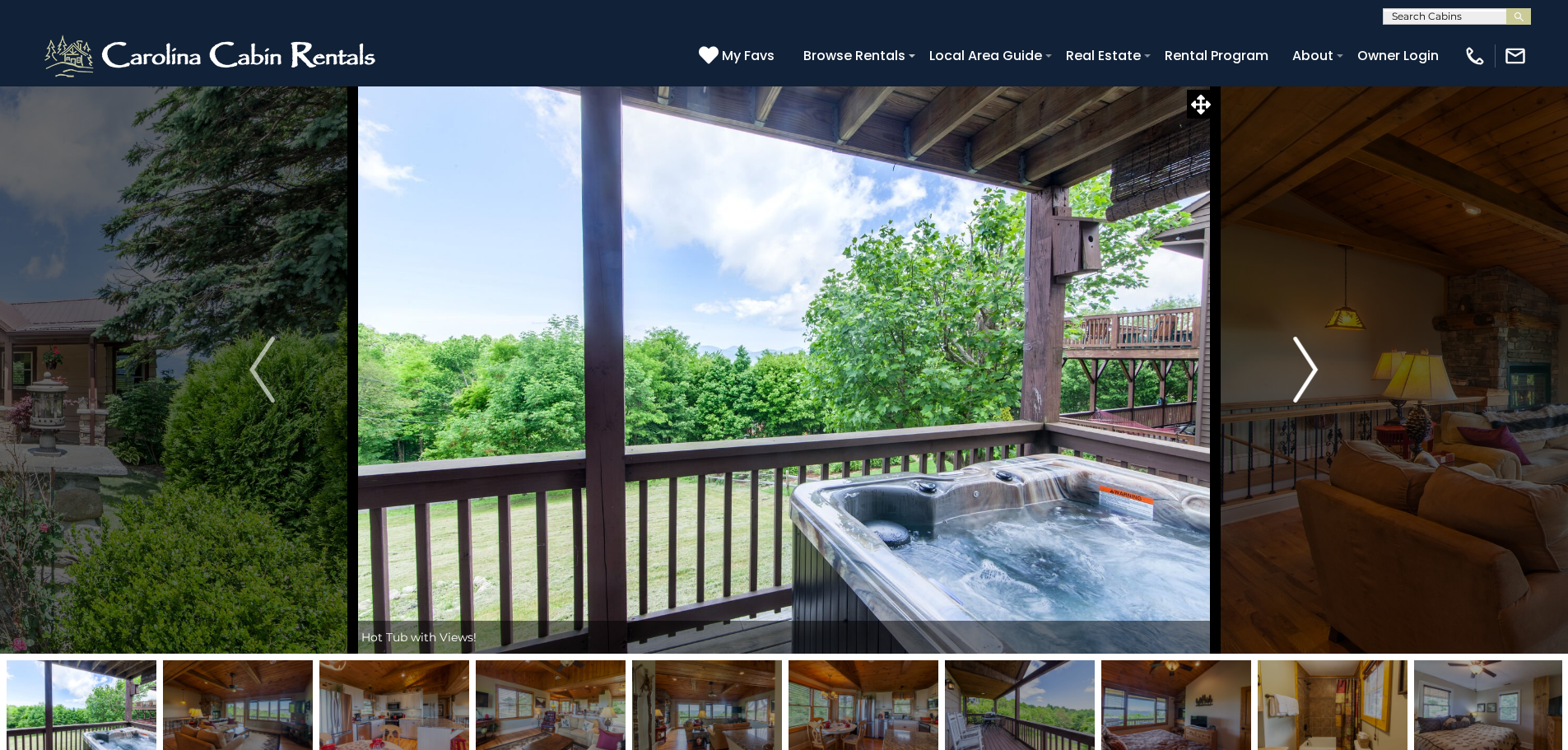
click at [1345, 367] on button "Next" at bounding box center [1306, 370] width 181 height 568
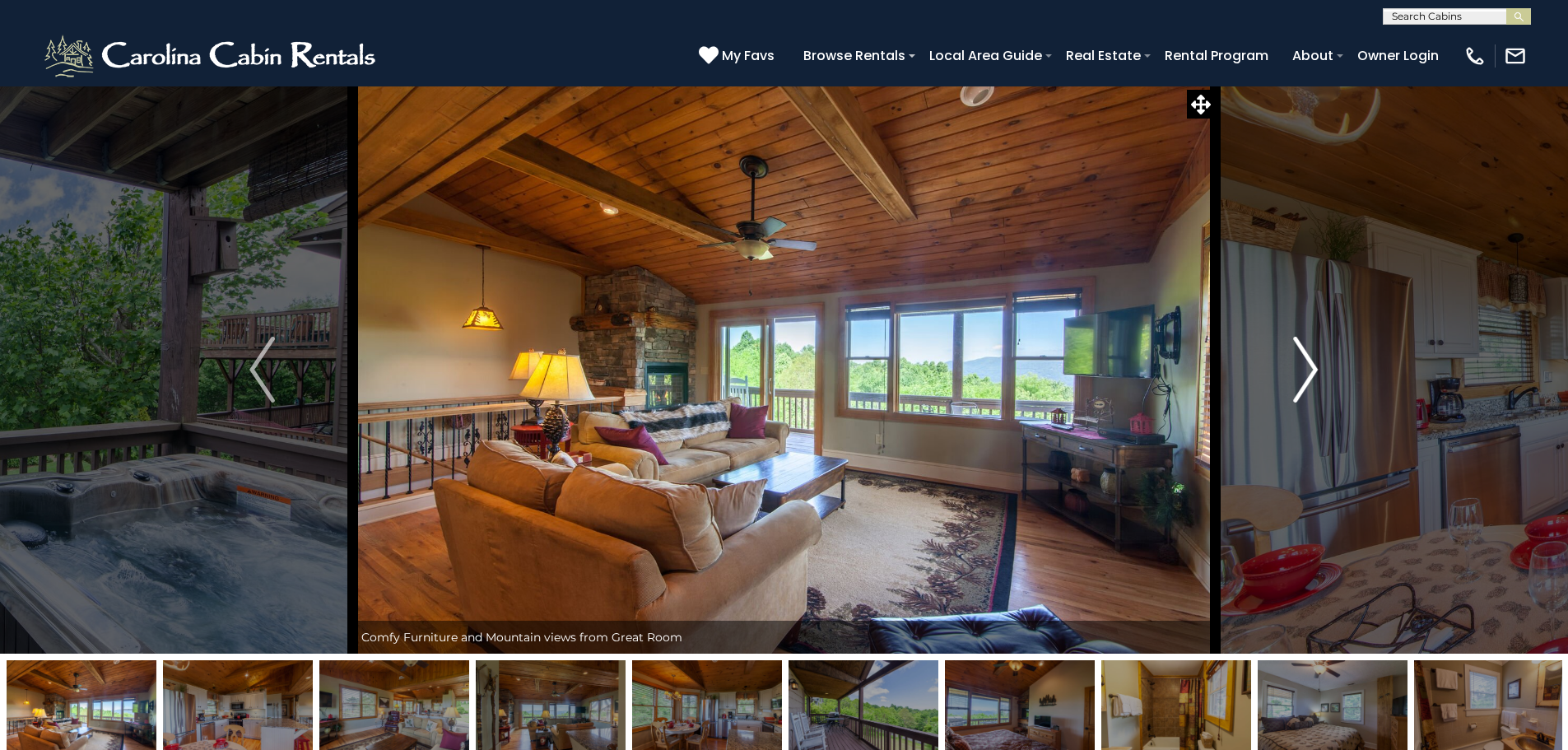
click at [1310, 367] on img "Next" at bounding box center [1306, 370] width 25 height 66
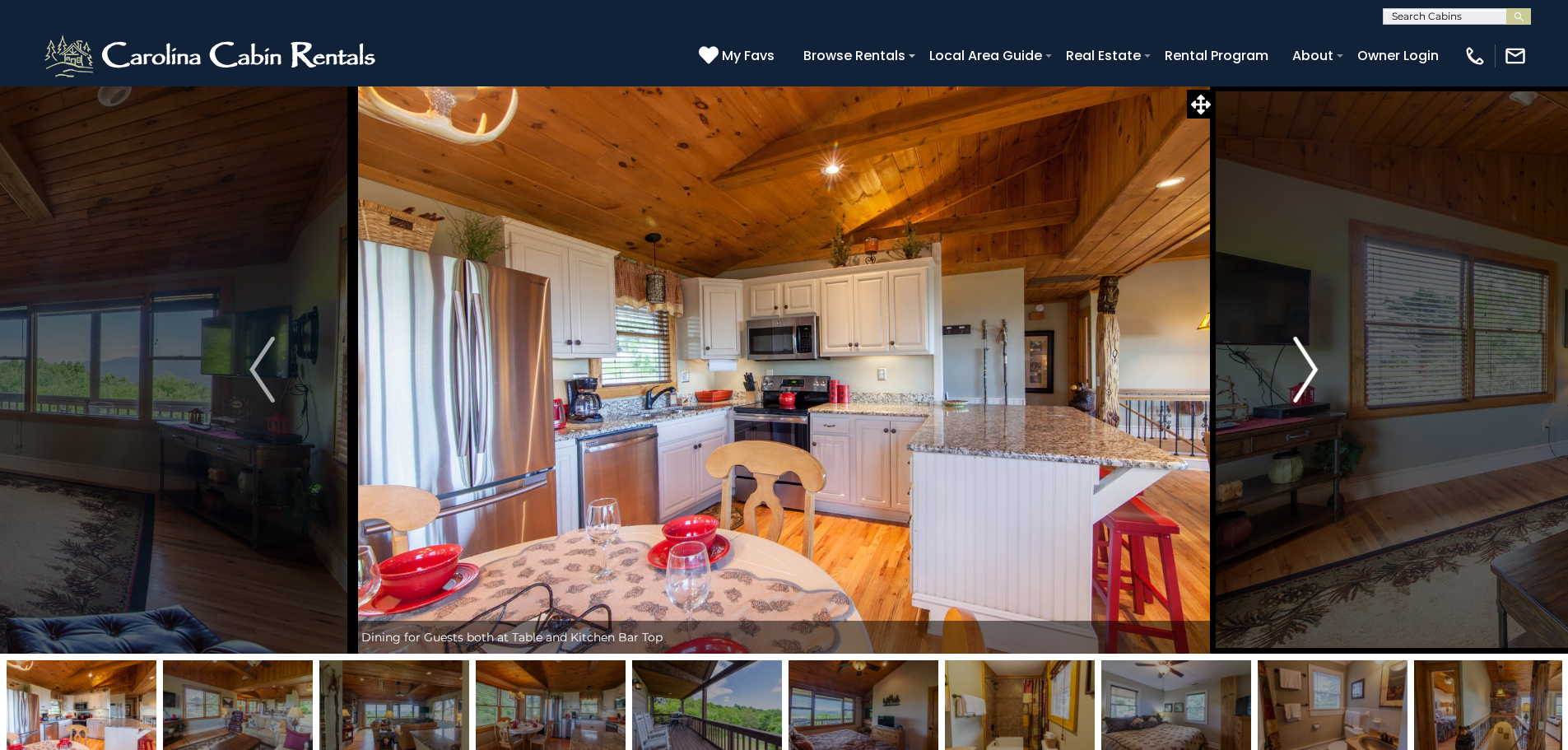
click at [1310, 367] on img "Next" at bounding box center [1306, 370] width 25 height 66
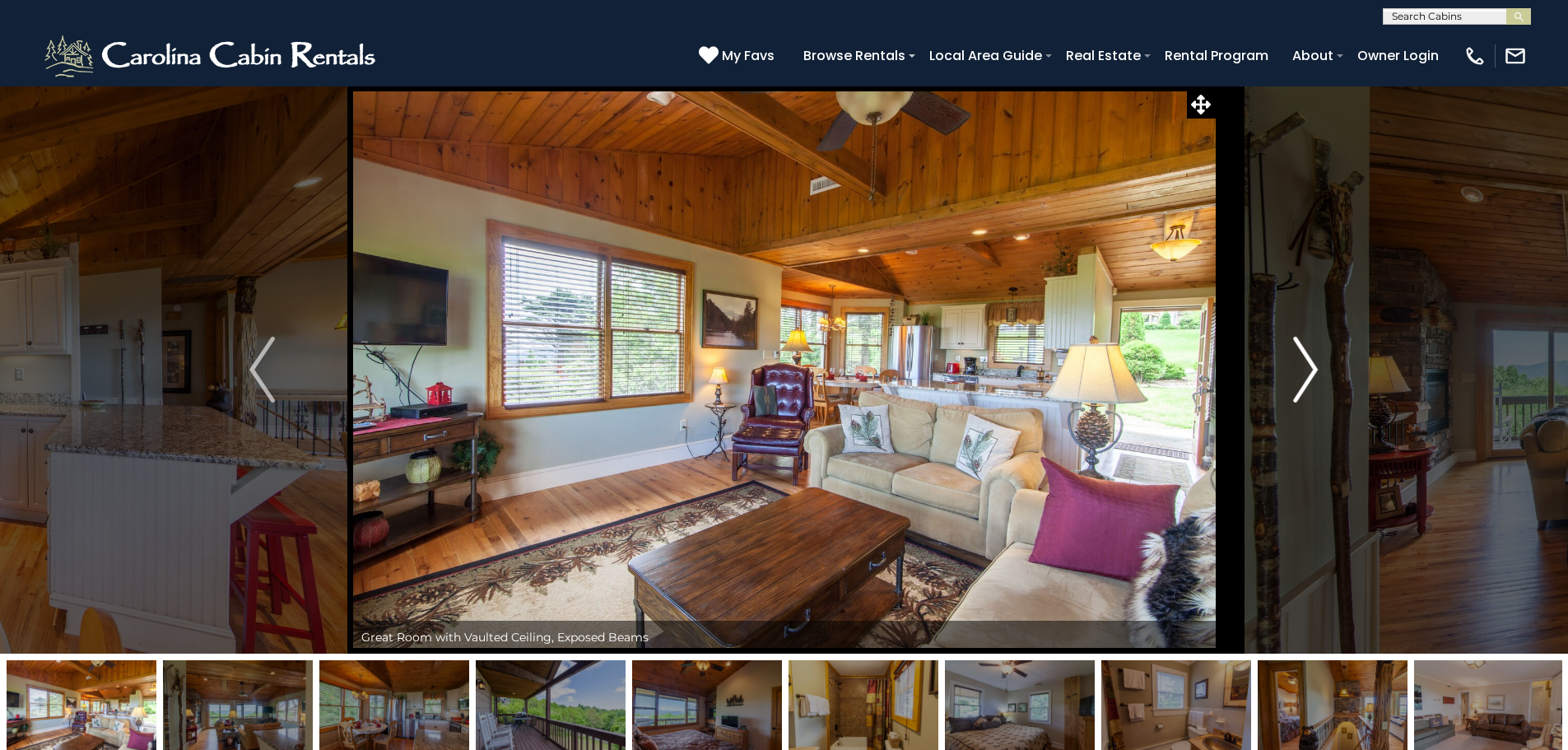
click at [1310, 367] on img "Next" at bounding box center [1306, 370] width 25 height 66
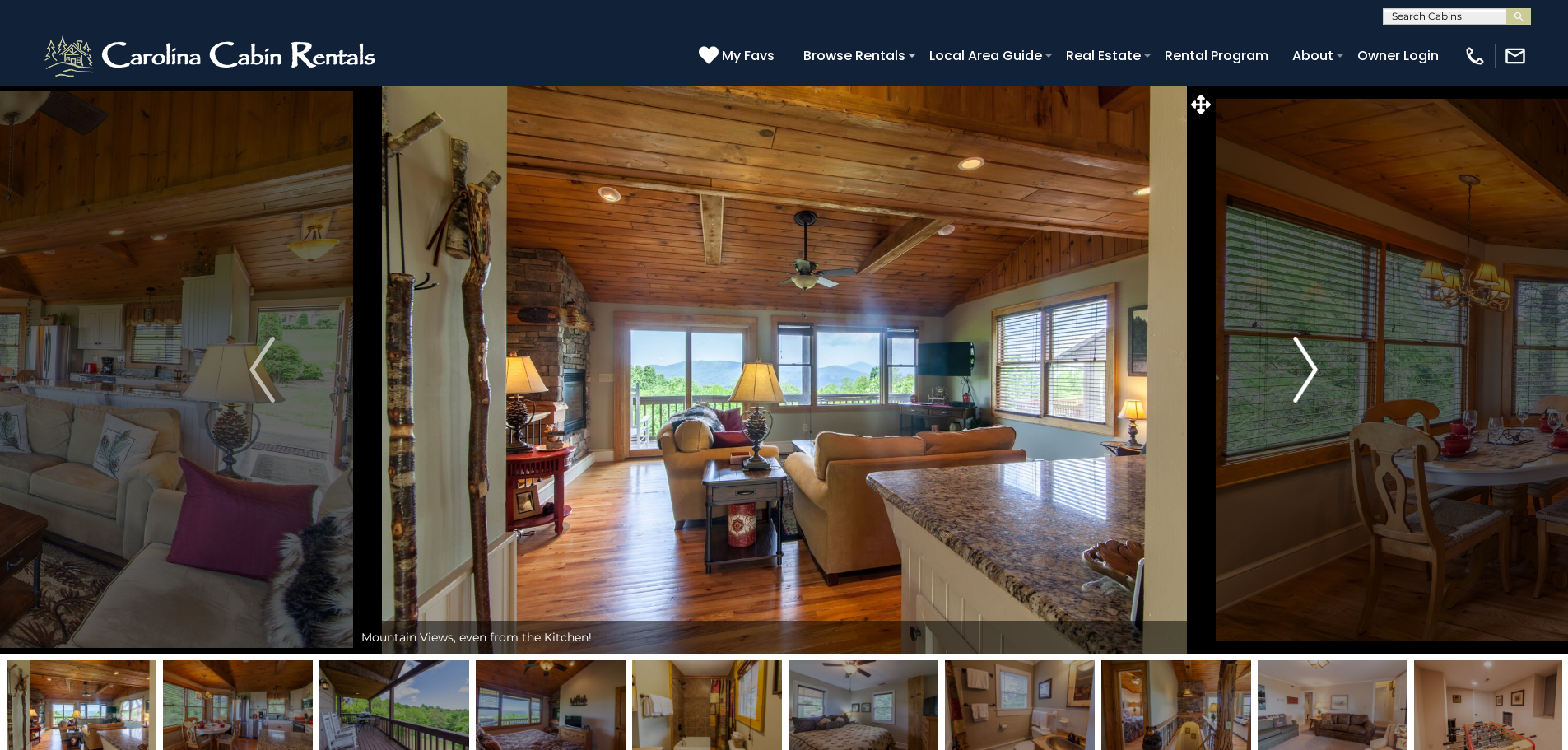
click at [1310, 367] on img "Next" at bounding box center [1306, 370] width 25 height 66
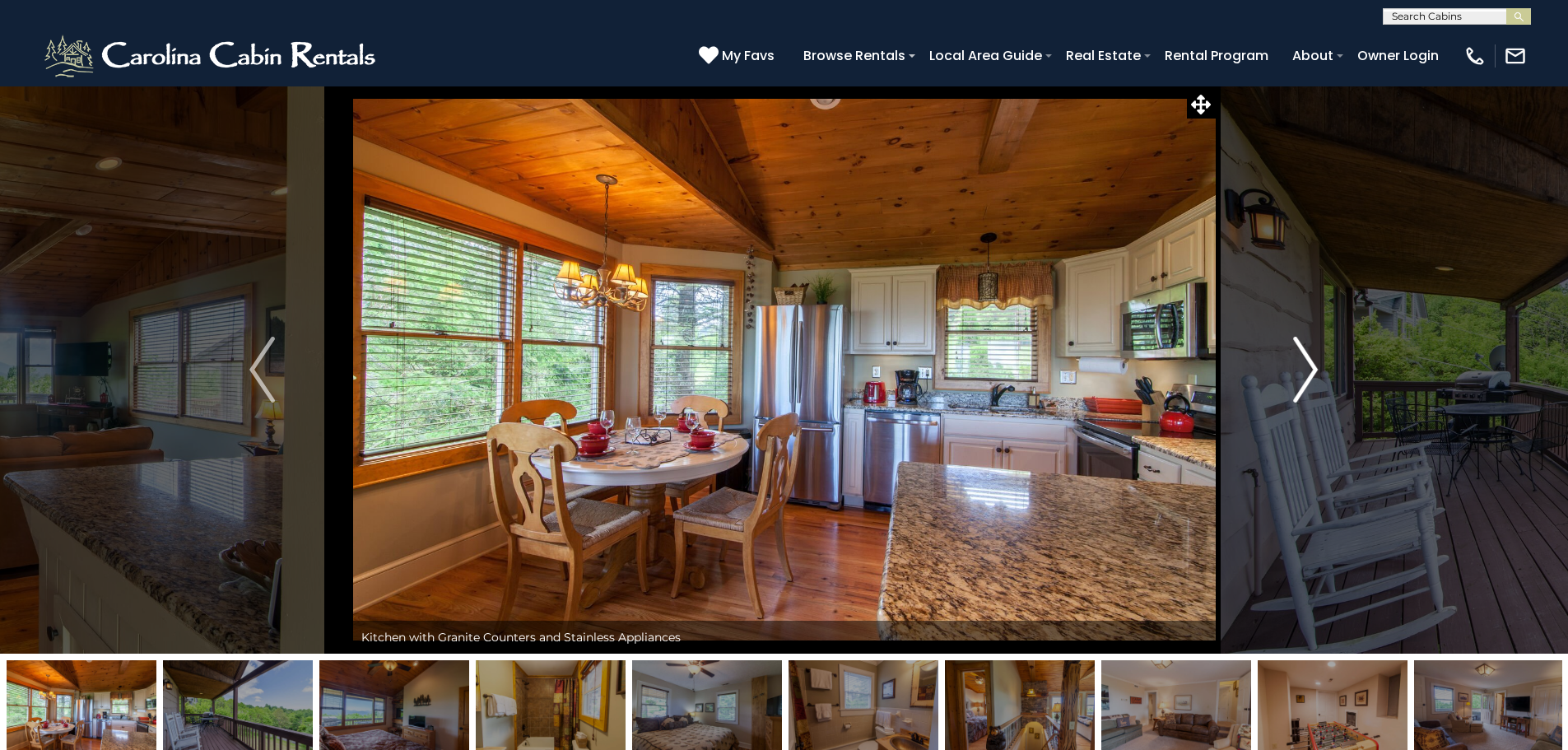
click at [1310, 367] on img "Next" at bounding box center [1306, 370] width 25 height 66
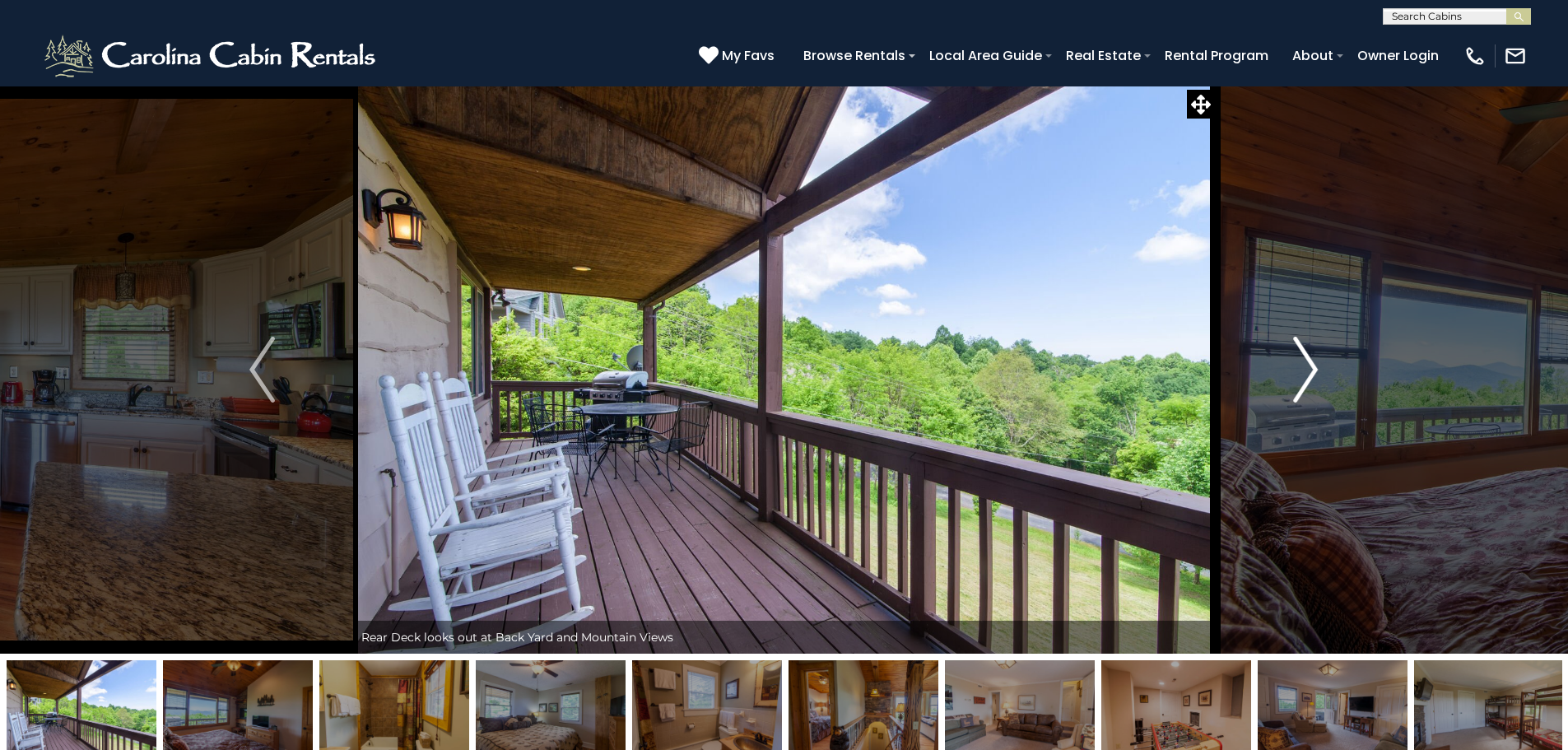
click at [1310, 367] on img "Next" at bounding box center [1306, 370] width 25 height 66
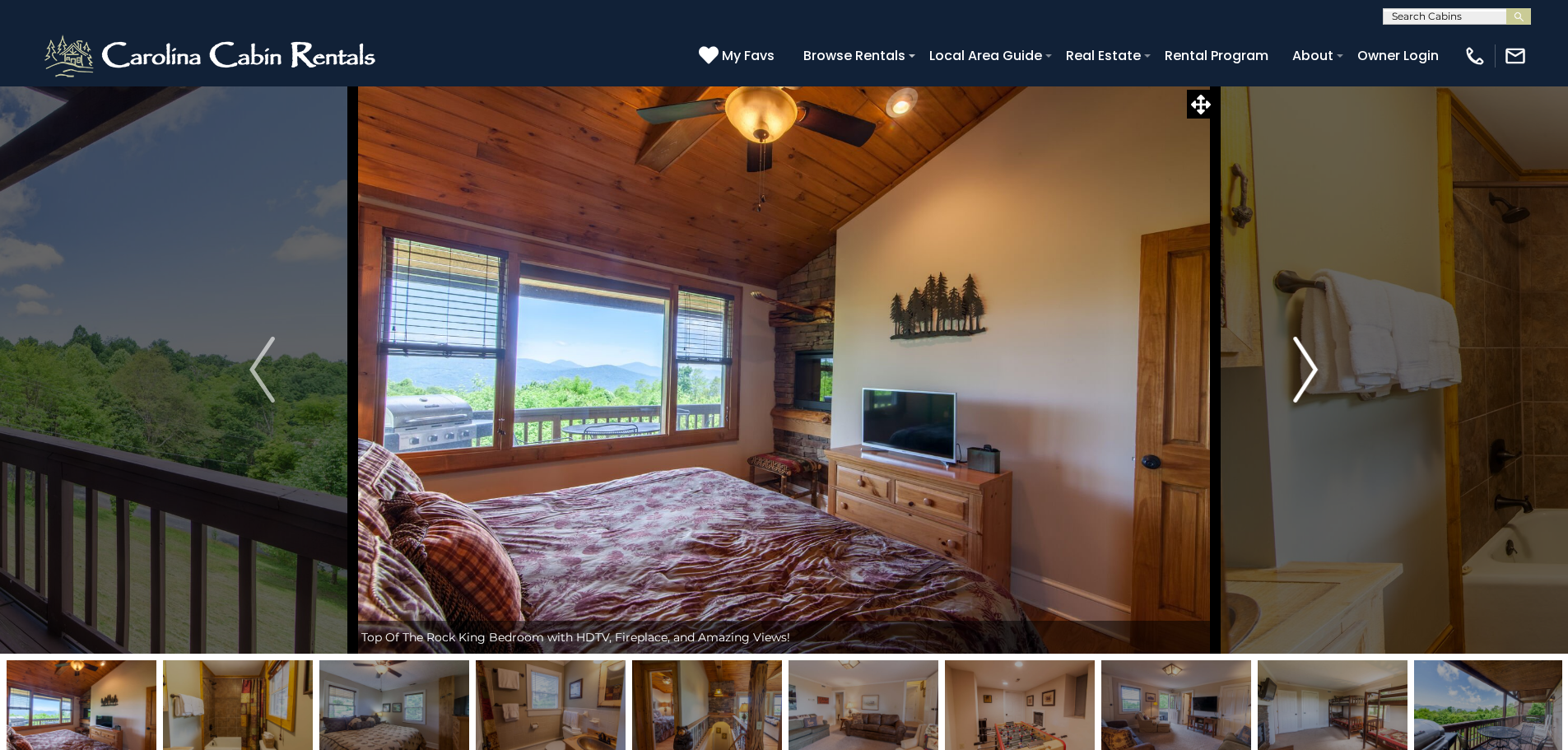
click at [1310, 367] on img "Next" at bounding box center [1306, 370] width 25 height 66
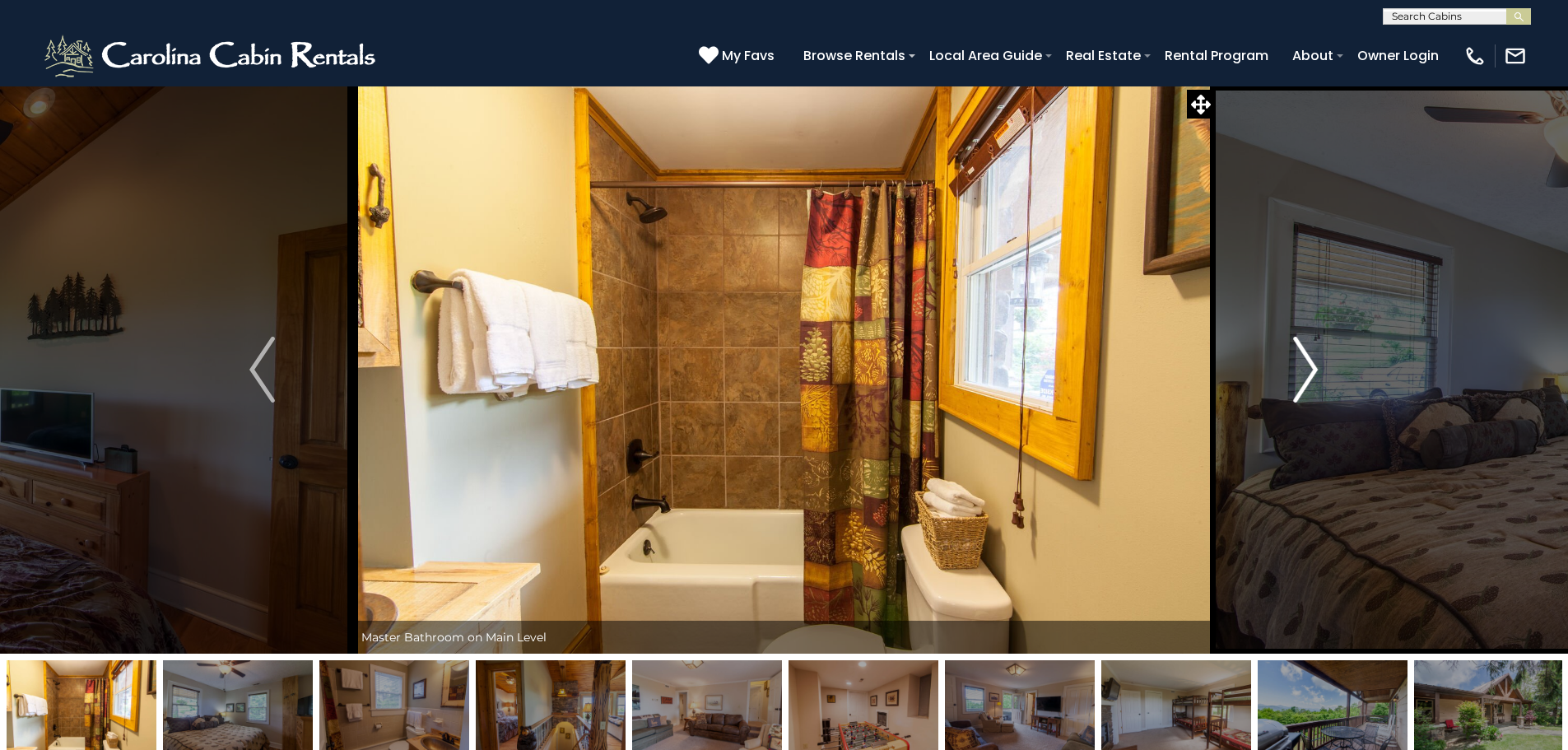
click at [1281, 373] on button "Next" at bounding box center [1306, 370] width 181 height 568
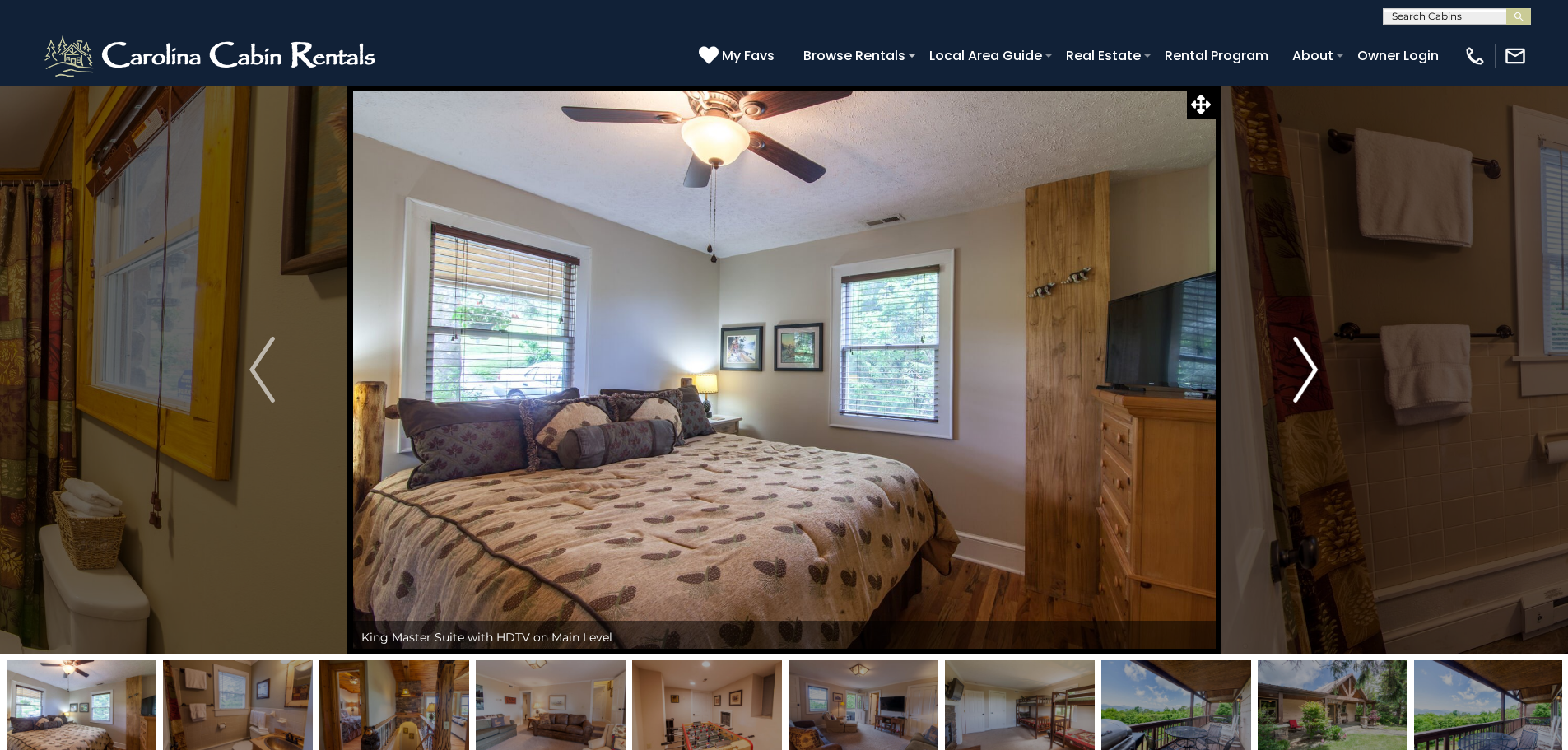
click at [1281, 373] on button "Next" at bounding box center [1306, 370] width 181 height 568
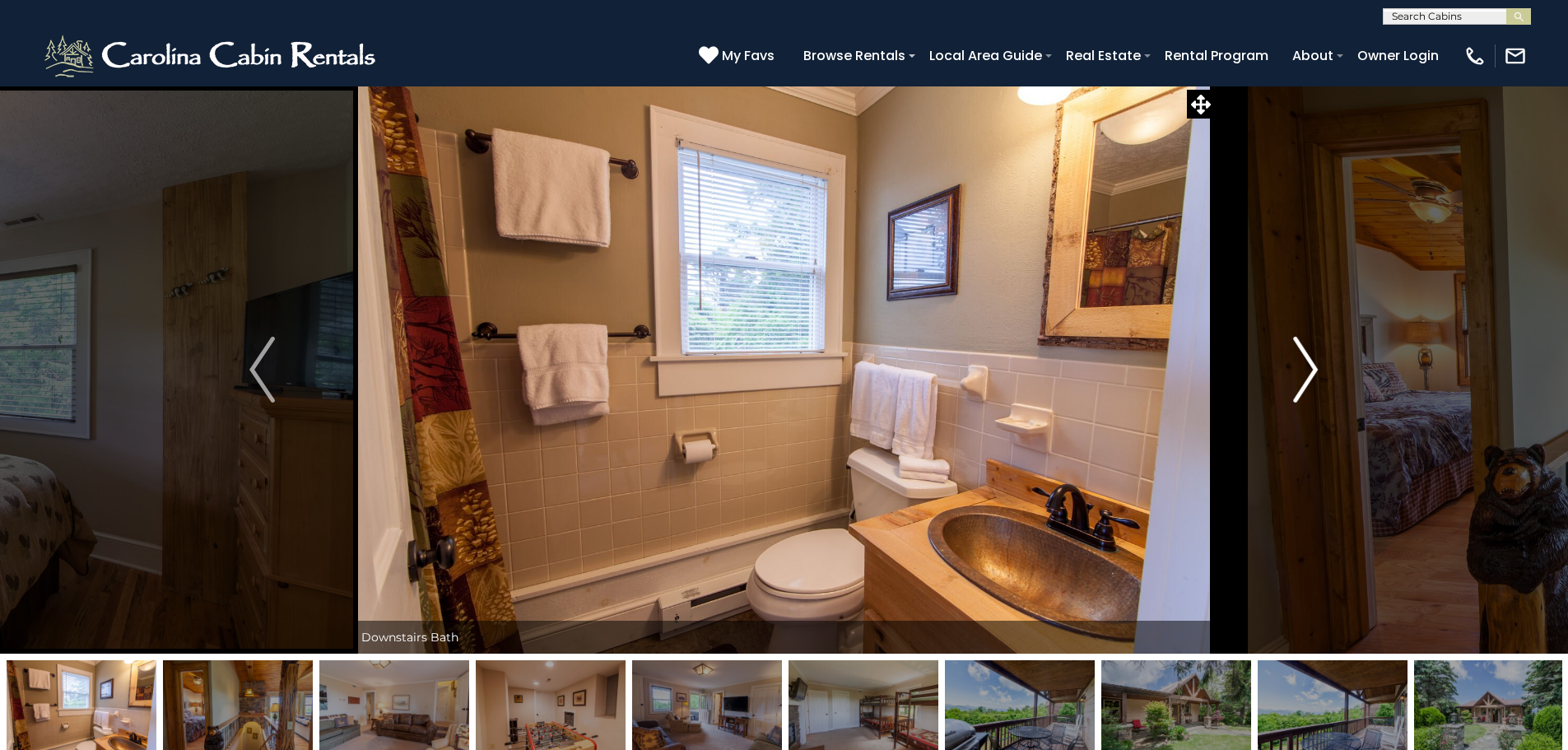
click at [1281, 373] on button "Next" at bounding box center [1306, 370] width 181 height 568
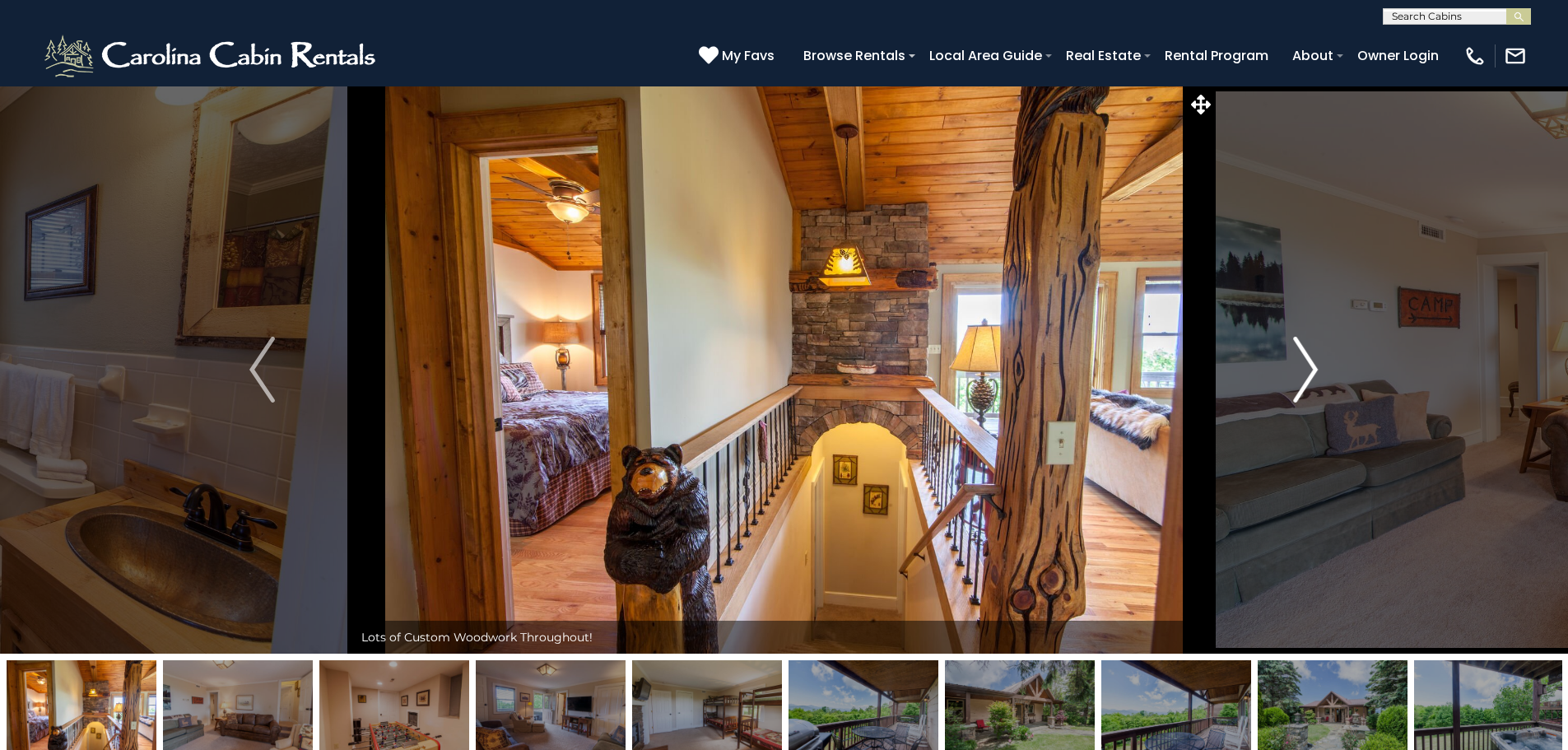
click at [1281, 373] on button "Next" at bounding box center [1306, 370] width 181 height 568
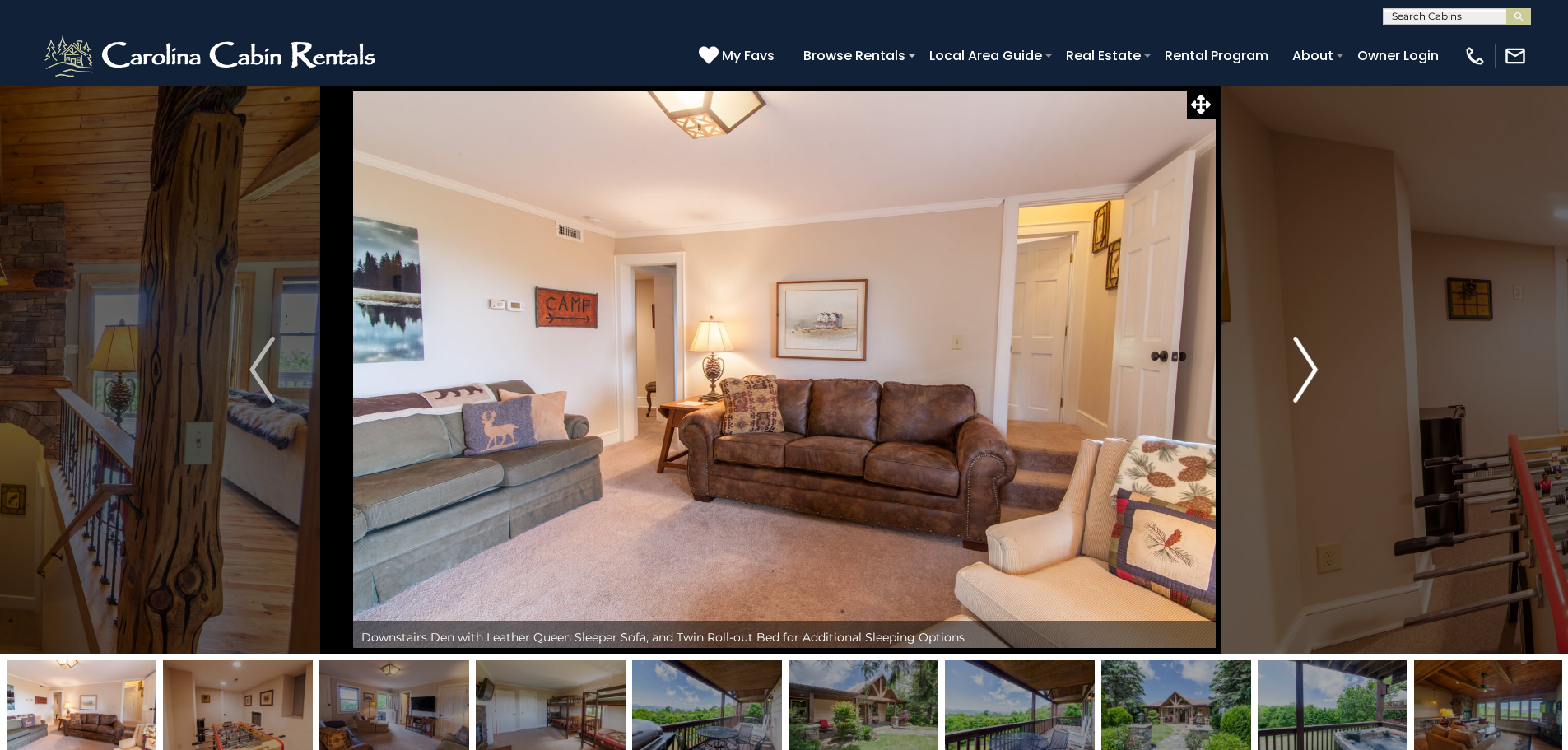
click at [1281, 373] on button "Next" at bounding box center [1306, 370] width 181 height 568
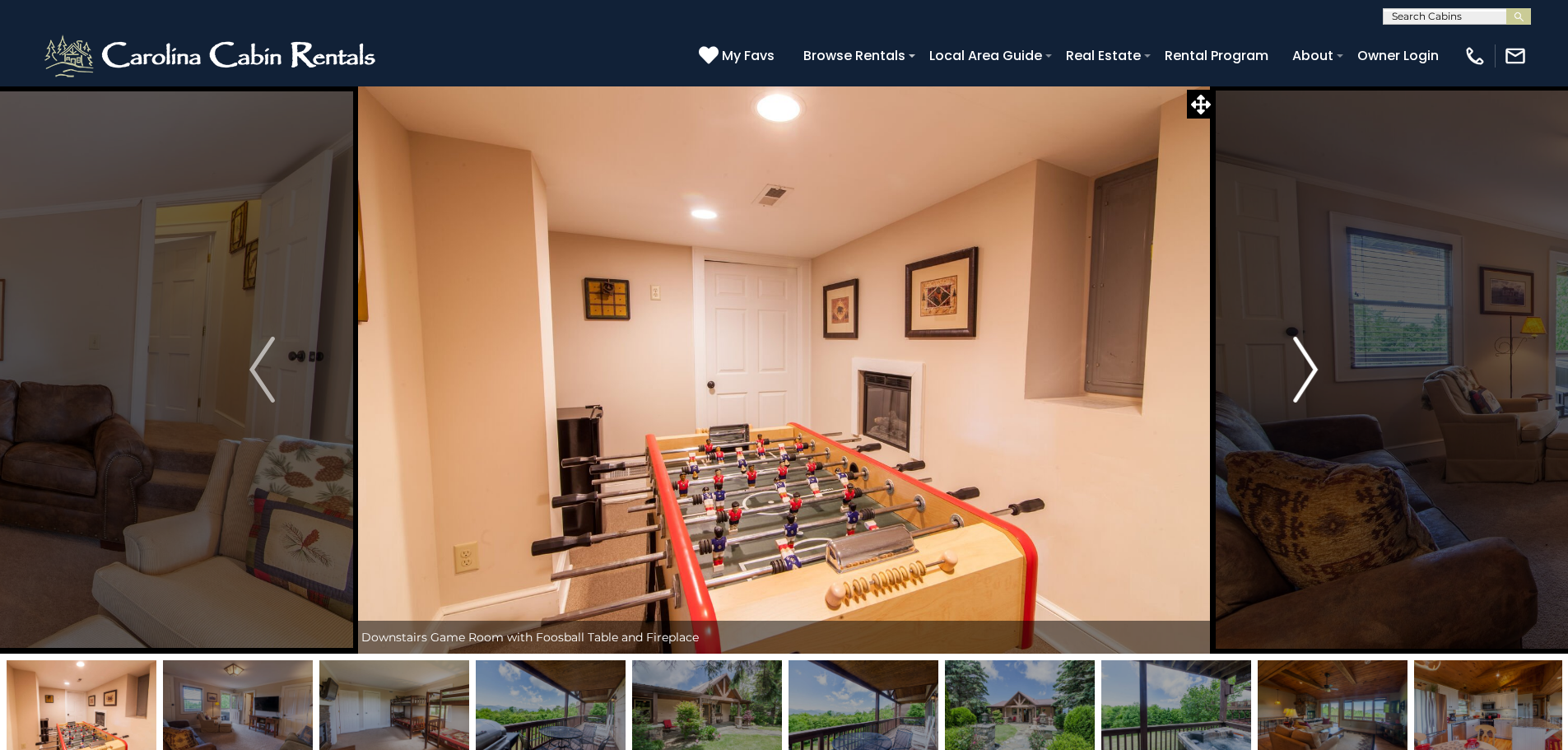
click at [1281, 373] on button "Next" at bounding box center [1306, 370] width 181 height 568
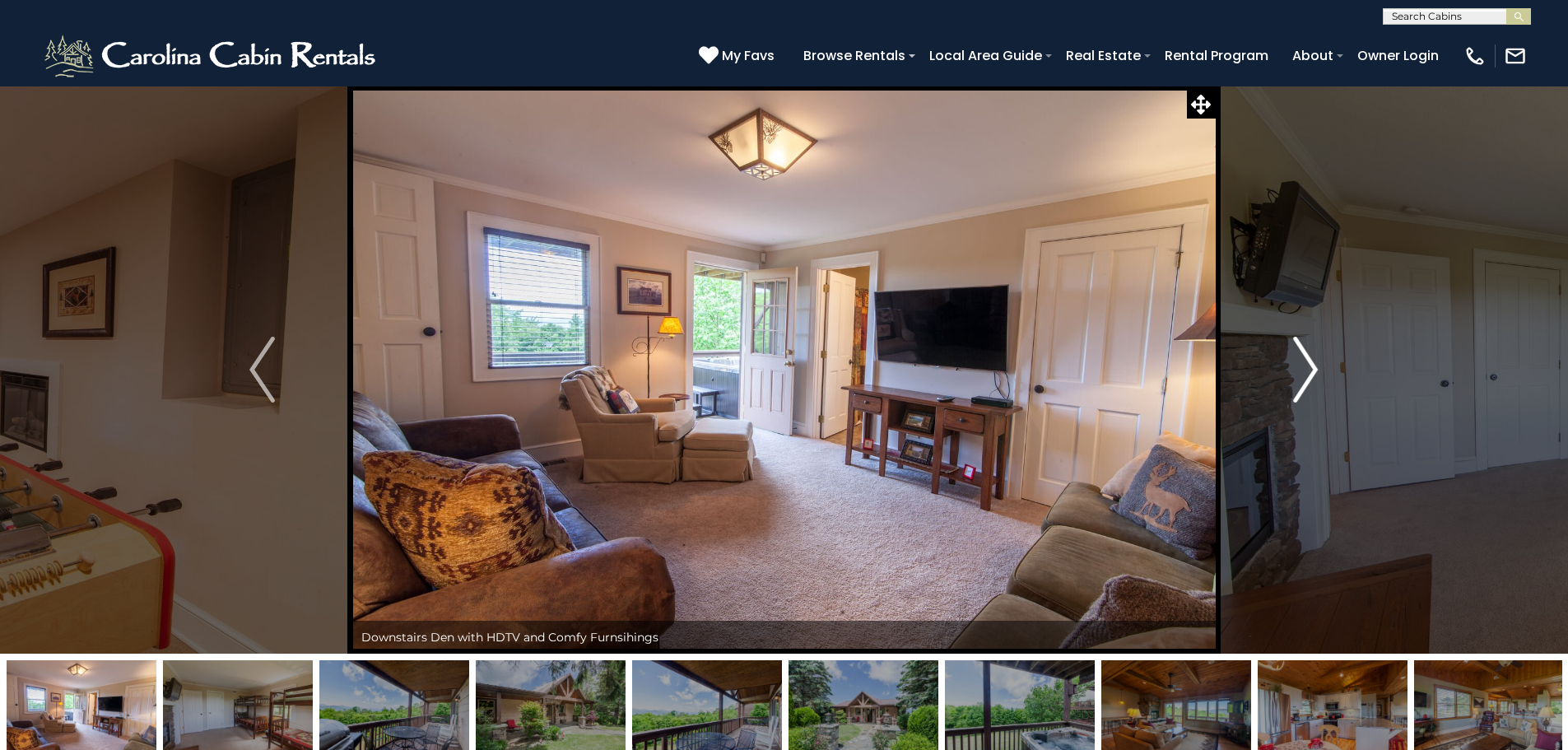
click at [1281, 373] on button "Next" at bounding box center [1306, 370] width 181 height 568
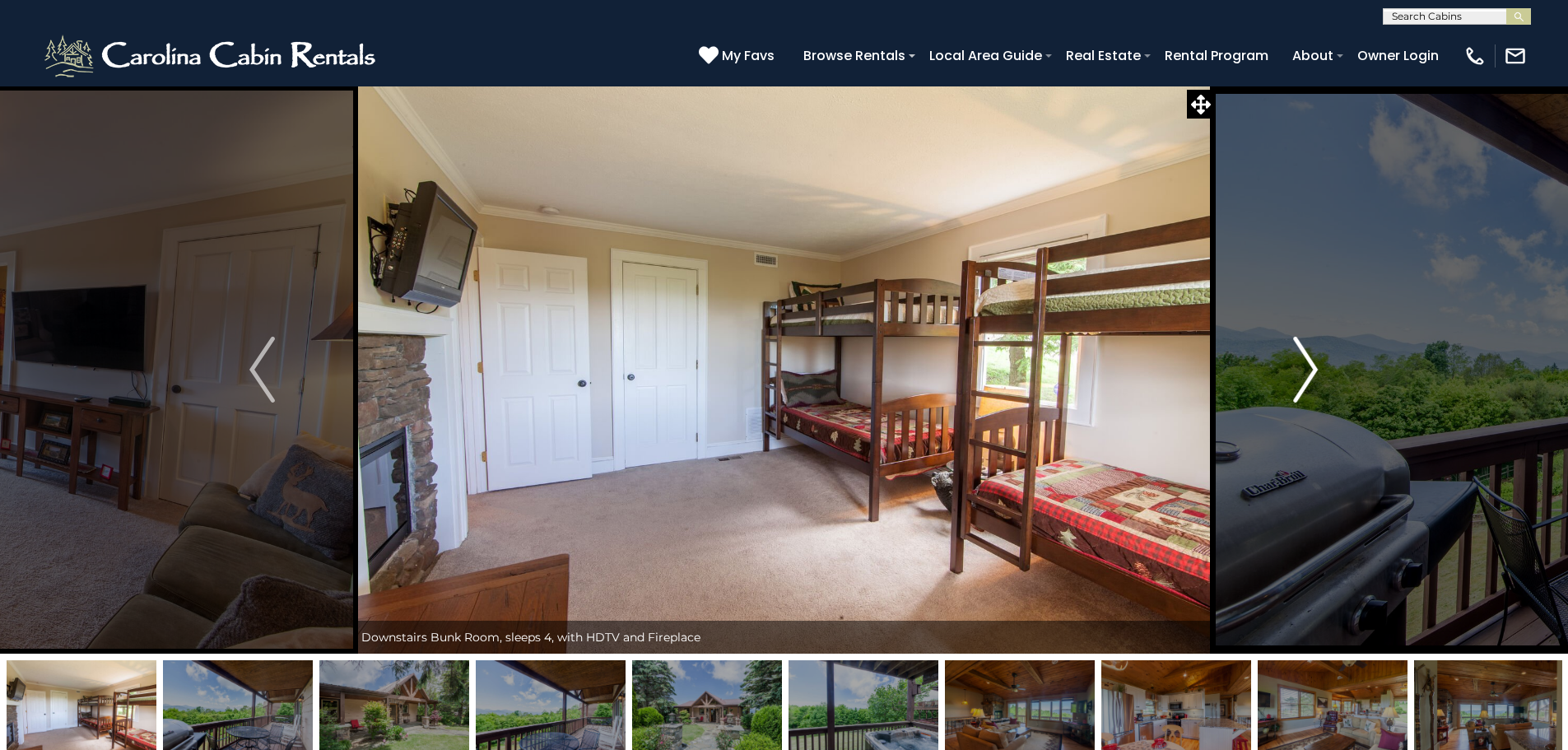
click at [1281, 373] on button "Next" at bounding box center [1306, 370] width 181 height 568
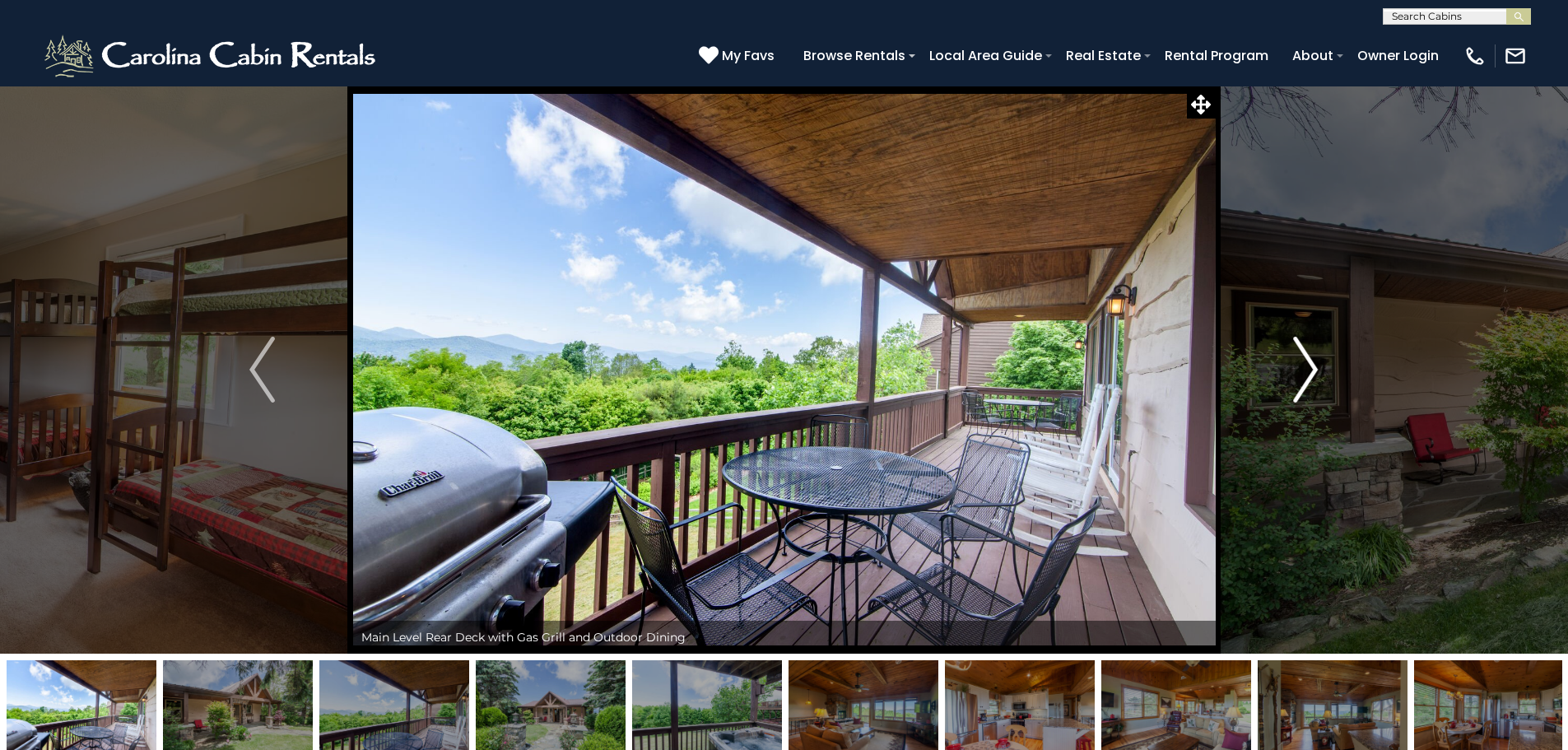
click at [1281, 373] on button "Next" at bounding box center [1306, 370] width 181 height 568
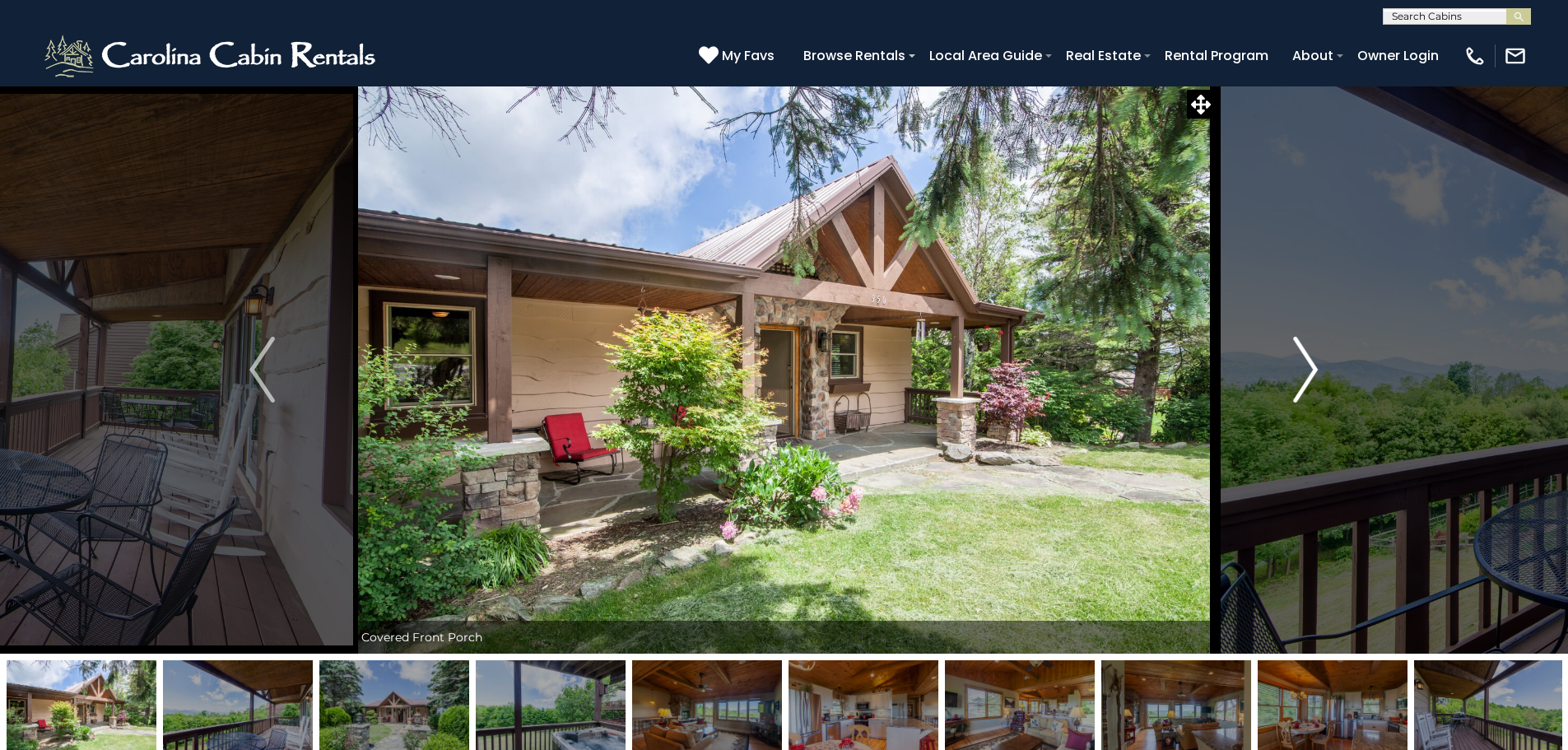
click at [1281, 373] on button "Next" at bounding box center [1306, 370] width 181 height 568
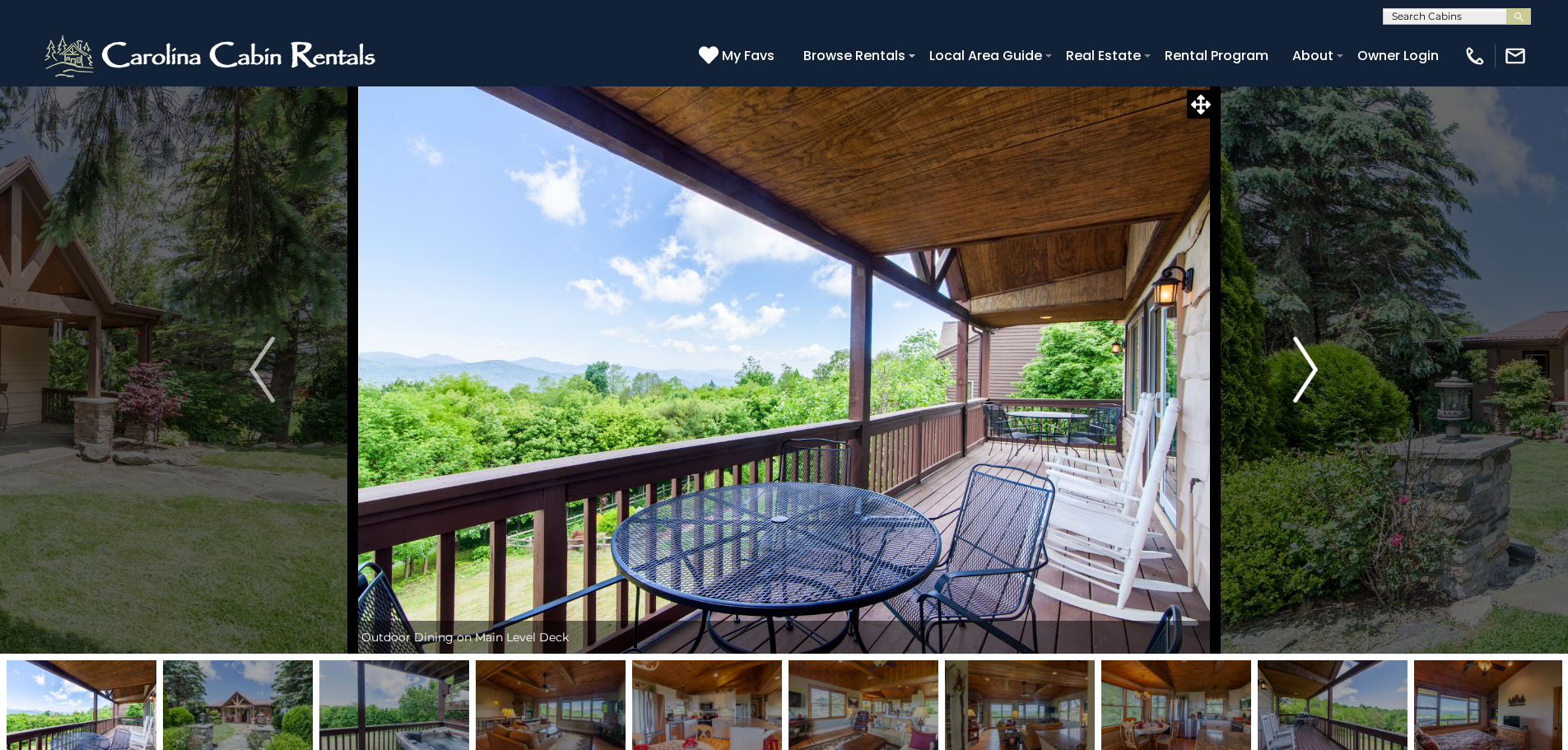
click at [1281, 373] on button "Next" at bounding box center [1306, 370] width 181 height 568
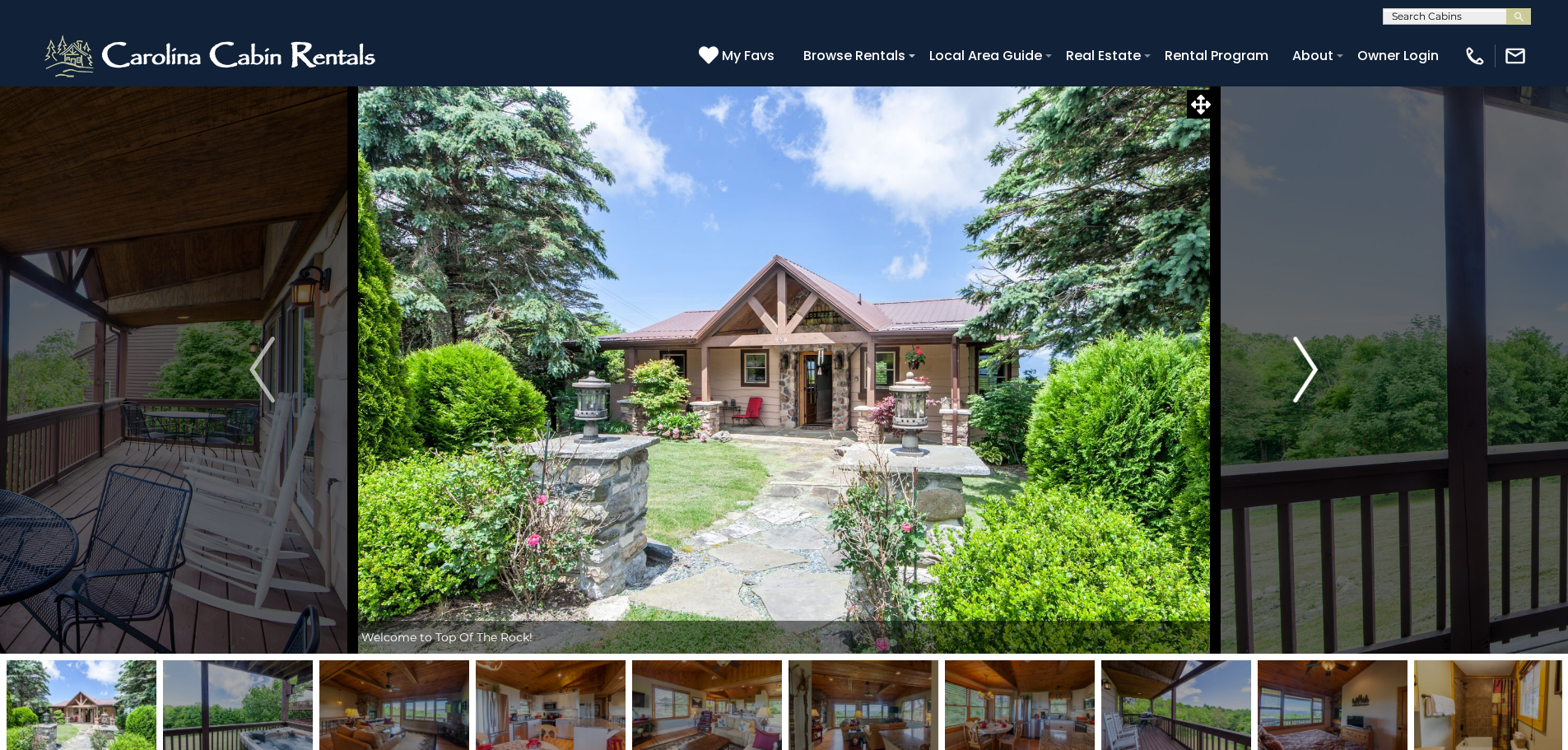
click at [1281, 373] on button "Next" at bounding box center [1306, 370] width 181 height 568
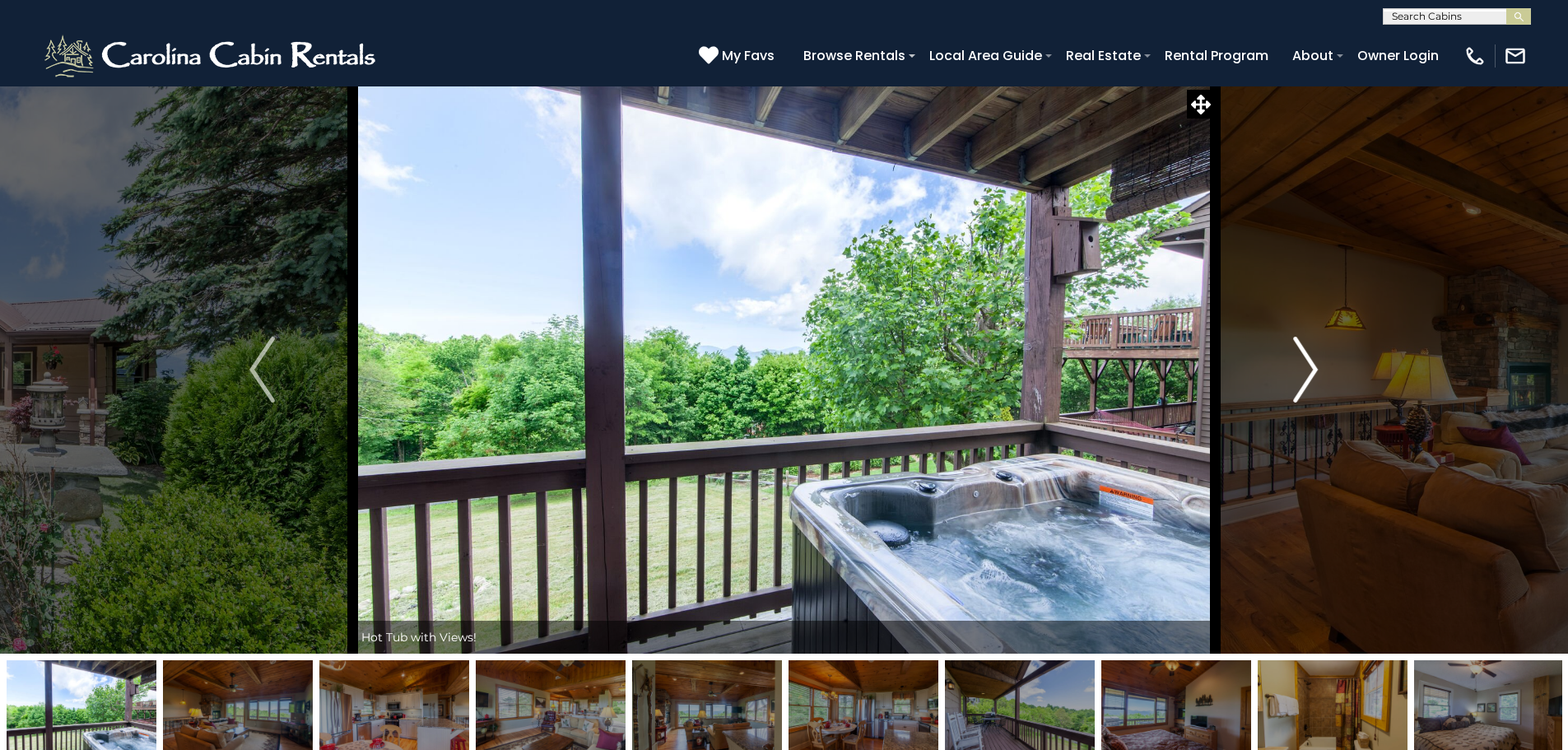
click at [1281, 373] on button "Next" at bounding box center [1306, 370] width 181 height 568
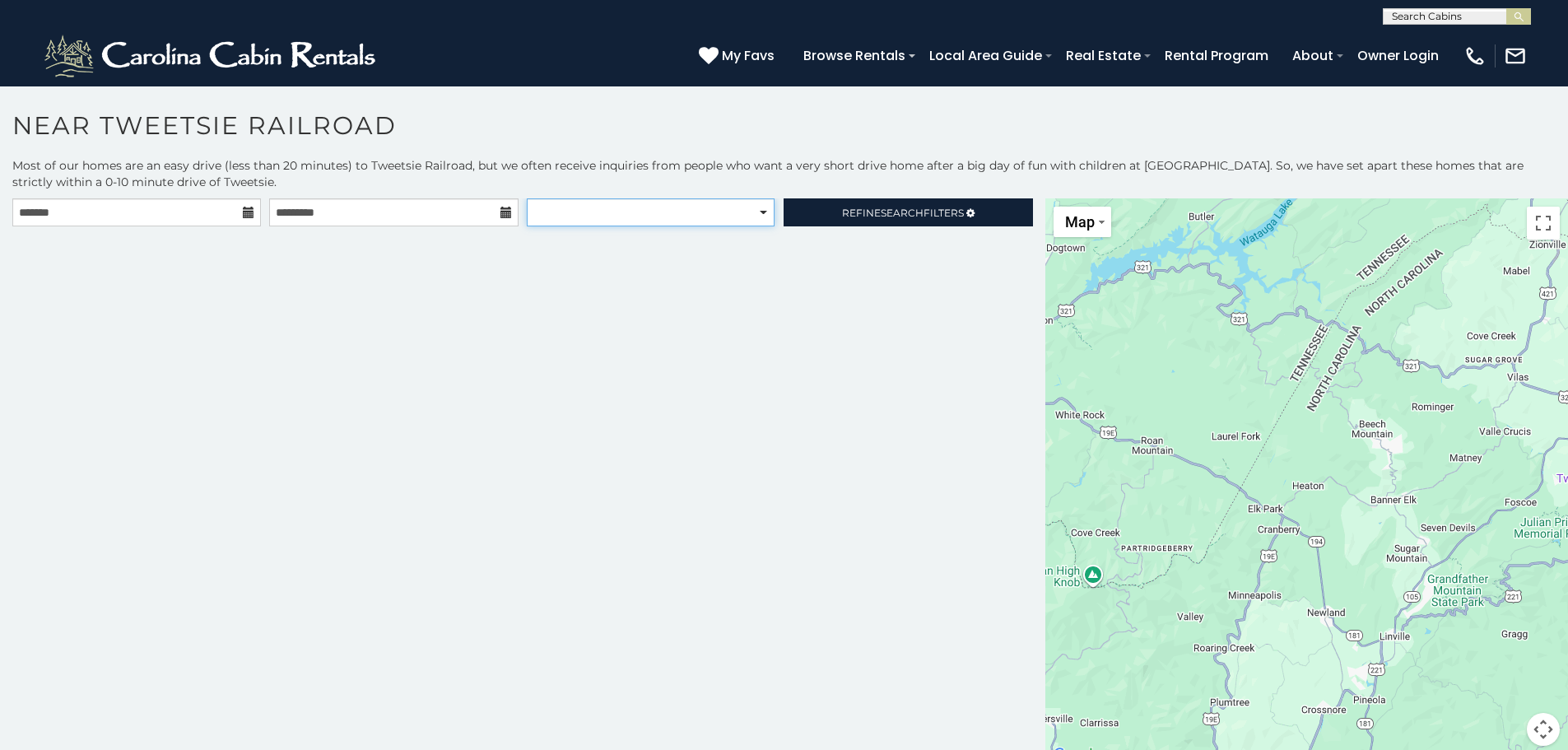
click at [662, 208] on select "**********" at bounding box center [651, 212] width 248 height 28
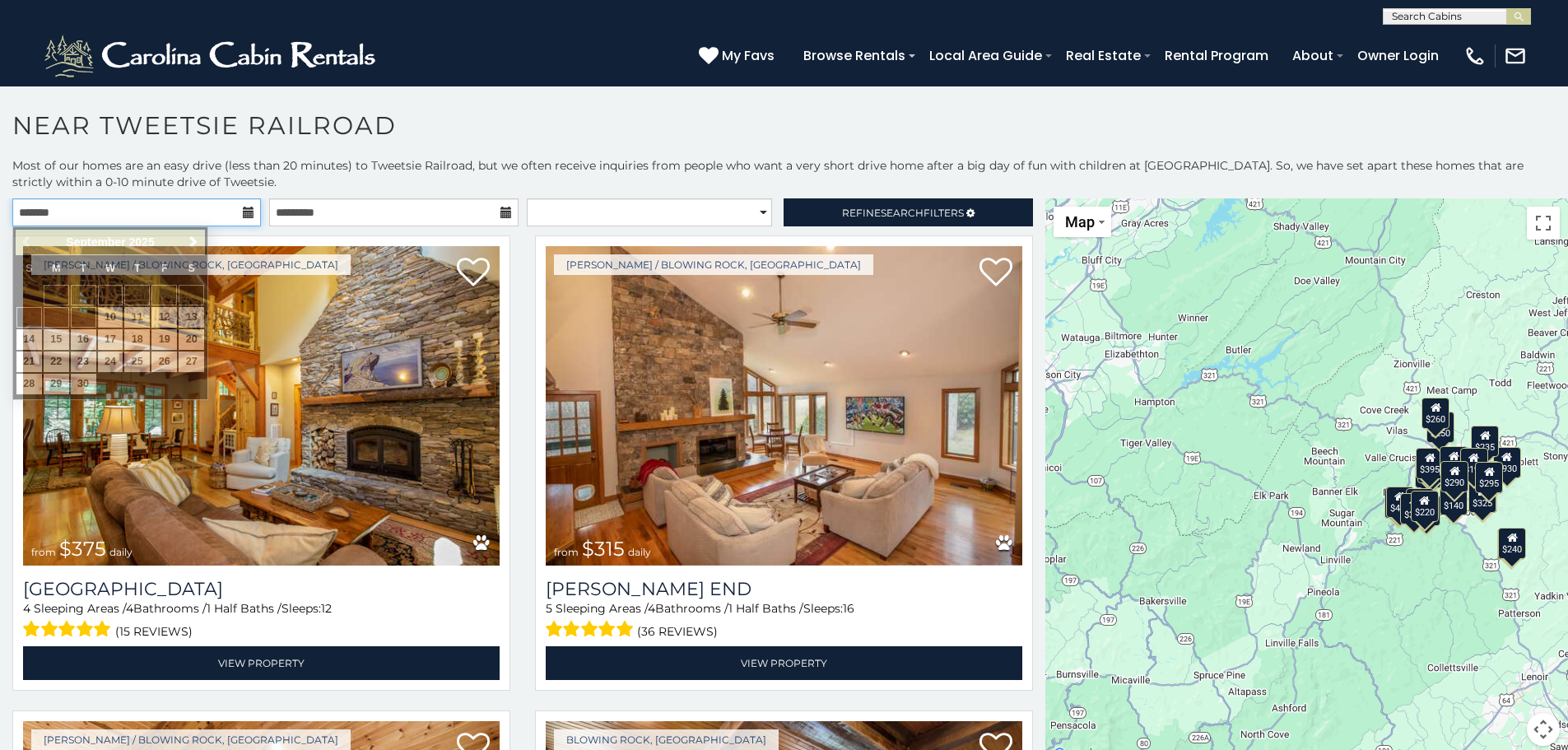
click at [62, 211] on input "text" at bounding box center [136, 212] width 249 height 28
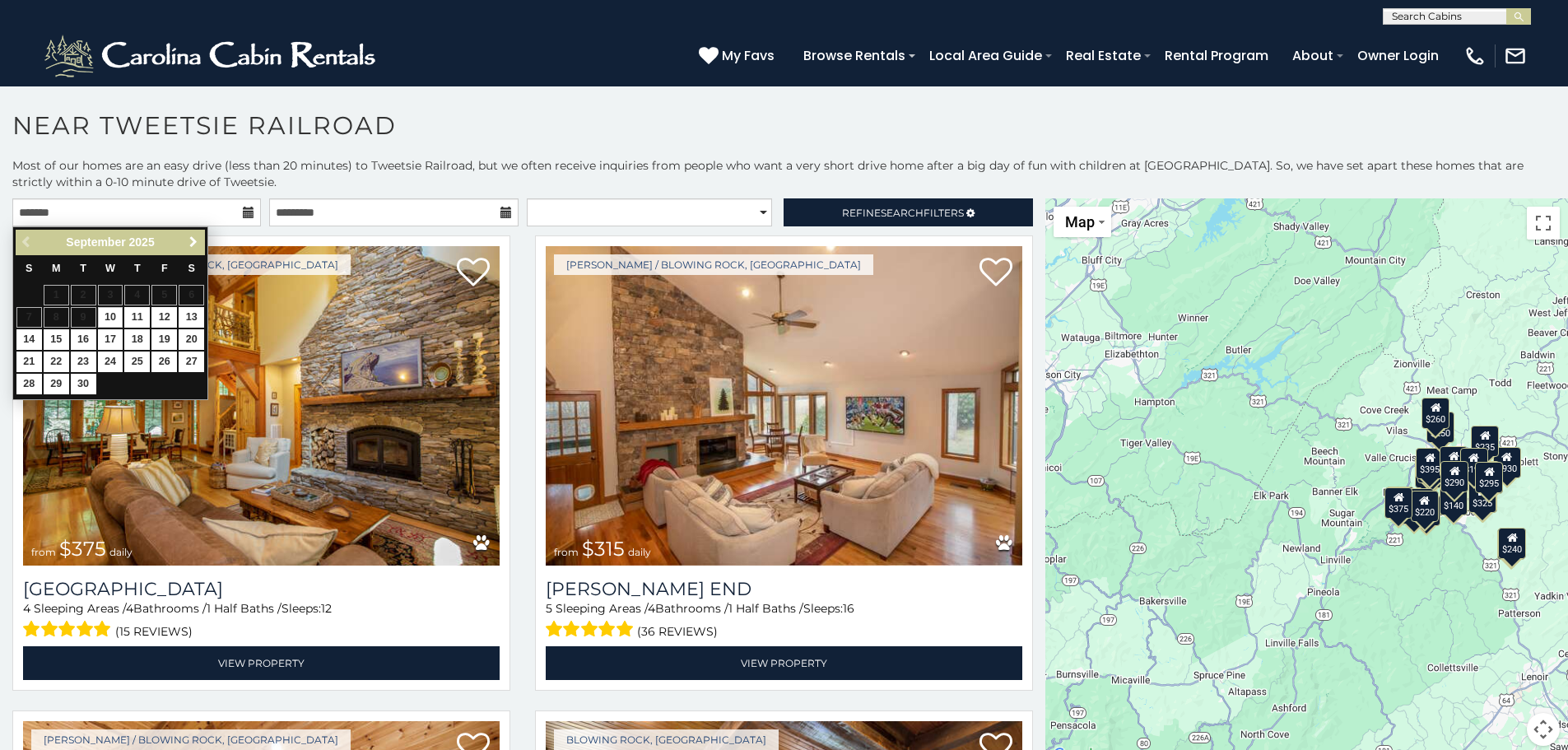
click at [196, 239] on span "Next" at bounding box center [194, 242] width 13 height 13
click at [24, 315] on link "5" at bounding box center [29, 317] width 26 height 21
type input "**********"
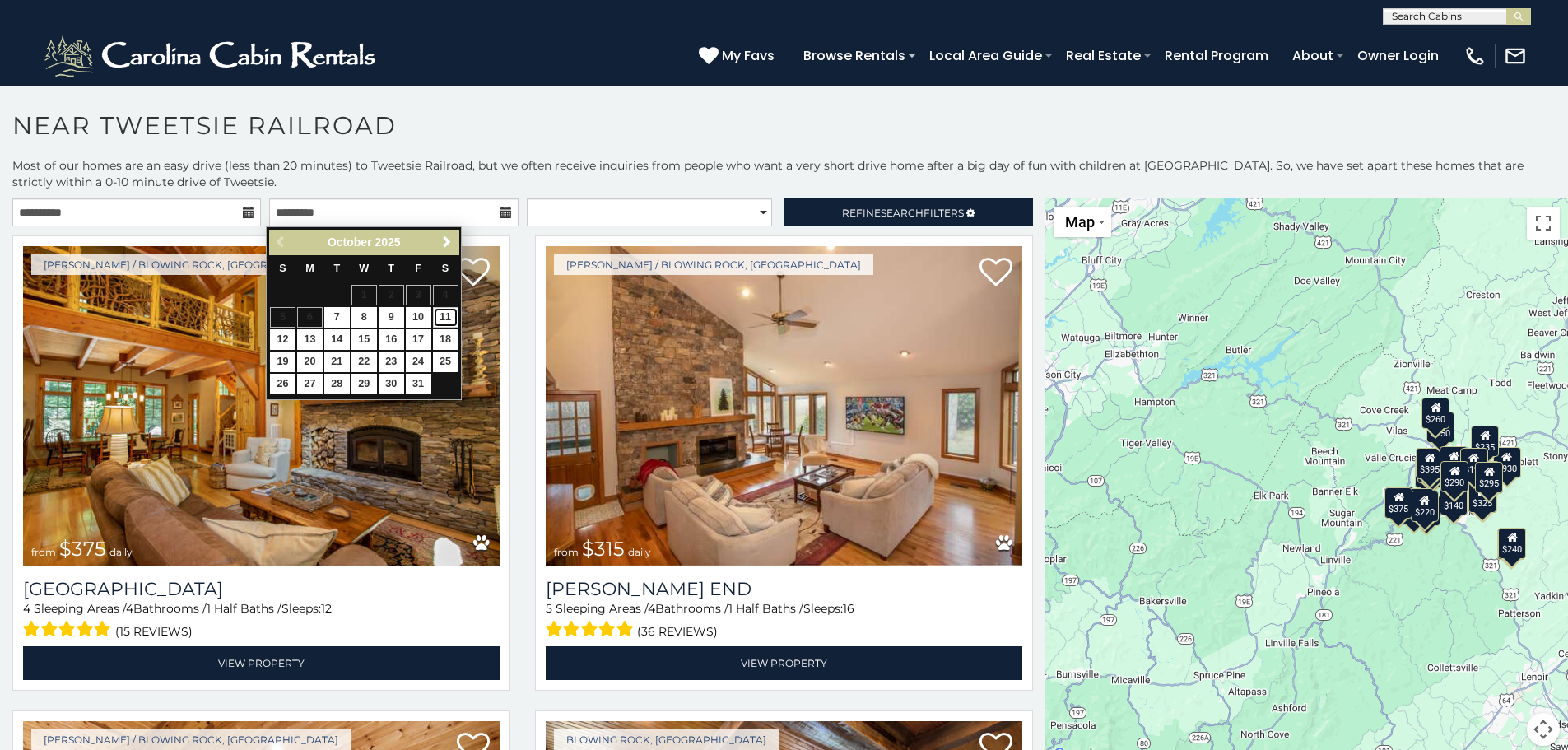
click at [436, 315] on link "11" at bounding box center [445, 317] width 26 height 21
type input "**********"
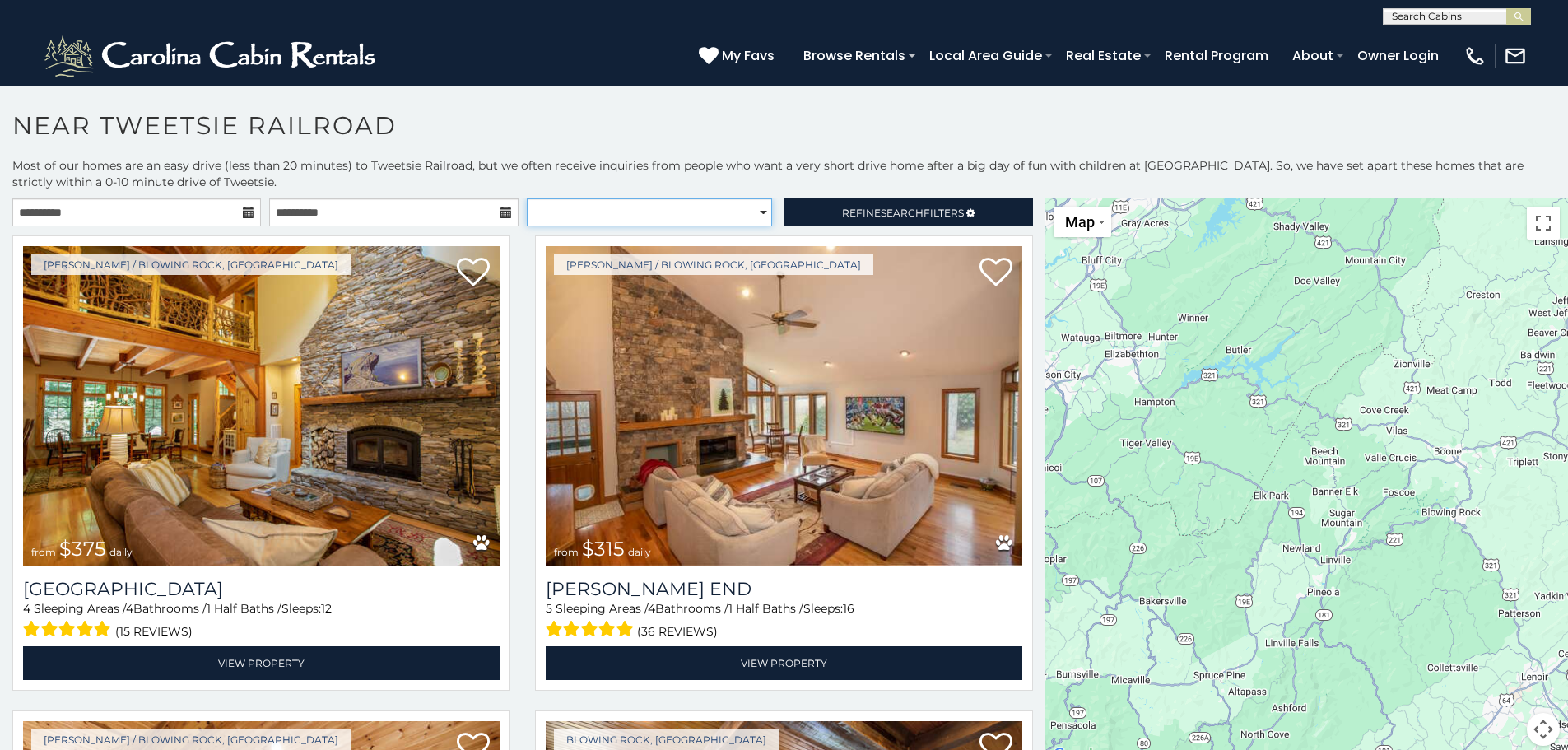
click at [756, 213] on select "**********" at bounding box center [649, 212] width 246 height 28
select select "*********"
click at [527, 198] on select "**********" at bounding box center [649, 212] width 246 height 28
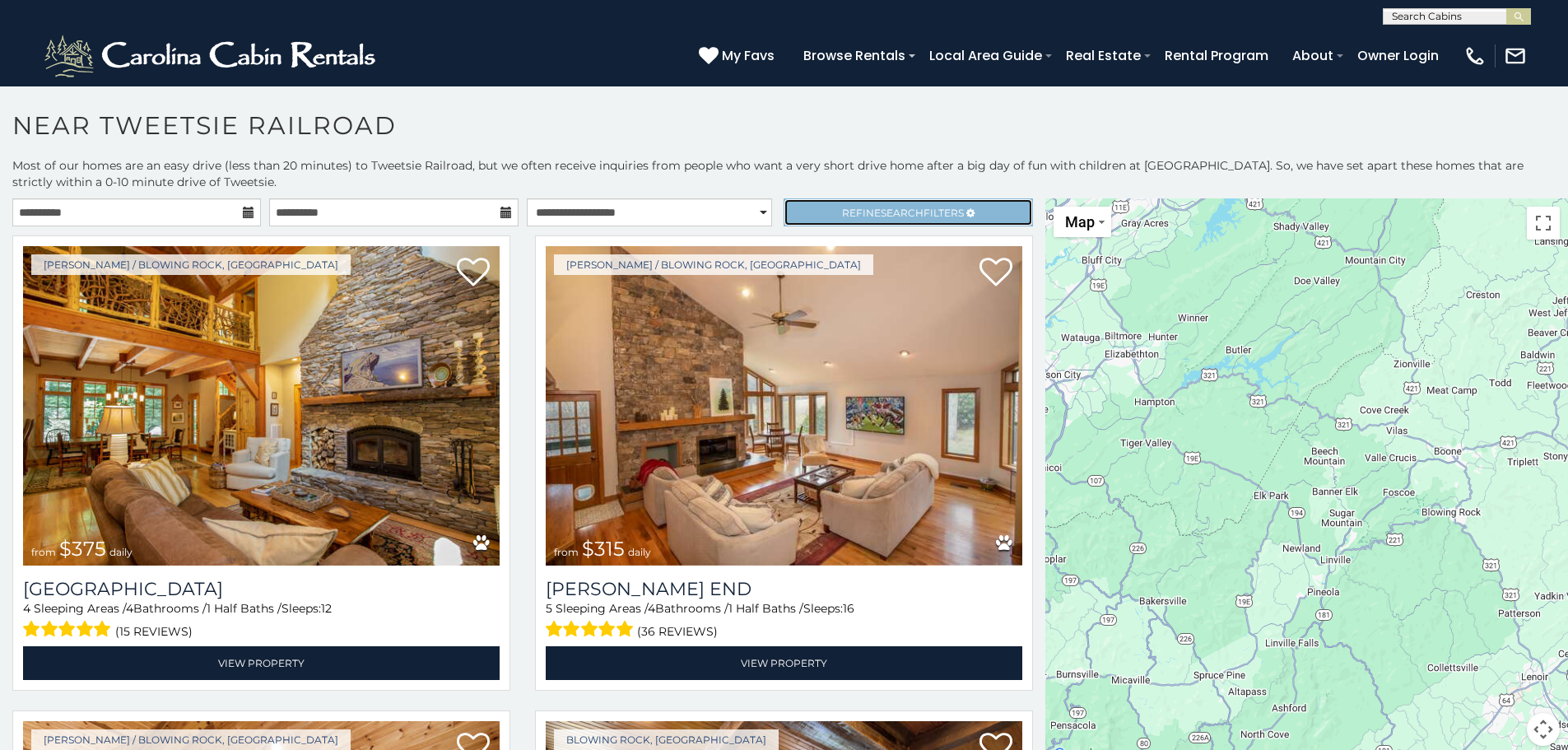
click at [819, 224] on link "Refine Search Filters" at bounding box center [908, 212] width 249 height 28
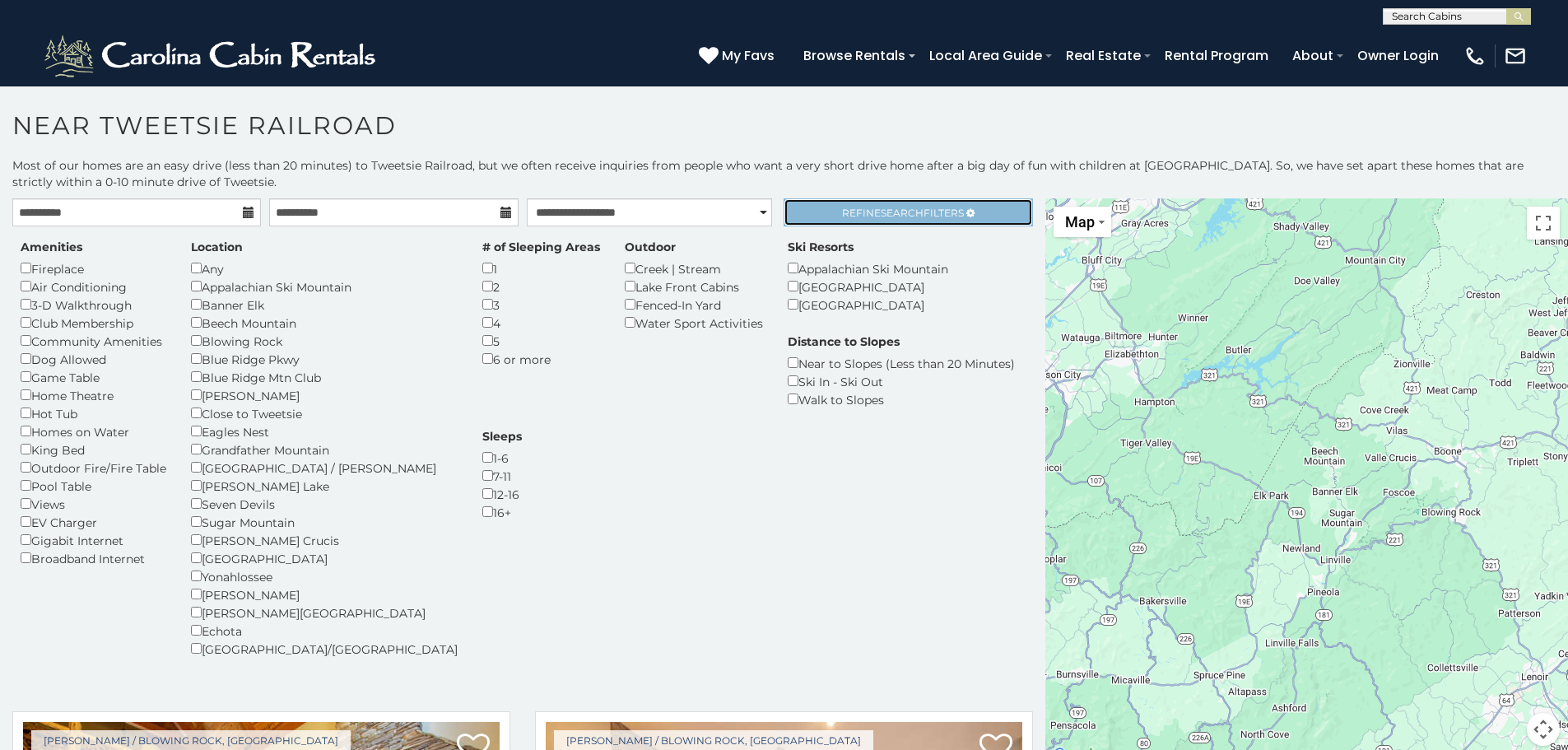
click at [819, 224] on link "Refine Search Filters" at bounding box center [908, 212] width 249 height 28
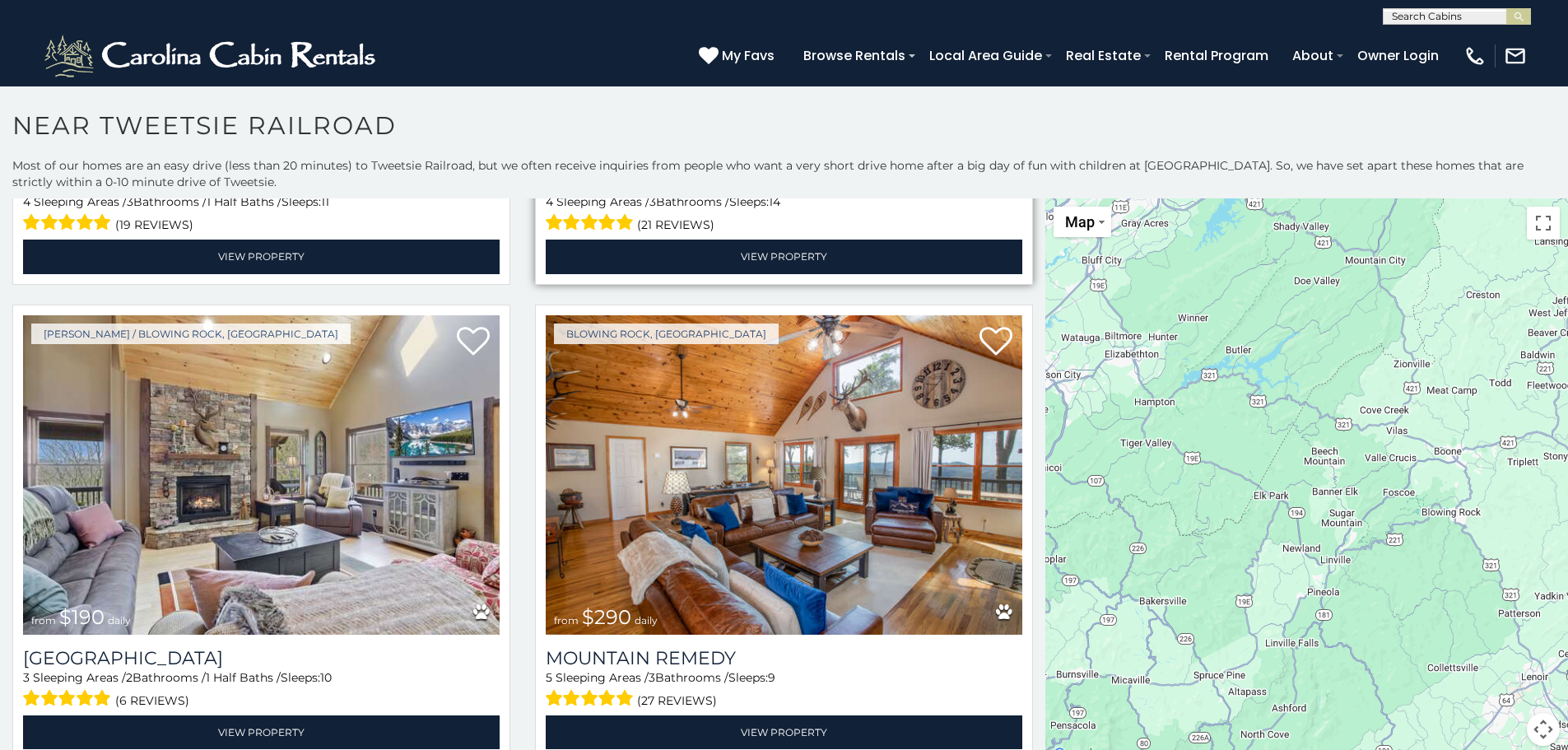
scroll to position [6092, 0]
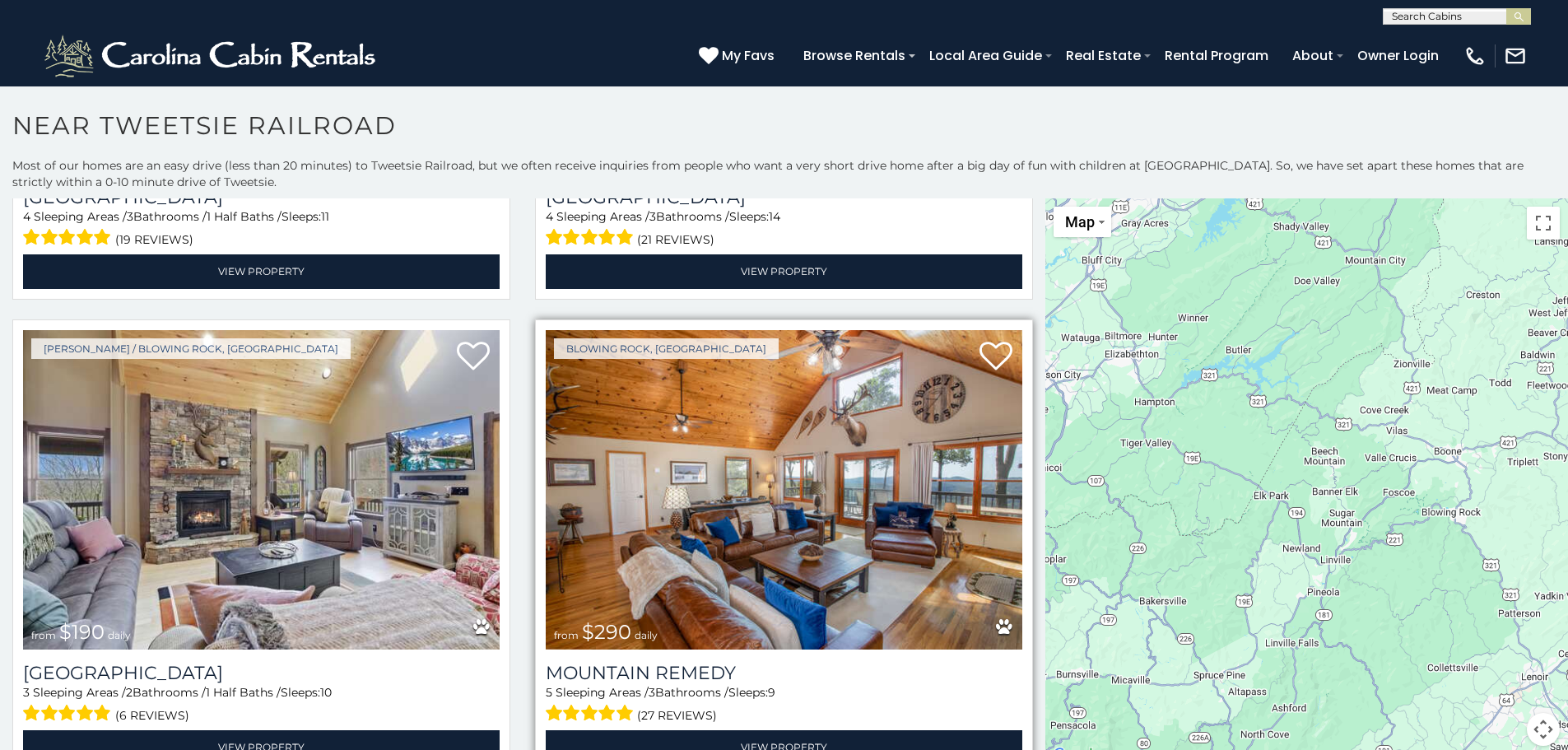
click at [804, 495] on img at bounding box center [784, 490] width 477 height 320
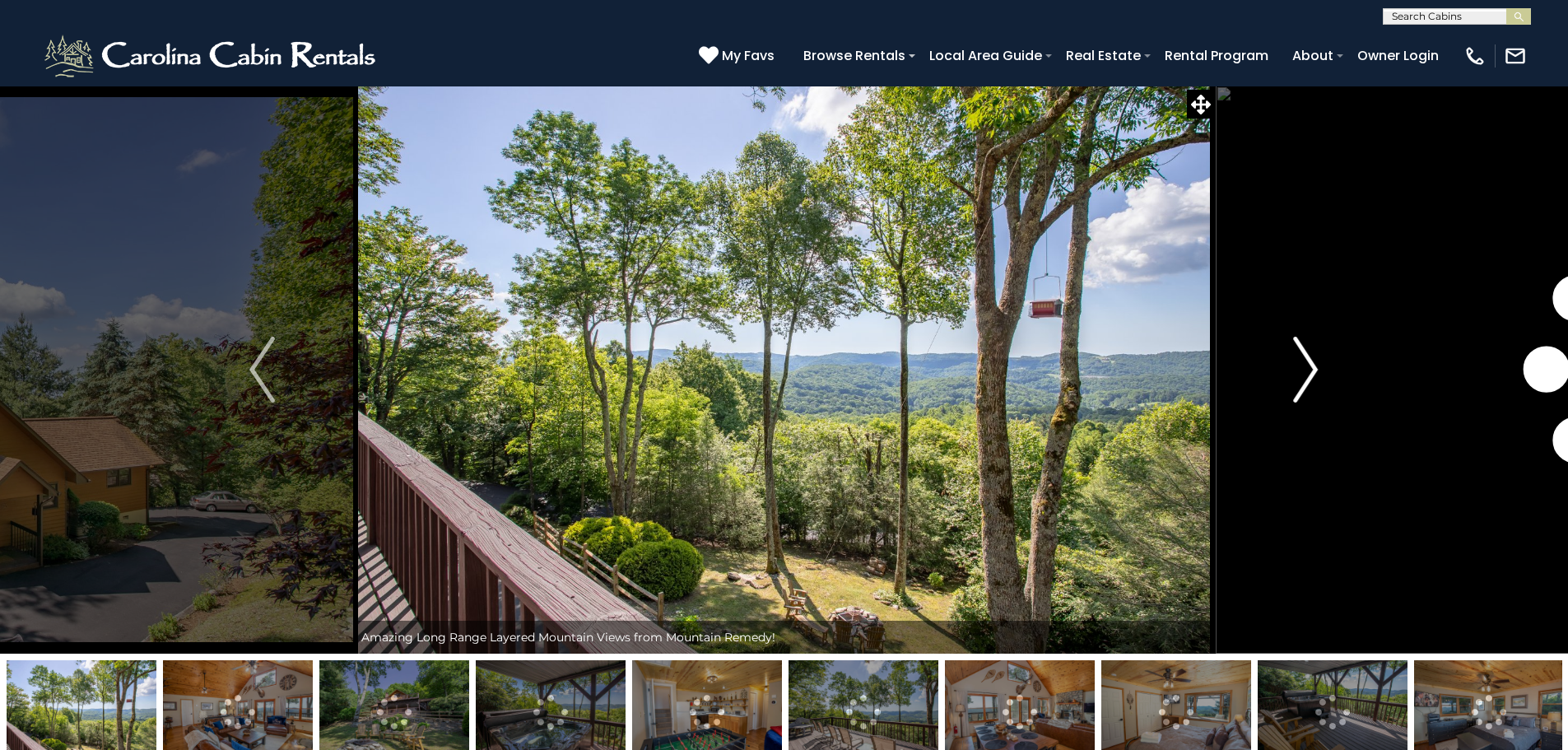
click at [1293, 362] on img "Next" at bounding box center [1306, 370] width 25 height 66
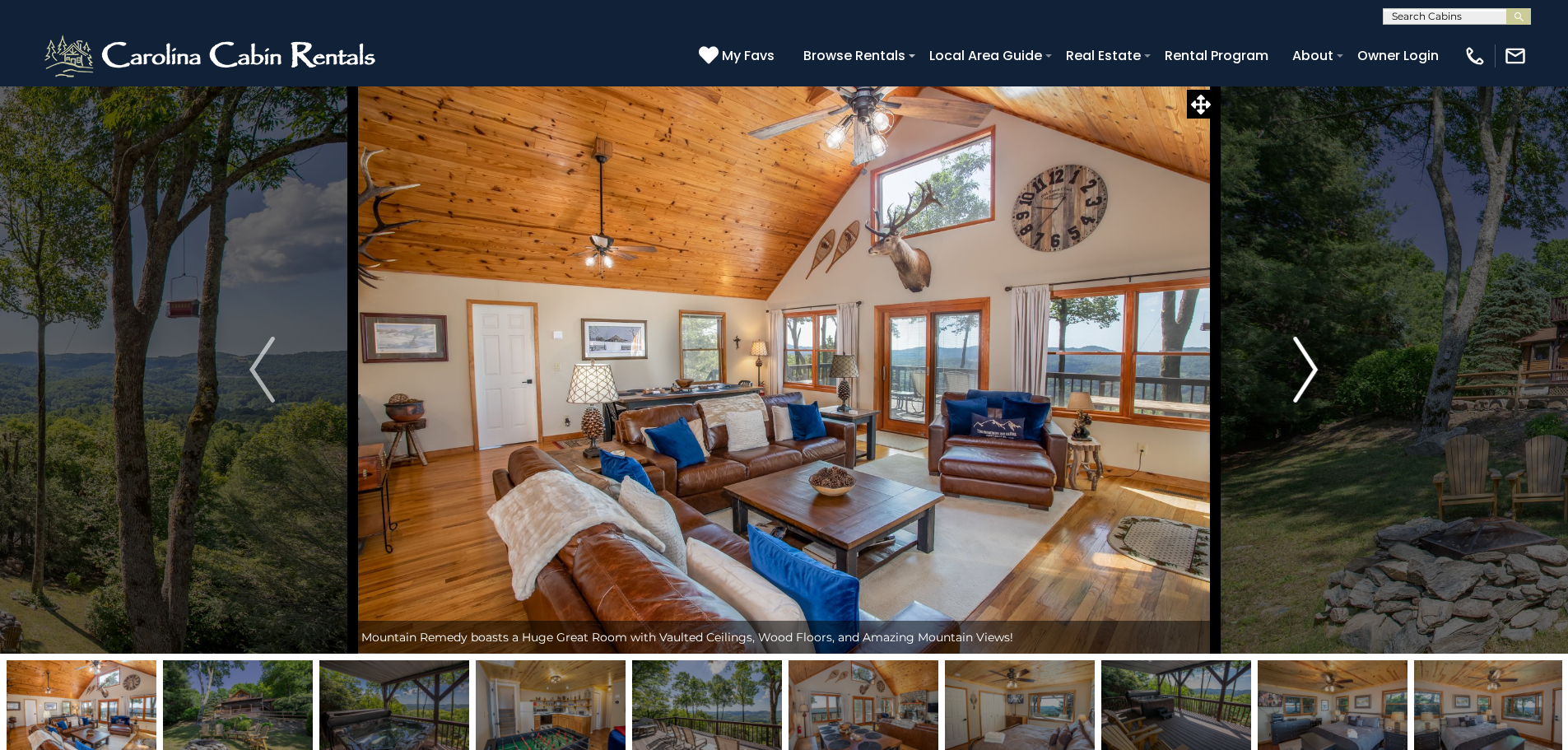
click at [1293, 362] on img "Next" at bounding box center [1306, 370] width 25 height 66
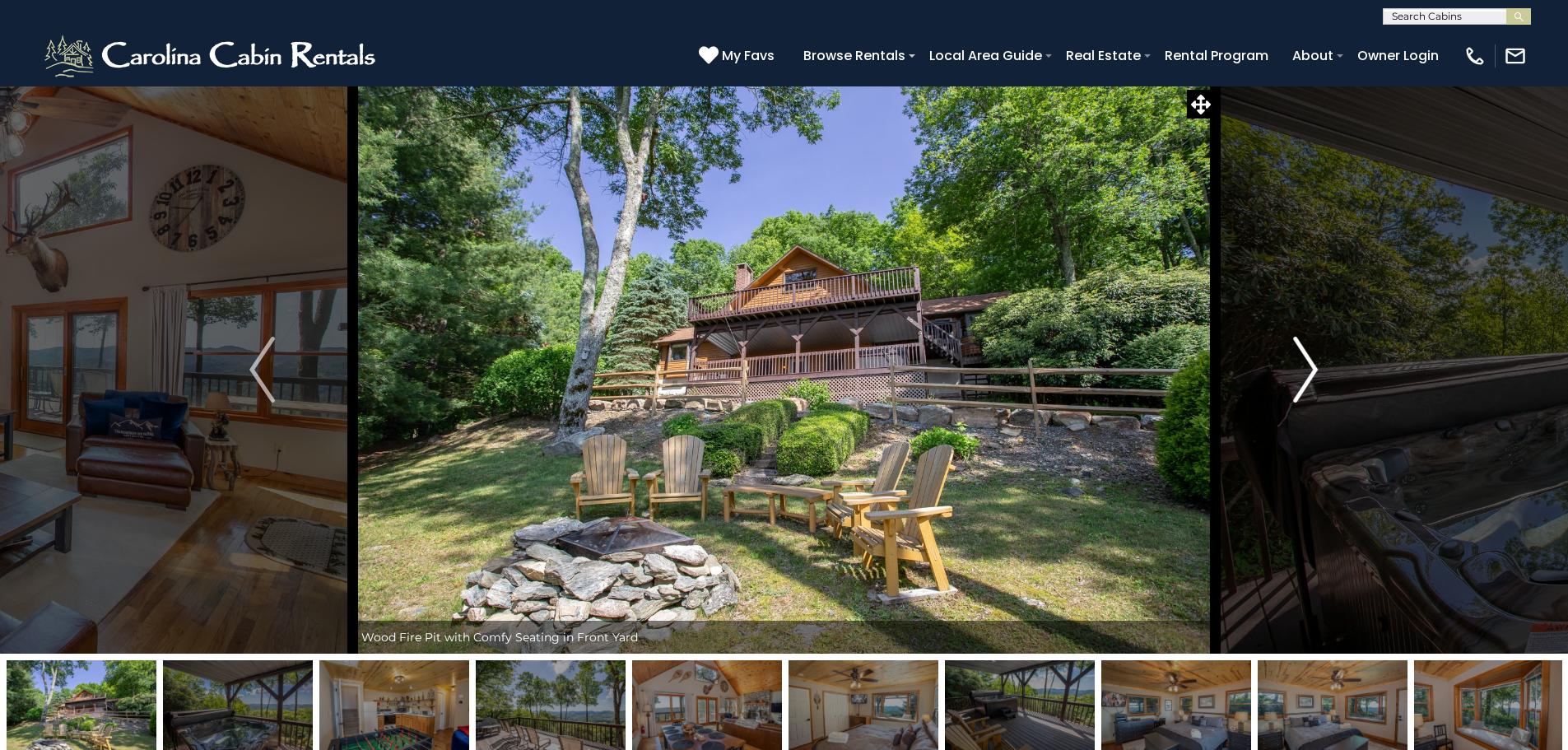
click at [1293, 362] on img "Next" at bounding box center [1306, 370] width 25 height 66
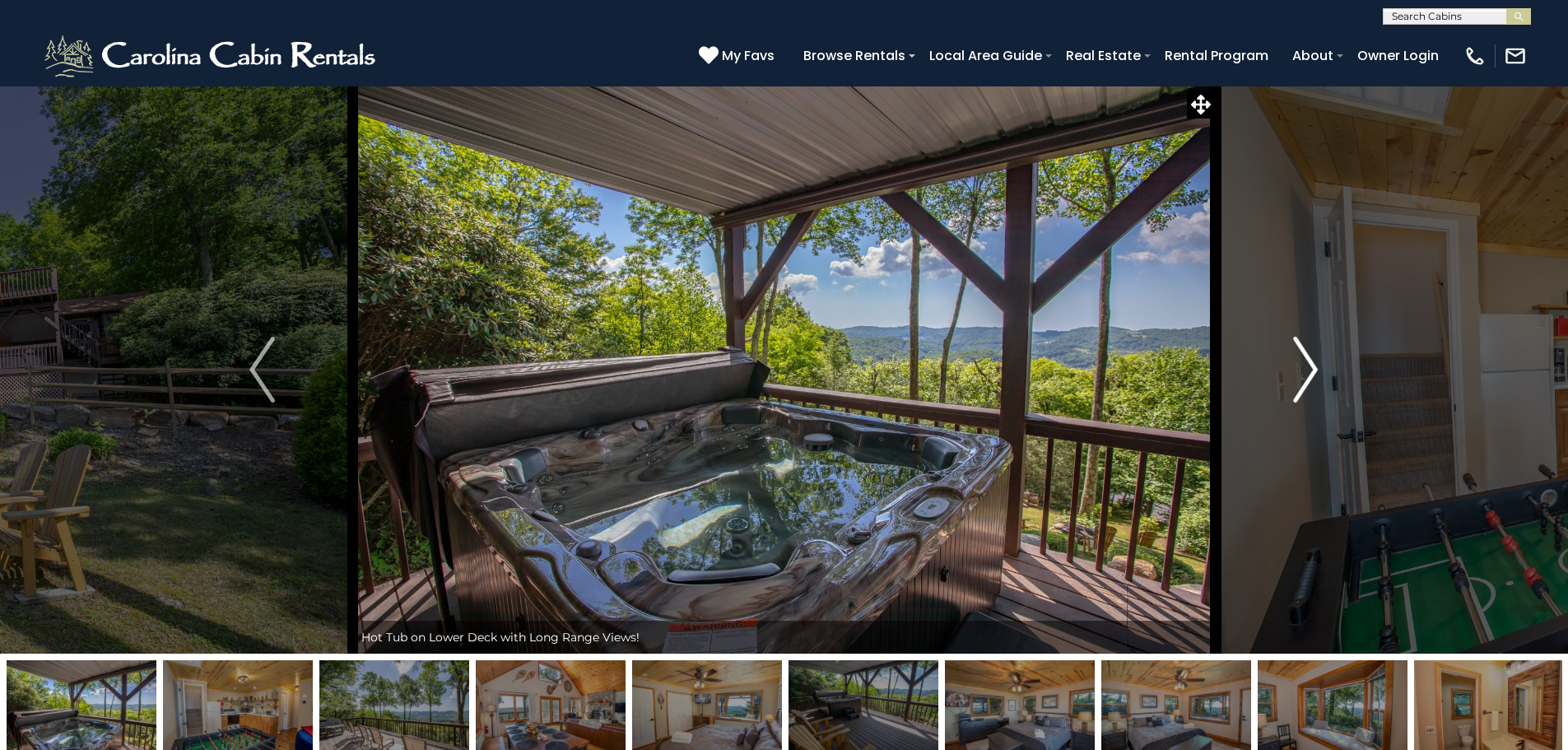
click at [1293, 362] on img "Next" at bounding box center [1306, 370] width 25 height 66
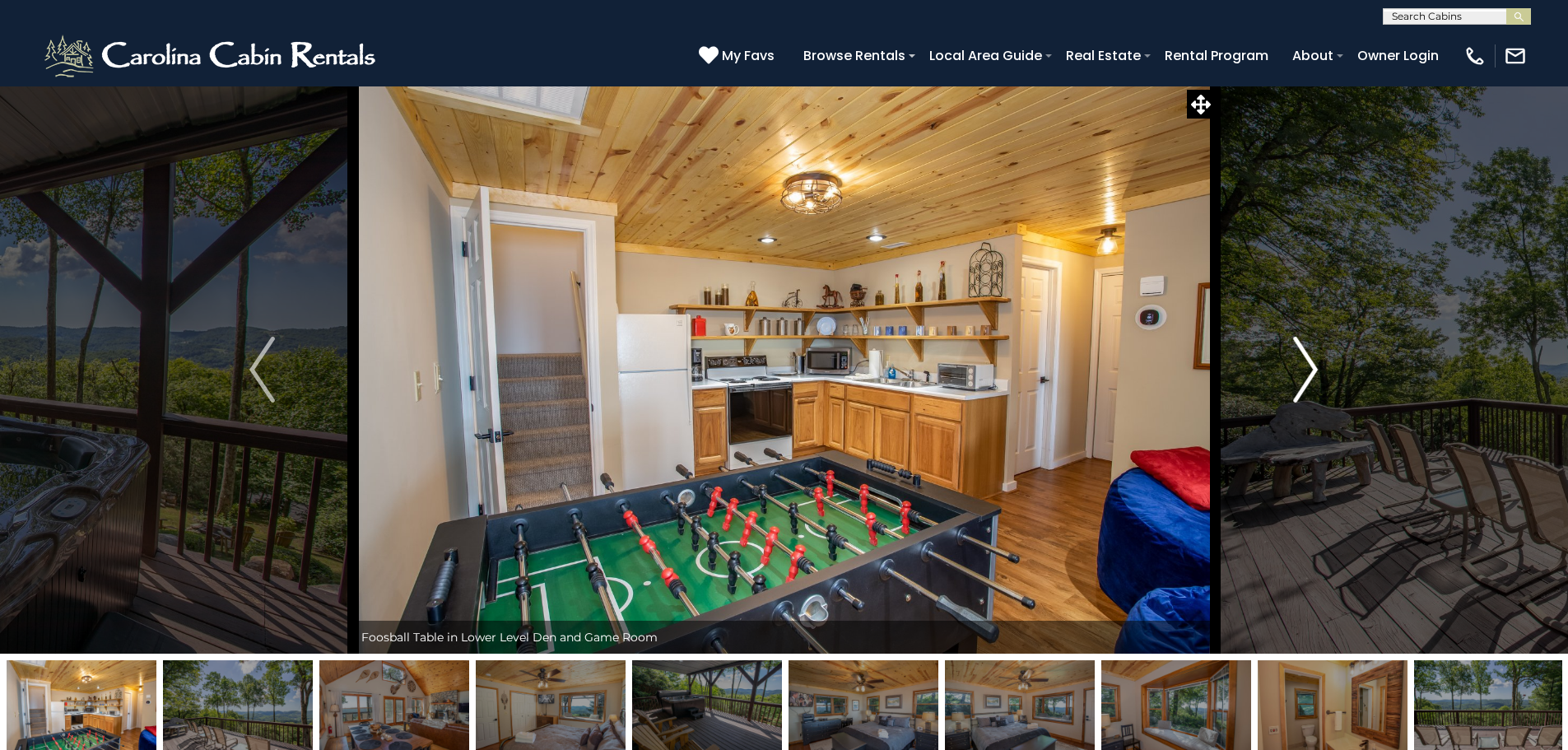
click at [1293, 362] on img "Next" at bounding box center [1306, 370] width 25 height 66
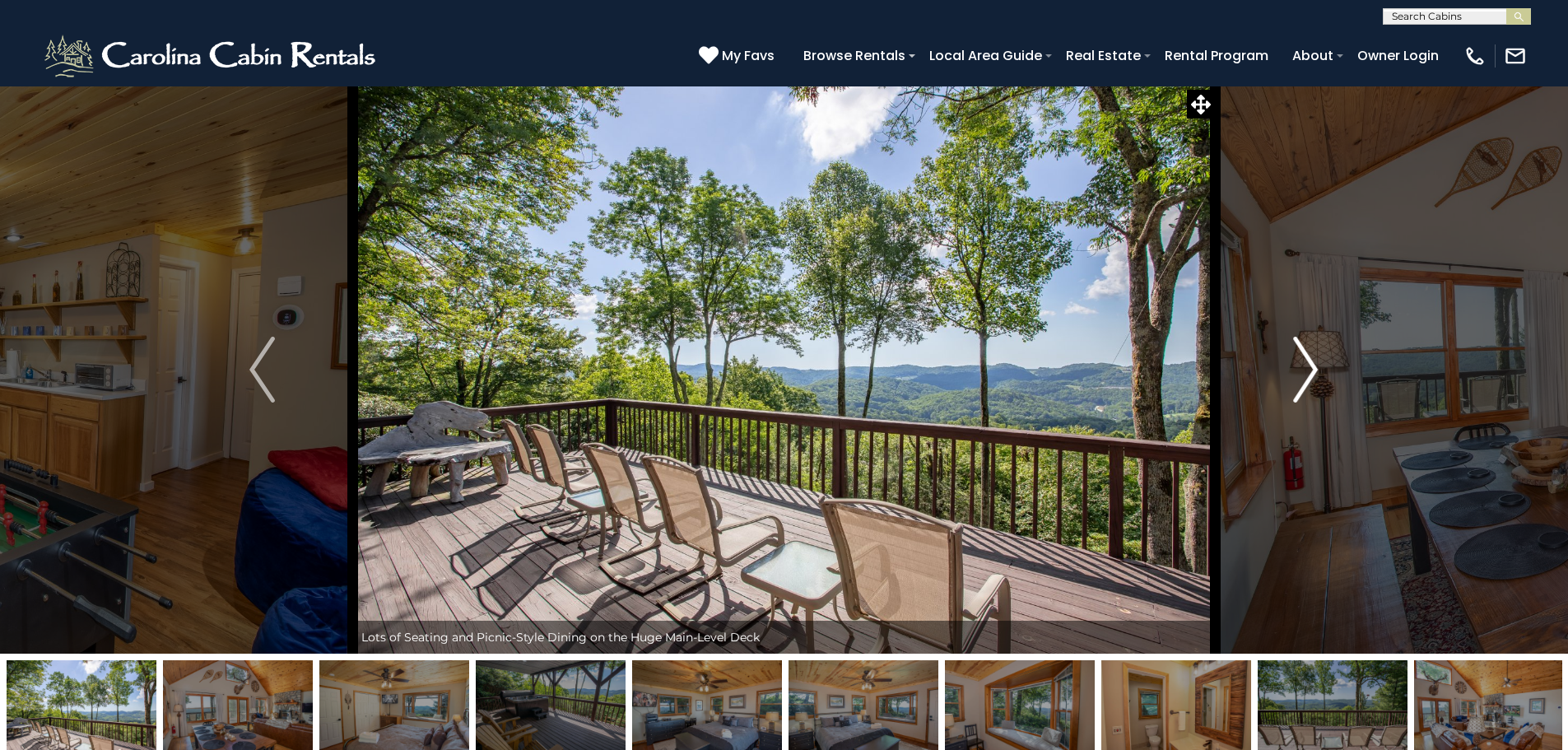
click at [1293, 362] on img "Next" at bounding box center [1306, 370] width 25 height 66
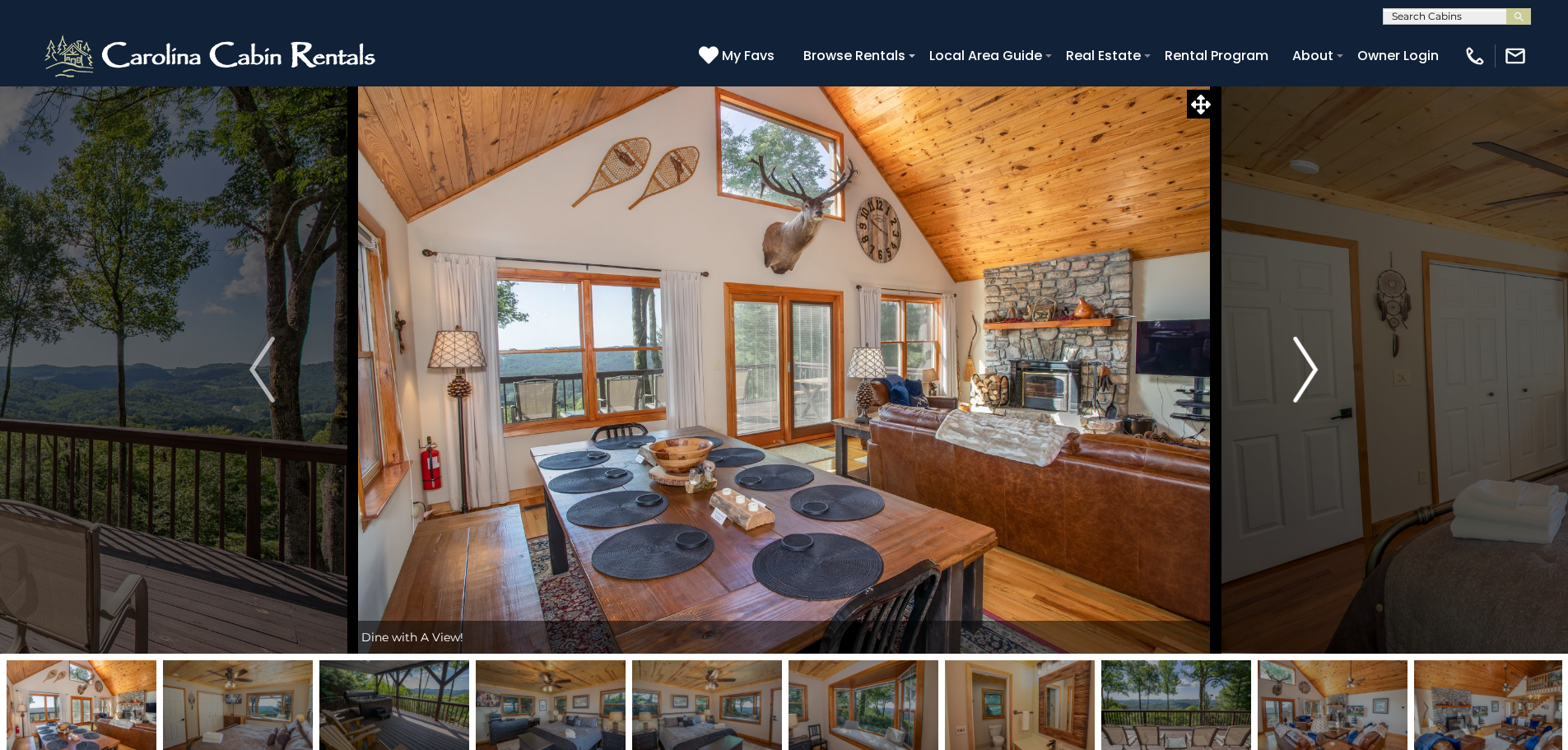
click at [1293, 362] on img "Next" at bounding box center [1306, 370] width 25 height 66
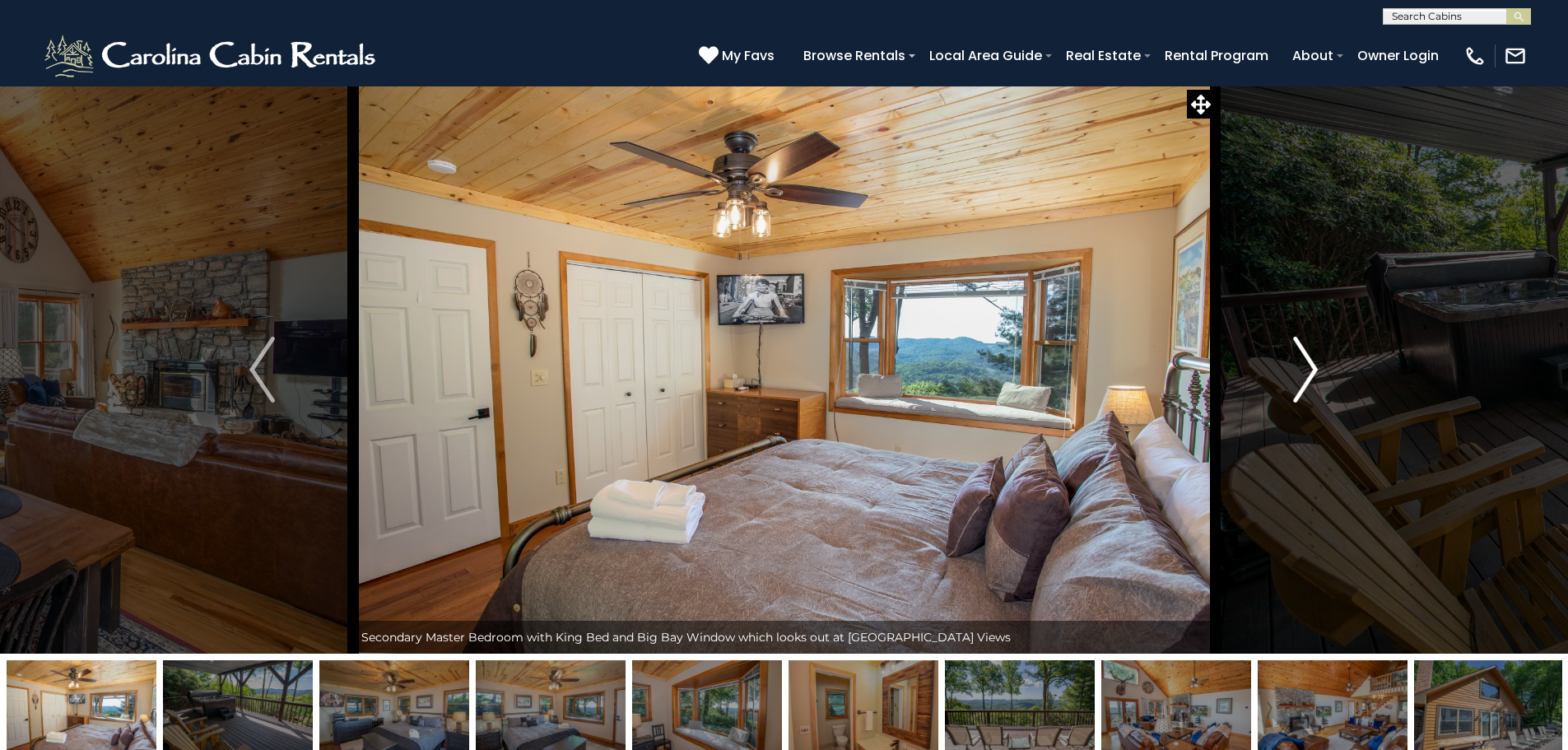
click at [1293, 362] on img "Next" at bounding box center [1306, 370] width 25 height 66
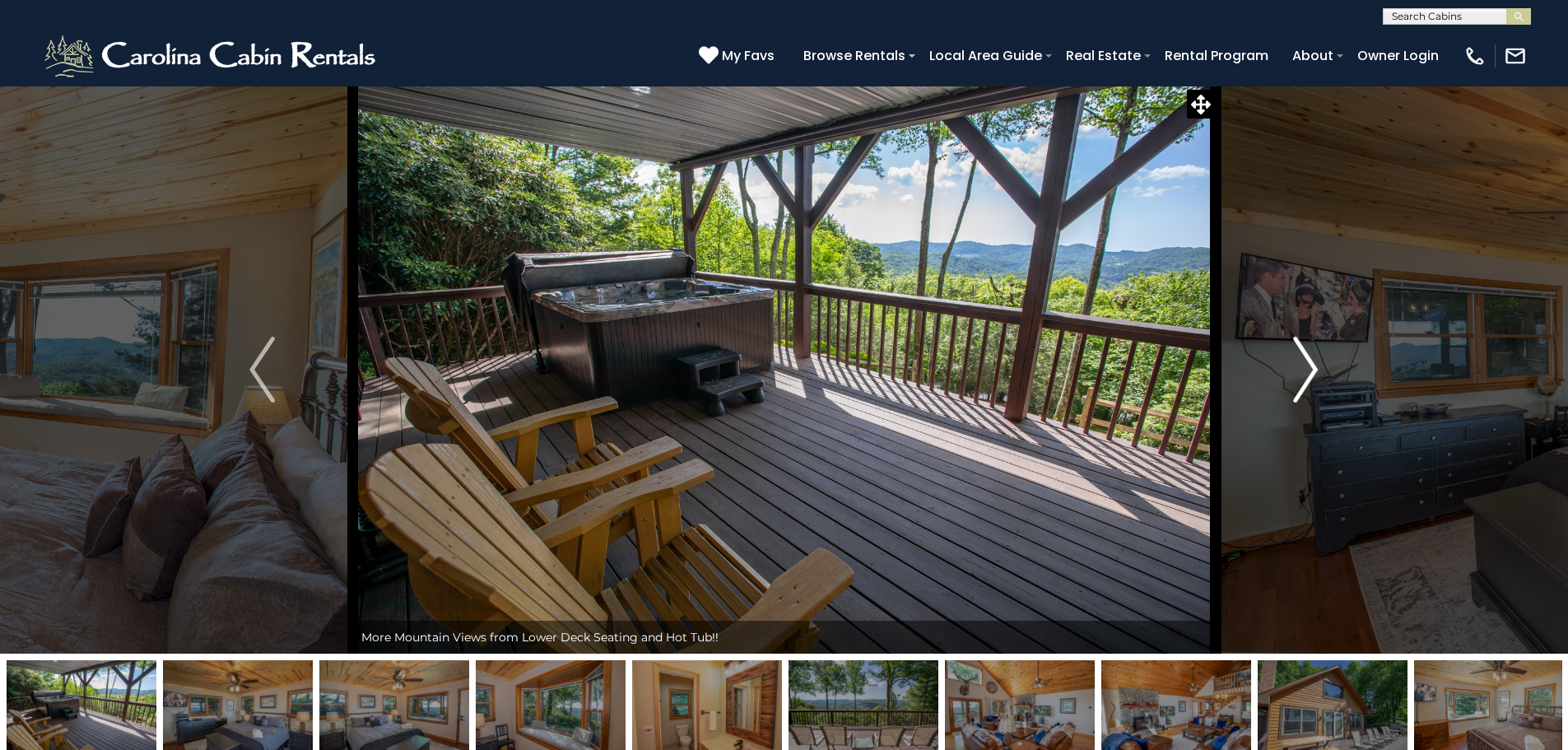
click at [1293, 362] on img "Next" at bounding box center [1306, 370] width 25 height 66
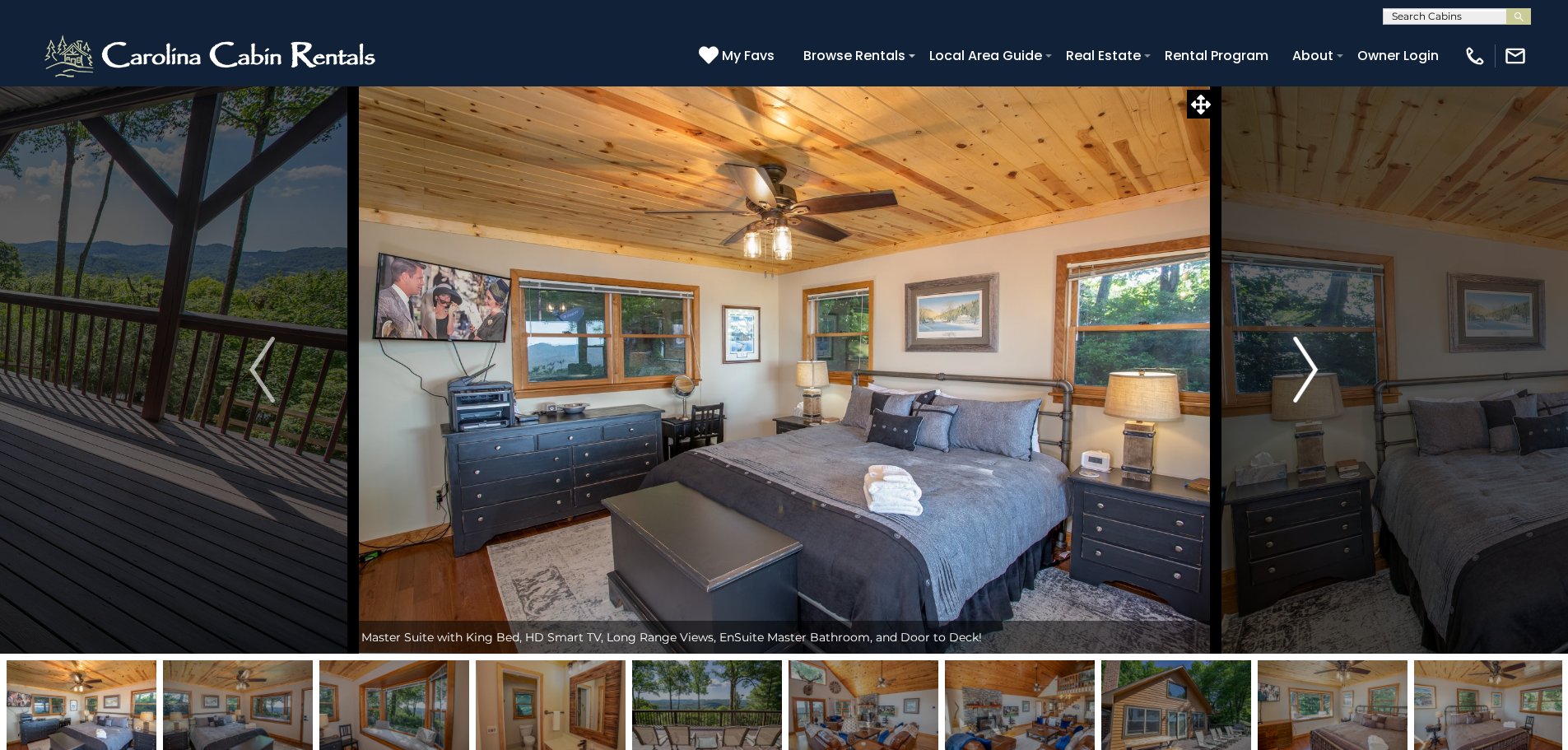
click at [1293, 362] on img "Next" at bounding box center [1306, 370] width 25 height 66
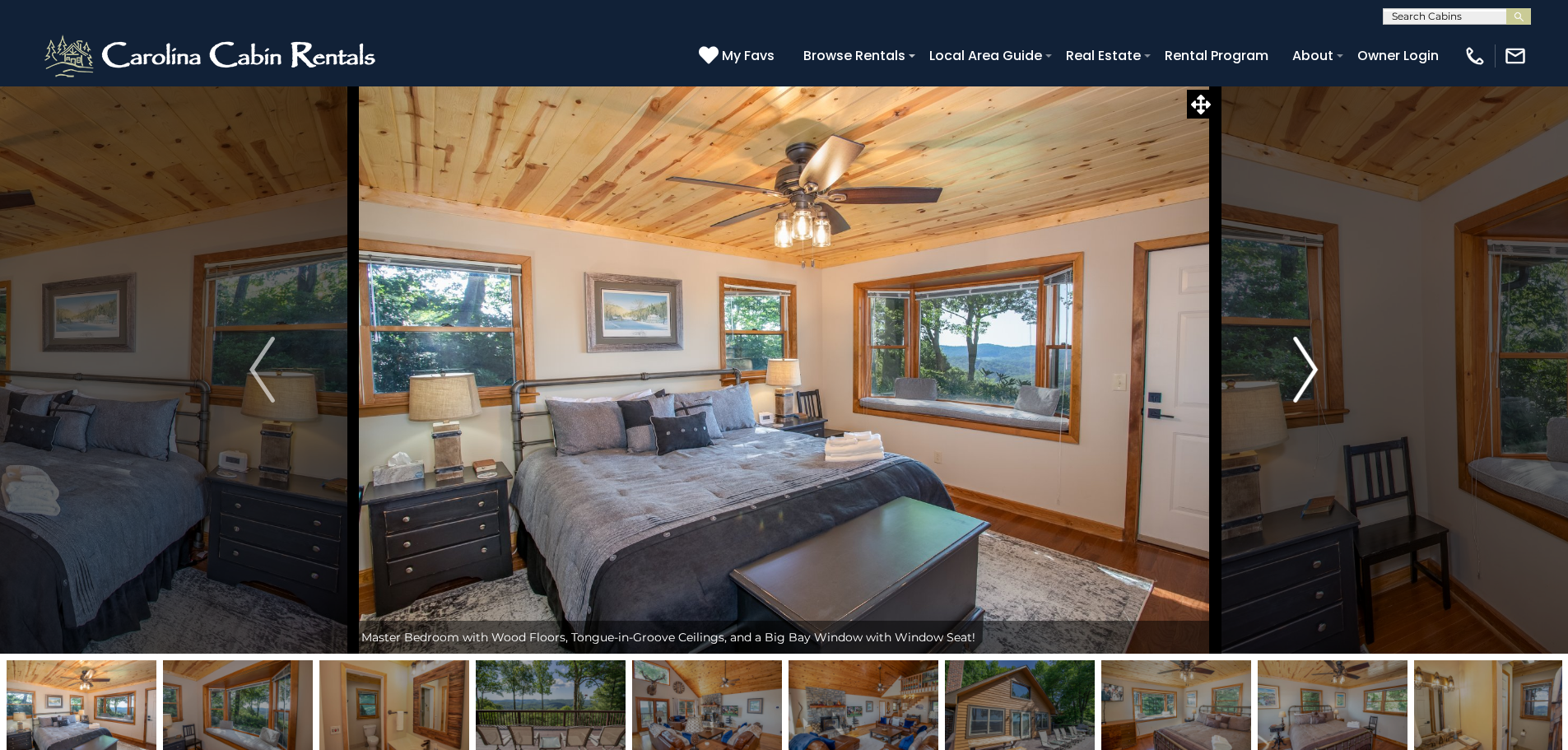
click at [1293, 362] on img "Next" at bounding box center [1306, 370] width 25 height 66
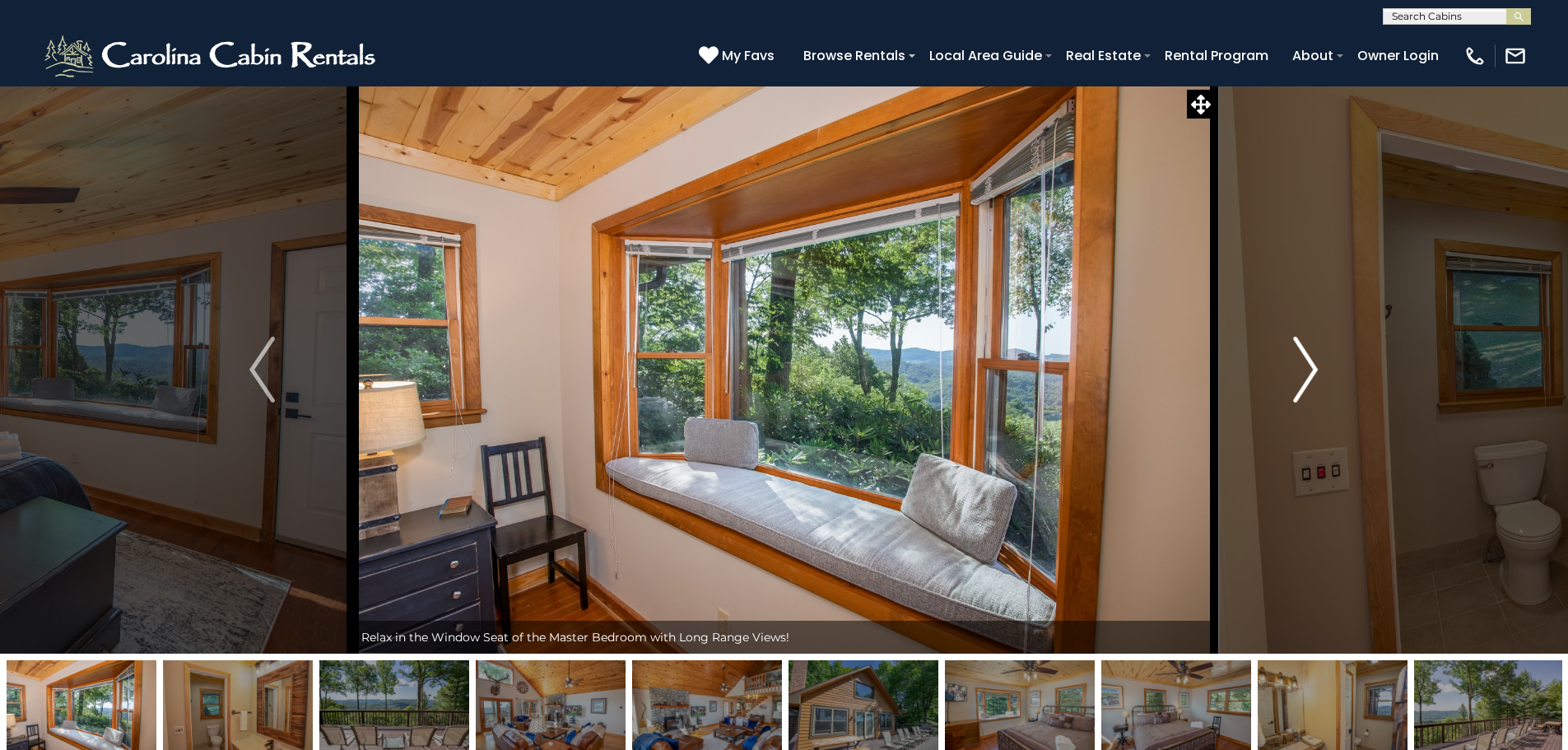
click at [1293, 362] on img "Next" at bounding box center [1306, 370] width 25 height 66
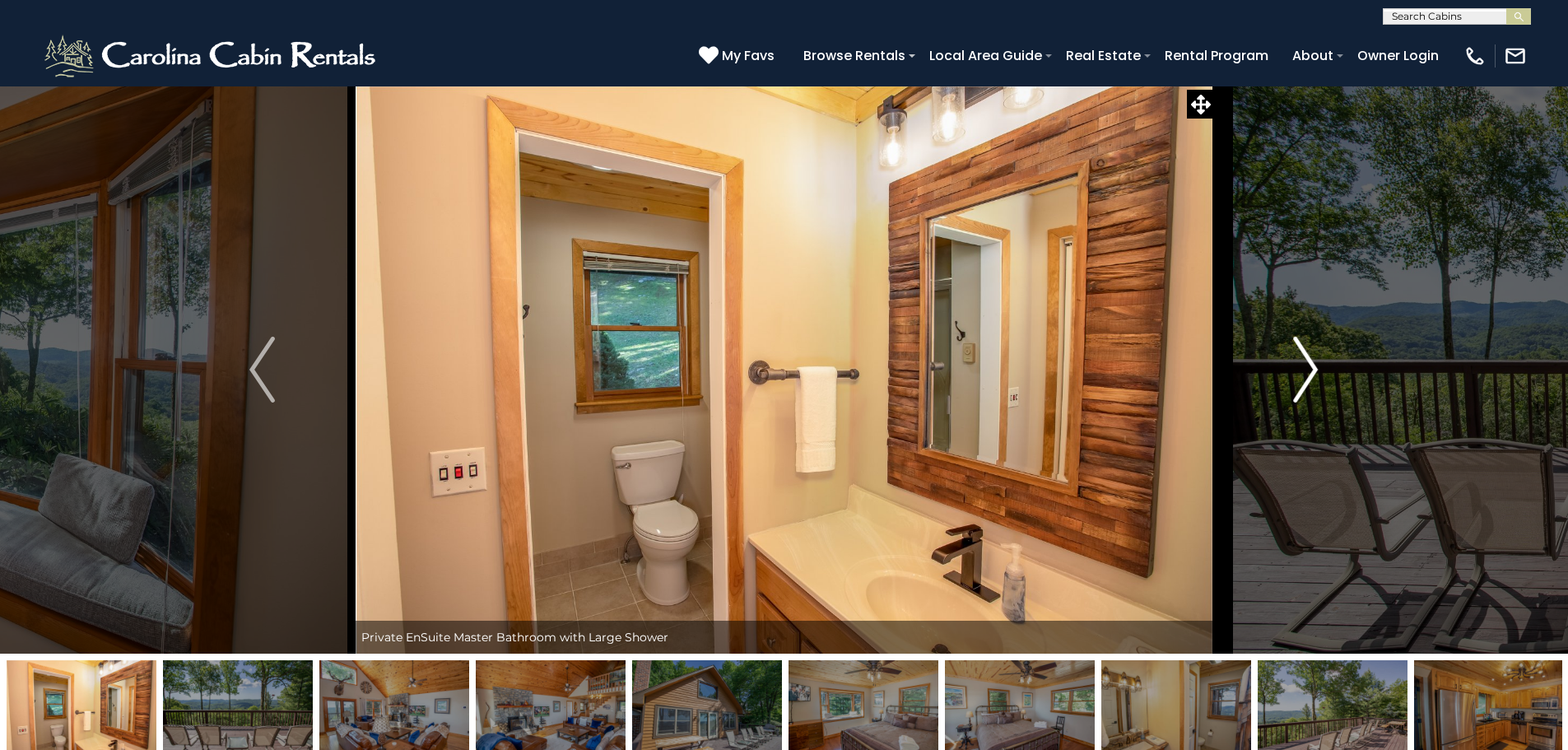
click at [1293, 362] on img "Next" at bounding box center [1306, 370] width 25 height 66
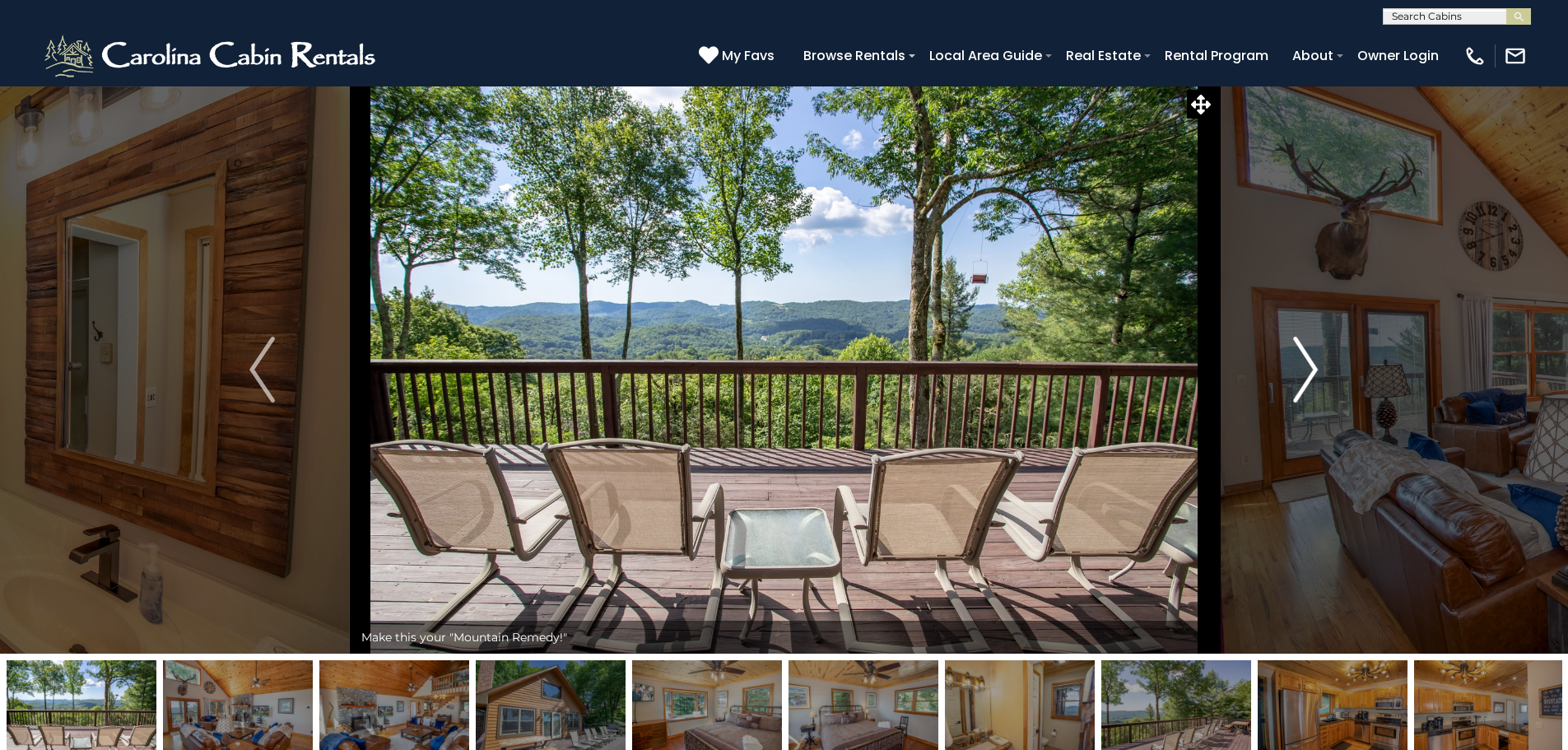
click at [1293, 362] on img "Next" at bounding box center [1306, 370] width 25 height 66
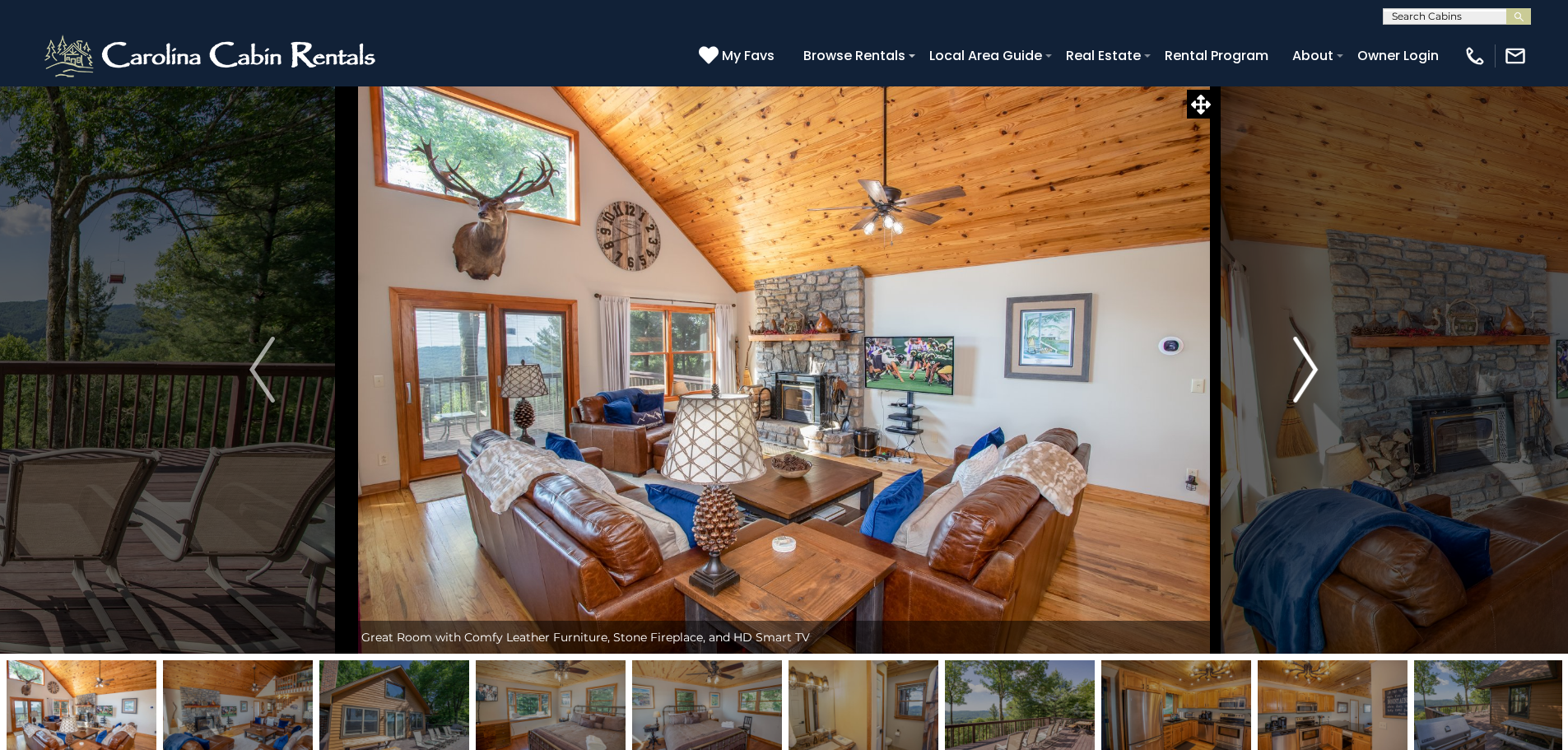
click at [1293, 362] on img "Next" at bounding box center [1306, 370] width 25 height 66
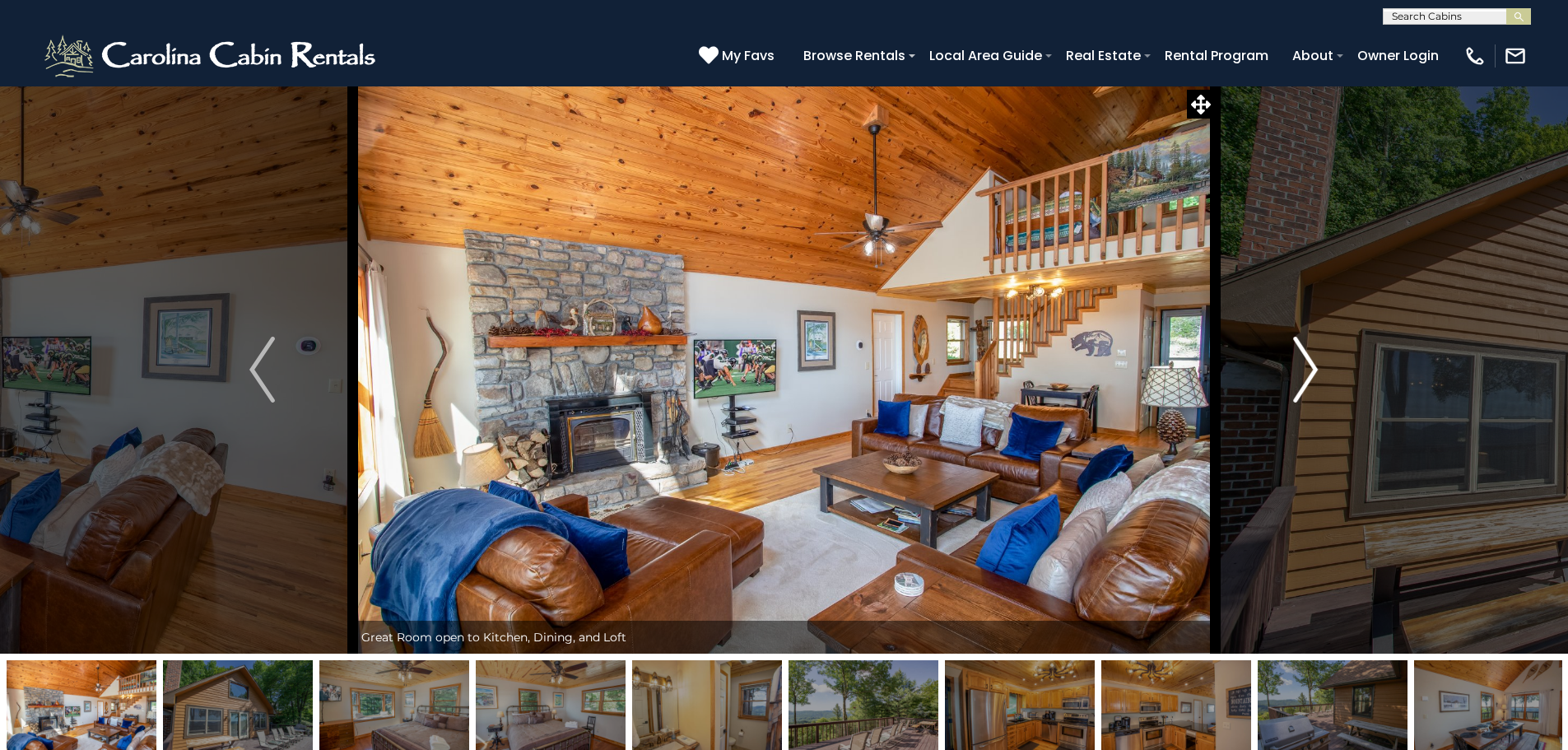
click at [1293, 362] on img "Next" at bounding box center [1306, 370] width 25 height 66
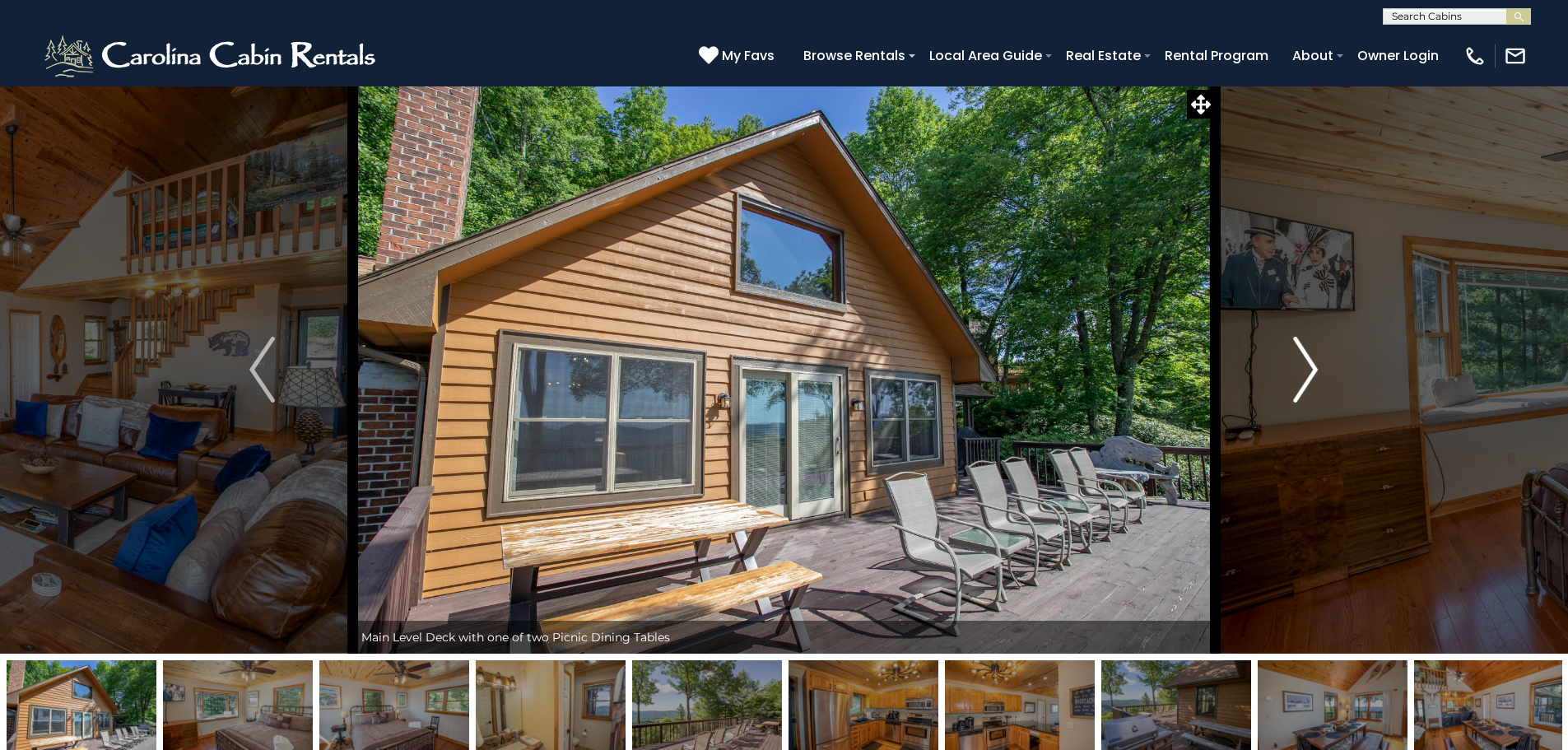
click at [1293, 362] on img "Next" at bounding box center [1306, 370] width 25 height 66
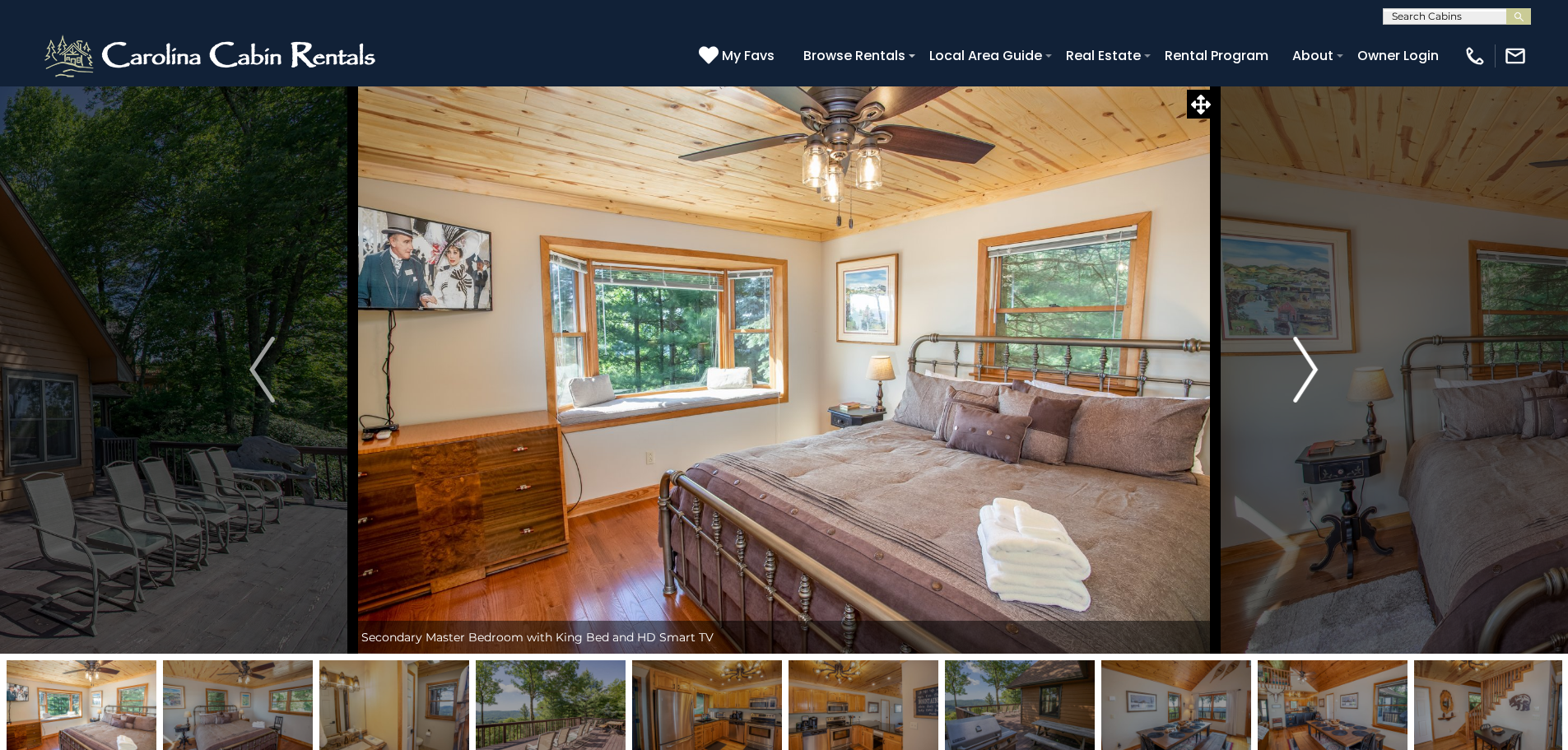
click at [1293, 362] on img "Next" at bounding box center [1306, 370] width 25 height 66
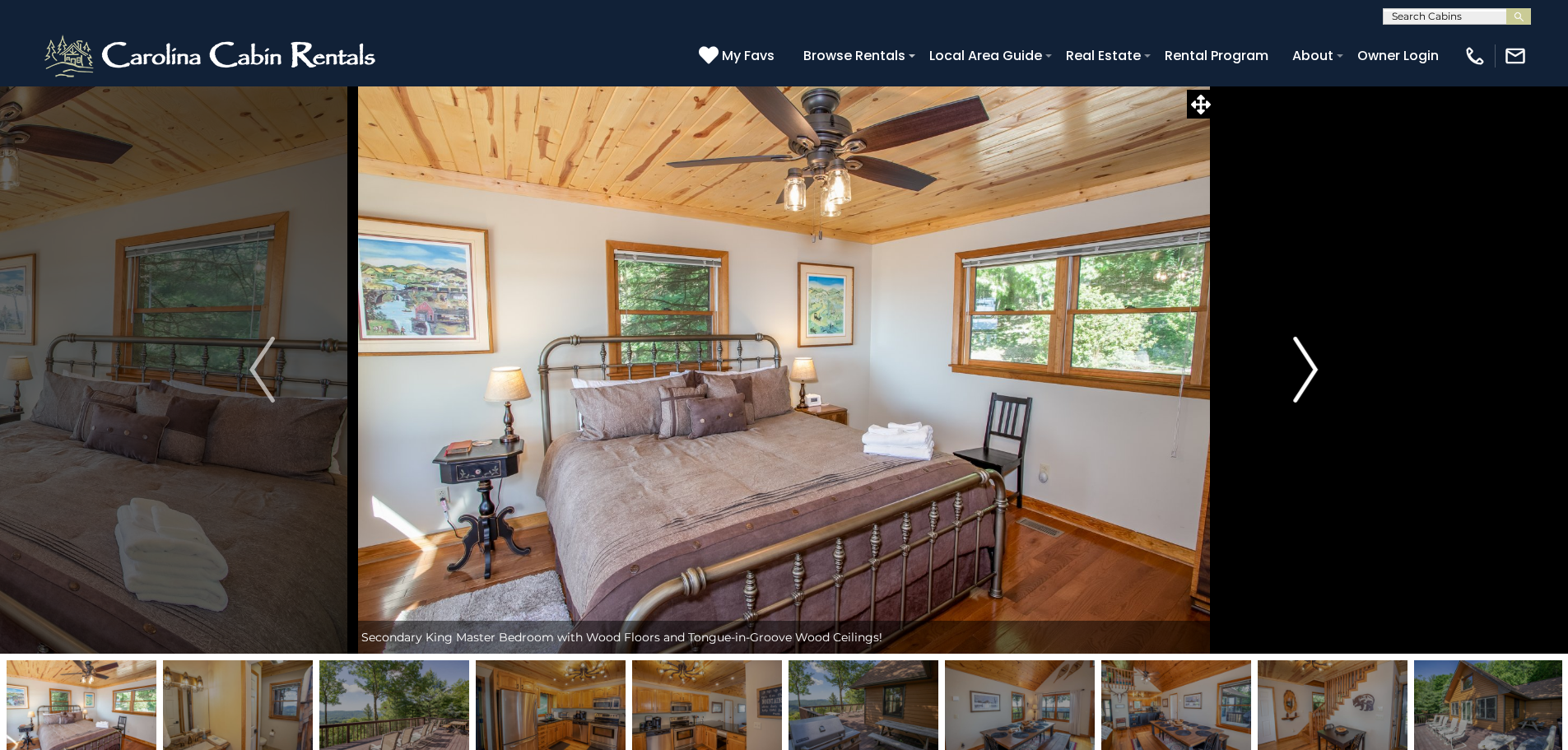
click at [1293, 362] on img "Next" at bounding box center [1306, 370] width 25 height 66
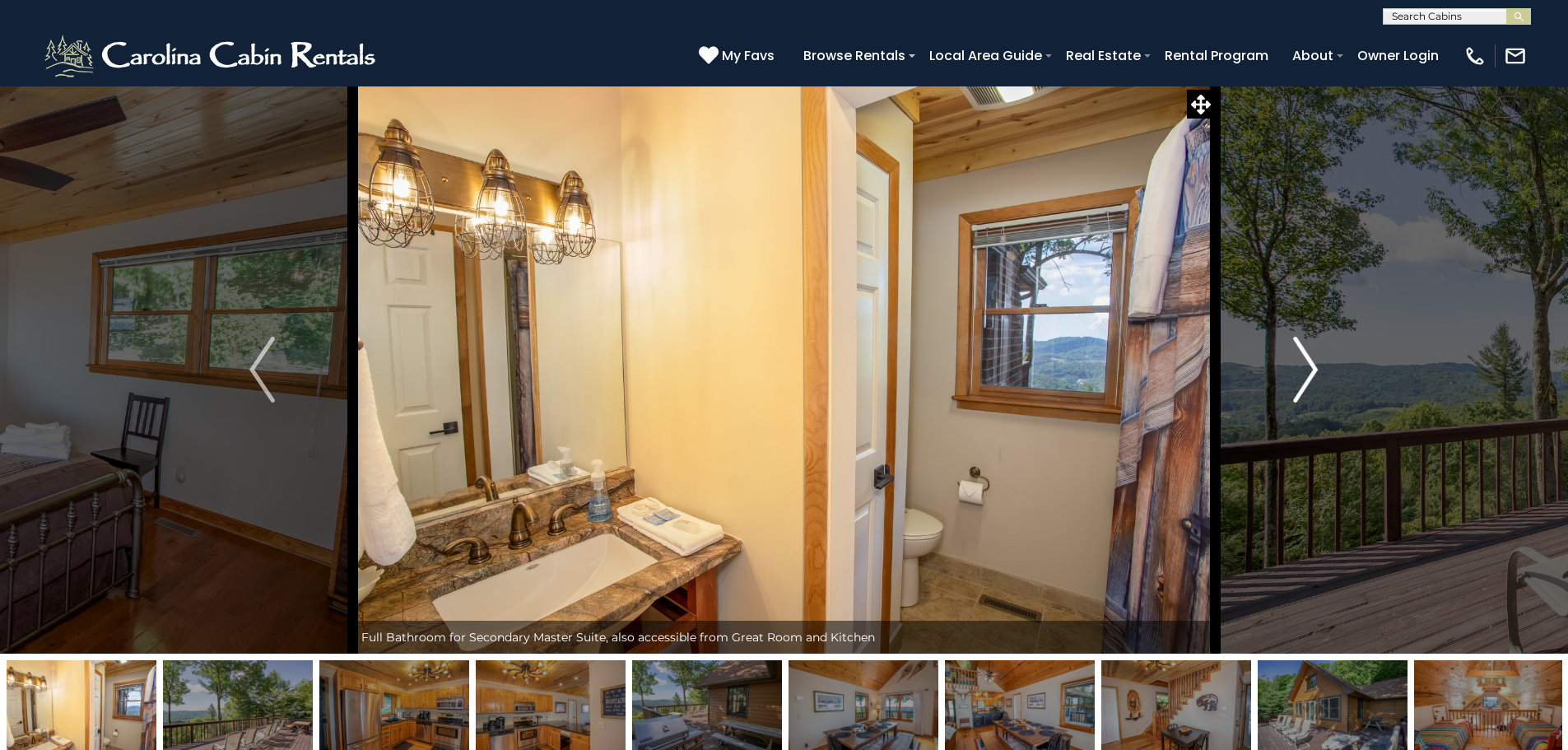
click at [1293, 362] on img "Next" at bounding box center [1306, 370] width 25 height 66
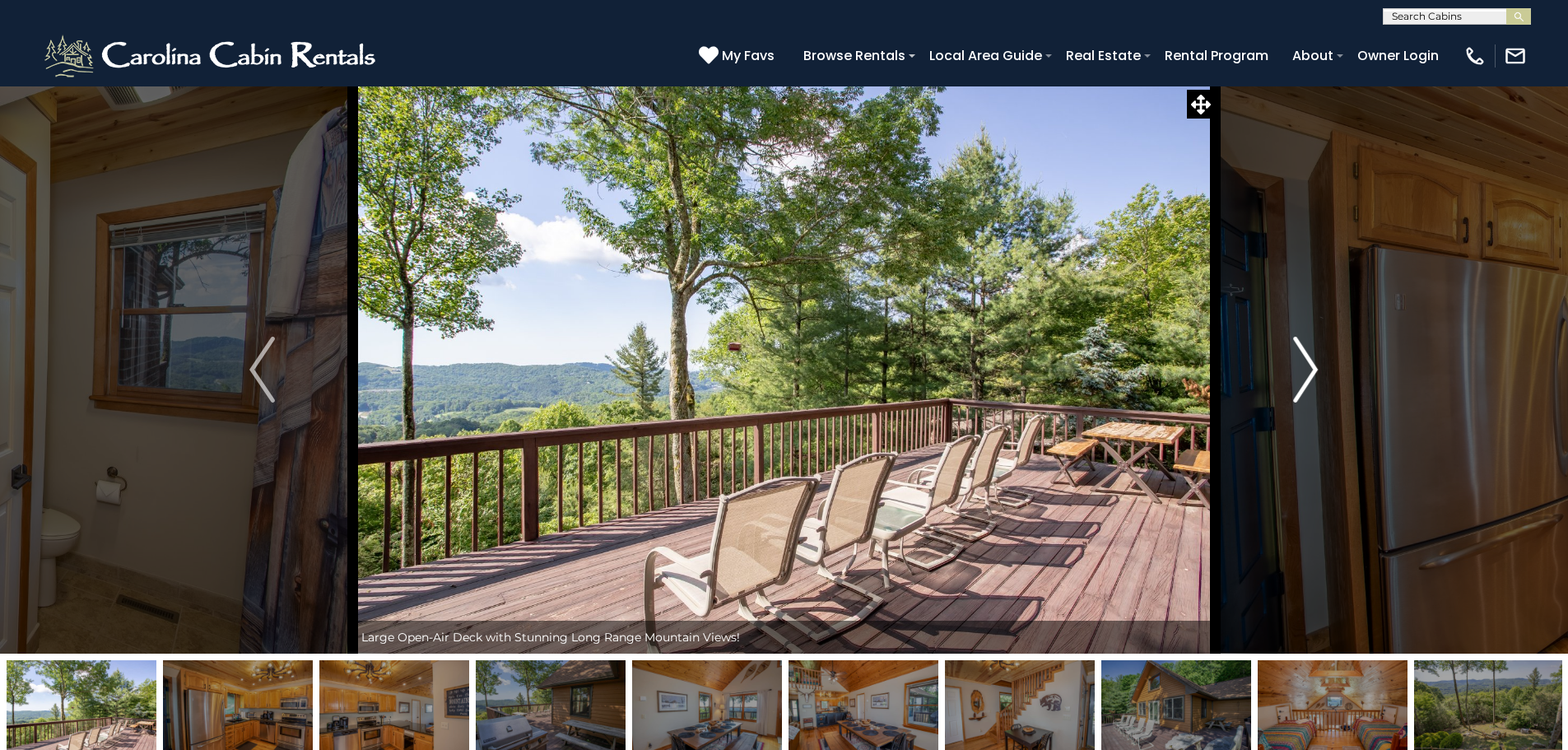
click at [1293, 362] on img "Next" at bounding box center [1306, 370] width 25 height 66
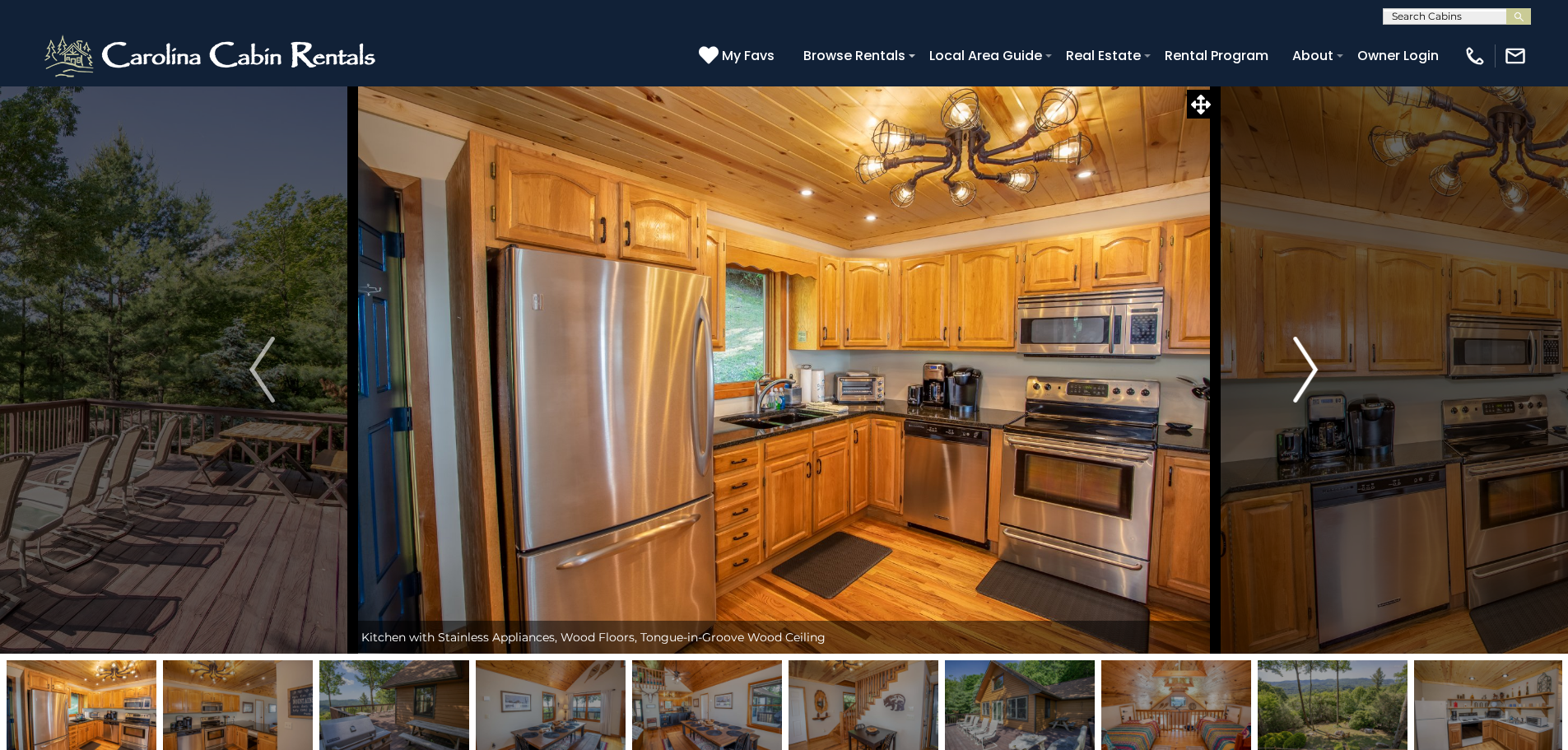
click at [1293, 362] on img "Next" at bounding box center [1306, 370] width 25 height 66
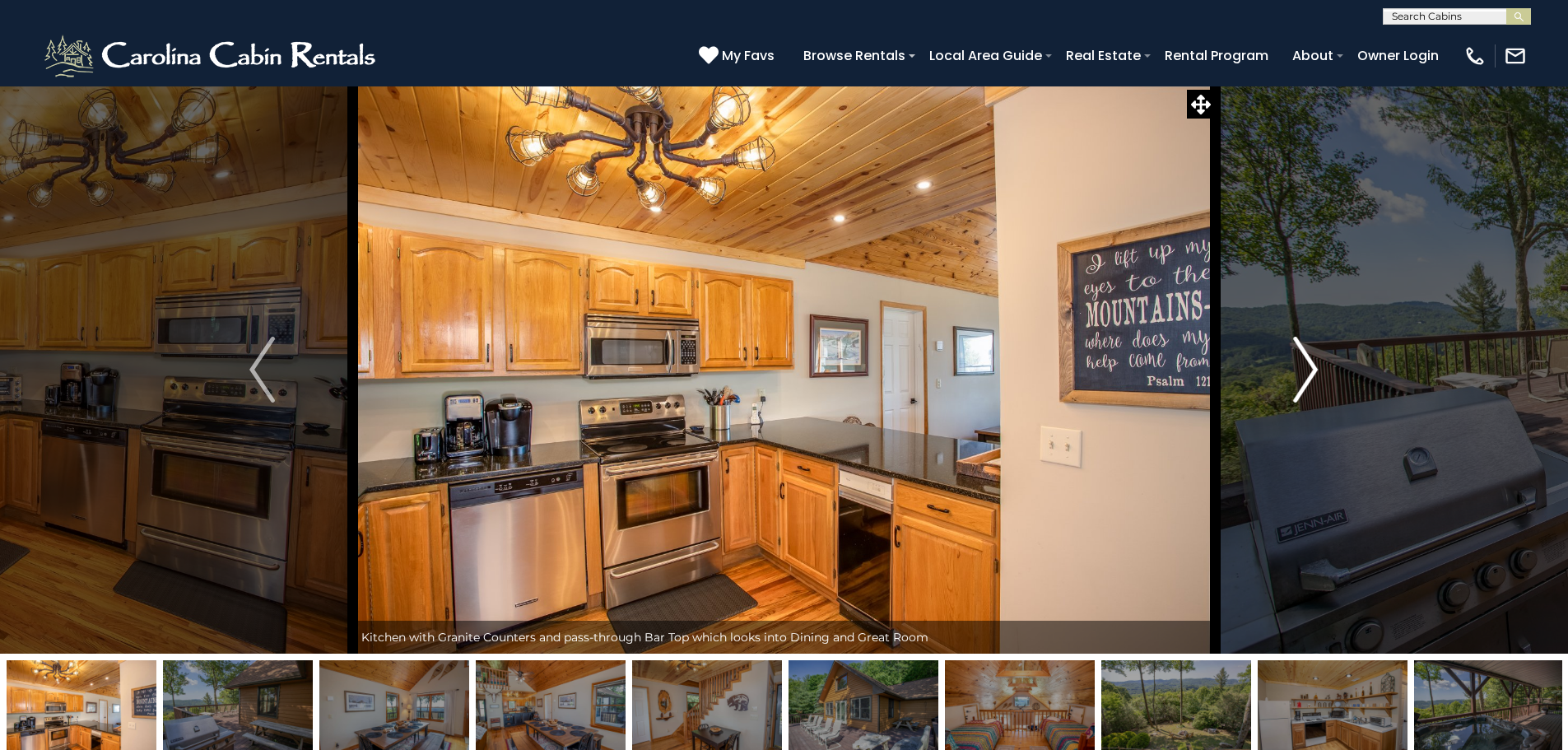
click at [1293, 362] on img "Next" at bounding box center [1306, 370] width 25 height 66
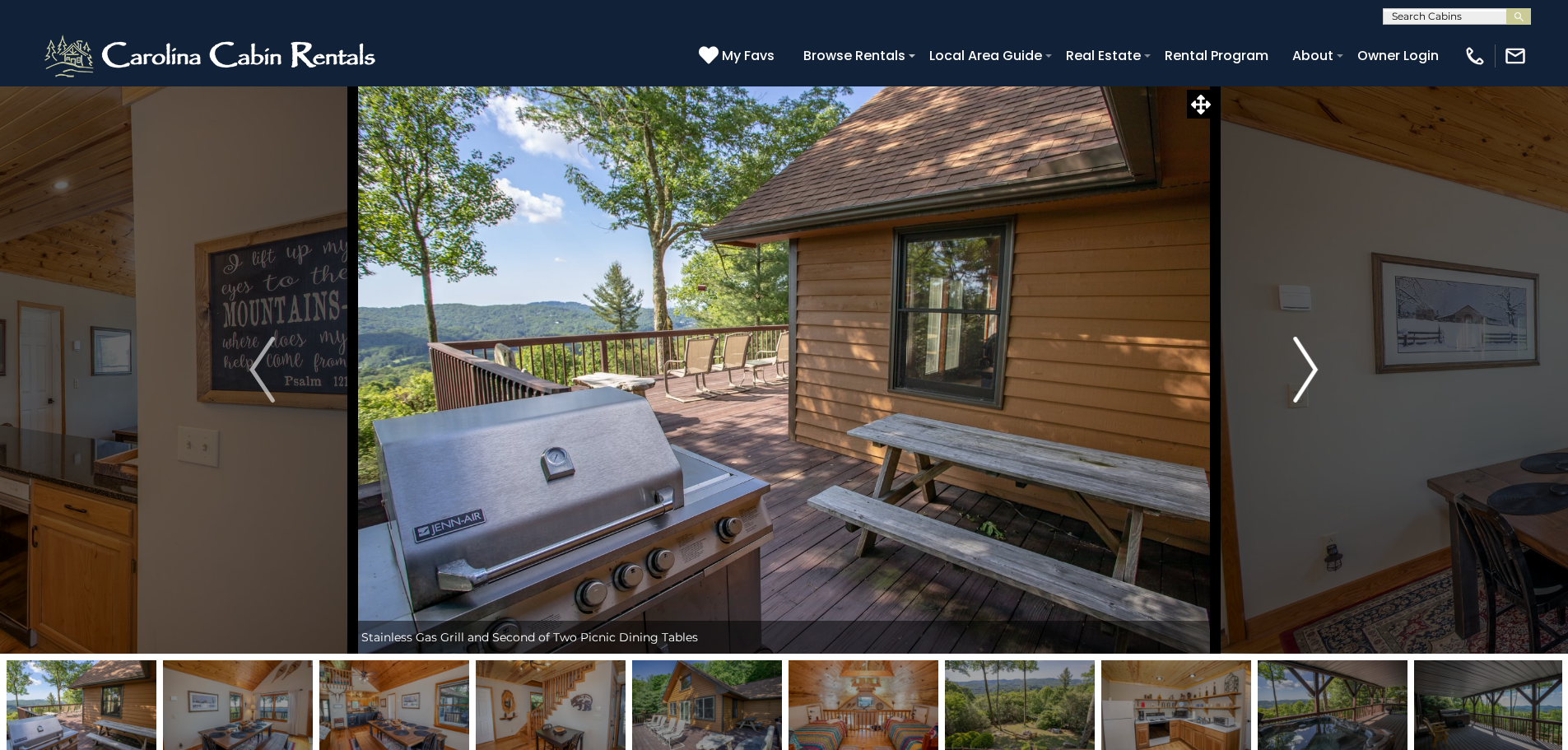
click at [1293, 362] on img "Next" at bounding box center [1306, 370] width 25 height 66
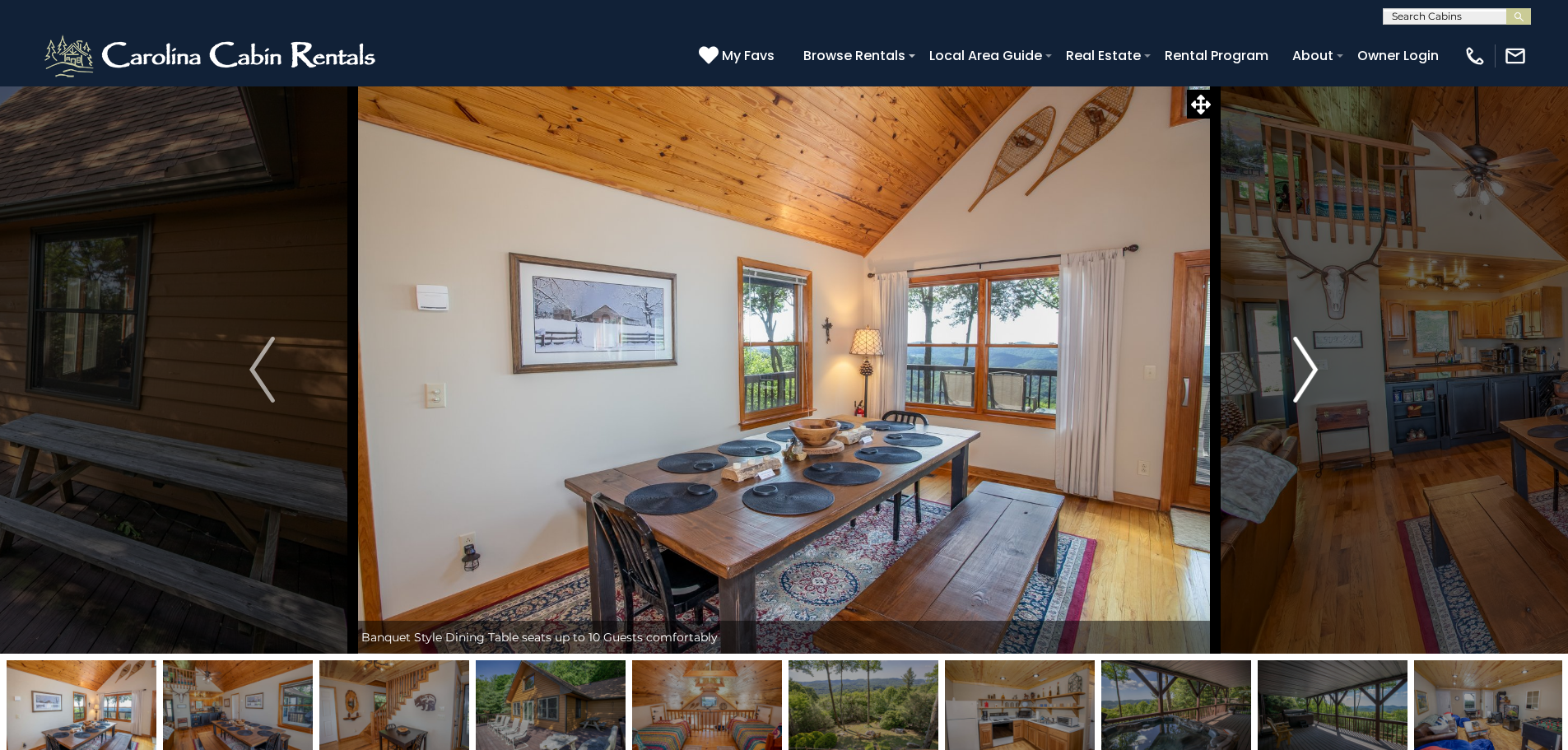
click at [1293, 362] on img "Next" at bounding box center [1306, 370] width 25 height 66
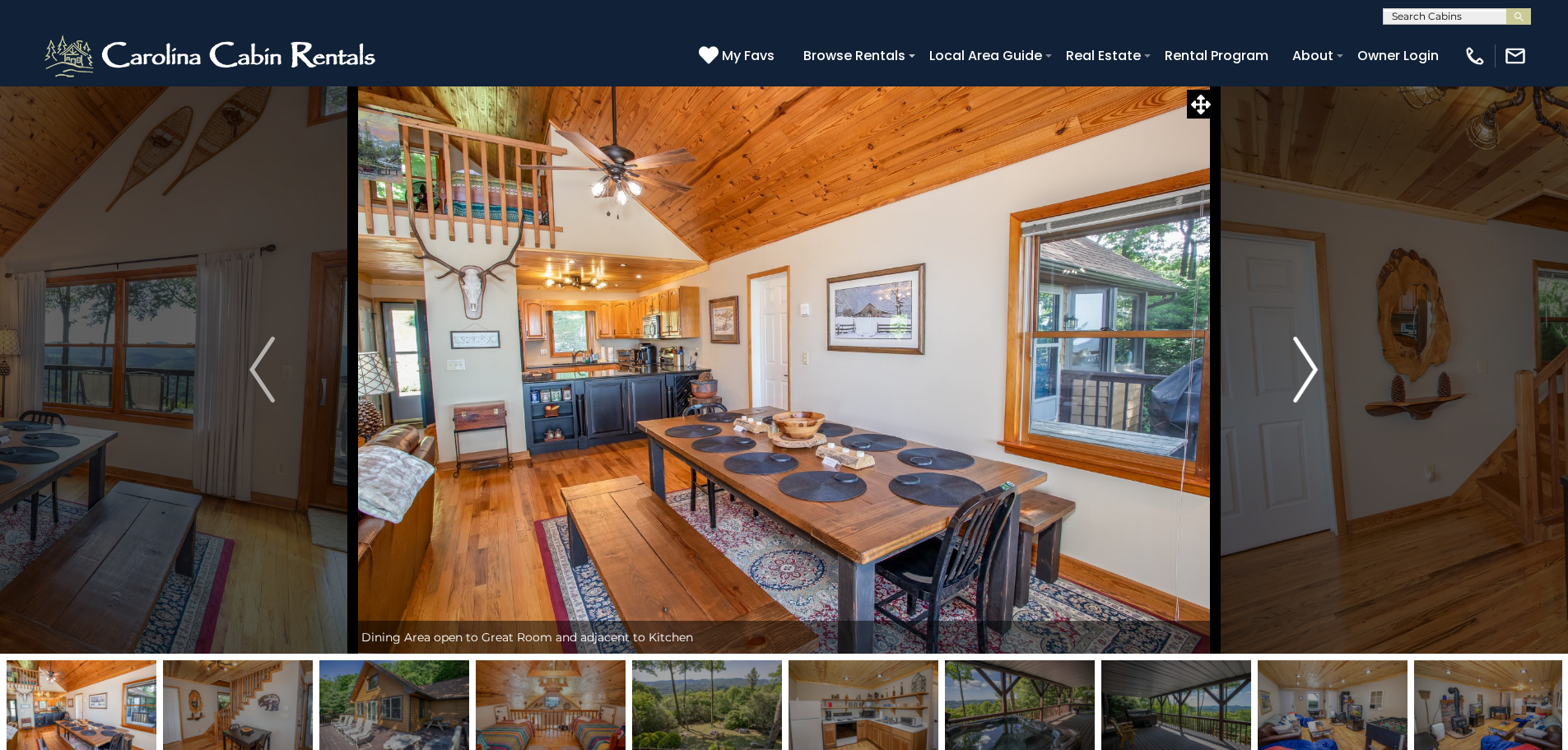
click at [1293, 362] on img "Next" at bounding box center [1306, 370] width 25 height 66
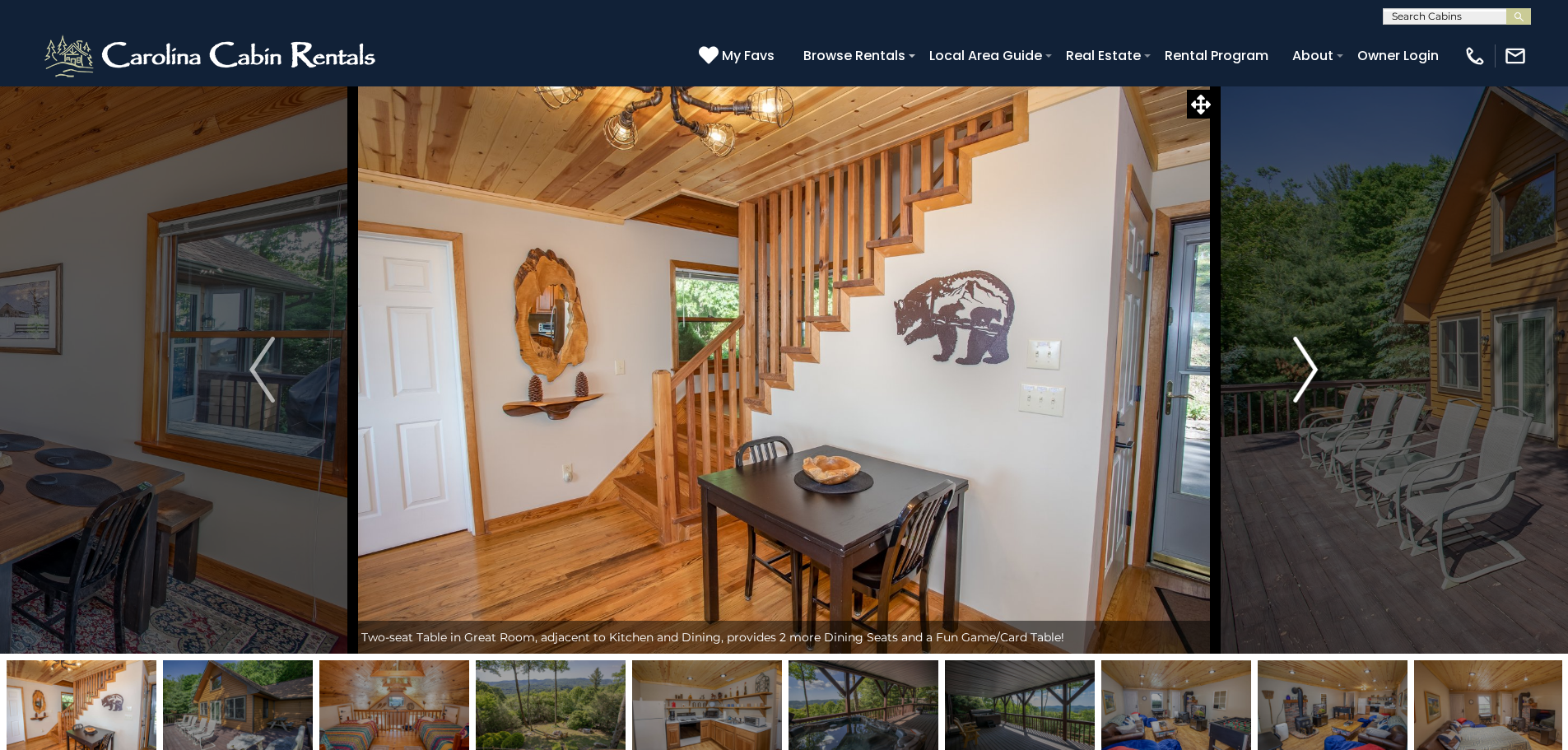
click at [1293, 362] on img "Next" at bounding box center [1306, 370] width 25 height 66
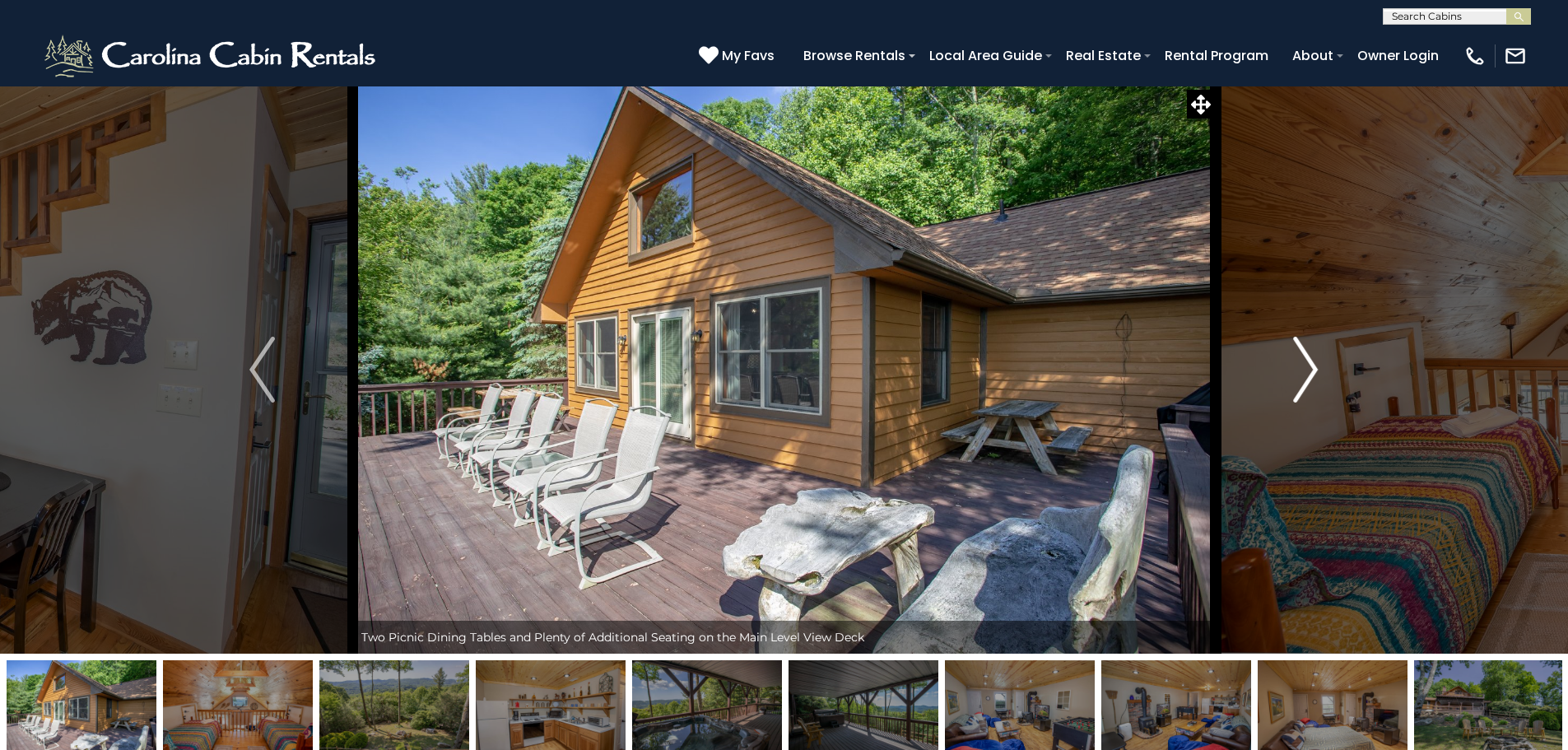
click at [1293, 362] on img "Next" at bounding box center [1306, 370] width 25 height 66
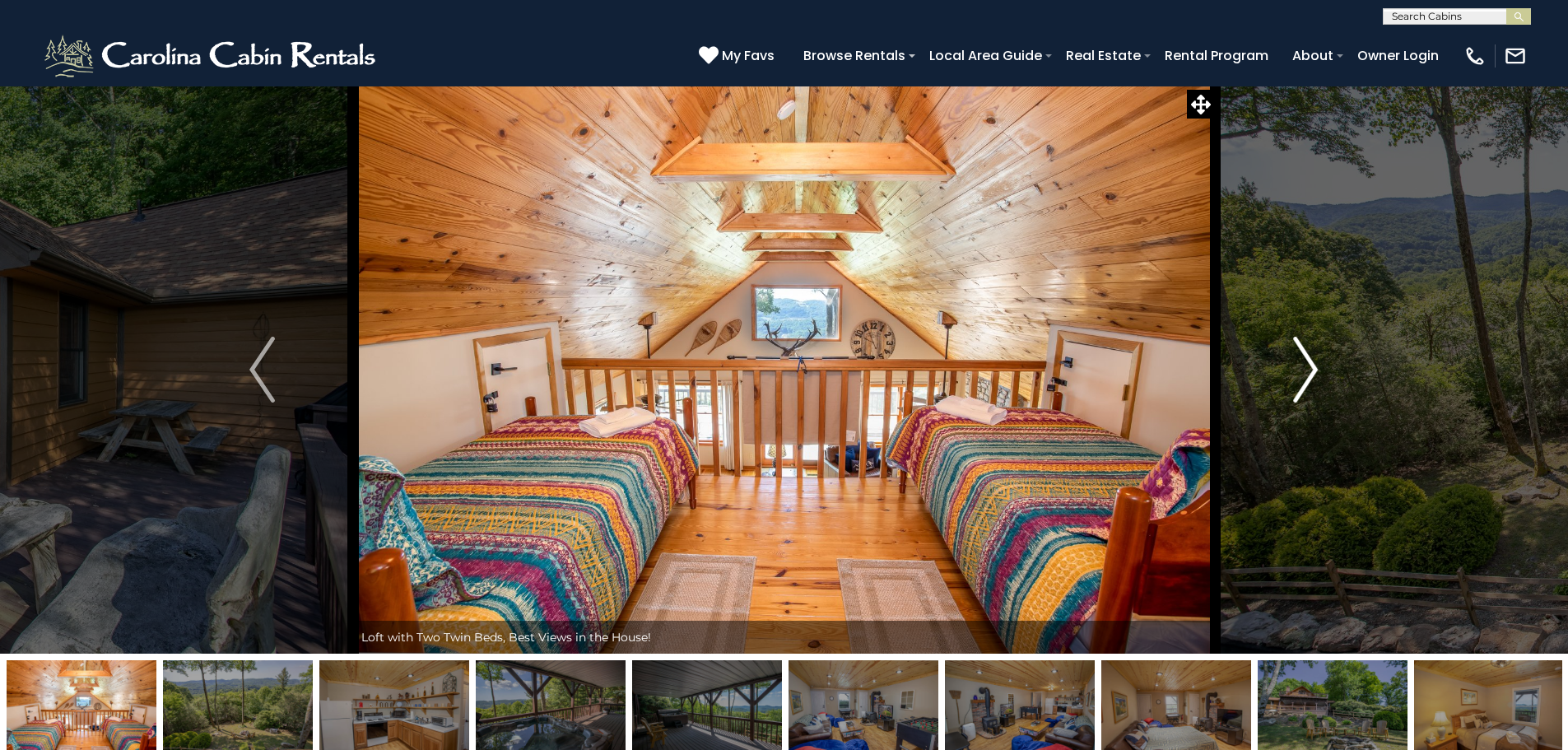
click at [1293, 362] on img "Next" at bounding box center [1306, 370] width 25 height 66
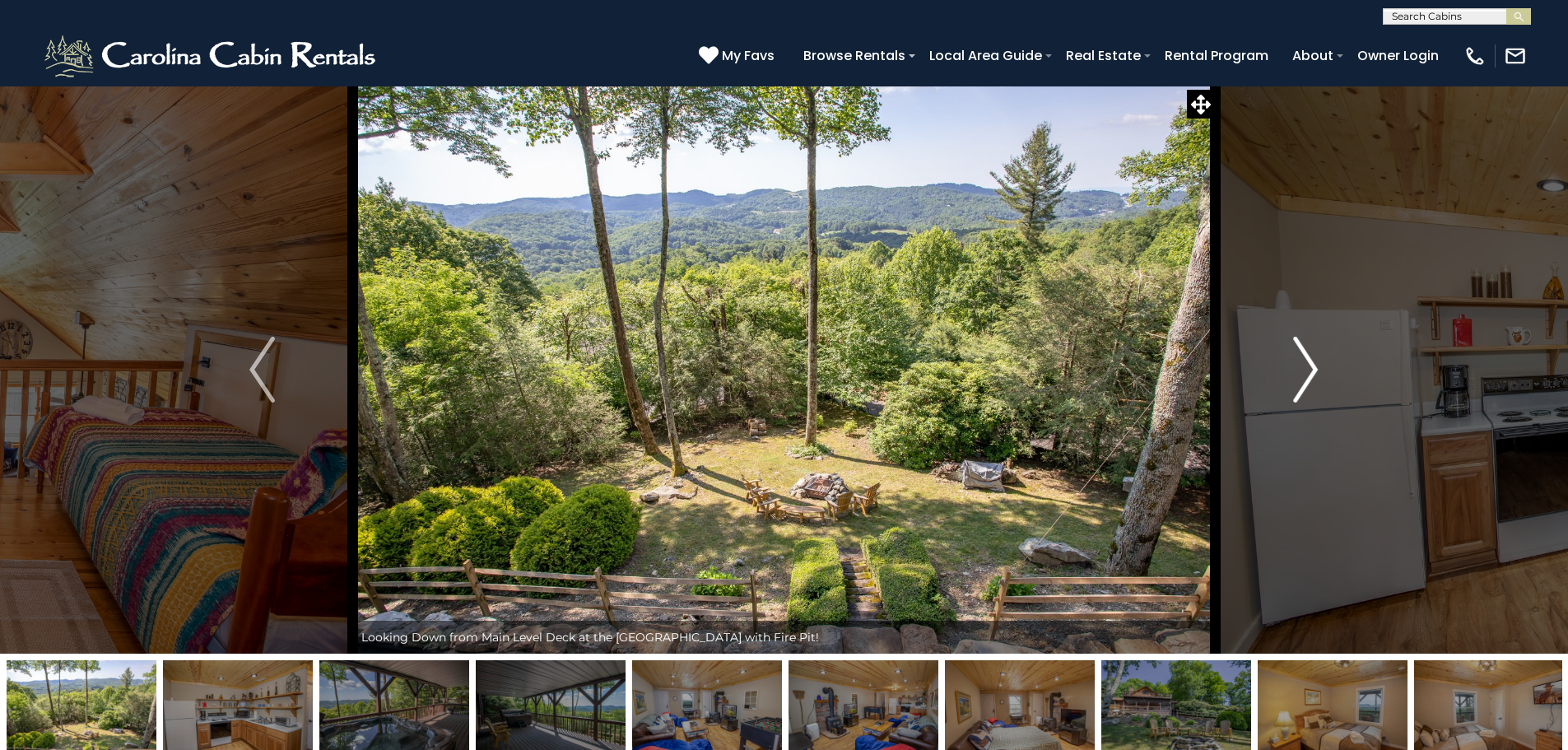
click at [1293, 362] on img "Next" at bounding box center [1306, 370] width 25 height 66
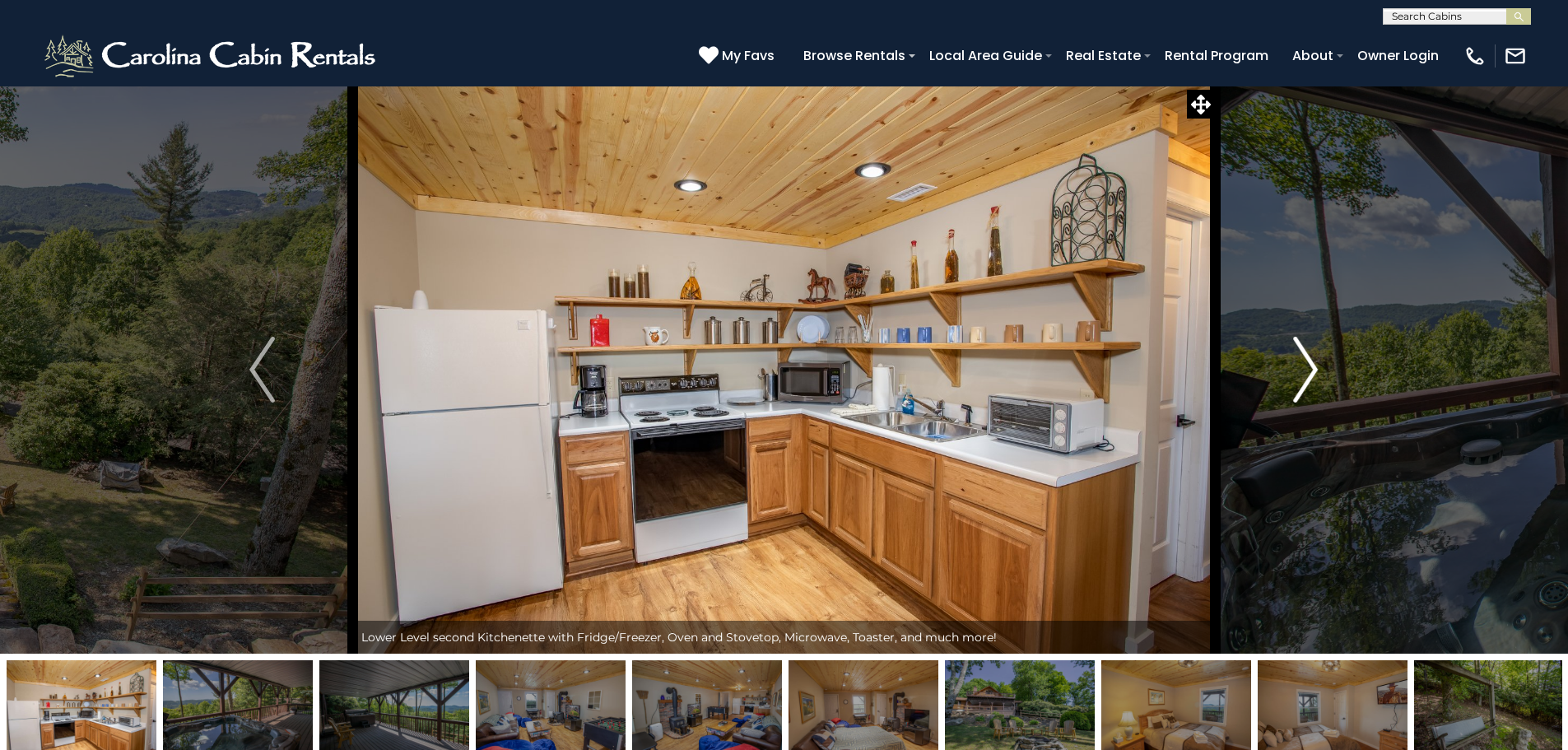
click at [1293, 362] on img "Next" at bounding box center [1306, 370] width 25 height 66
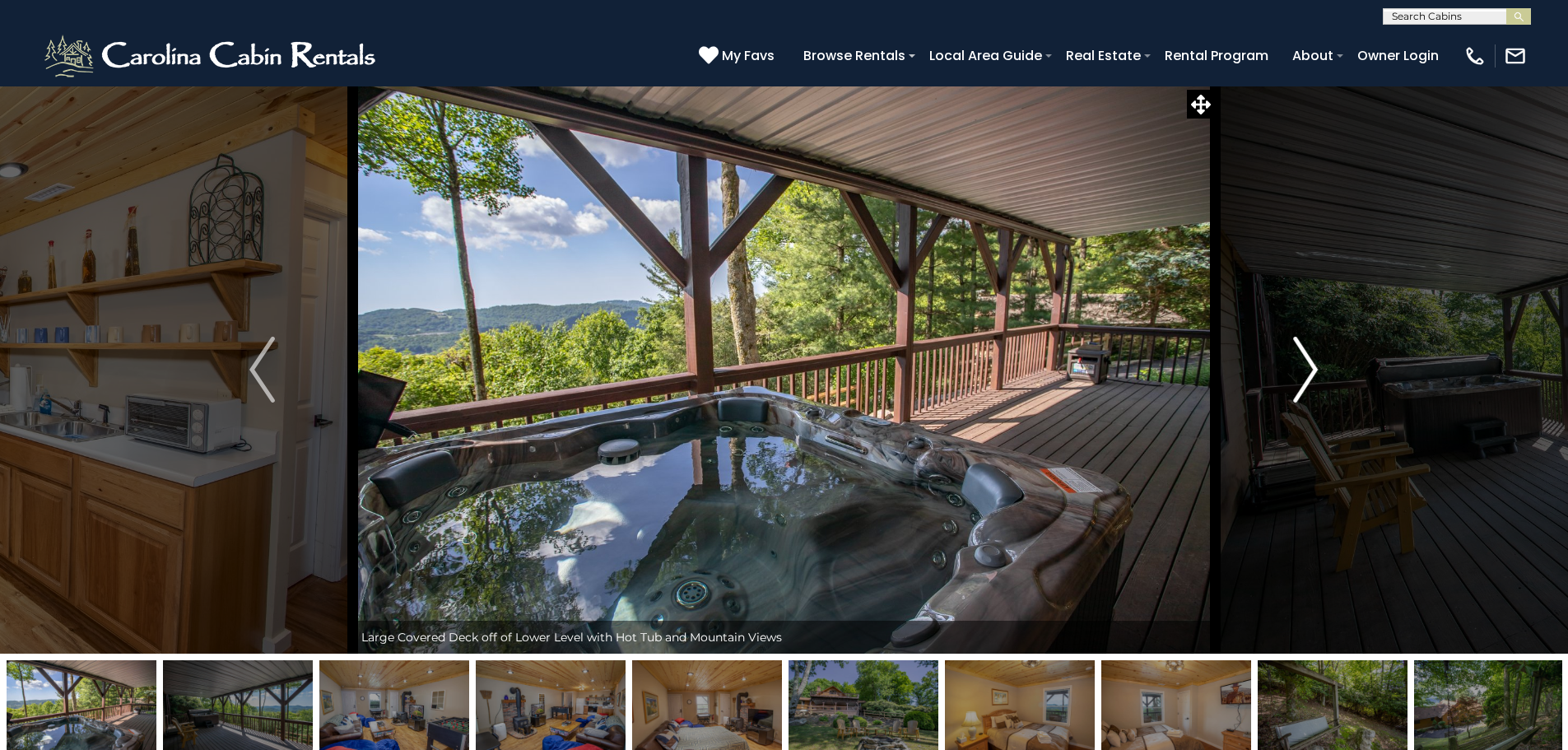
click at [1293, 362] on img "Next" at bounding box center [1306, 370] width 25 height 66
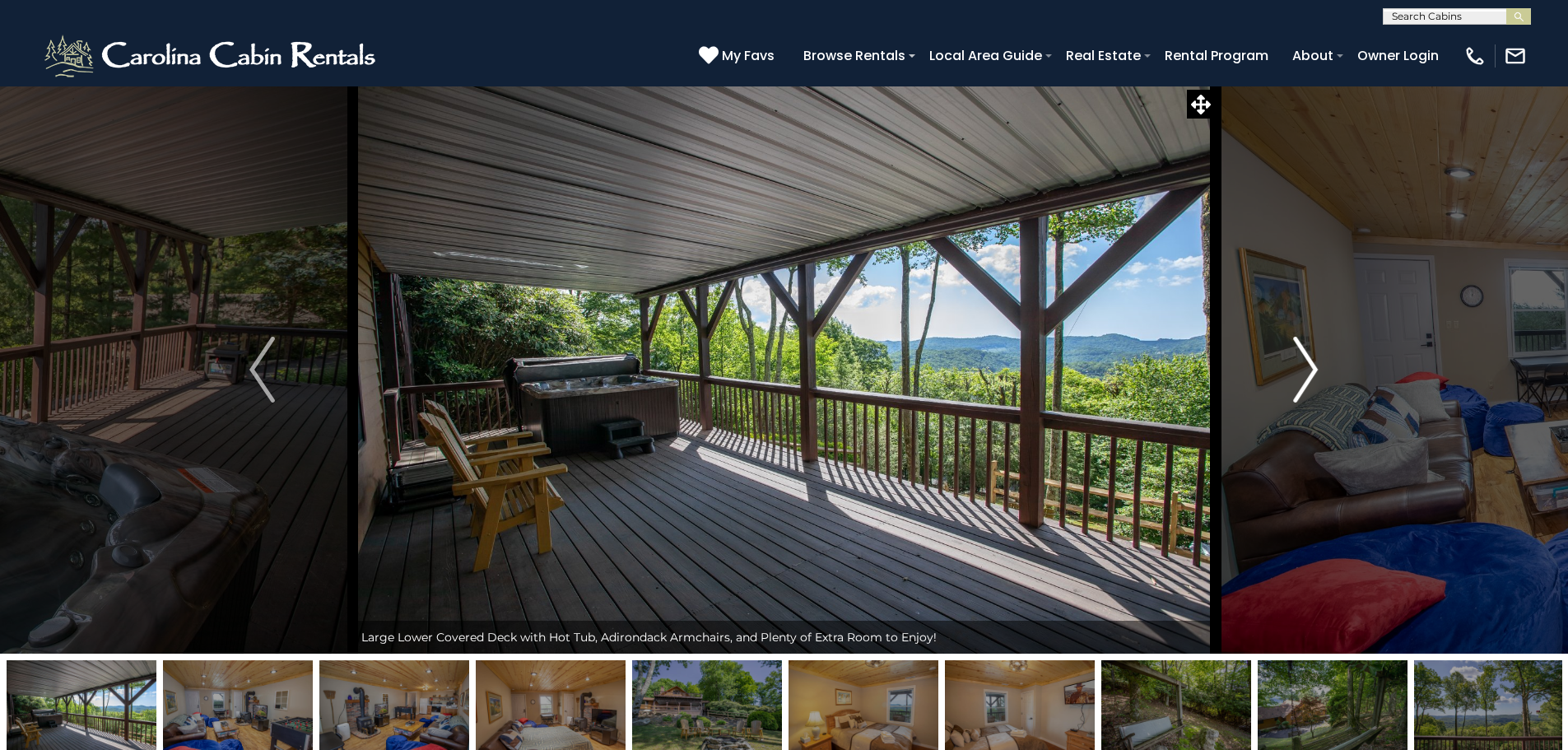
click at [1293, 362] on img "Next" at bounding box center [1306, 370] width 25 height 66
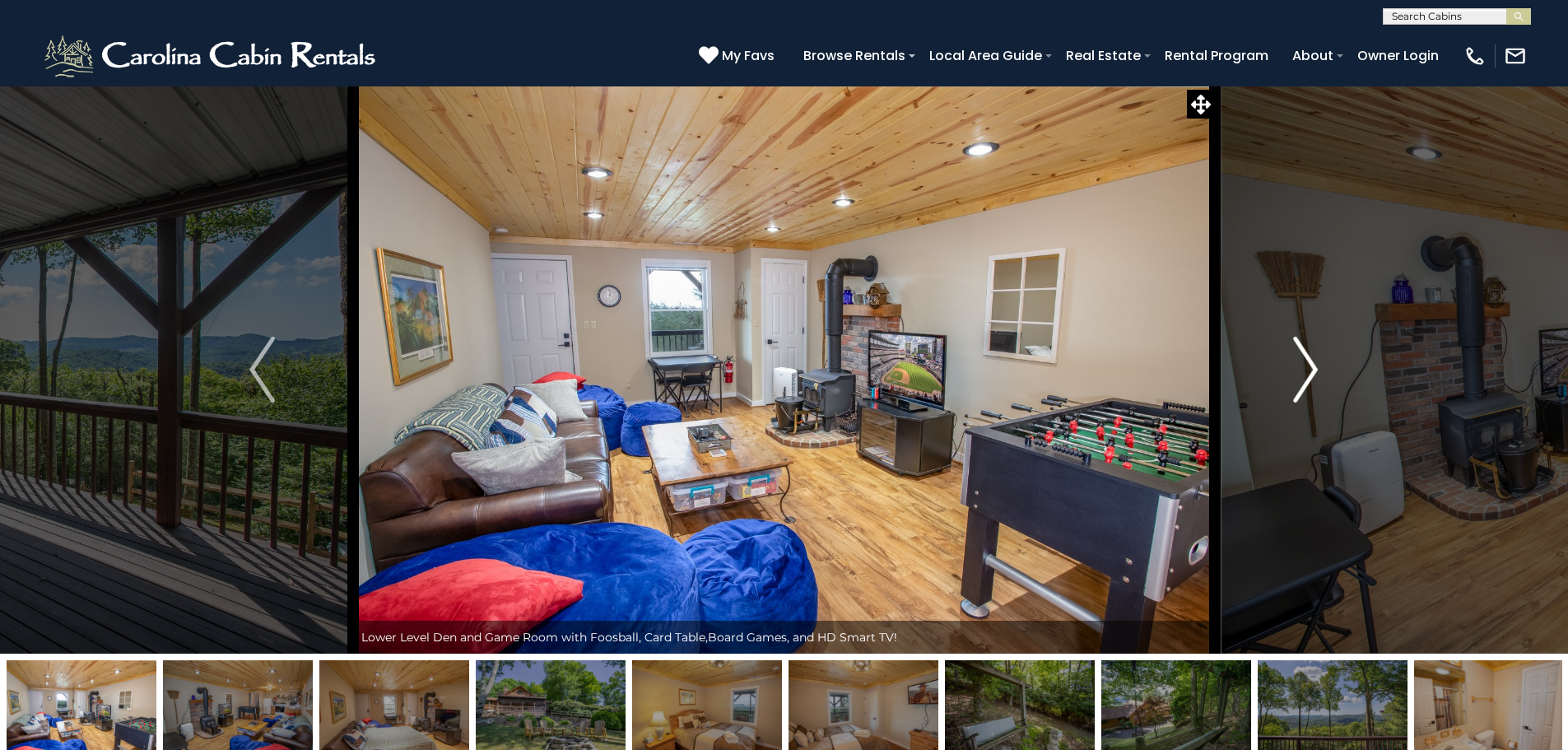
click at [1293, 362] on img "Next" at bounding box center [1306, 370] width 25 height 66
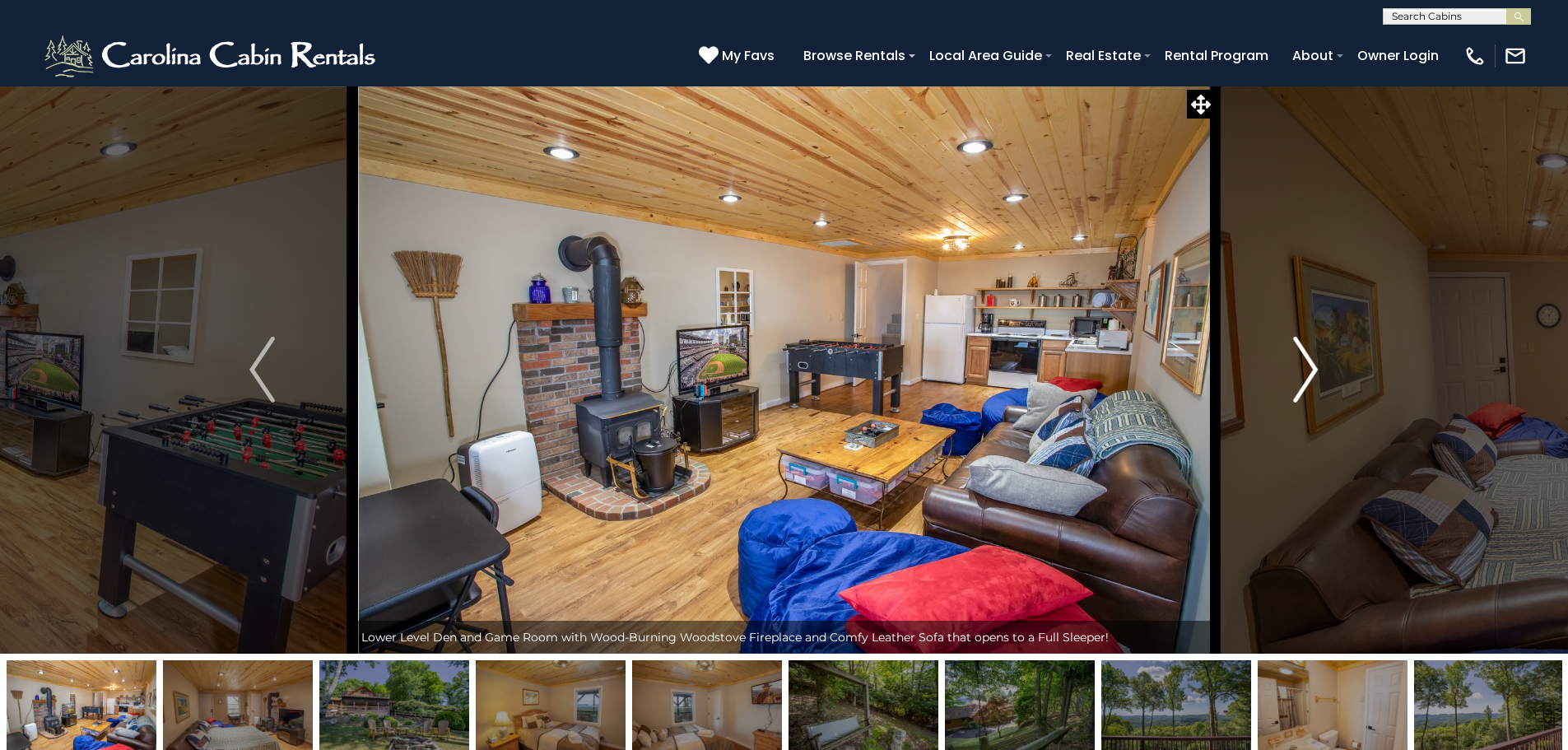
click at [1293, 362] on img "Next" at bounding box center [1306, 370] width 25 height 66
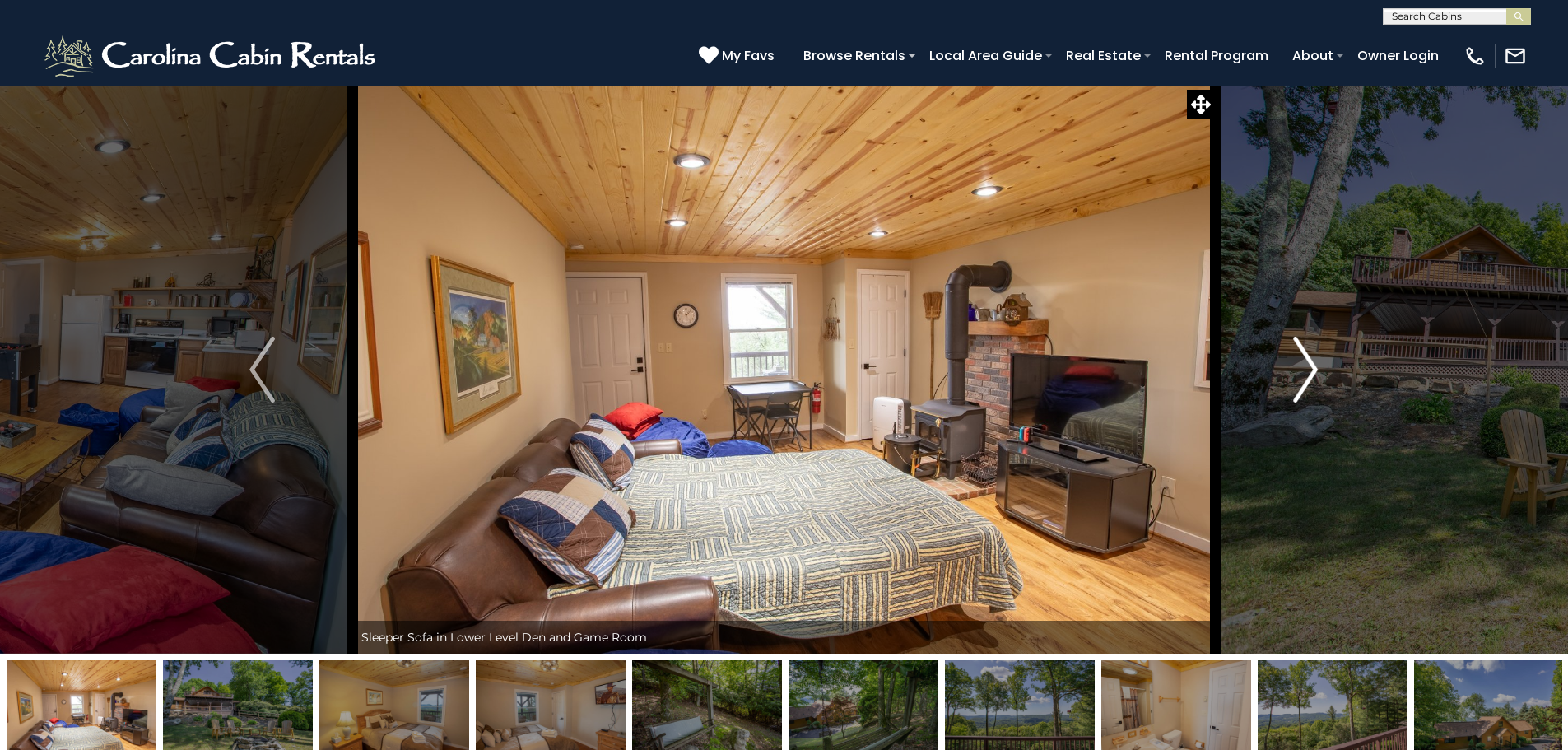
click at [1293, 362] on img "Next" at bounding box center [1306, 370] width 25 height 66
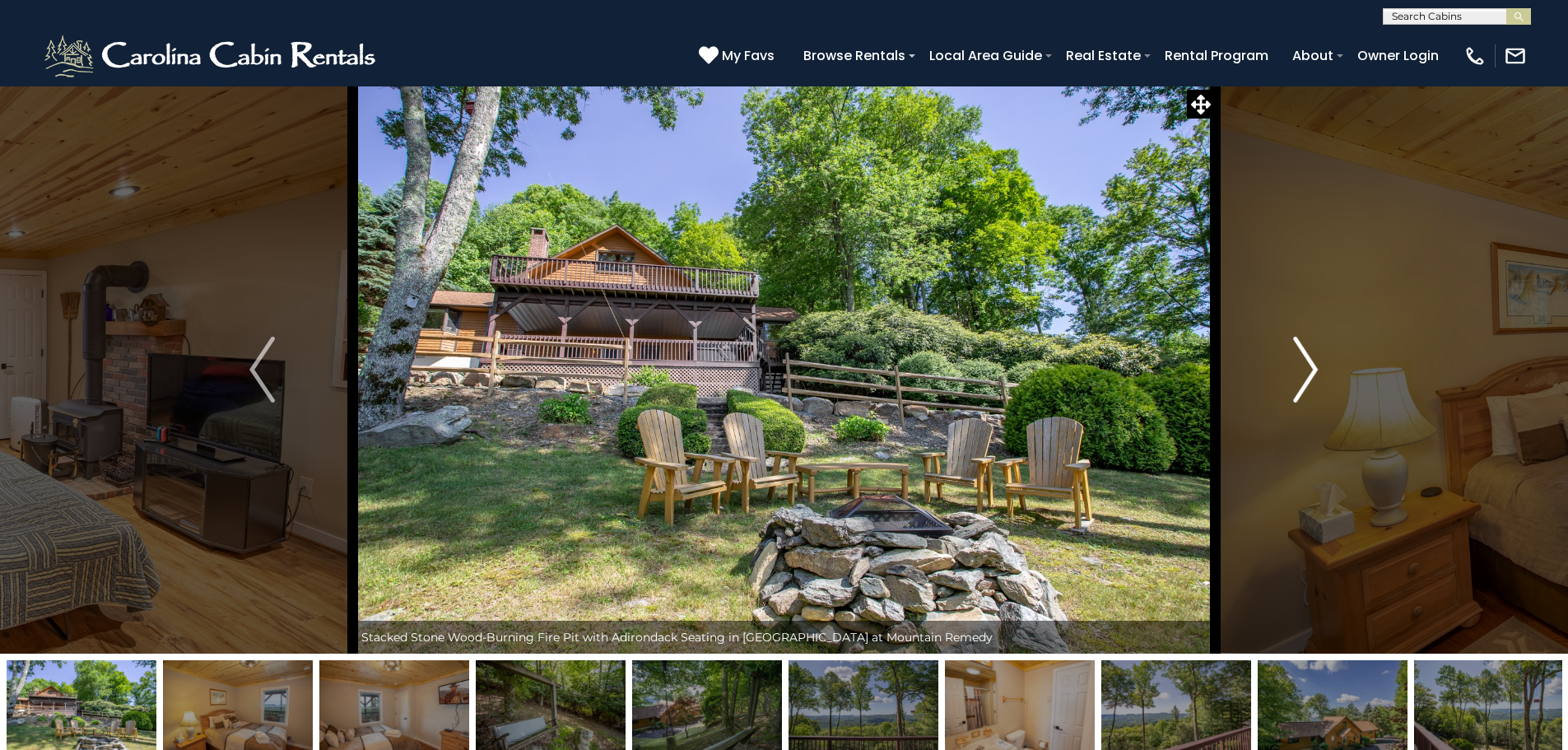
click at [1293, 362] on img "Next" at bounding box center [1306, 370] width 25 height 66
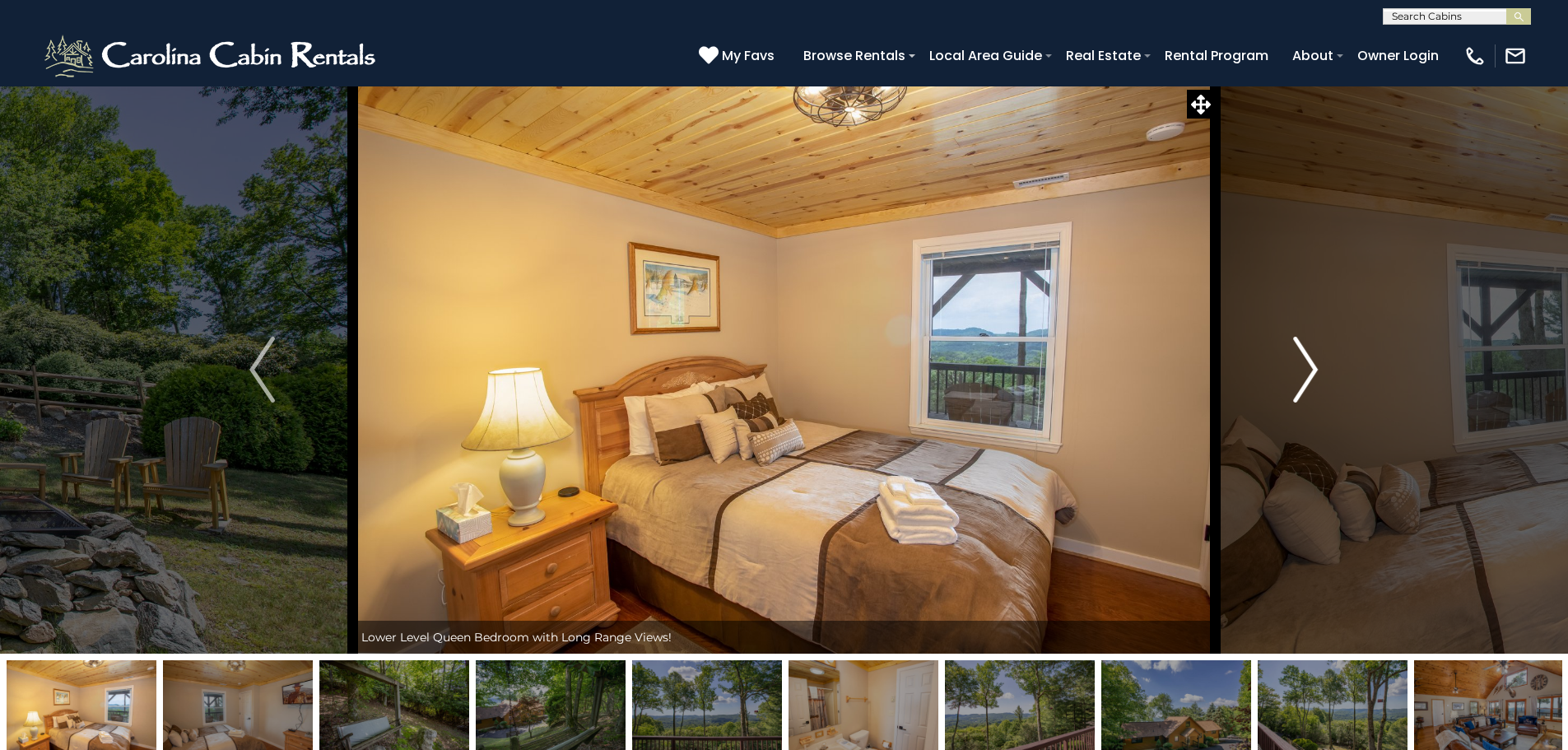
click at [1293, 362] on img "Next" at bounding box center [1306, 370] width 25 height 66
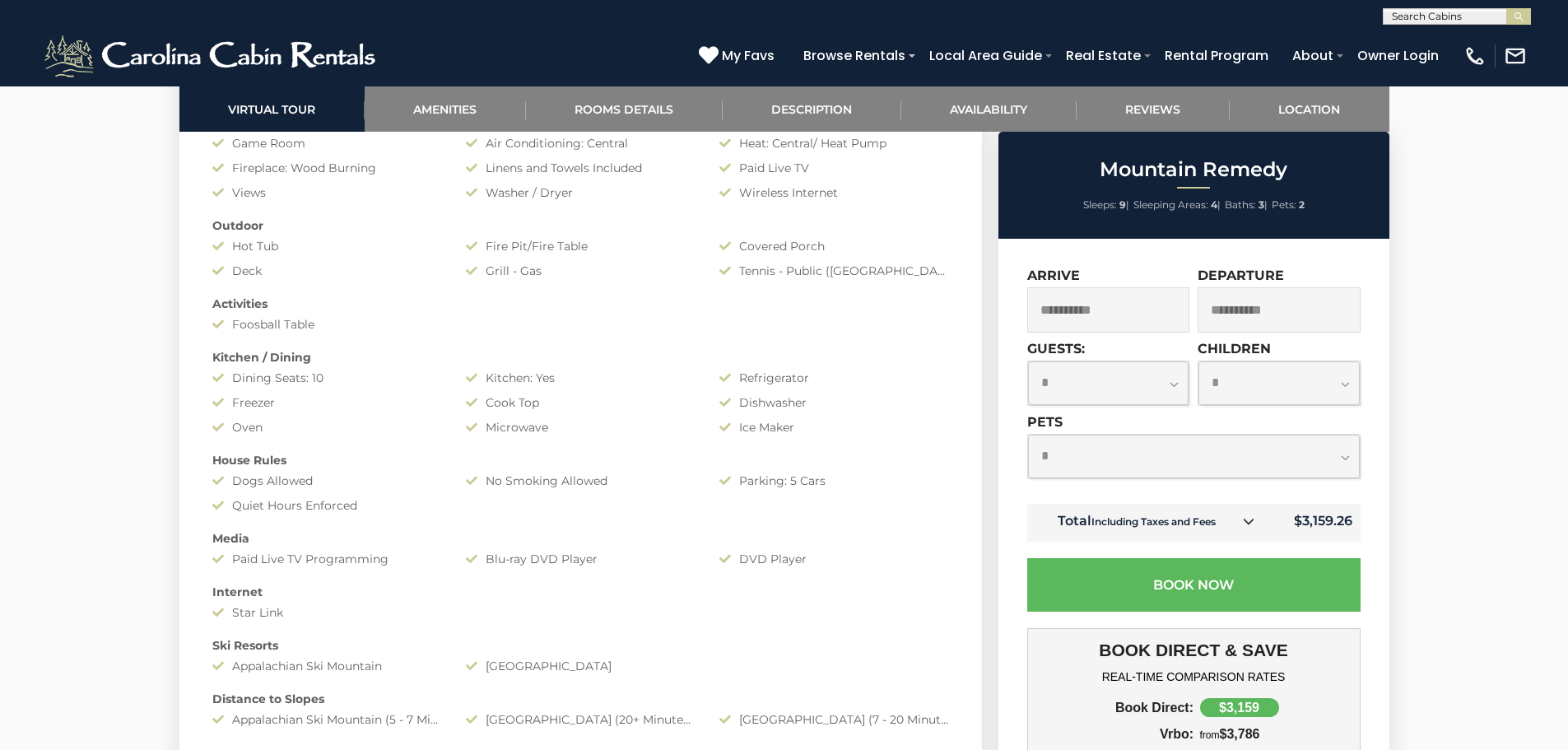
scroll to position [1070, 0]
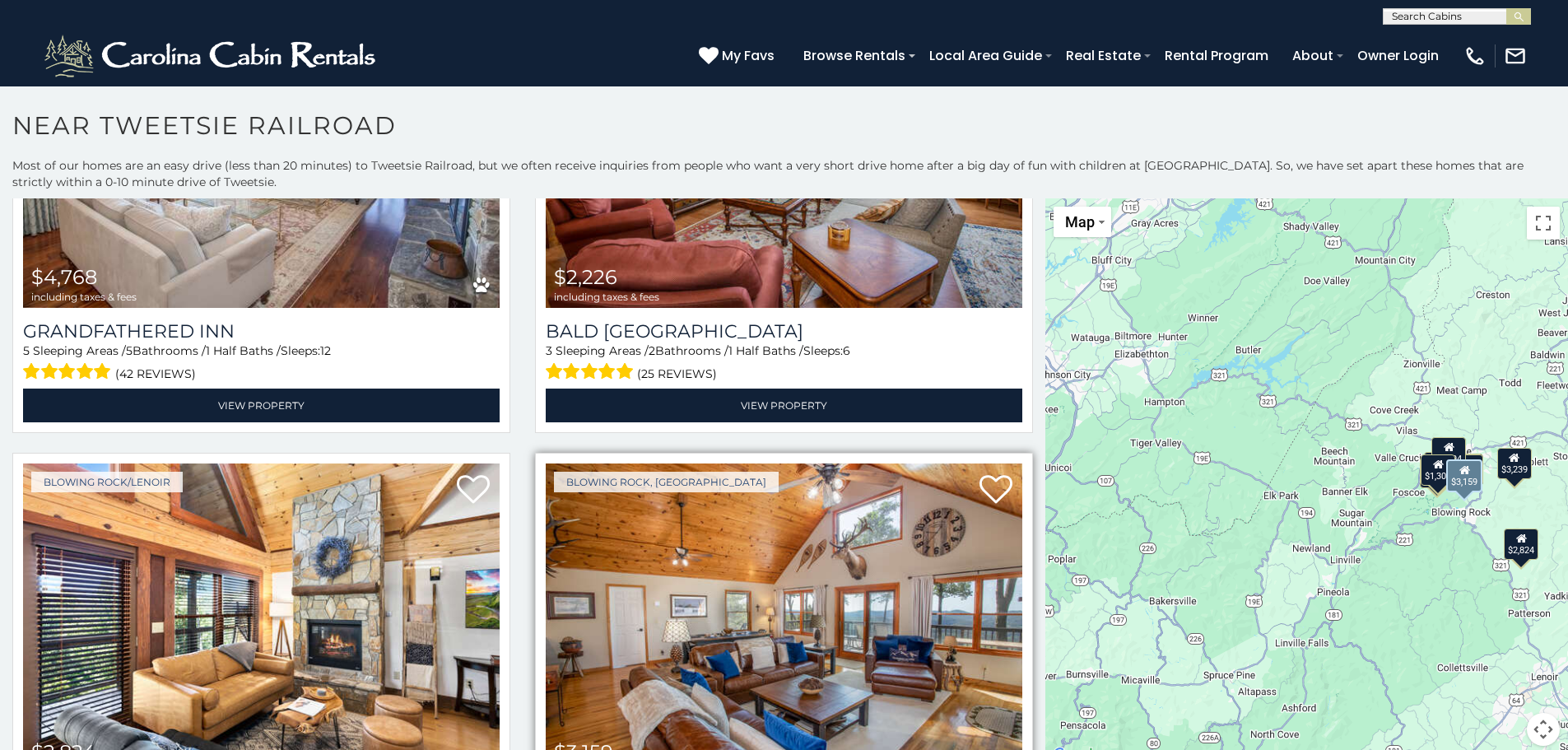
scroll to position [340, 0]
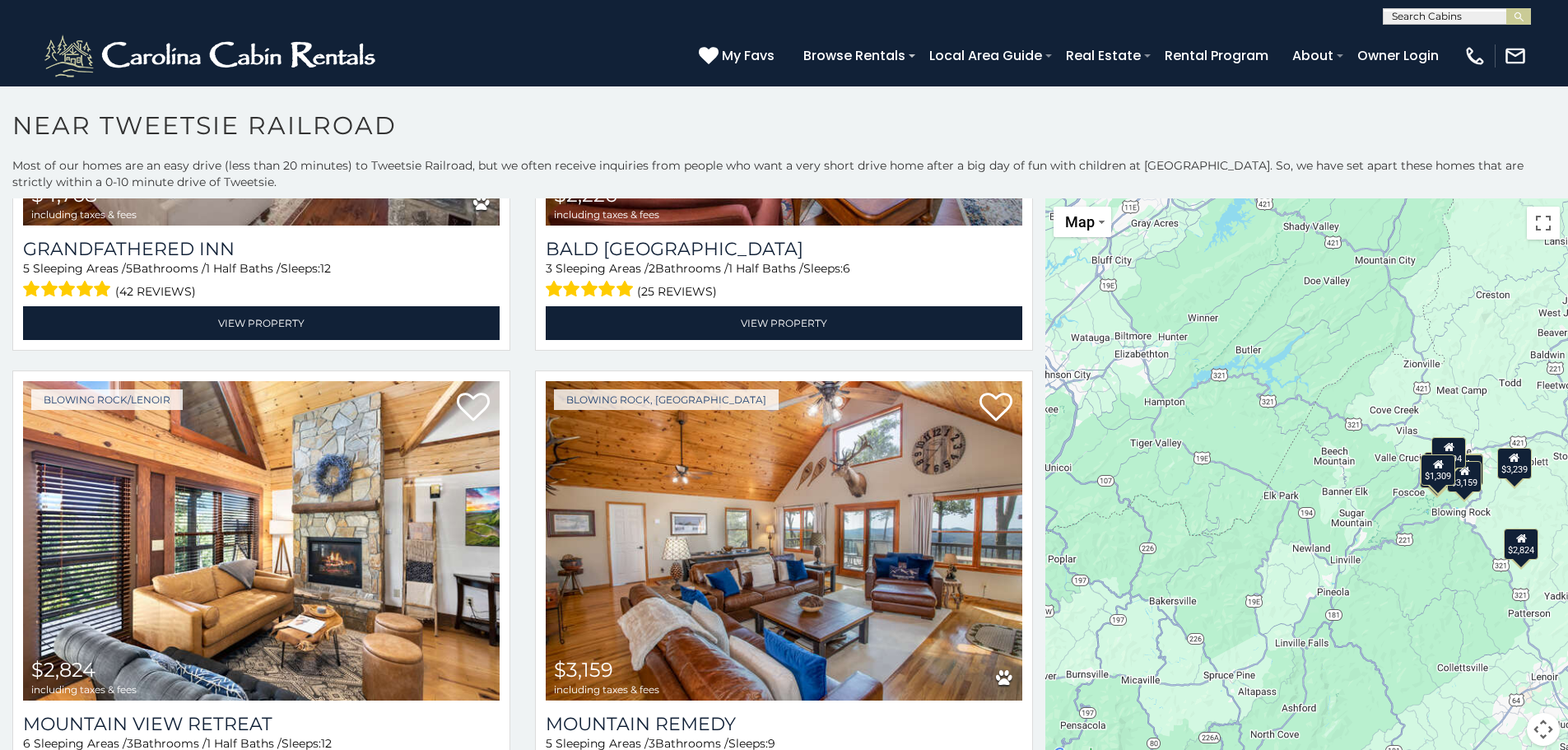
click at [1469, 487] on div "$3,159" at bounding box center [1466, 477] width 35 height 32
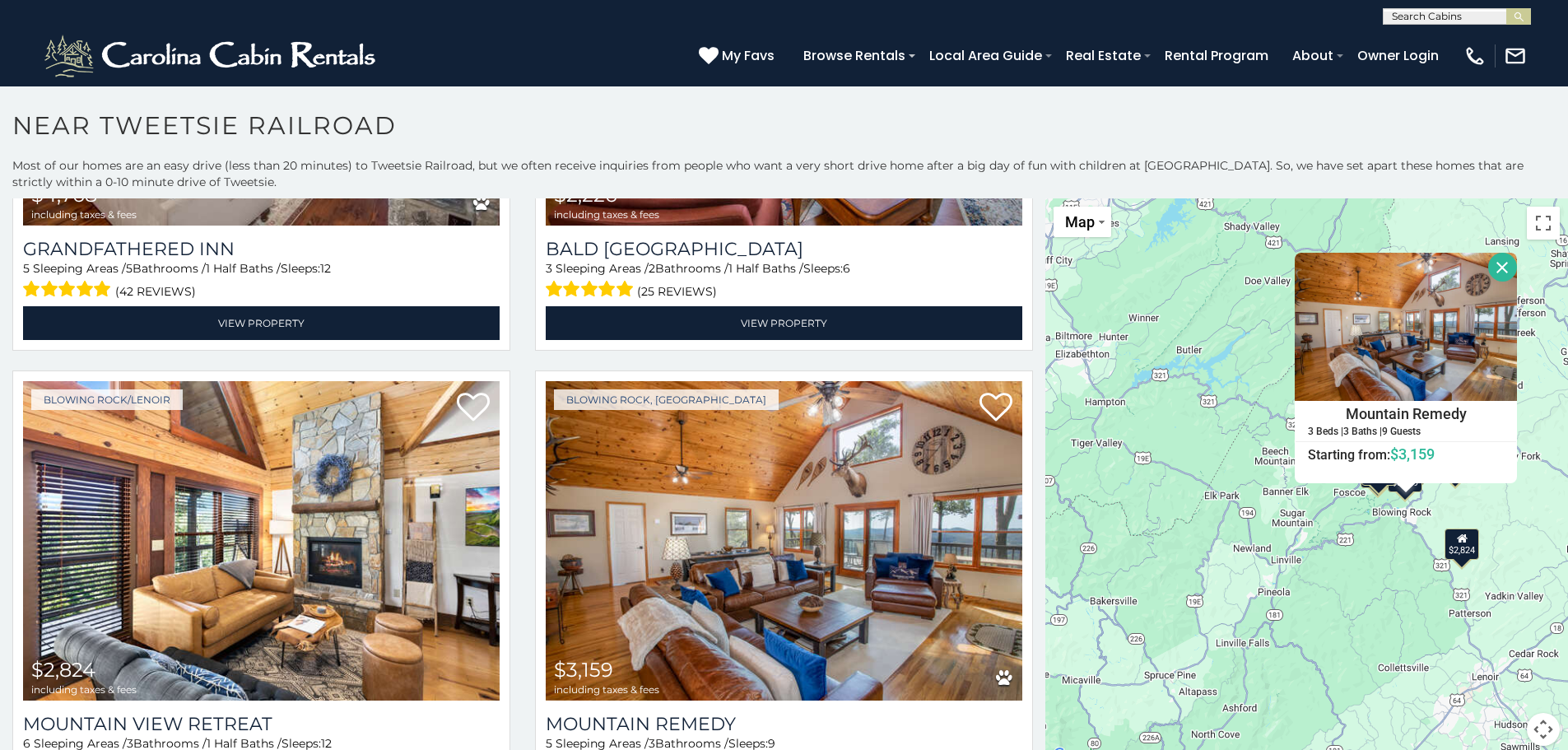
click at [1499, 262] on button "Close" at bounding box center [1502, 267] width 29 height 29
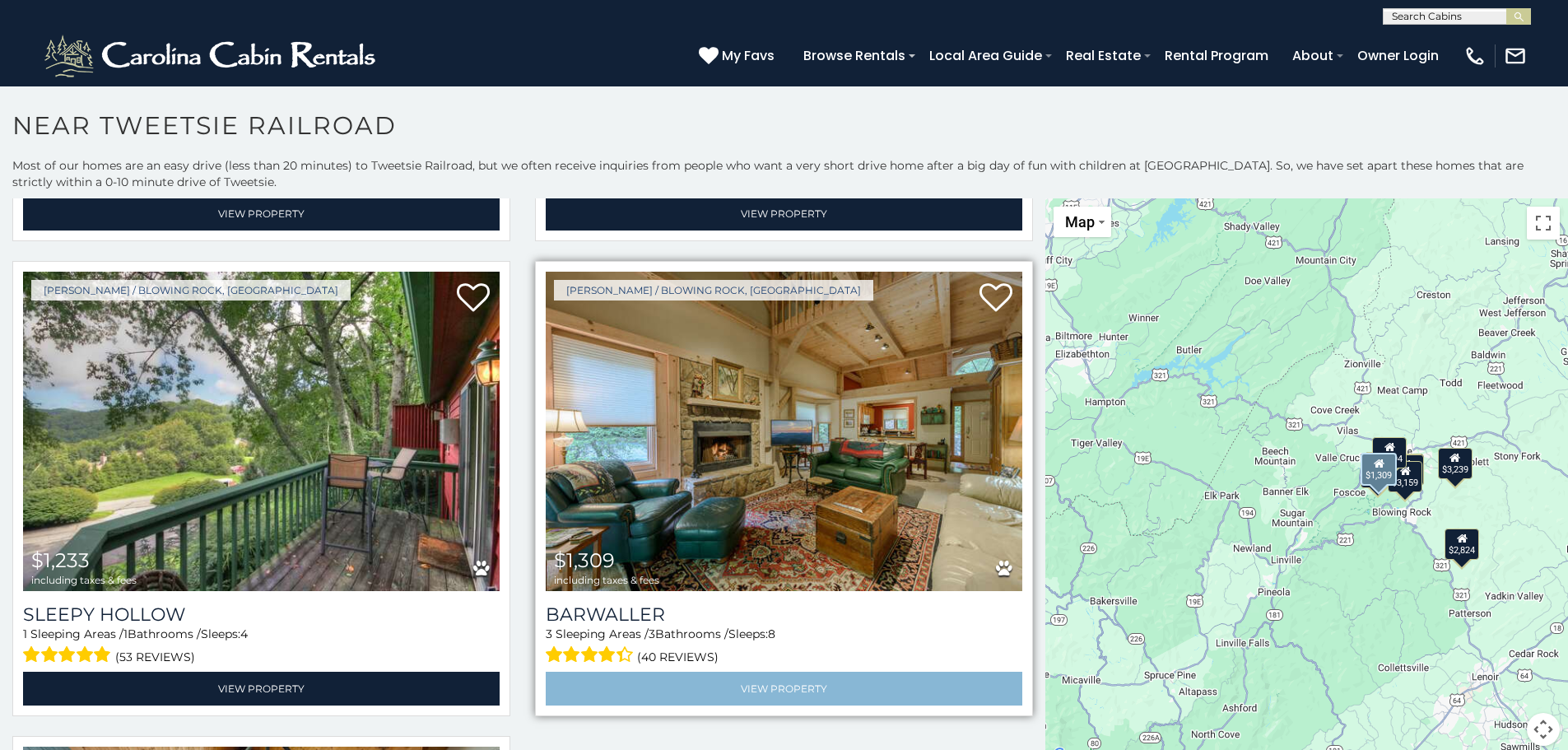
scroll to position [1482, 0]
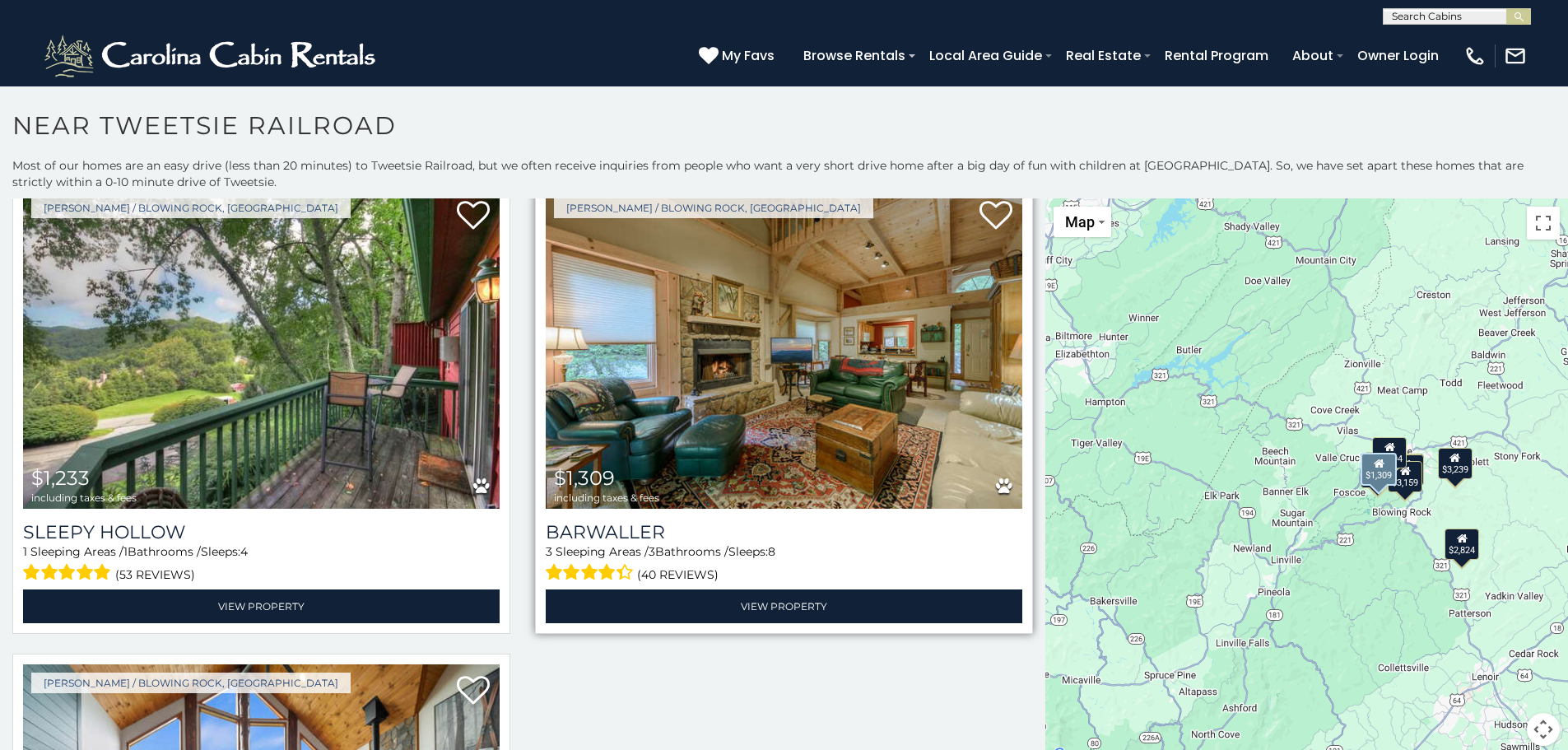
click at [772, 365] on img at bounding box center [784, 349] width 477 height 320
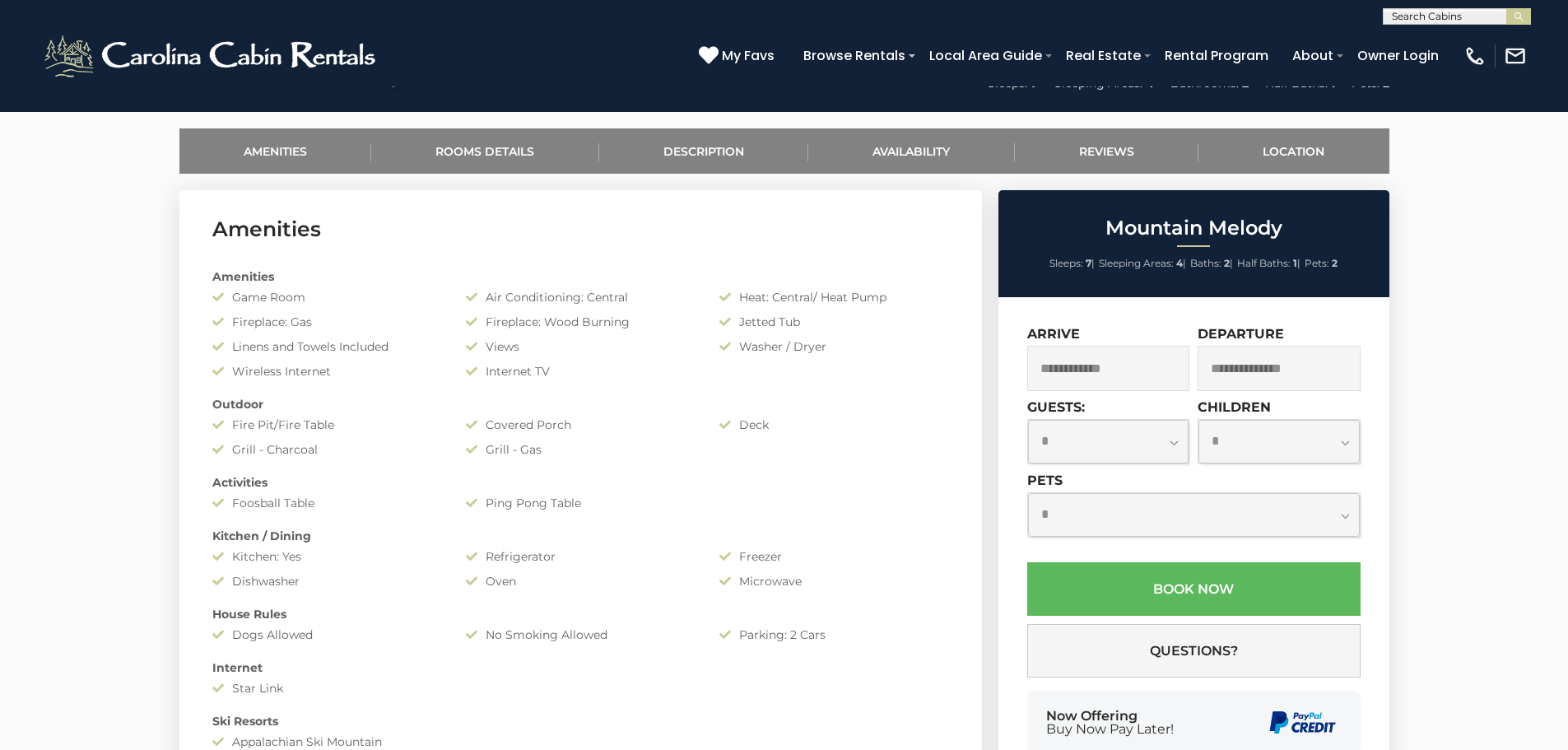
scroll to position [823, 0]
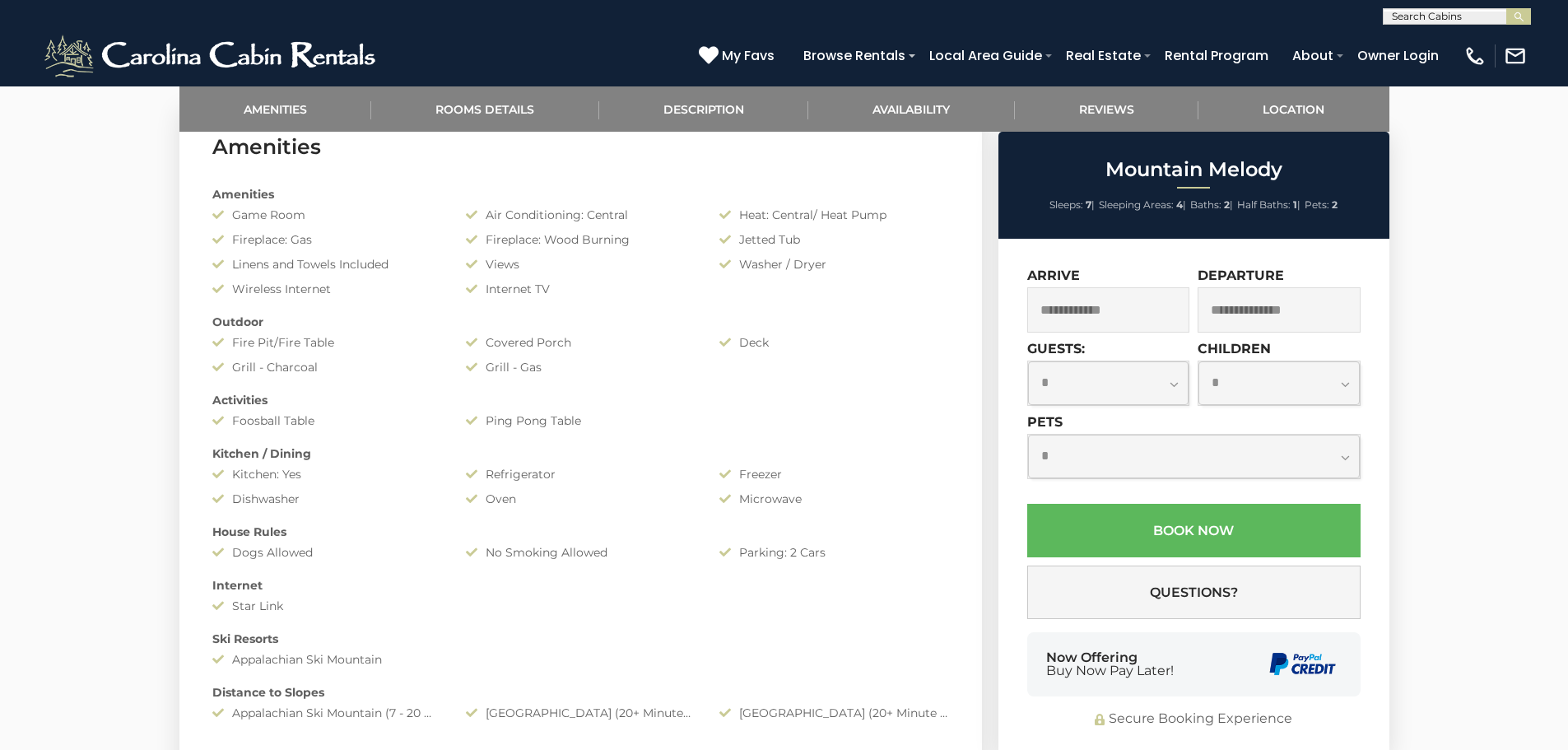
click at [1116, 299] on input "text" at bounding box center [1109, 310] width 163 height 45
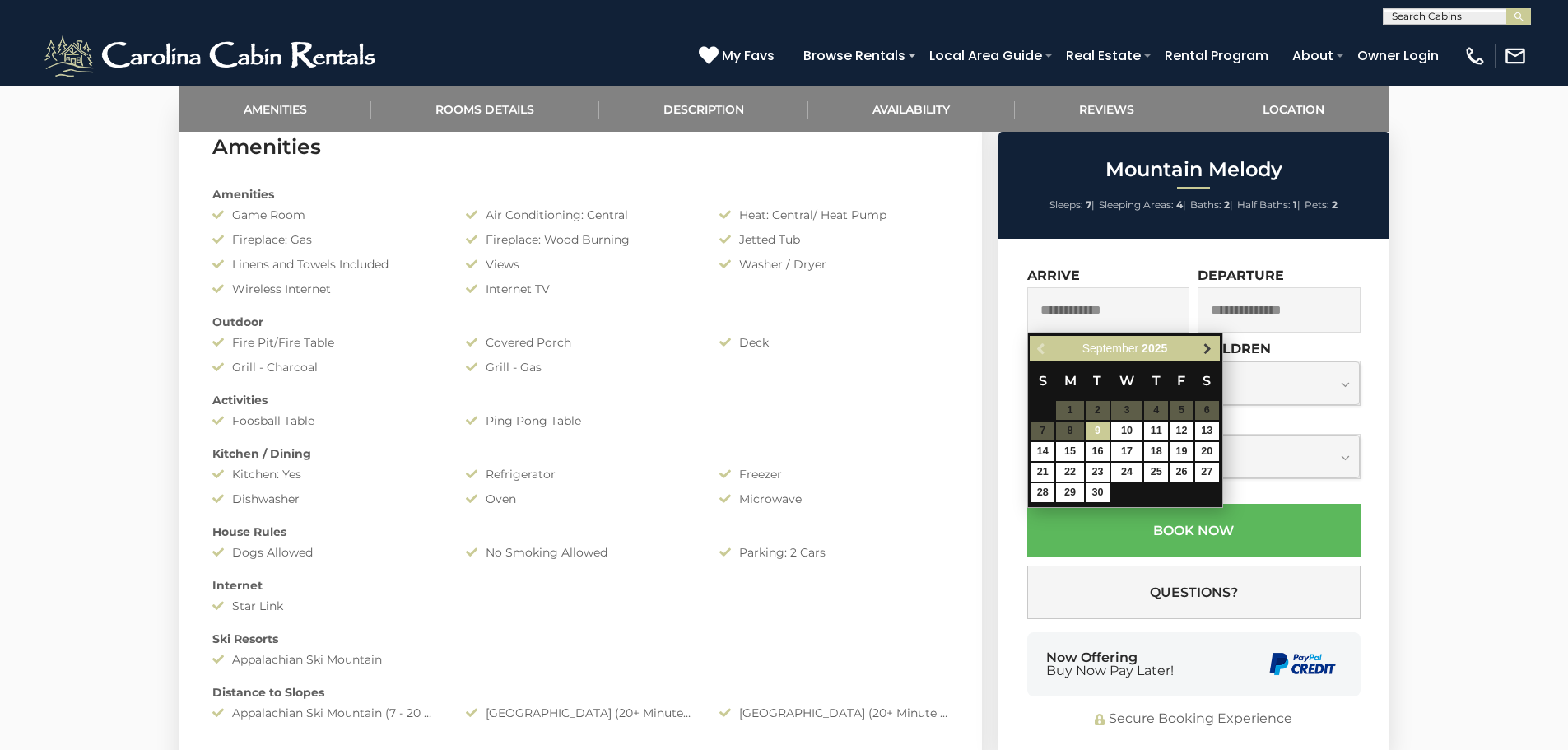
click at [1206, 342] on span "Next" at bounding box center [1208, 349] width 13 height 13
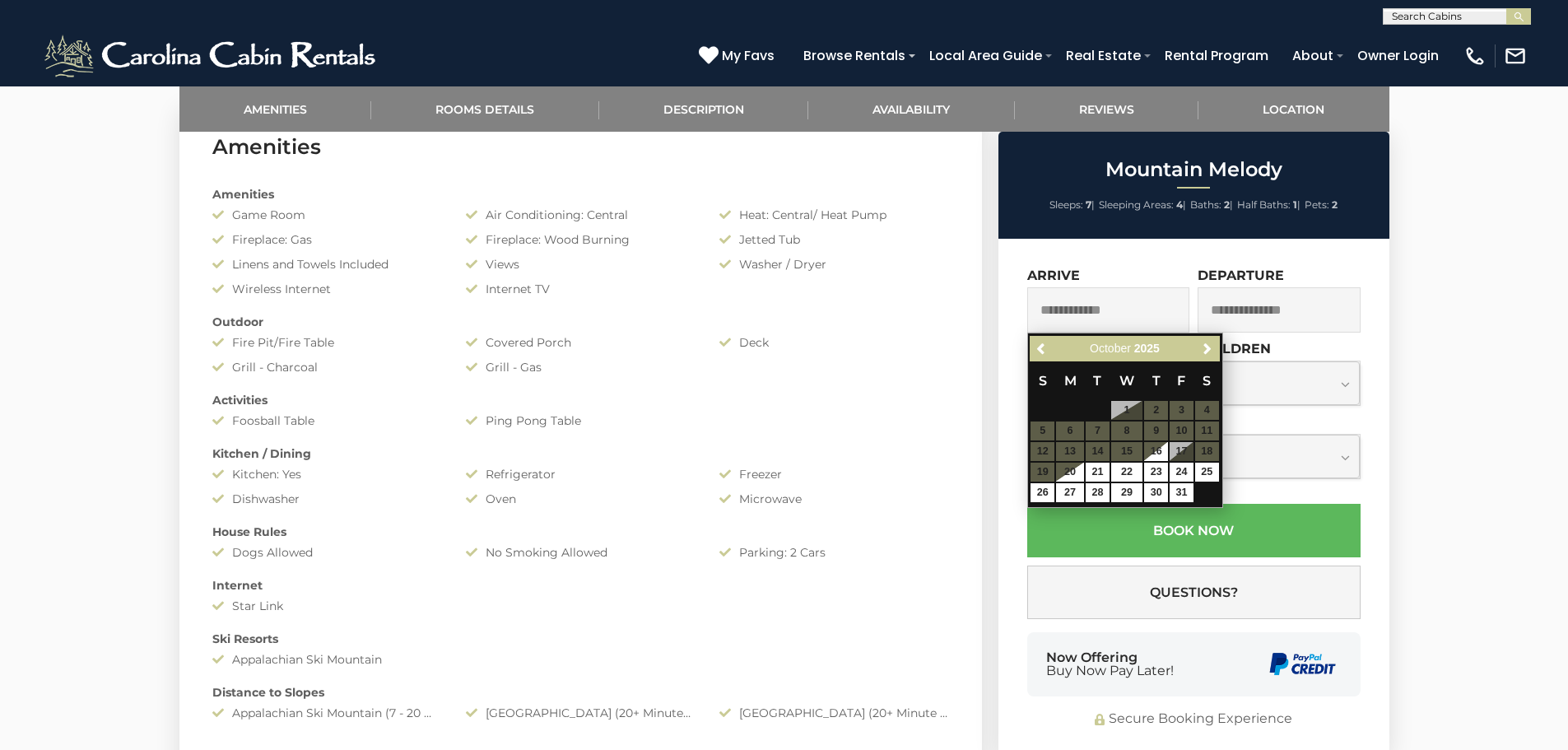
click at [1047, 425] on table "S M T W T F S 1 2 3 4 5 6 7 8 9 10 11 12 13 14 15 16 17 18 19 20 21 22 23 24 25…" at bounding box center [1124, 432] width 189 height 142
click at [1213, 428] on table "S M T W T F S 1 2 3 4 5 6 7 8 9 10 11 12 13 14 15 16 17 18 19 20 21 22 23 24 25…" at bounding box center [1124, 432] width 189 height 142
click at [1094, 470] on link "21" at bounding box center [1098, 472] width 24 height 19
type input "**********"
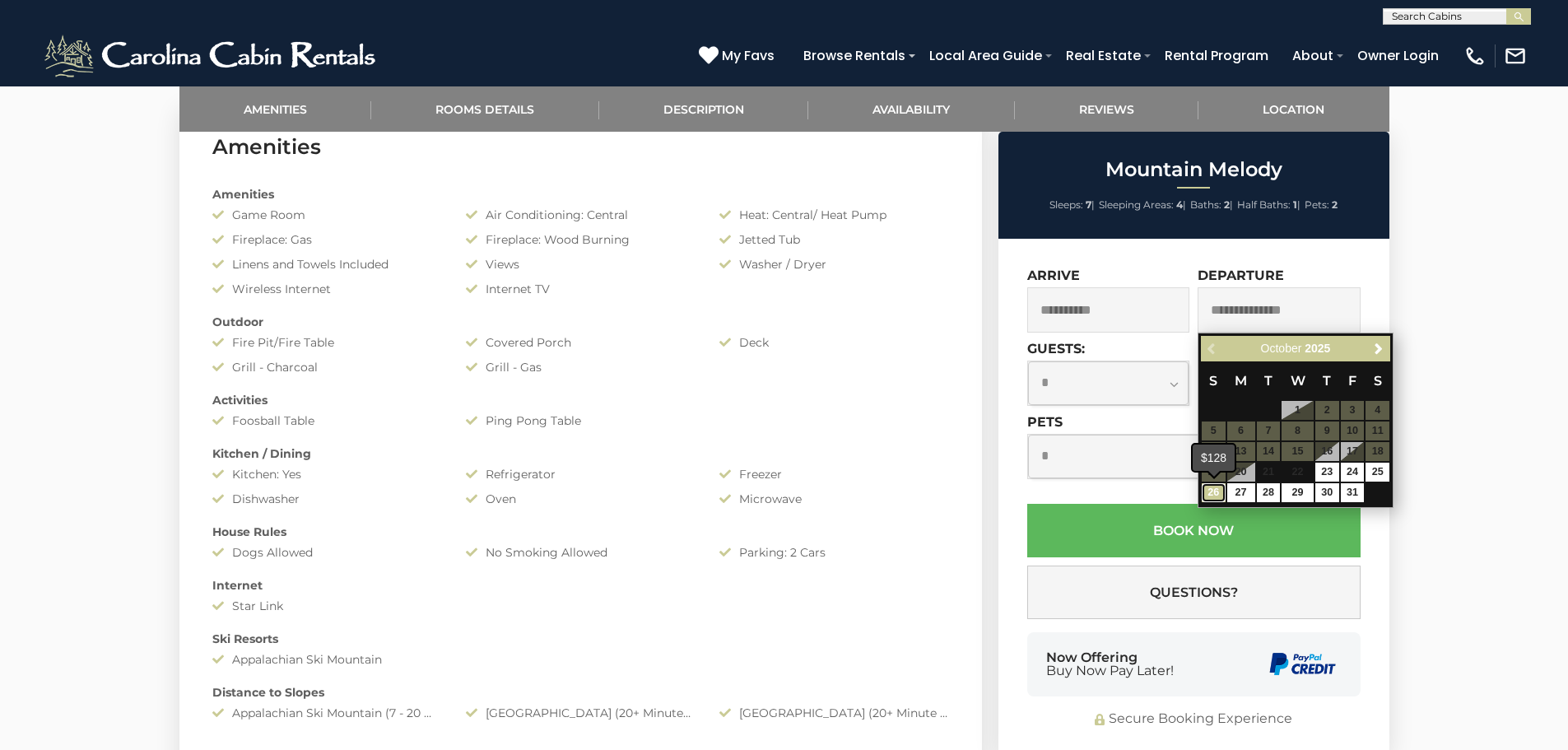
click at [1212, 494] on link "26" at bounding box center [1213, 493] width 24 height 19
type input "**********"
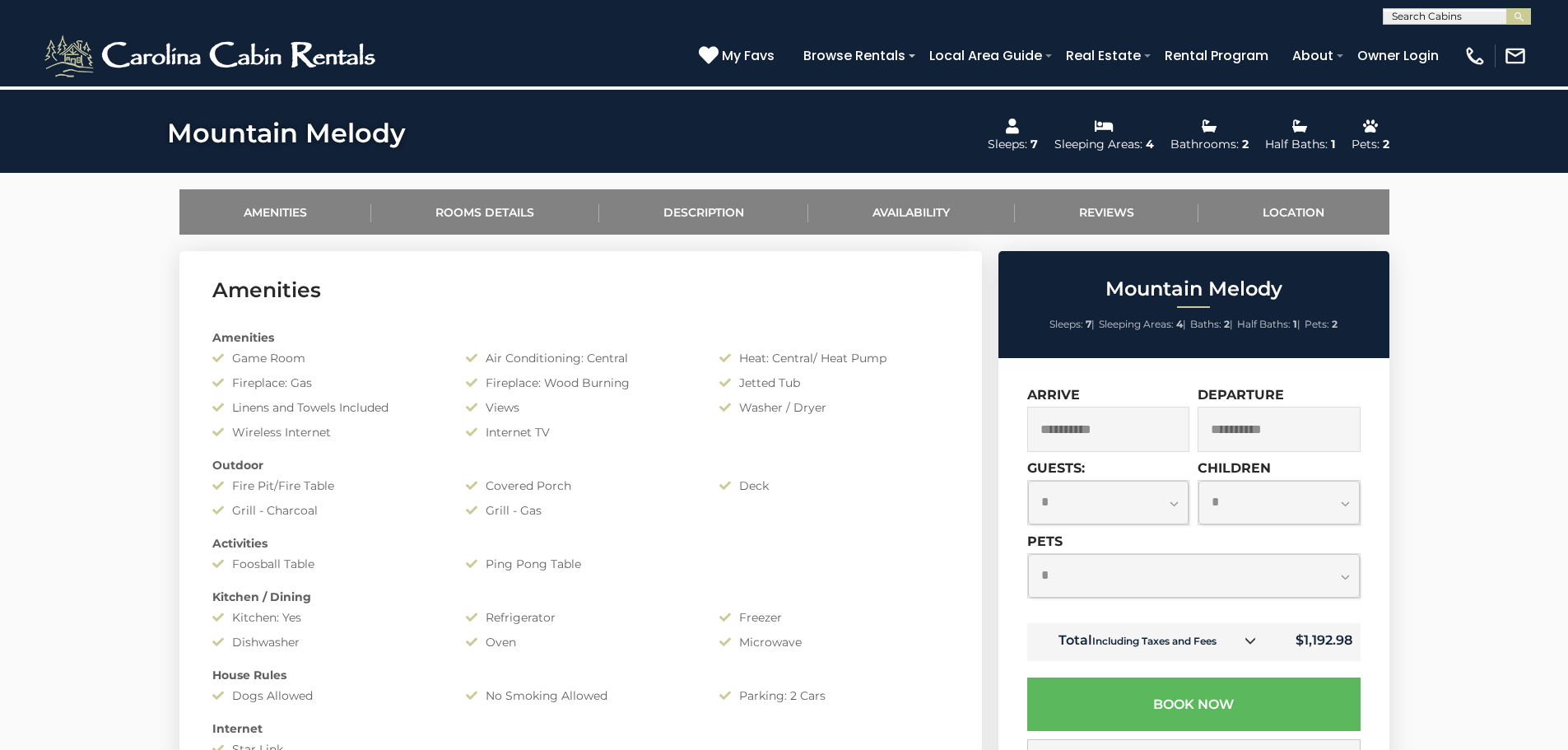
scroll to position [741, 0]
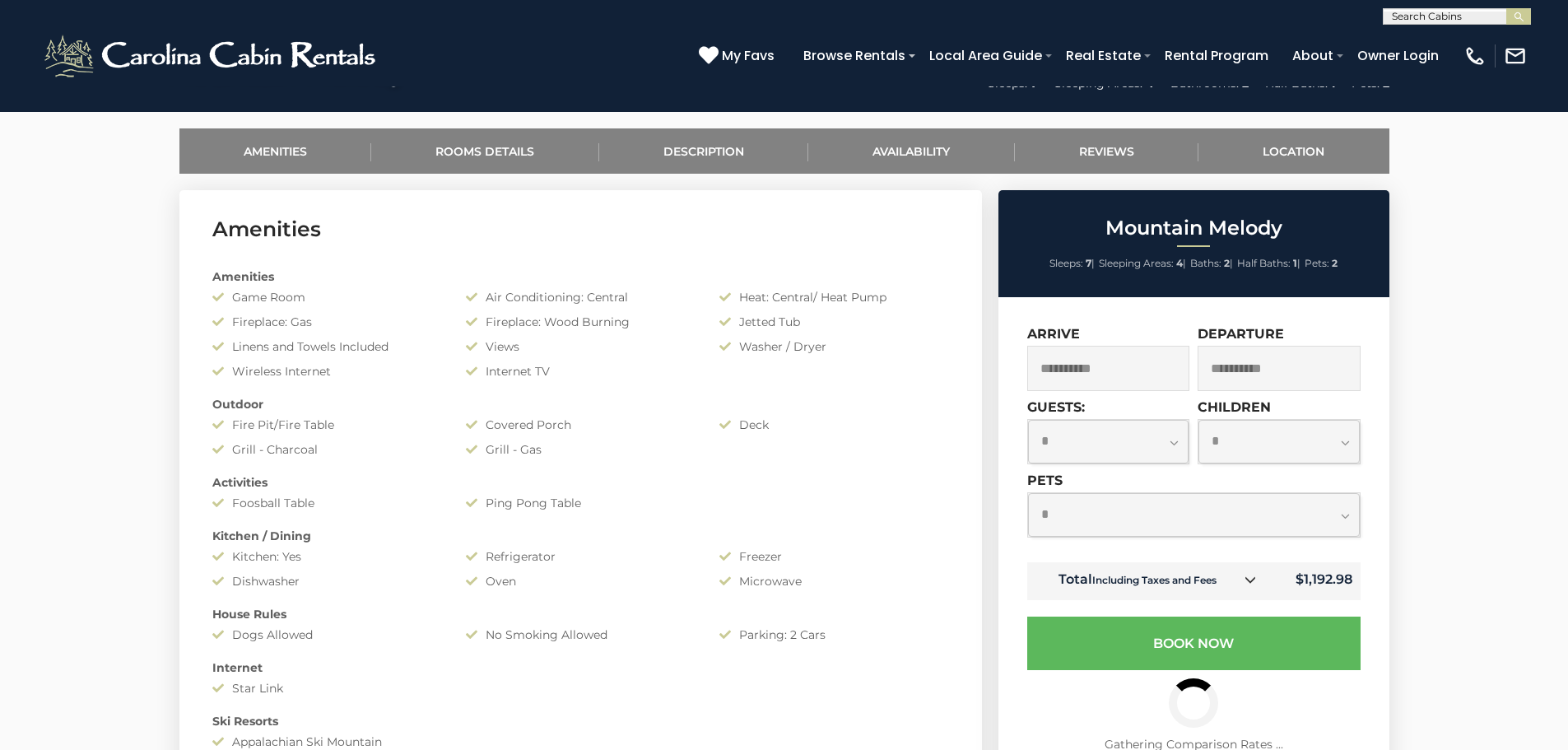
click at [1112, 365] on input "**********" at bounding box center [1109, 368] width 163 height 45
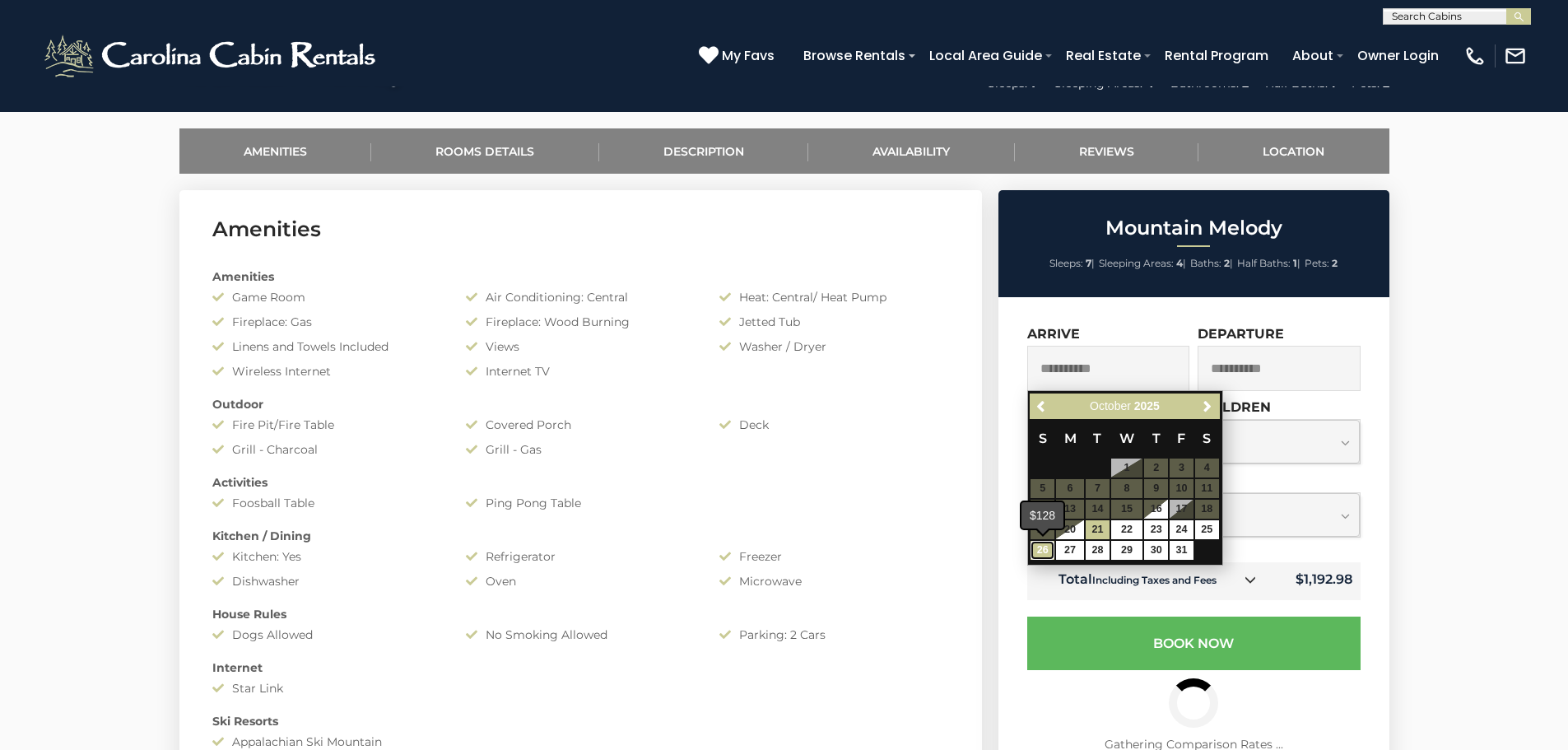
click at [1035, 546] on link "26" at bounding box center [1042, 550] width 24 height 19
type input "**********"
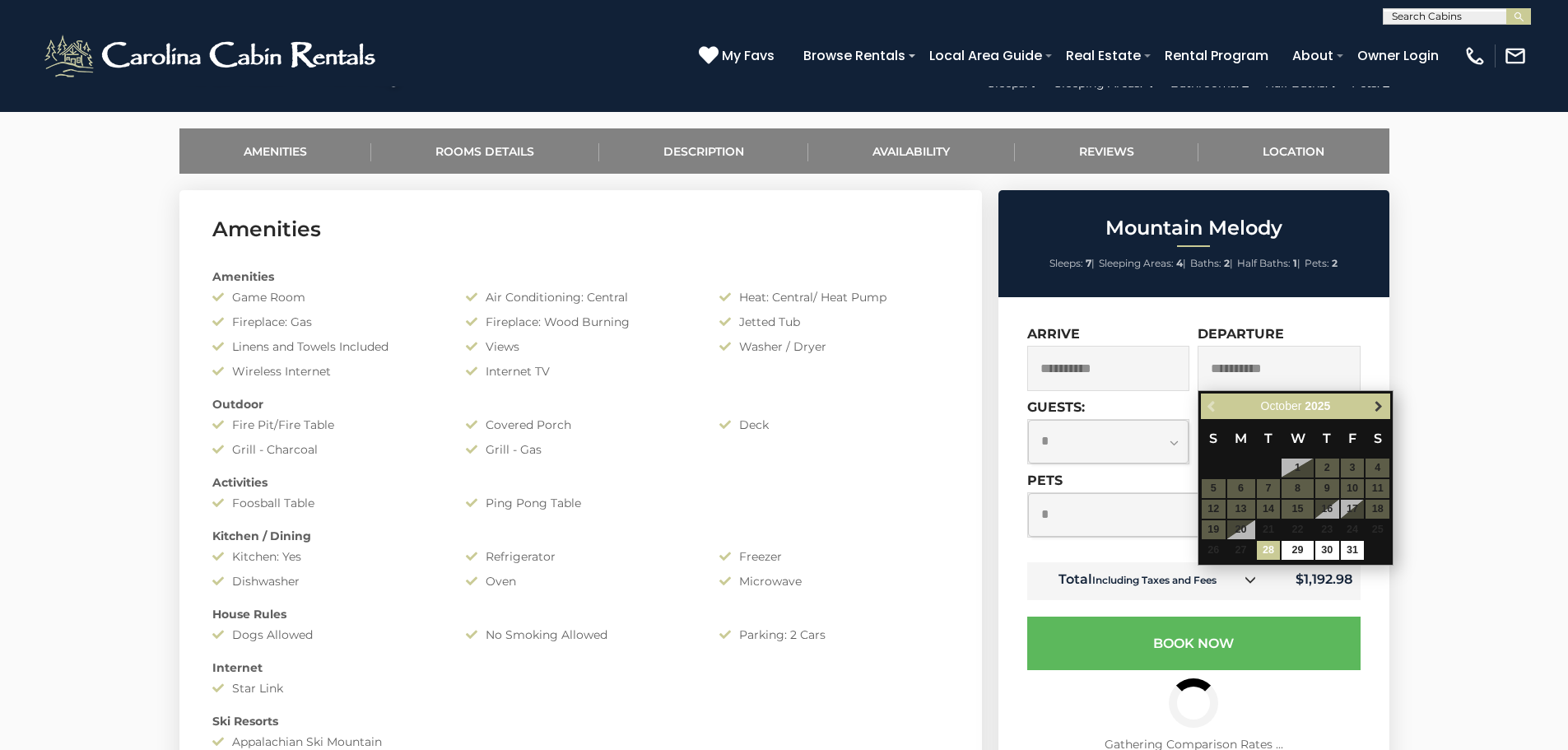
click at [1383, 407] on span "Next" at bounding box center [1379, 407] width 13 height 13
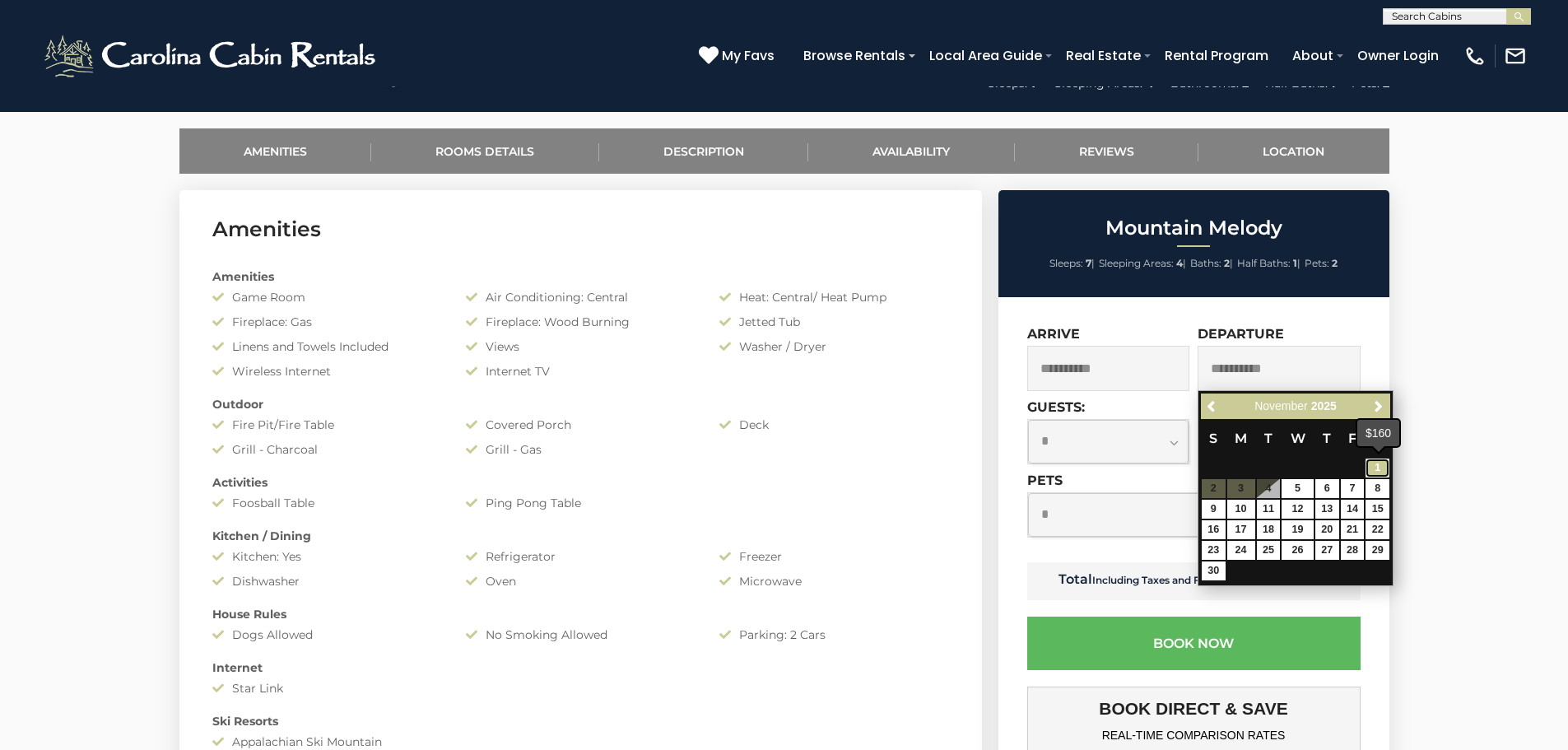
click at [1377, 463] on link "1" at bounding box center [1377, 468] width 24 height 19
type input "**********"
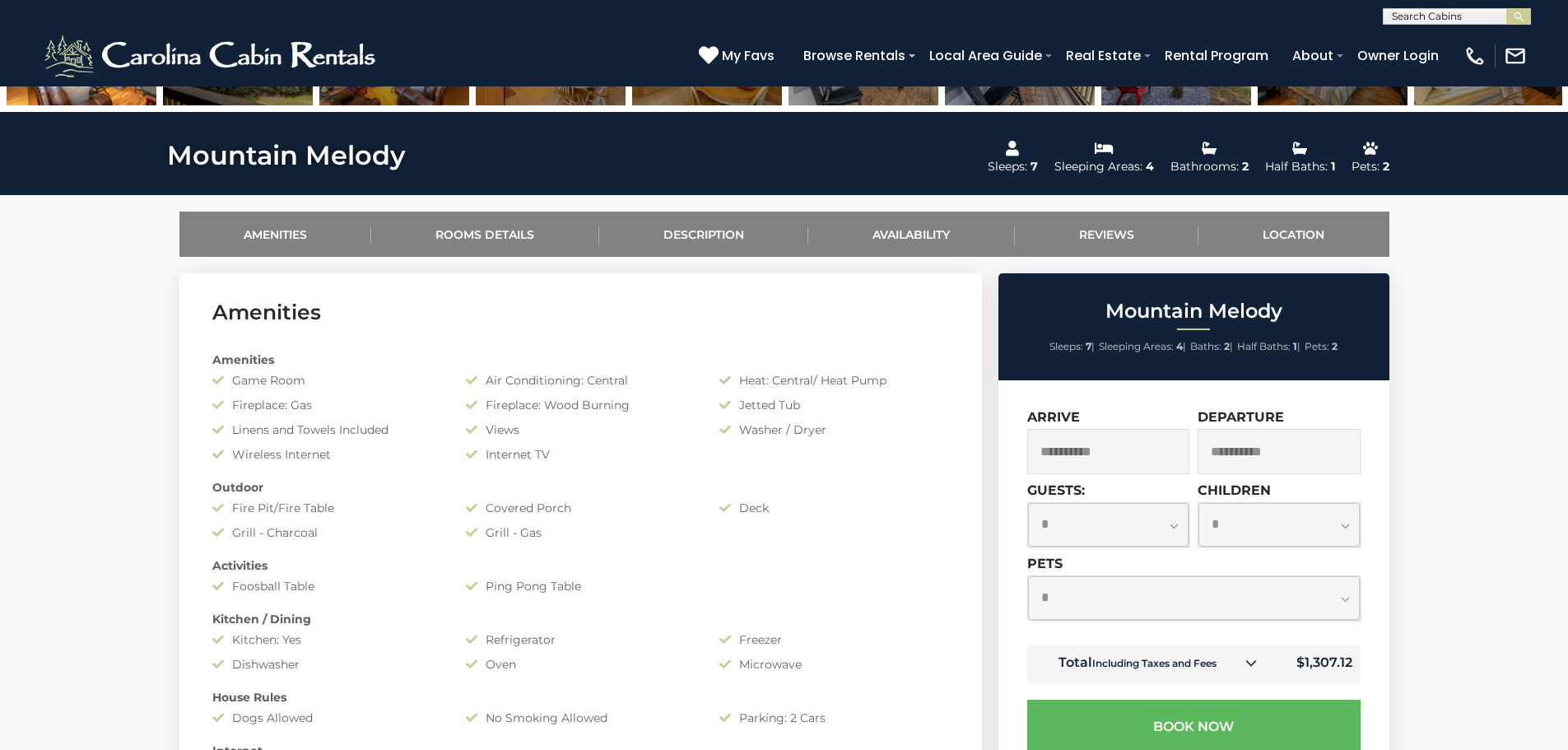
scroll to position [658, 0]
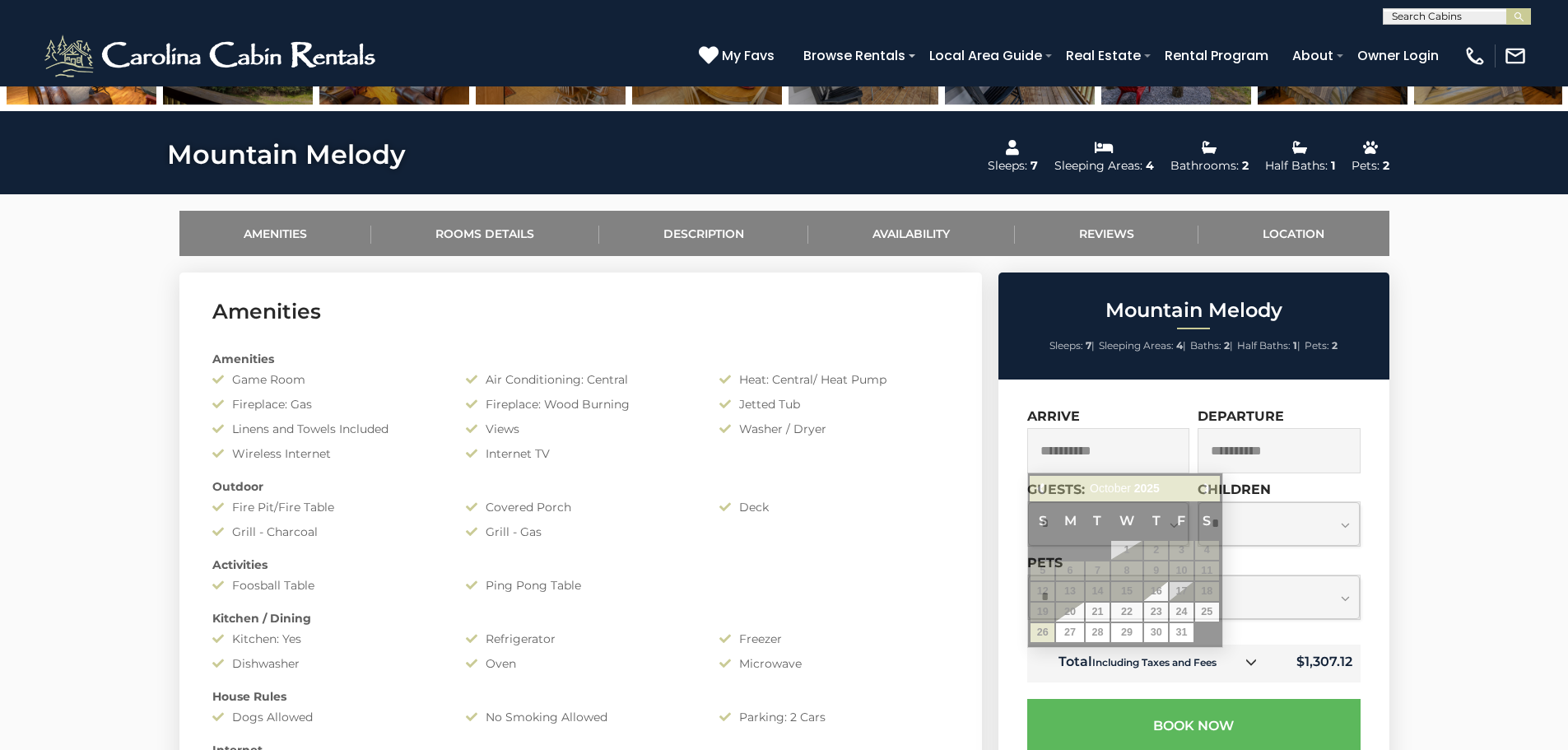
click at [1067, 453] on input "**********" at bounding box center [1109, 450] width 163 height 45
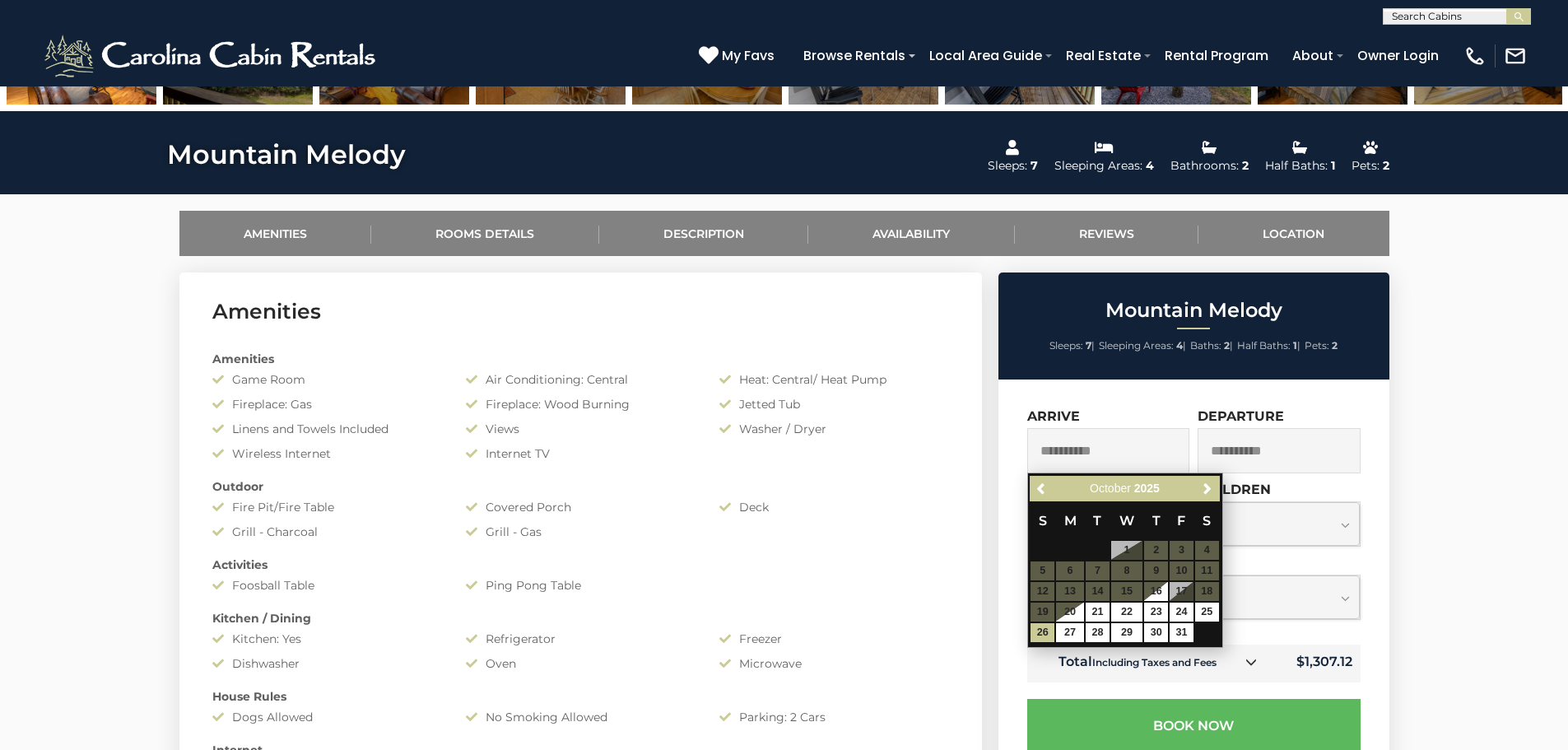
click at [1043, 569] on table "S M T W T F S 1 2 3 4 5 6 7 8 9 10 11 12 13 14 15 16 17 18 19 20 21 22 23 24 25…" at bounding box center [1124, 572] width 189 height 142
click at [1221, 570] on div "Previous Next [DATE] S M T W T F S 1 2 3 4 5 6 7 8 9 10 11 12 13 14 15 16 17 18…" at bounding box center [1124, 560] width 196 height 176
click at [1204, 569] on table "S M T W T F S 1 2 3 4 5 6 7 8 9 10 11 12 13 14 15 16 17 18 19 20 21 22 23 24 25…" at bounding box center [1124, 572] width 189 height 142
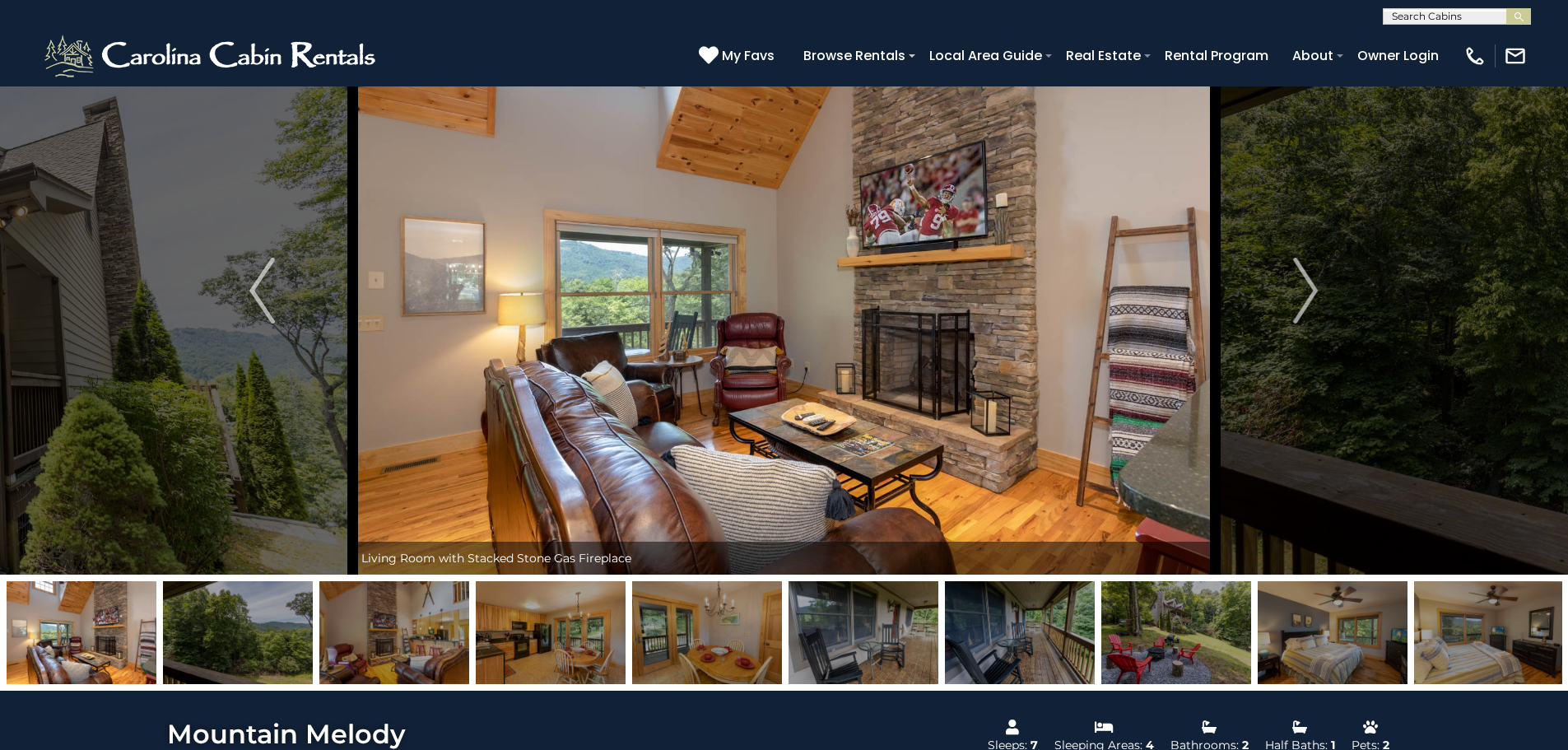
scroll to position [0, 0]
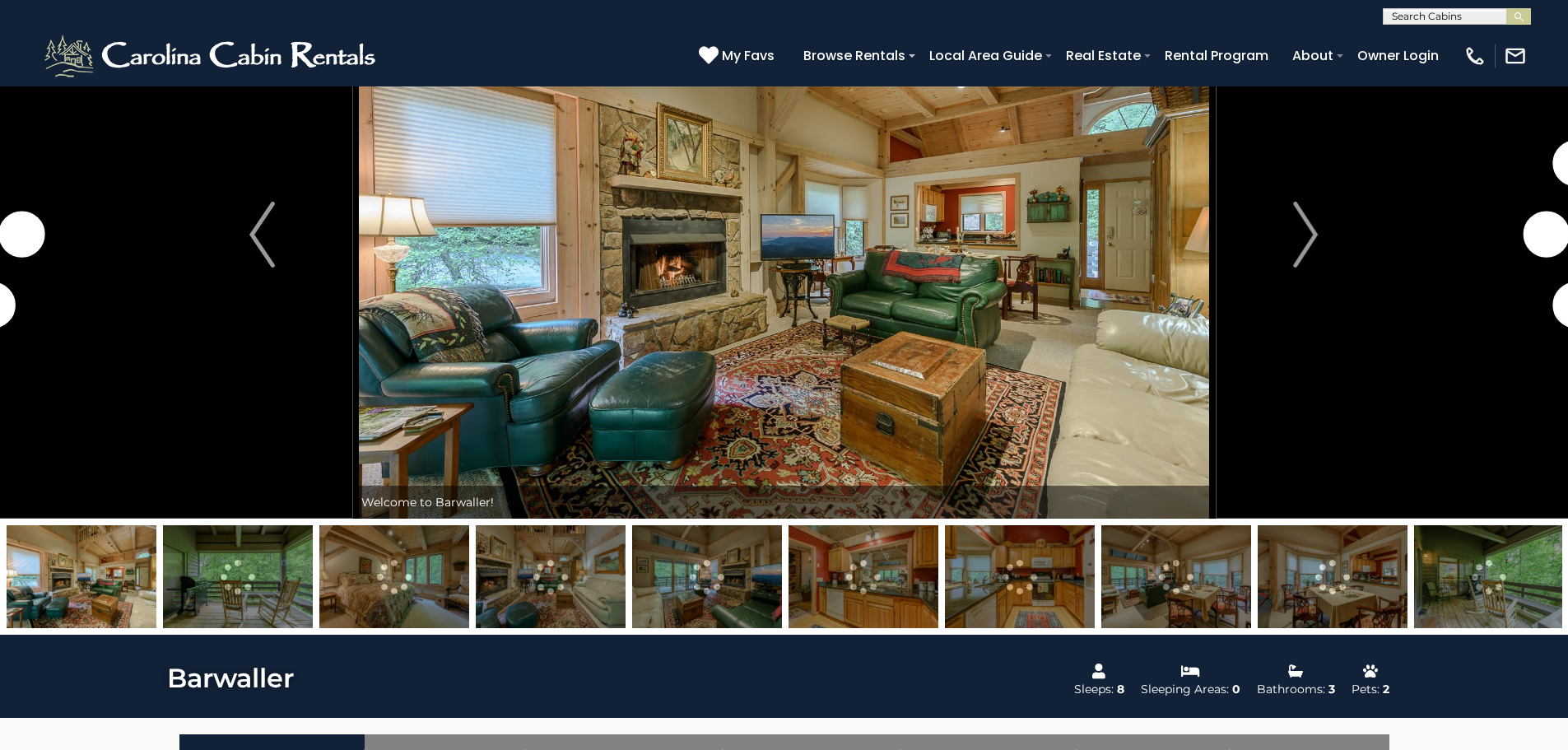
scroll to position [165, 0]
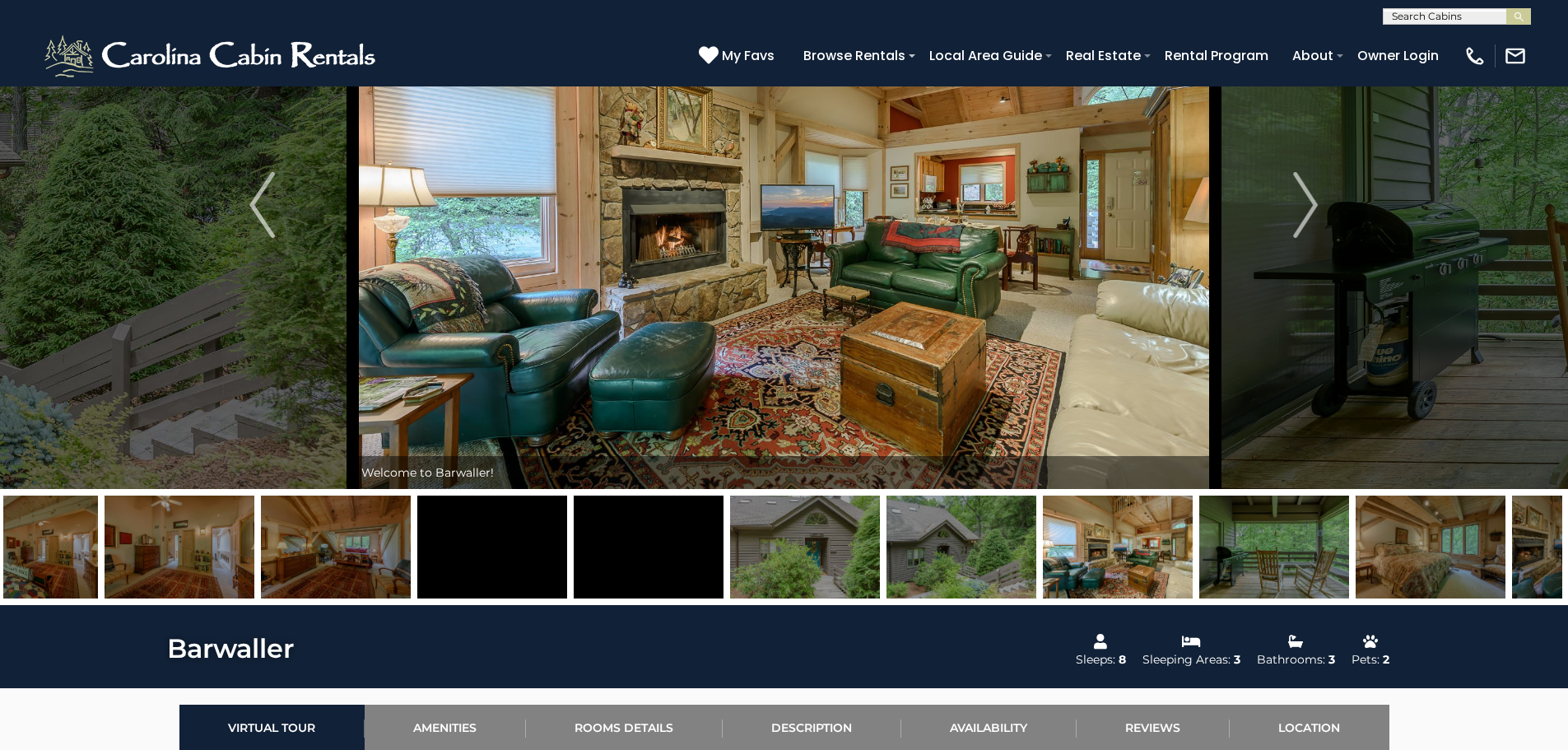
drag, startPoint x: 264, startPoint y: 542, endPoint x: 1301, endPoint y: 550, distance: 1037.0
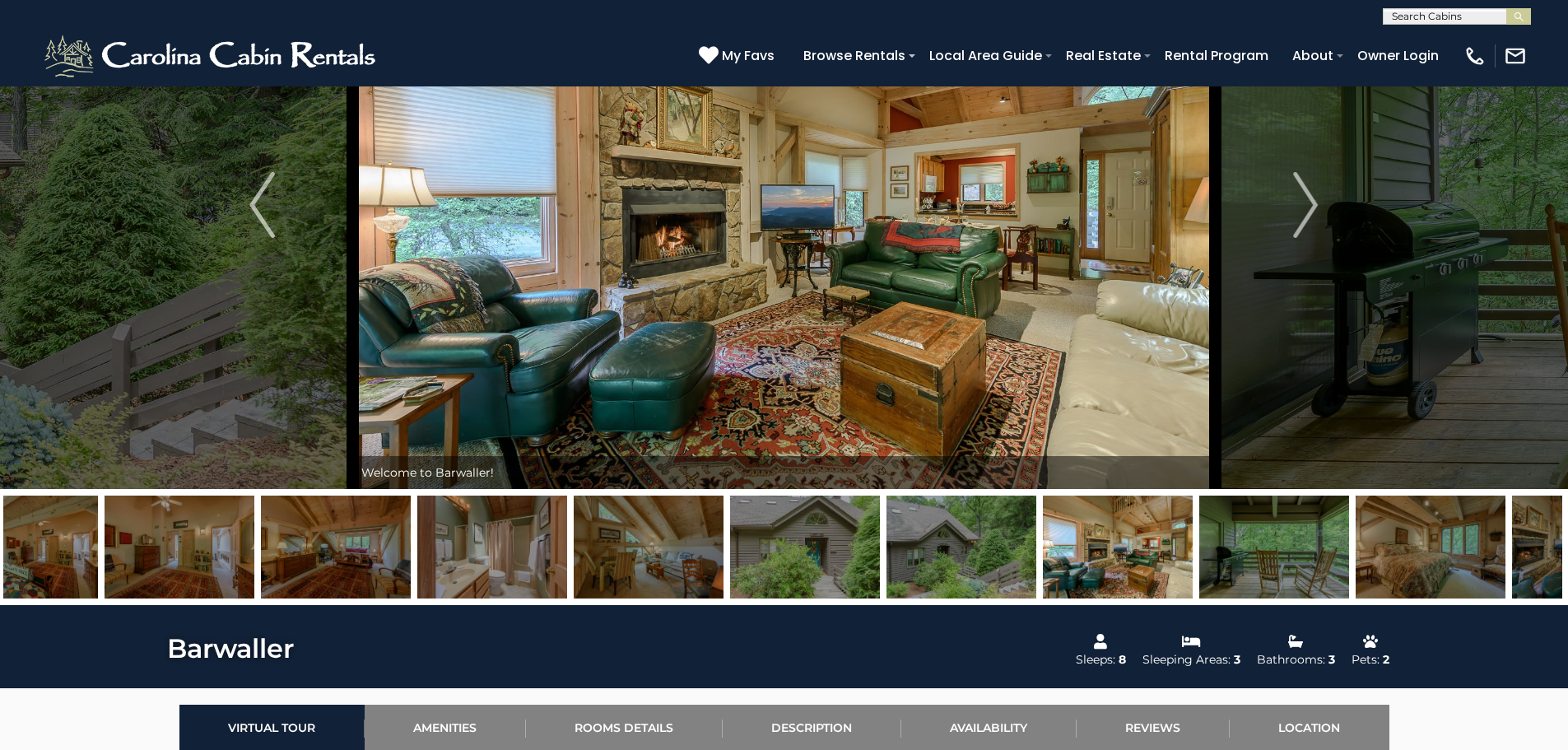
click at [1301, 550] on img at bounding box center [1274, 547] width 150 height 103
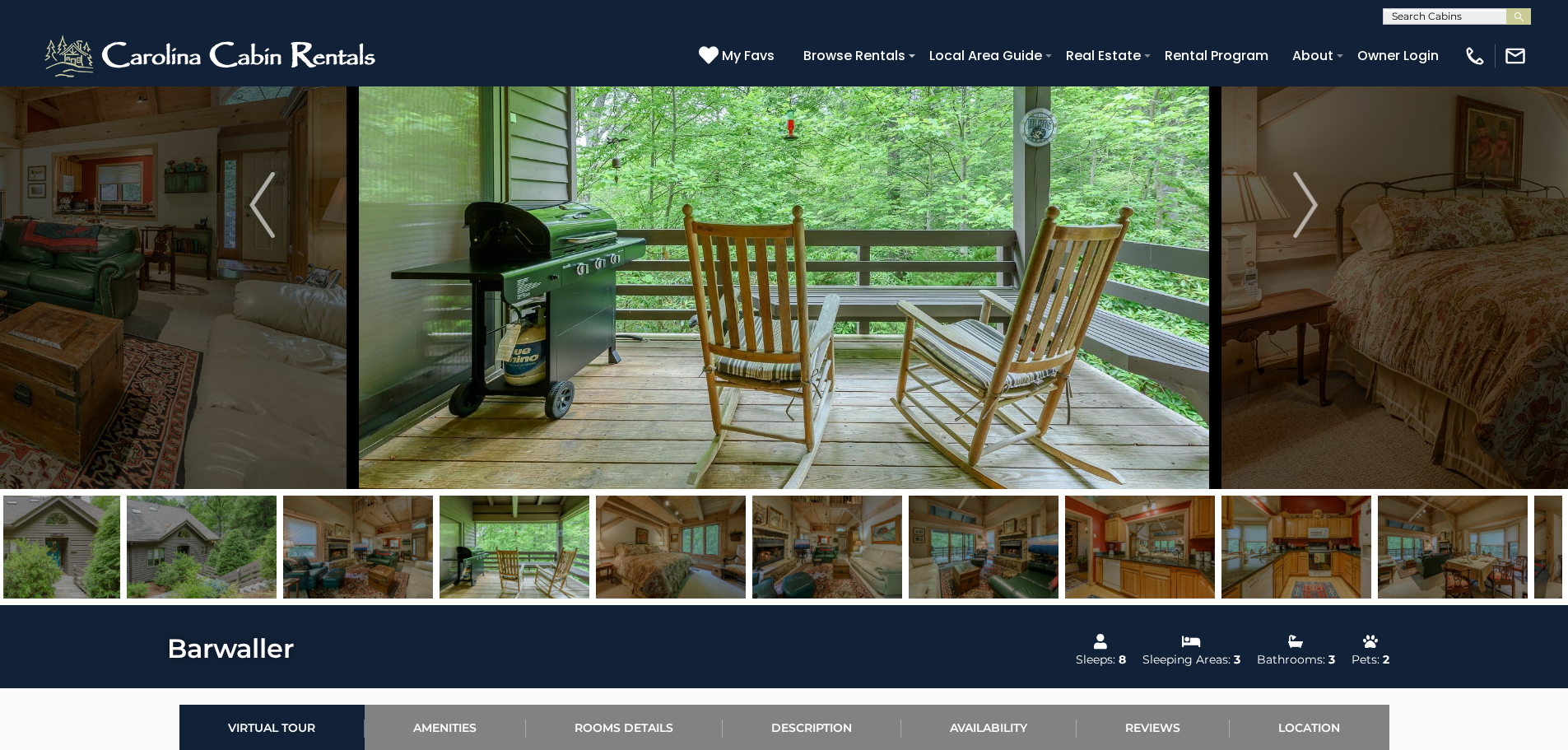
drag, startPoint x: 131, startPoint y: 554, endPoint x: 563, endPoint y: 554, distance: 432.0
click at [563, 554] on img at bounding box center [514, 547] width 150 height 103
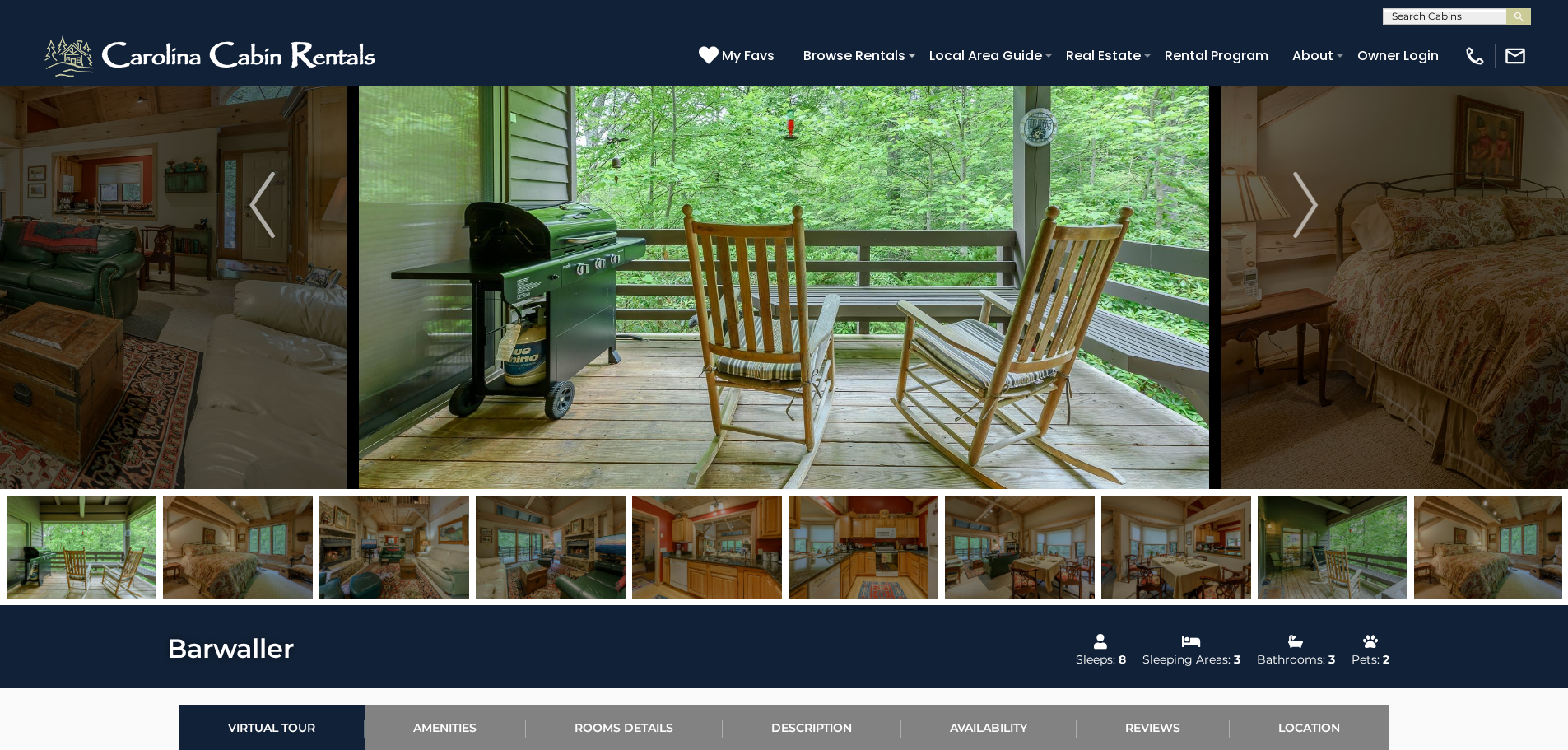
drag, startPoint x: 324, startPoint y: 558, endPoint x: 0, endPoint y: 454, distance: 340.3
click at [0, 454] on div "Welcome to Barwaller!" at bounding box center [784, 263] width 1568 height 684
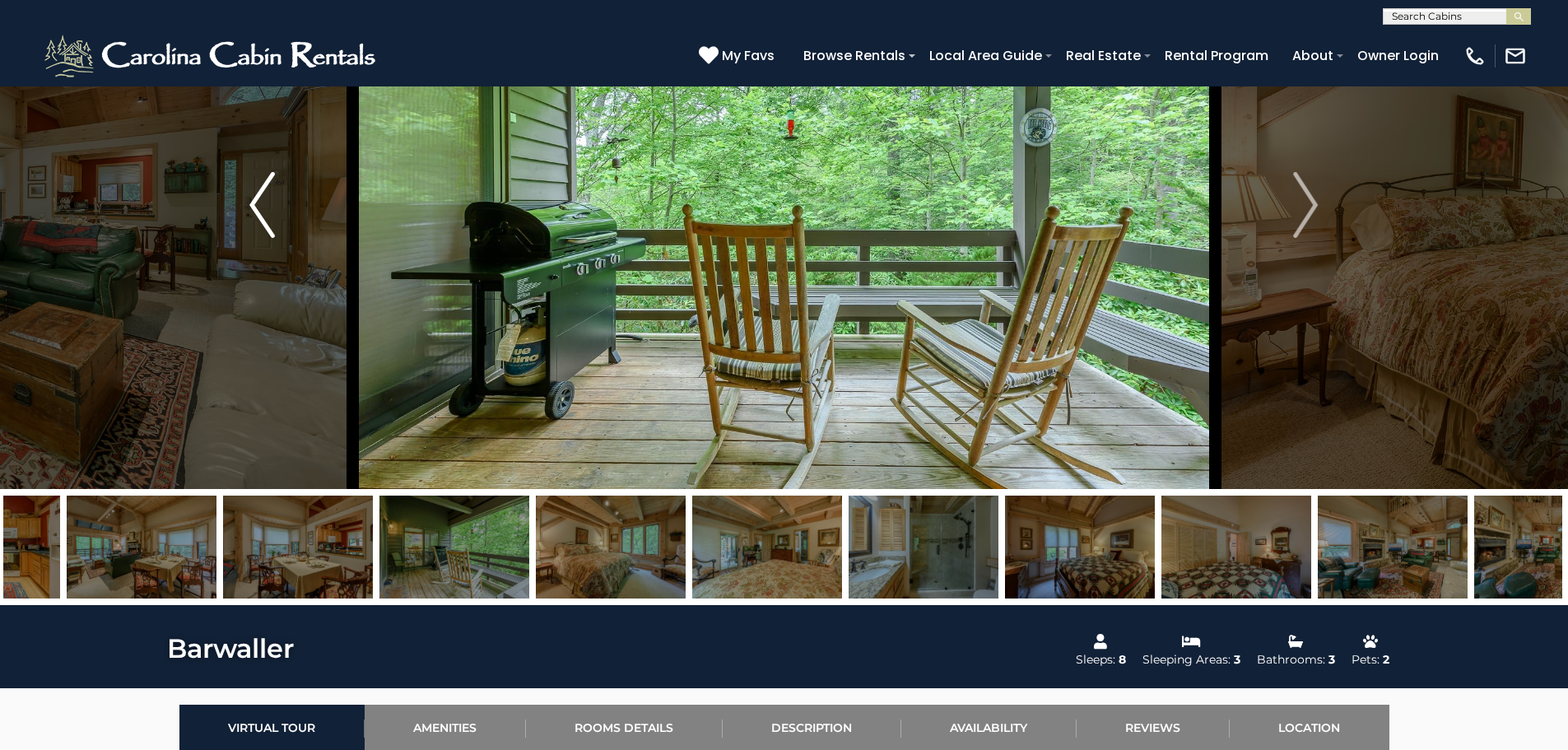
drag, startPoint x: 1453, startPoint y: 545, endPoint x: 185, endPoint y: 482, distance: 1269.6
click at [189, 483] on div "Welcome to Barwaller!" at bounding box center [784, 263] width 1568 height 684
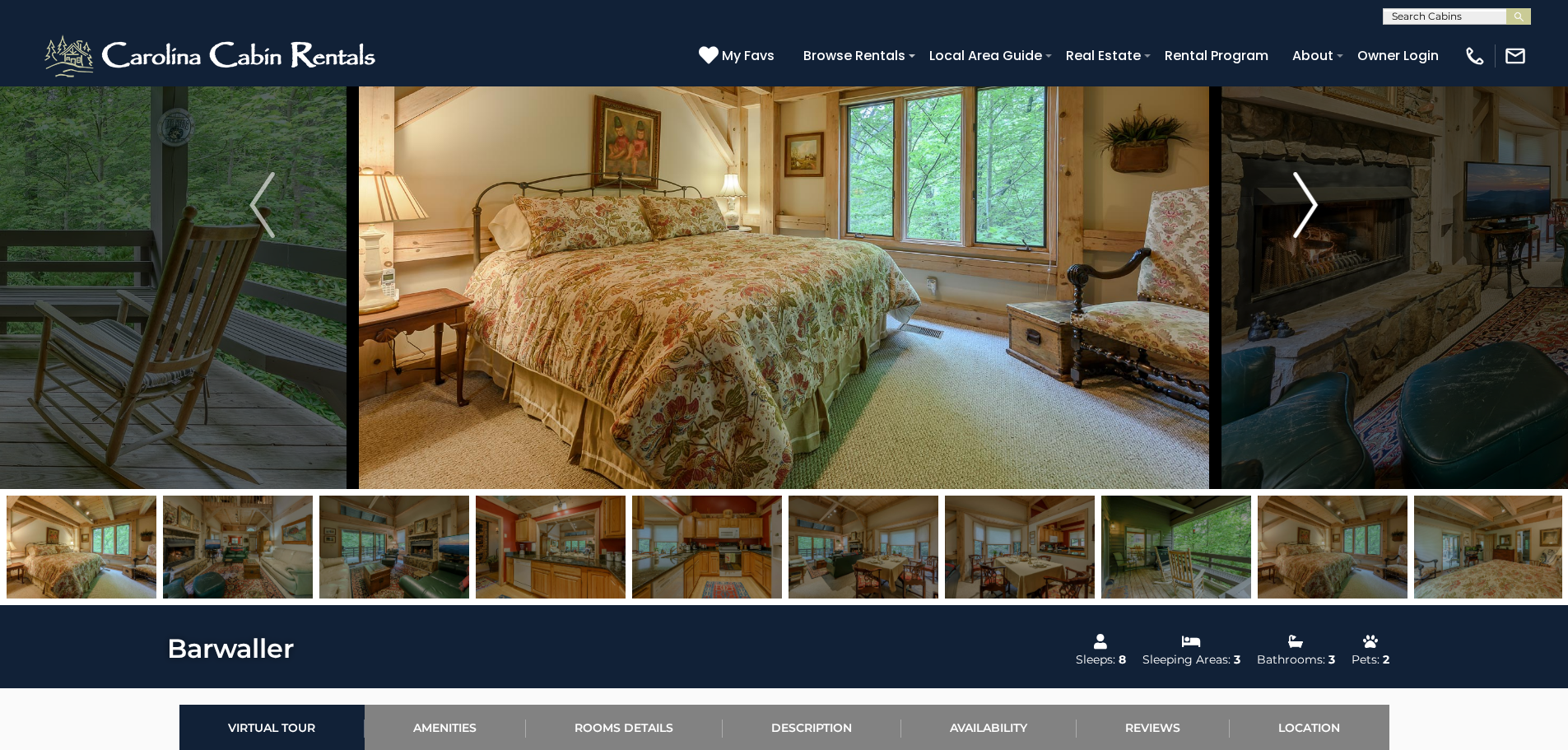
click at [1317, 193] on img "Next" at bounding box center [1306, 205] width 25 height 66
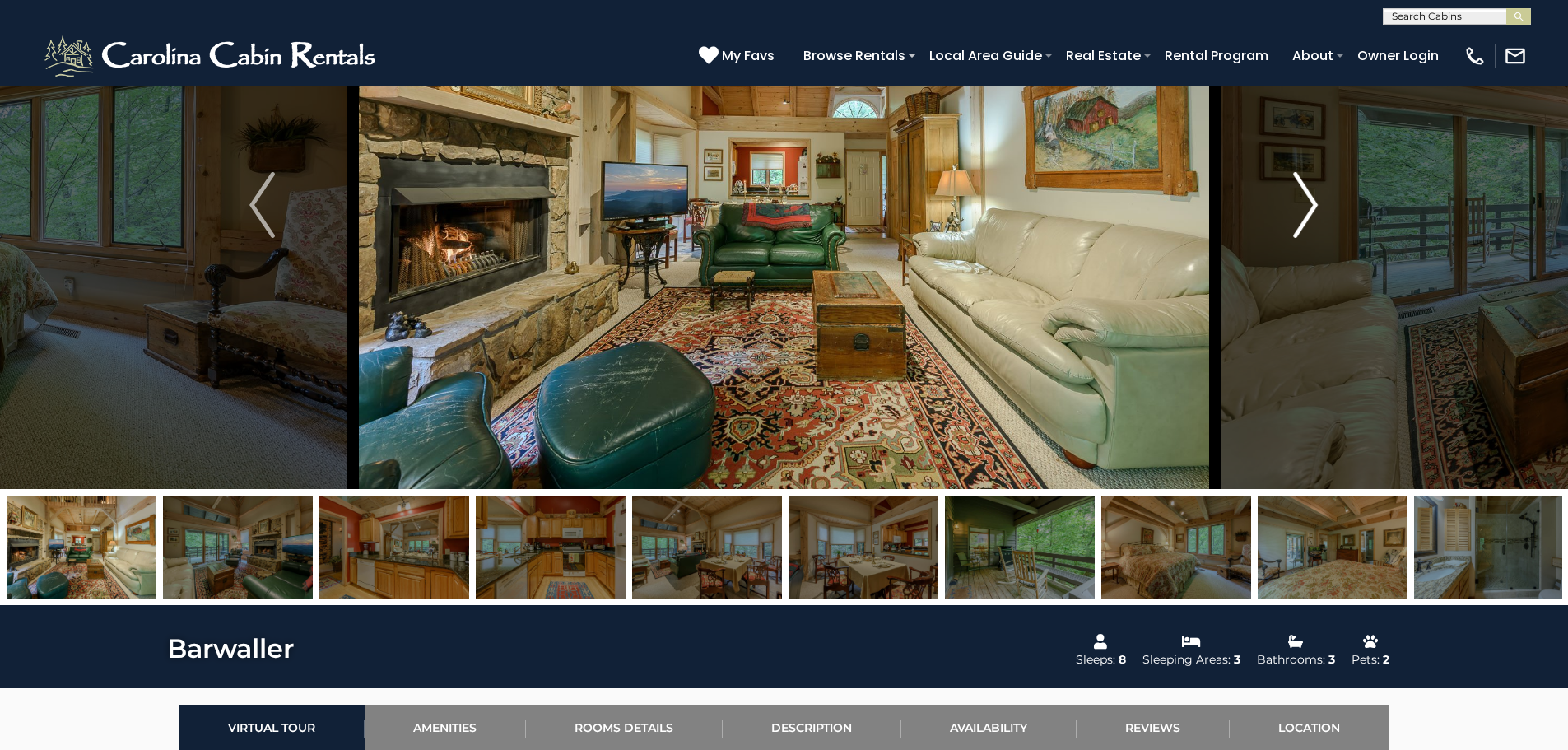
click at [1317, 193] on img "Next" at bounding box center [1306, 205] width 25 height 66
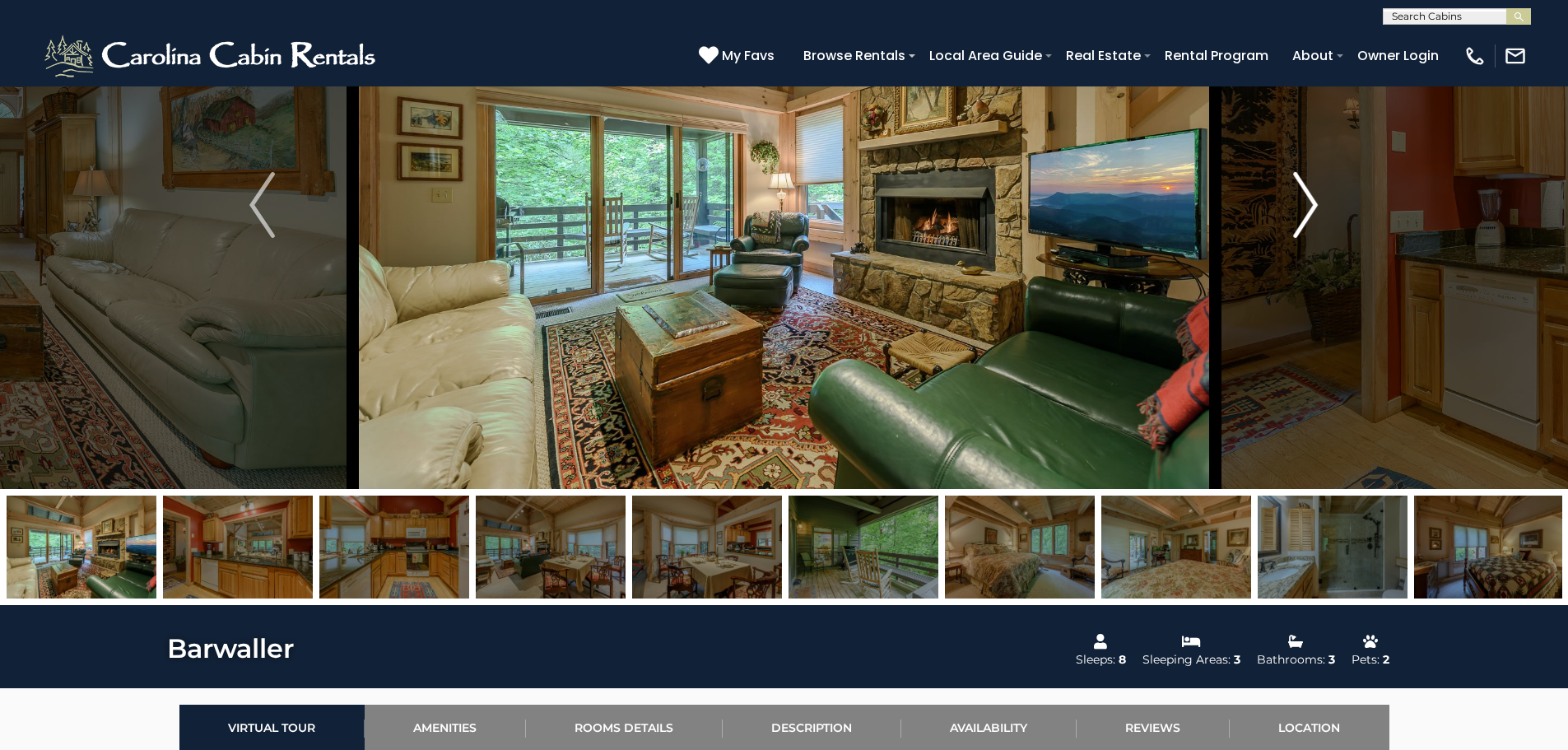
click at [1317, 193] on img "Next" at bounding box center [1306, 205] width 25 height 66
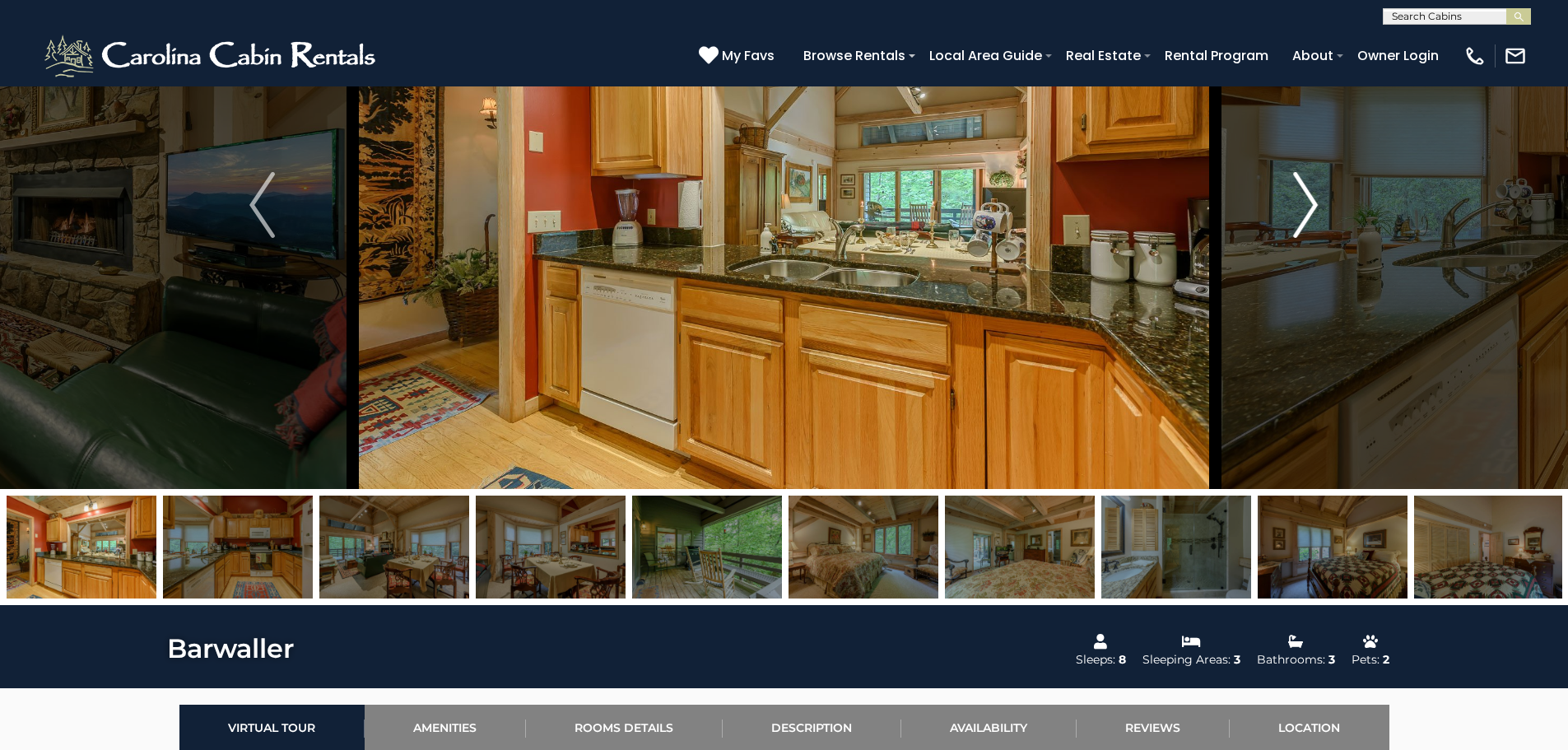
click at [1317, 193] on img "Next" at bounding box center [1306, 205] width 25 height 66
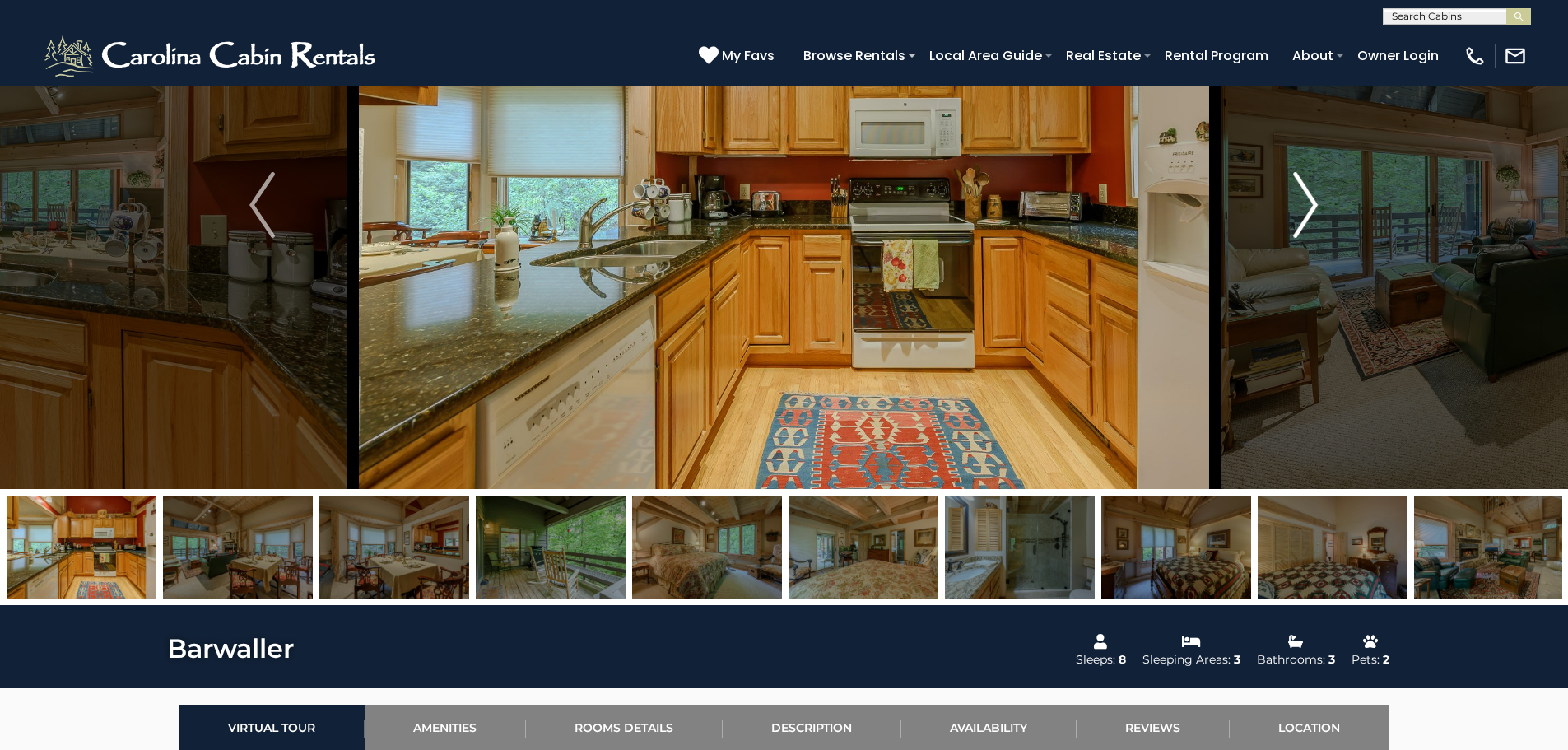
click at [1317, 193] on img "Next" at bounding box center [1306, 205] width 25 height 66
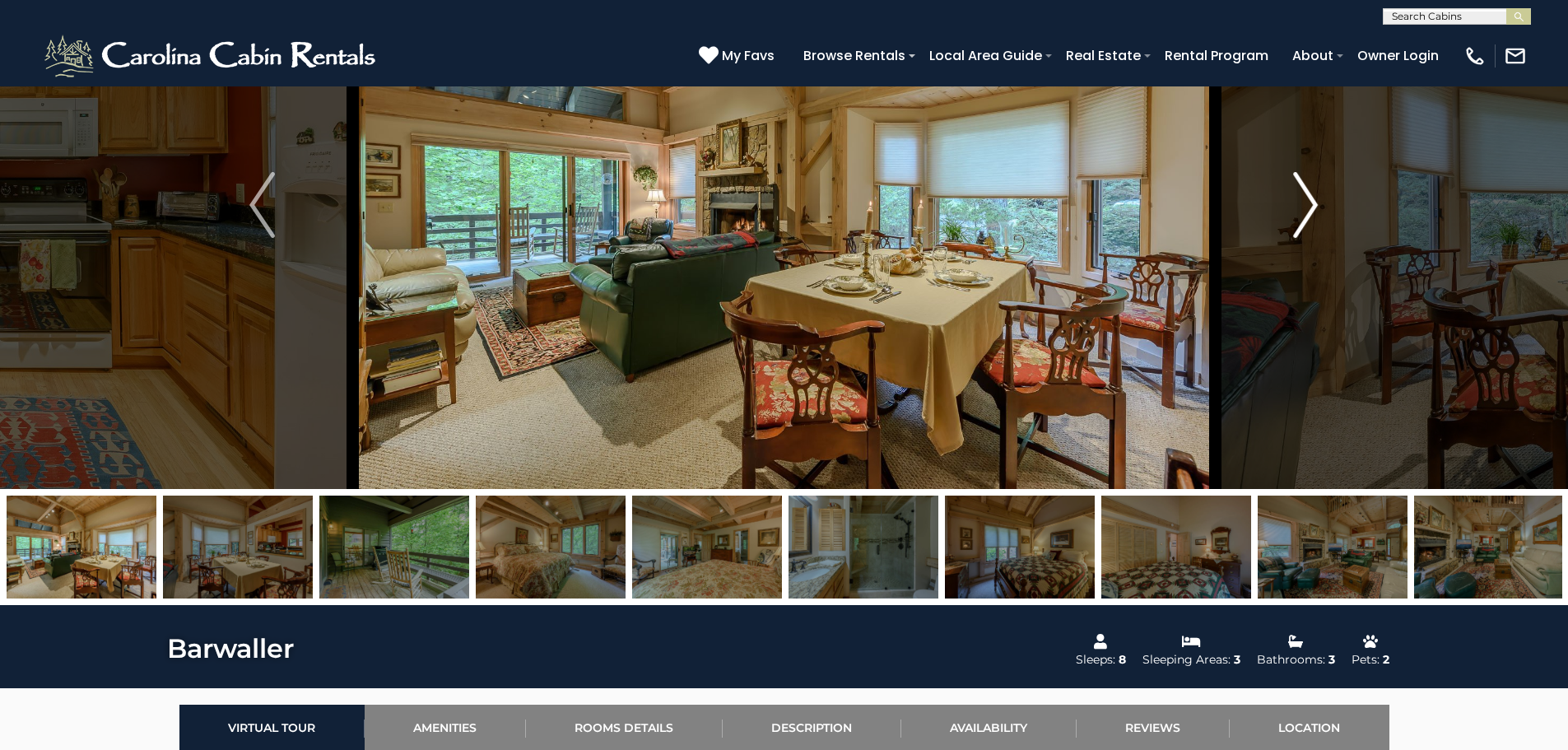
click at [1317, 193] on img "Next" at bounding box center [1306, 205] width 25 height 66
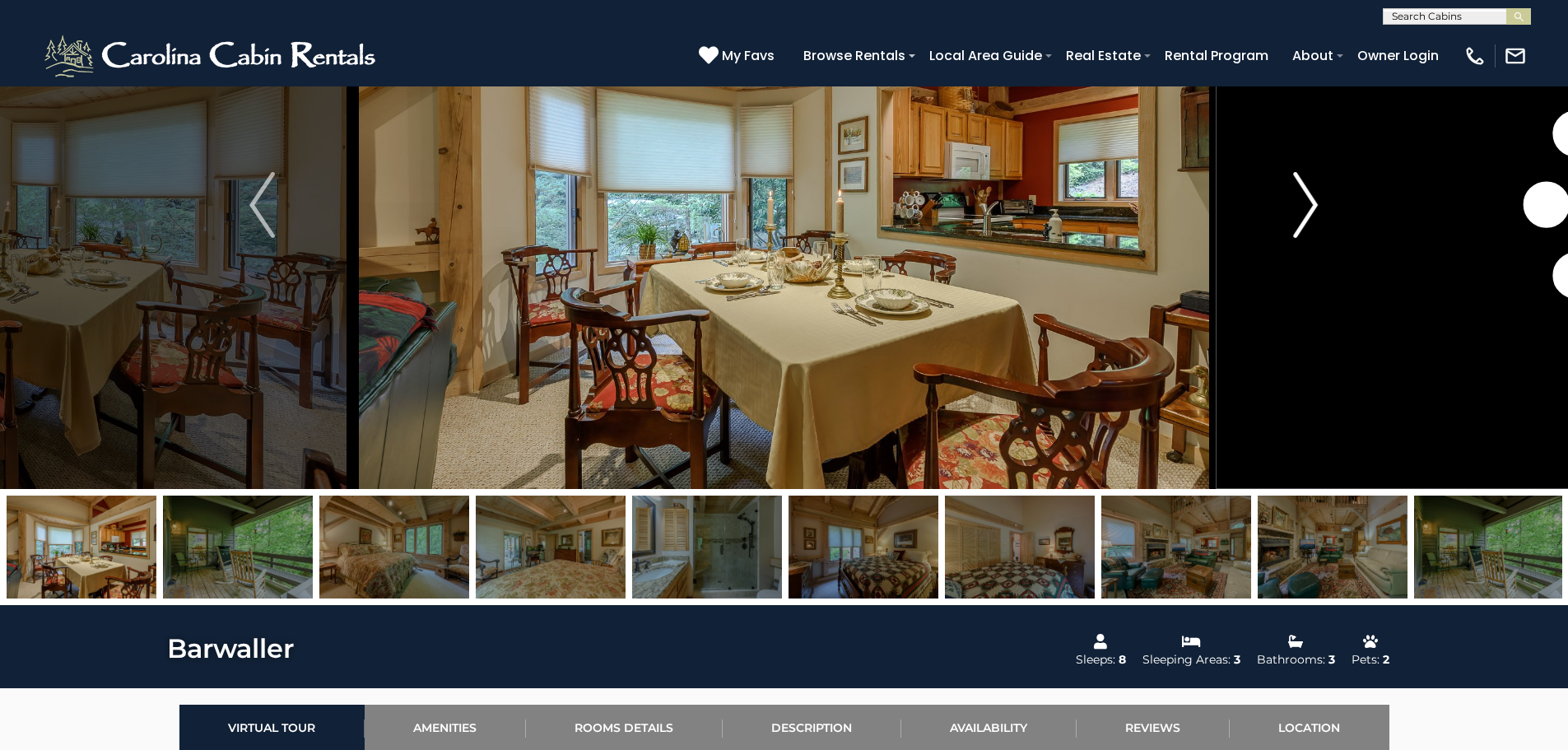
click at [1317, 193] on img "Next" at bounding box center [1306, 205] width 25 height 66
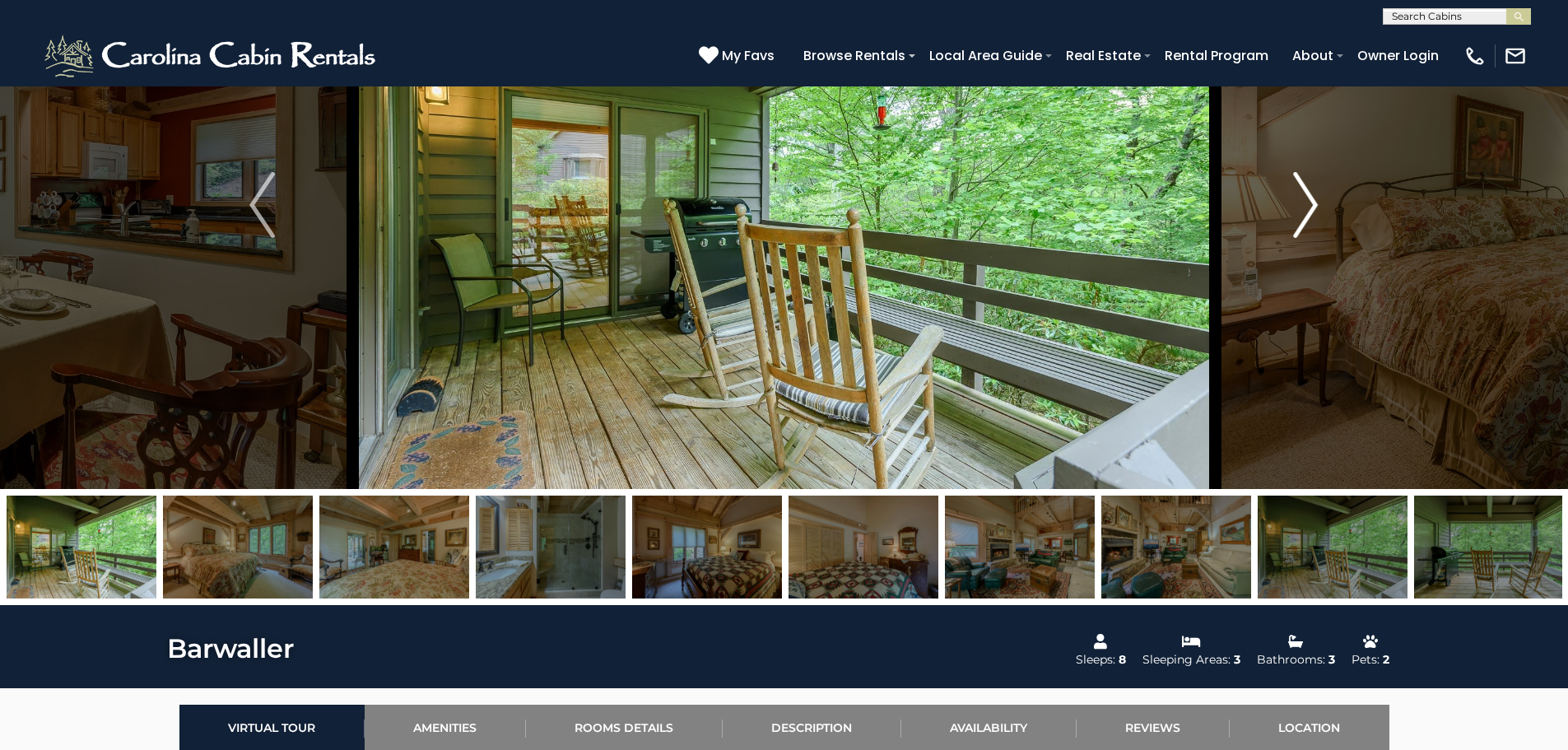
click at [1317, 193] on img "Next" at bounding box center [1306, 205] width 25 height 66
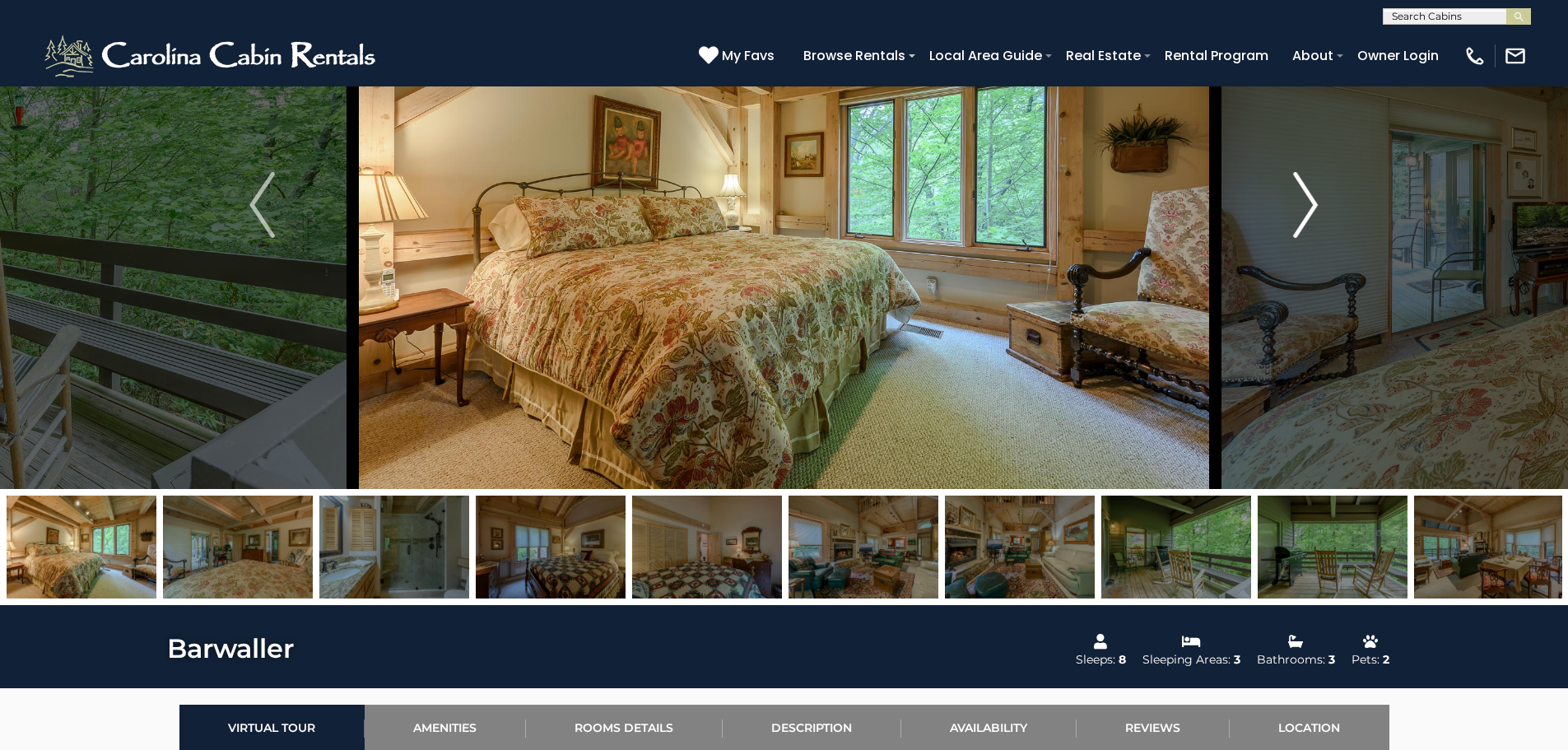
click at [1317, 193] on img "Next" at bounding box center [1306, 205] width 25 height 66
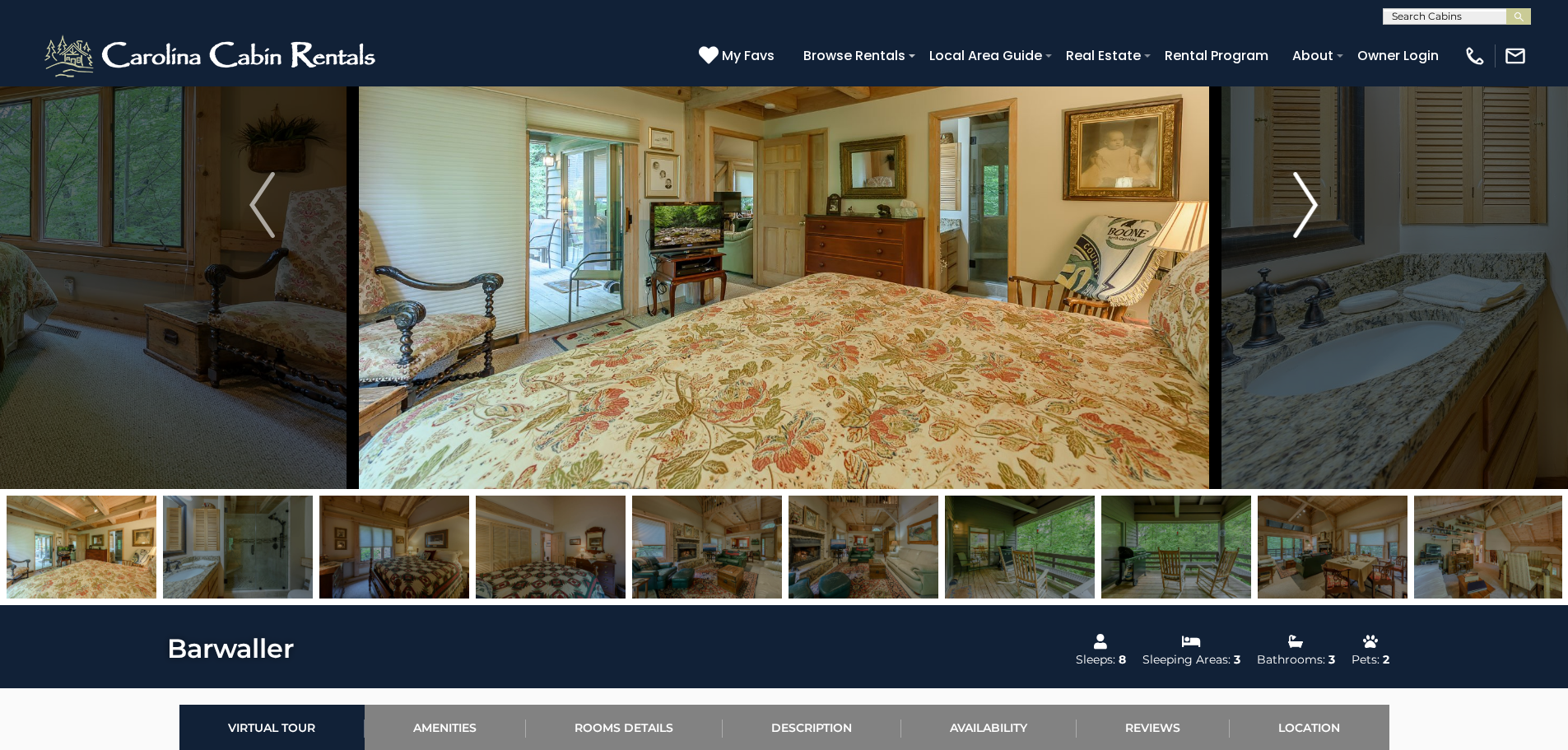
click at [1317, 193] on img "Next" at bounding box center [1306, 205] width 25 height 66
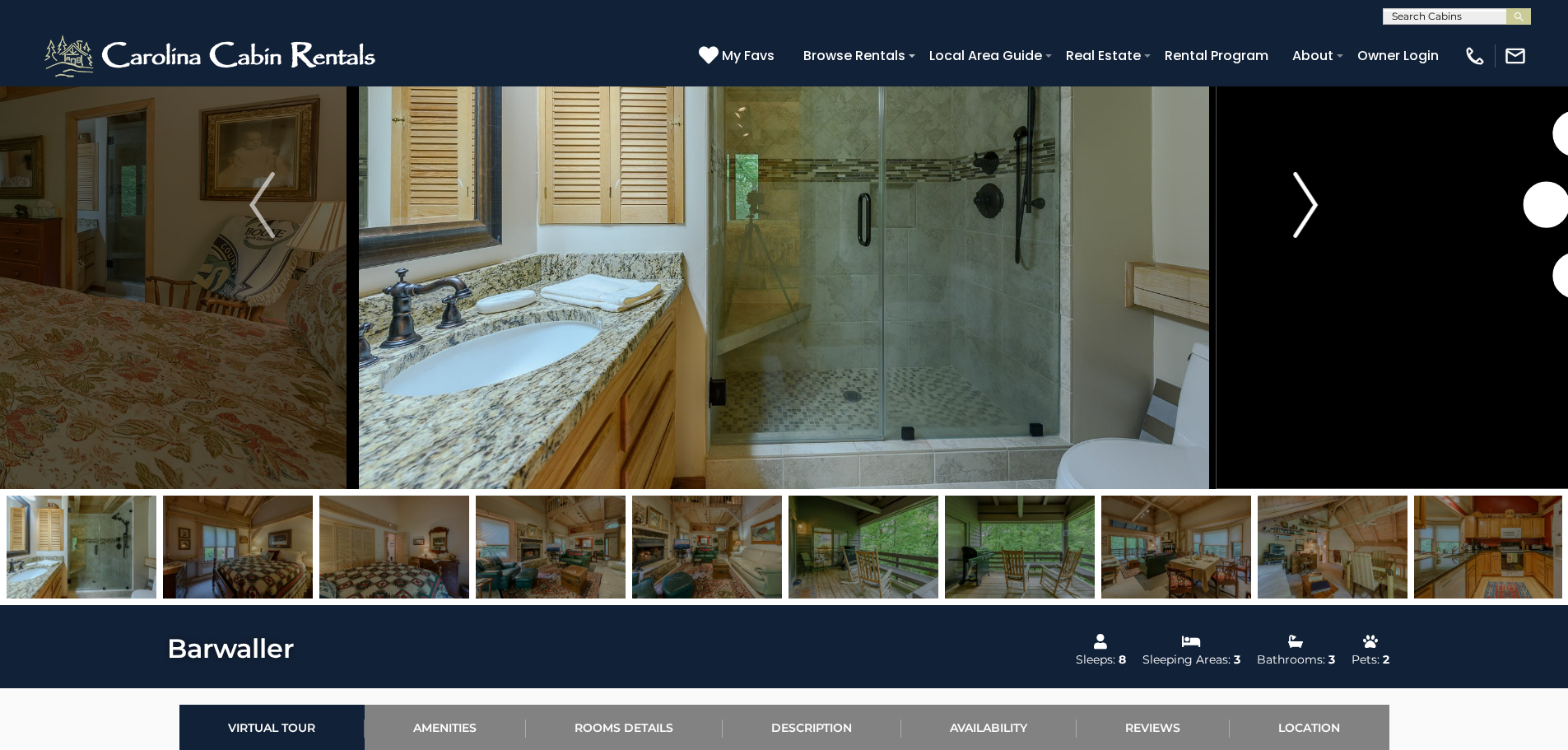
click at [1317, 193] on img "Next" at bounding box center [1306, 205] width 25 height 66
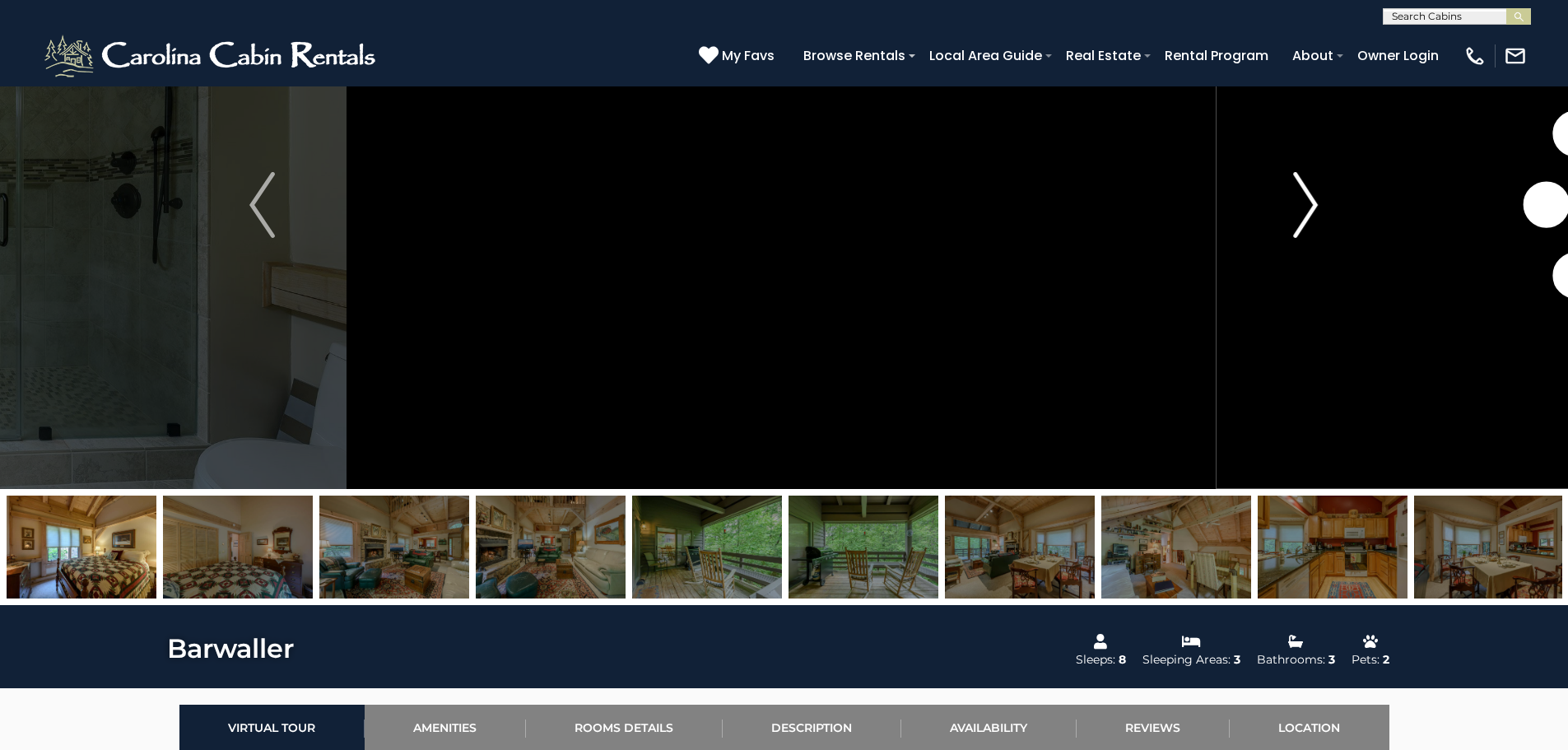
click at [1317, 193] on img "Next" at bounding box center [1306, 205] width 25 height 66
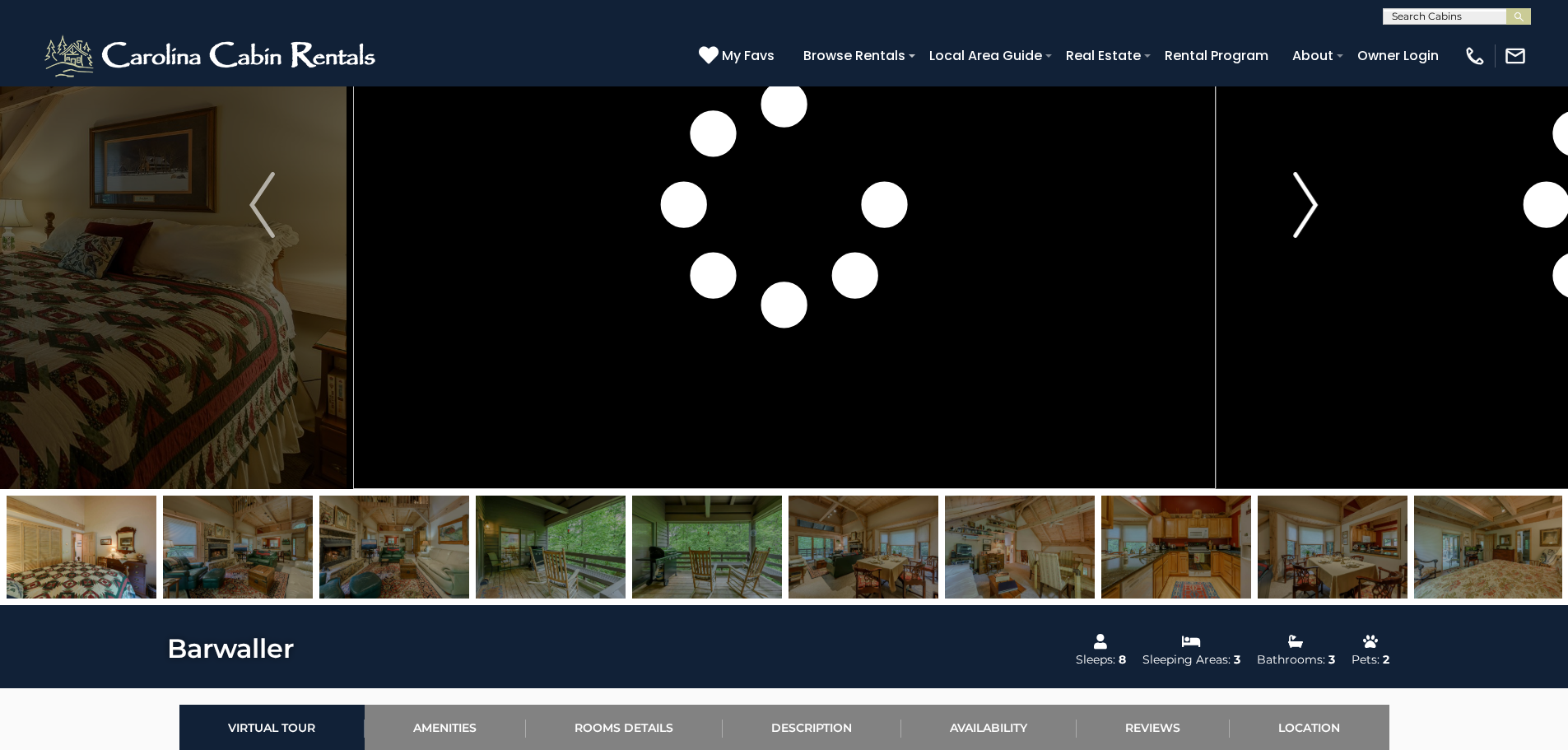
click at [1317, 193] on img "Next" at bounding box center [1306, 205] width 25 height 66
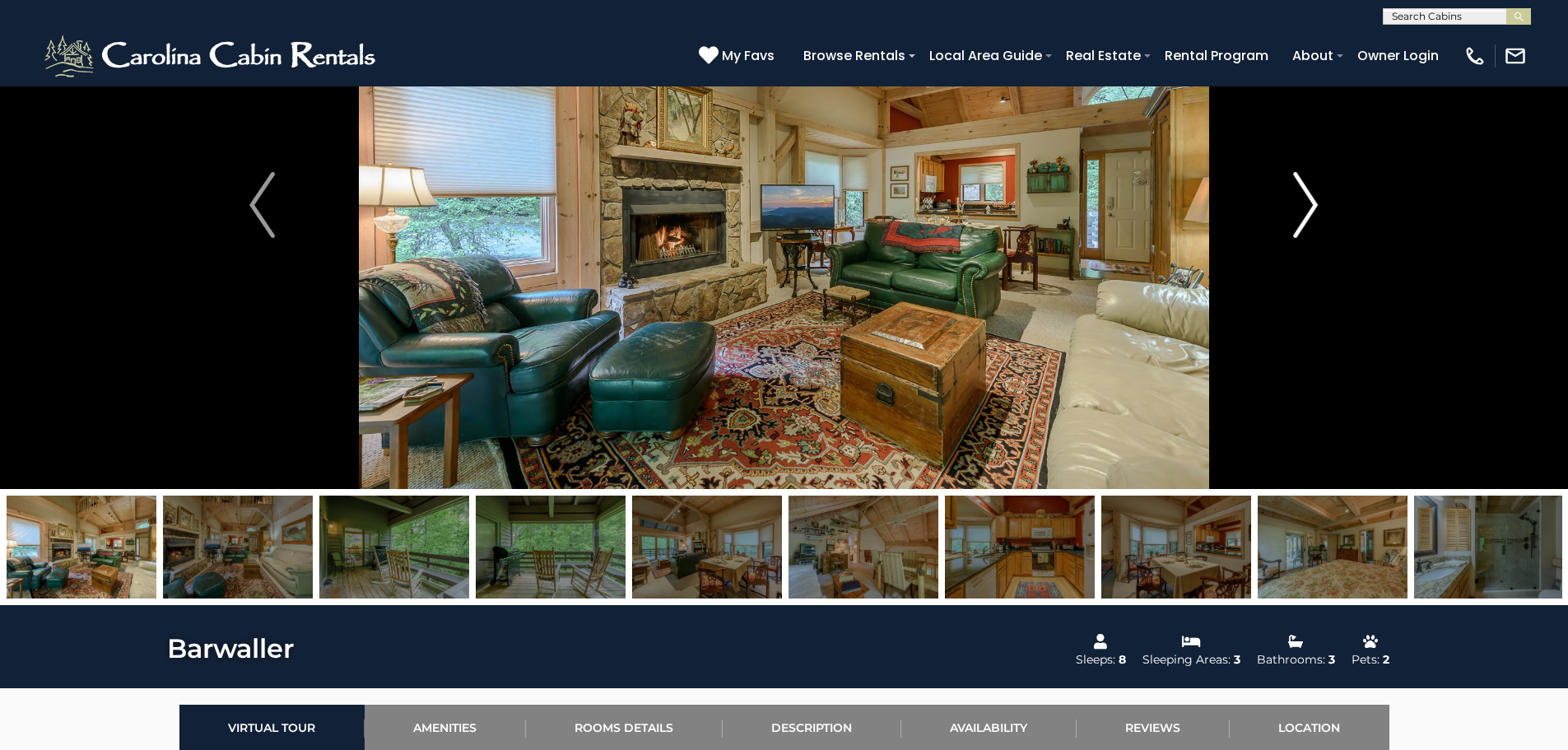
click at [1317, 193] on img "Next" at bounding box center [1306, 205] width 25 height 66
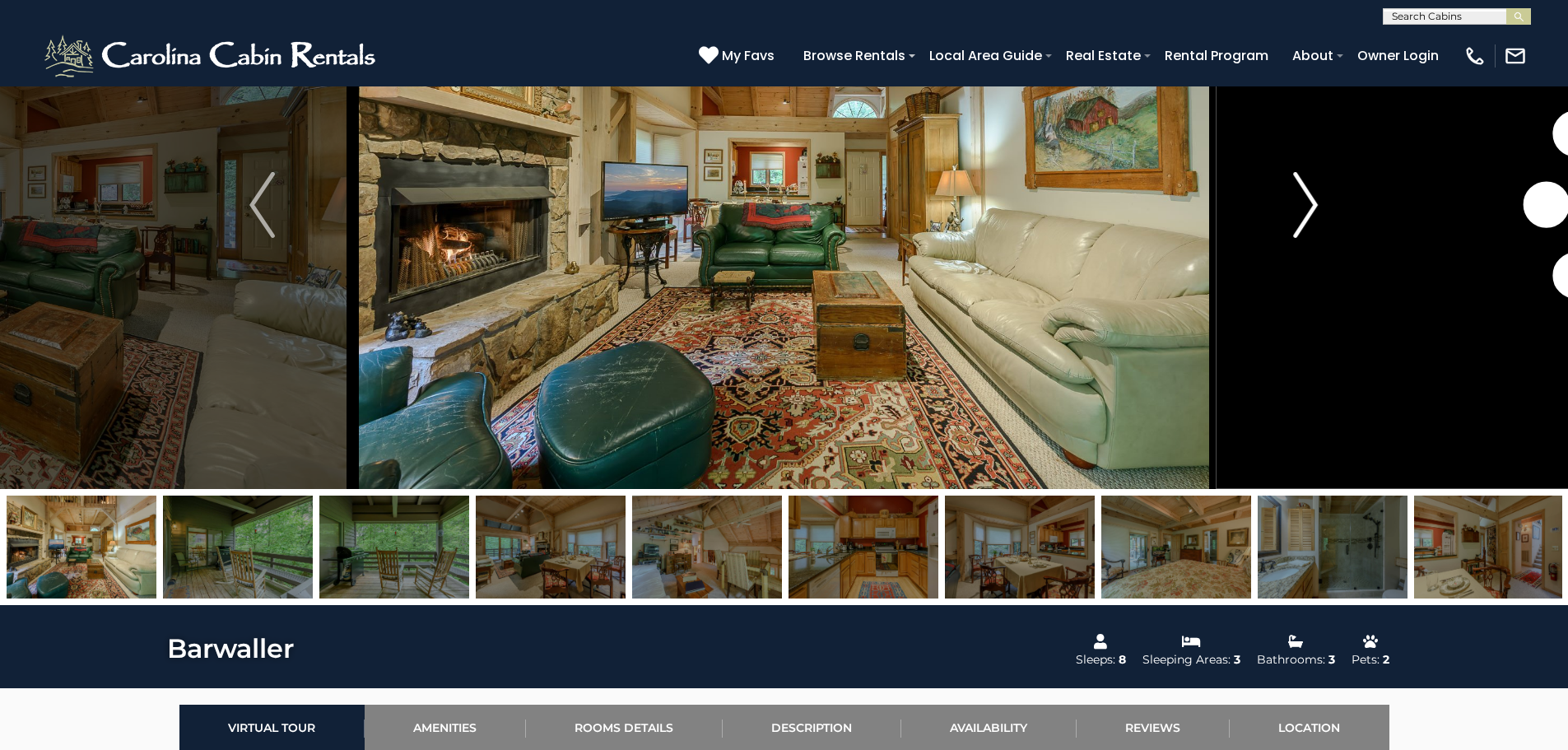
click at [1317, 193] on img "Next" at bounding box center [1306, 205] width 25 height 66
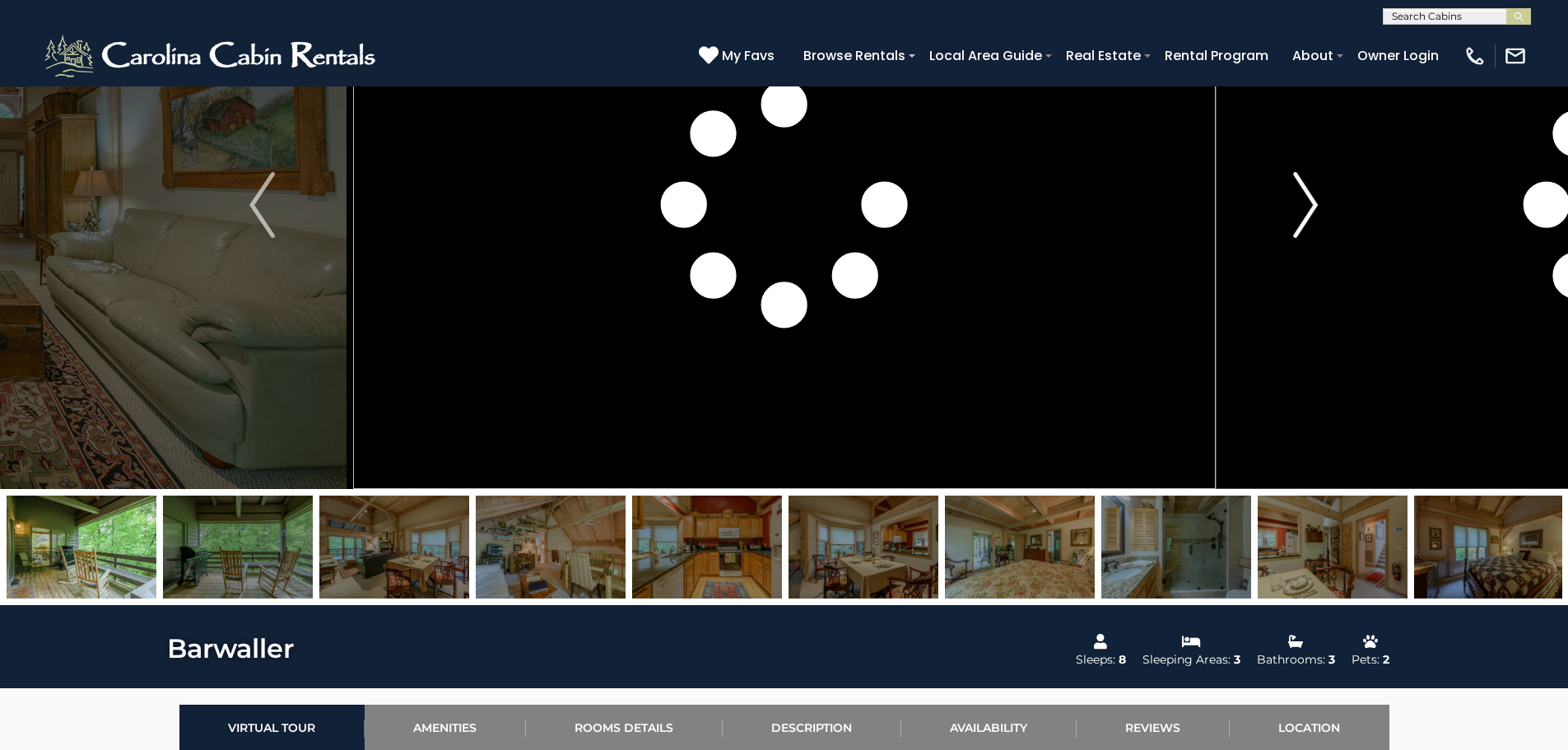
click at [1317, 193] on img "Next" at bounding box center [1306, 205] width 25 height 66
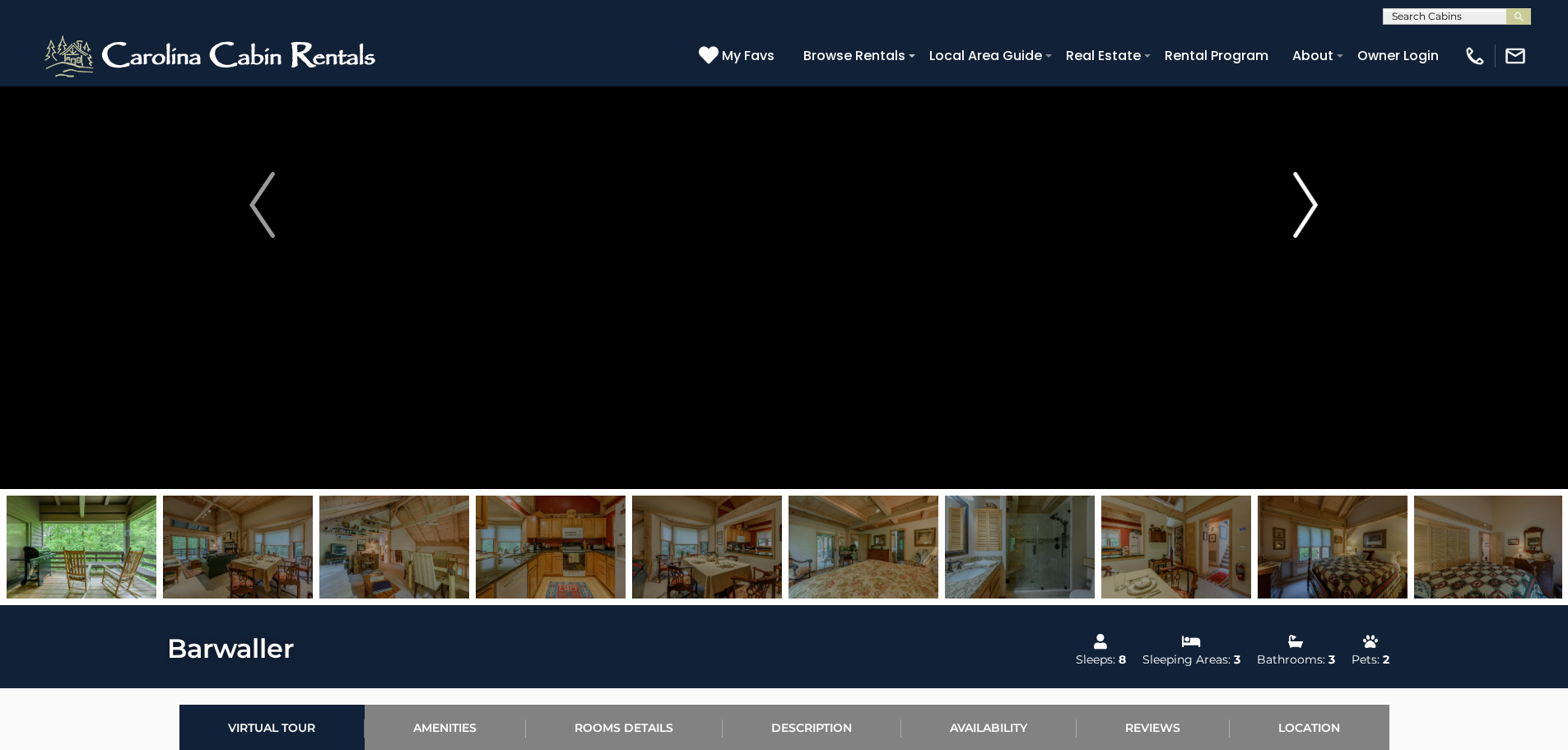
click at [1317, 193] on img "Next" at bounding box center [1306, 205] width 25 height 66
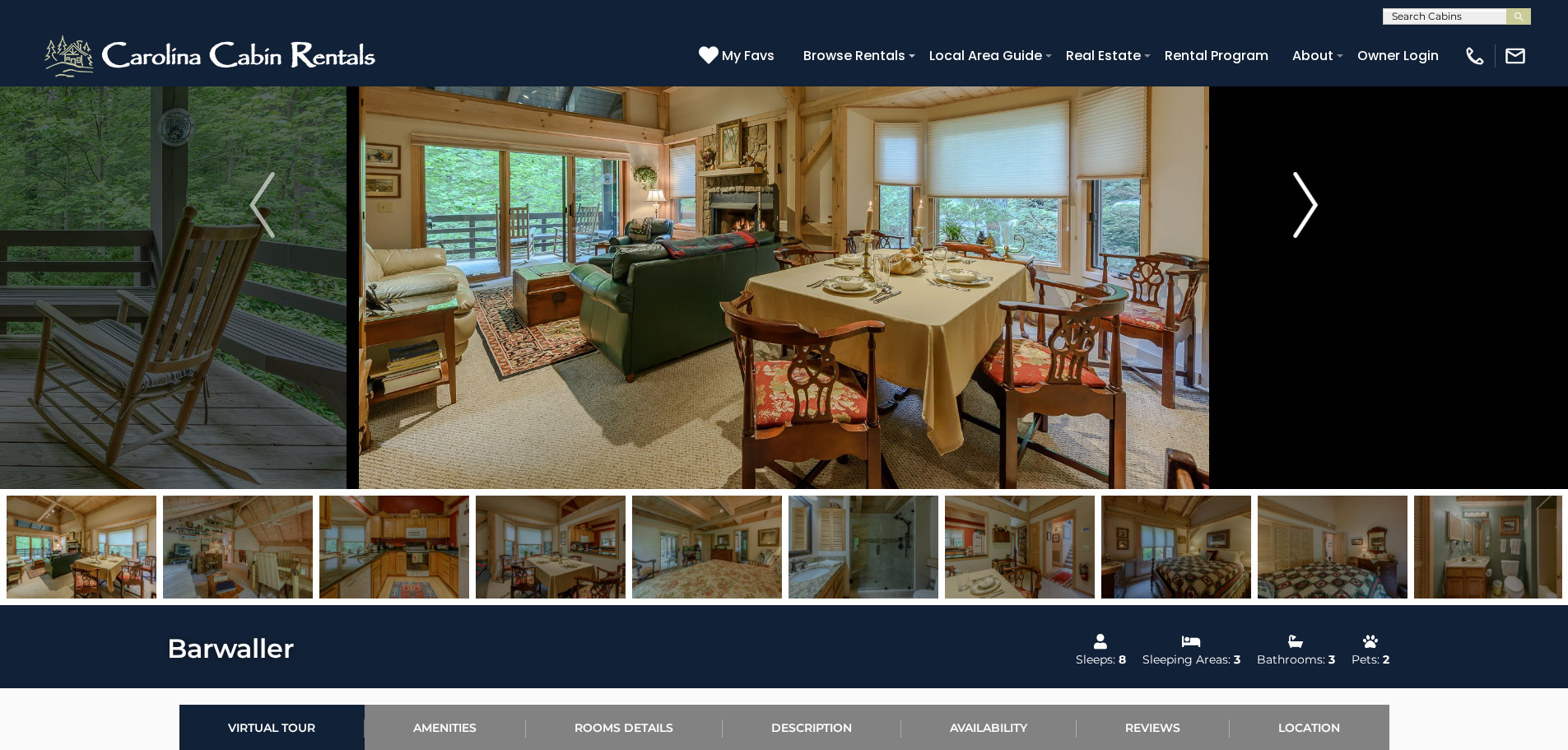
click at [1317, 193] on img "Next" at bounding box center [1306, 205] width 25 height 66
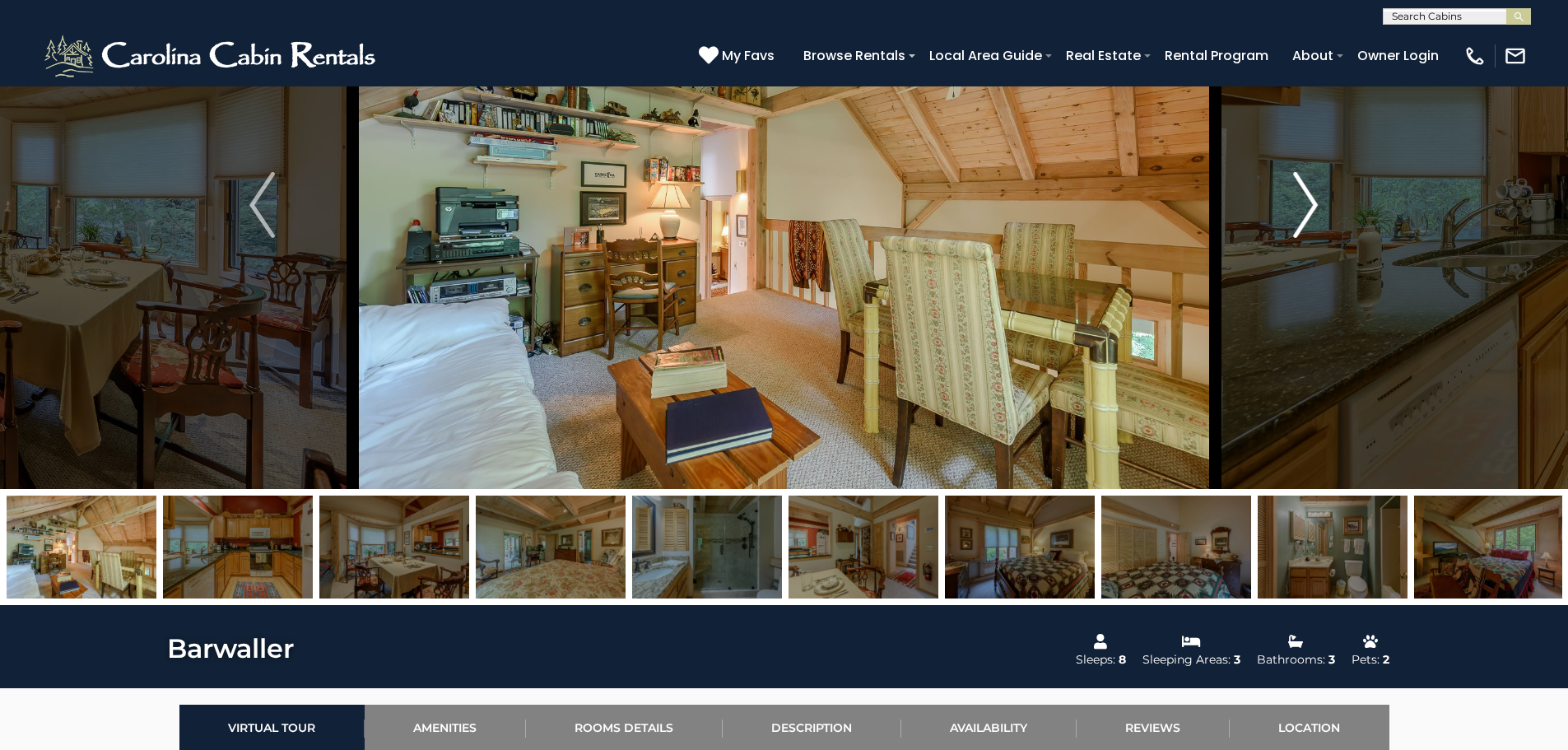
click at [1317, 193] on img "Next" at bounding box center [1306, 205] width 25 height 66
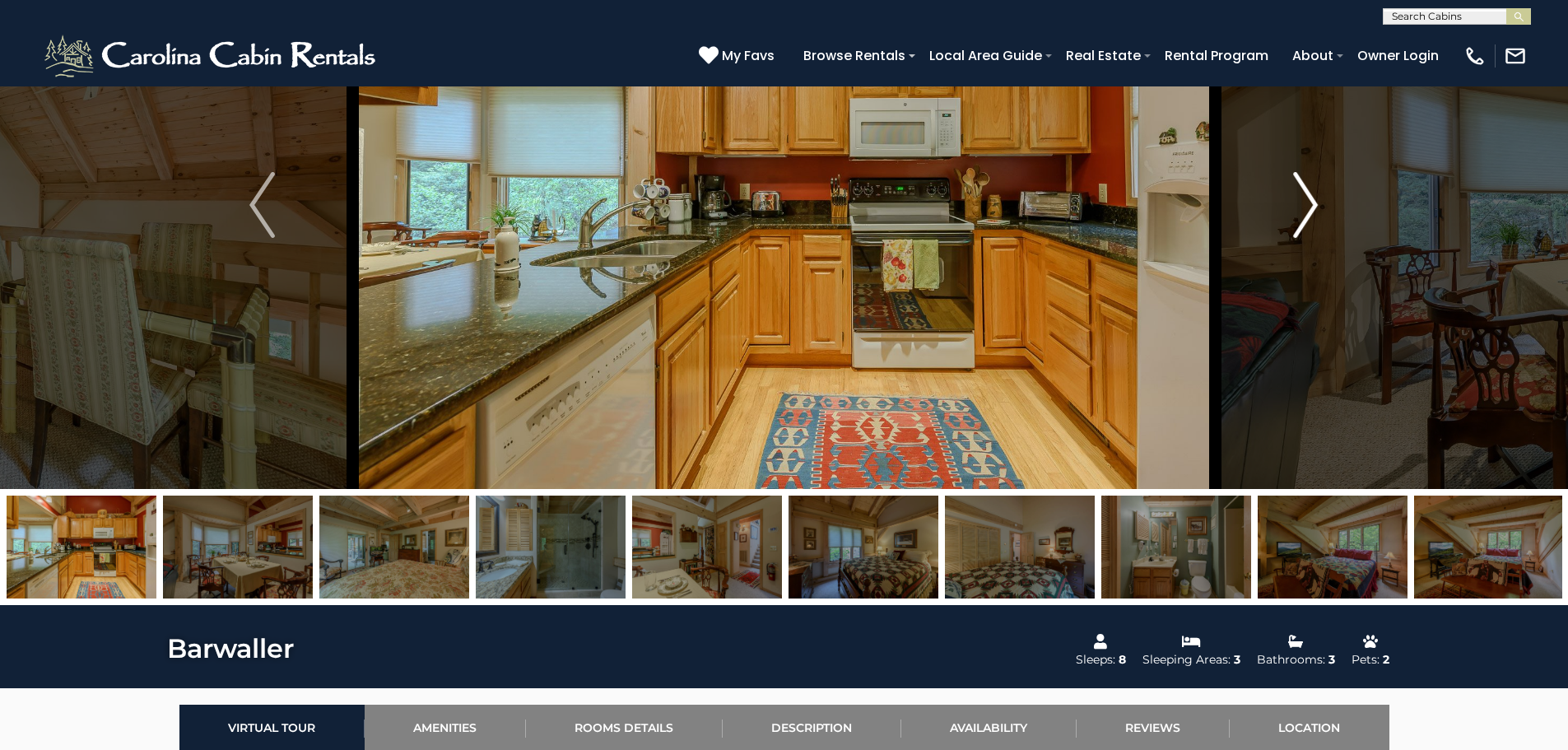
click at [1317, 193] on img "Next" at bounding box center [1306, 205] width 25 height 66
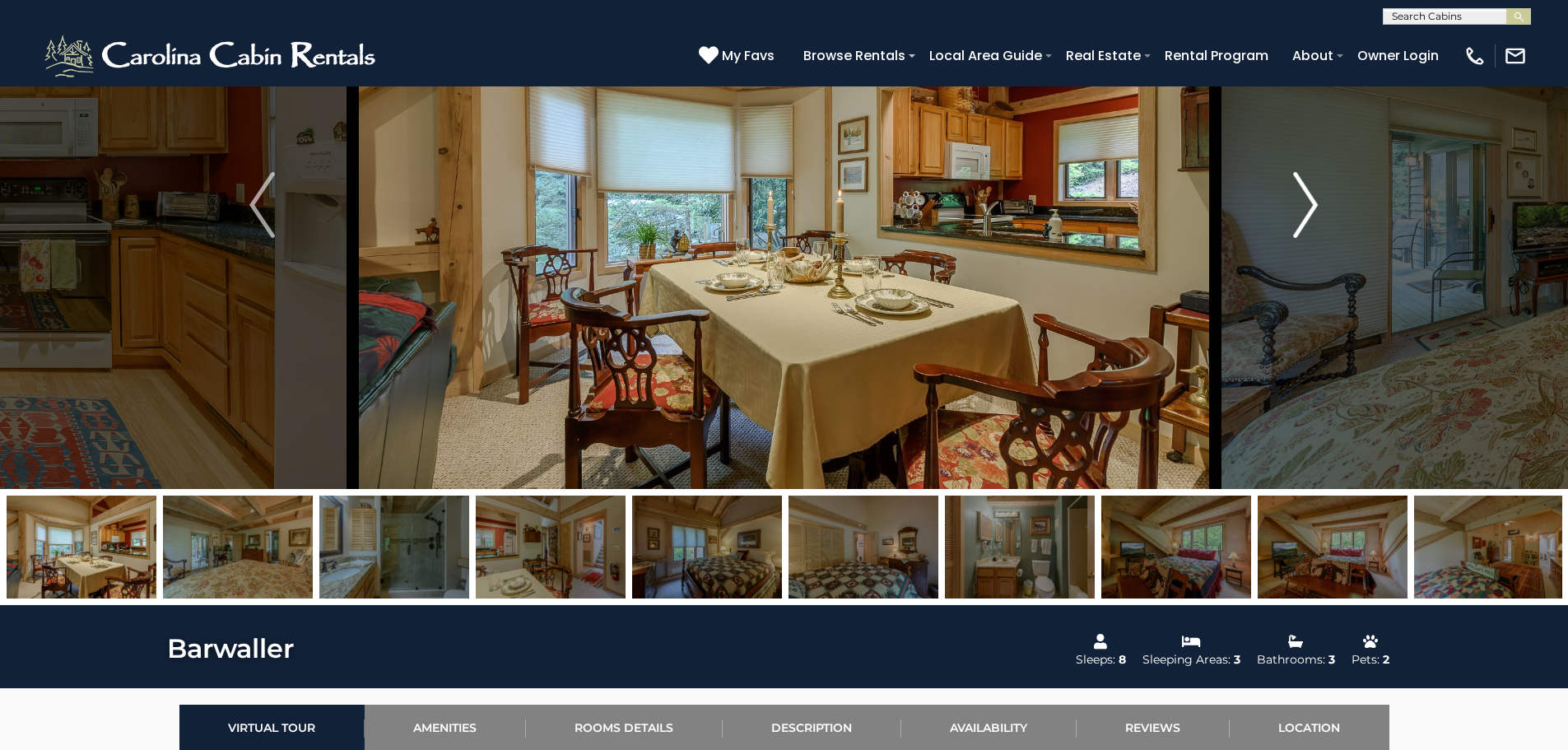
click at [1317, 193] on img "Next" at bounding box center [1306, 205] width 25 height 66
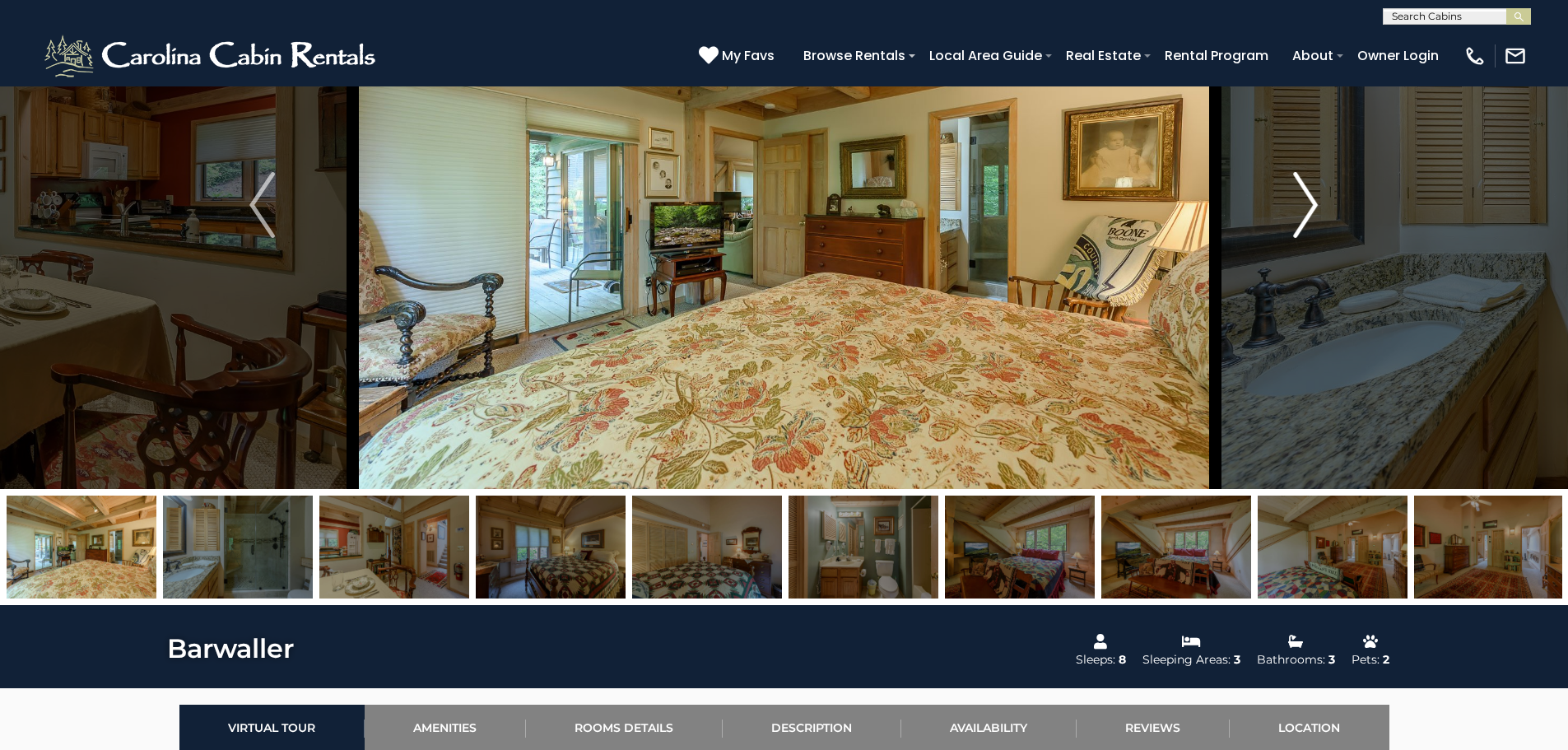
click at [1317, 193] on img "Next" at bounding box center [1306, 205] width 25 height 66
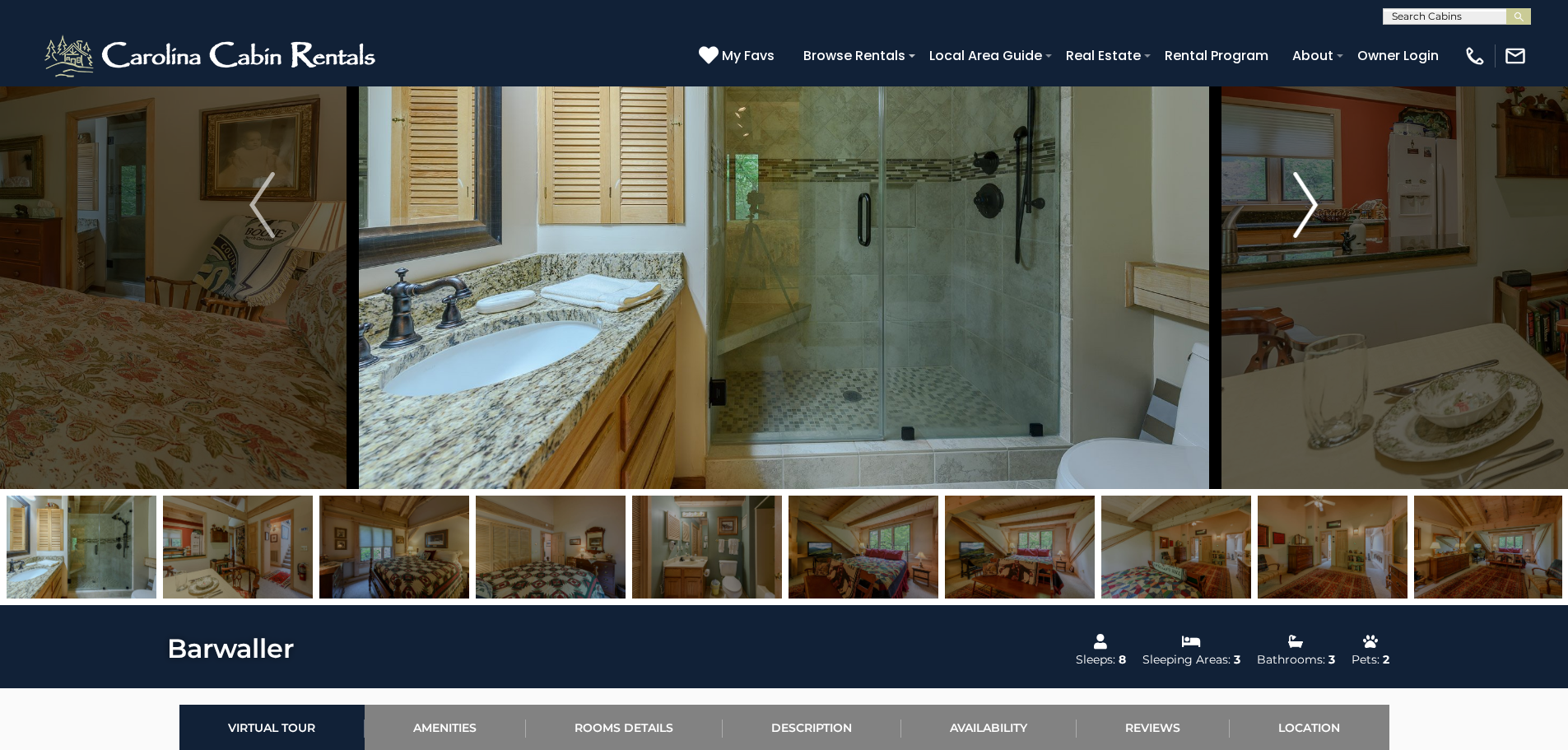
click at [1317, 193] on img "Next" at bounding box center [1306, 205] width 25 height 66
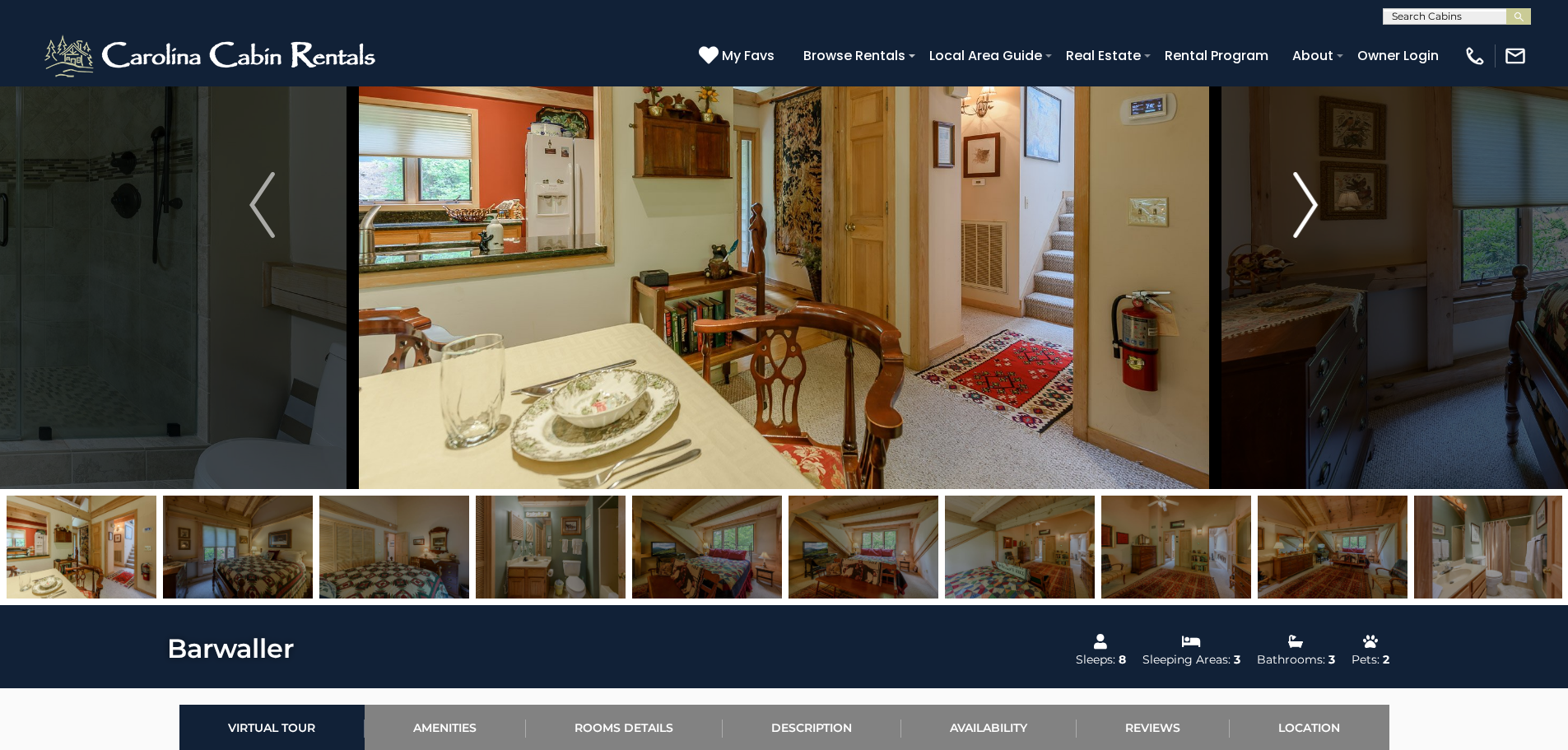
click at [1317, 193] on img "Next" at bounding box center [1306, 205] width 25 height 66
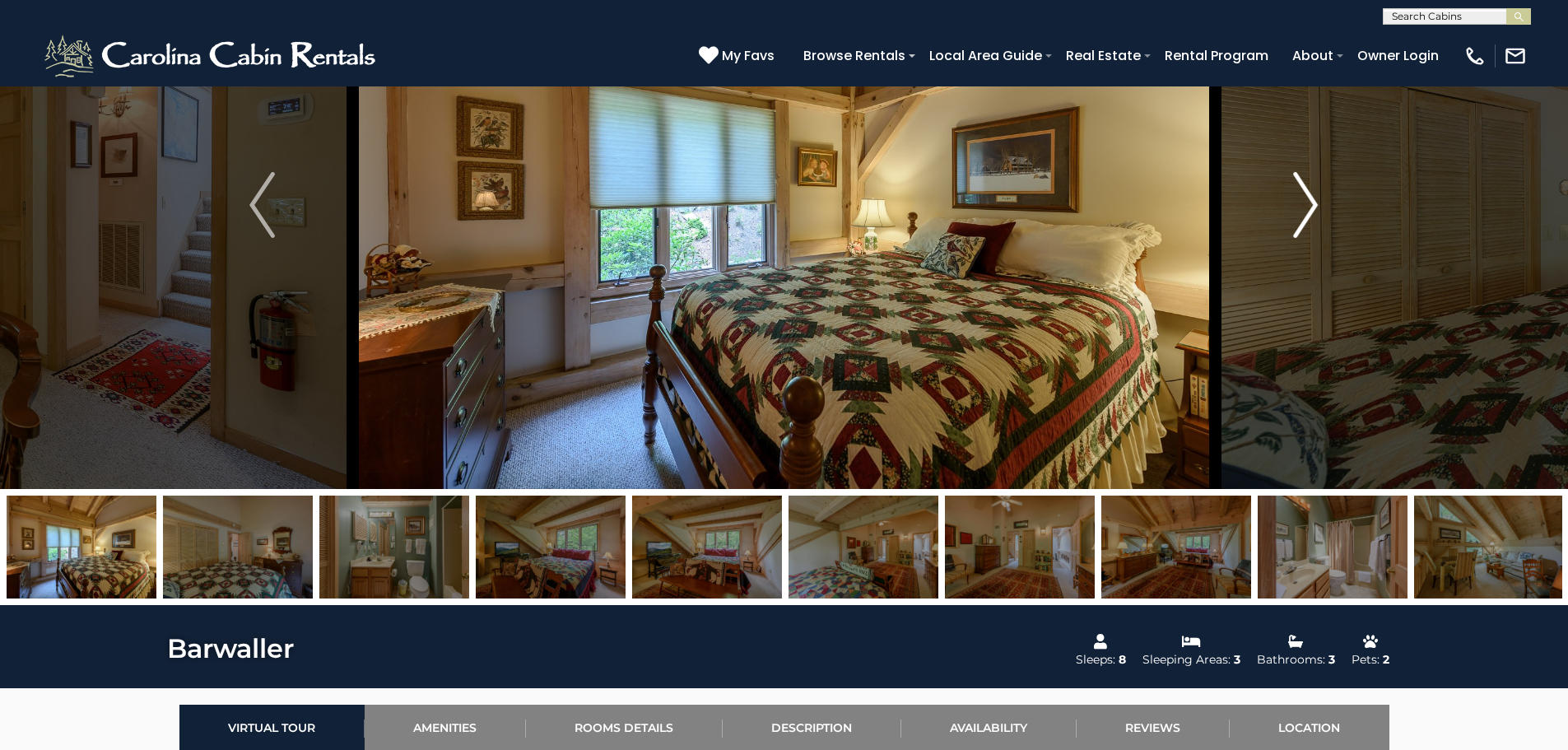
click at [1317, 193] on img "Next" at bounding box center [1306, 205] width 25 height 66
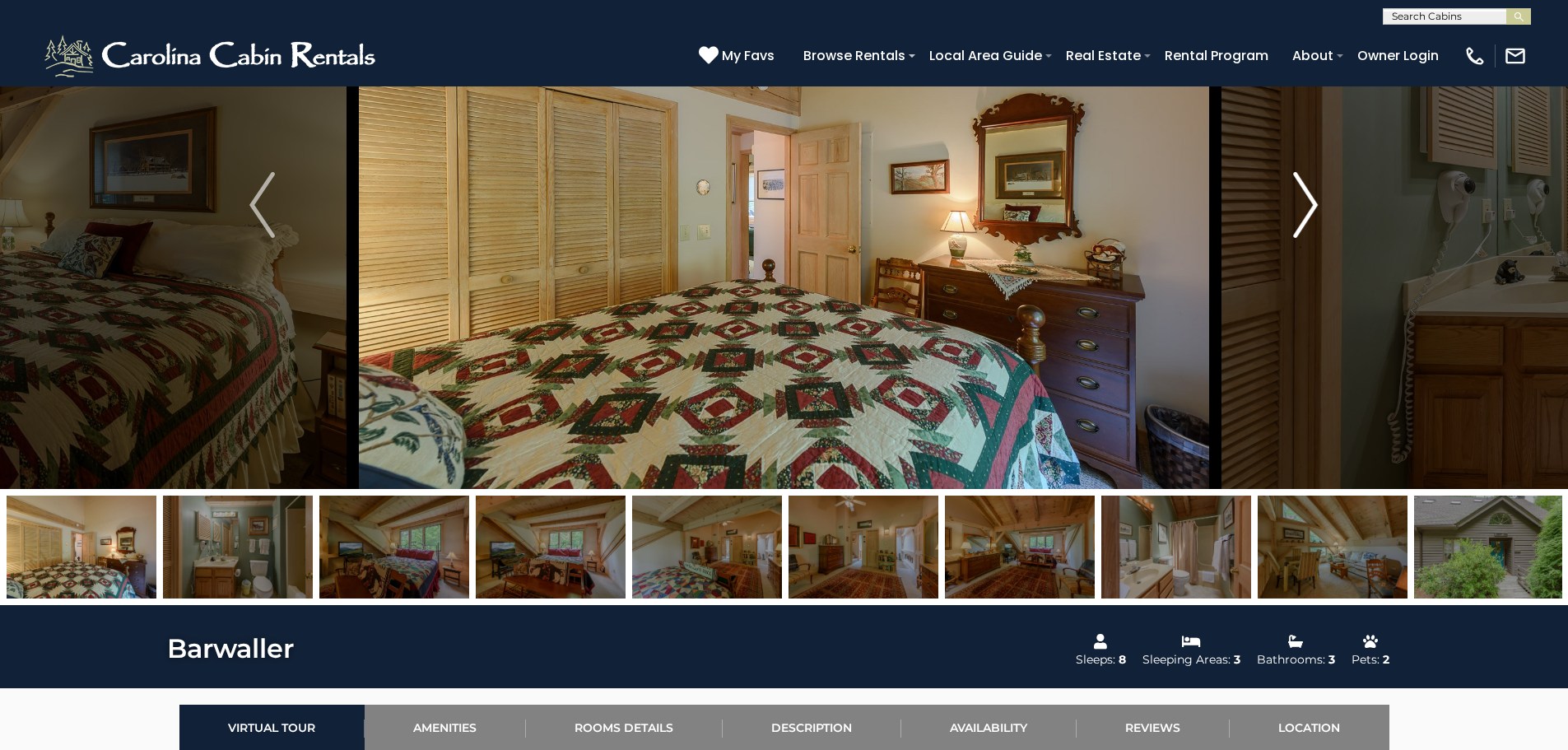
click at [1317, 193] on img "Next" at bounding box center [1306, 205] width 25 height 66
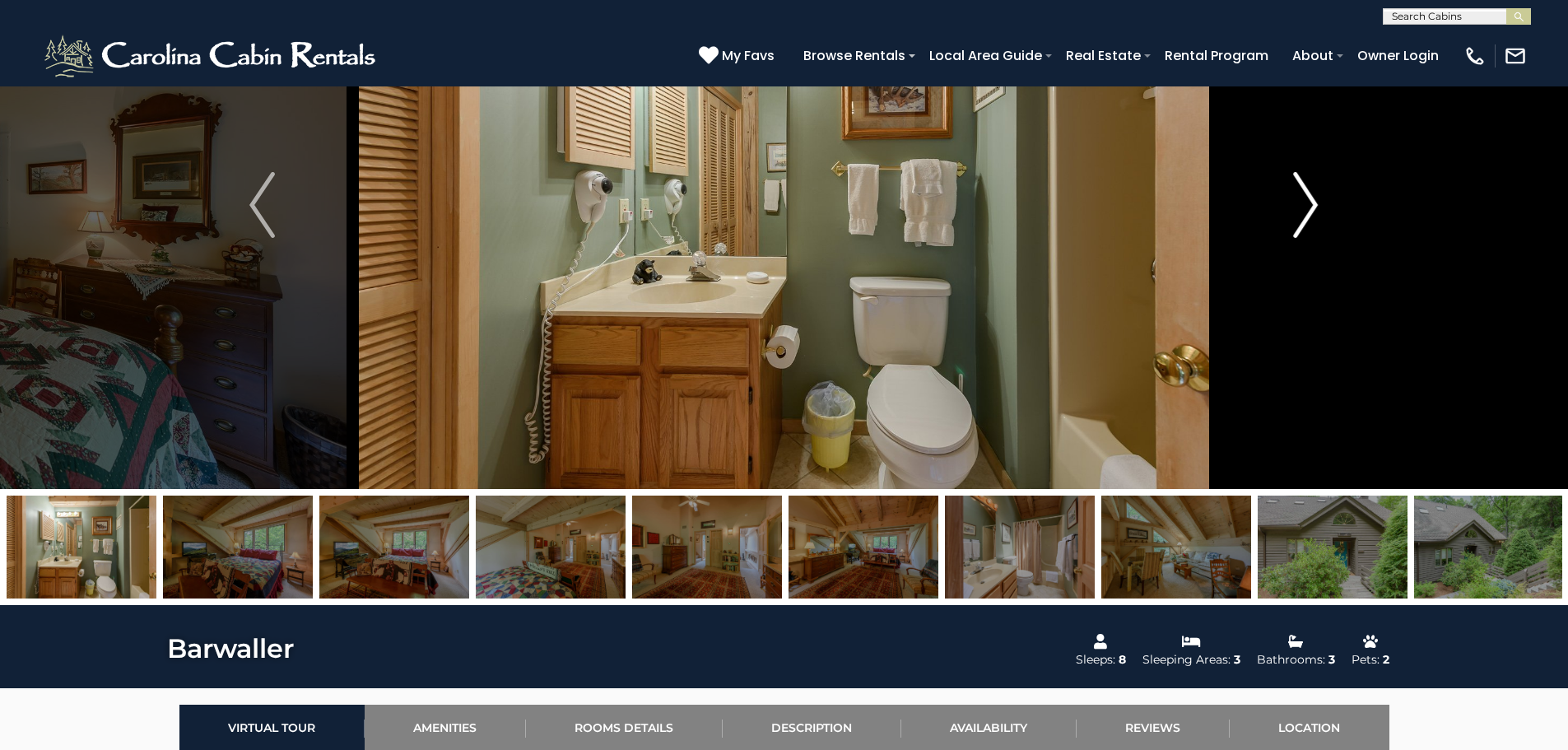
click at [1317, 193] on img "Next" at bounding box center [1306, 205] width 25 height 66
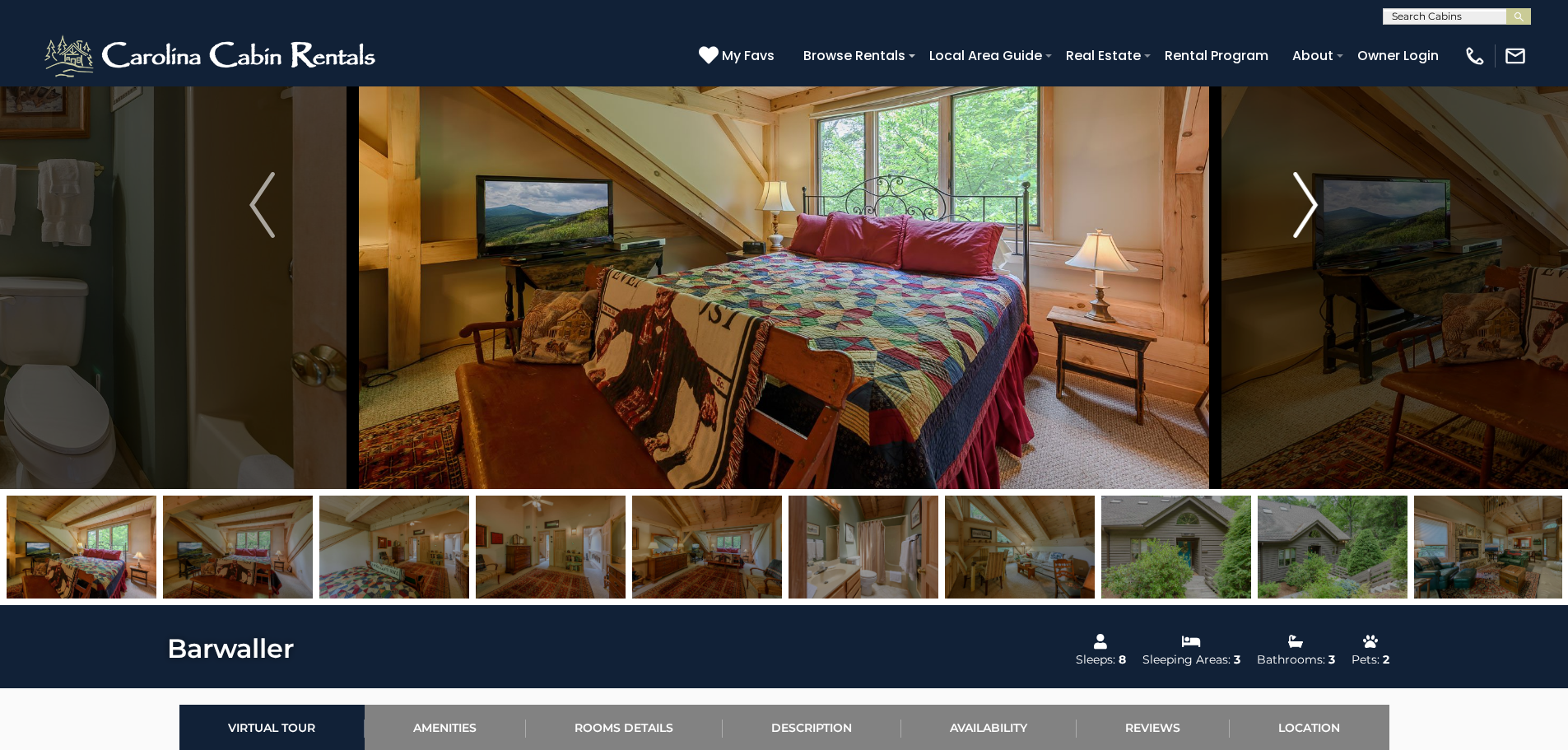
click at [1317, 193] on img "Next" at bounding box center [1306, 205] width 25 height 66
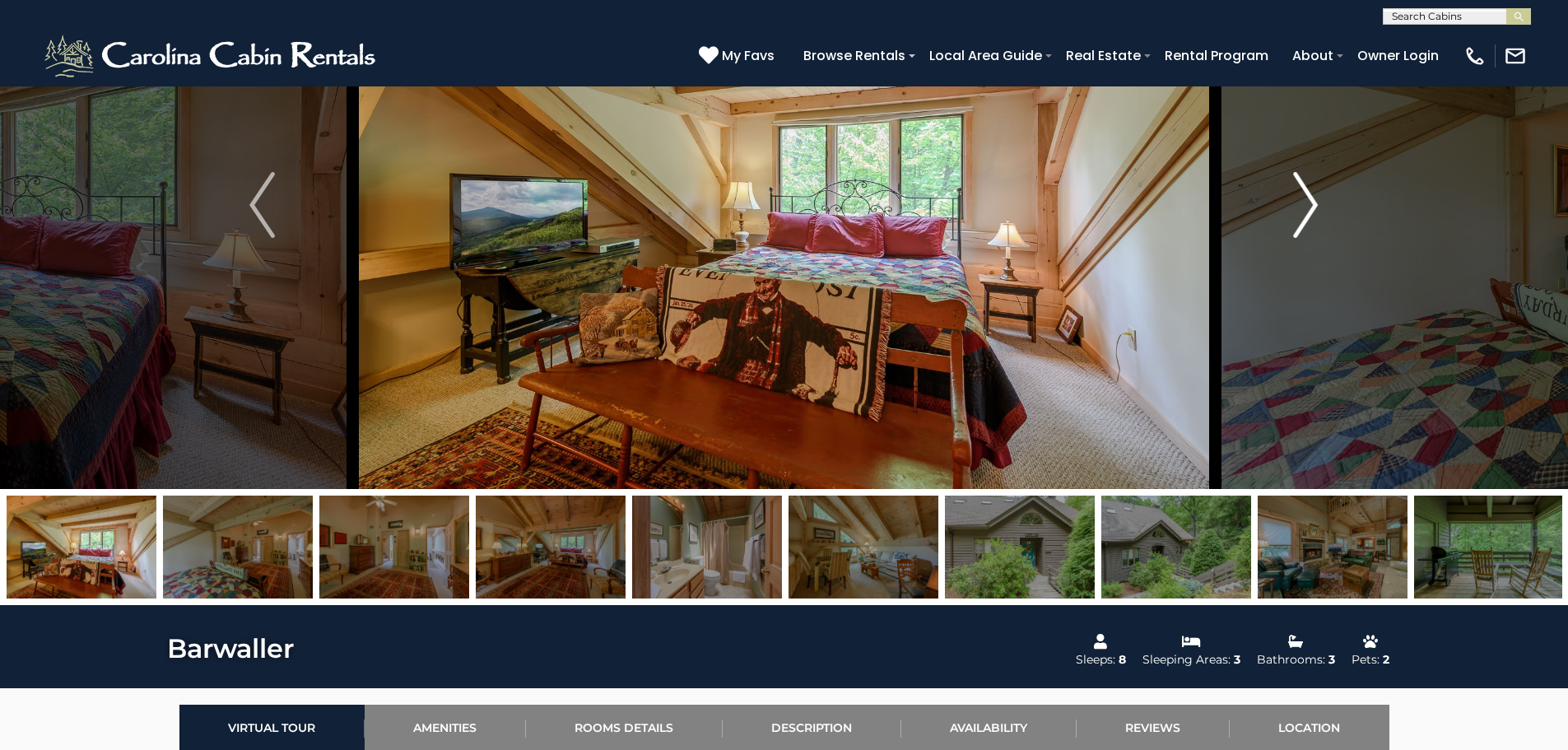
click at [1317, 193] on img "Next" at bounding box center [1306, 205] width 25 height 66
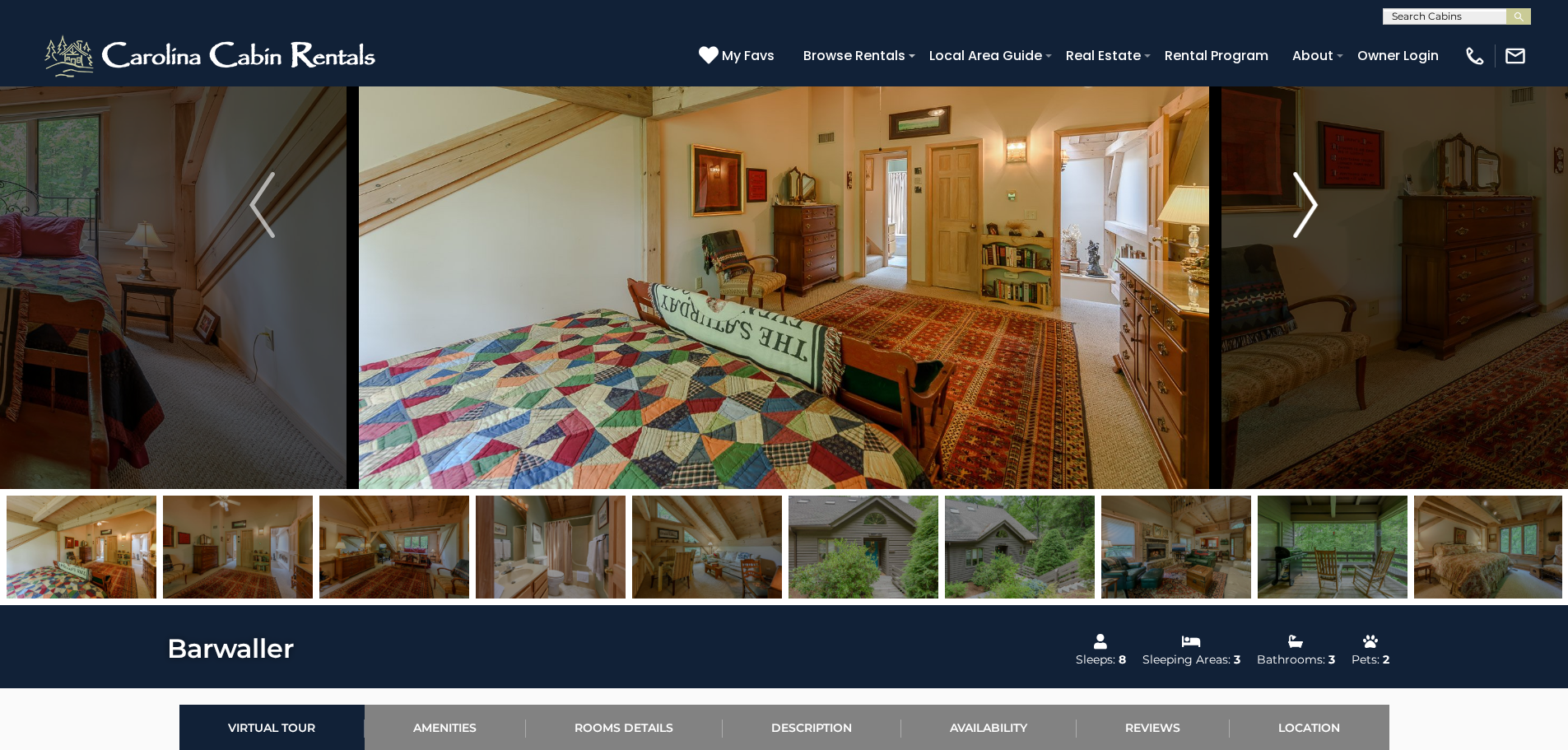
click at [1317, 193] on img "Next" at bounding box center [1306, 205] width 25 height 66
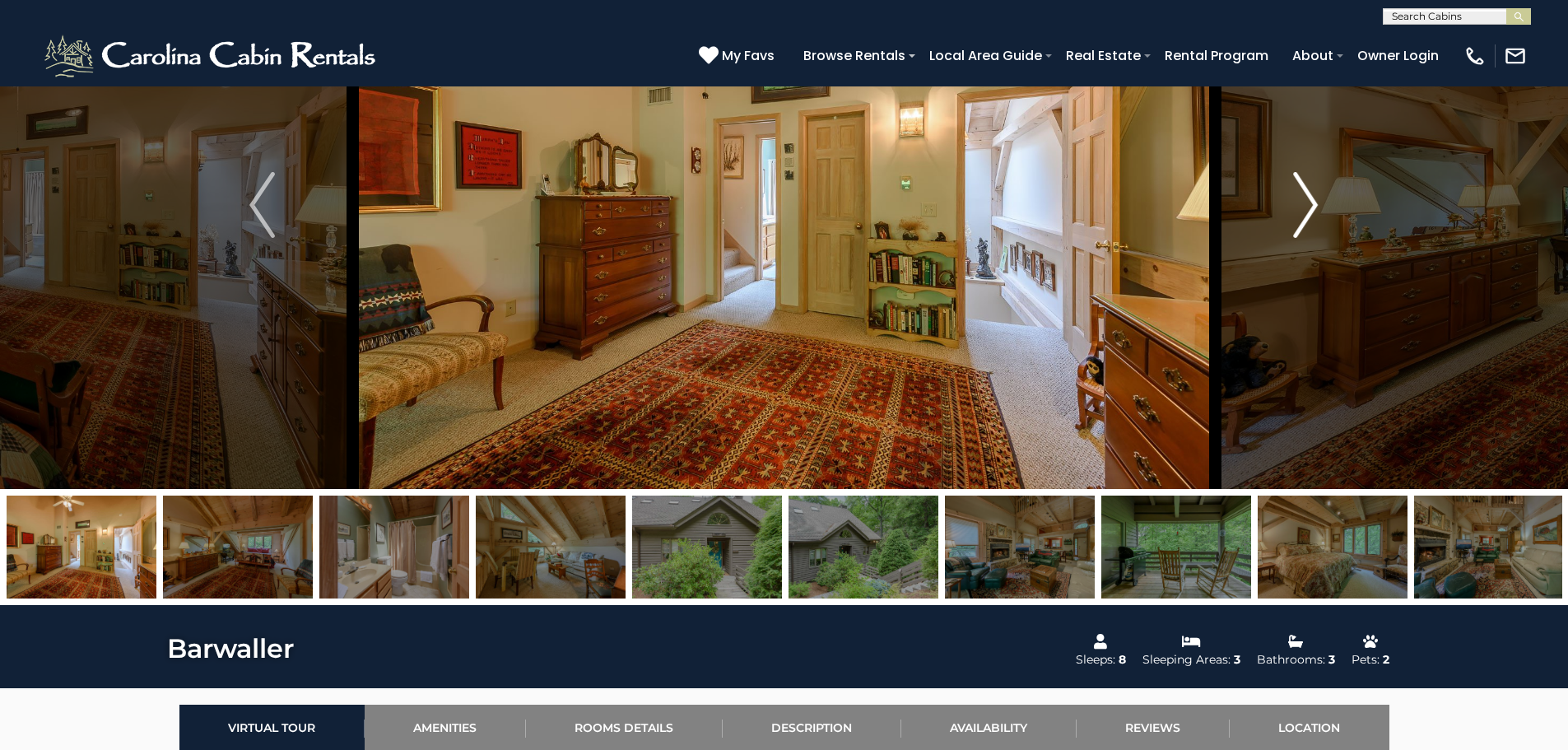
click at [1317, 193] on img "Next" at bounding box center [1306, 205] width 25 height 66
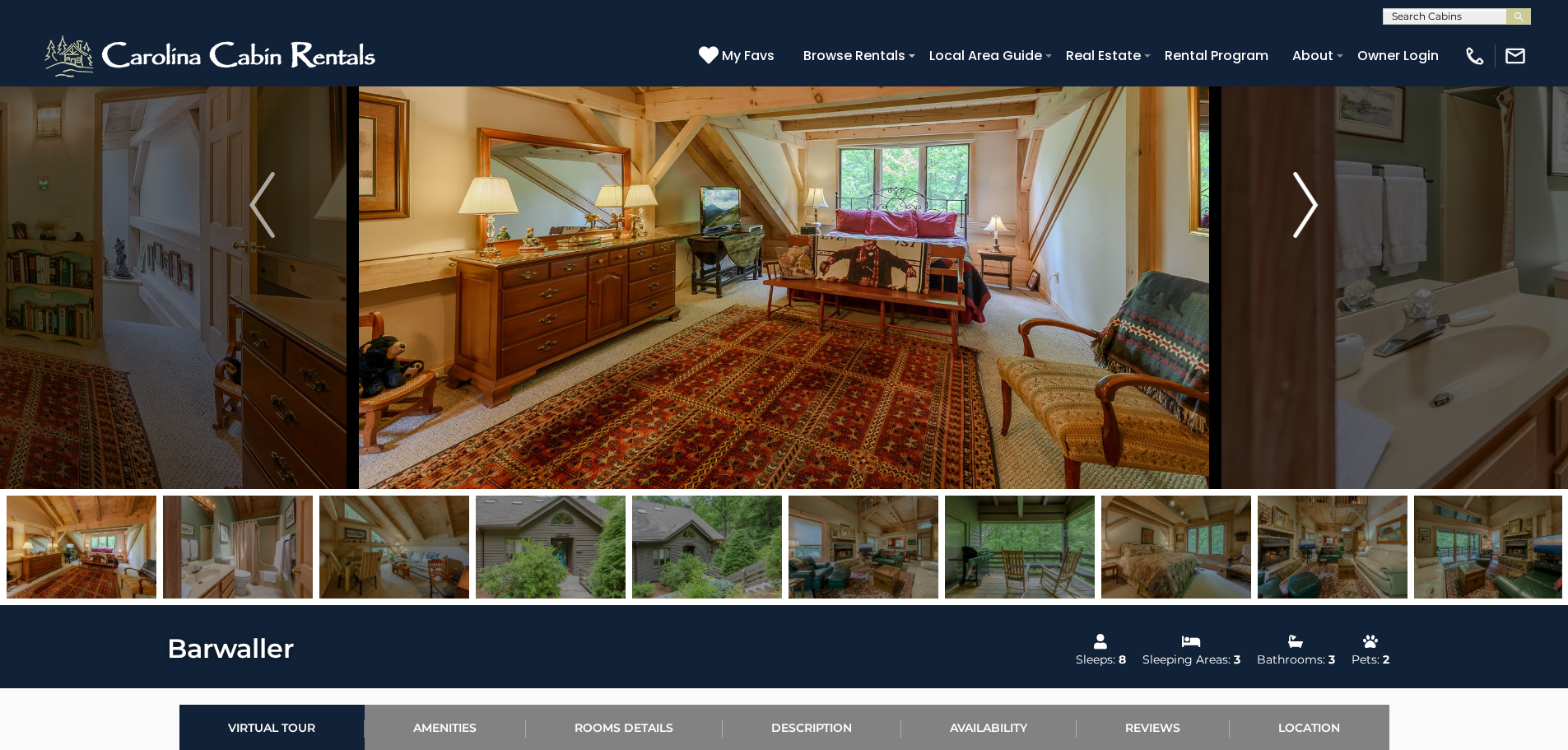
click at [1317, 193] on img "Next" at bounding box center [1306, 205] width 25 height 66
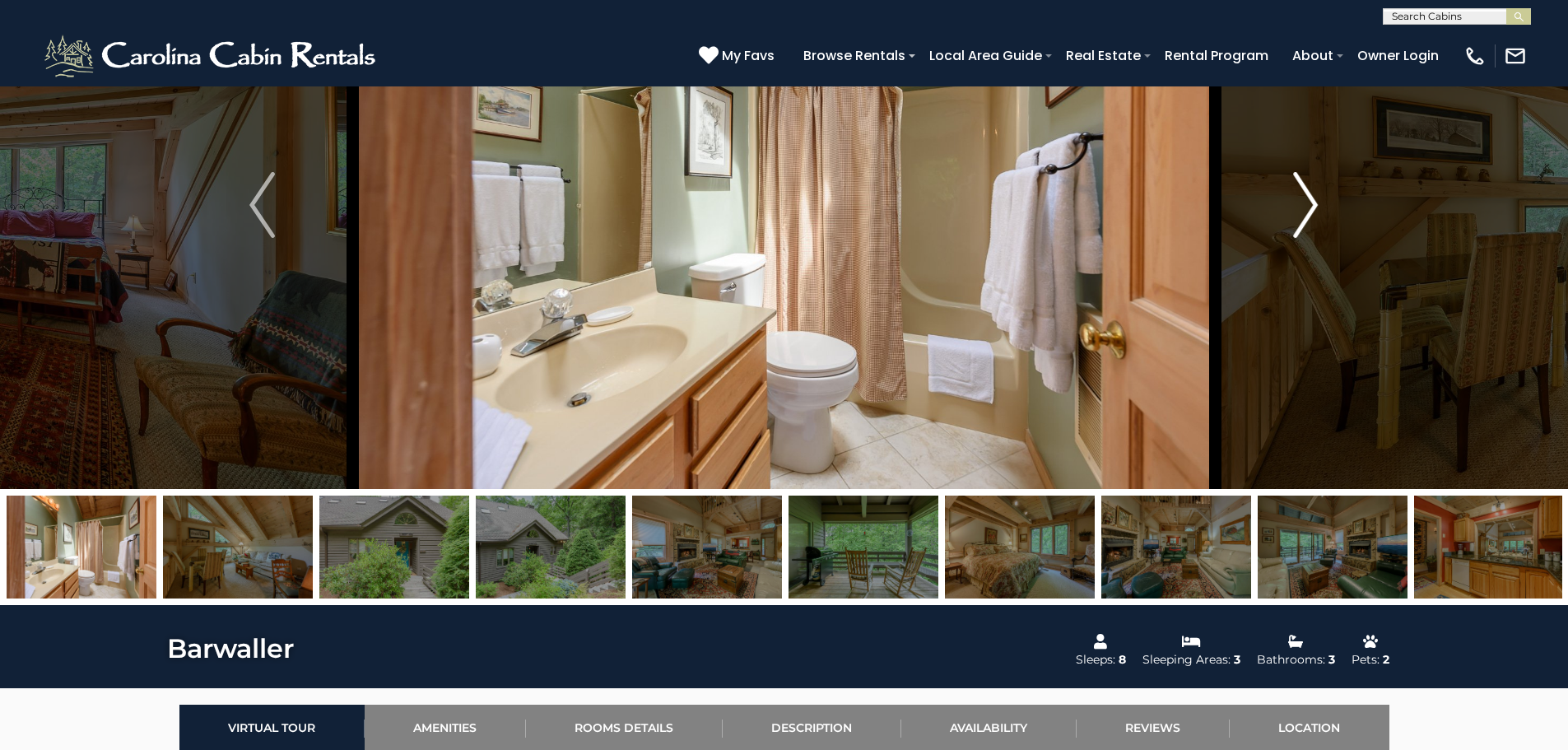
click at [1317, 193] on img "Next" at bounding box center [1306, 205] width 25 height 66
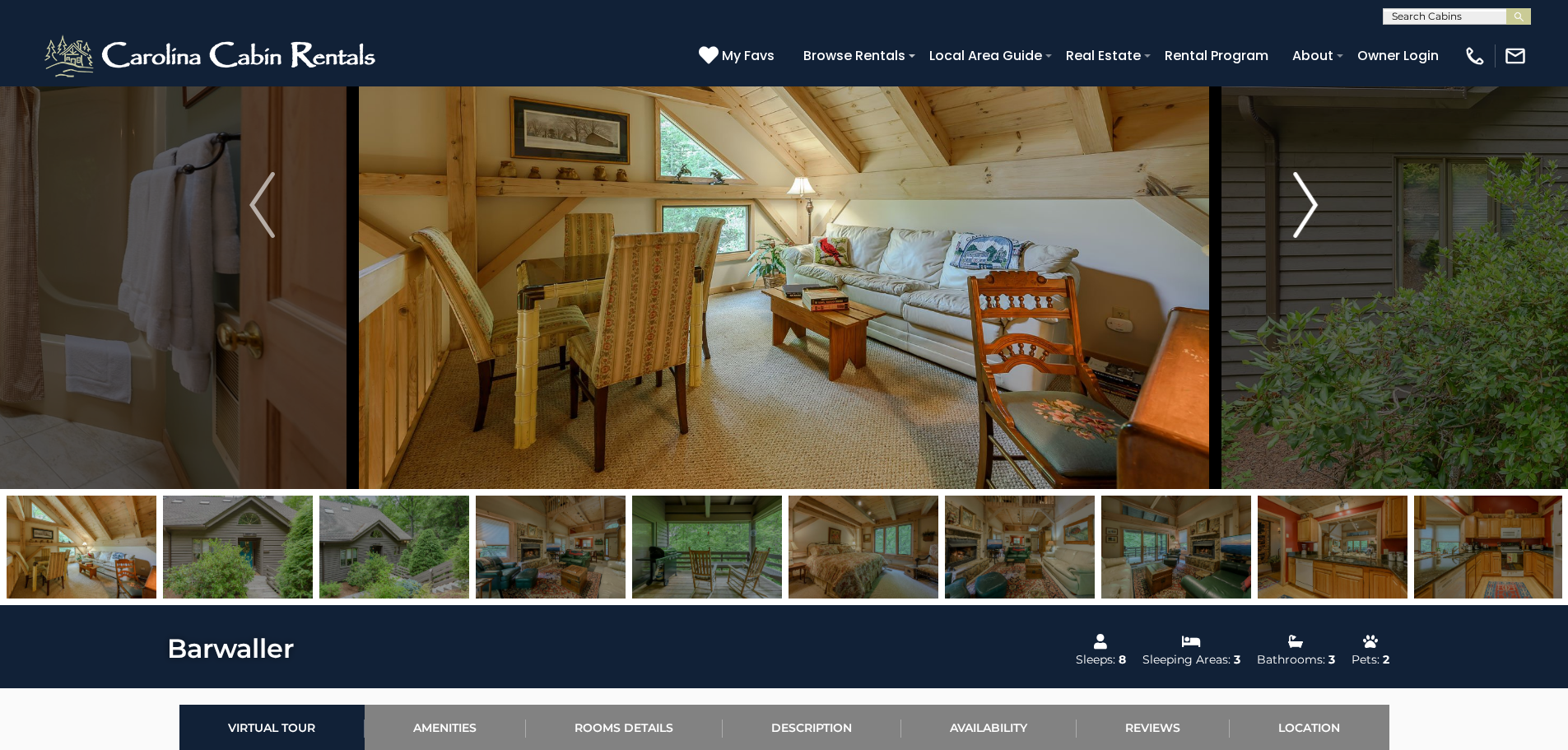
click at [1317, 193] on img "Next" at bounding box center [1306, 205] width 25 height 66
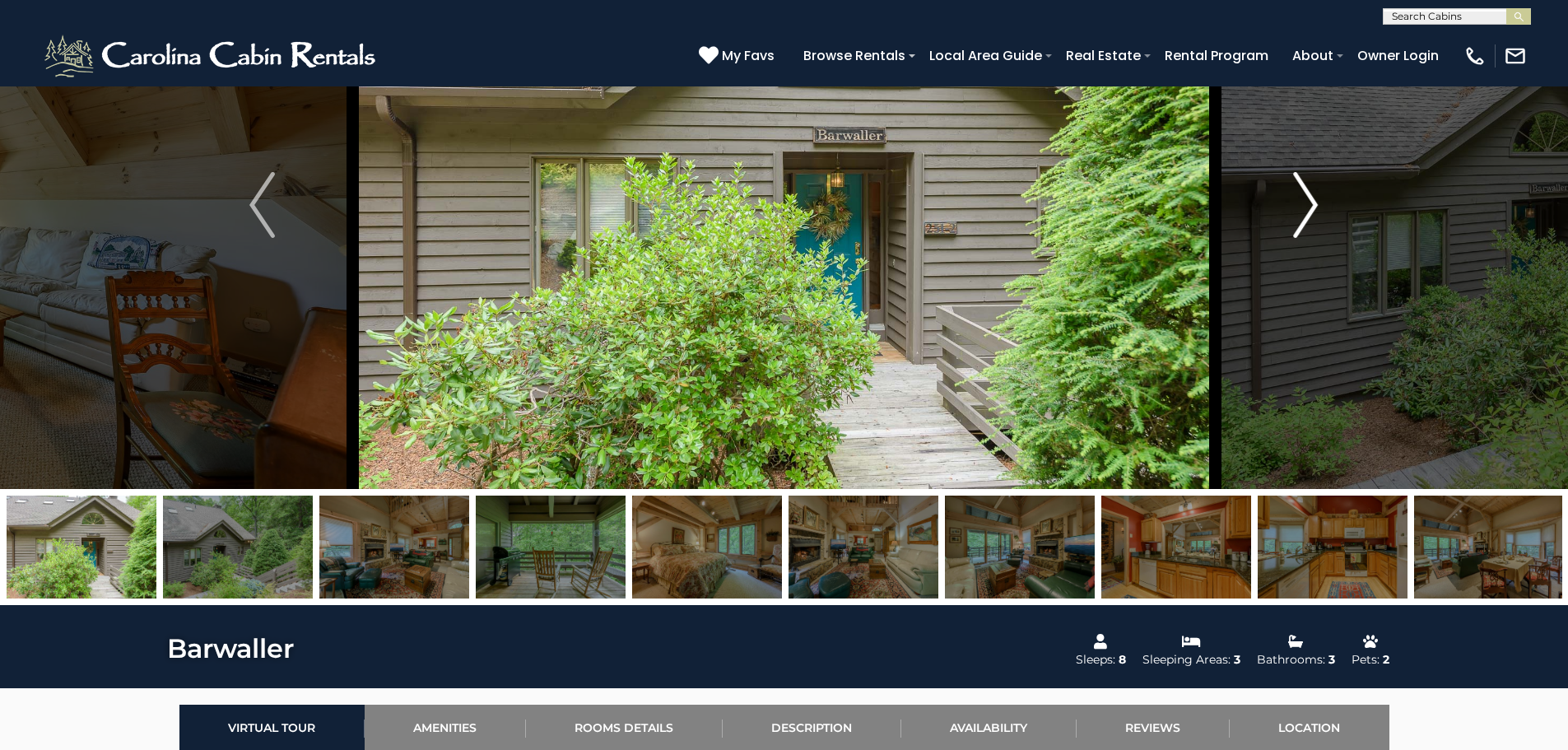
click at [1317, 193] on img "Next" at bounding box center [1306, 205] width 25 height 66
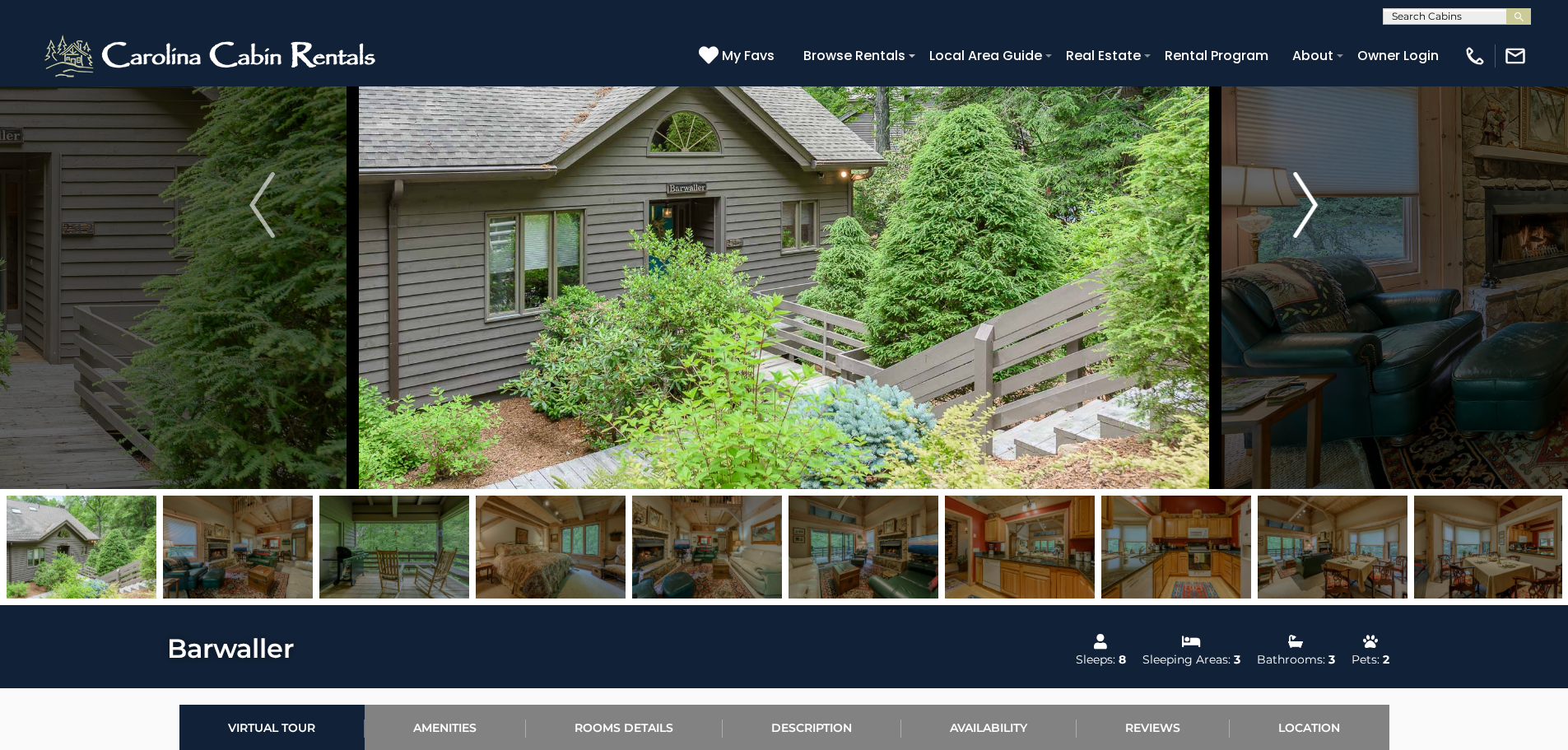
click at [1317, 193] on img "Next" at bounding box center [1306, 205] width 25 height 66
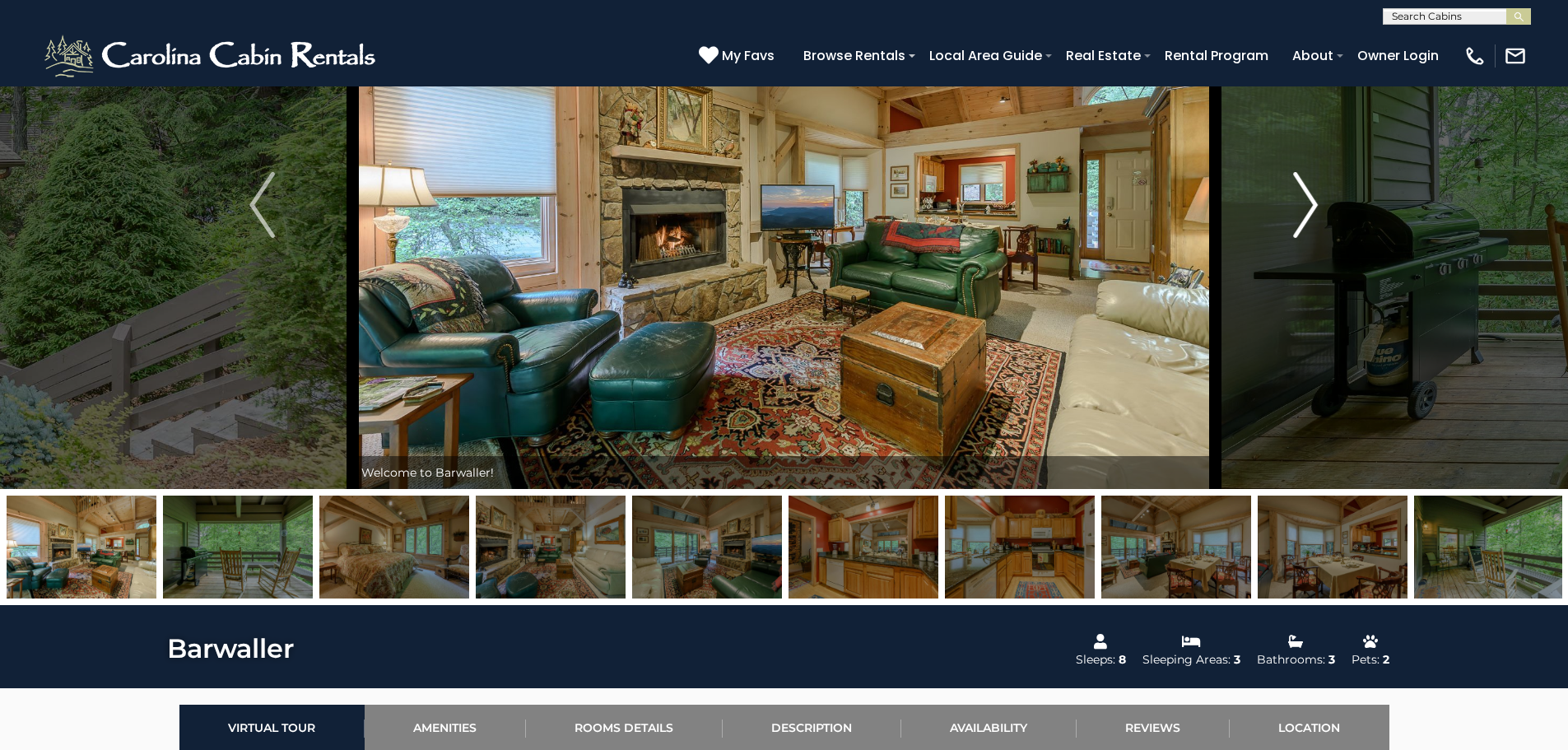
click at [1317, 193] on img "Next" at bounding box center [1306, 205] width 25 height 66
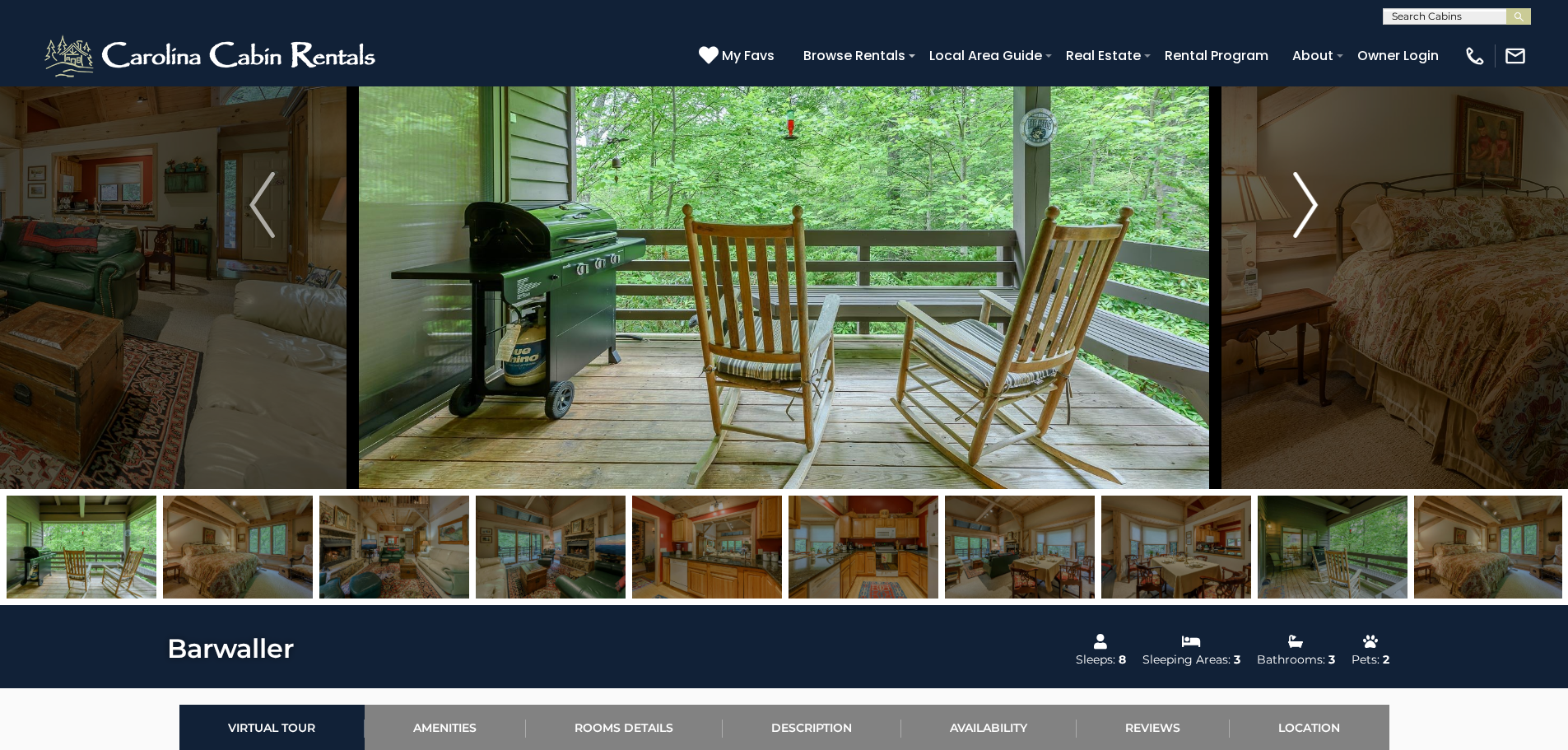
click at [1317, 193] on img "Next" at bounding box center [1306, 205] width 25 height 66
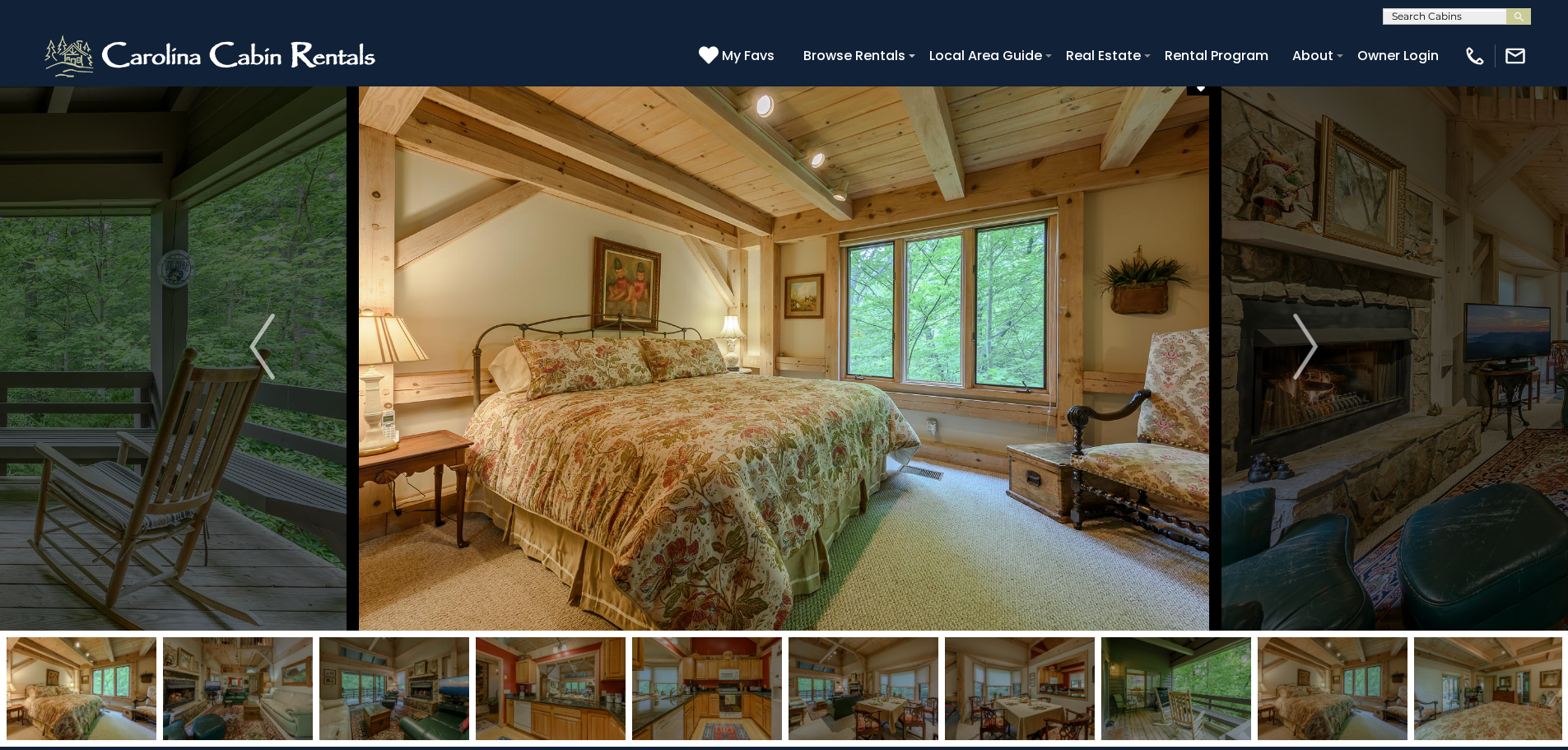
scroll to position [0, 0]
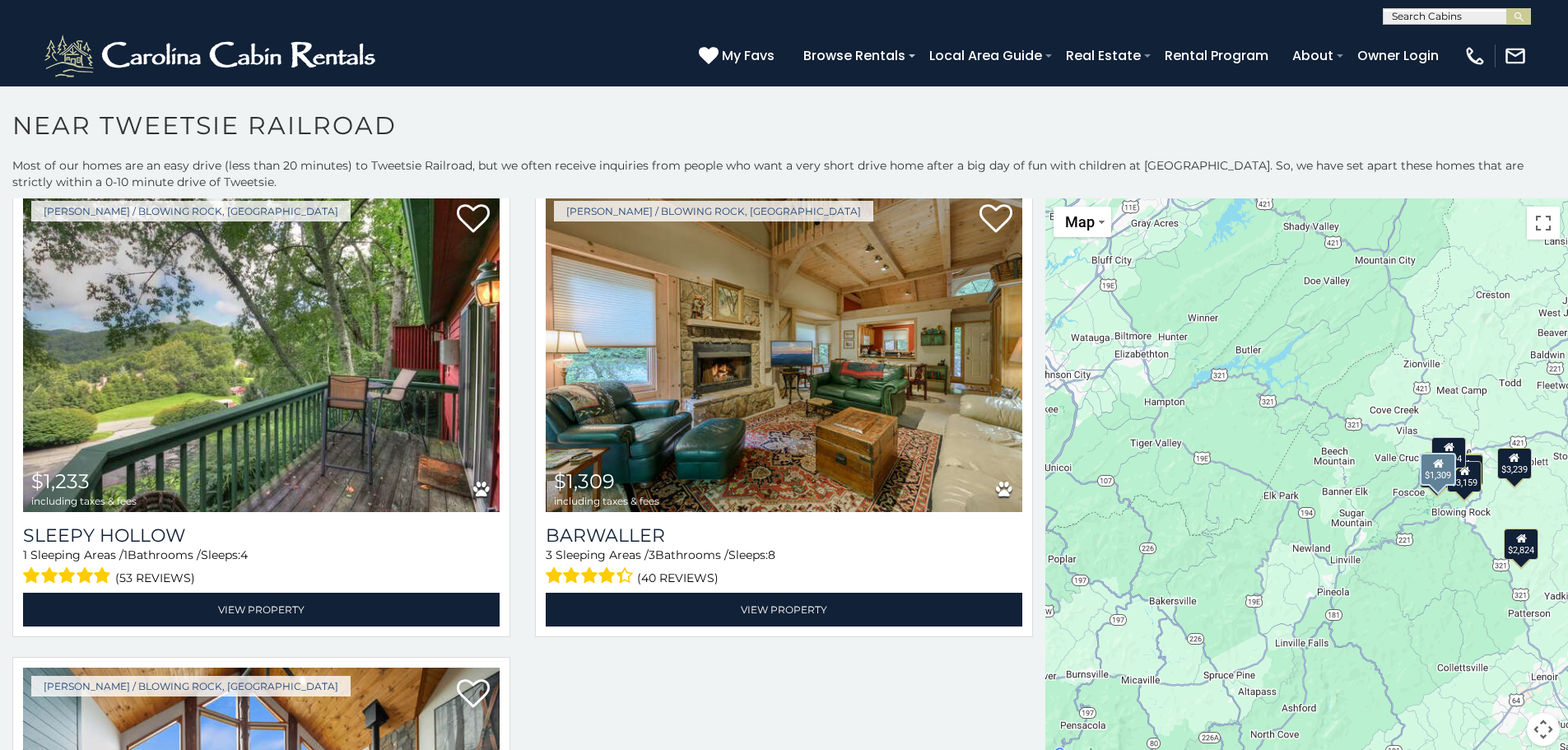
scroll to position [1482, 0]
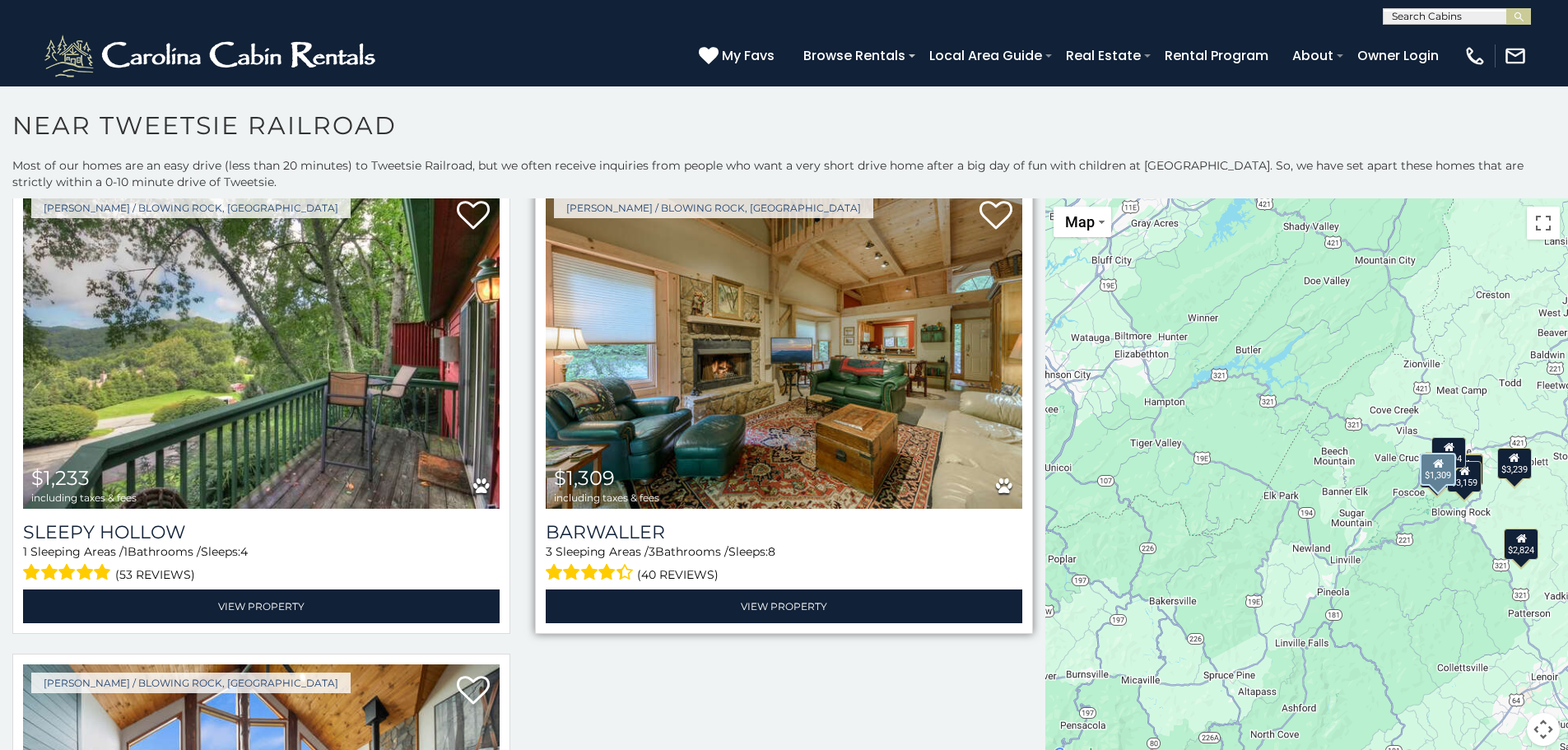
click at [804, 370] on img at bounding box center [784, 349] width 477 height 320
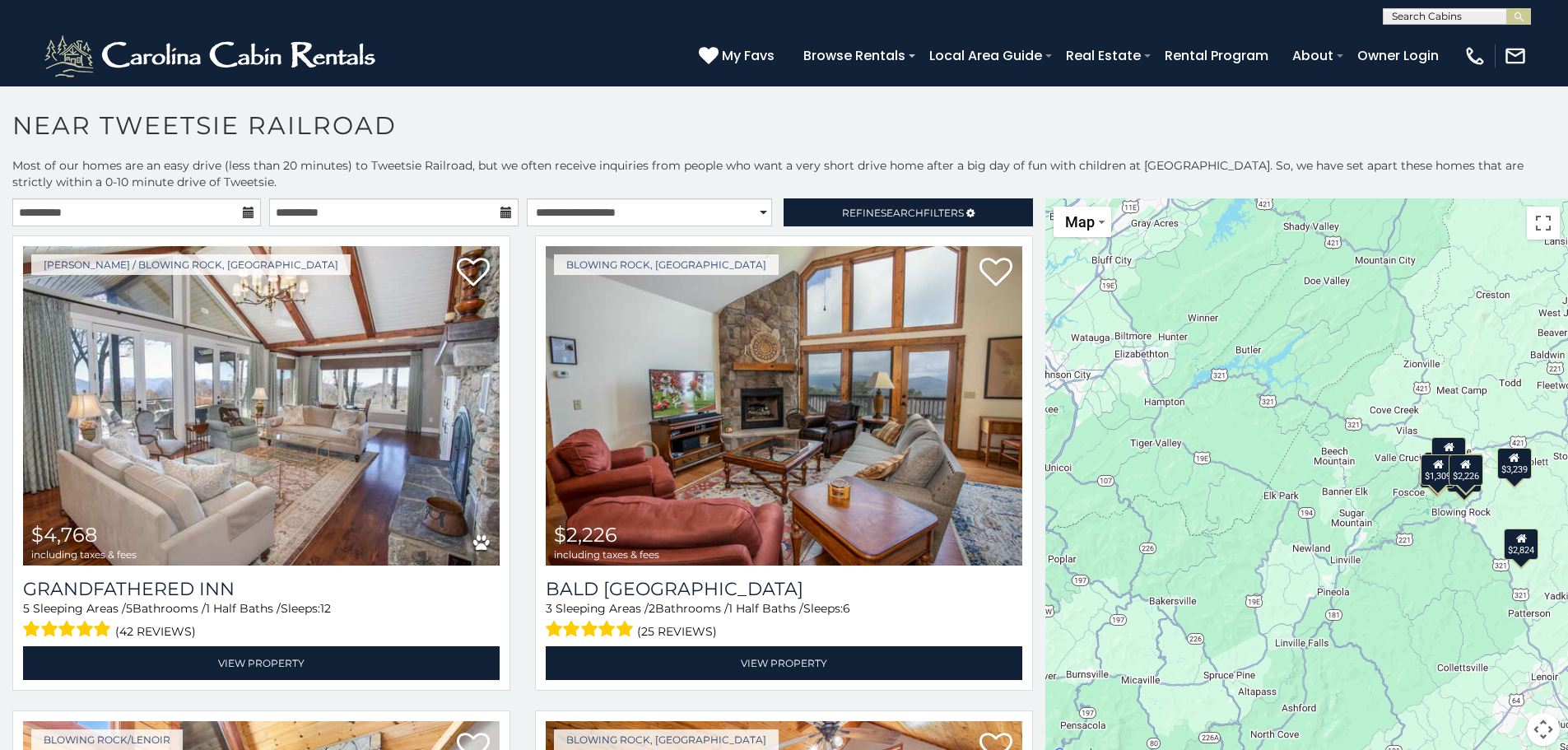
click at [1426, 484] on div "$1,309" at bounding box center [1439, 470] width 35 height 32
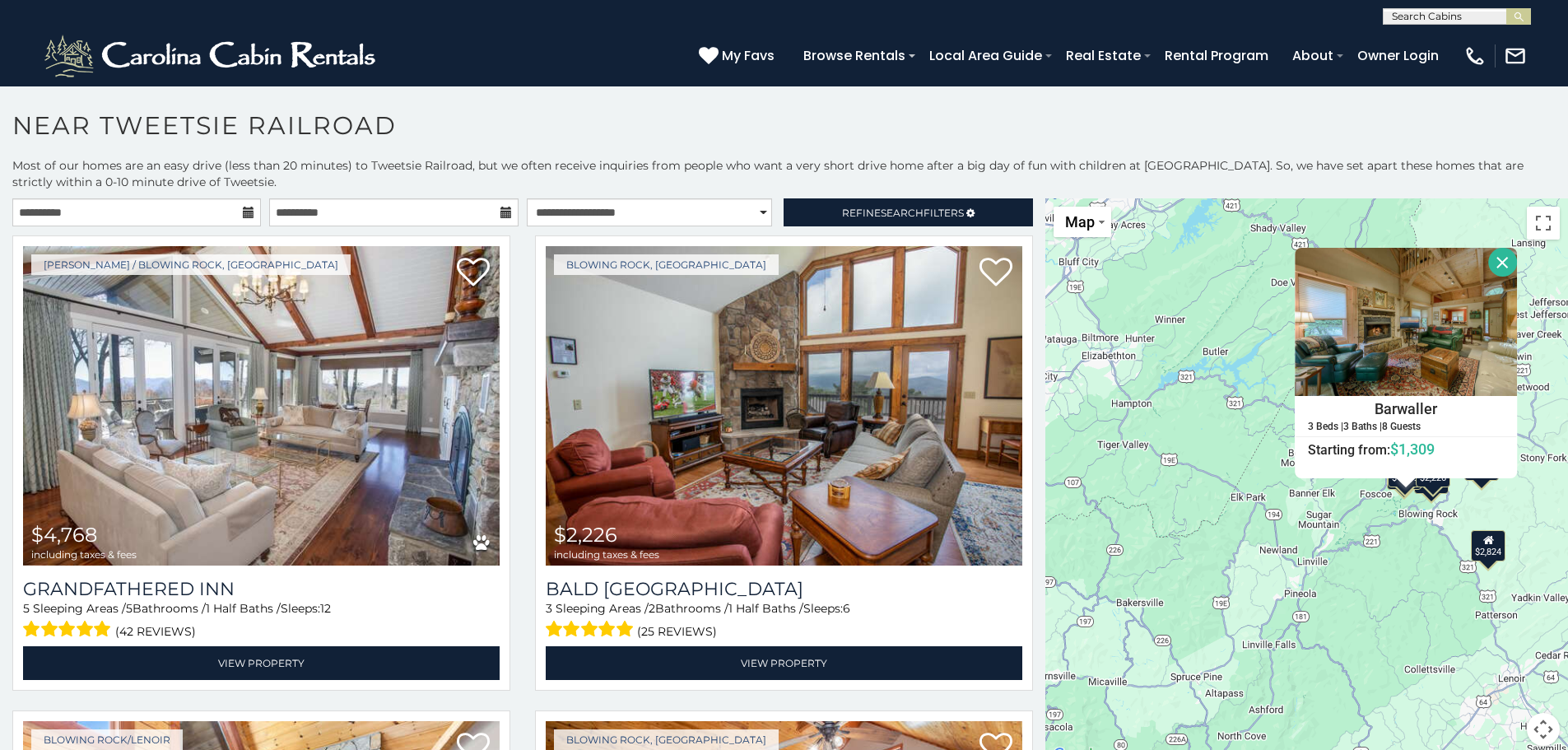
click at [1386, 494] on div "$4,768 $2,226 $2,824 $3,159 $1,731 $1,894 $1,233 $1,309 $3,239 Barwaller 3 Beds…" at bounding box center [1307, 481] width 523 height 567
click at [1496, 263] on button "Close" at bounding box center [1502, 262] width 29 height 29
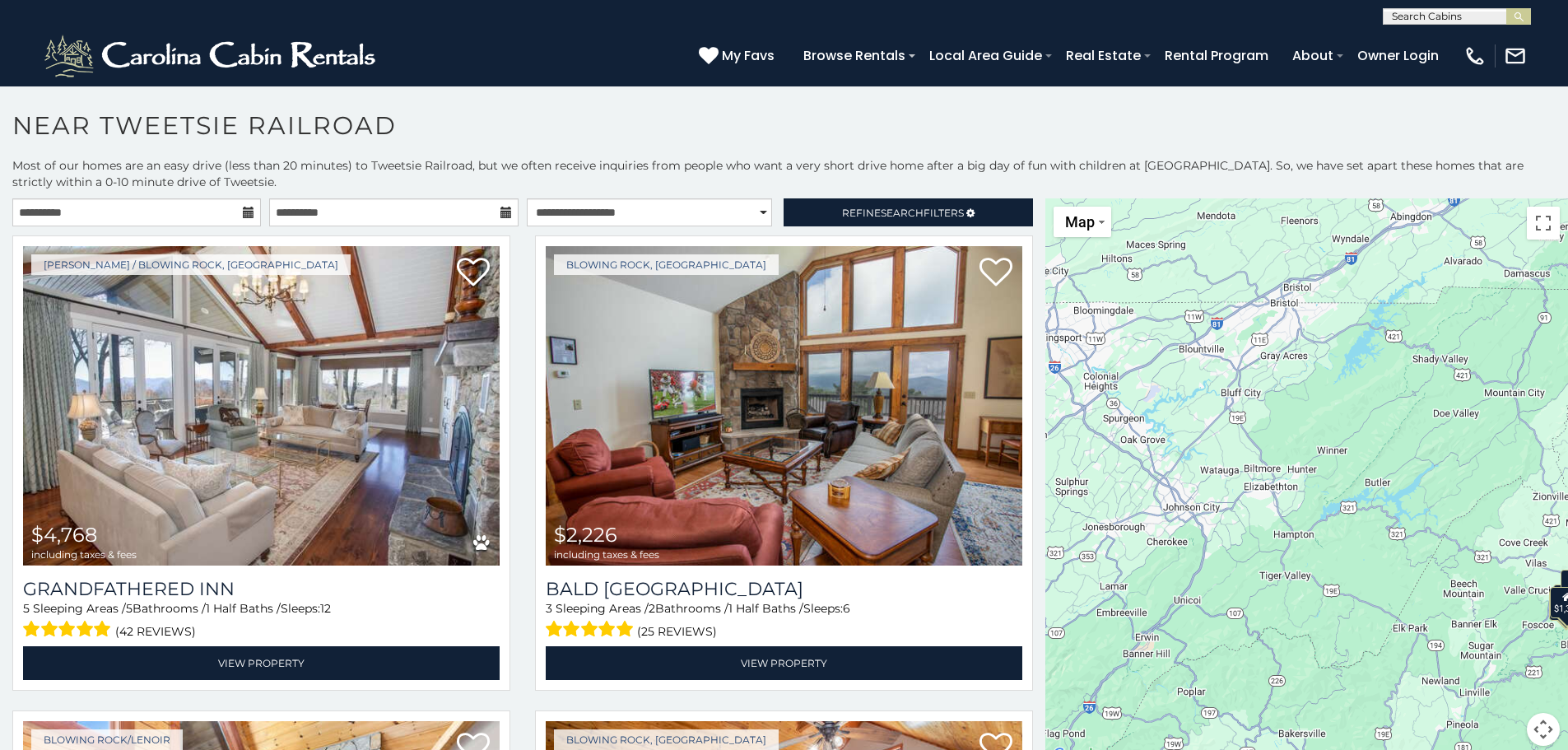
drag, startPoint x: 1319, startPoint y: 447, endPoint x: 1485, endPoint y: 581, distance: 213.3
click at [1485, 581] on div "$4,768 $2,226 $2,824 $3,159 $1,731 $1,894 $1,233 $1,309 $3,239" at bounding box center [1307, 481] width 523 height 567
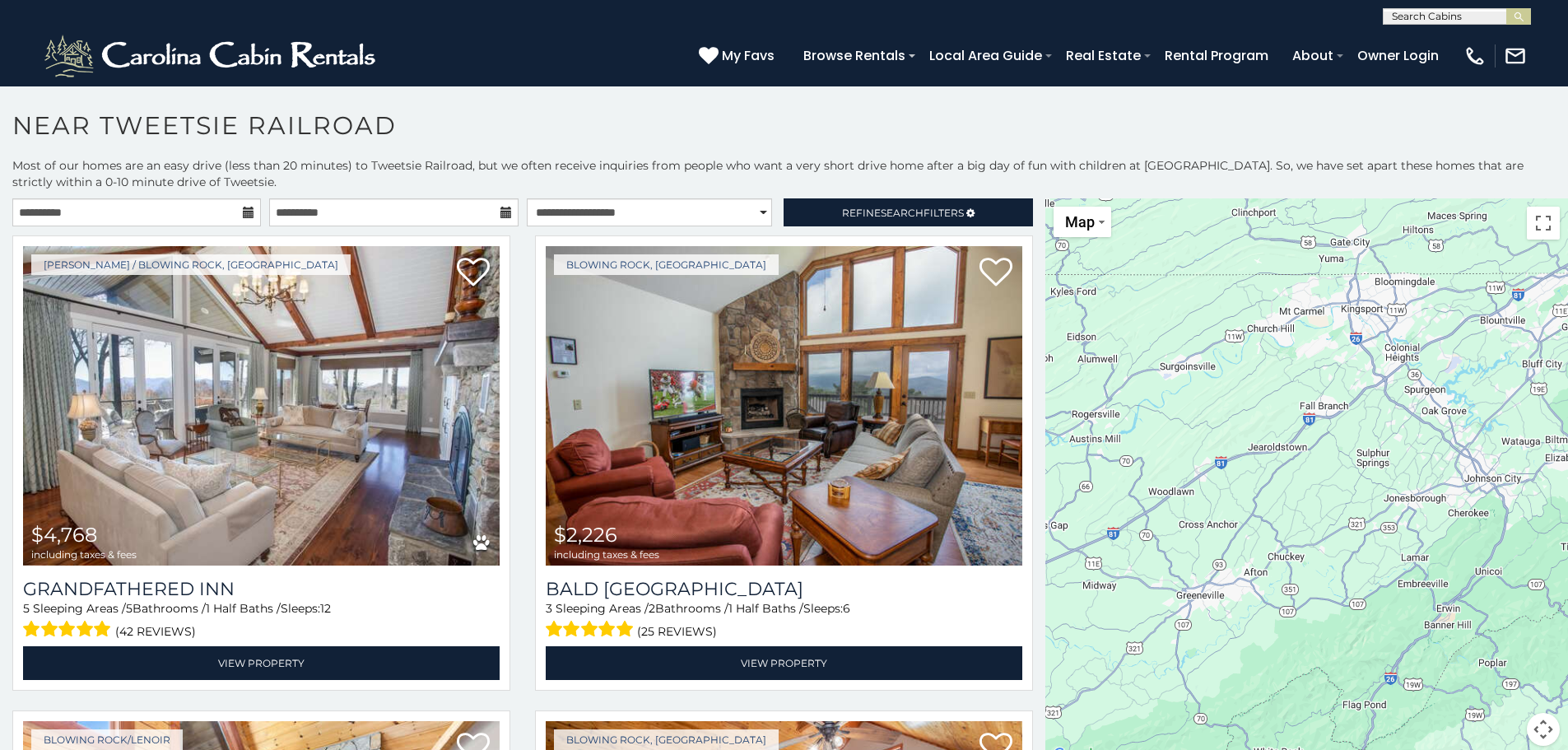
drag, startPoint x: 1230, startPoint y: 602, endPoint x: 1532, endPoint y: 571, distance: 303.6
click at [1532, 571] on div "$4,768 $2,226 $2,824 $3,159 $1,731 $1,894 $1,233 $1,309 $3,239" at bounding box center [1307, 481] width 523 height 567
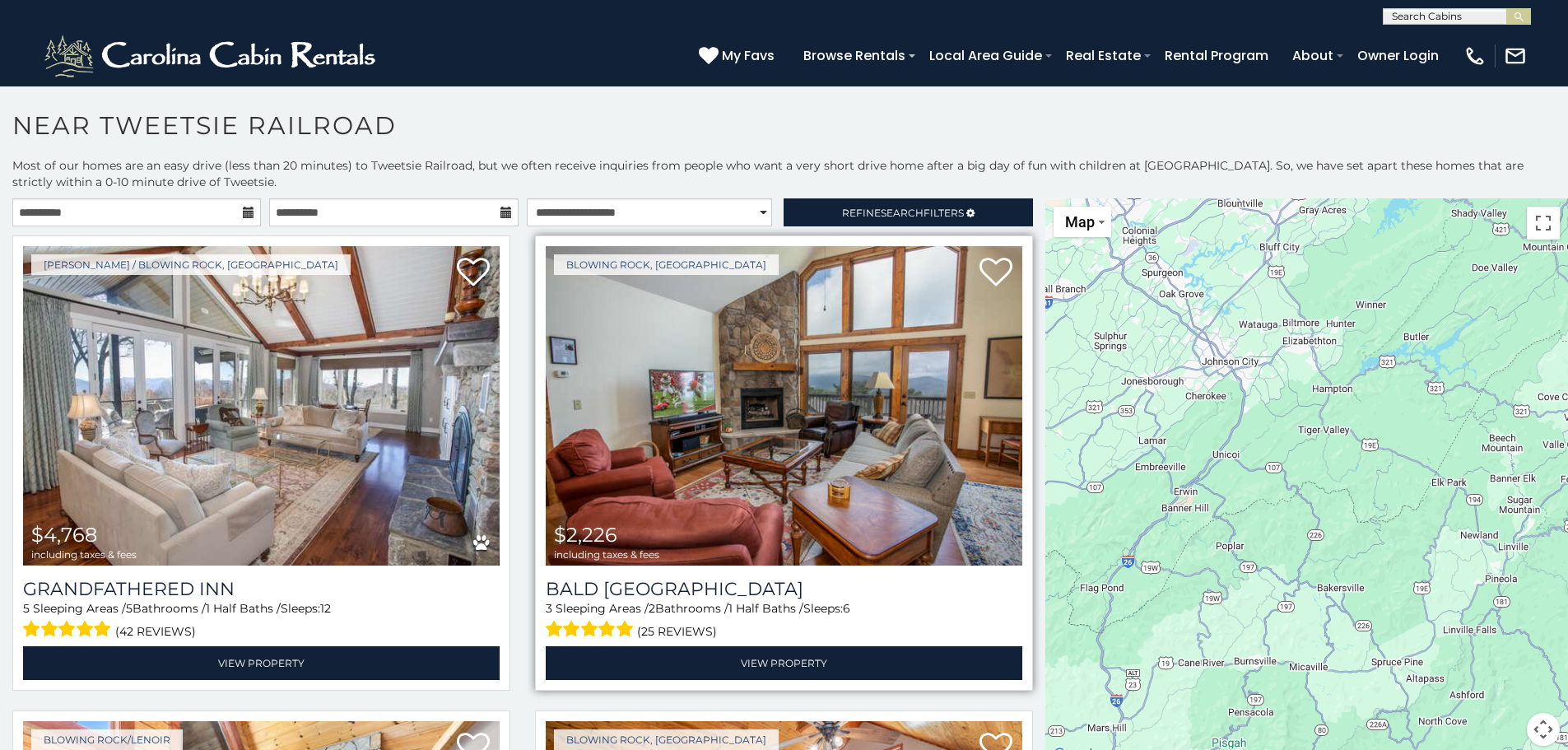
drag, startPoint x: 1269, startPoint y: 554, endPoint x: 1010, endPoint y: 435, distance: 285.0
click at [1010, 198] on main "**********" at bounding box center [784, 198] width 1568 height 0
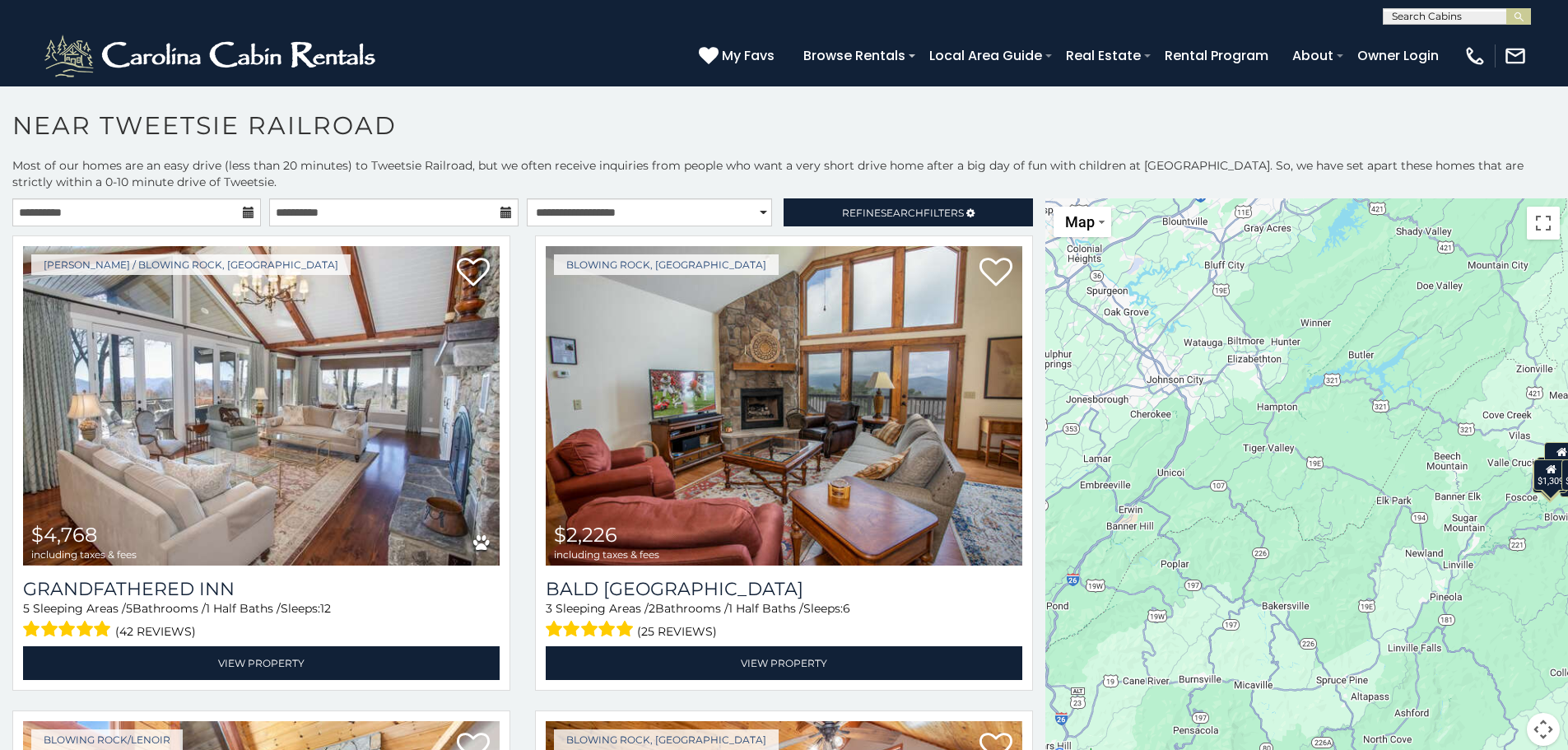
drag, startPoint x: 1332, startPoint y: 494, endPoint x: 1275, endPoint y: 513, distance: 60.1
click at [1275, 513] on div "$4,768 $2,226 $2,824 $3,159 $1,731 $1,894 $1,233 $1,309 $3,239" at bounding box center [1307, 481] width 523 height 567
click at [1199, 387] on div "$4,768 $2,226 $2,824 $3,159 $1,731 $1,894 $1,233 $1,309 $3,239" at bounding box center [1307, 481] width 523 height 567
click at [1180, 380] on div "$4,768 $2,226 $2,824 $3,159 $1,731 $1,894 $1,233 $1,309 $3,239" at bounding box center [1307, 481] width 523 height 567
click at [1187, 386] on div "$4,768 $2,226 $2,824 $3,159 $1,731 $1,894 $1,233 $1,309 $3,239" at bounding box center [1307, 481] width 523 height 567
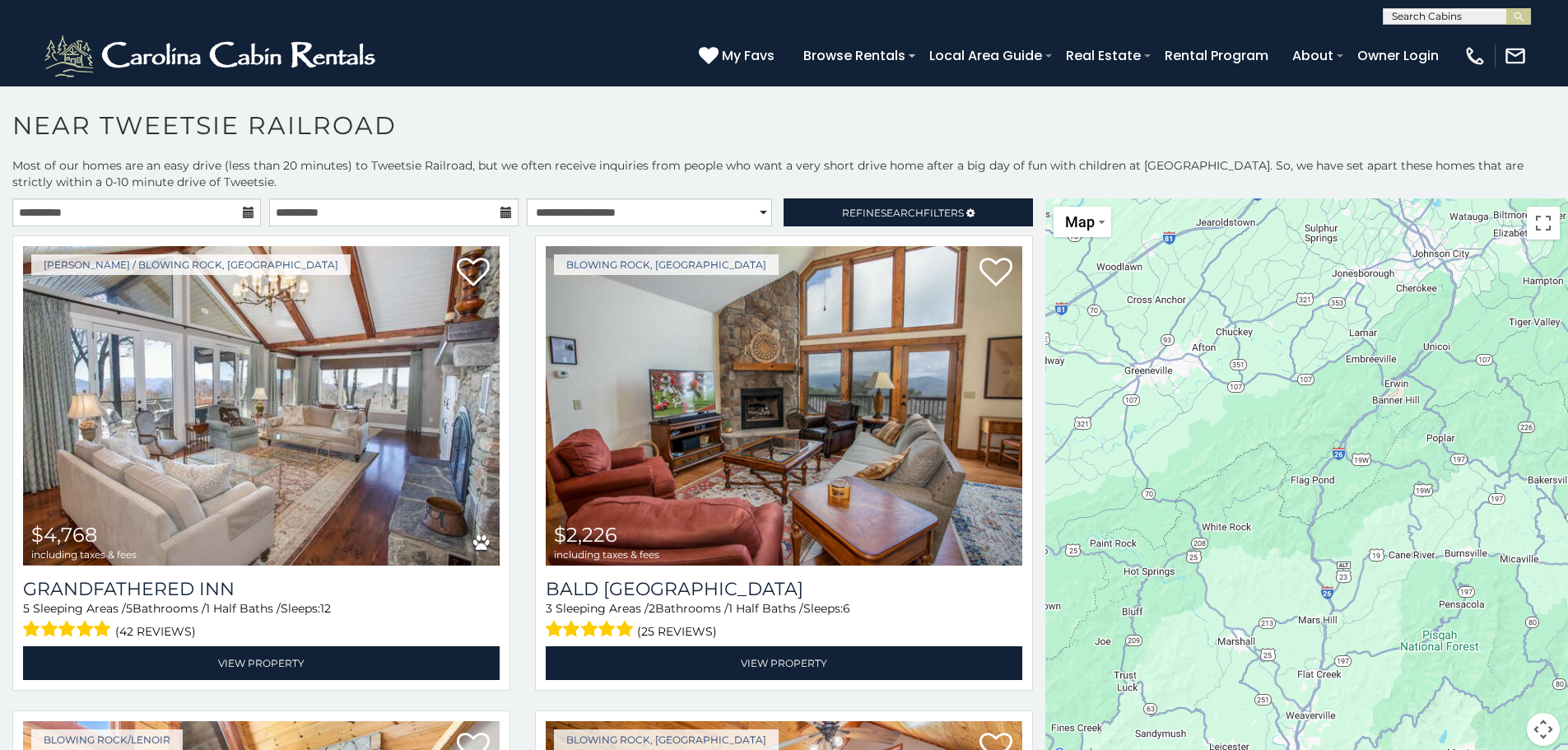
drag, startPoint x: 1195, startPoint y: 413, endPoint x: 1466, endPoint y: 287, distance: 298.9
click at [1466, 287] on div "$4,768 $2,226 $2,824 $3,159 $1,731 $1,894 $1,233 $1,309 $3,239" at bounding box center [1307, 481] width 523 height 567
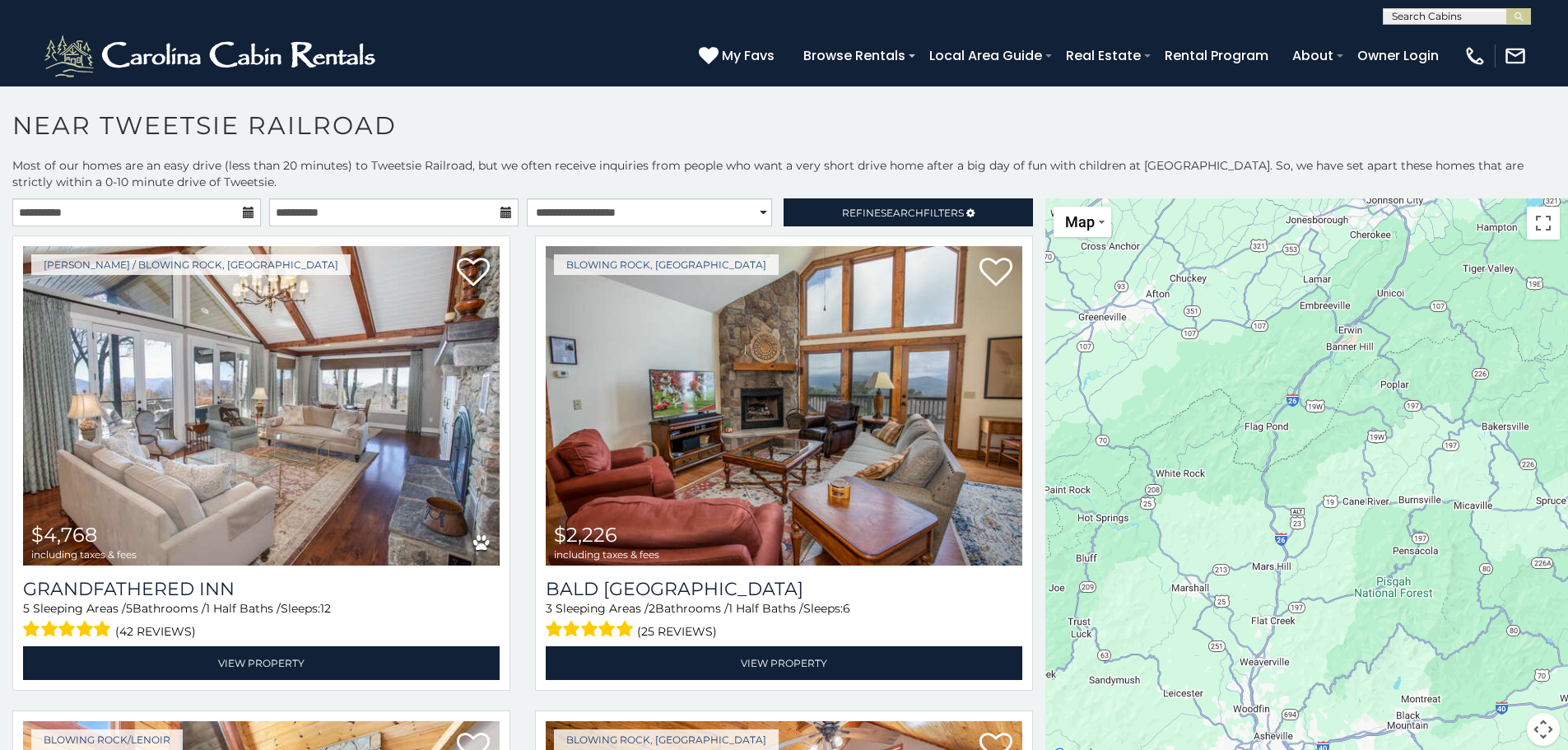
drag, startPoint x: 1390, startPoint y: 486, endPoint x: 1343, endPoint y: 430, distance: 73.1
click at [1345, 426] on div "$4,768 $2,226 $2,824 $3,159 $1,731 $1,894 $1,233 $1,309 $3,239" at bounding box center [1307, 481] width 523 height 567
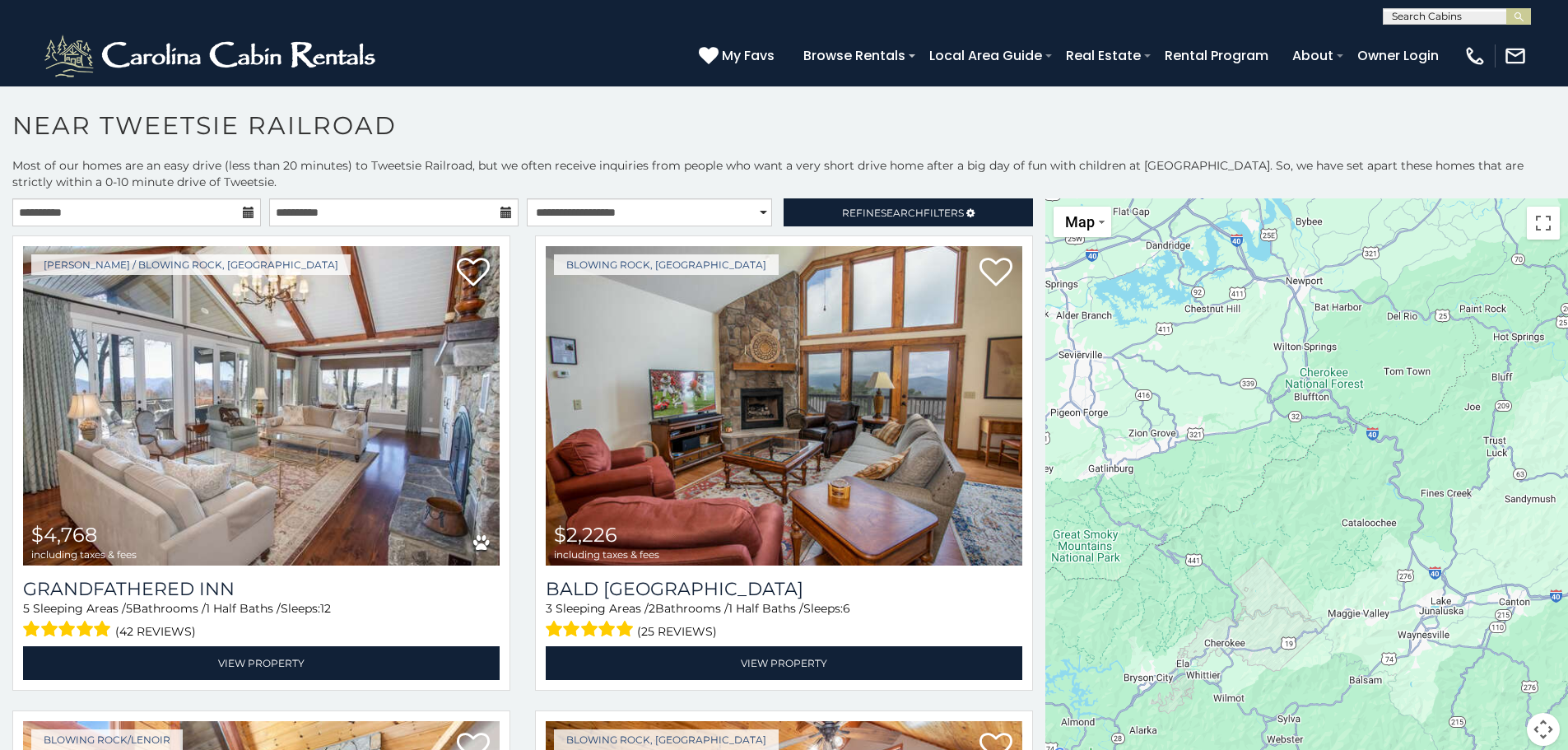
drag, startPoint x: 1141, startPoint y: 640, endPoint x: 1553, endPoint y: 464, distance: 448.0
click at [1553, 464] on div "$4,768 $2,226 $2,824 $3,159 $1,731 $1,894 $1,233 $1,309 $3,239" at bounding box center [1307, 481] width 523 height 567
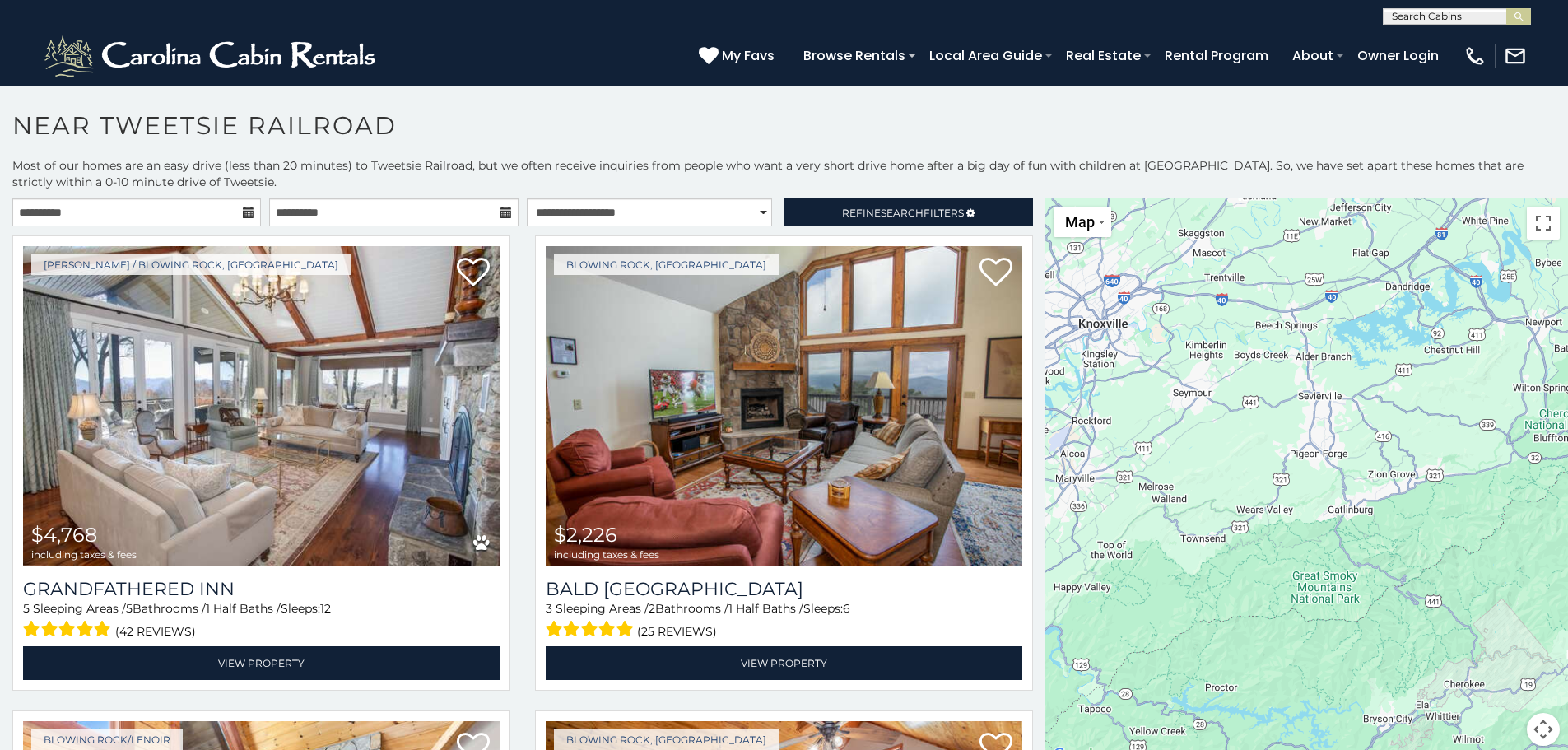
drag, startPoint x: 1293, startPoint y: 514, endPoint x: 1538, endPoint y: 554, distance: 248.2
click at [1538, 554] on div "$4,768 $2,226 $2,824 $3,159 $1,731 $1,894 $1,233 $1,309 $3,239" at bounding box center [1307, 481] width 523 height 567
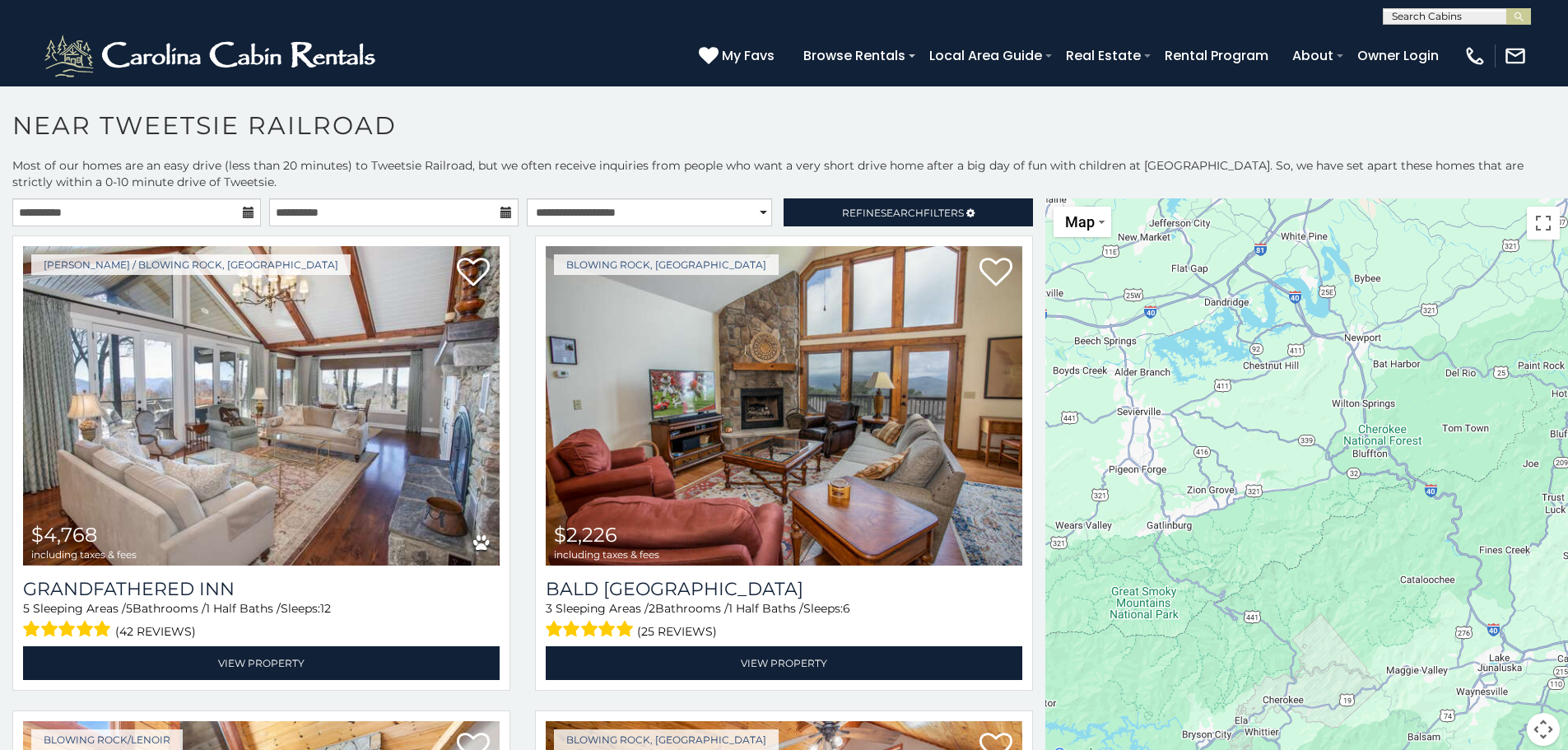
drag, startPoint x: 1347, startPoint y: 499, endPoint x: 1164, endPoint y: 517, distance: 183.9
click at [1164, 517] on div "$4,768 $2,226 $2,824 $3,159 $1,731 $1,894 $1,233 $1,309 $3,239" at bounding box center [1307, 481] width 523 height 567
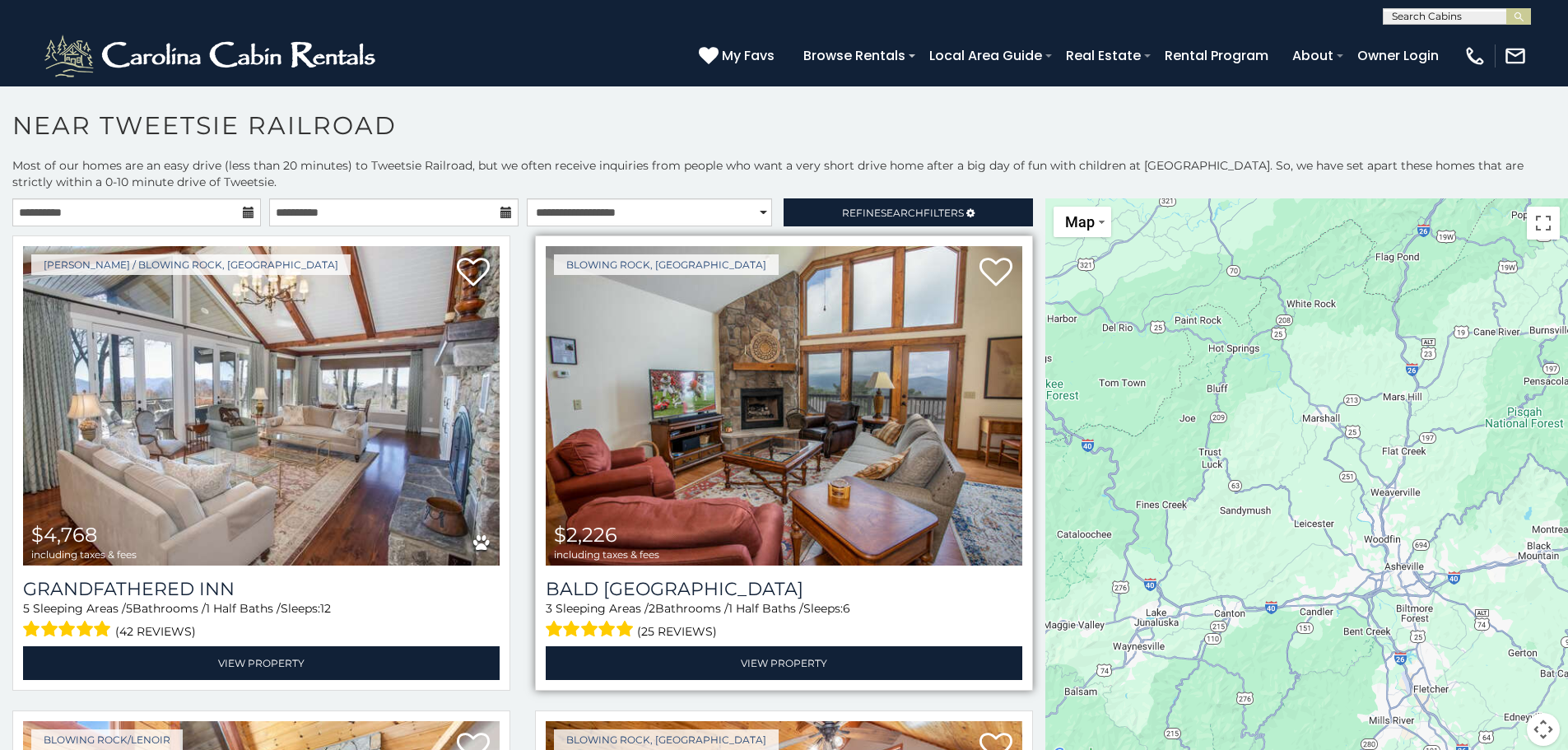
drag, startPoint x: 1387, startPoint y: 541, endPoint x: 1010, endPoint y: 490, distance: 380.4
click at [1010, 198] on main "**********" at bounding box center [784, 198] width 1568 height 0
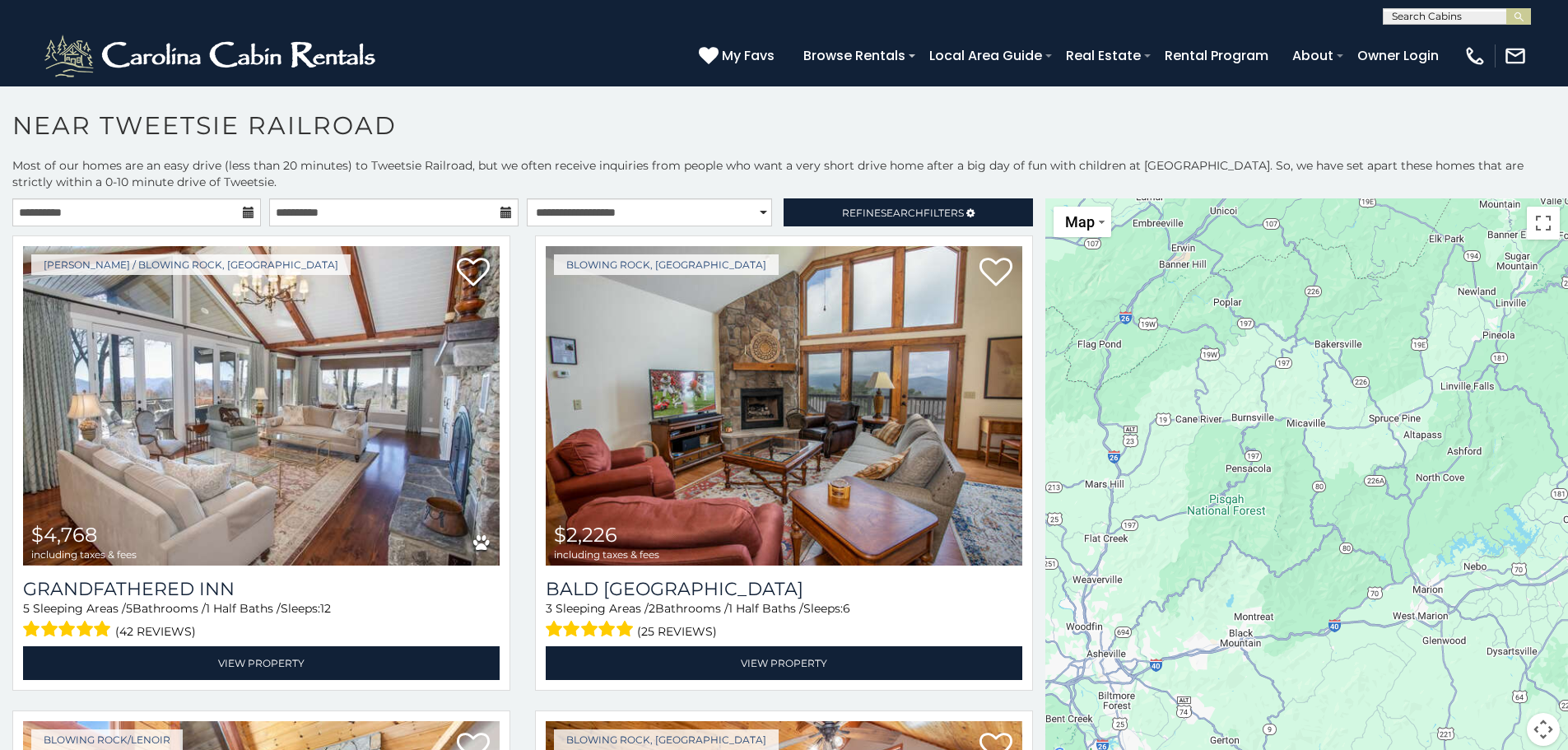
drag, startPoint x: 1449, startPoint y: 500, endPoint x: 1180, endPoint y: 599, distance: 286.6
click at [1180, 599] on div "$4,768 $2,226 $2,824 $3,159 $1,731 $1,894 $1,233 $1,309 $3,239" at bounding box center [1307, 481] width 523 height 567
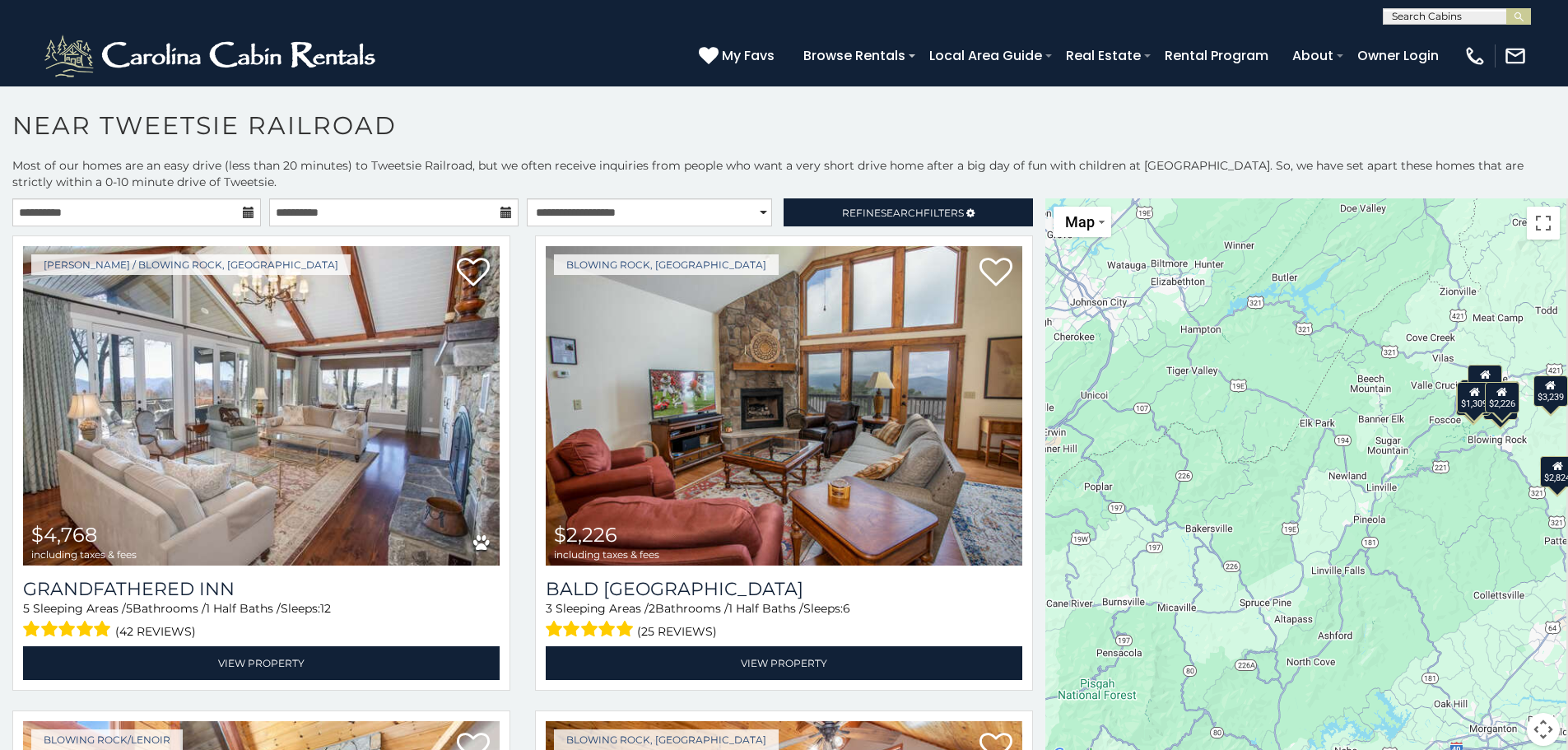
drag, startPoint x: 1301, startPoint y: 467, endPoint x: 1177, endPoint y: 652, distance: 222.7
click at [1177, 652] on div "$4,768 $2,226 $2,824 $3,159 $1,731 $1,894 $1,233 $1,309 $3,239" at bounding box center [1307, 481] width 523 height 567
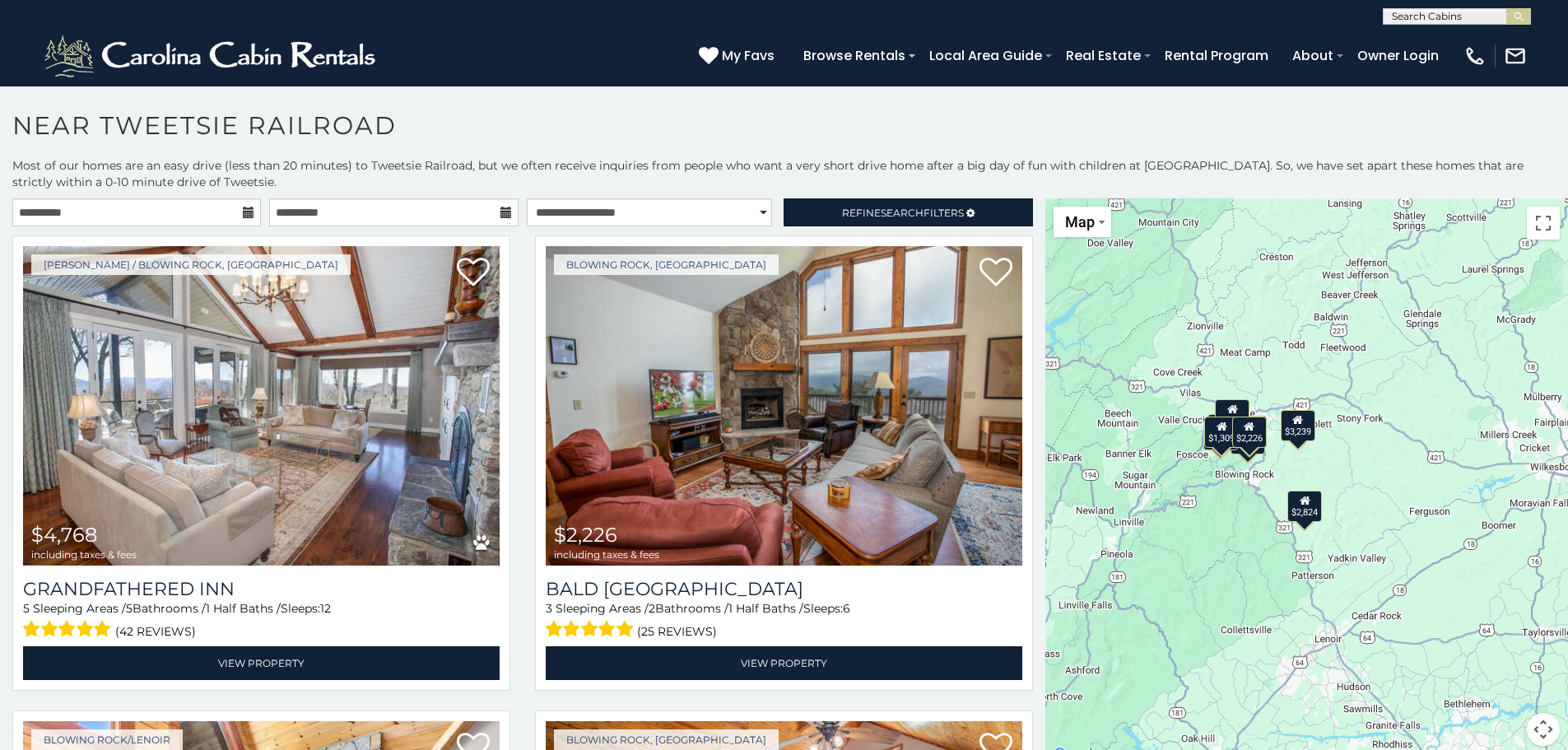
drag, startPoint x: 1479, startPoint y: 498, endPoint x: 1220, endPoint y: 534, distance: 261.5
click at [1220, 534] on div "$4,768 $2,226 $2,824 $3,159 $1,731 $1,894 $1,233 $1,309 $3,239" at bounding box center [1307, 481] width 523 height 567
click at [1217, 449] on div "$1,233" at bounding box center [1222, 434] width 35 height 32
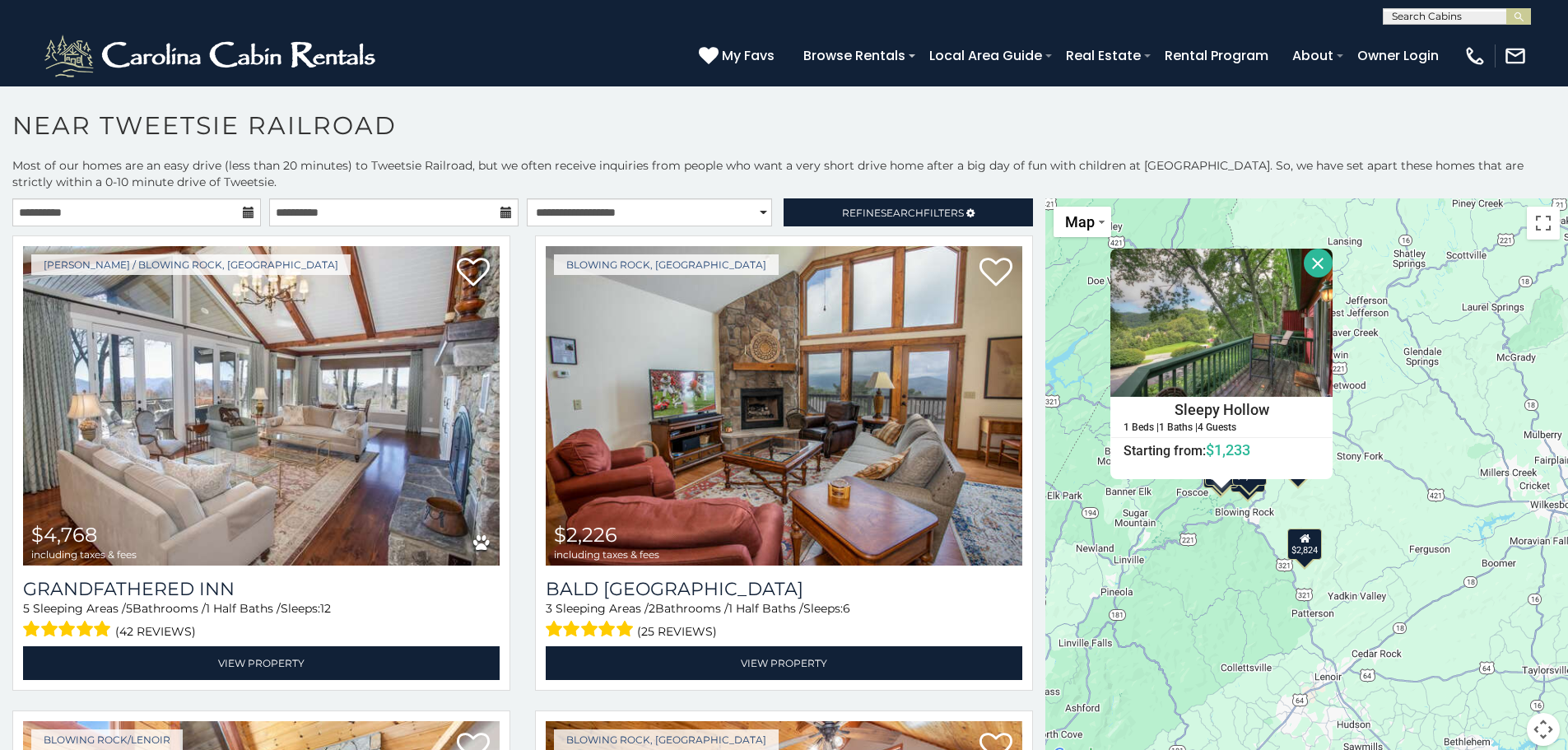
click at [1241, 491] on div "$3,159" at bounding box center [1249, 477] width 35 height 32
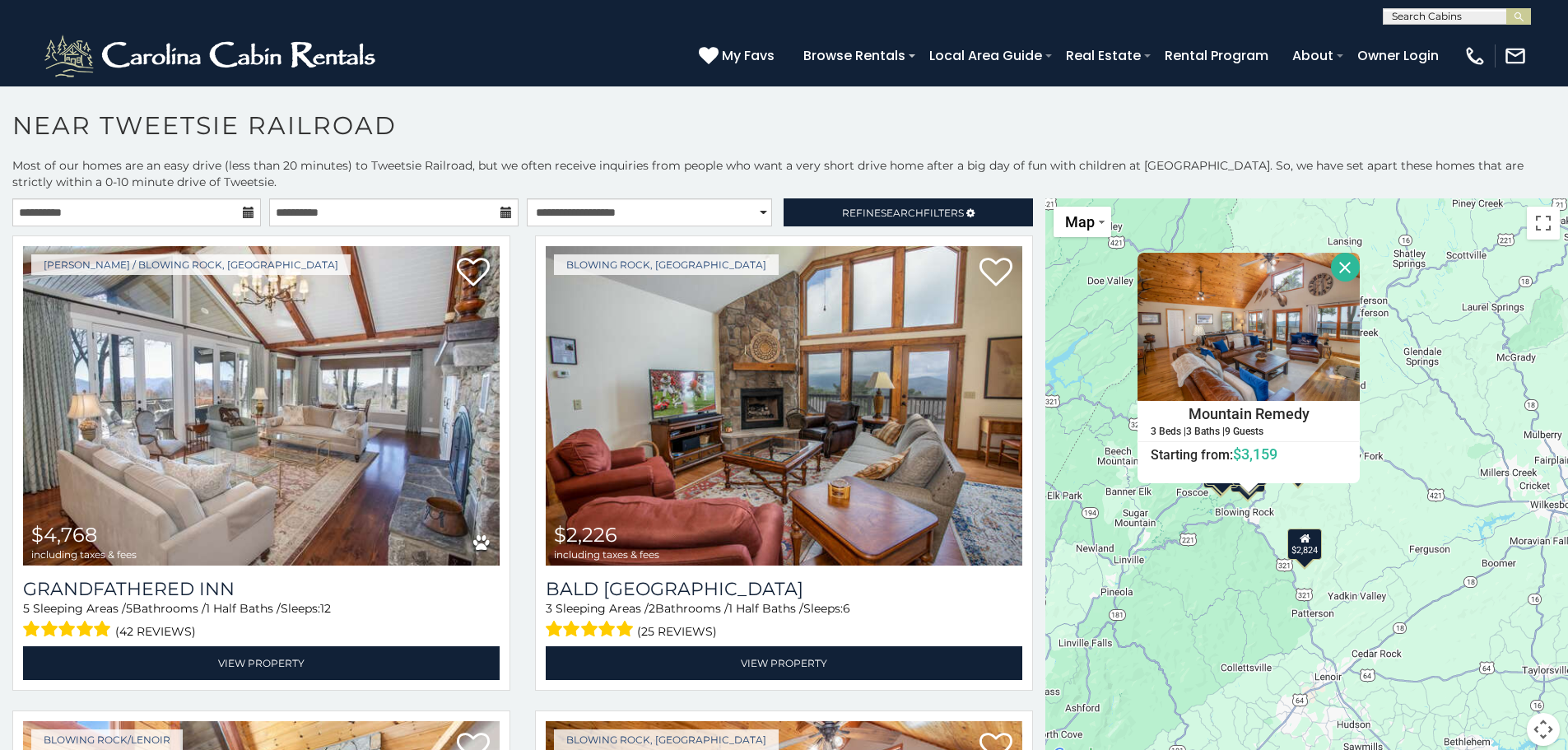
click at [1219, 490] on div "$4,768 $2,226 $2,824 $3,159 $1,731 $1,894 $1,233 $1,309 $3,239 Mountain Remedy …" at bounding box center [1307, 481] width 523 height 567
click at [1214, 487] on div "$1,233" at bounding box center [1222, 472] width 35 height 32
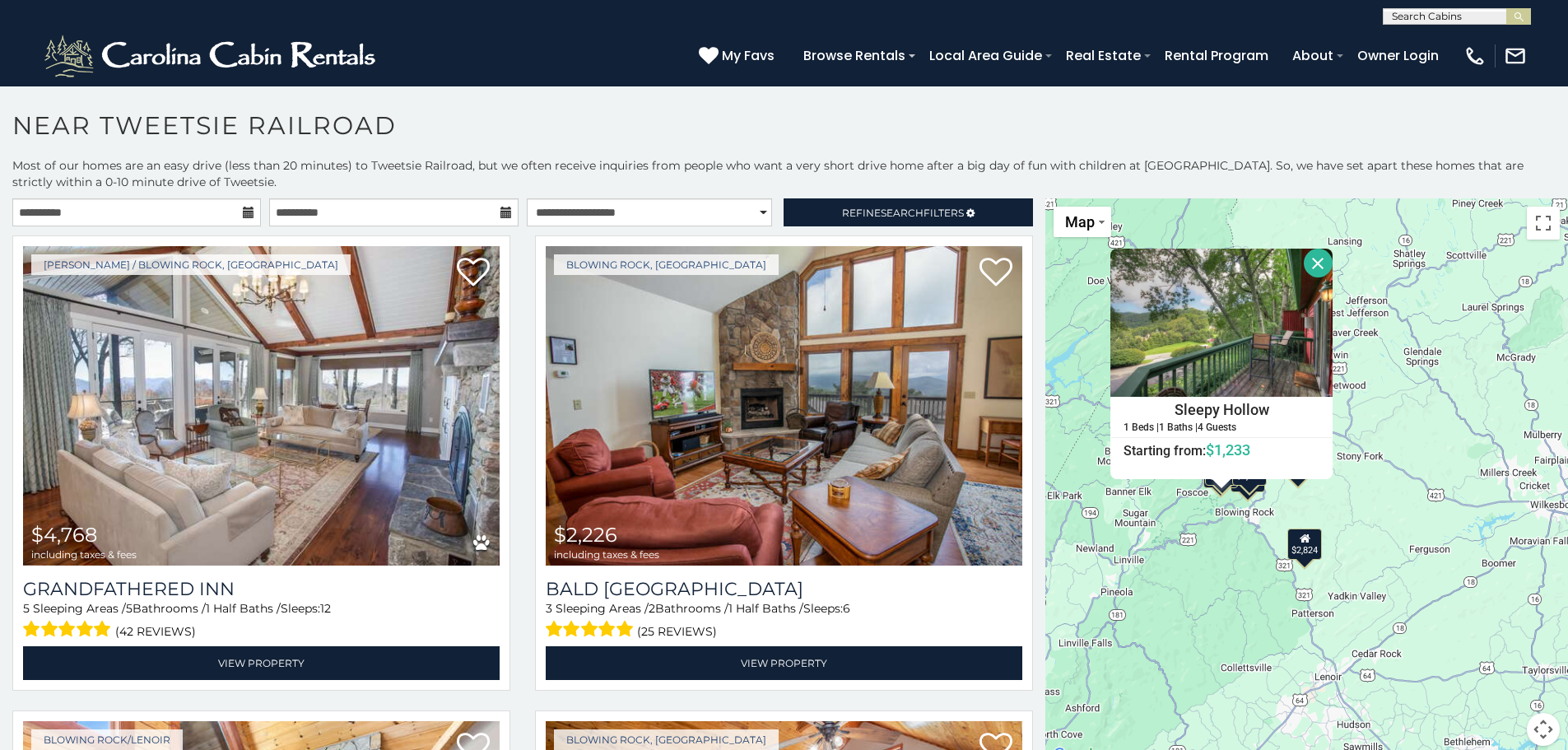
click at [1326, 281] on div "$4,768 $2,226 $2,824 $3,159 $1,731 $1,894 $1,233 $1,309 $3,239 Sleepy Hollow 1 …" at bounding box center [1307, 481] width 523 height 567
click at [1320, 265] on button "Close" at bounding box center [1318, 263] width 29 height 29
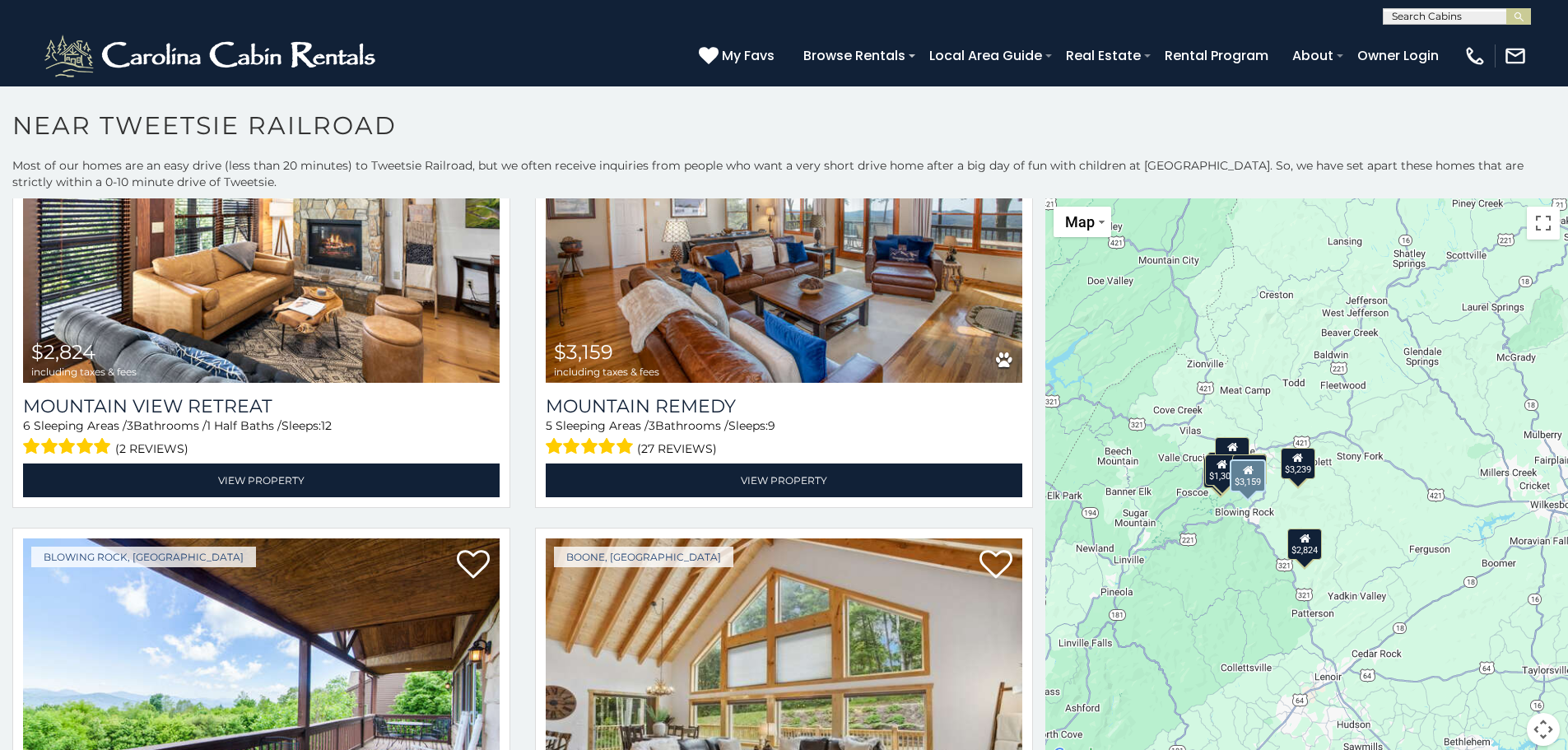
scroll to position [658, 0]
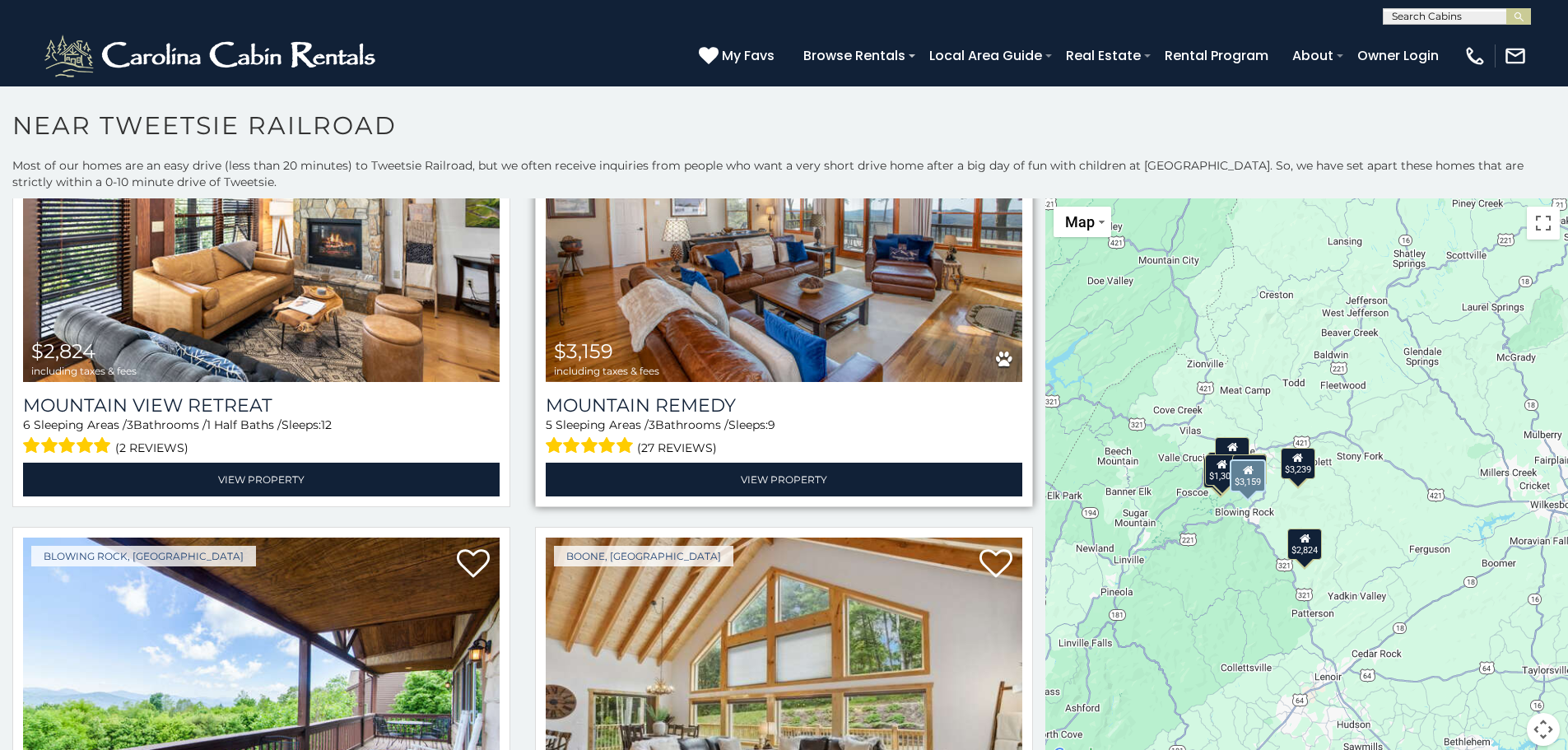
click at [818, 362] on img at bounding box center [784, 222] width 477 height 320
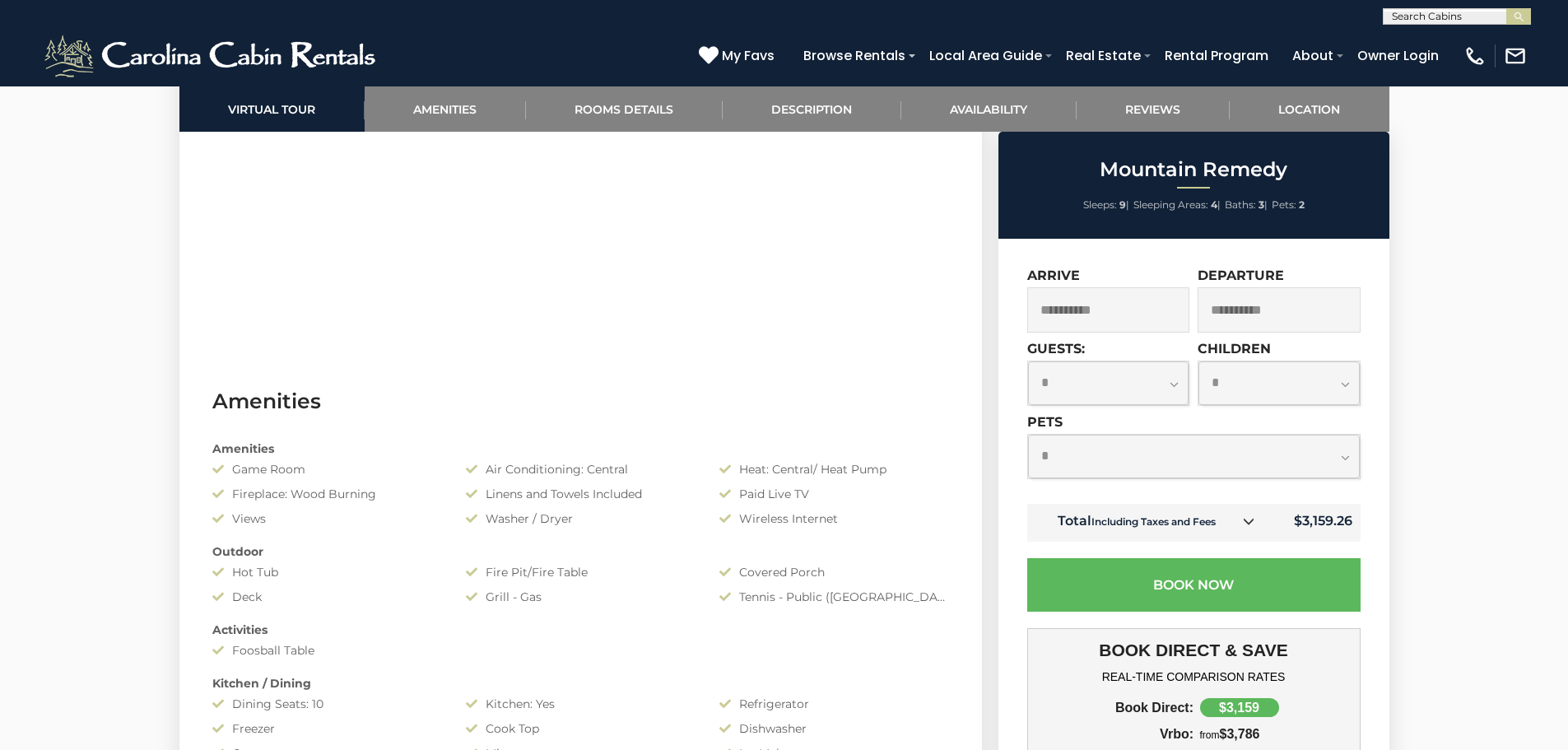
scroll to position [1070, 0]
click at [1249, 521] on icon at bounding box center [1248, 521] width 12 height 12
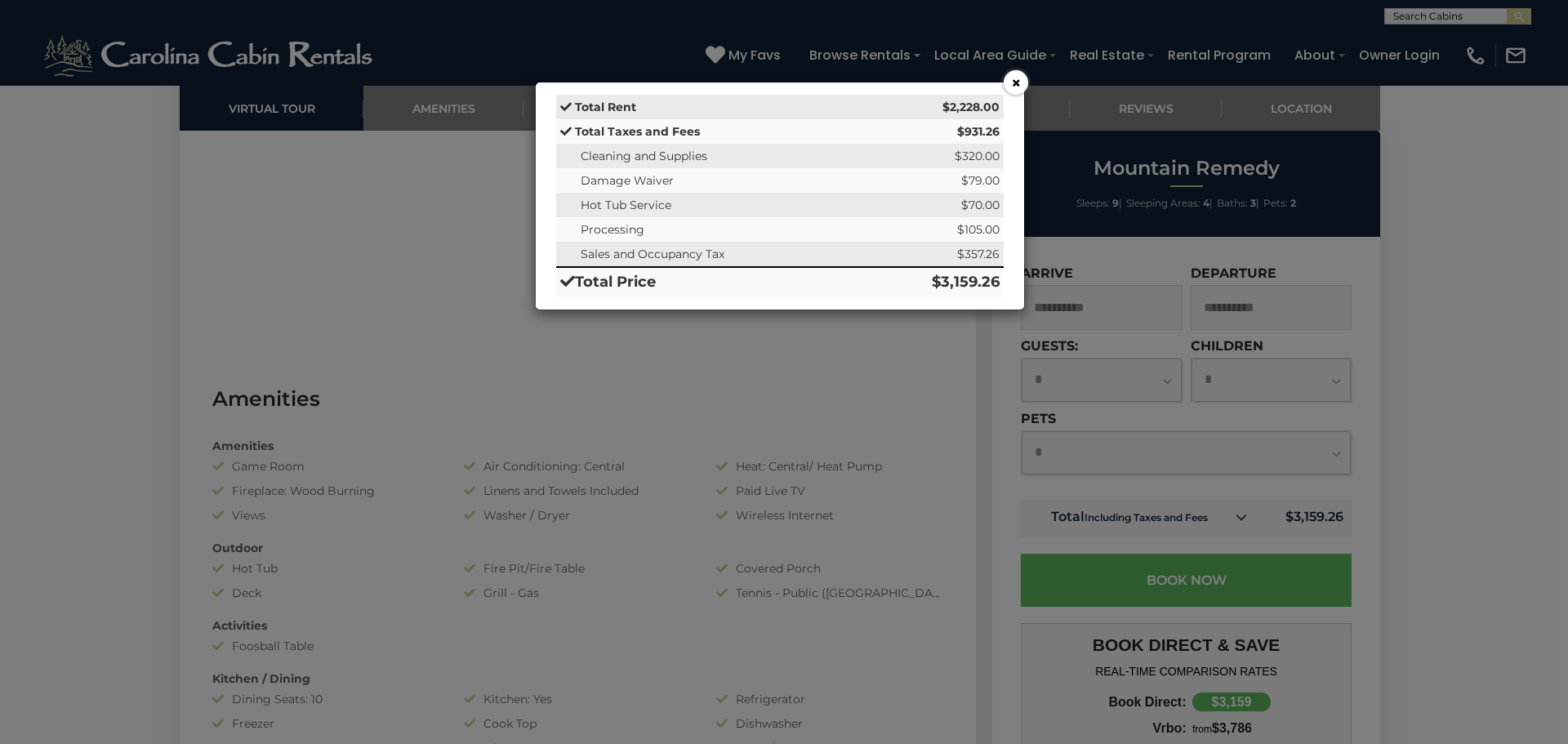
click at [1019, 81] on button "×" at bounding box center [1016, 83] width 25 height 25
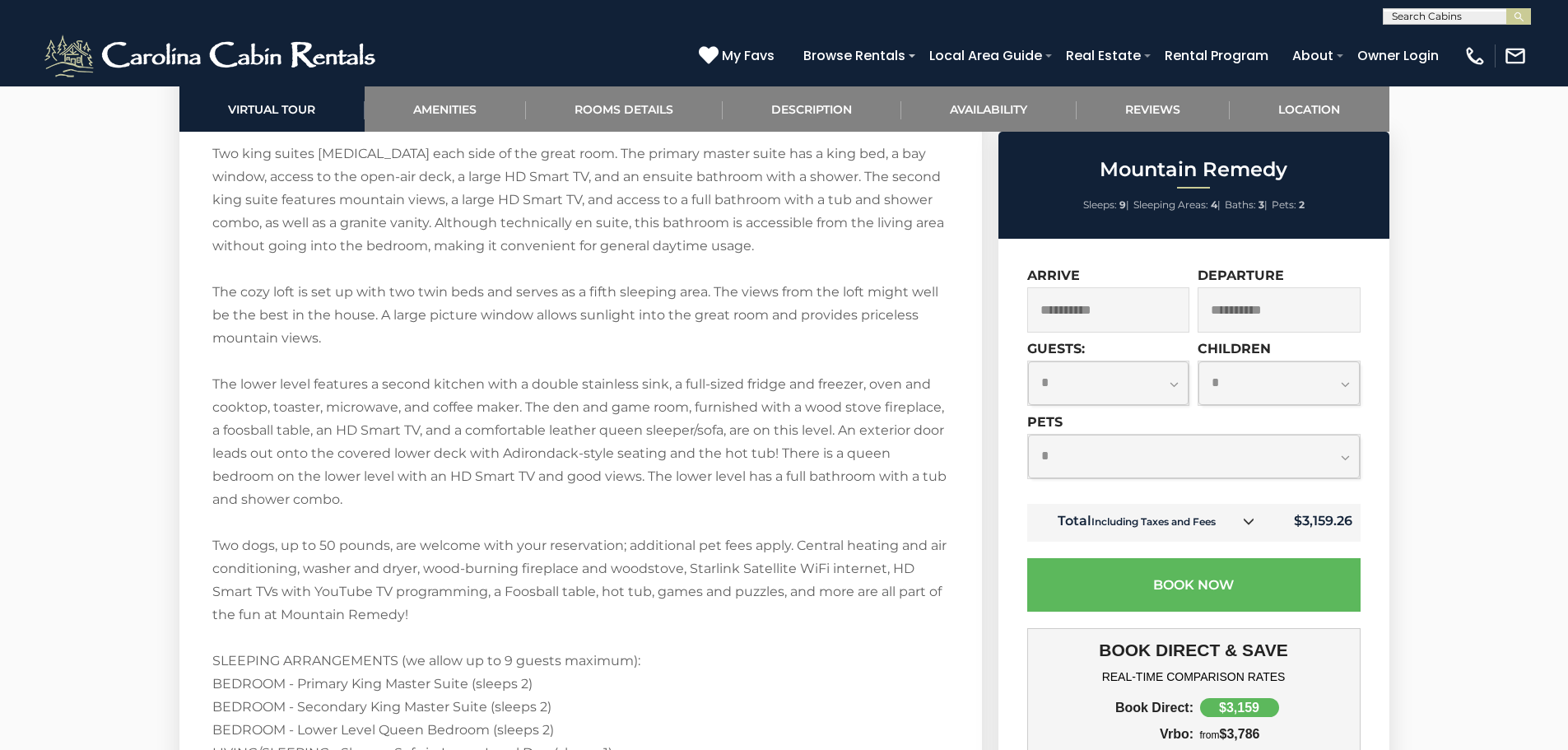
scroll to position [2717, 0]
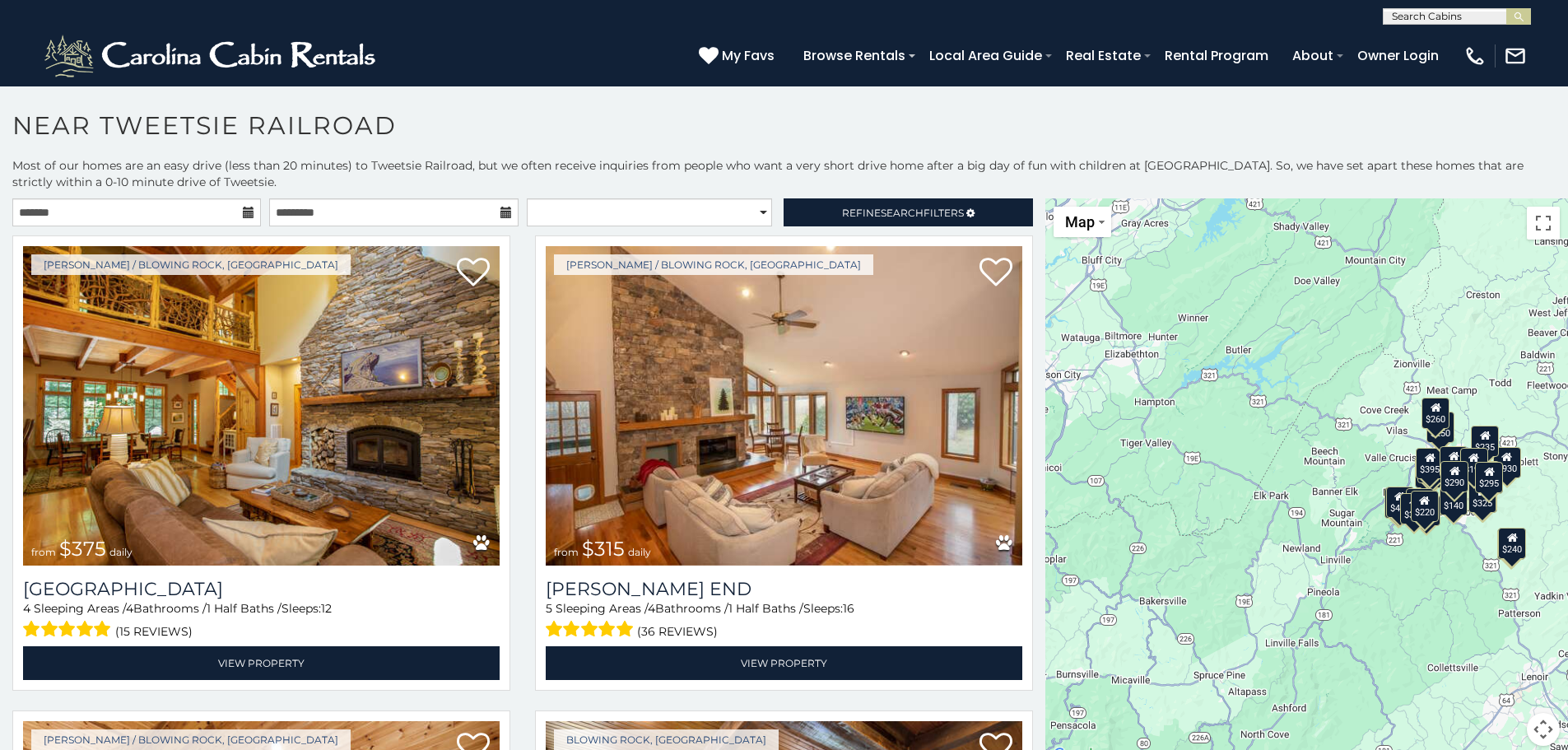
click at [248, 210] on icon at bounding box center [249, 212] width 12 height 12
click at [244, 212] on icon at bounding box center [249, 212] width 12 height 12
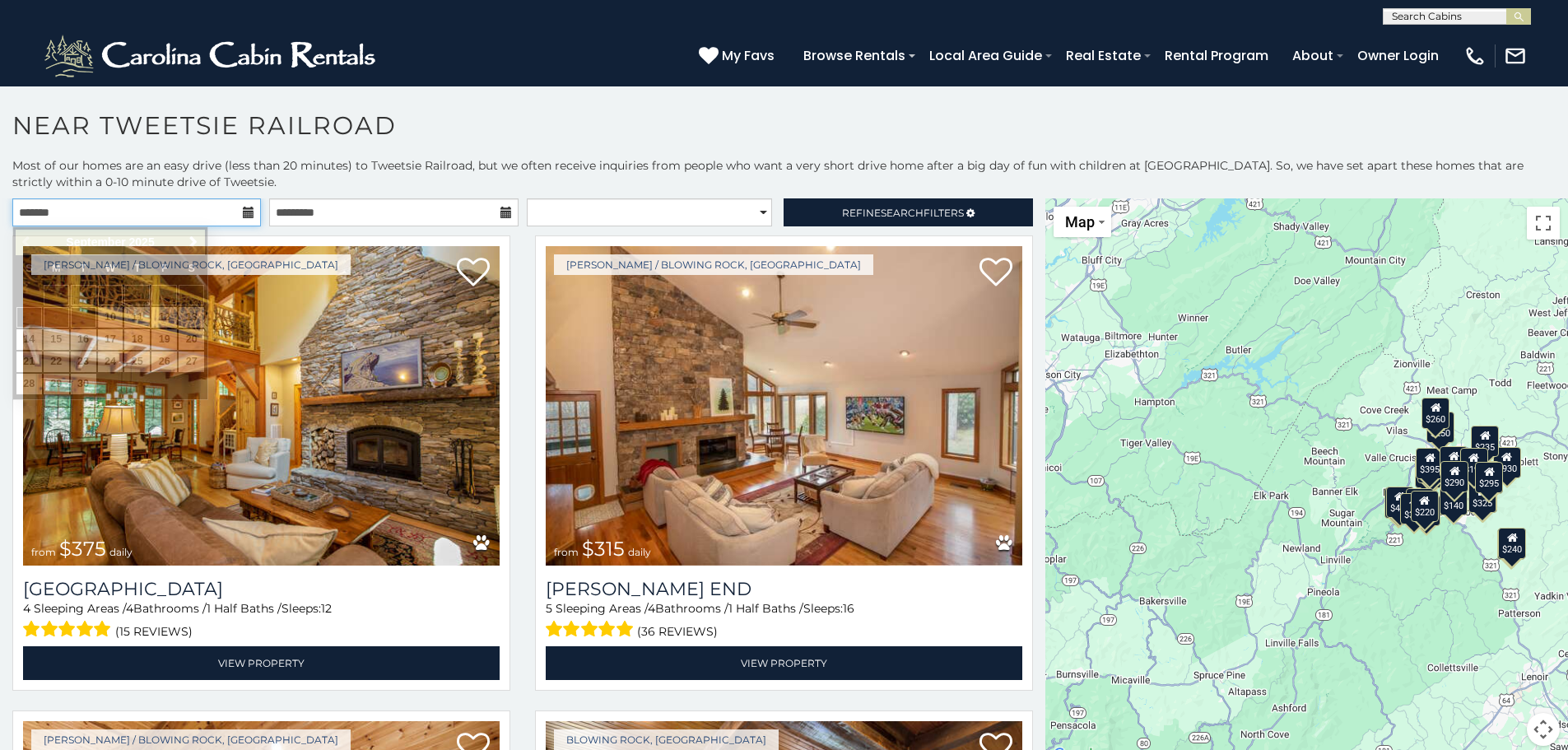
click at [231, 212] on input "text" at bounding box center [136, 212] width 249 height 28
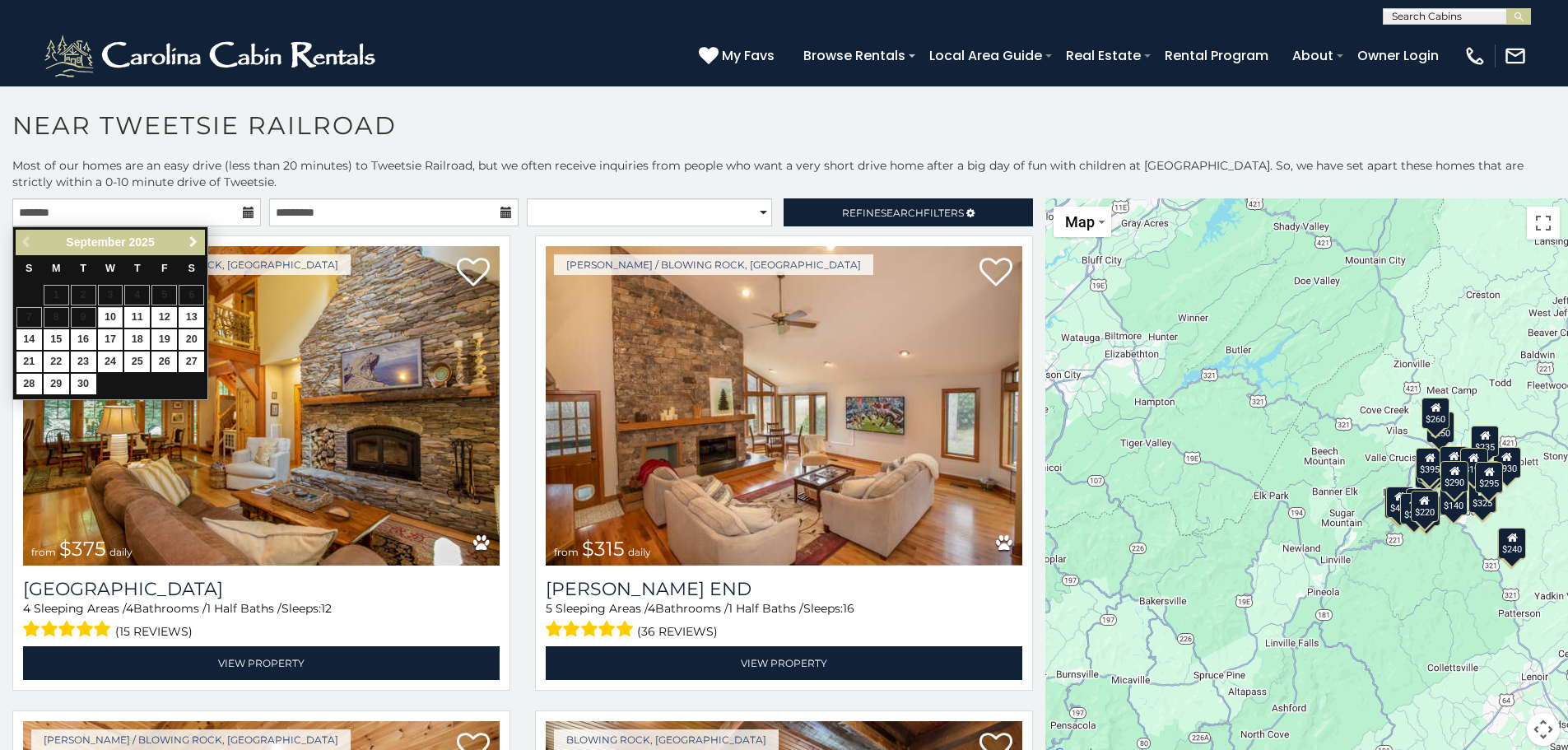
click at [191, 242] on span "Next" at bounding box center [194, 242] width 13 height 13
click at [22, 319] on link "5" at bounding box center [29, 317] width 26 height 21
type input "**********"
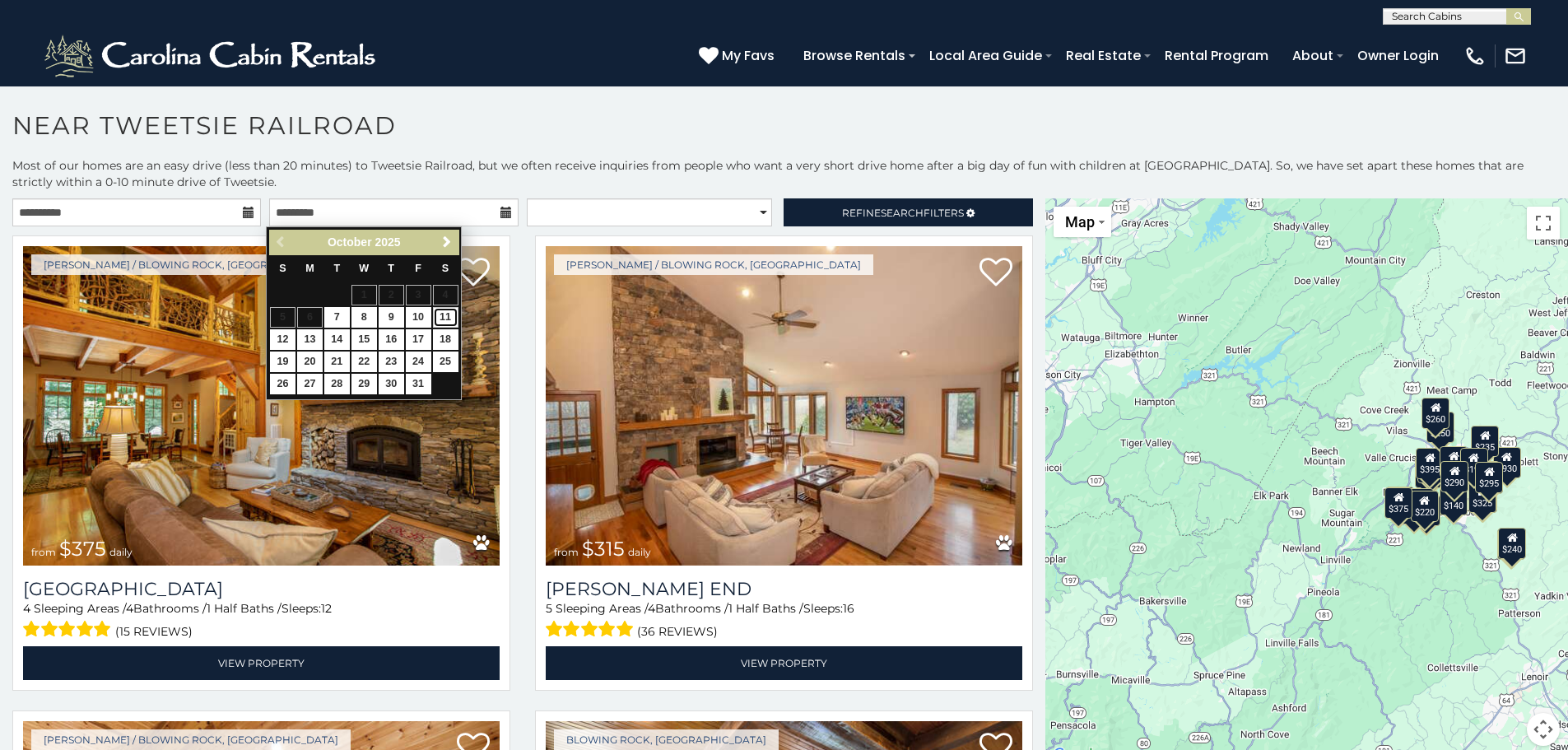
click at [445, 316] on link "11" at bounding box center [445, 317] width 26 height 21
type input "**********"
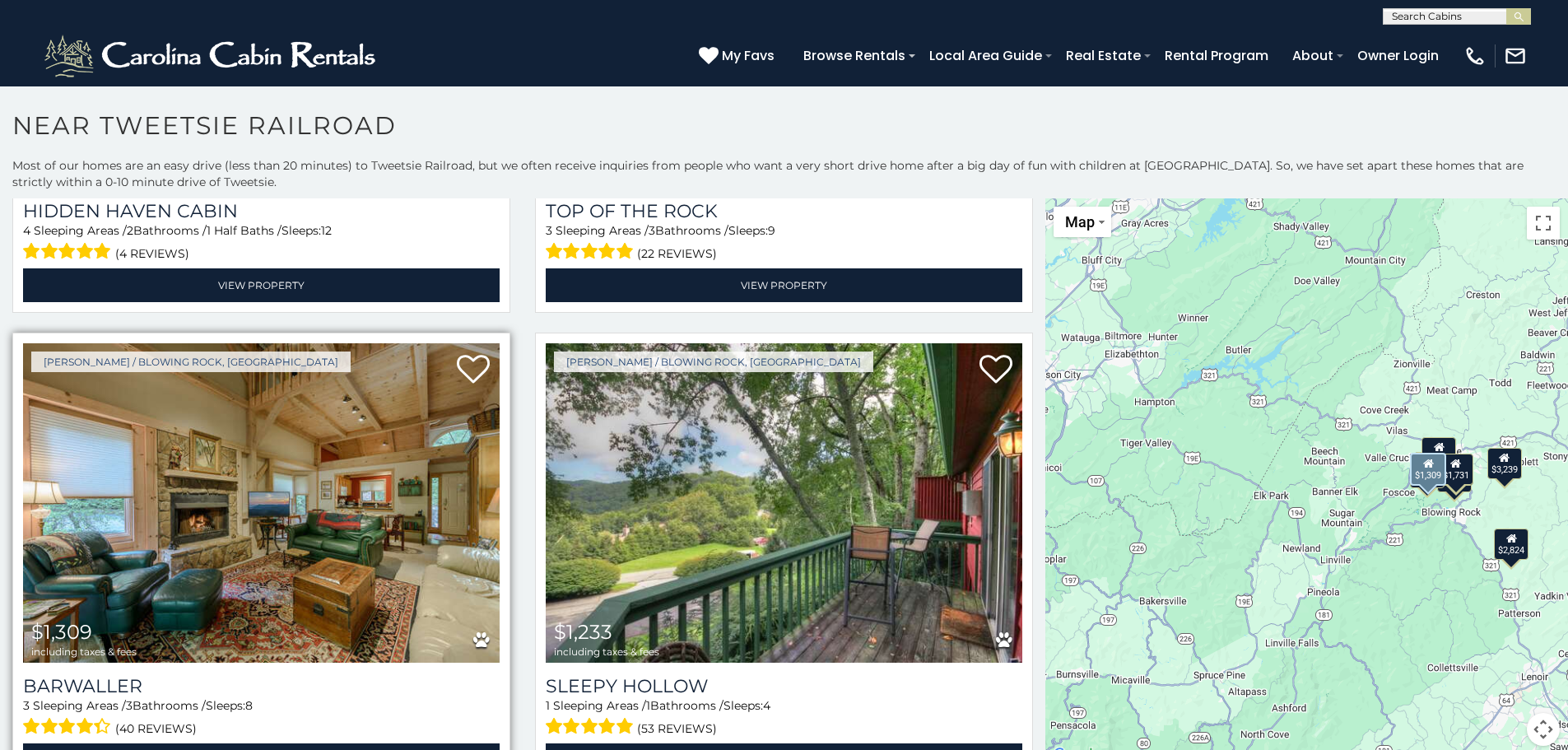
scroll to position [1410, 0]
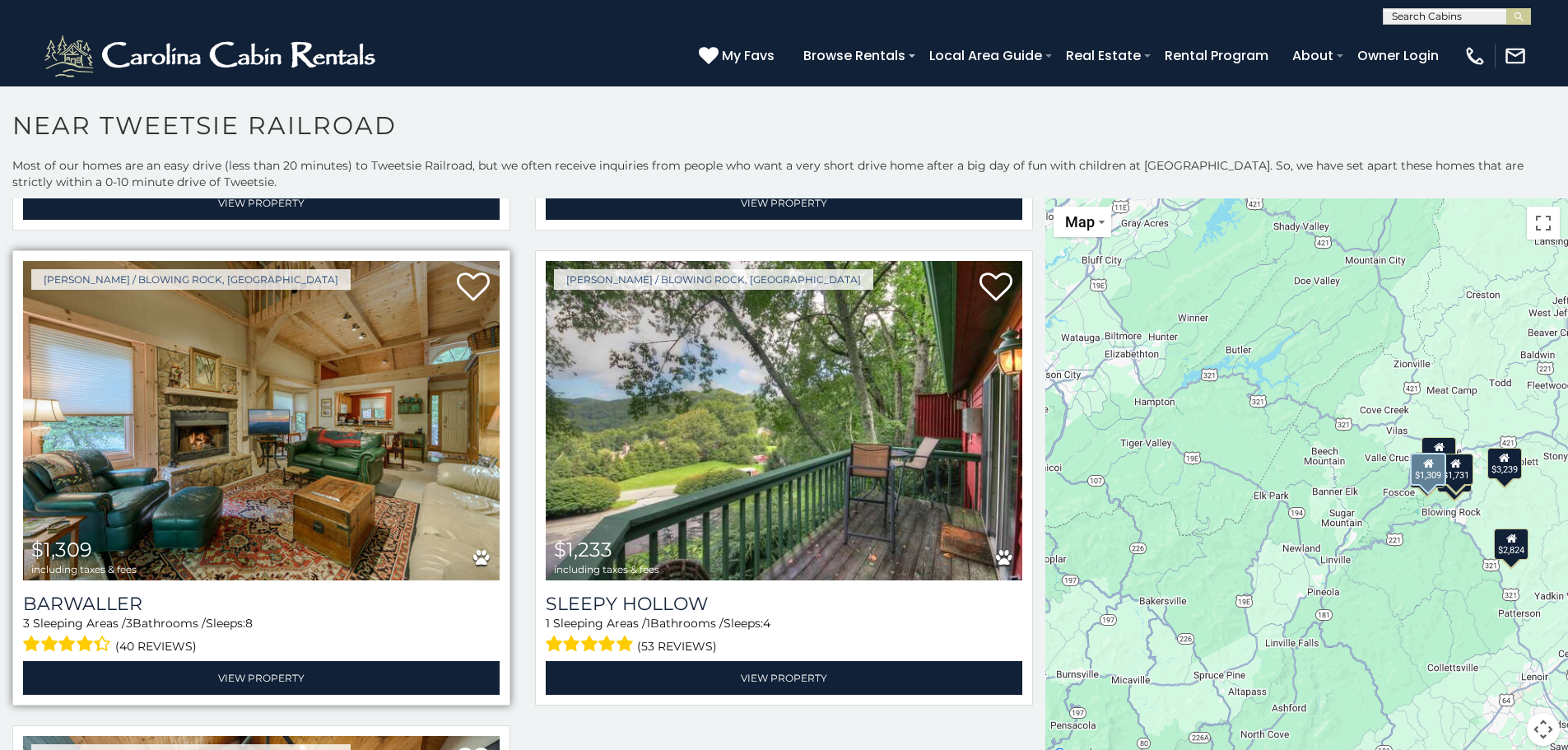
click at [323, 478] on img at bounding box center [261, 421] width 477 height 320
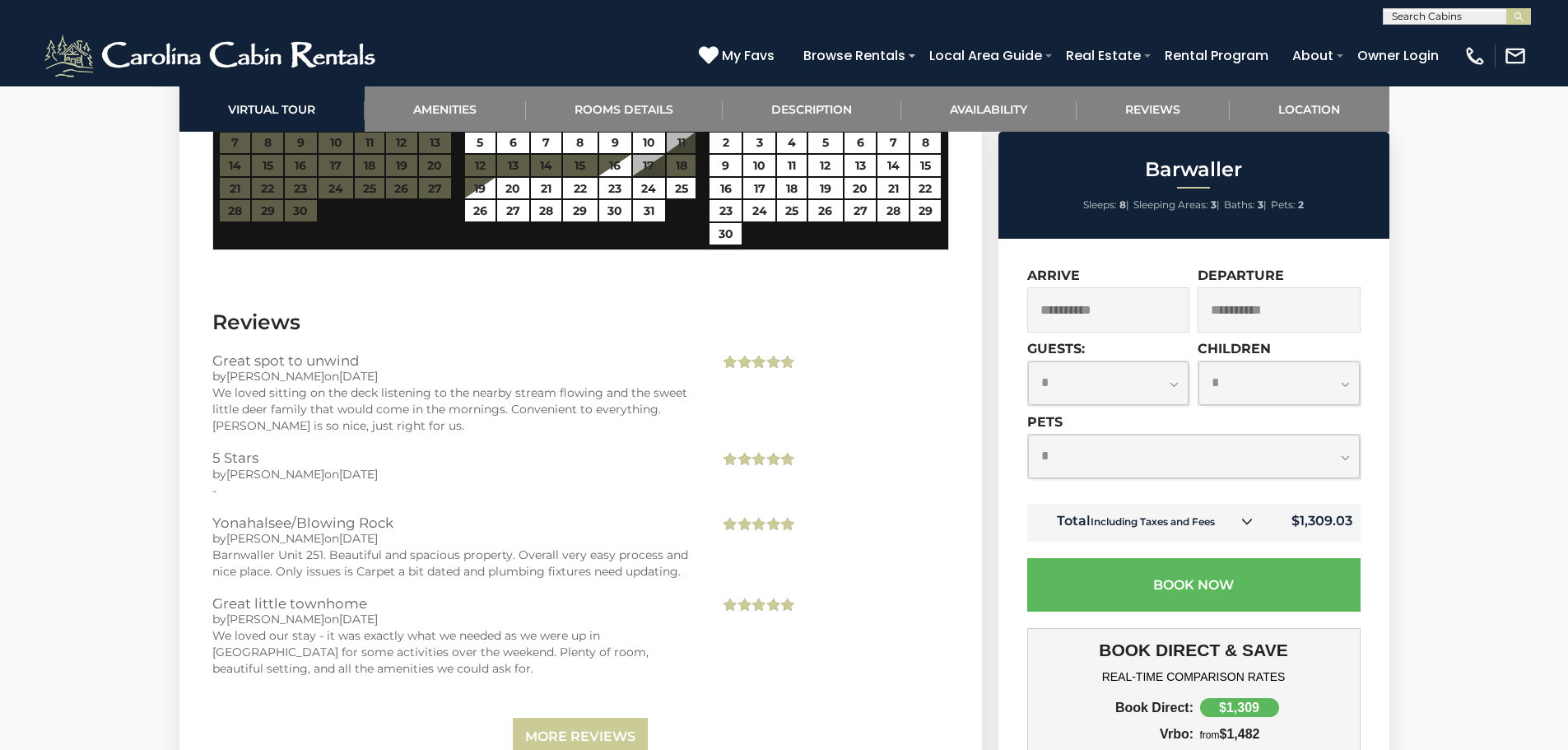
scroll to position [3128, 0]
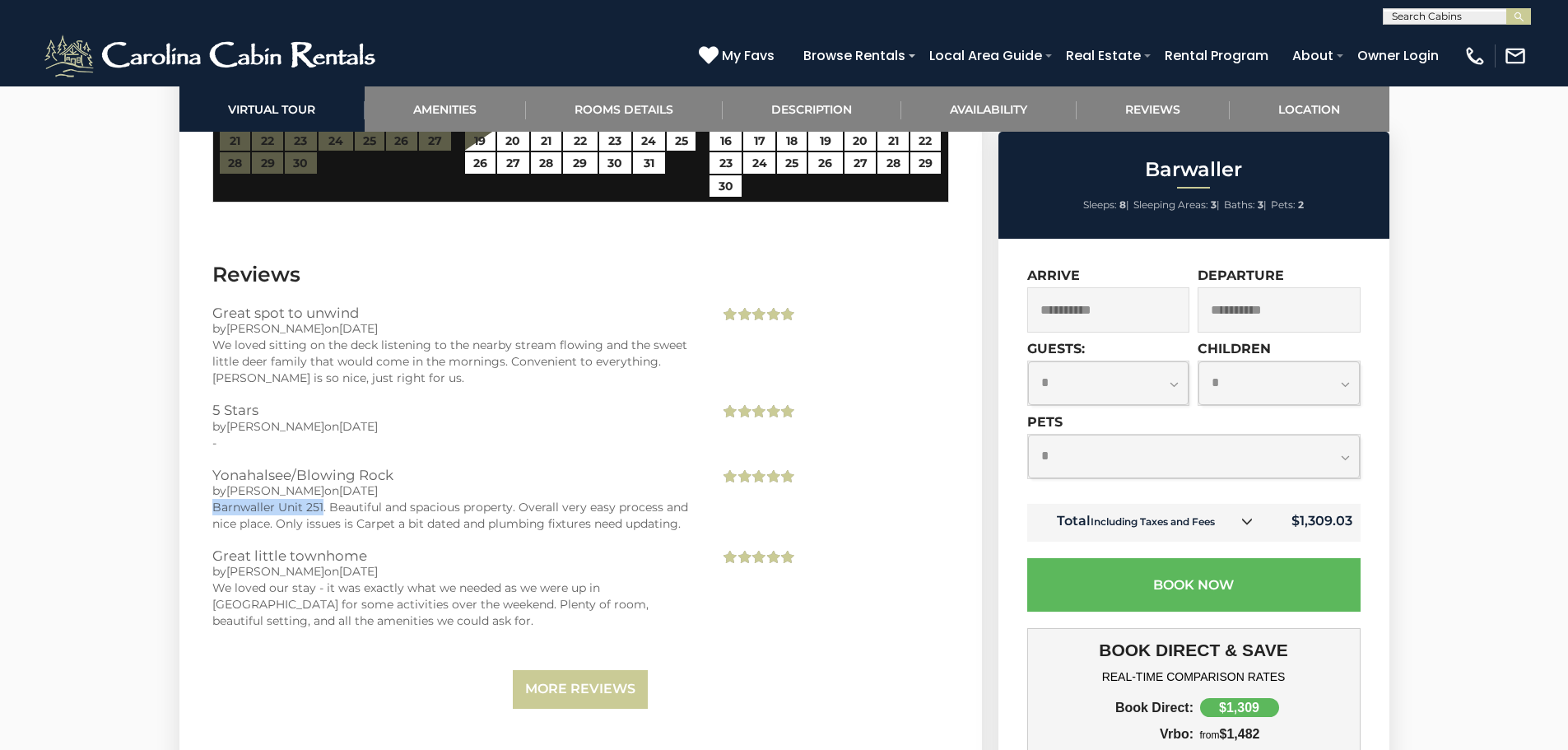
drag, startPoint x: 215, startPoint y: 507, endPoint x: 321, endPoint y: 508, distance: 106.0
click at [321, 508] on div "Barnwaller Unit 251. Beautiful and spacious property. Overall very easy process…" at bounding box center [454, 515] width 484 height 33
copy div "Barnwaller Unit 251"
click at [608, 686] on link "More Reviews" at bounding box center [580, 689] width 135 height 38
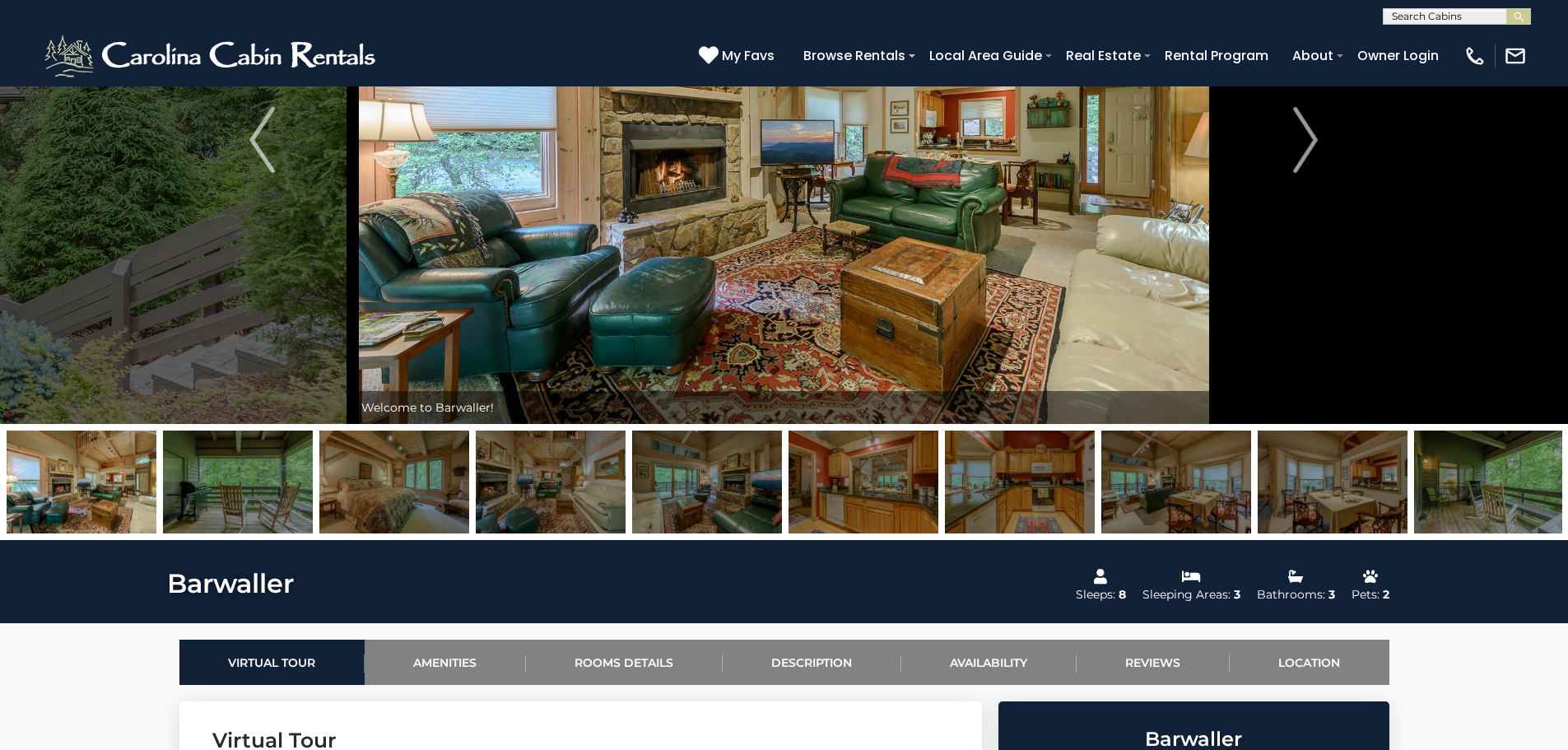
scroll to position [0, 0]
